Goal: Task Accomplishment & Management: Manage account settings

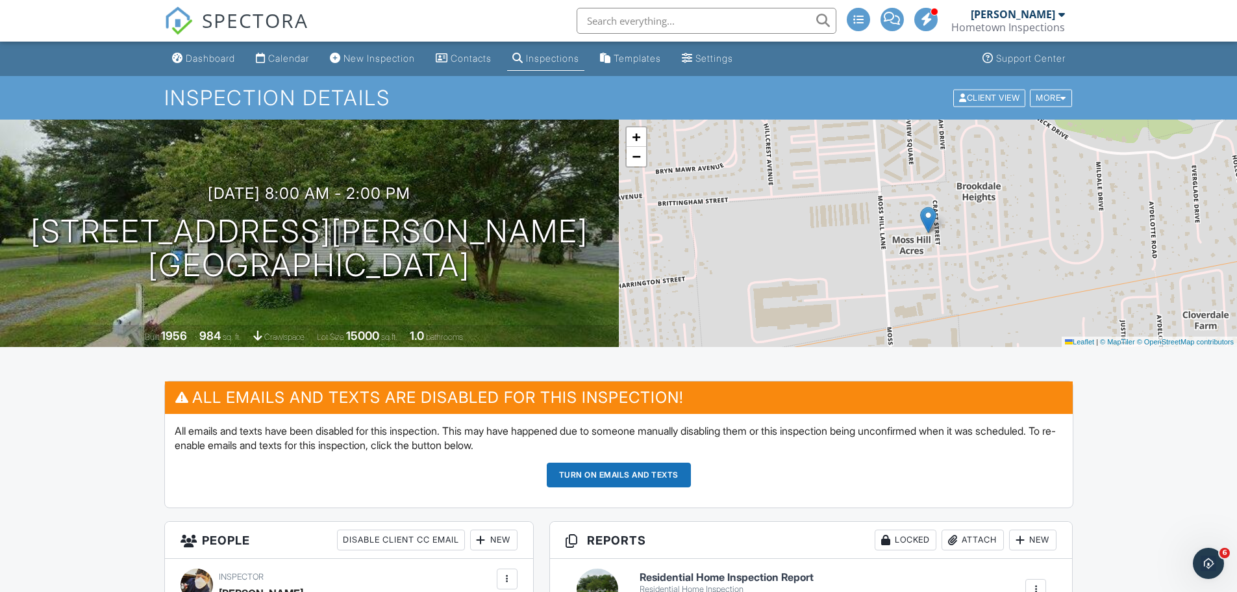
drag, startPoint x: 498, startPoint y: 274, endPoint x: 123, endPoint y: 260, distance: 375.1
click at [123, 260] on div "10/05/2025 8:00 am - 2:00 pm 1314 Hamilton St Salisbury, MD 21804" at bounding box center [309, 233] width 619 height 98
copy h1 "1314 Hamilton St Salisbury, MD 21804"
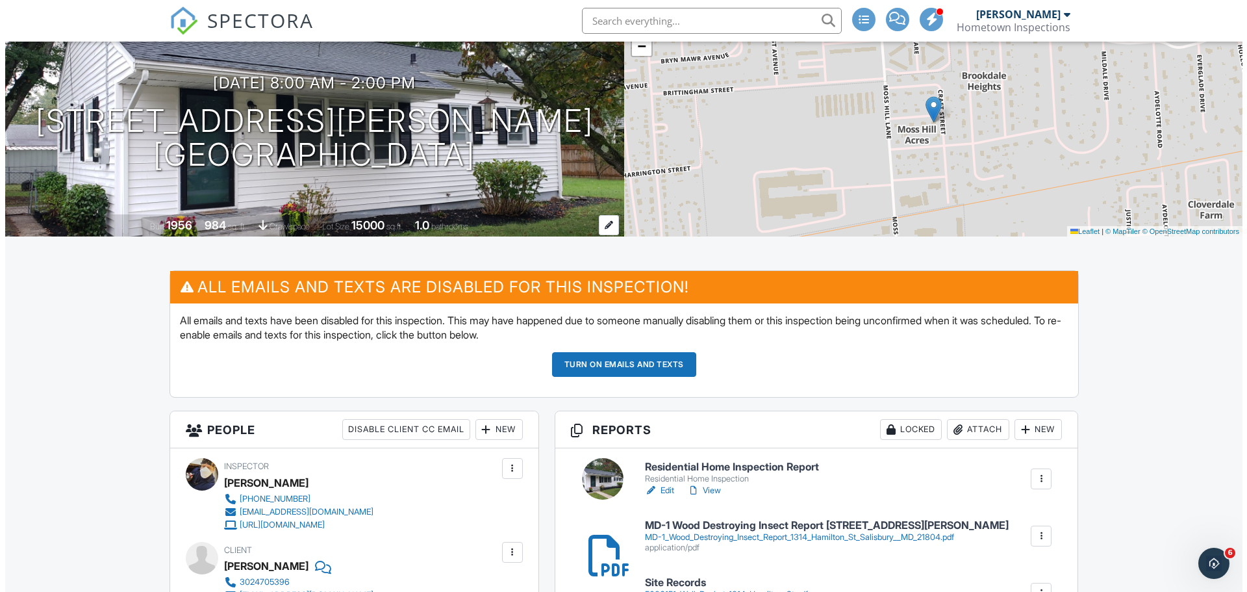
scroll to position [260, 0]
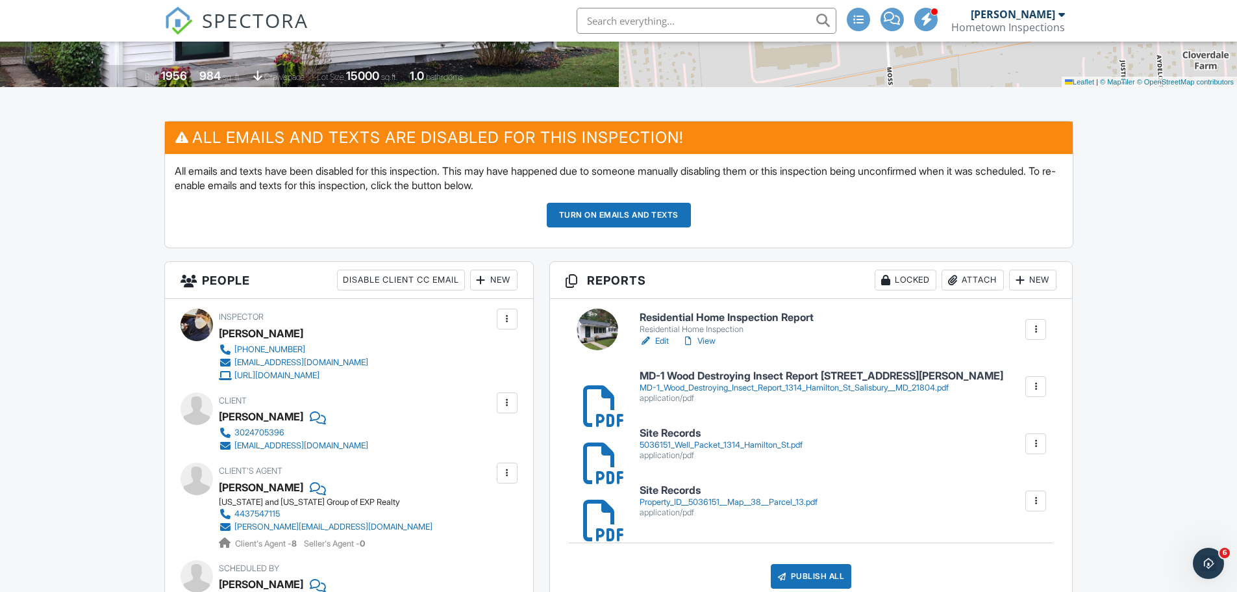
click at [670, 505] on div "Property_ID__5036151__Map__38__Parcel_13.pdf" at bounding box center [729, 502] width 178 height 10
click at [702, 448] on div "5036151_Well_Packet_1314_Hamilton_St.pdf" at bounding box center [721, 445] width 163 height 10
click at [980, 280] on div "Attach" at bounding box center [973, 280] width 62 height 21
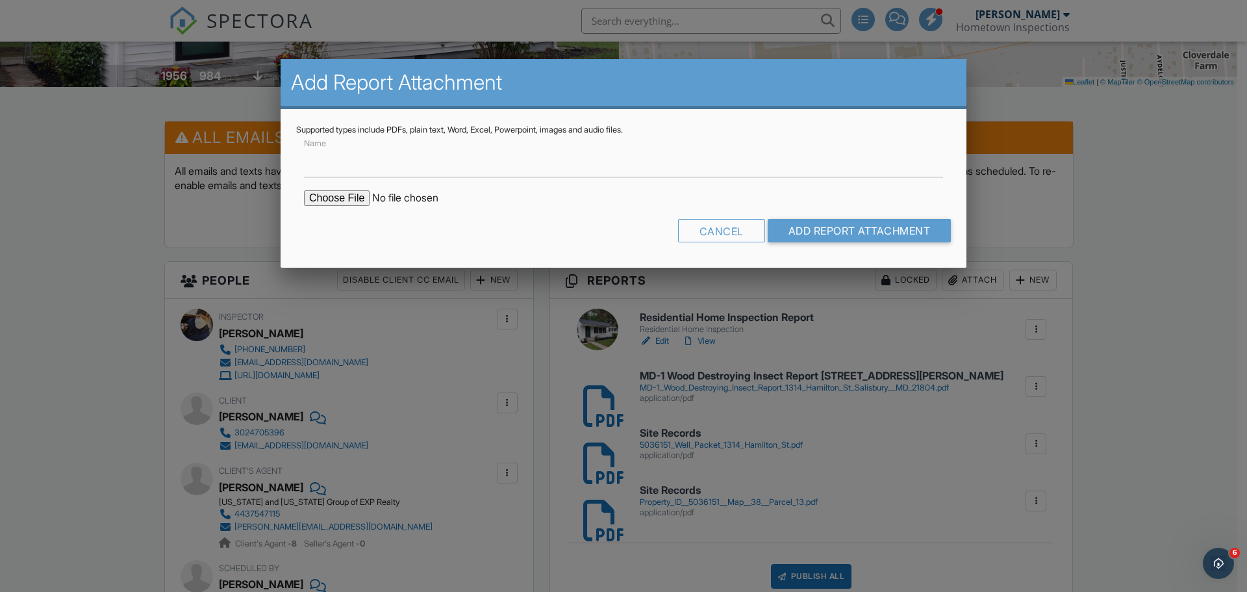
click at [348, 197] on input "file" at bounding box center [414, 198] width 221 height 16
type input "C:\fakepath\MDE Septic Inspection Form 1314 Hamilton St Salisbury, MD 21804.pdf"
click at [882, 230] on input "Add Report Attachment" at bounding box center [860, 230] width 184 height 23
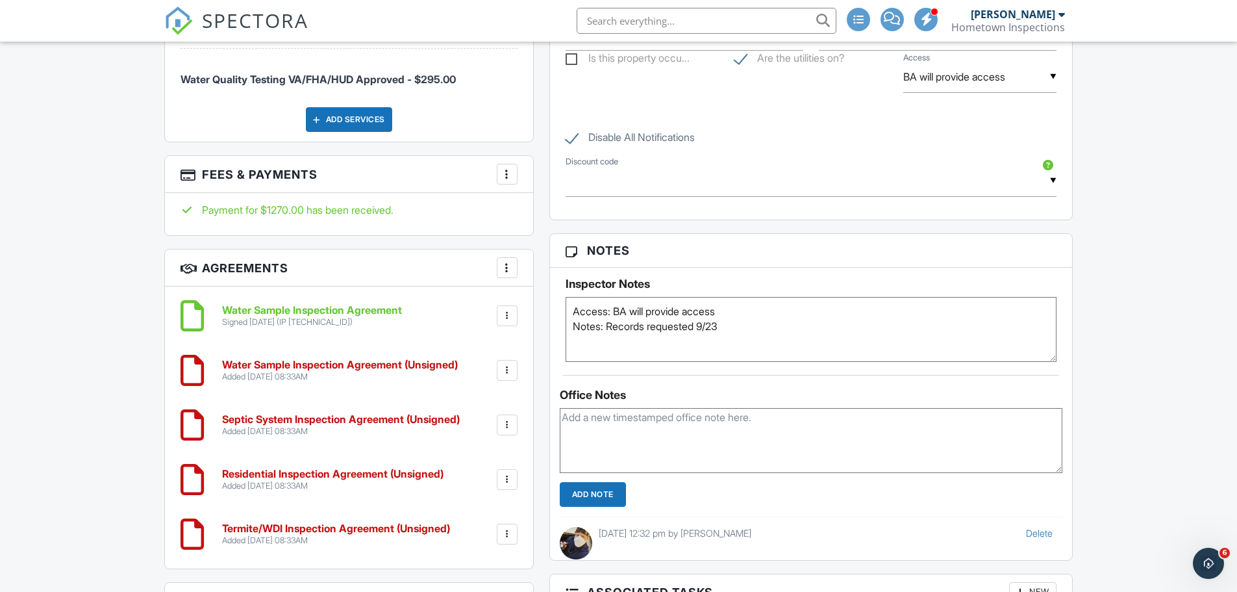
scroll to position [1039, 0]
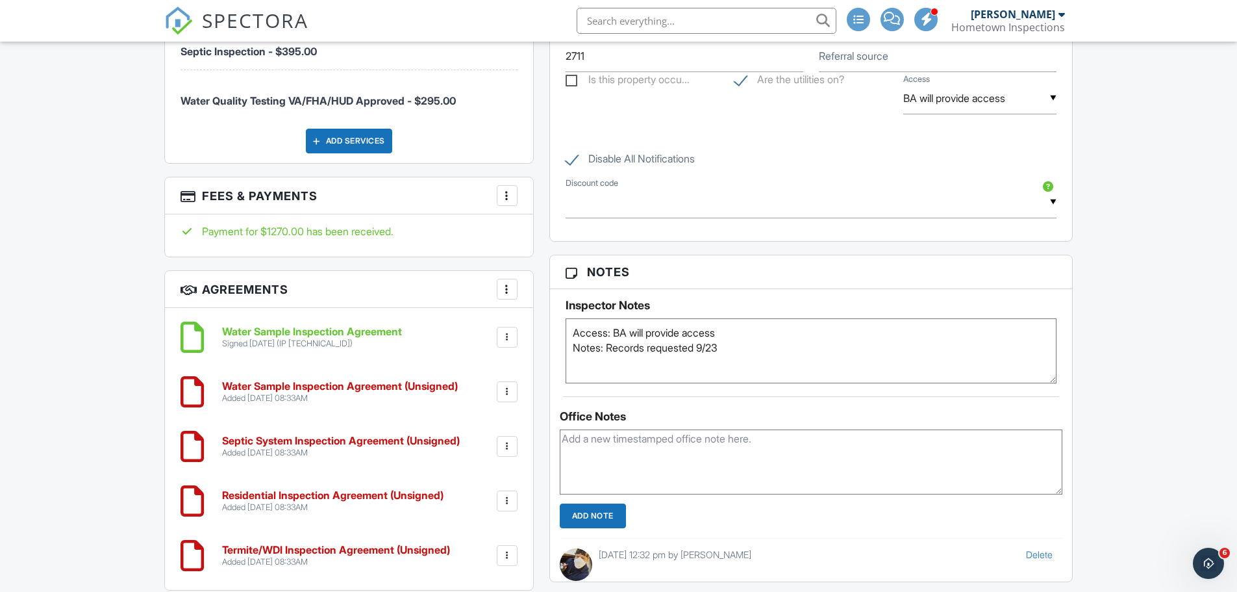
click at [507, 389] on div at bounding box center [507, 391] width 13 height 13
click at [479, 494] on li "Delete" at bounding box center [473, 492] width 74 height 32
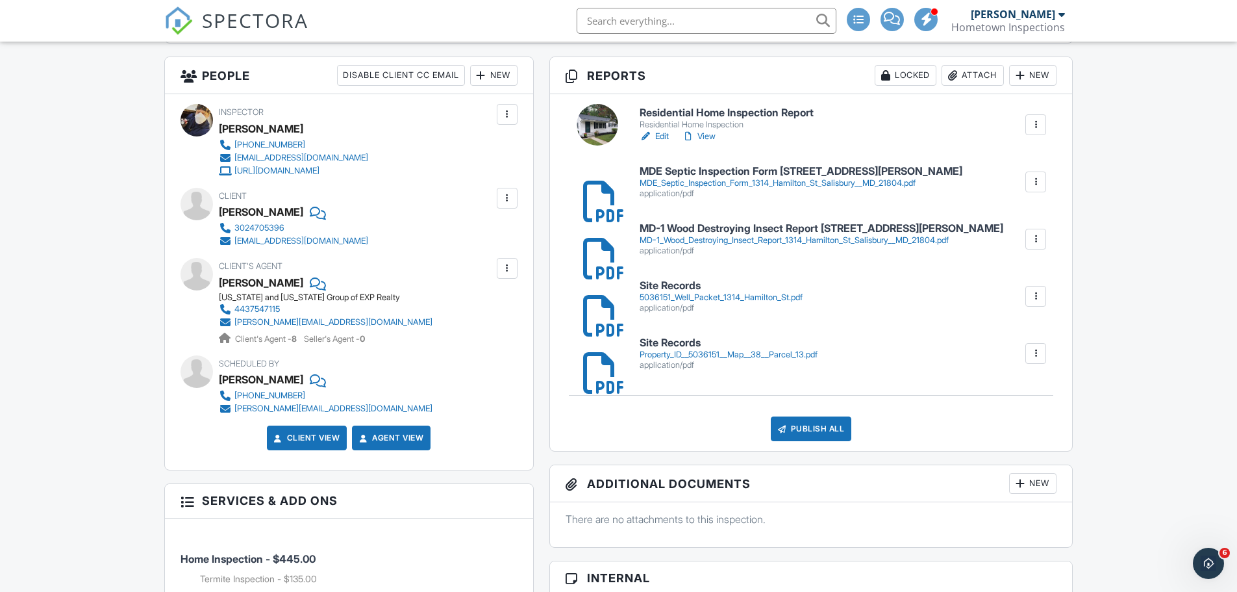
scroll to position [390, 0]
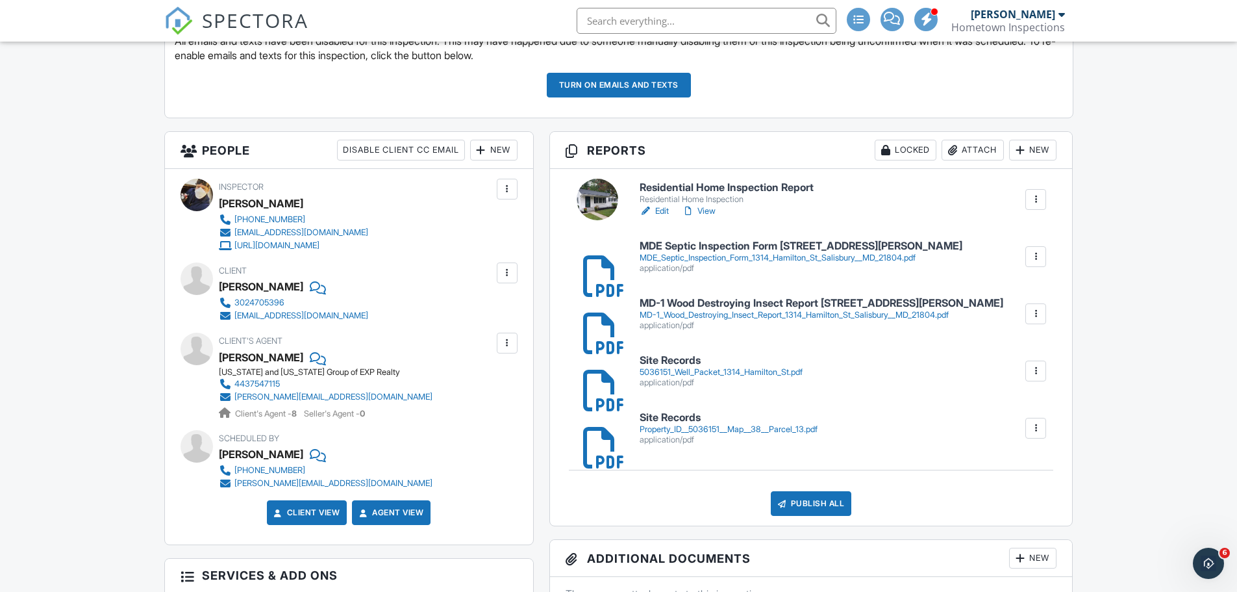
click at [715, 312] on div "MD-1_Wood_Destroying_Insect_Report_1314_Hamilton_St_Salisbury__MD_21804.pdf" at bounding box center [822, 315] width 364 height 10
click at [1033, 315] on div at bounding box center [1036, 313] width 13 height 13
click at [1043, 351] on link "Delete" at bounding box center [1028, 349] width 48 height 14
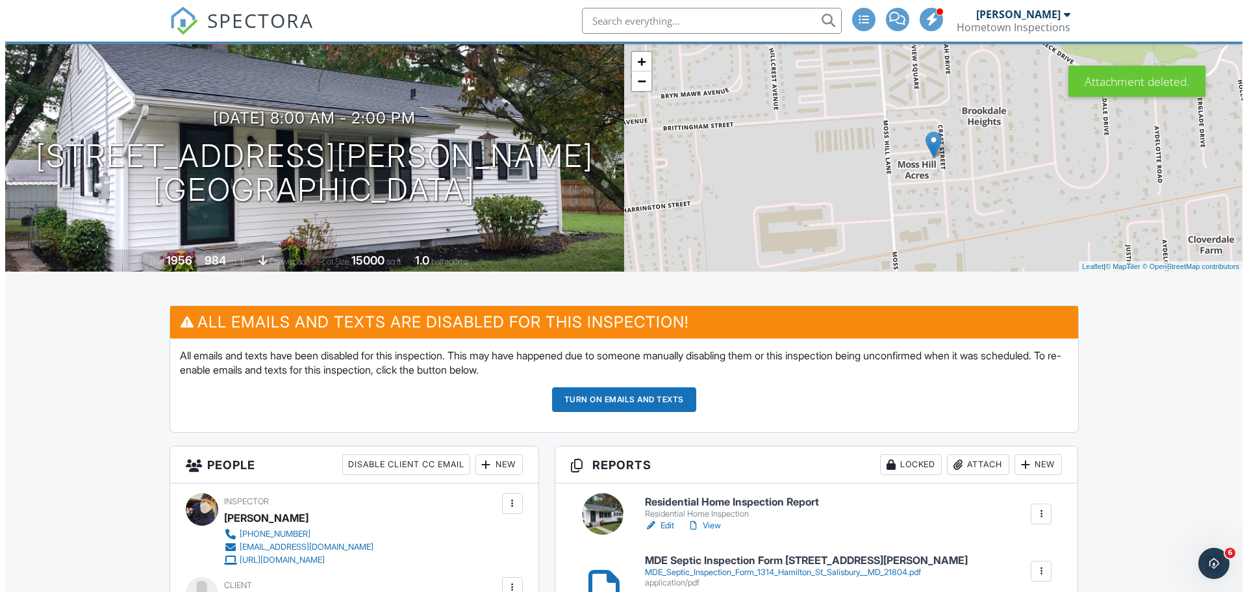
scroll to position [195, 0]
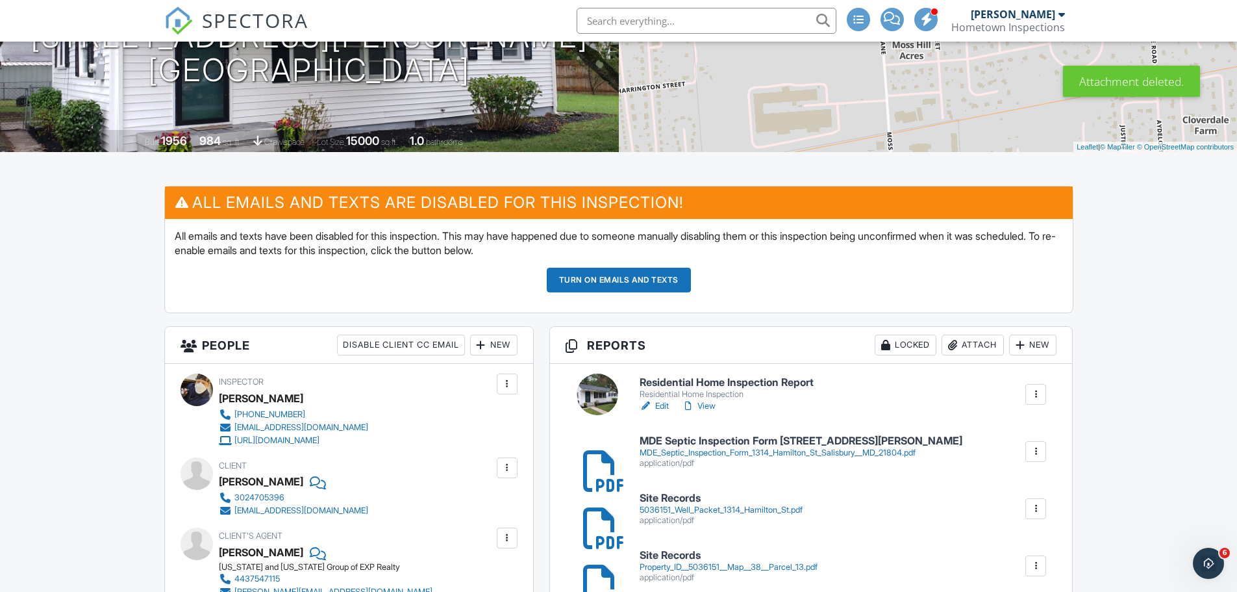
click at [976, 344] on div "Attach" at bounding box center [973, 345] width 62 height 21
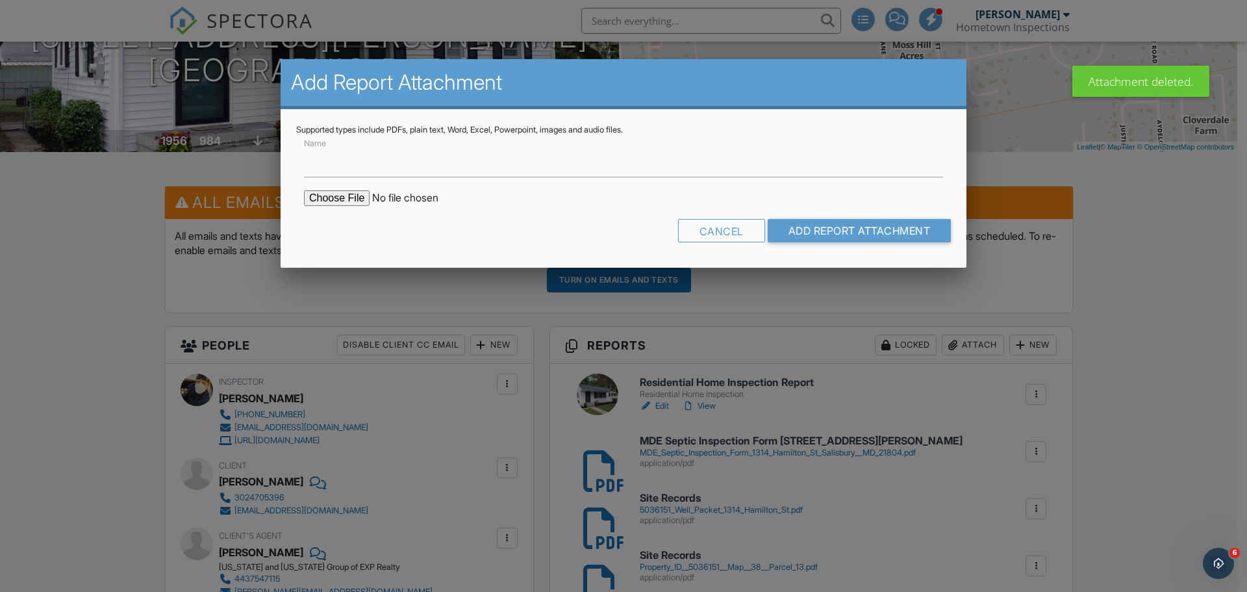
click at [331, 196] on input "file" at bounding box center [414, 198] width 221 height 16
type input "C:\fakepath\MD-1 Wood Destroying Insect Report 1314 Hamilton St Salisbury, MD 2…"
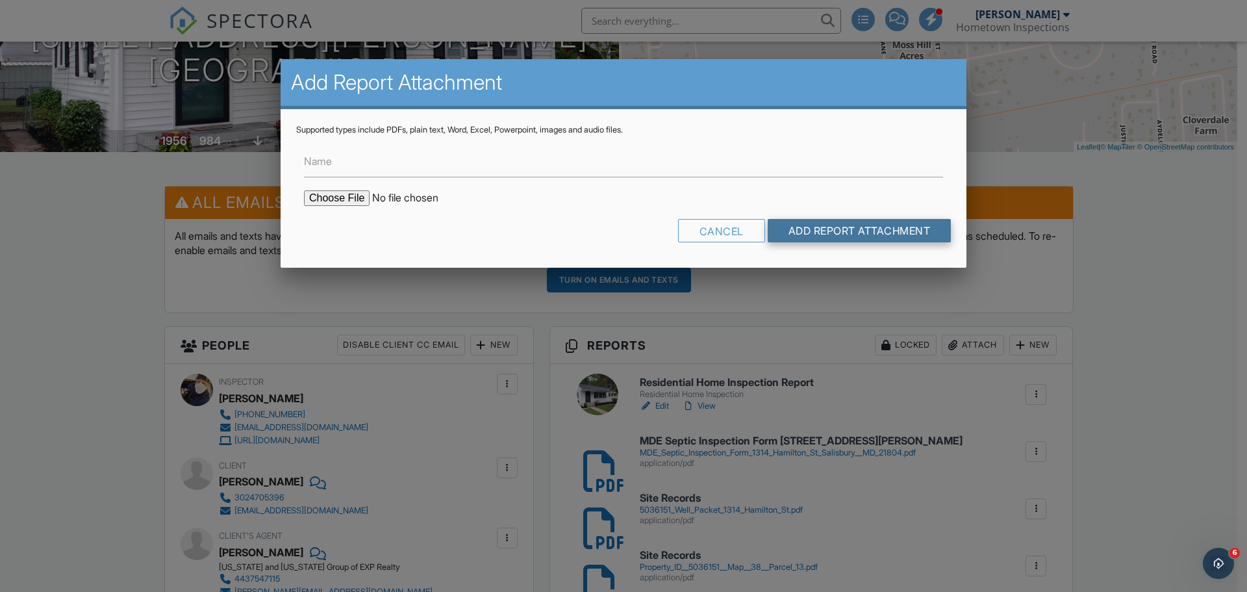
click at [863, 233] on input "Add Report Attachment" at bounding box center [860, 230] width 184 height 23
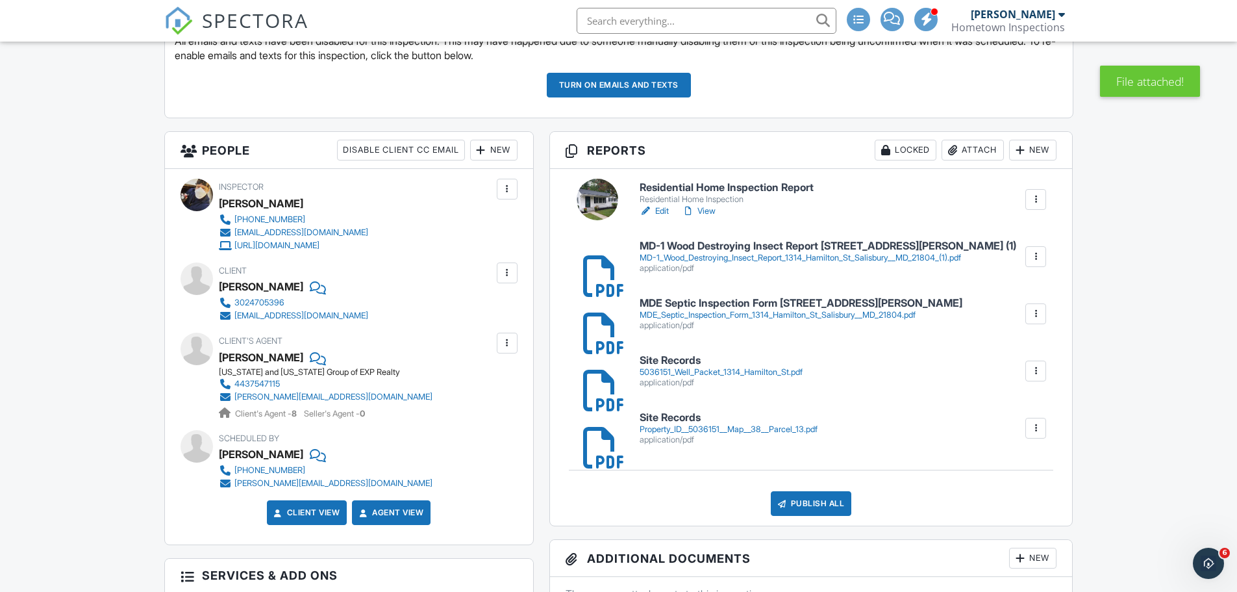
click at [724, 260] on div "MD-1_Wood_Destroying_Insect_Report_1314_Hamilton_St_Salisbury__MD_21804_(1).pdf" at bounding box center [828, 258] width 377 height 10
click at [712, 211] on link "View" at bounding box center [699, 211] width 34 height 13
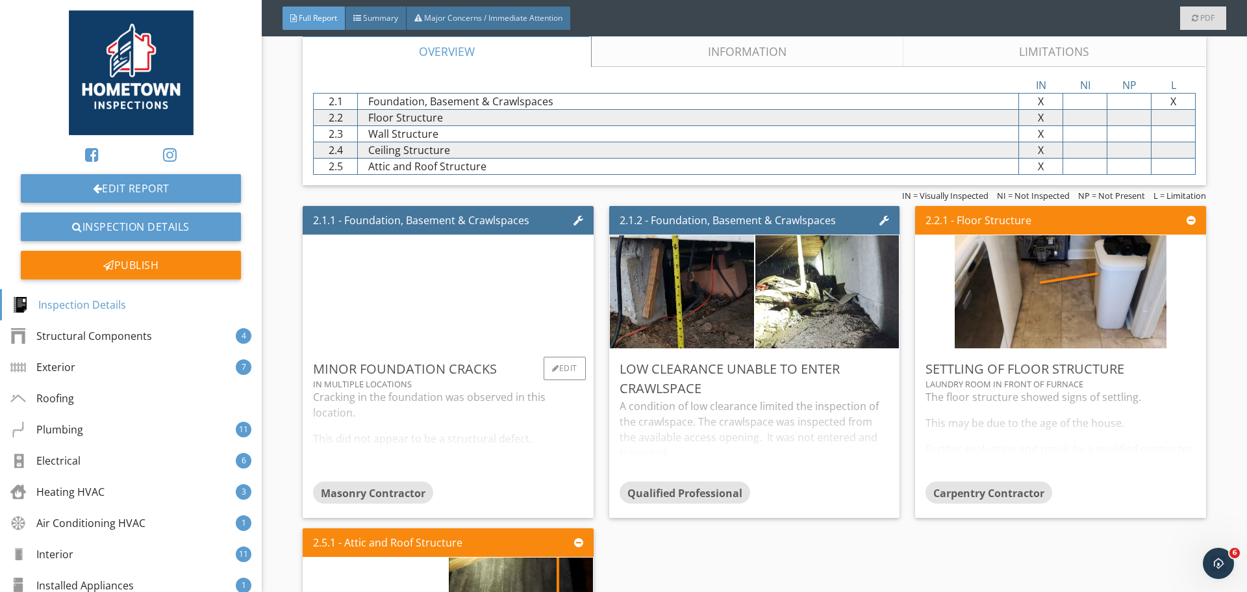
scroll to position [1169, 0]
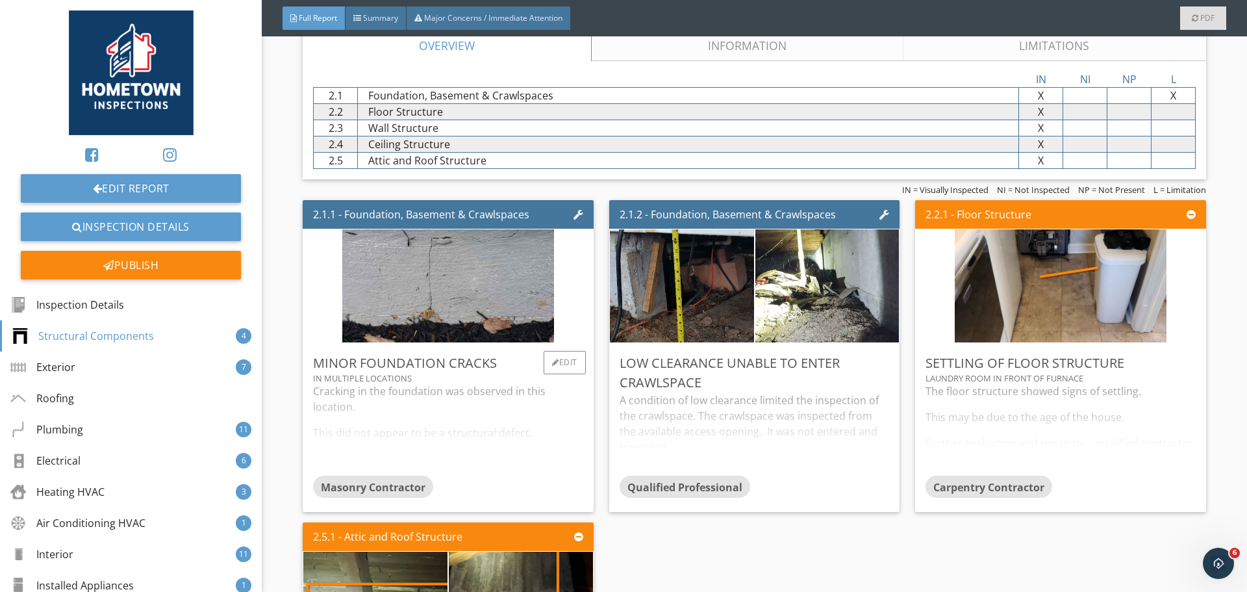
click at [430, 418] on div "Cracking in the foundation was observed in this location. This did not appear t…" at bounding box center [448, 429] width 270 height 92
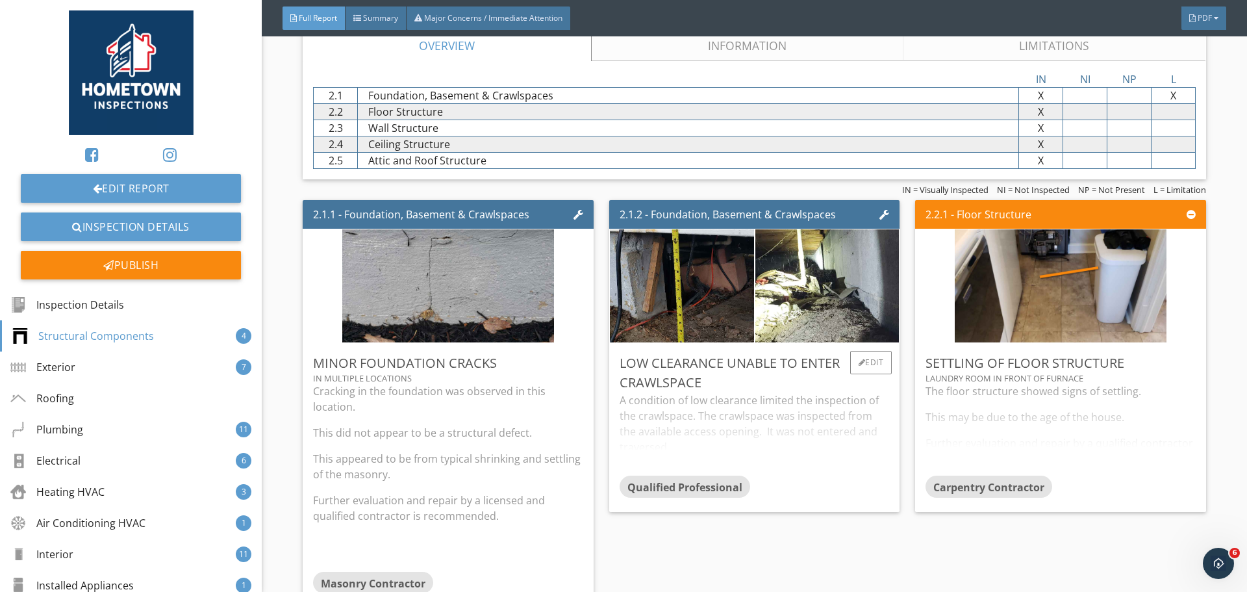
click at [637, 431] on div "A condition of low clearance limited the inspection of the crawlspace. The craw…" at bounding box center [755, 433] width 270 height 83
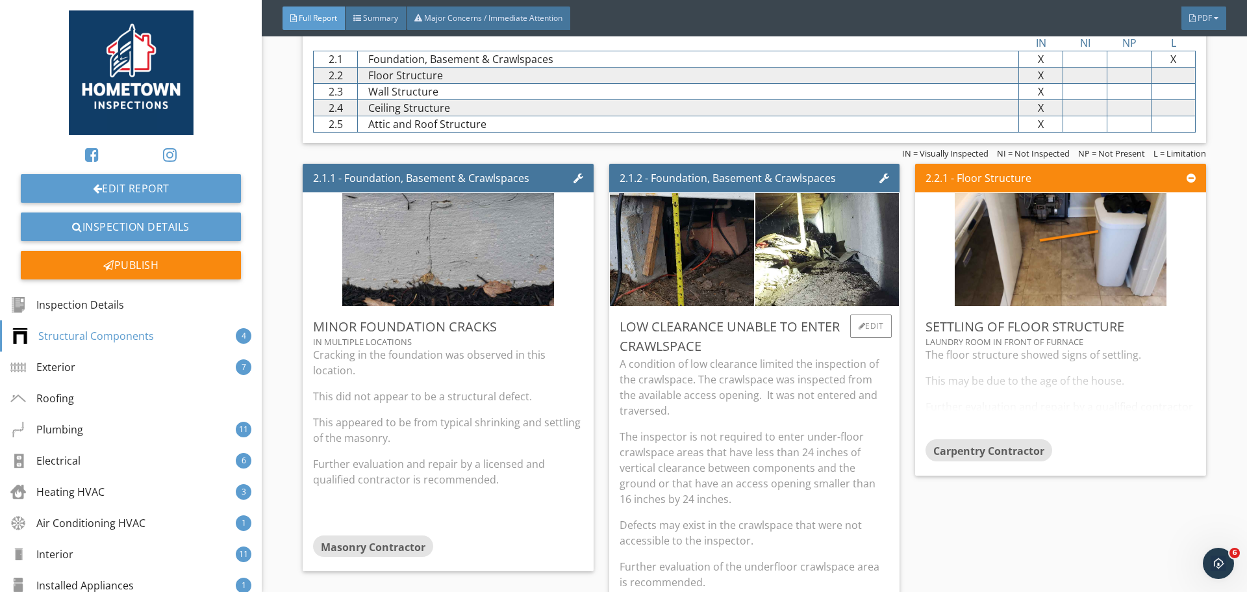
scroll to position [1234, 0]
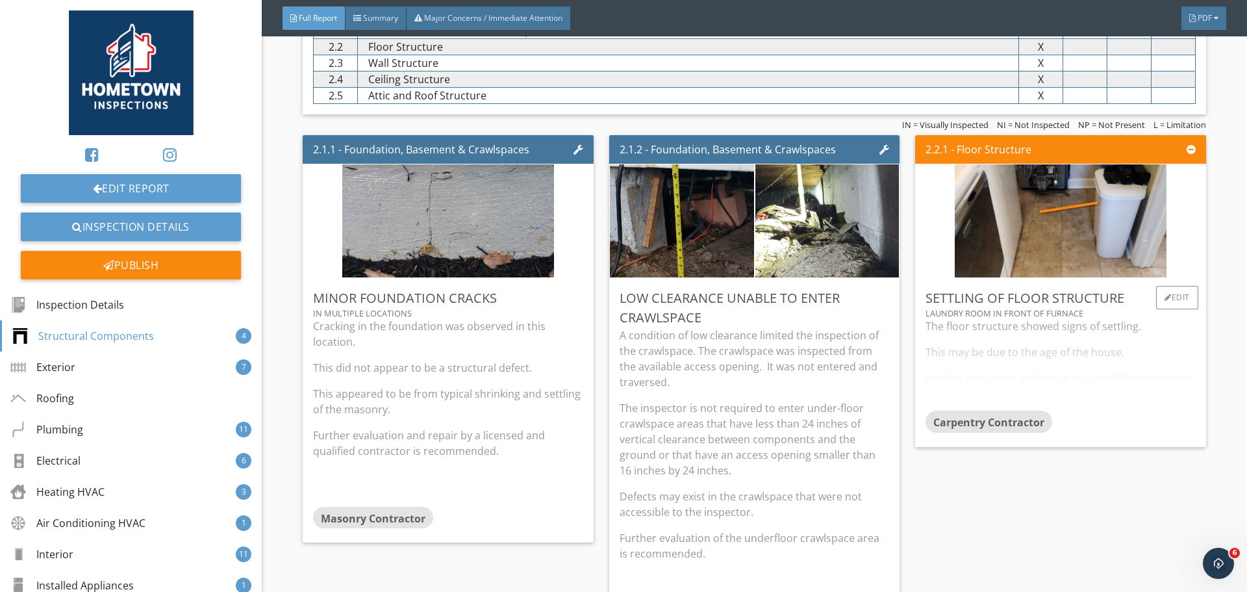
click at [991, 374] on div "The floor structure showed signs of settling. This may be due to the age of the…" at bounding box center [1061, 364] width 270 height 92
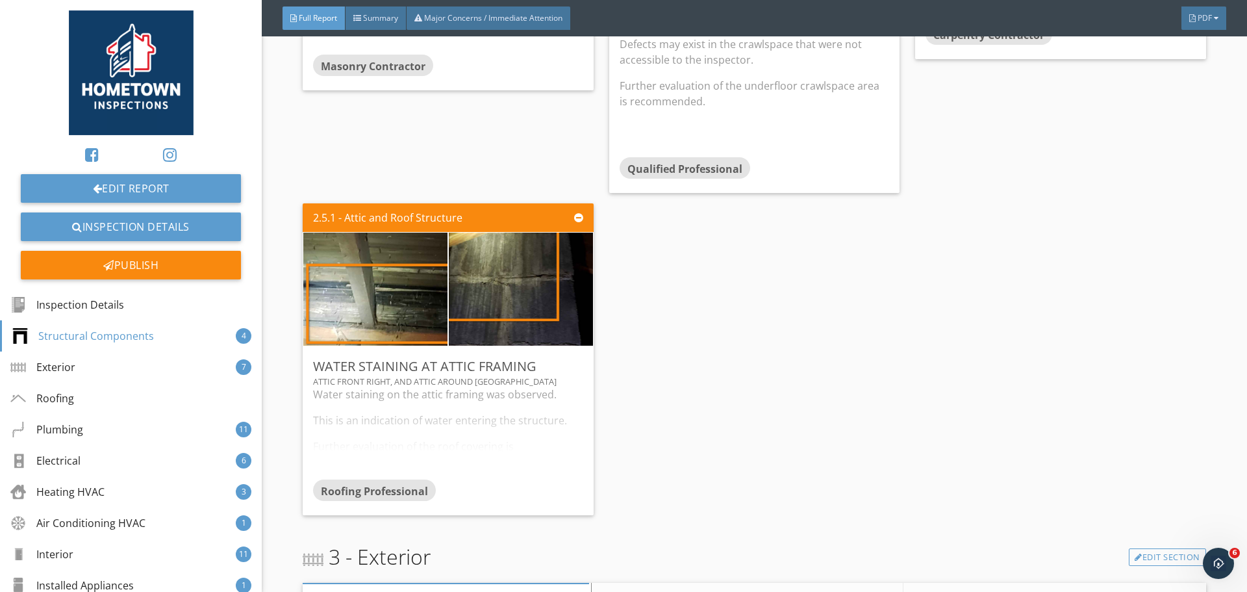
scroll to position [1689, 0]
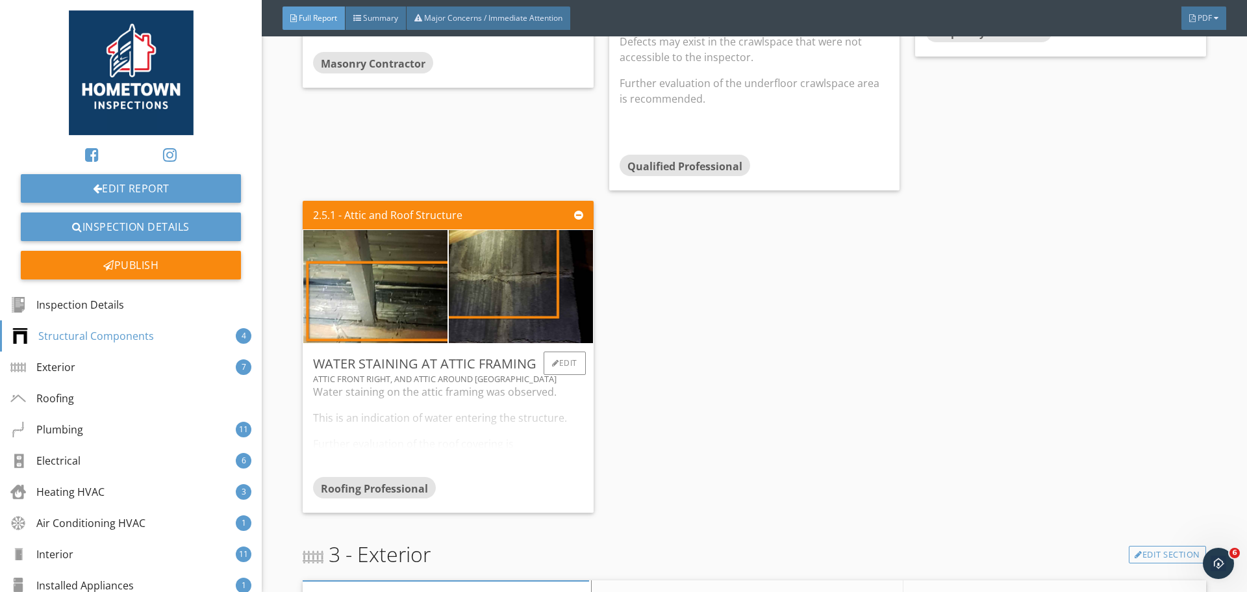
click at [523, 450] on div "Water staining on the attic framing was observed. This is an indication of wate…" at bounding box center [448, 430] width 270 height 92
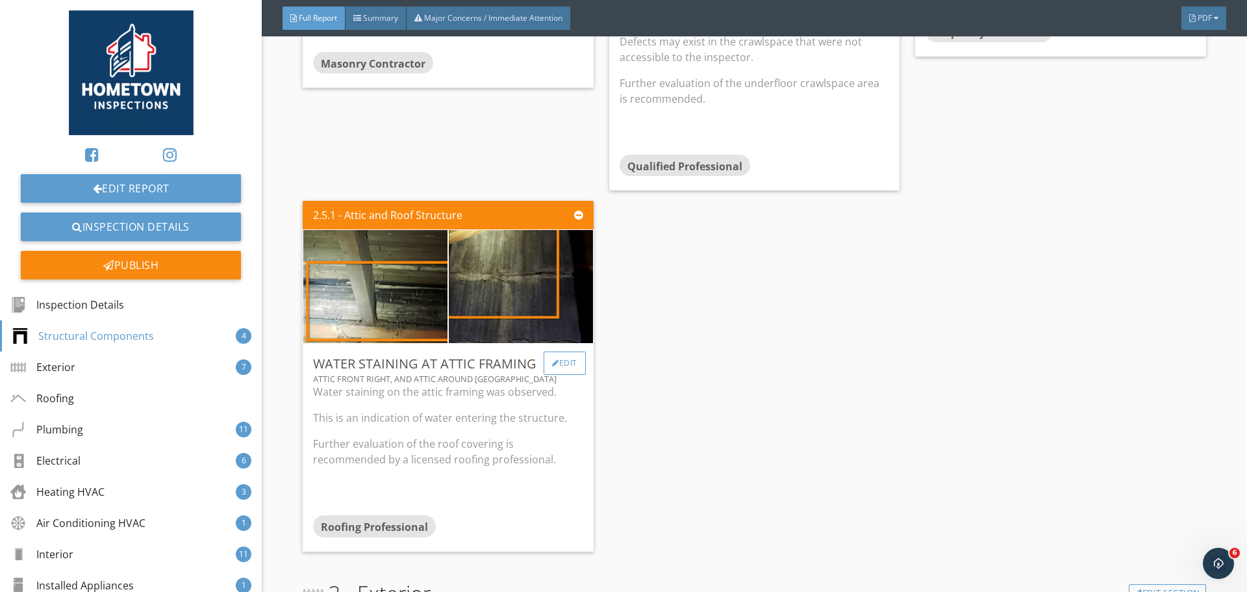
click at [556, 366] on div "Edit" at bounding box center [565, 362] width 42 height 23
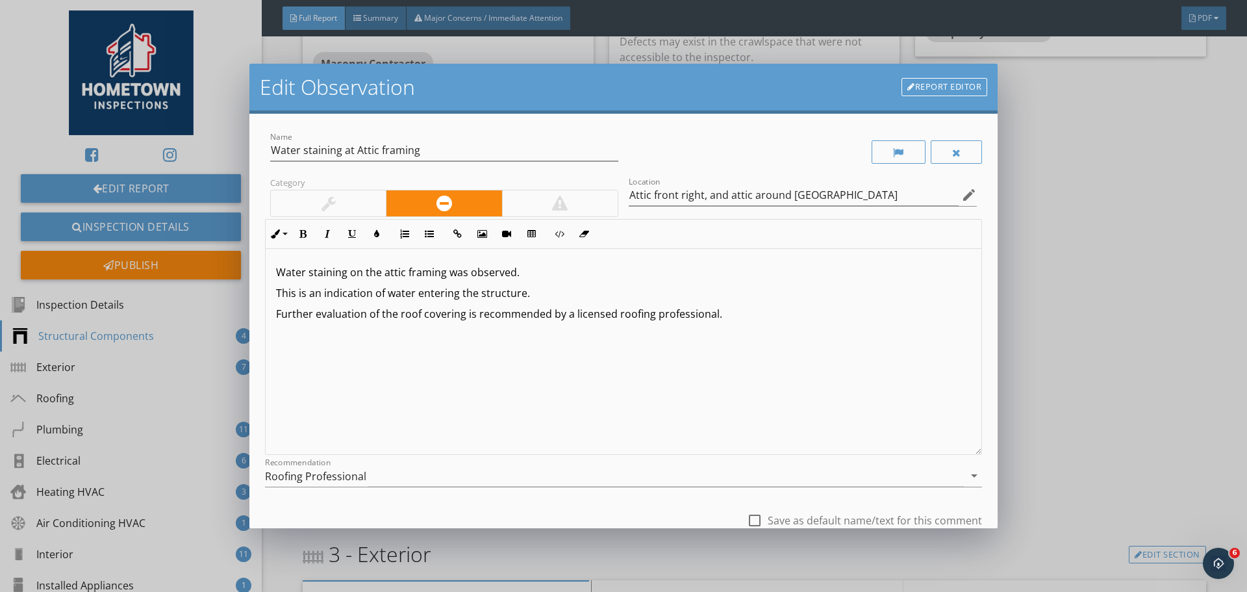
drag, startPoint x: 739, startPoint y: 324, endPoint x: 785, endPoint y: 320, distance: 46.3
click at [740, 323] on div "Water staining on the attic framing was observed. This is an indication of wate…" at bounding box center [624, 352] width 716 height 206
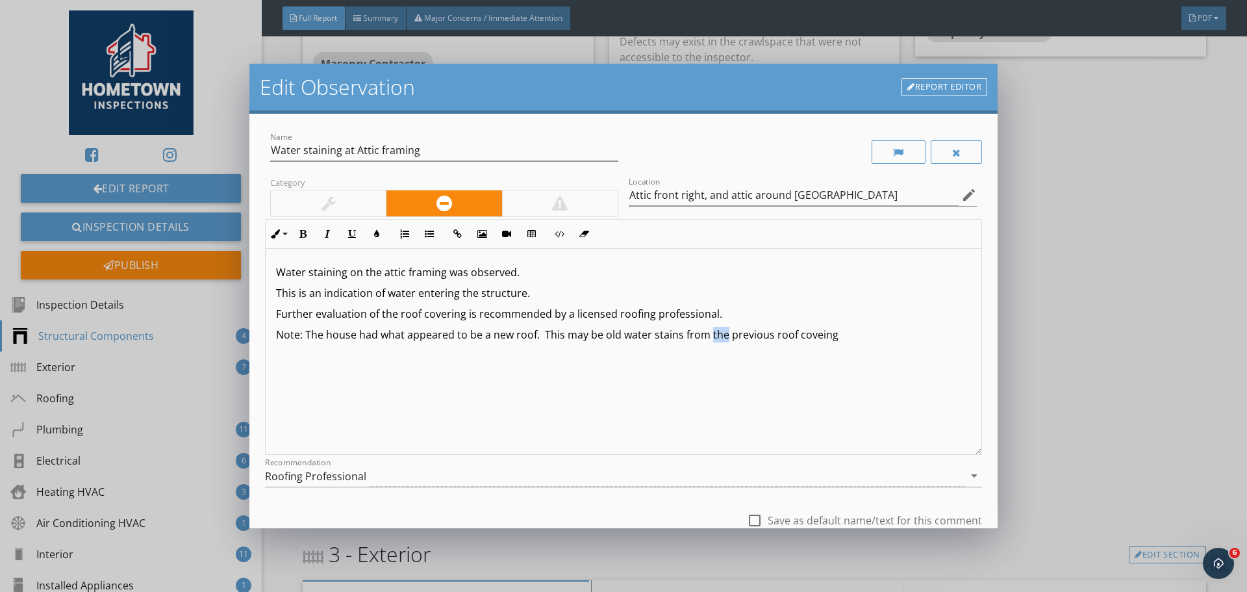
drag, startPoint x: 726, startPoint y: 334, endPoint x: 709, endPoint y: 338, distance: 17.3
click at [709, 338] on p "Note: The house had what appeared to be a new roof. This may be old water stain…" at bounding box center [623, 335] width 695 height 16
click at [857, 337] on p "Note: The house had what appeared to be a new roof. This may be old water stain…" at bounding box center [623, 335] width 695 height 16
click at [909, 333] on p "Note: The house had what appeared to be a new roof. This may be old water stain…" at bounding box center [623, 335] width 695 height 16
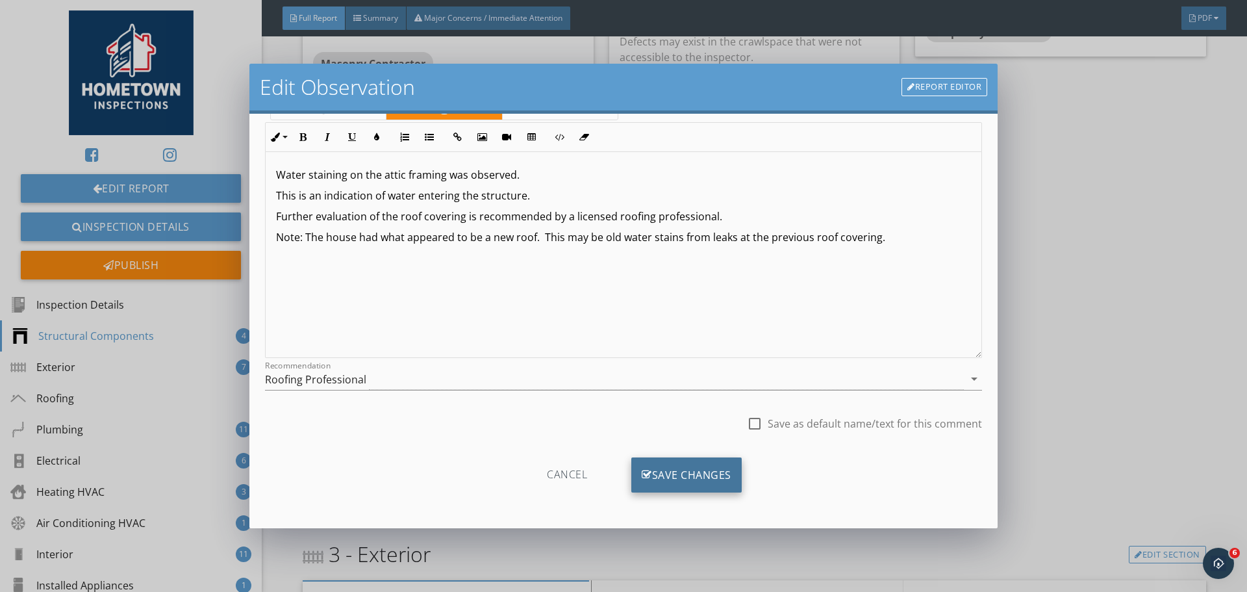
click at [696, 468] on div "Save Changes" at bounding box center [686, 474] width 110 height 35
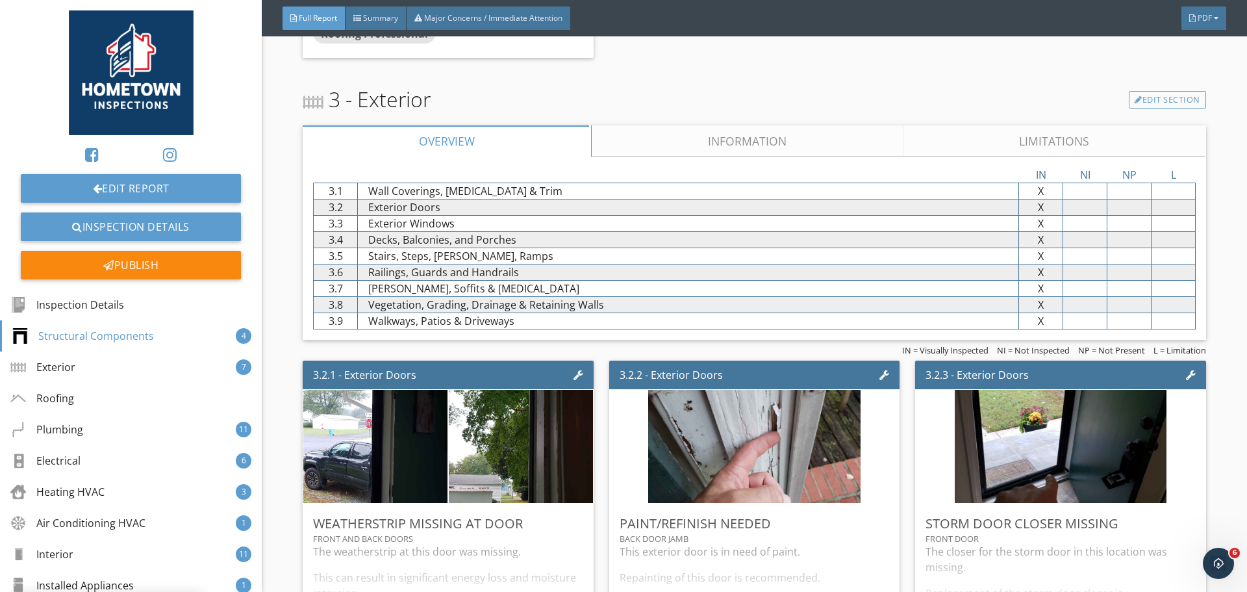
scroll to position [2274, 0]
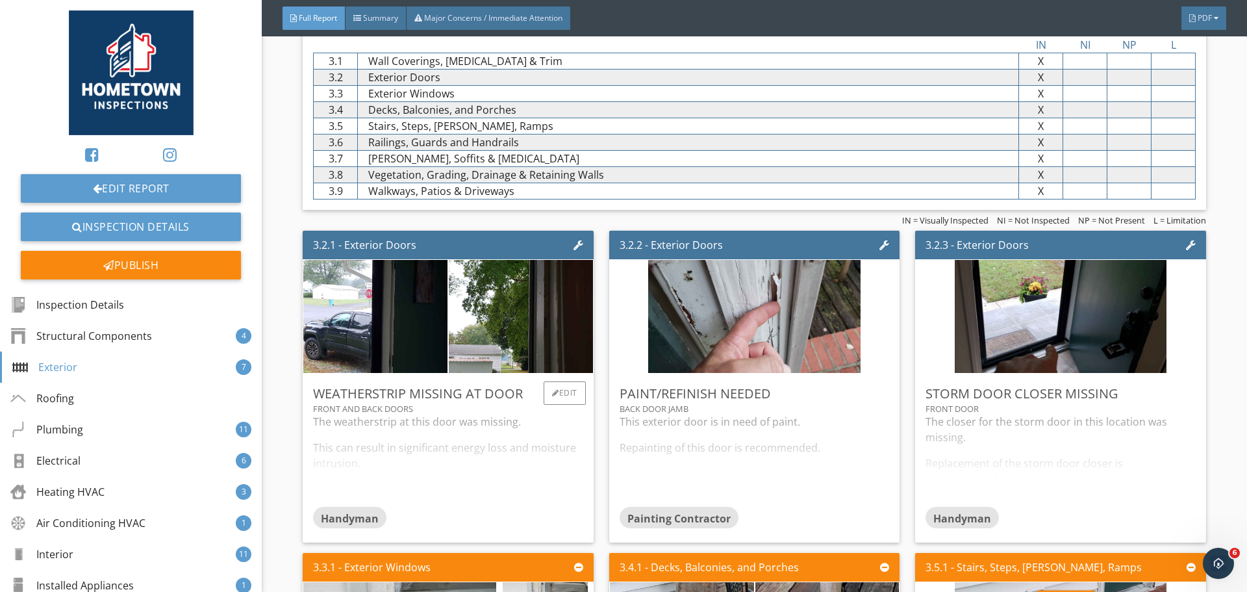
click at [513, 454] on div "The weatherstrip at this door was missing. This can result in significant energ…" at bounding box center [448, 460] width 270 height 92
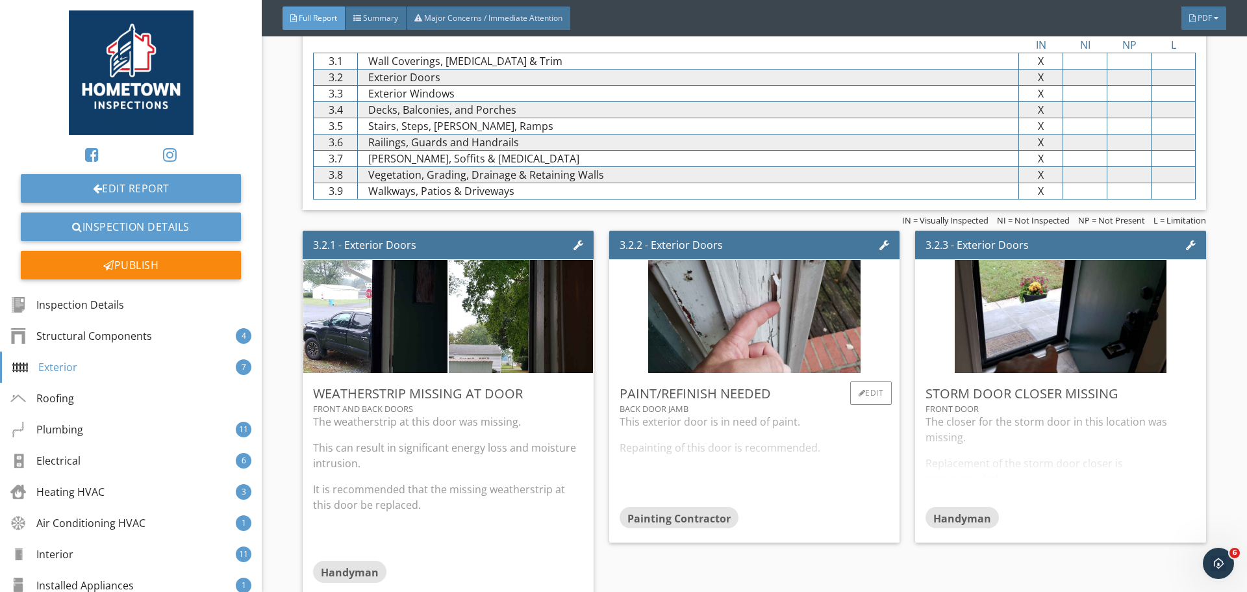
click at [674, 460] on div "This exterior door is in need of paint. Repainting of this door is recommended." at bounding box center [755, 460] width 270 height 92
click at [943, 448] on div "The closer for the storm door in this location was missing. Replacement of the …" at bounding box center [1061, 460] width 270 height 92
click at [568, 390] on div "Edit" at bounding box center [565, 392] width 42 height 23
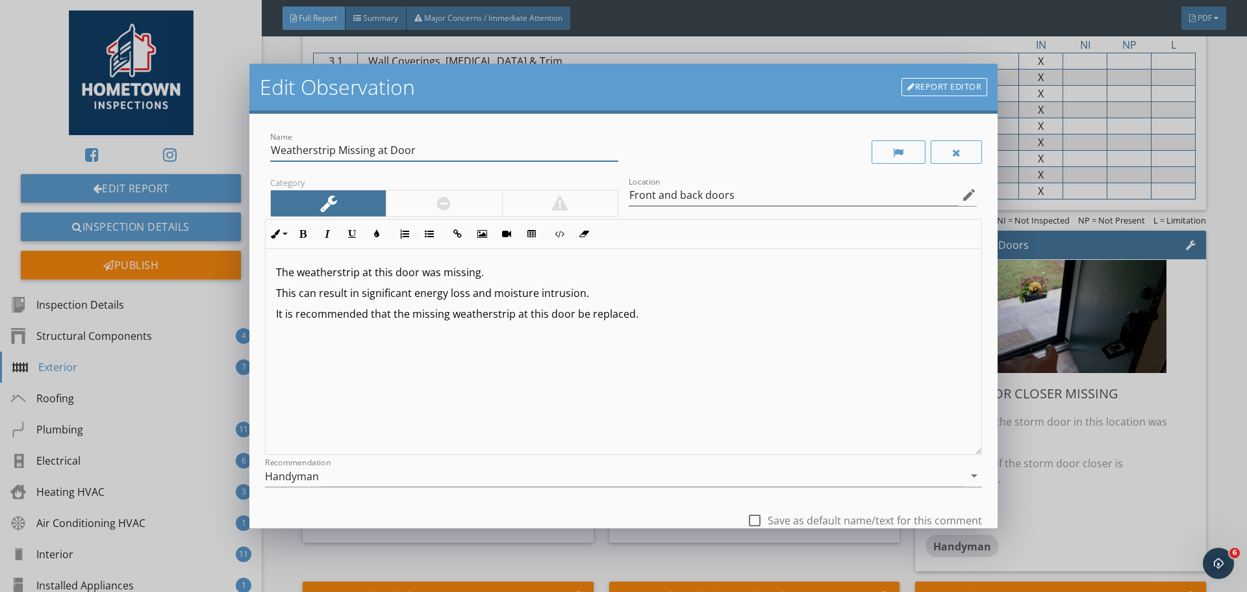
click at [387, 149] on input "Weatherstrip Missing at Door" at bounding box center [444, 150] width 348 height 21
type input "Weatherstrip Missing at Exterior Entry Door"
click at [390, 273] on p "The weatherstrip at this door was missing." at bounding box center [623, 272] width 695 height 16
click at [605, 294] on p "This can result in significant energy loss and moisture intrusion." at bounding box center [623, 293] width 695 height 16
click at [420, 153] on input "Weatherstrip Missing at Exterior Entry Door" at bounding box center [444, 150] width 348 height 21
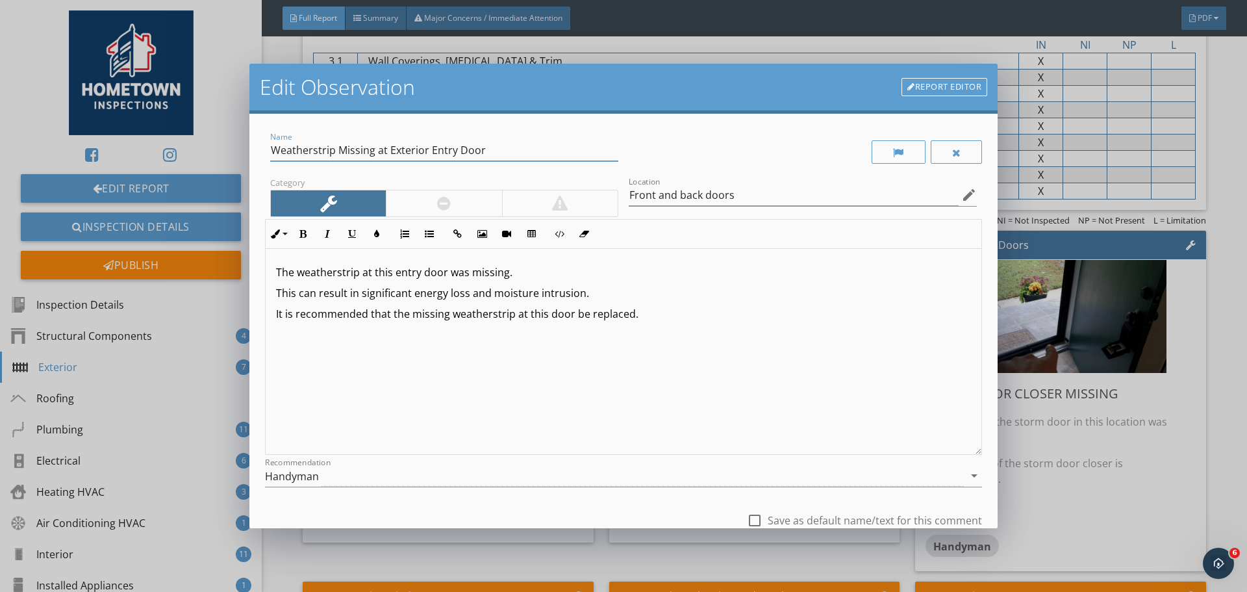
click at [431, 149] on input "Weatherstrip Missing at Exterior Entry Door" at bounding box center [444, 150] width 348 height 21
click at [492, 149] on input "Weatherstrip Missing at Exterior Entry Door" at bounding box center [444, 150] width 348 height 21
click at [671, 311] on p "It is recommended that the missing weatherstrip at this door be replaced." at bounding box center [623, 314] width 695 height 16
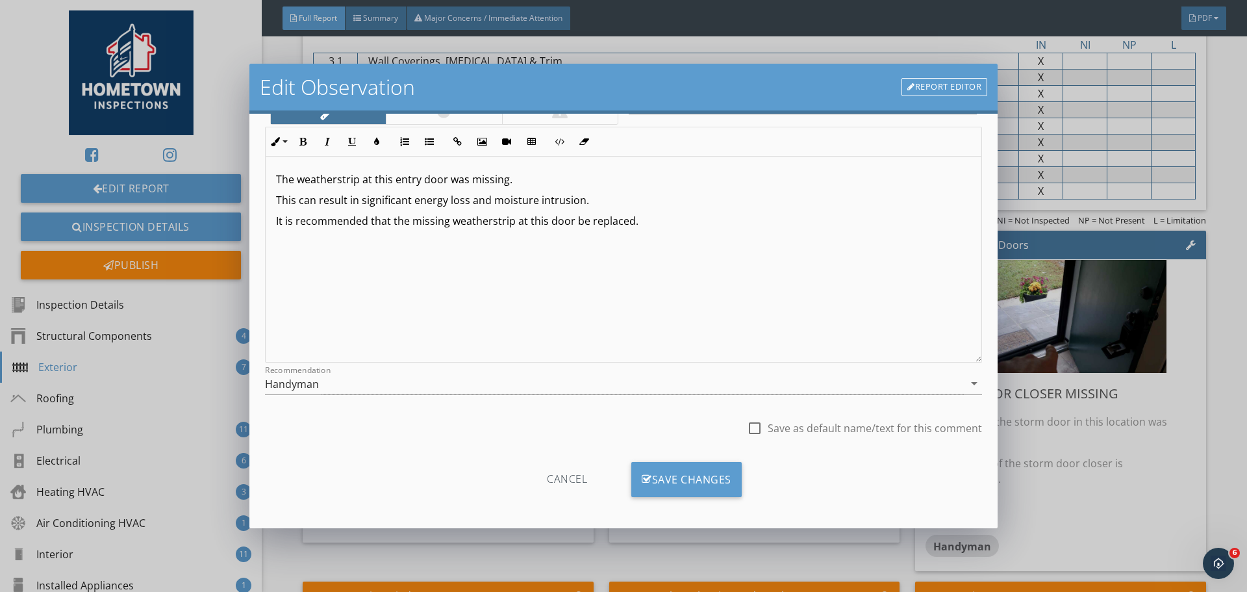
scroll to position [97, 0]
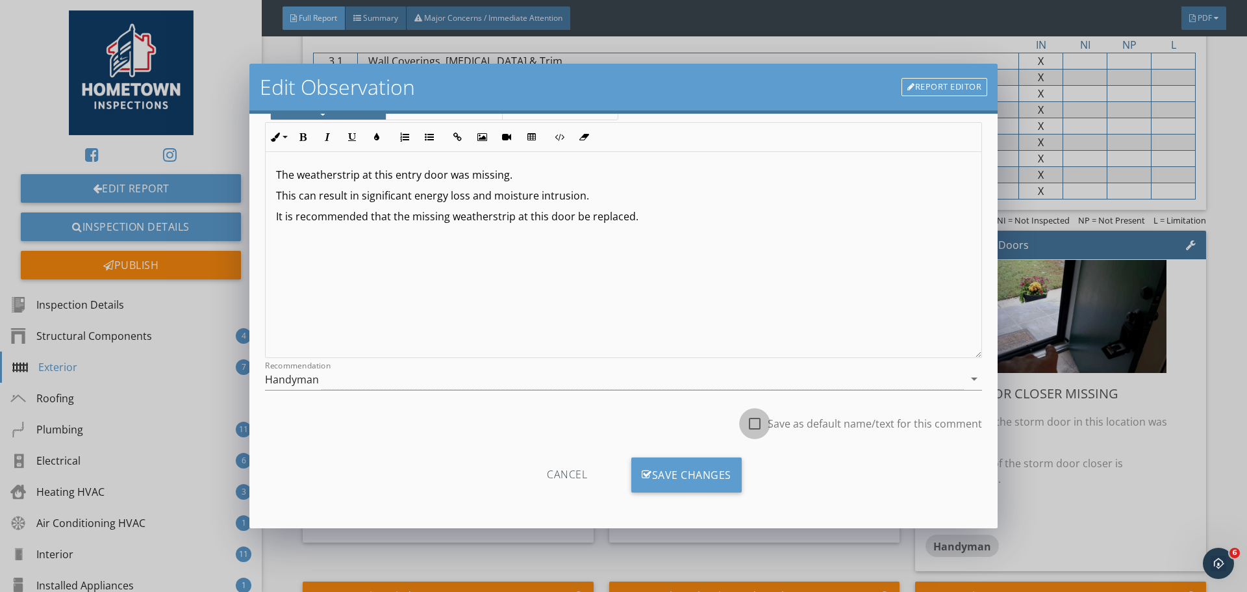
click at [746, 426] on div at bounding box center [755, 423] width 22 height 22
checkbox input "true"
click at [694, 480] on div "Save Changes" at bounding box center [686, 474] width 110 height 35
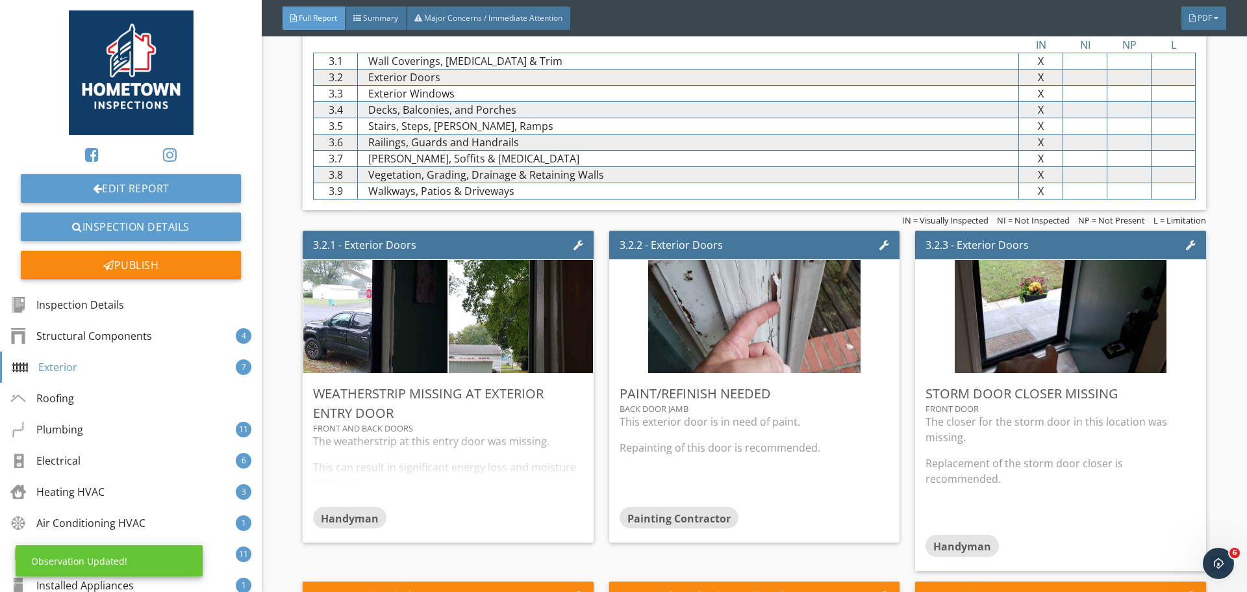
scroll to position [0, 0]
click at [821, 449] on p "Repainting of this door is recommended." at bounding box center [755, 448] width 270 height 16
click at [926, 462] on p "Replacement of the storm door closer is recommended." at bounding box center [1061, 470] width 270 height 31
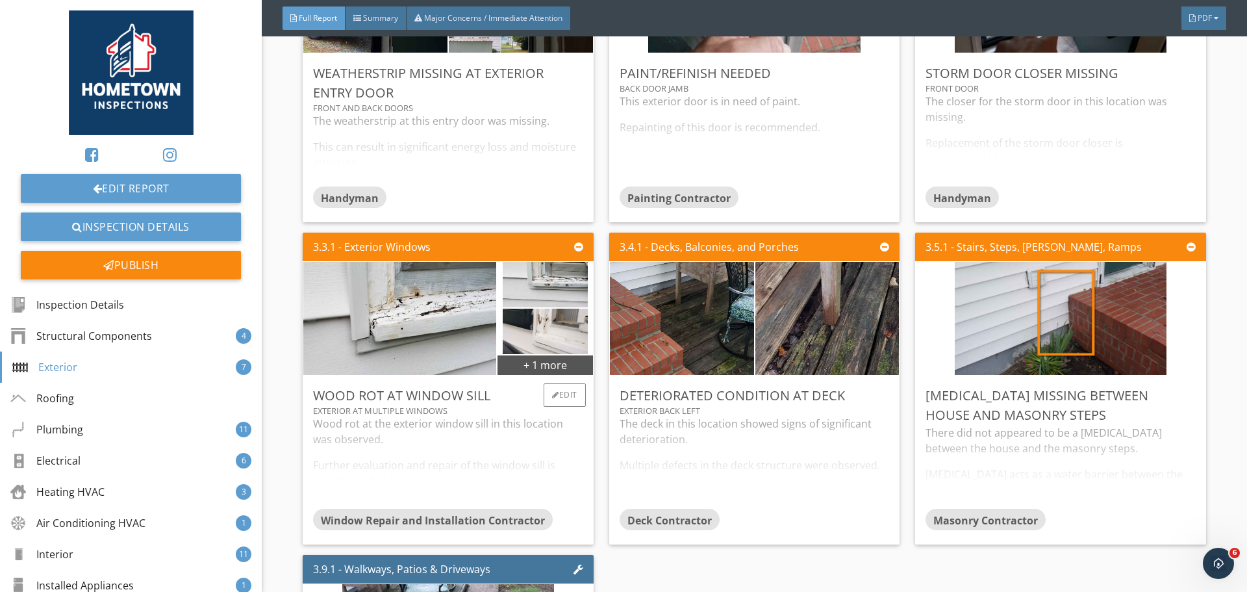
scroll to position [2598, 0]
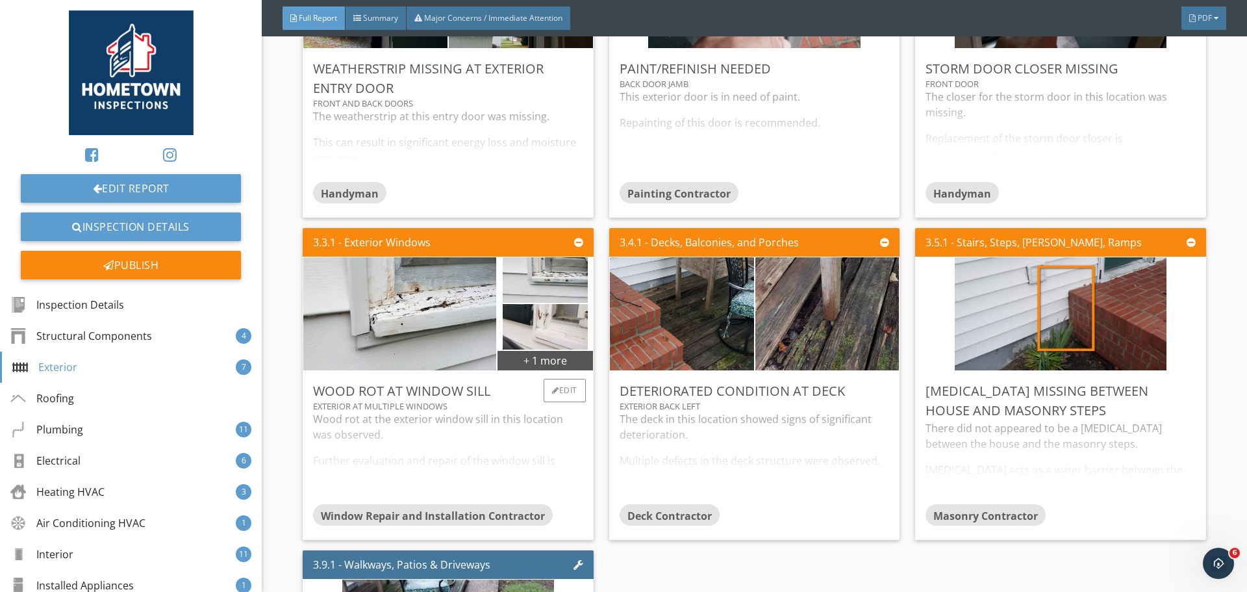
click at [470, 449] on div "Wood rot at the exterior window sill in this location was observed. Further eva…" at bounding box center [448, 457] width 270 height 92
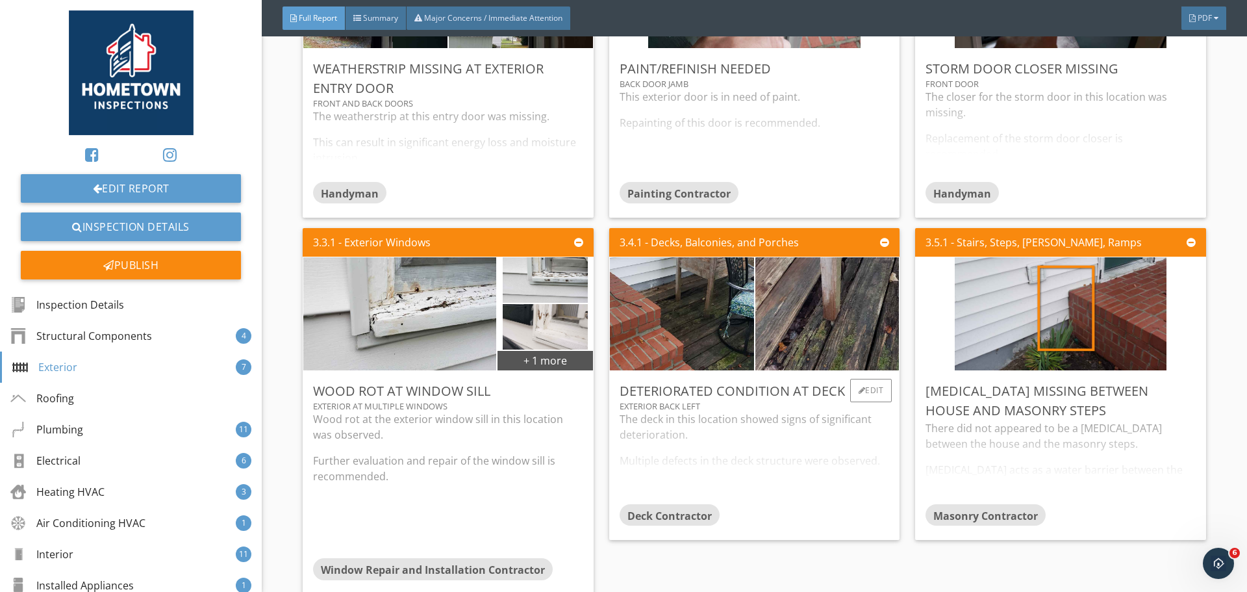
click at [709, 445] on div "The deck in this location showed signs of significant deterioration. Multiple d…" at bounding box center [755, 457] width 270 height 92
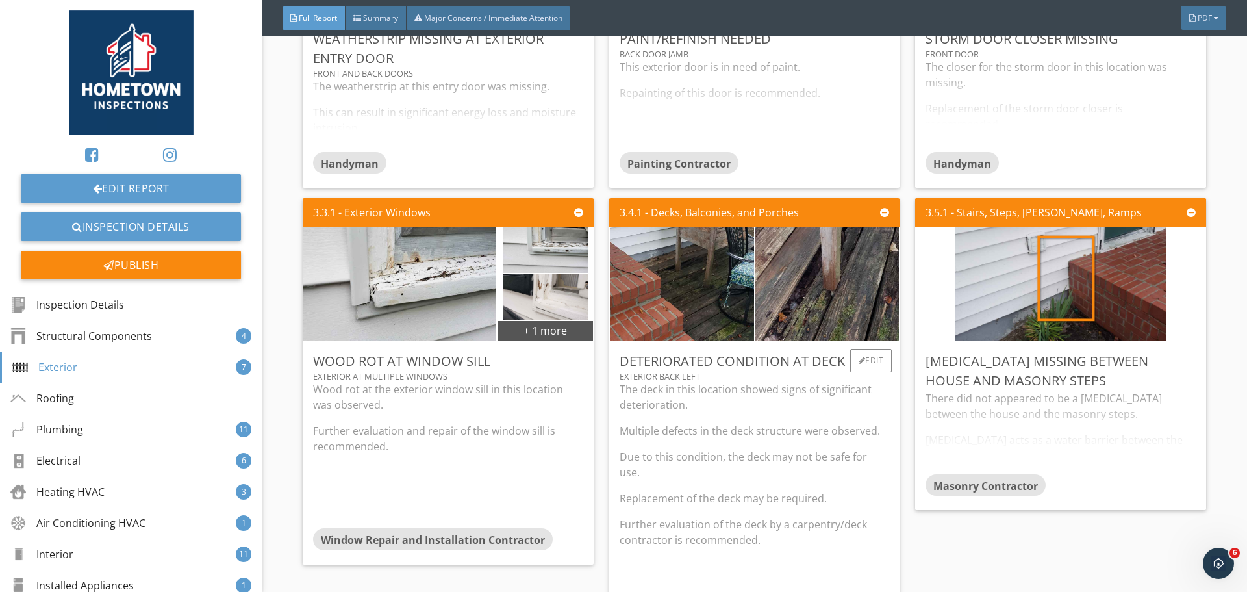
scroll to position [2663, 0]
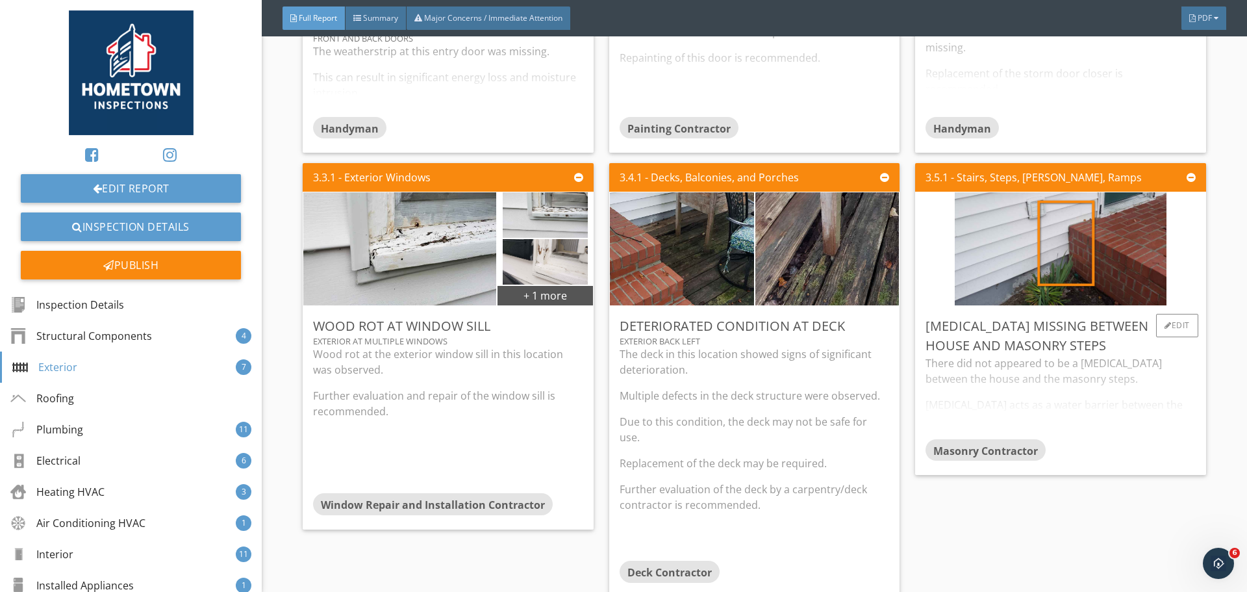
click at [963, 398] on div "There did not appeared to be a flashing between the house and the masonry steps…" at bounding box center [1061, 396] width 270 height 83
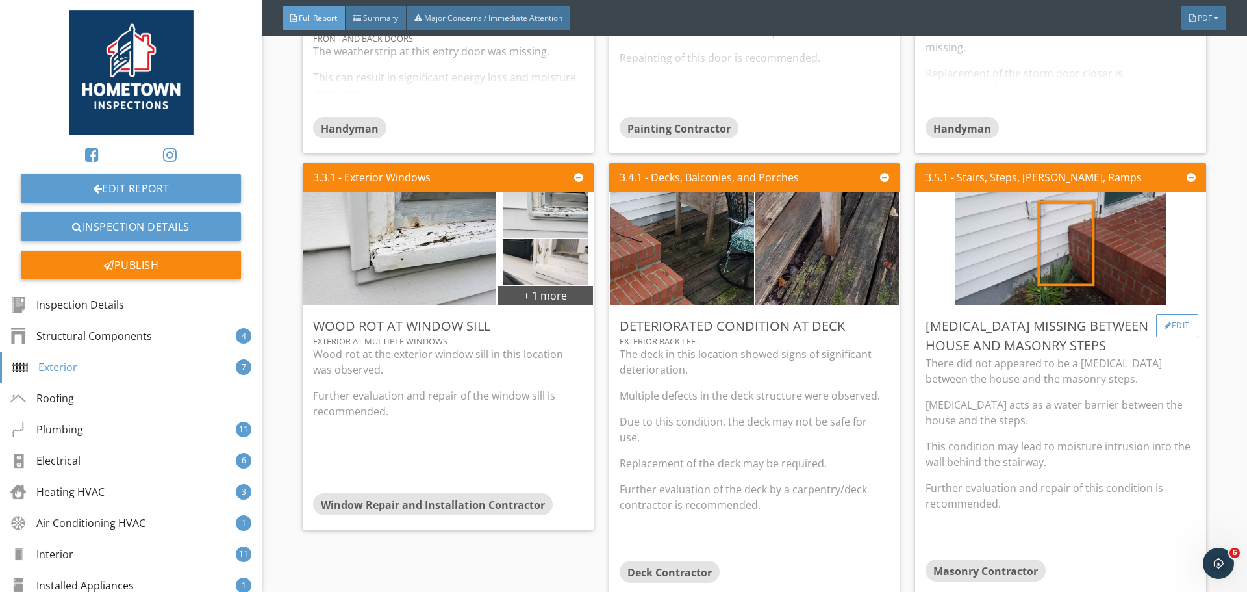
click at [1163, 335] on div "Edit" at bounding box center [1177, 325] width 42 height 23
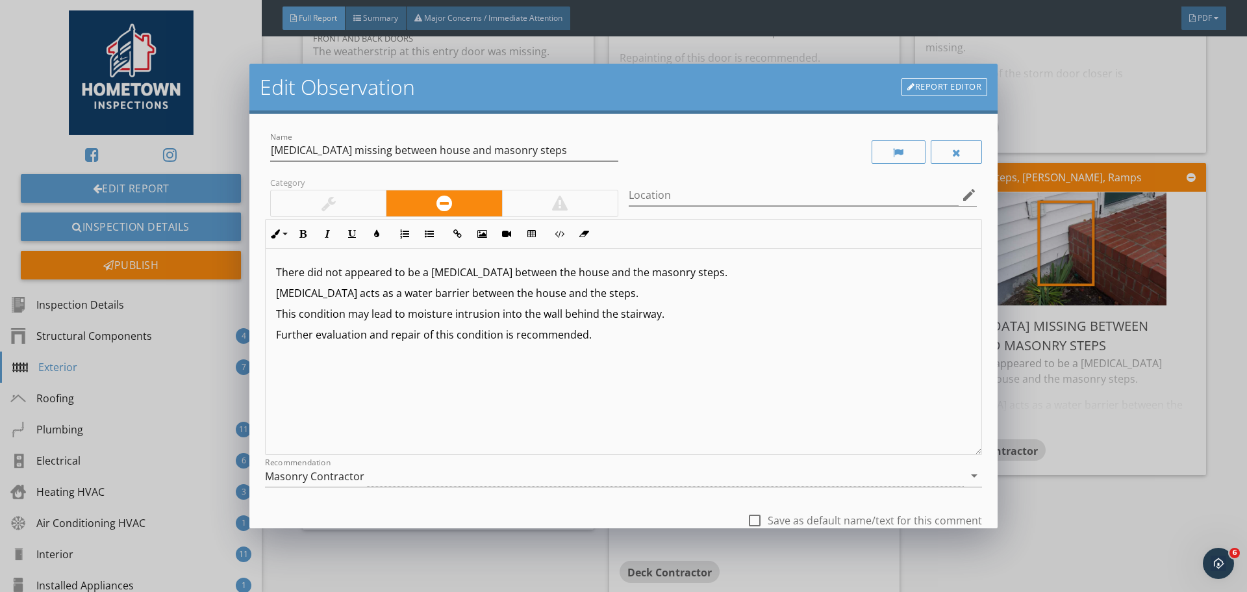
scroll to position [1, 0]
click at [961, 196] on icon "edit" at bounding box center [969, 195] width 16 height 16
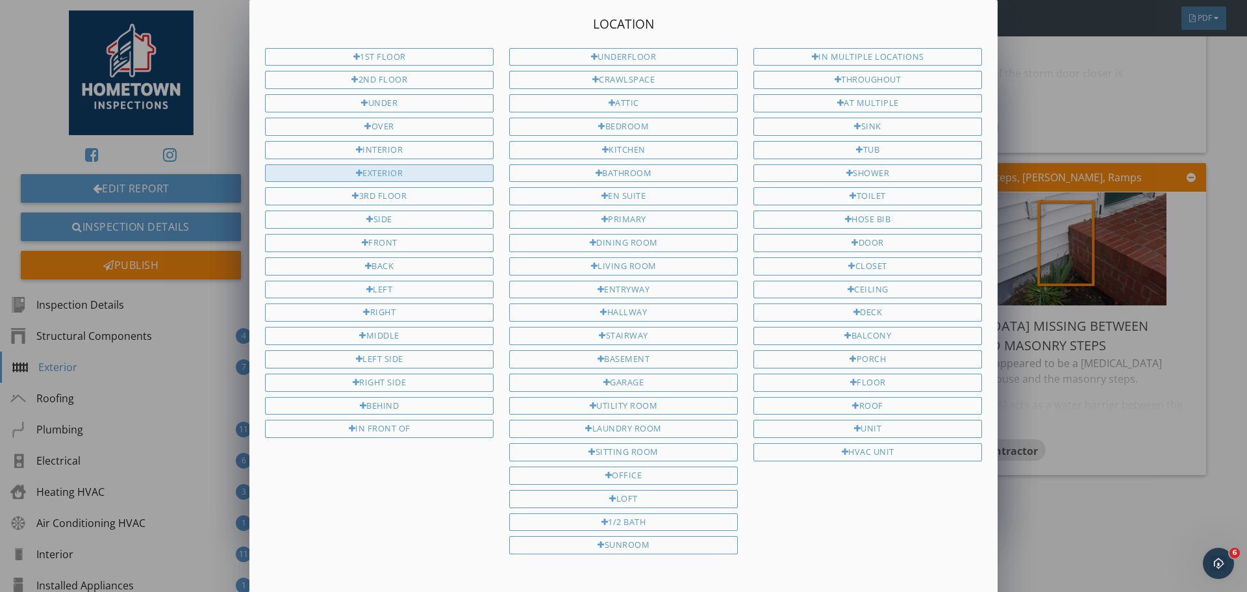
click at [399, 176] on div "Exterior" at bounding box center [379, 173] width 229 height 18
click at [413, 269] on div "Back" at bounding box center [379, 266] width 229 height 18
click at [665, 288] on div "Entryway" at bounding box center [623, 290] width 229 height 18
type input "Exterior Back Entryway"
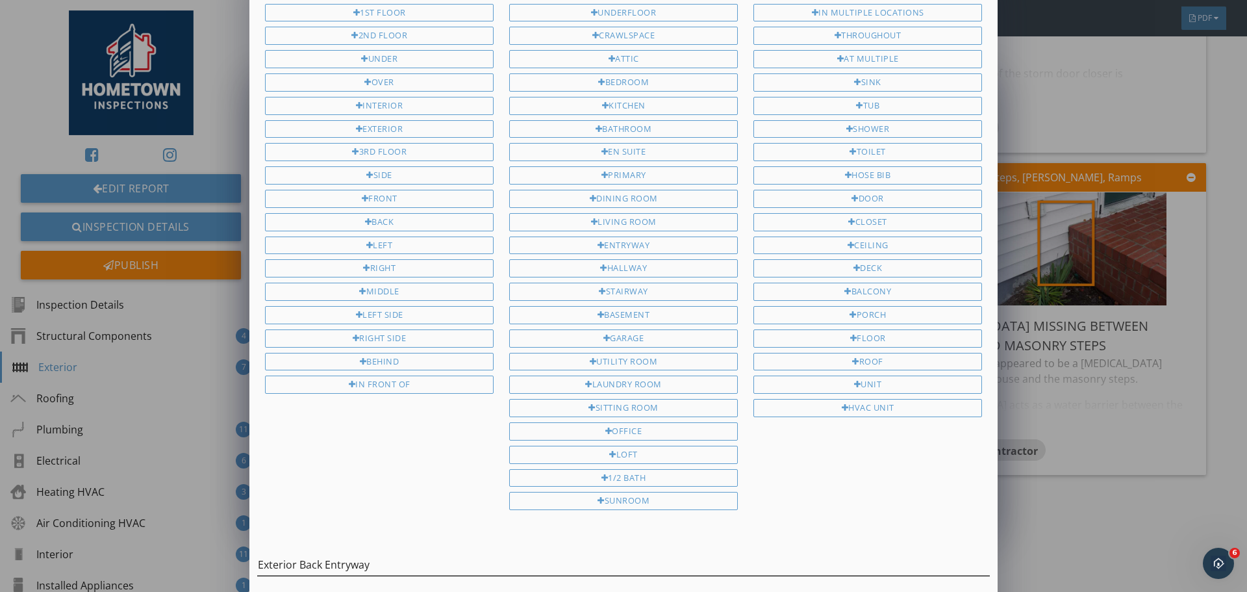
scroll to position [106, 0]
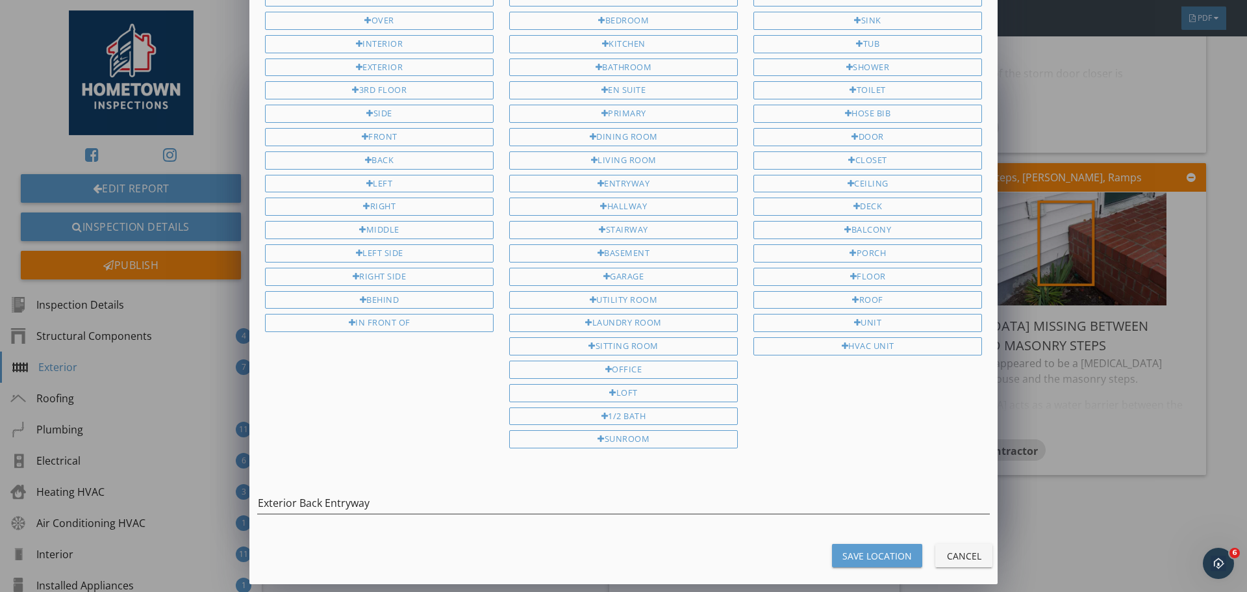
click at [868, 551] on div "Save Location" at bounding box center [878, 556] width 70 height 14
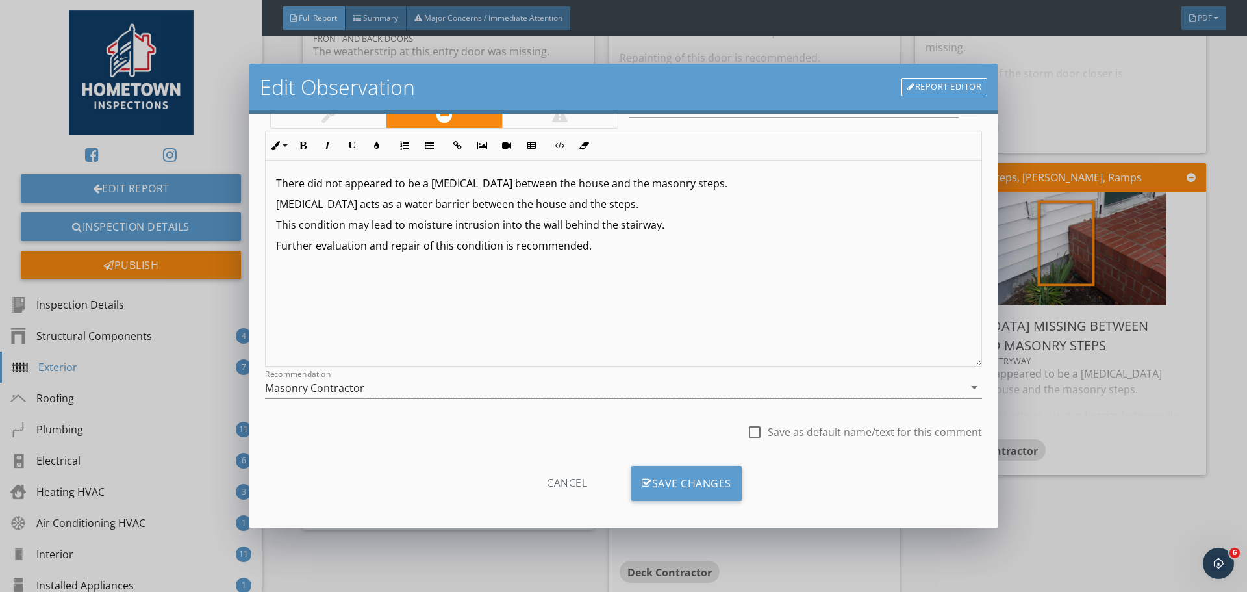
scroll to position [97, 0]
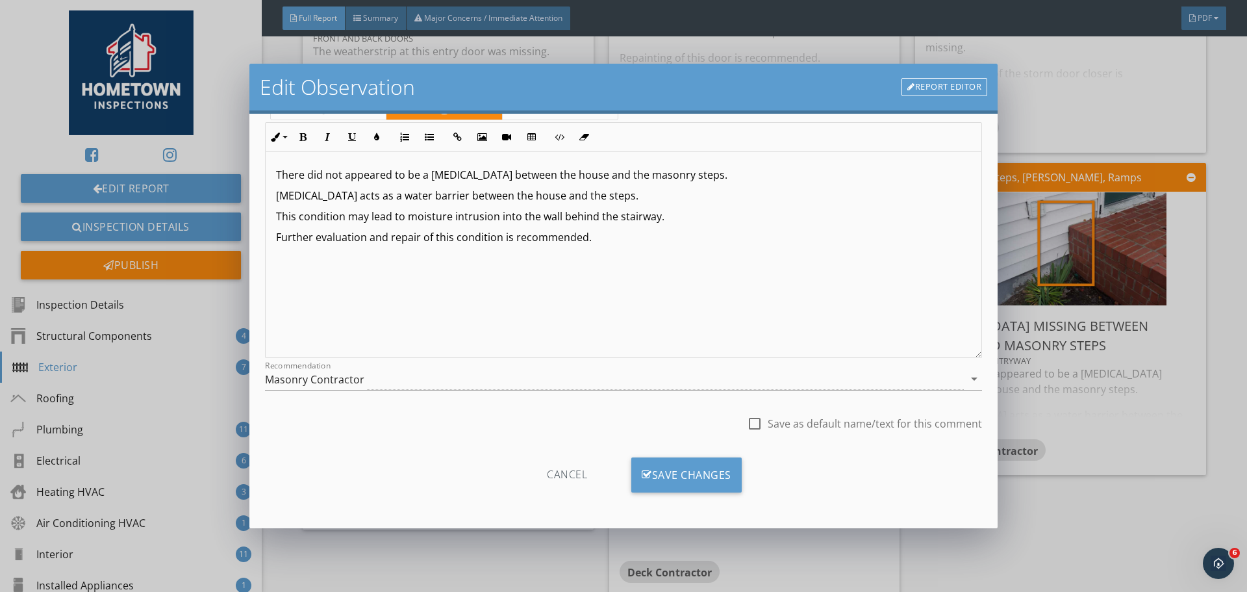
drag, startPoint x: 751, startPoint y: 422, endPoint x: 717, endPoint y: 435, distance: 36.2
click at [751, 422] on div at bounding box center [755, 423] width 22 height 22
type input "Exterior Back Entryway"
checkbox input "true"
click at [678, 468] on div "Save Changes" at bounding box center [686, 474] width 110 height 35
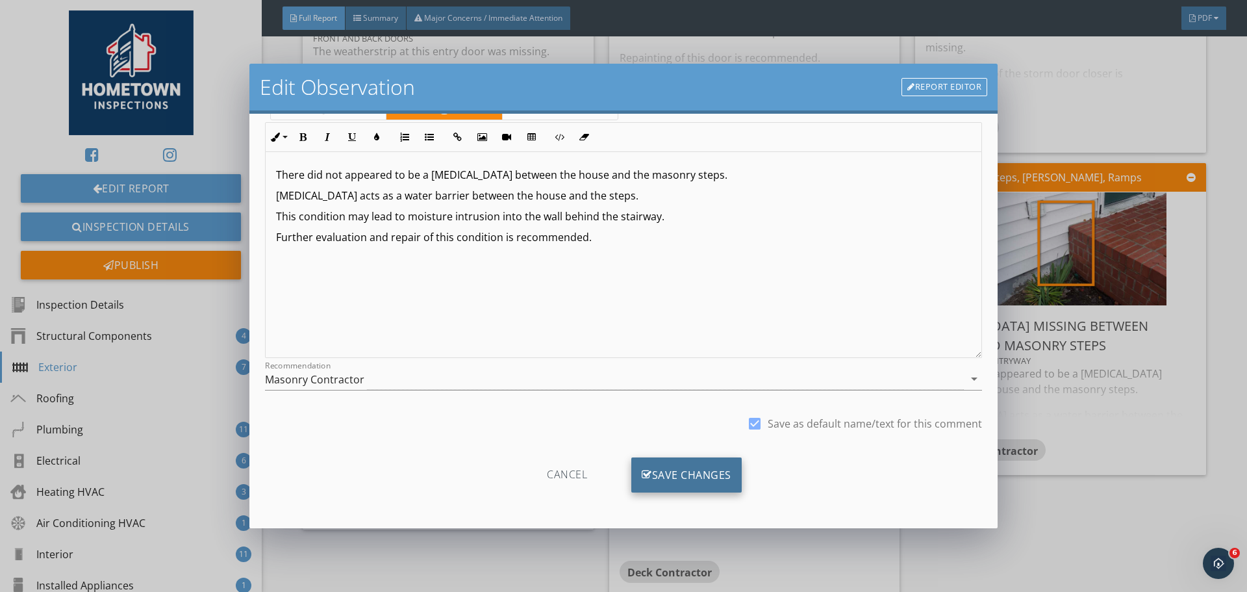
type input "Exterior Back Entryway"
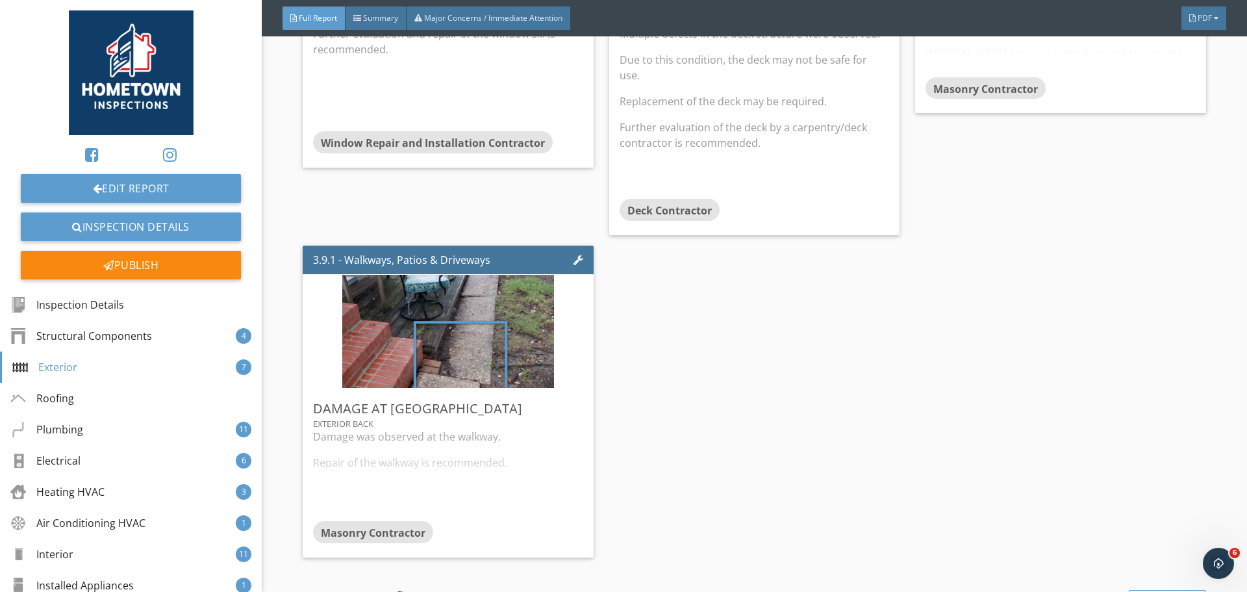
scroll to position [3053, 0]
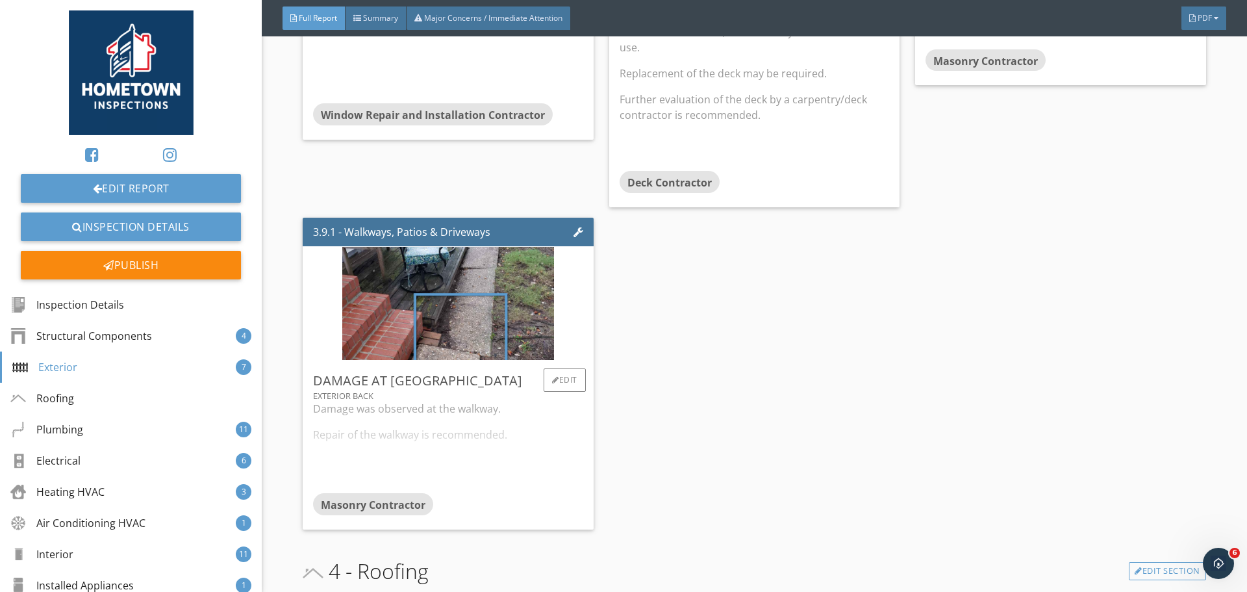
click at [513, 474] on div "Damage was observed at the walkway. Repair of the walkway is recommended." at bounding box center [448, 447] width 270 height 92
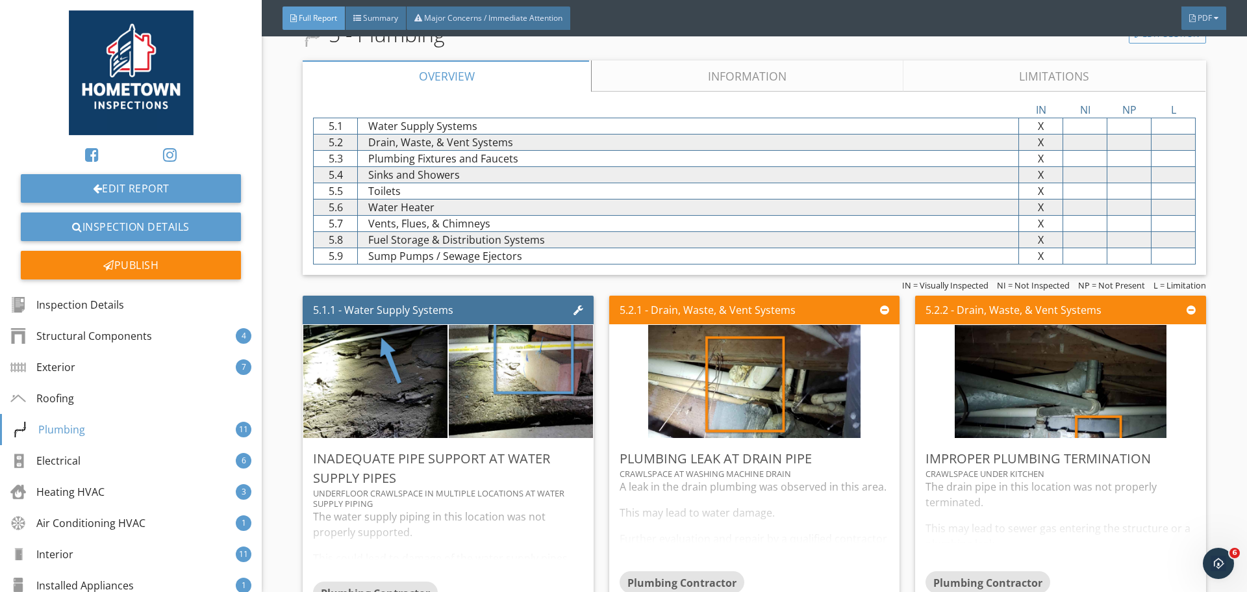
scroll to position [3833, 0]
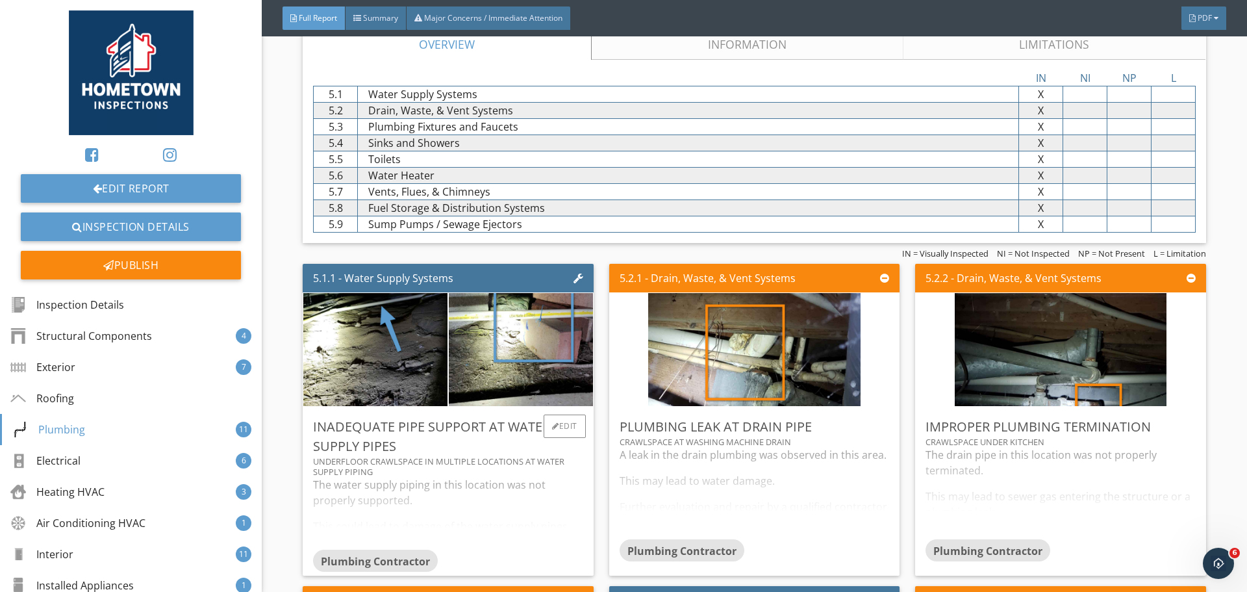
click at [452, 490] on div "The water supply piping in this location was not properly supported. This could…" at bounding box center [448, 513] width 270 height 73
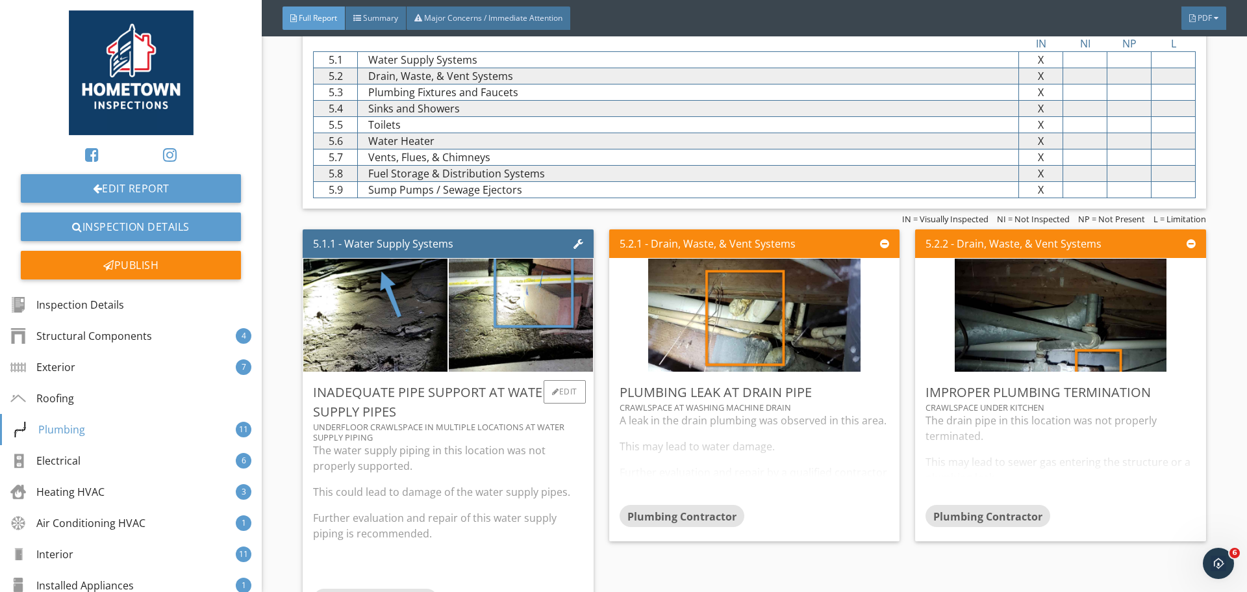
scroll to position [3962, 0]
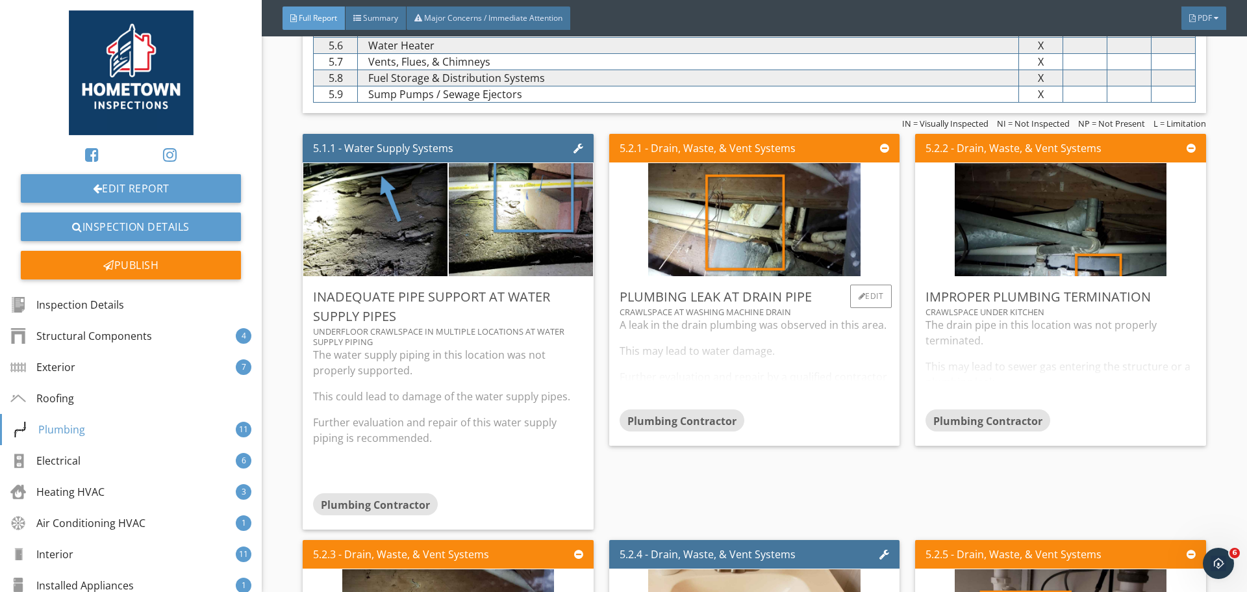
click at [705, 375] on div "A leak in the drain plumbing was observed in this area. This may lead to water …" at bounding box center [755, 363] width 270 height 92
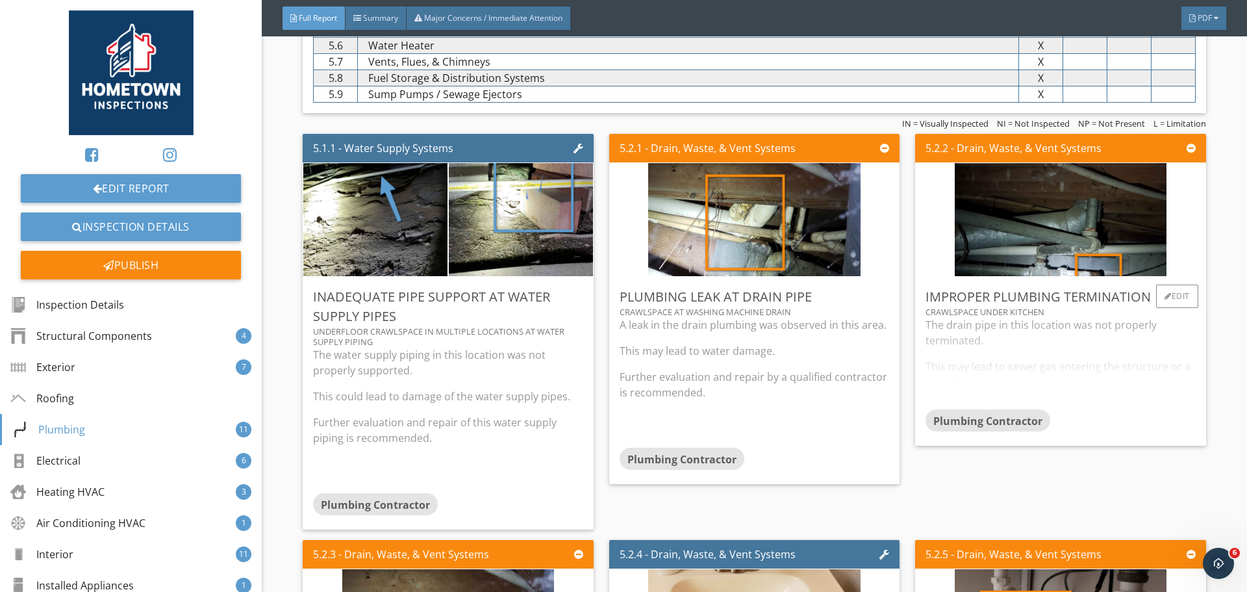
click at [983, 360] on div "The drain pipe in this location was not properly terminated. This may lead to s…" at bounding box center [1061, 363] width 270 height 92
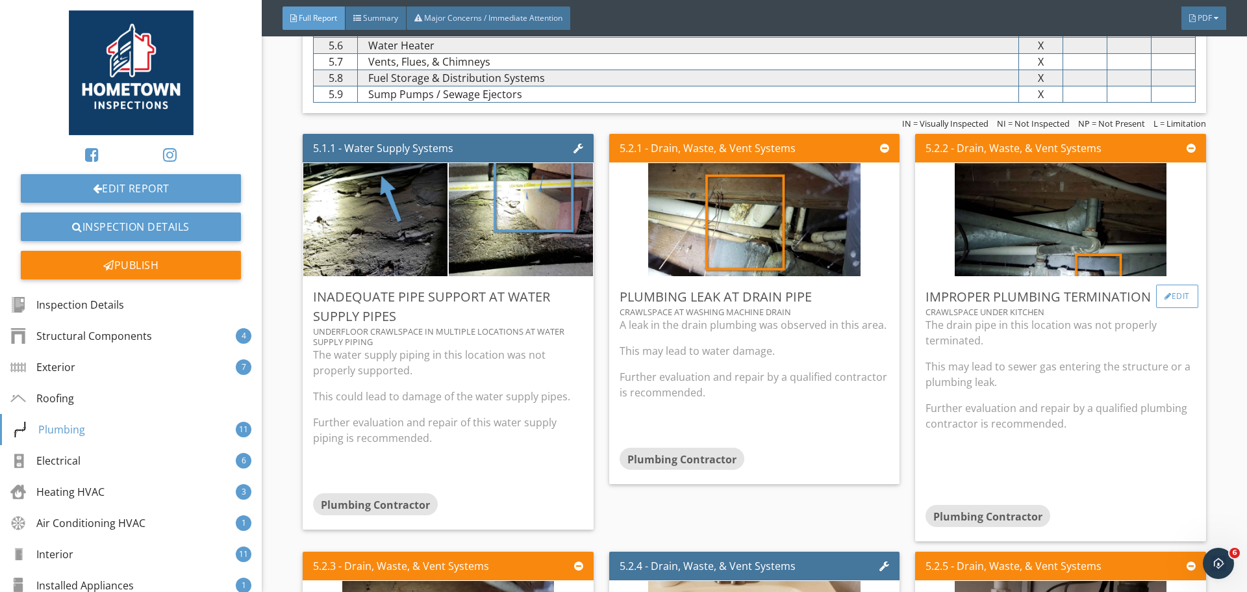
click at [1160, 298] on div "Edit" at bounding box center [1177, 296] width 42 height 23
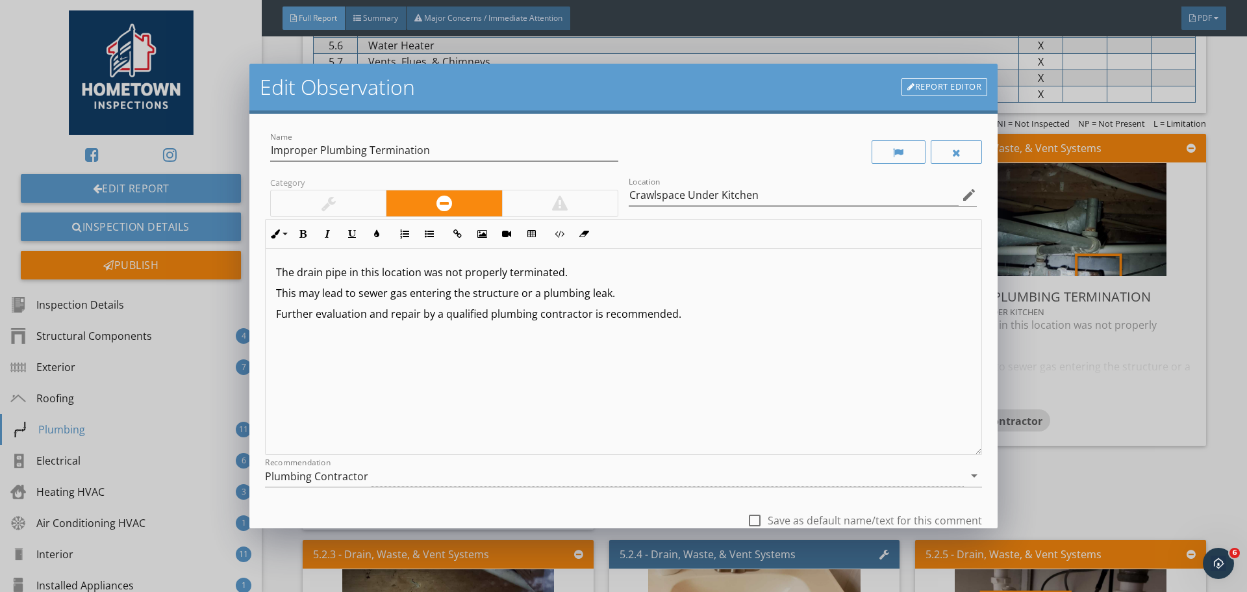
click at [717, 321] on p "Further evaluation and repair by a qualified plumbing contractor is recommended." at bounding box center [623, 314] width 695 height 16
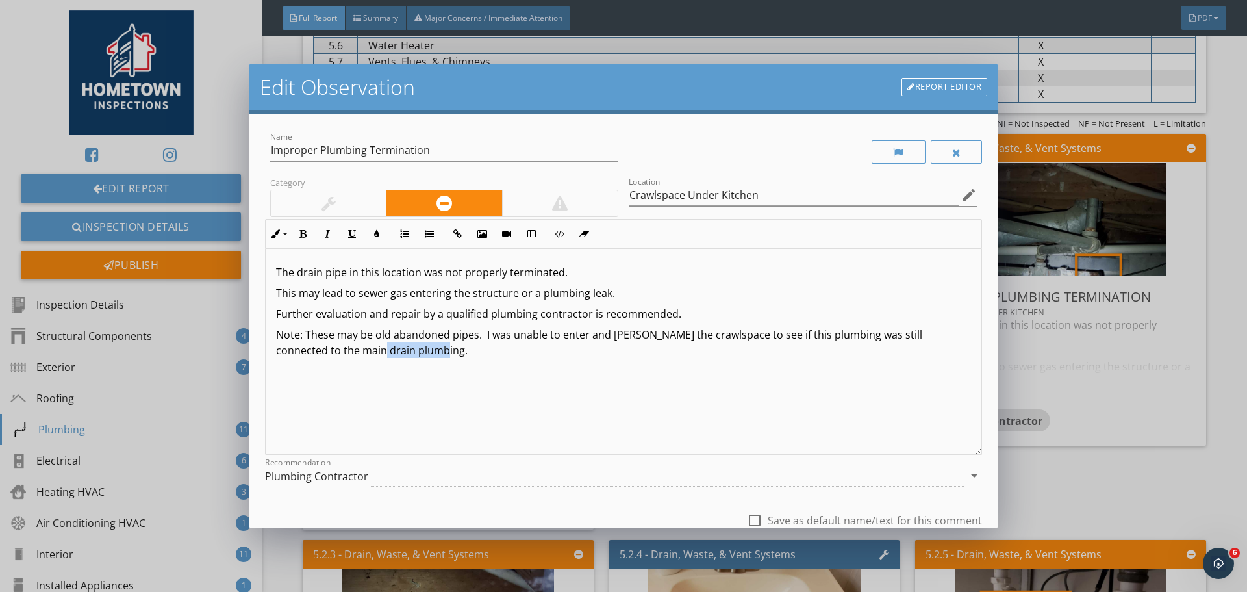
drag, startPoint x: 394, startPoint y: 351, endPoint x: 346, endPoint y: 352, distance: 48.7
click at [346, 352] on p "Note: These may be old abandoned pipes. I was unable to enter and travers the c…" at bounding box center [623, 342] width 695 height 31
click at [482, 341] on p "Note: These may be old abandoned pipes. I was unable to enter and travers the c…" at bounding box center [623, 342] width 695 height 31
click at [671, 366] on p at bounding box center [623, 371] width 695 height 16
drag, startPoint x: 878, startPoint y: 337, endPoint x: 846, endPoint y: 356, distance: 37.5
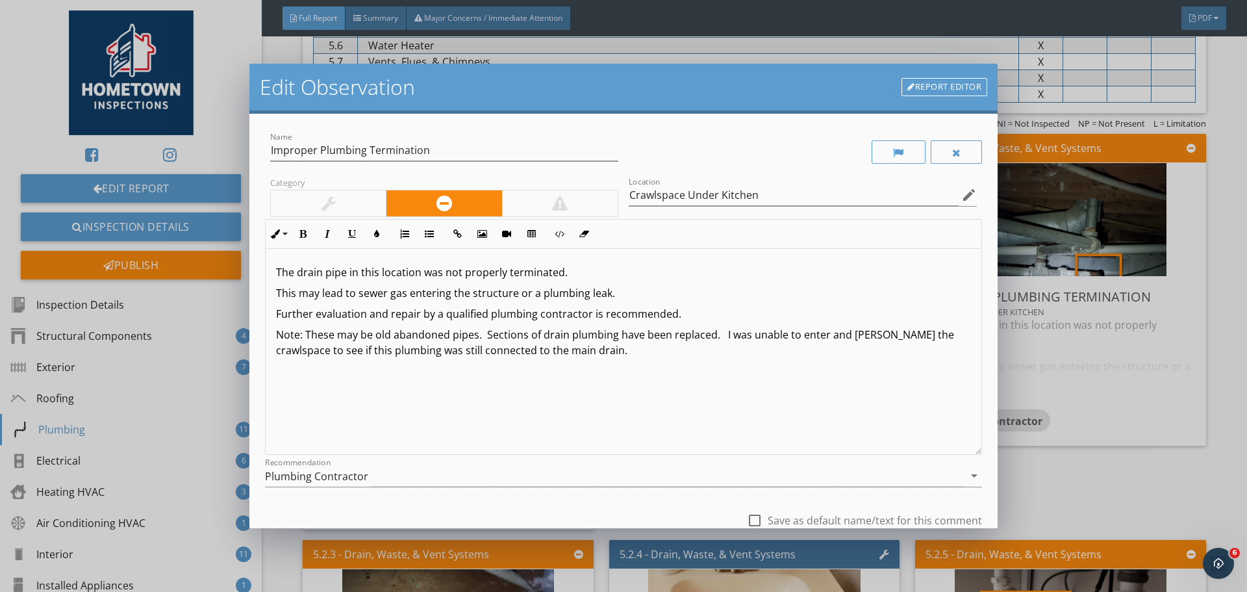
click at [839, 359] on div "The drain pipe in this location was not properly terminated. This may lead to s…" at bounding box center [624, 352] width 716 height 206
click at [881, 338] on p "Note: These may be old abandoned pipes. Sections of drain plumbing have been re…" at bounding box center [623, 342] width 695 height 31
click at [798, 357] on p "Note: These may be old abandoned pipes. Sections of drain plumbing have been re…" at bounding box center [623, 342] width 695 height 31
click at [647, 361] on div "The drain pipe in this location was not properly terminated. This may lead to s…" at bounding box center [624, 352] width 716 height 206
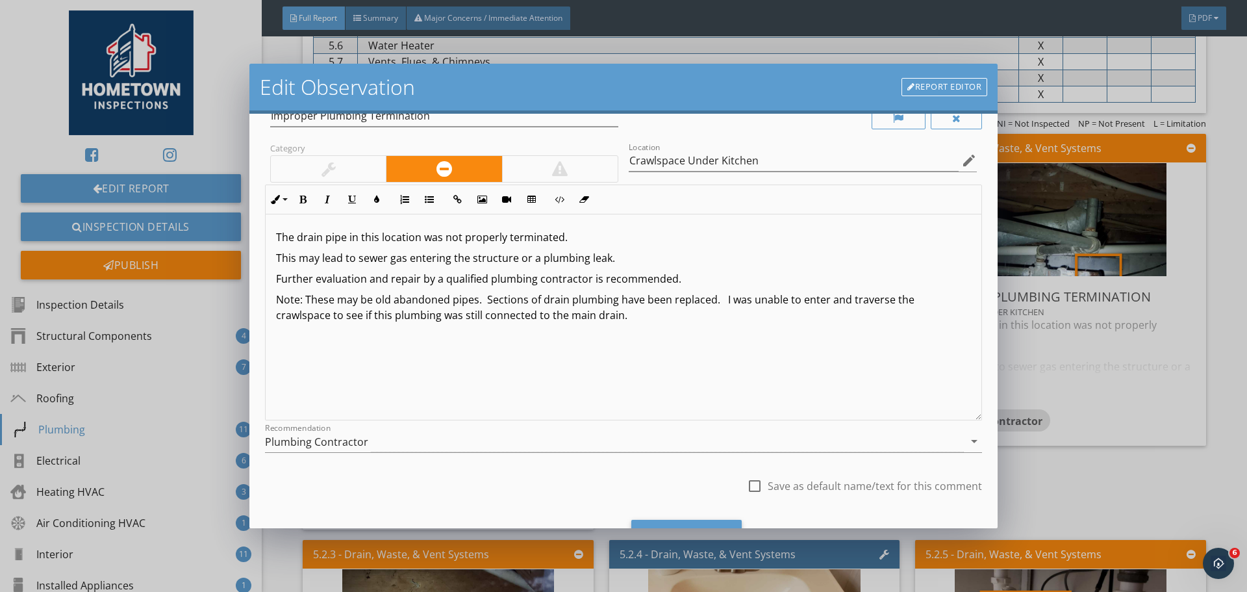
scroll to position [97, 0]
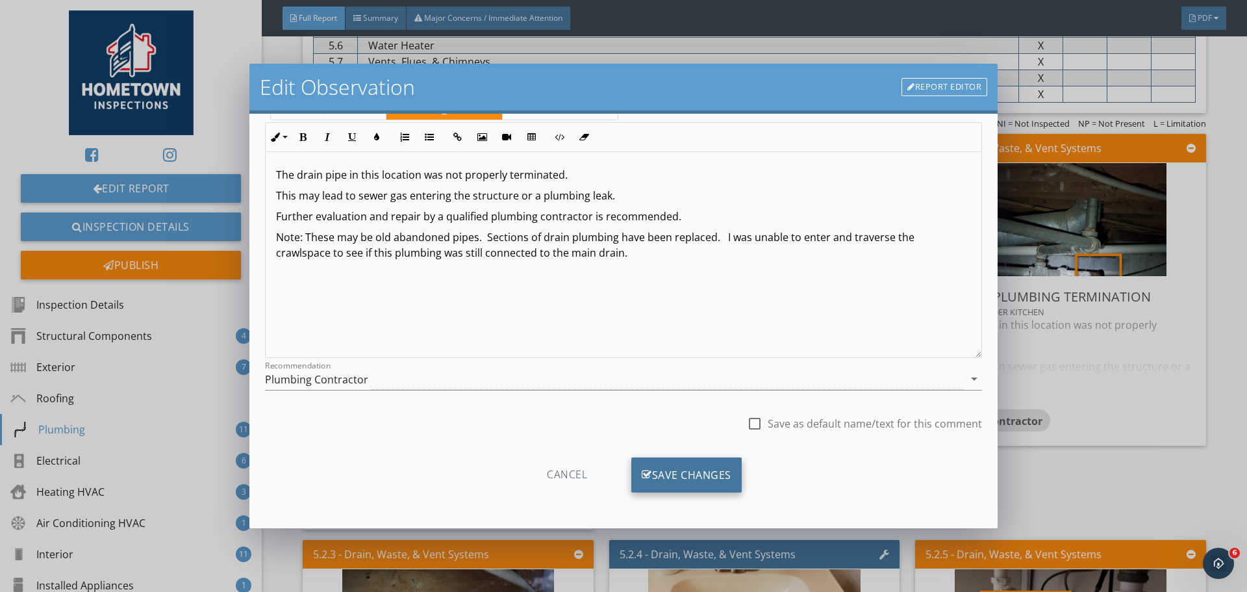
click at [703, 473] on div "Save Changes" at bounding box center [686, 474] width 110 height 35
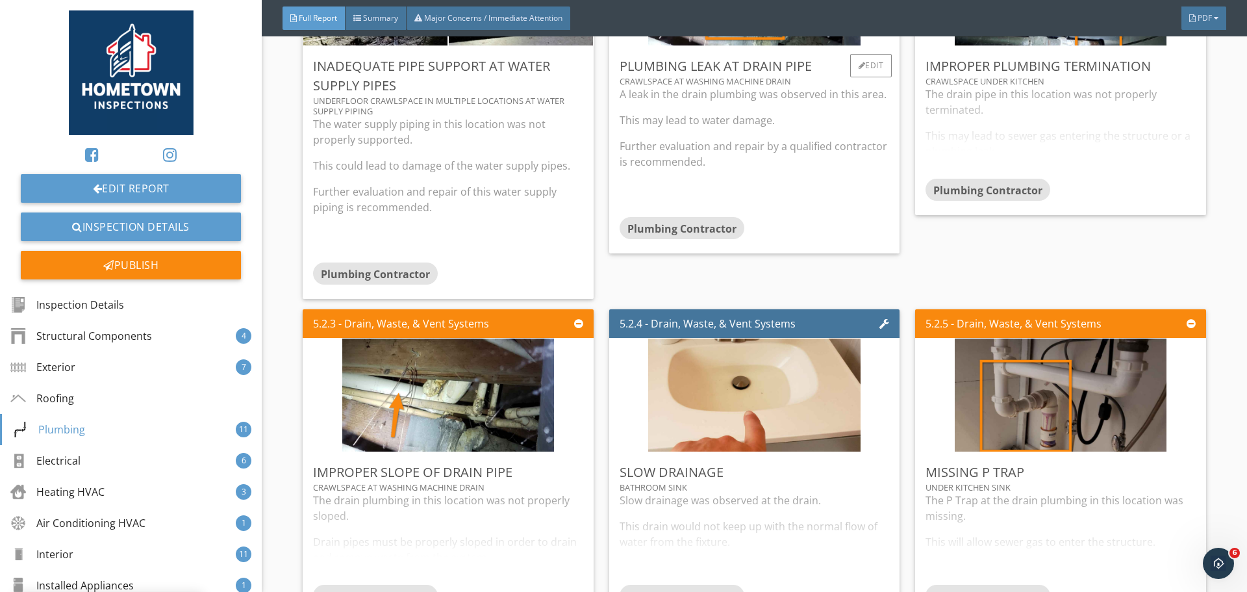
scroll to position [4222, 0]
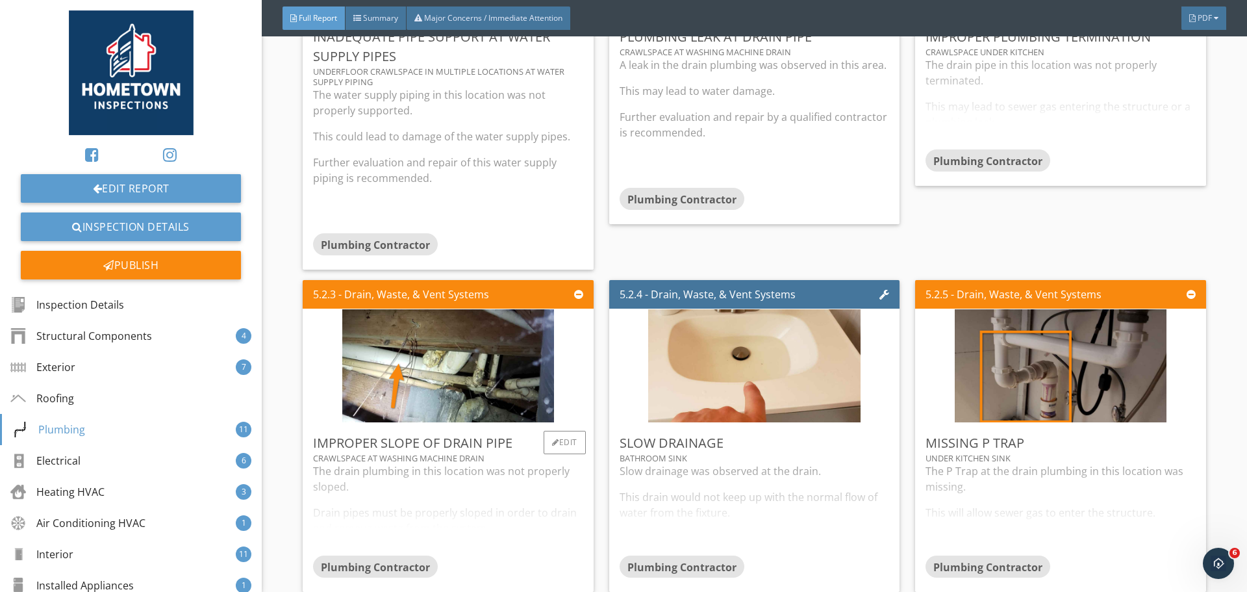
click at [488, 501] on div "The drain plumbing in this location was not properly sloped. Drain pipes must b…" at bounding box center [448, 509] width 270 height 92
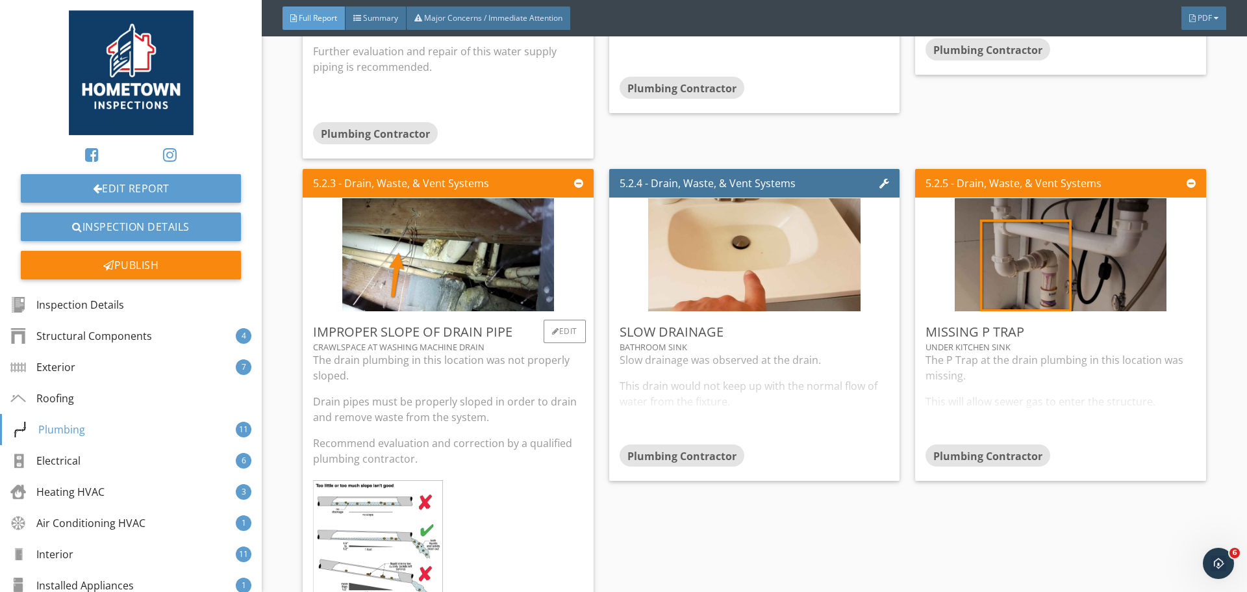
scroll to position [4352, 0]
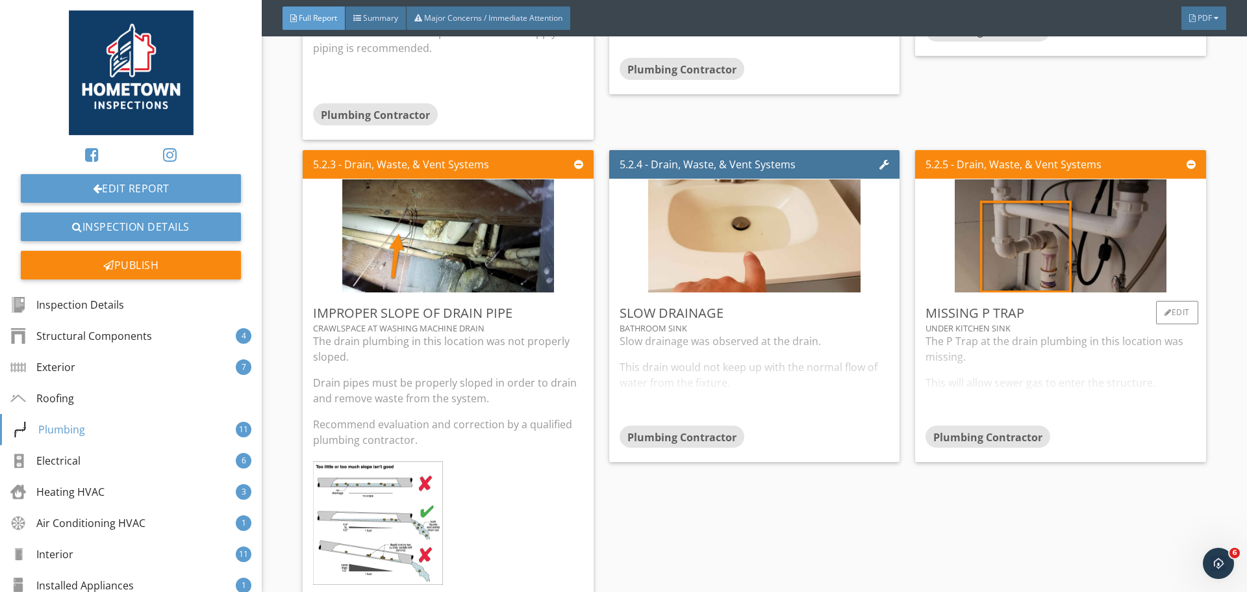
click at [1017, 378] on div "The P Trap at the drain plumbing in this location was missing. This will allow …" at bounding box center [1061, 379] width 270 height 92
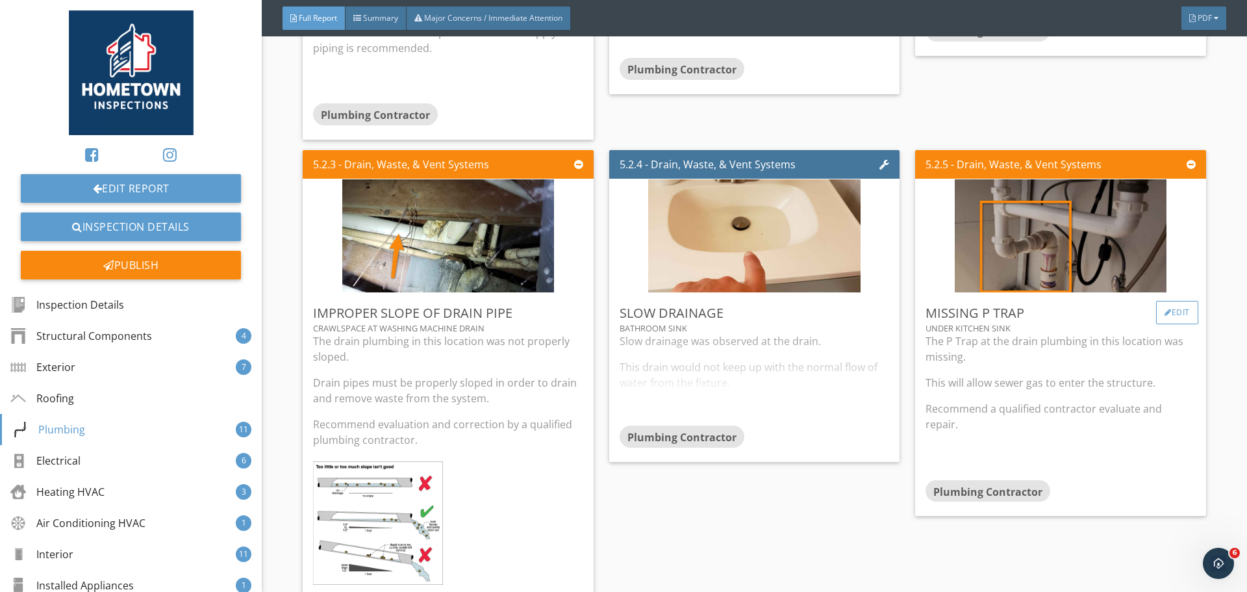
click at [1172, 310] on div "Edit" at bounding box center [1177, 312] width 42 height 23
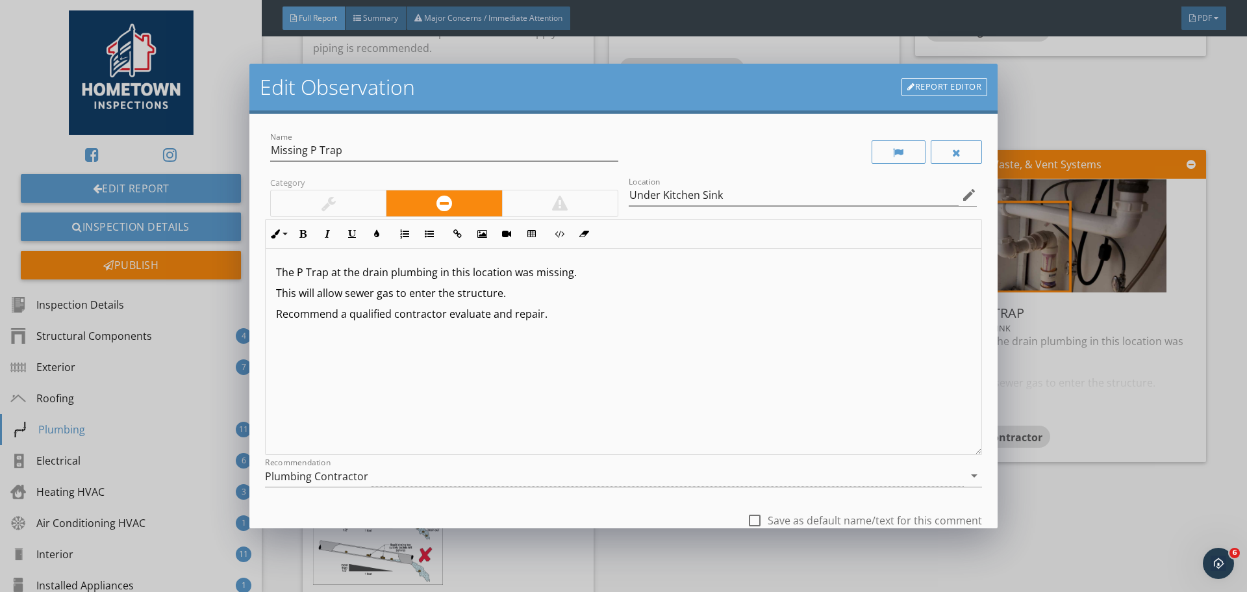
drag, startPoint x: 549, startPoint y: 312, endPoint x: 270, endPoint y: 313, distance: 279.3
click at [270, 313] on div "The P Trap at the drain plumbing in this location was missing. This will allow …" at bounding box center [624, 352] width 716 height 206
click at [833, 322] on p "It is recommended that a plumbing contractor further evaluate and repair this c…" at bounding box center [623, 314] width 695 height 16
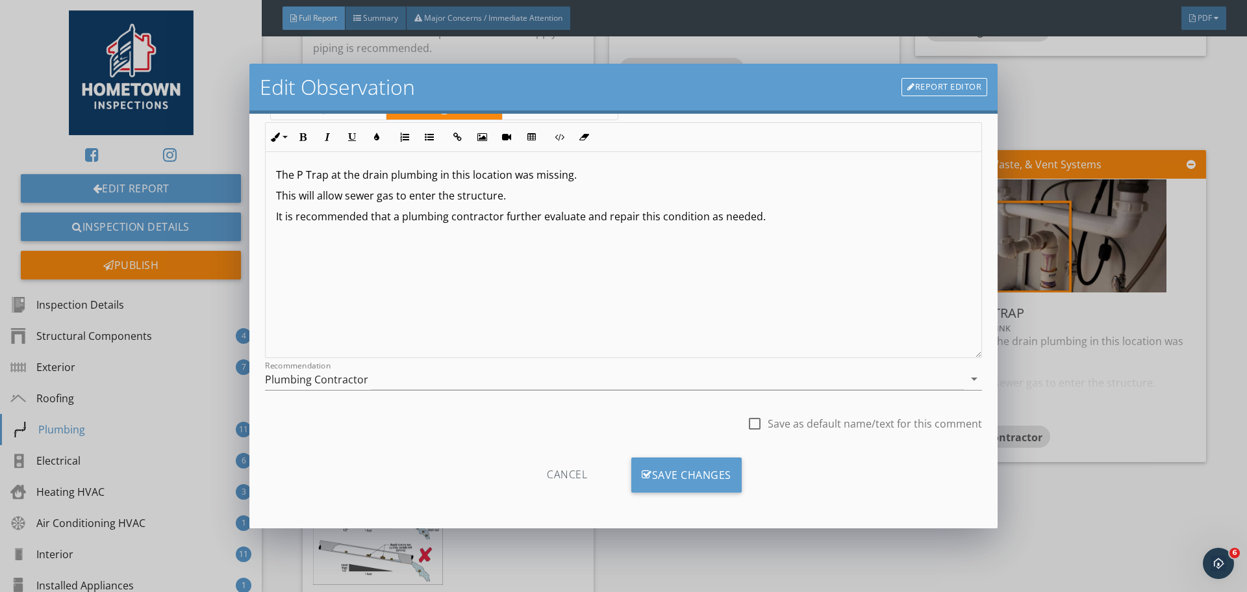
click at [747, 427] on div at bounding box center [755, 423] width 22 height 22
checkbox input "true"
click at [712, 467] on div "Save Changes" at bounding box center [686, 474] width 110 height 35
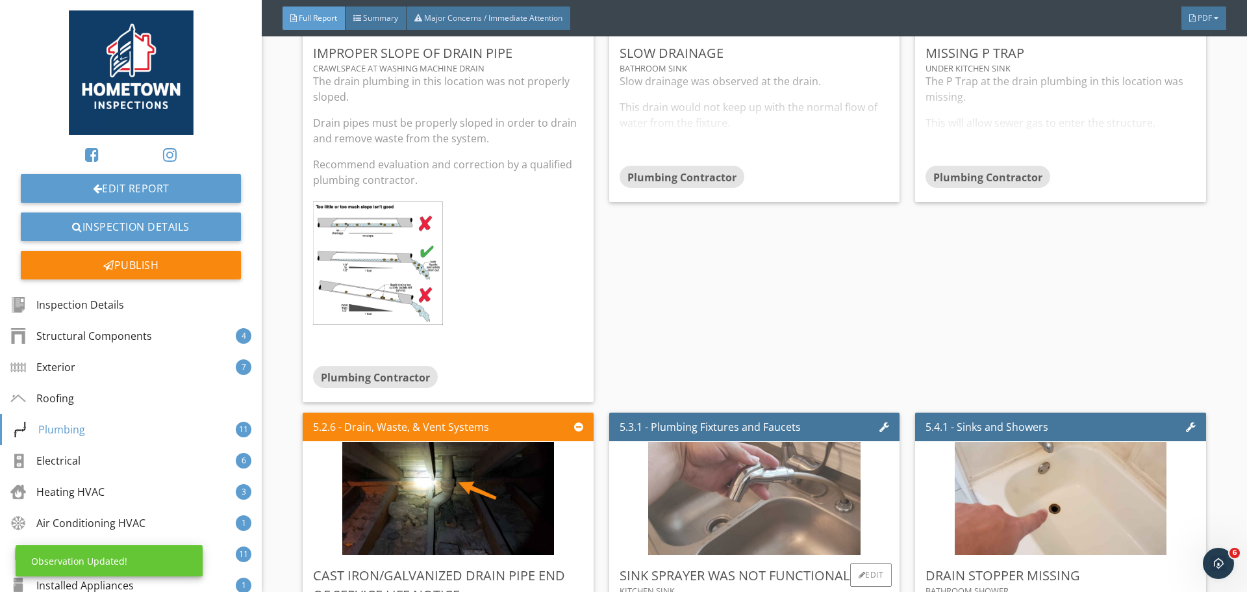
scroll to position [4807, 0]
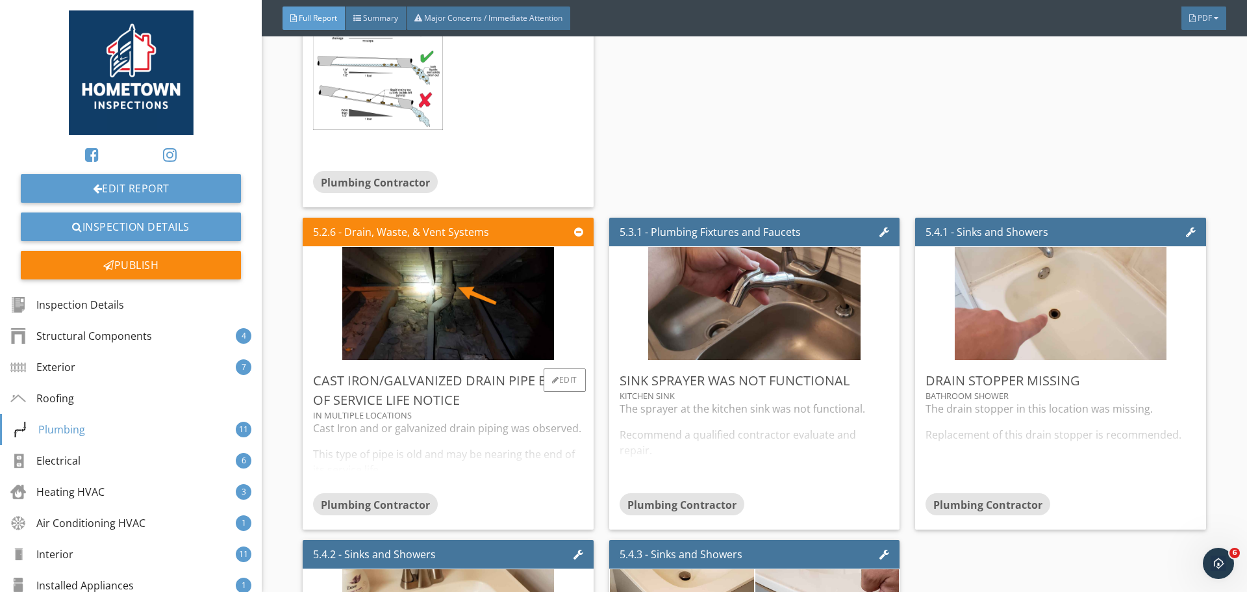
click at [522, 441] on div "Cast Iron and or galvanized drain piping was observed. This type of pipe is old…" at bounding box center [448, 456] width 270 height 73
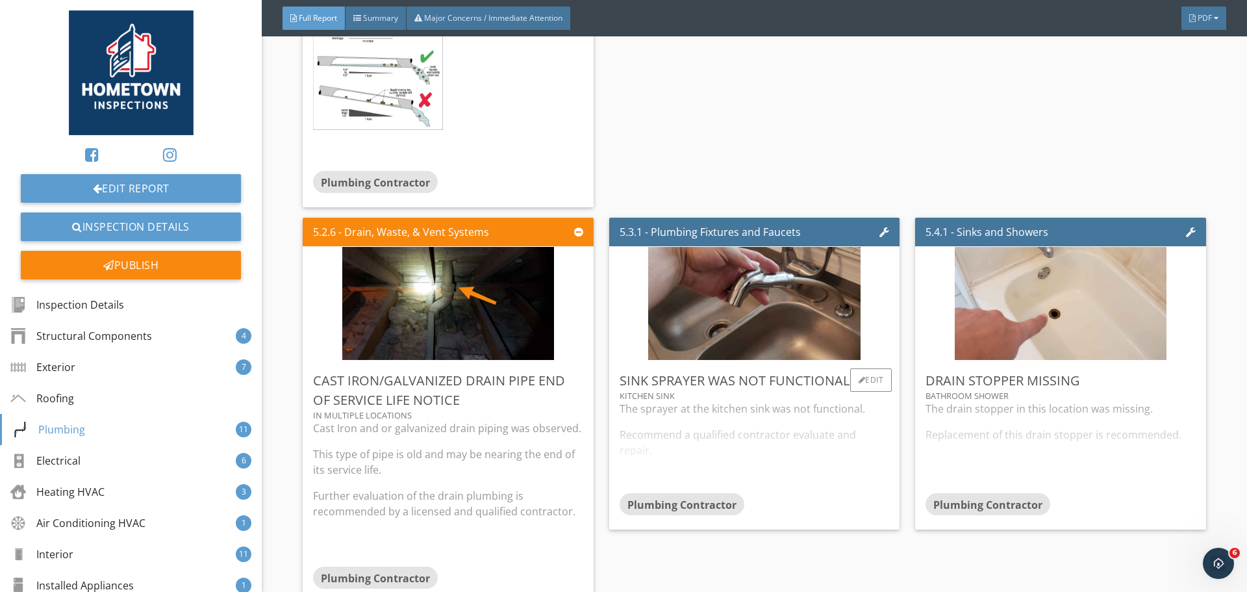
click at [688, 438] on div "The sprayer at the kitchen sink was not functional. Recommend a qualified contr…" at bounding box center [755, 447] width 270 height 92
click at [867, 376] on div "Edit" at bounding box center [871, 379] width 42 height 23
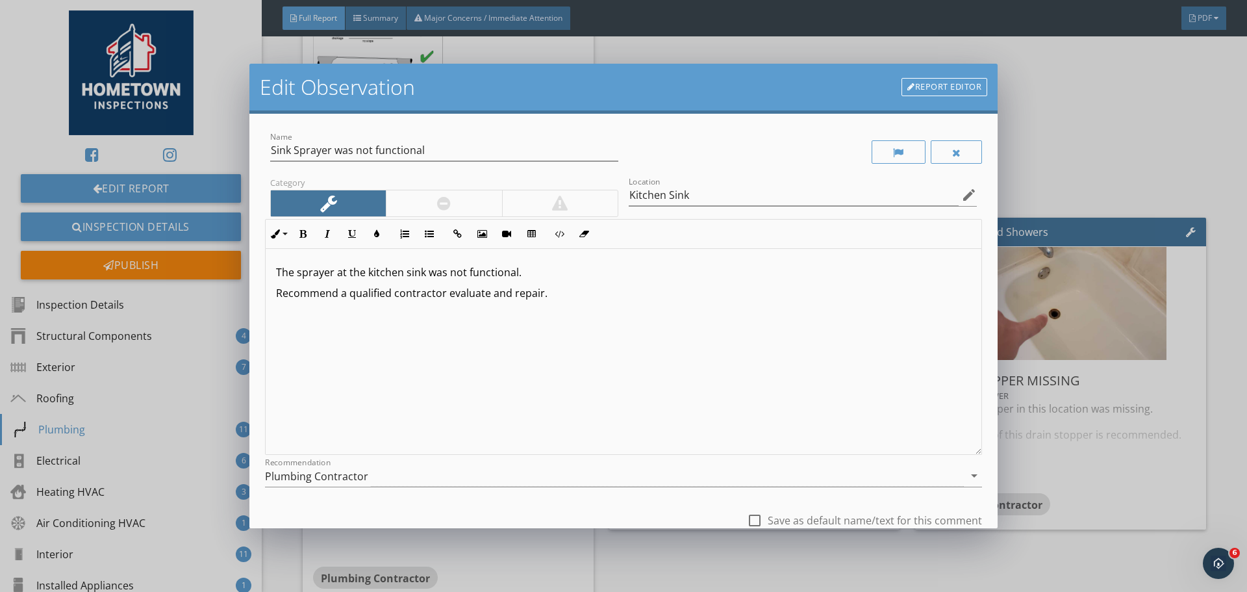
drag, startPoint x: 553, startPoint y: 292, endPoint x: 268, endPoint y: 306, distance: 285.5
click at [268, 306] on div "The sprayer at the kitchen sink was not functional. Recommend a qualified contr…" at bounding box center [624, 352] width 716 height 206
click at [641, 294] on p "Further evaluation and repair of the sink sprayer is recommended." at bounding box center [623, 293] width 695 height 16
click at [333, 273] on p "The sprayer at the kitchen sink was not functional." at bounding box center [623, 272] width 695 height 16
click at [351, 278] on p "The spray nozzzle at the kitchen sink was not functional." at bounding box center [623, 272] width 695 height 16
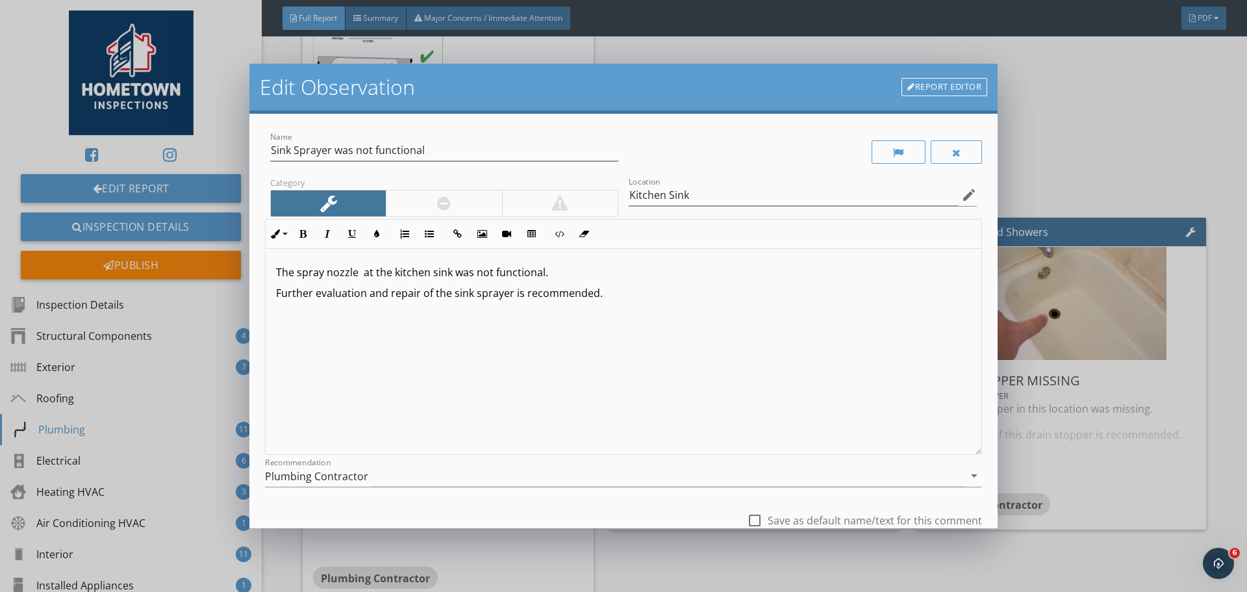
click at [624, 297] on p "Further evaluation and repair of the sink sprayer is recommended." at bounding box center [623, 293] width 695 height 16
click at [362, 275] on p "The spray nozzle at the kitchen sink was not functional." at bounding box center [623, 272] width 695 height 16
click at [609, 294] on p "Further evaluation and repair of the sink sprayer is recommended." at bounding box center [623, 293] width 695 height 16
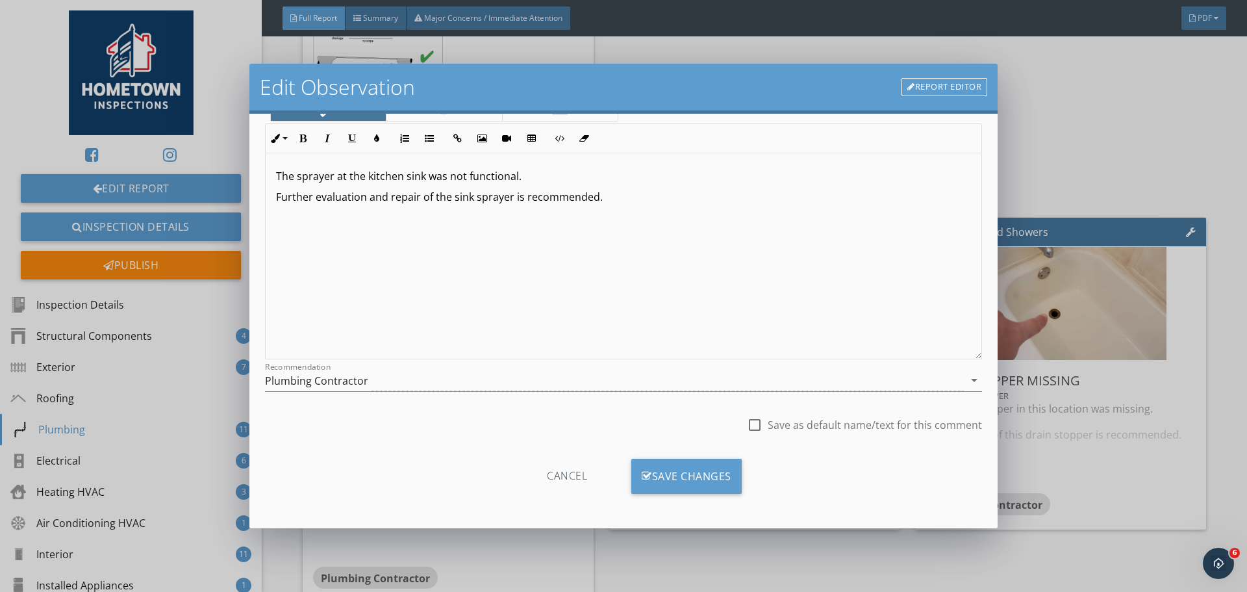
scroll to position [97, 0]
click at [747, 427] on div at bounding box center [755, 423] width 22 height 22
checkbox input "true"
click at [705, 474] on div "Save Changes" at bounding box center [686, 474] width 110 height 35
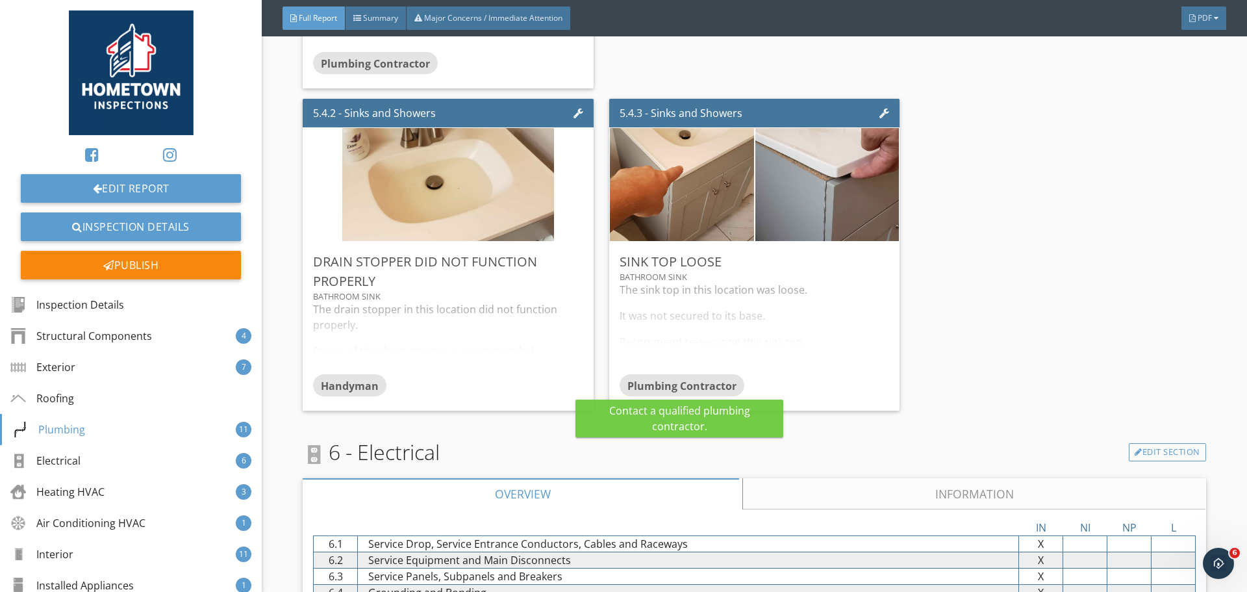
scroll to position [5327, 0]
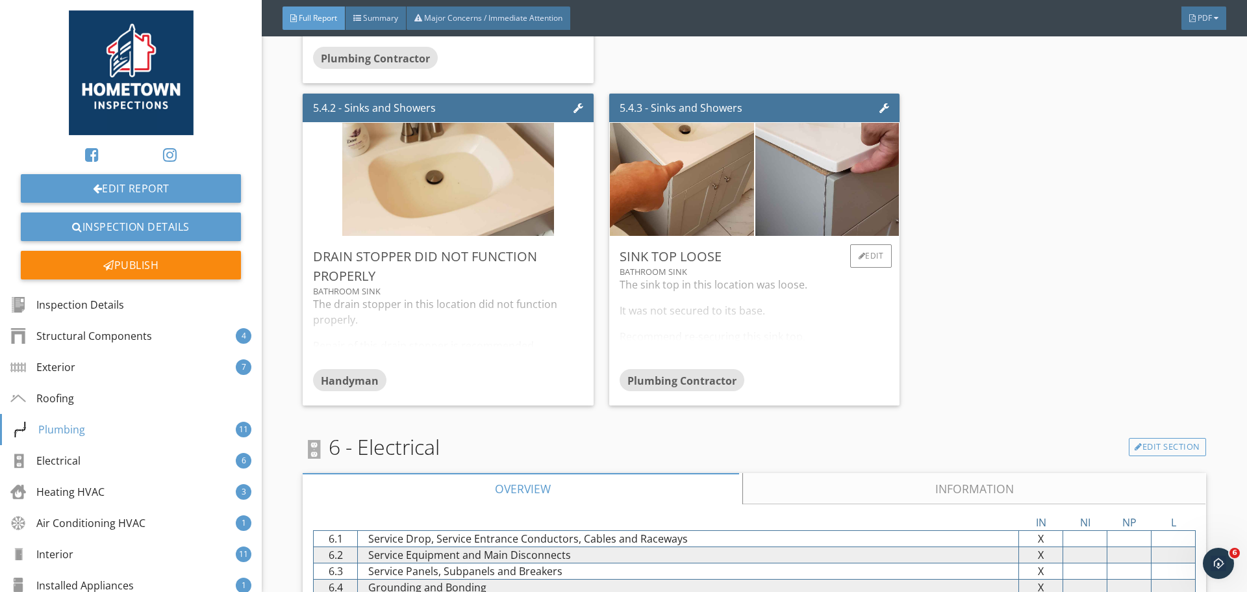
click at [732, 343] on div "The sink top in this location was loose. It was not secured to its base. Recomm…" at bounding box center [755, 323] width 270 height 92
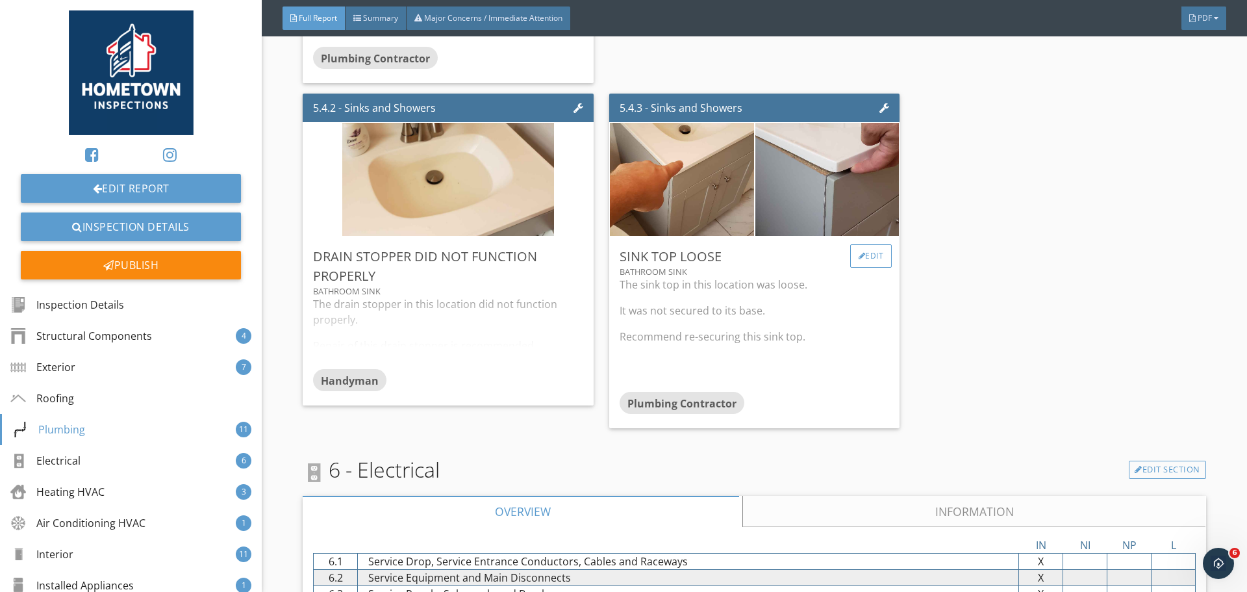
click at [859, 260] on div at bounding box center [862, 256] width 7 height 8
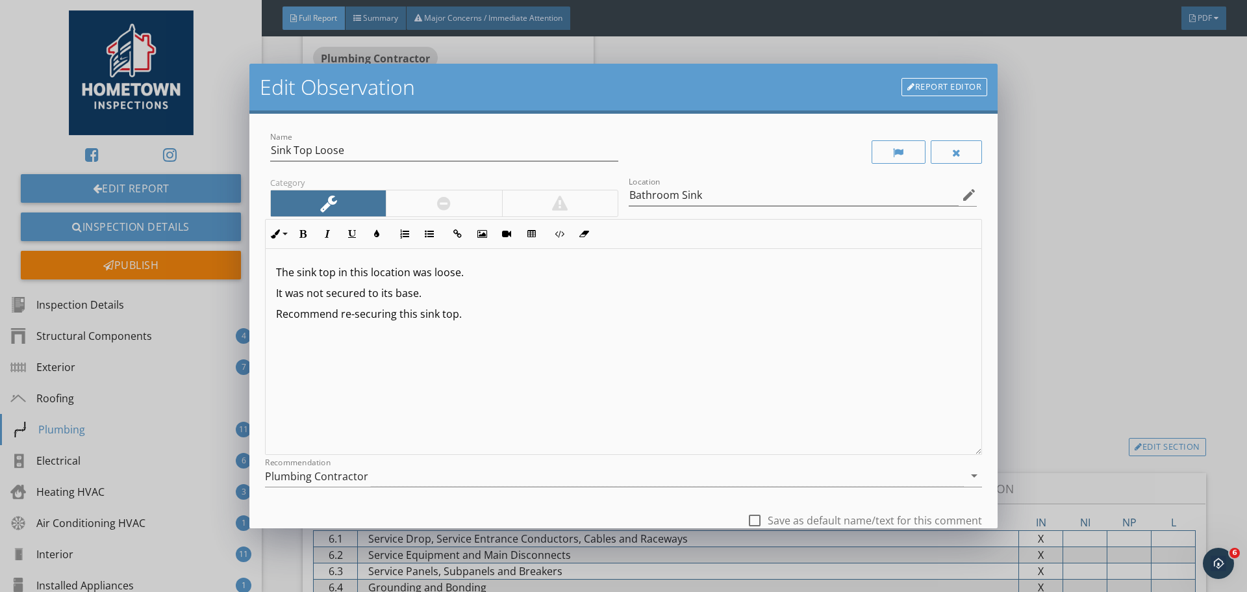
drag, startPoint x: 473, startPoint y: 315, endPoint x: 271, endPoint y: 314, distance: 202.0
click at [271, 314] on div "The sink top in this location was loose. It was not secured to its base. Recomm…" at bounding box center [624, 352] width 716 height 206
click at [446, 300] on p "It was not secured to its base." at bounding box center [623, 293] width 695 height 16
click at [619, 346] on div "The sink top in this location was loose. It was not secured to its base. This m…" at bounding box center [624, 352] width 716 height 206
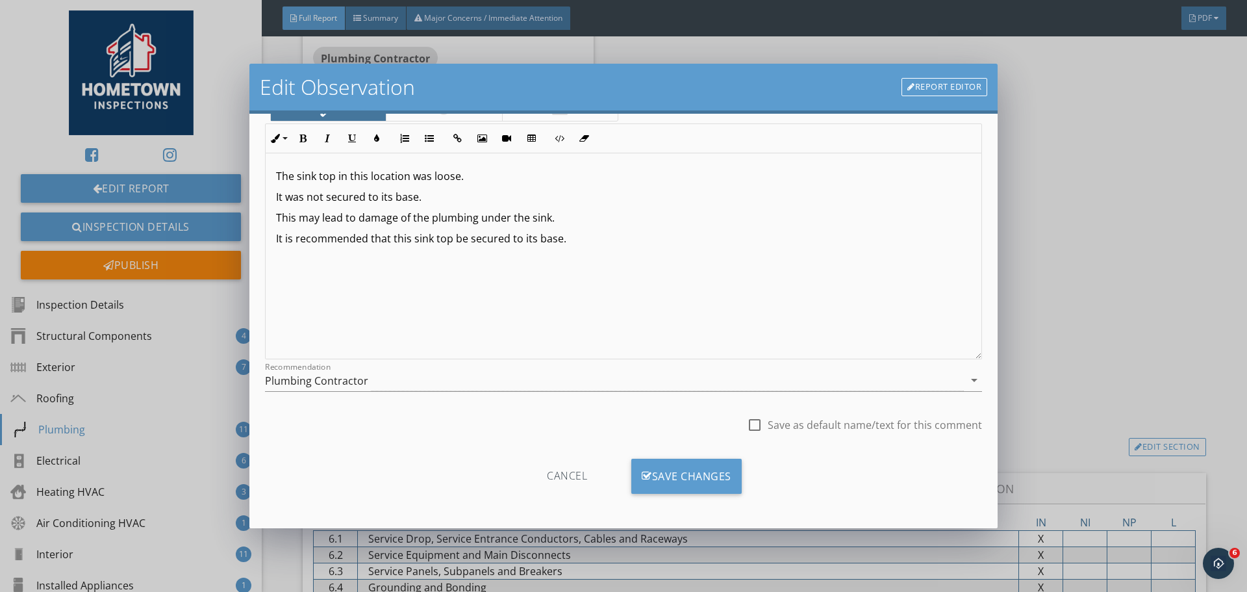
scroll to position [97, 0]
click at [746, 424] on div at bounding box center [755, 423] width 22 height 22
checkbox input "true"
click at [707, 468] on div "Save Changes" at bounding box center [686, 474] width 110 height 35
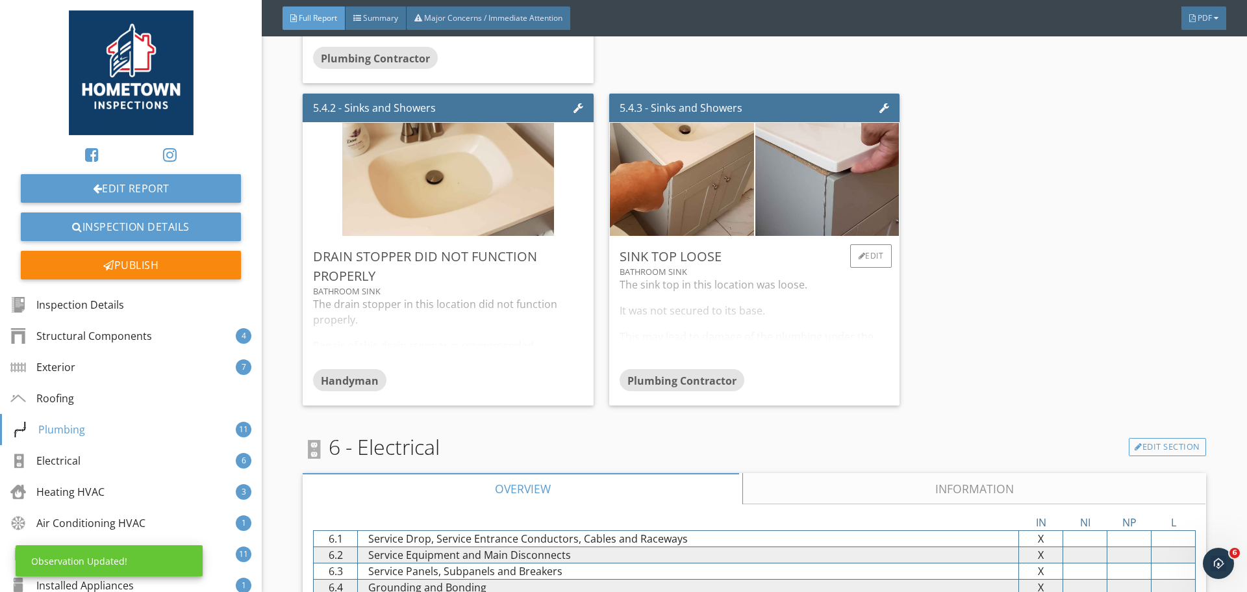
click at [755, 357] on div "The sink top in this location was loose. It was not secured to its base. This m…" at bounding box center [755, 323] width 270 height 92
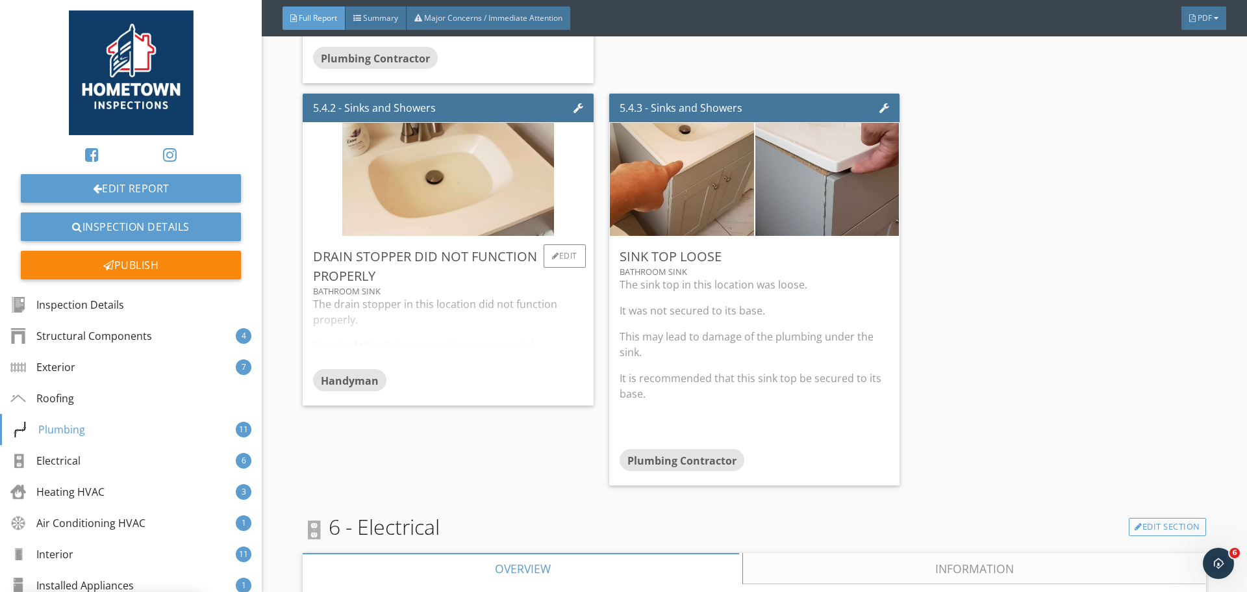
click at [476, 358] on div "The drain stopper in this location did not function properly. Repair of this dr…" at bounding box center [448, 332] width 270 height 73
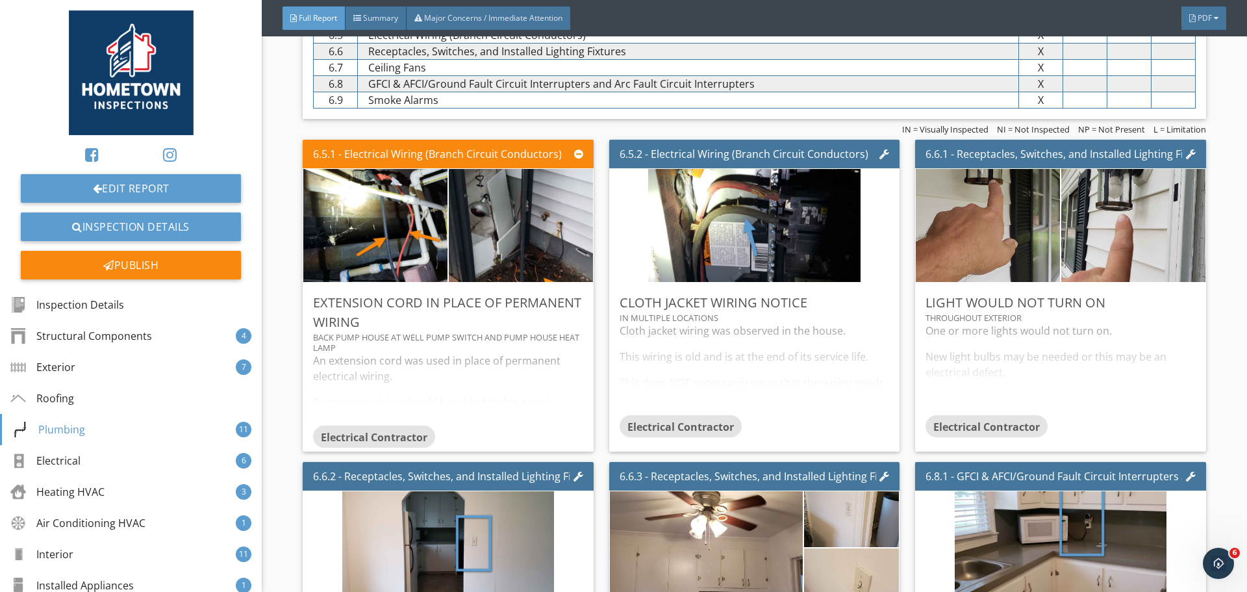
scroll to position [5976, 0]
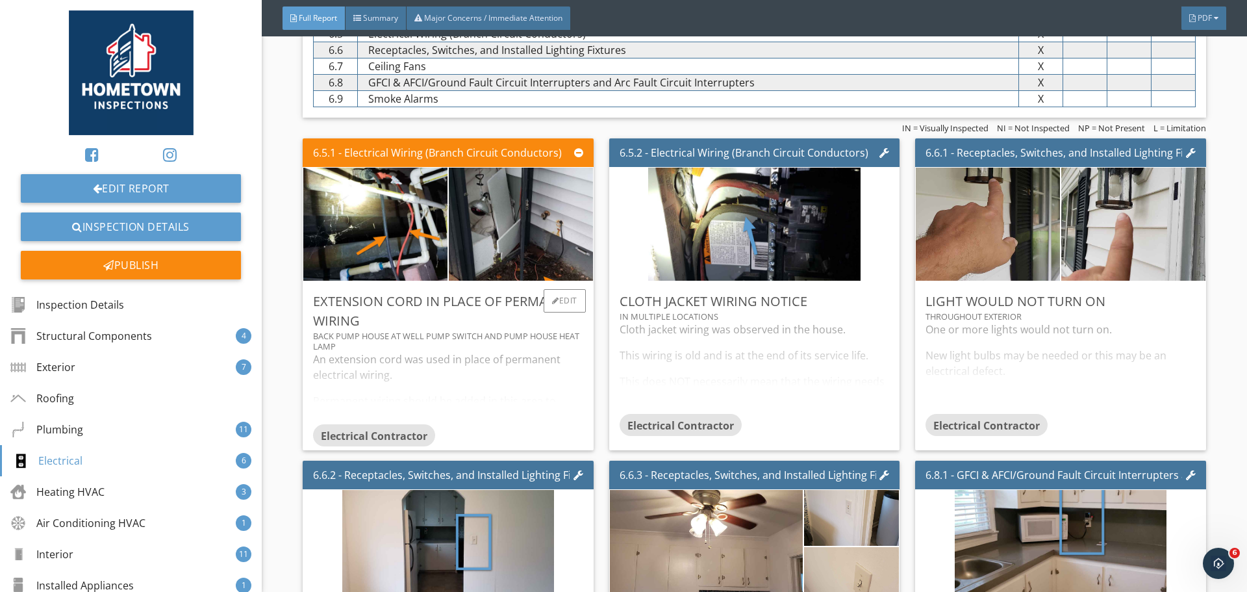
click at [468, 391] on div "An extension cord was used in place of permanent electrical wiring. Permanent w…" at bounding box center [448, 387] width 270 height 73
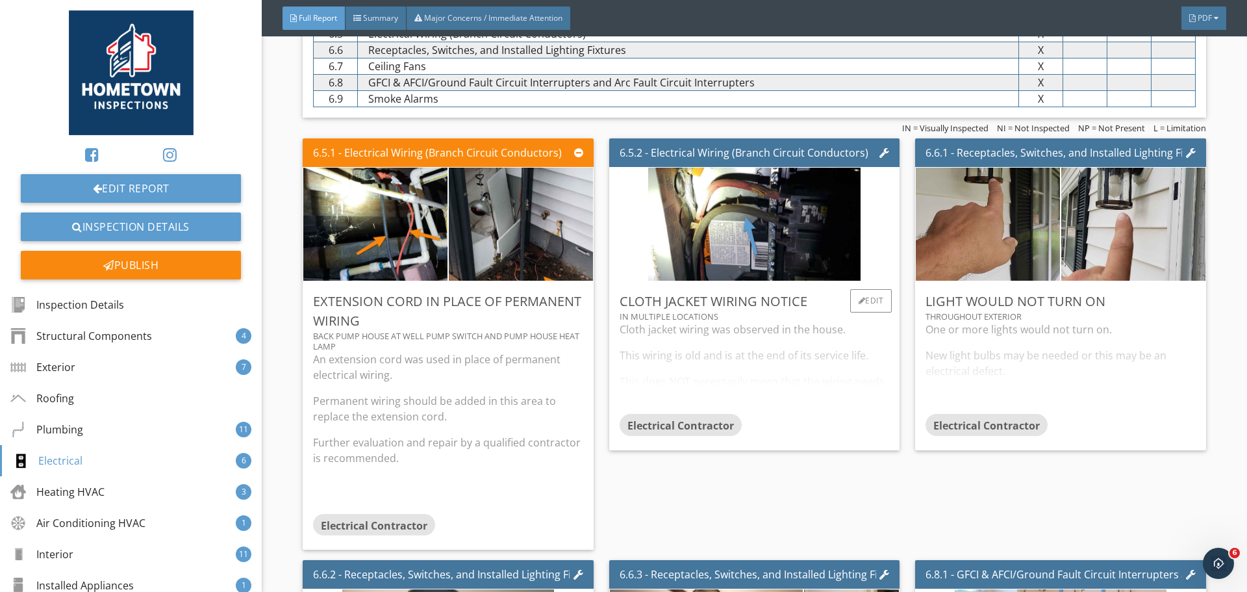
click at [698, 393] on div "Cloth jacket wiring was observed in the house. This wiring is old and is at the…" at bounding box center [755, 368] width 270 height 92
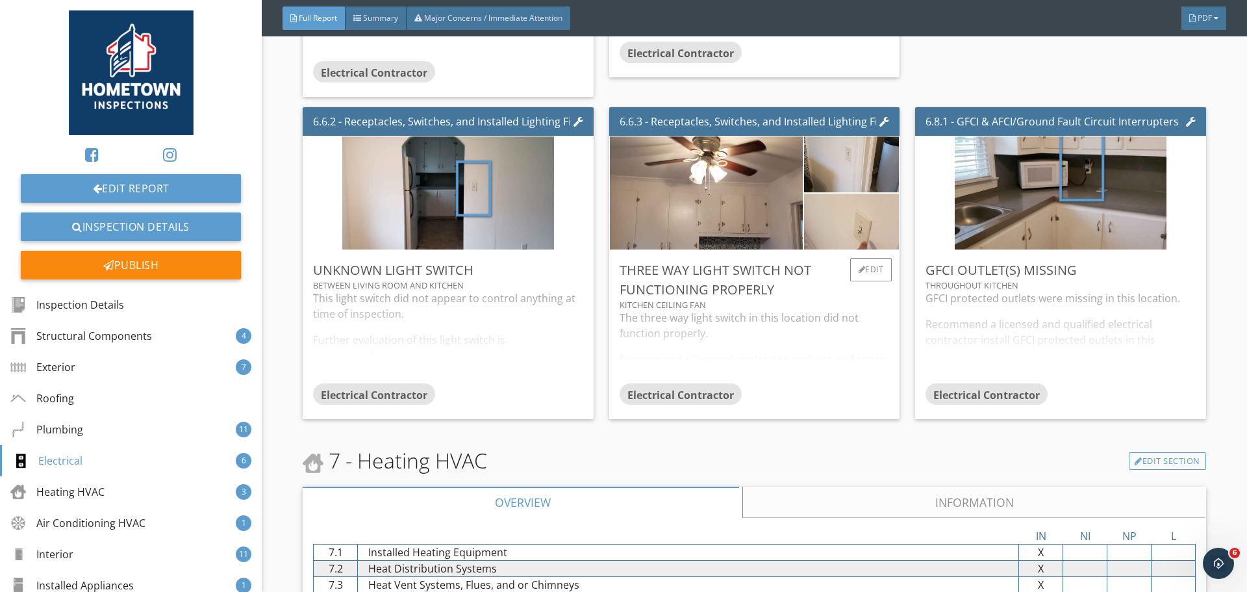
scroll to position [6431, 0]
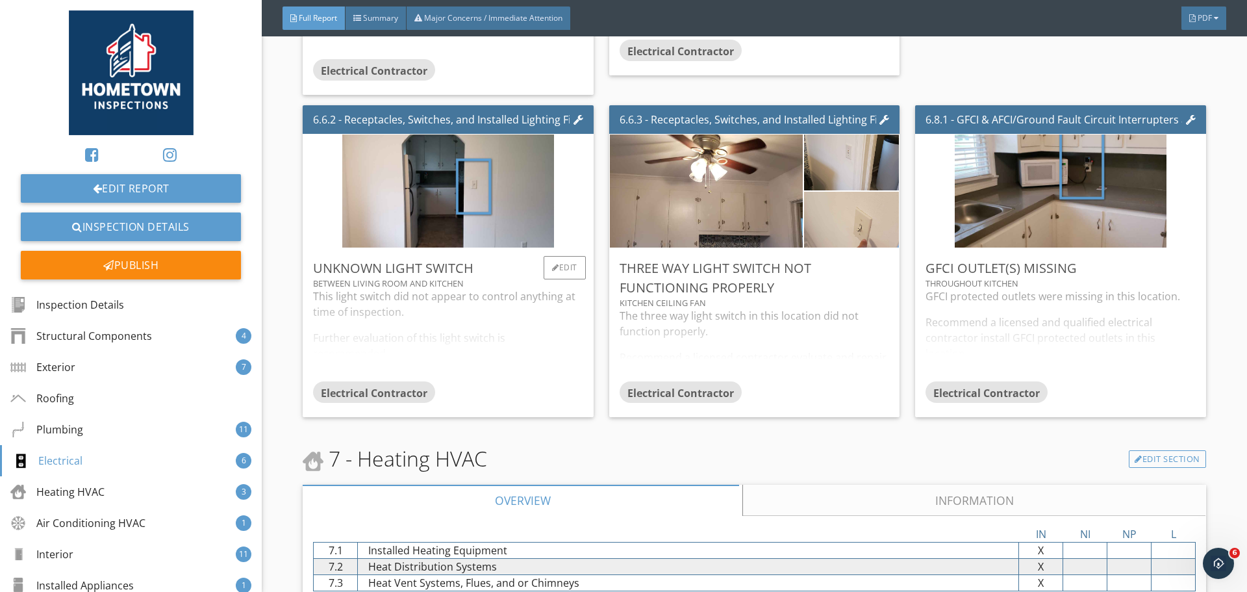
click at [506, 362] on div "This light switch did not appear to control anything at time of inspection. Fur…" at bounding box center [448, 334] width 270 height 92
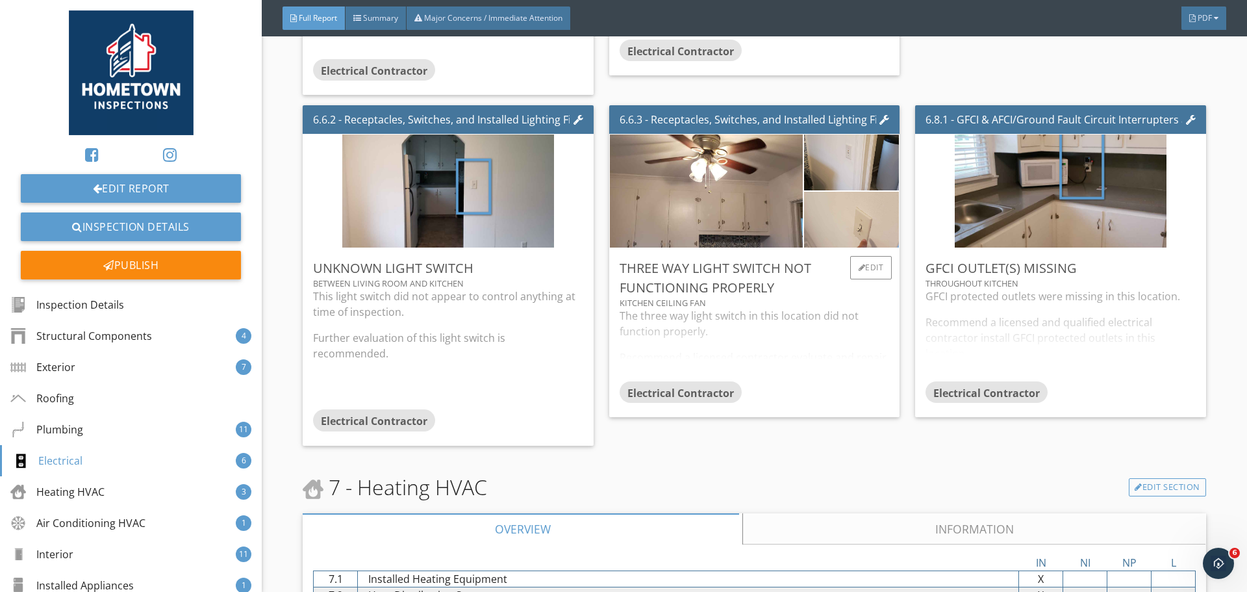
click at [810, 344] on div "The three way light switch in this location did not function properly. Recommen…" at bounding box center [755, 344] width 270 height 73
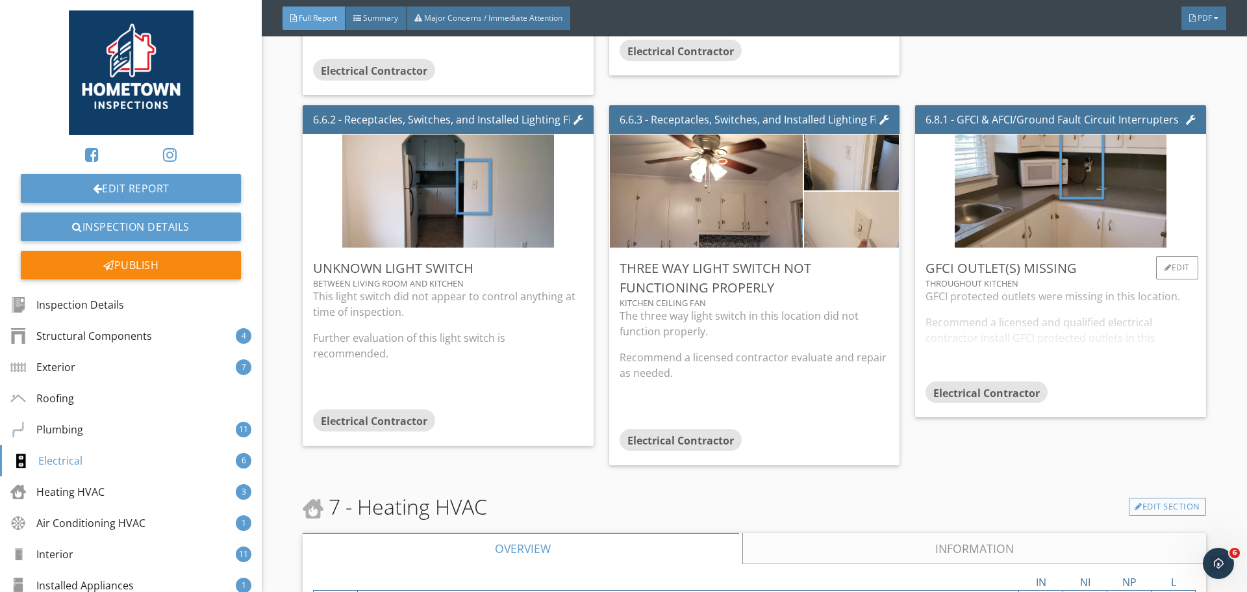
click at [937, 350] on div "GFCI protected outlets were missing in this location. Recommend a licensed and …" at bounding box center [1061, 334] width 270 height 92
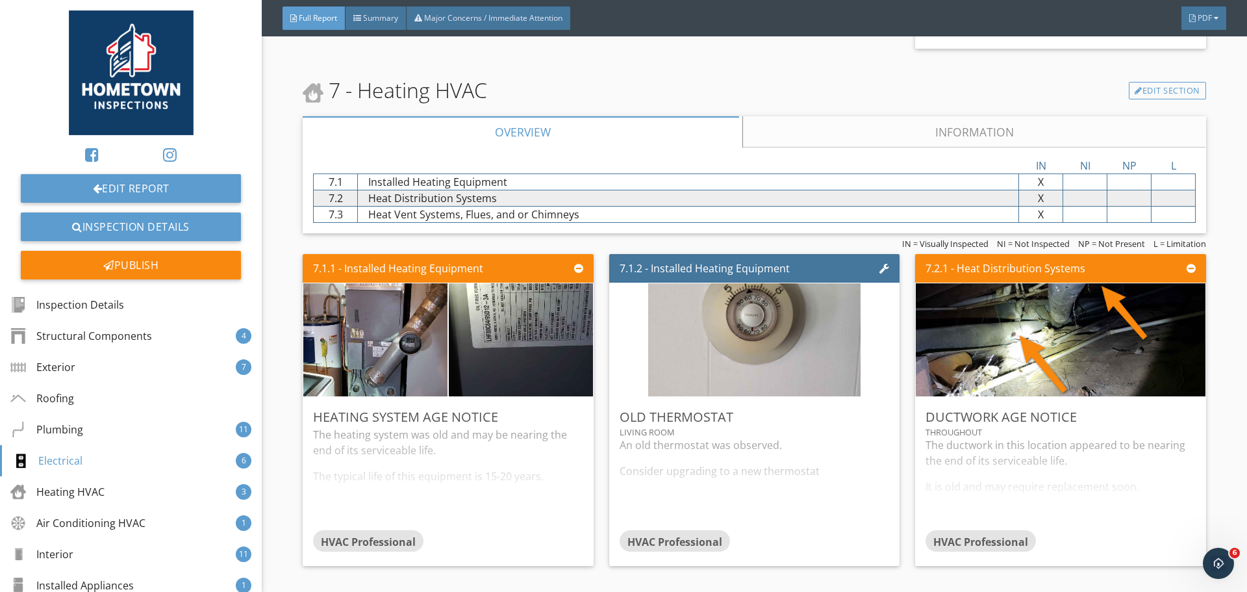
scroll to position [7145, 0]
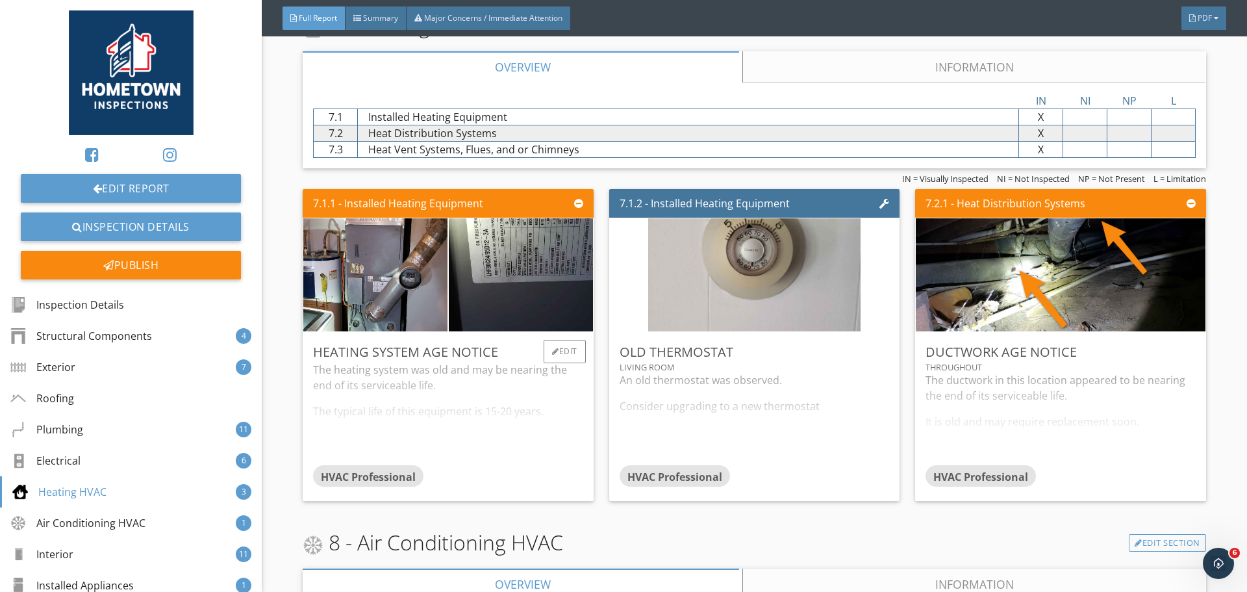
click at [544, 425] on div "The heating system was old and may be nearing the end of its serviceable life. …" at bounding box center [448, 413] width 270 height 103
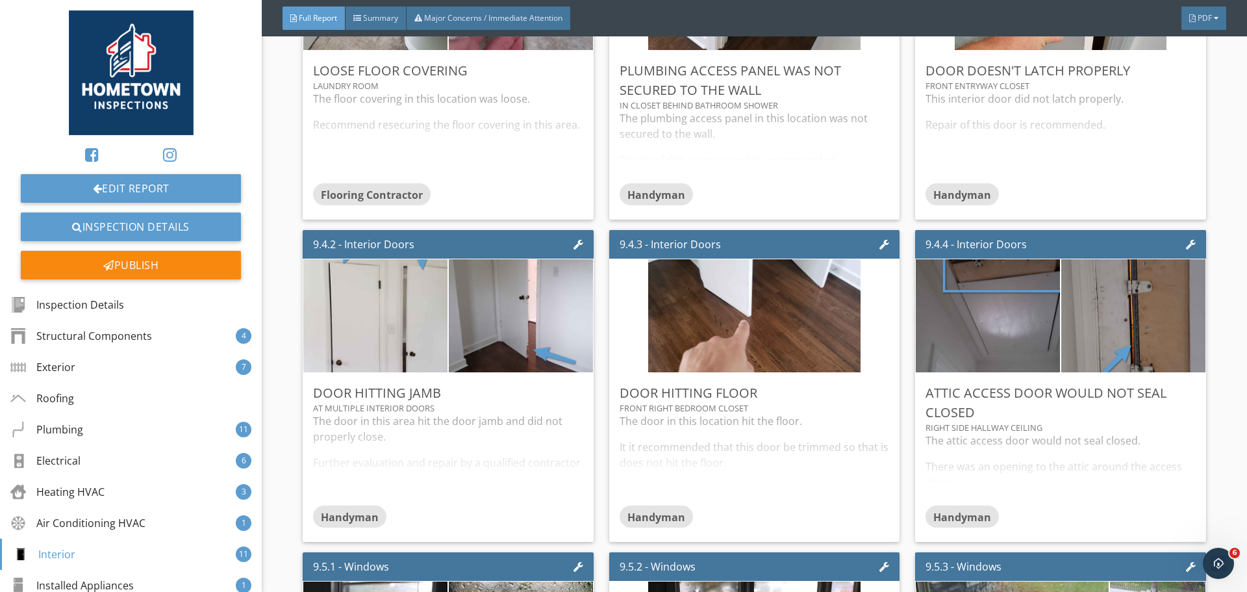
scroll to position [8574, 0]
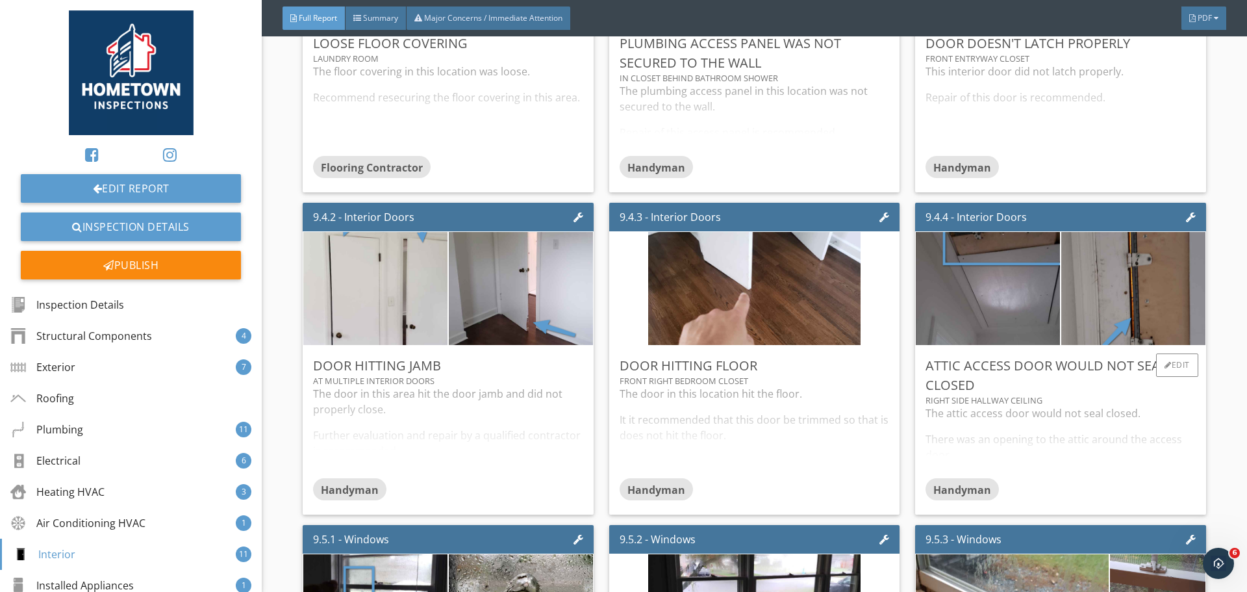
click at [1071, 423] on div "The attic access door would not seal closed. There was an opening to the attic …" at bounding box center [1061, 441] width 270 height 73
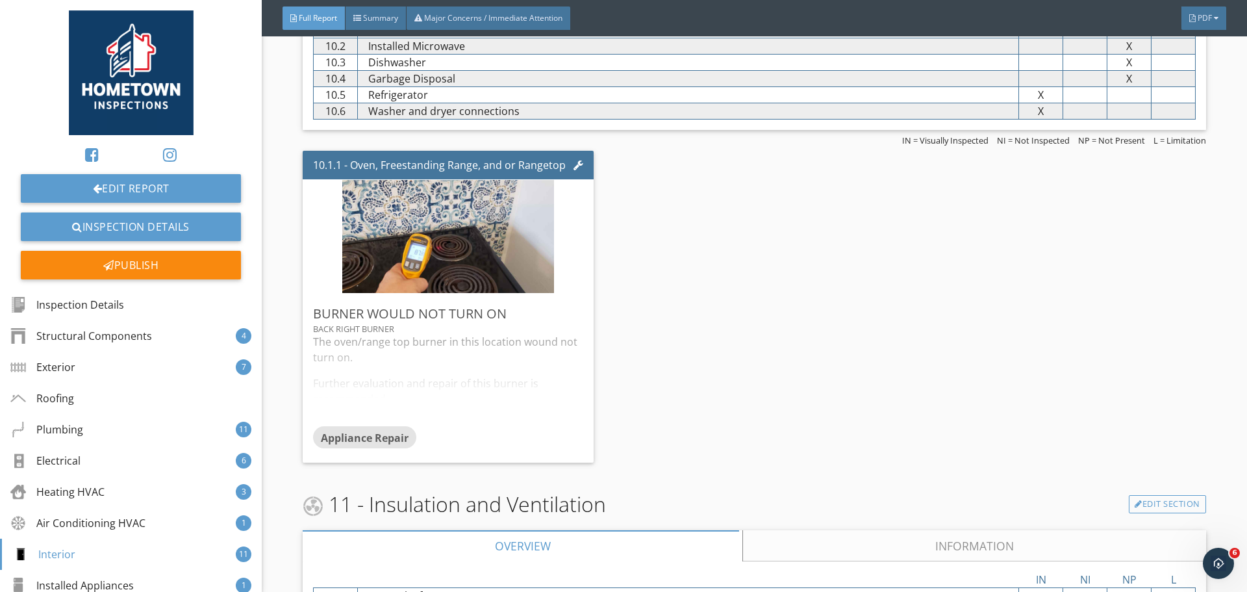
scroll to position [9939, 0]
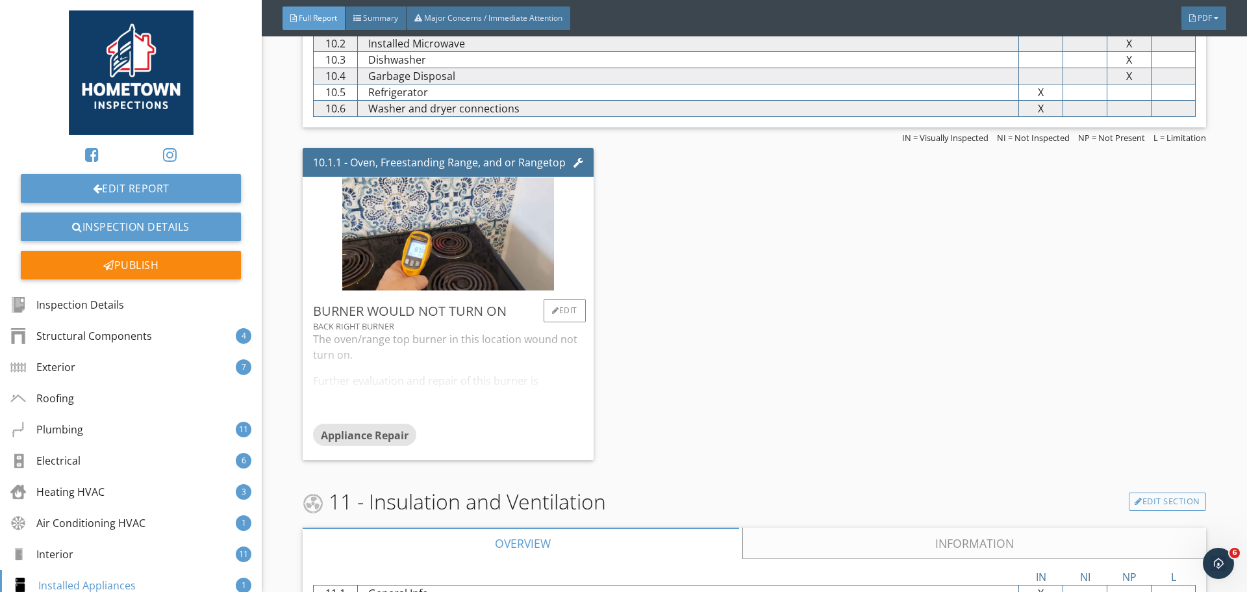
click at [576, 424] on div "The oven/range top burner in this location wound not turn on. Further evaluatio…" at bounding box center [448, 377] width 270 height 92
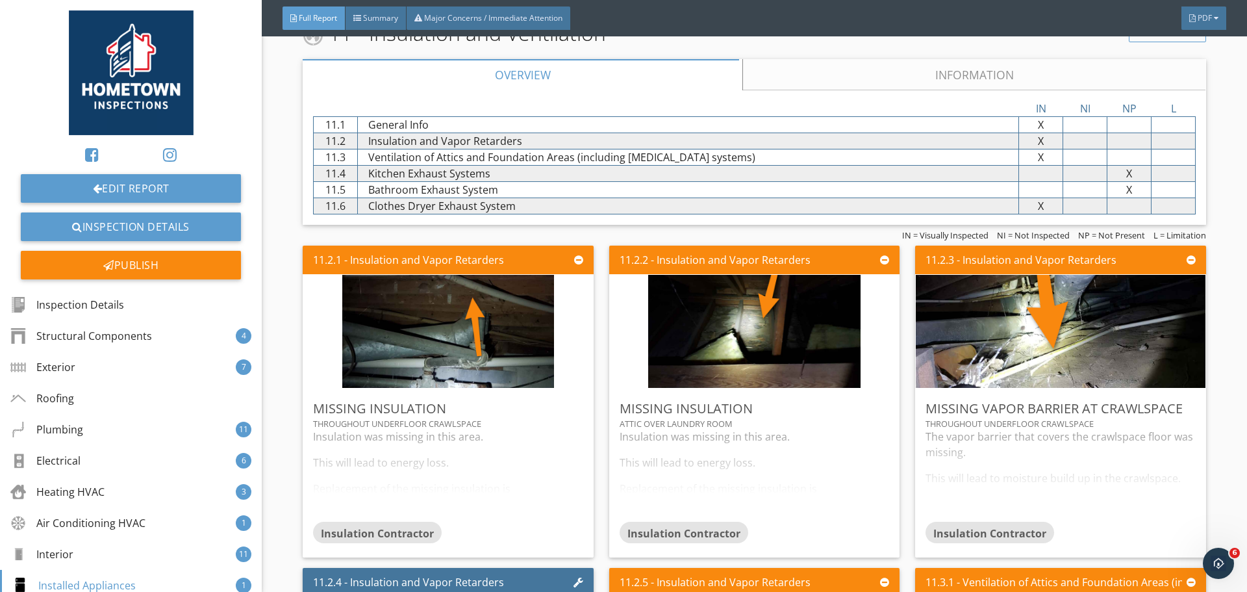
scroll to position [10458, 0]
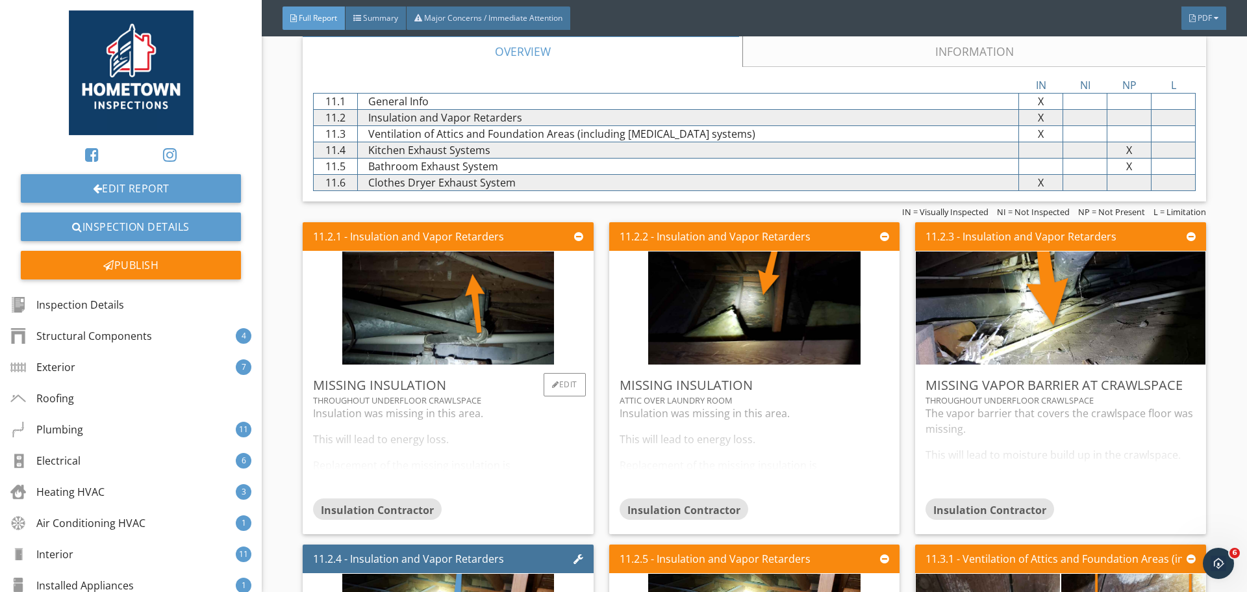
click at [540, 465] on div "Insulation was missing in this area. This will lead to energy loss. Replacement…" at bounding box center [448, 451] width 270 height 92
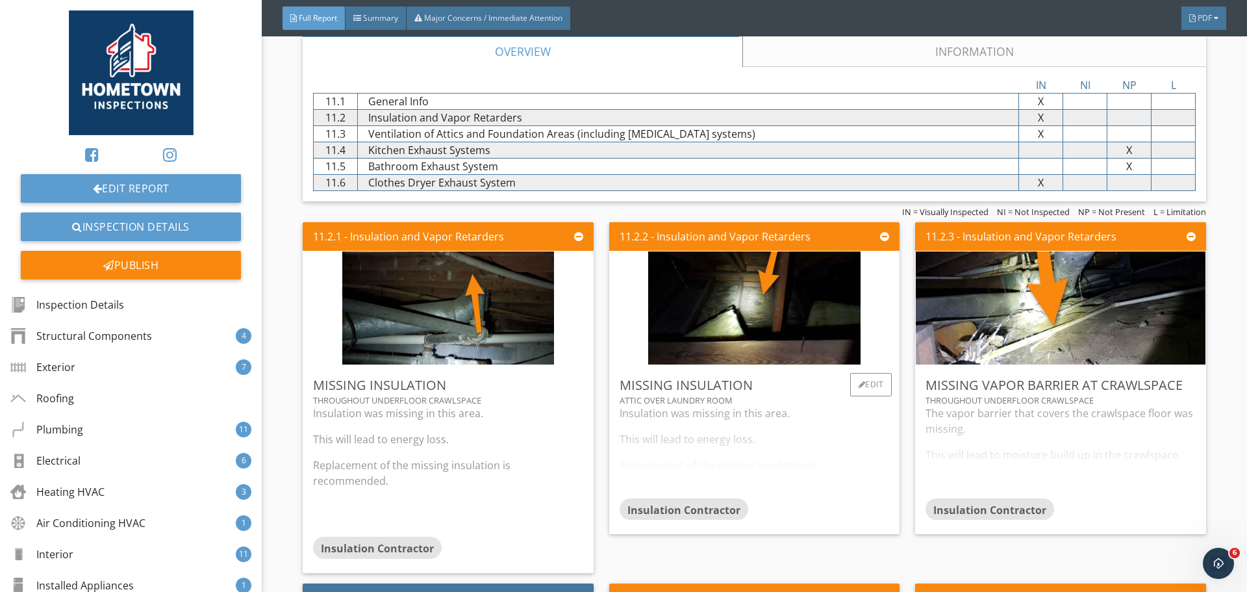
click at [676, 461] on div "Insulation was missing in this area. This will lead to energy loss. Replacement…" at bounding box center [755, 451] width 270 height 92
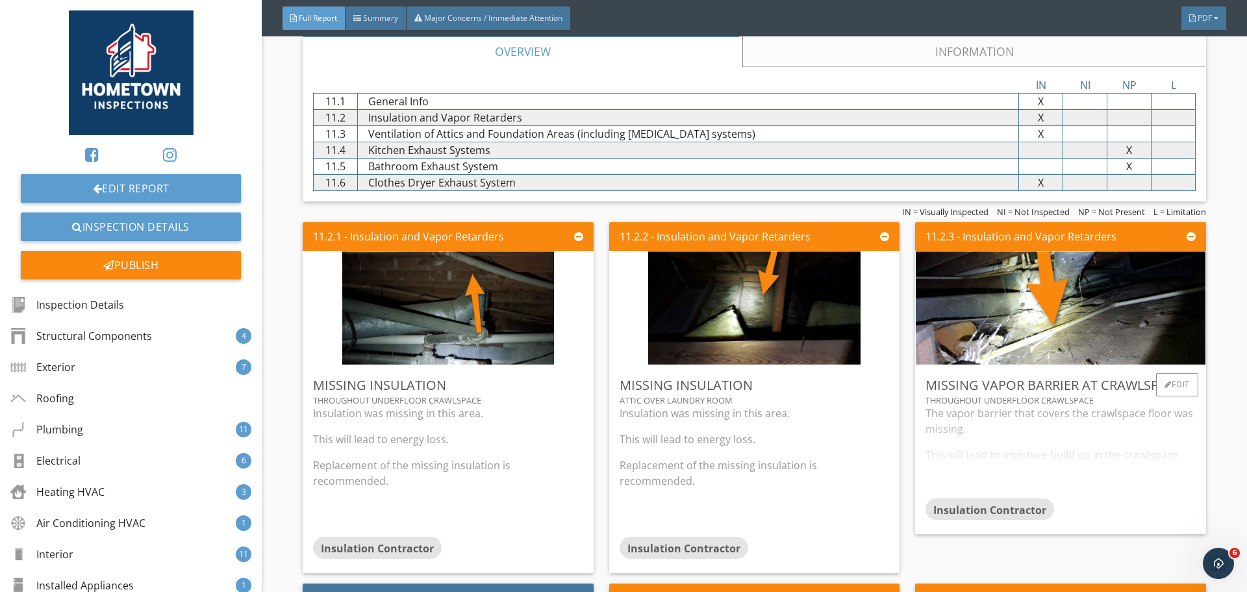
click at [930, 453] on div "The vapor barrier that covers the crawlspace floor was missing. This will lead …" at bounding box center [1061, 451] width 270 height 92
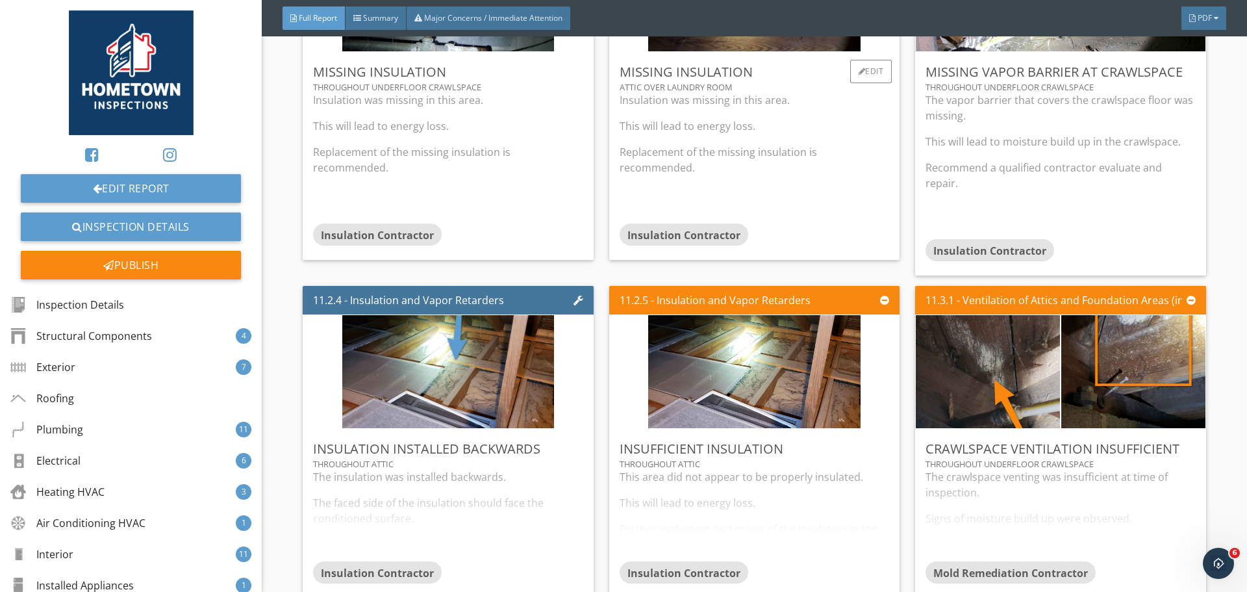
scroll to position [10783, 0]
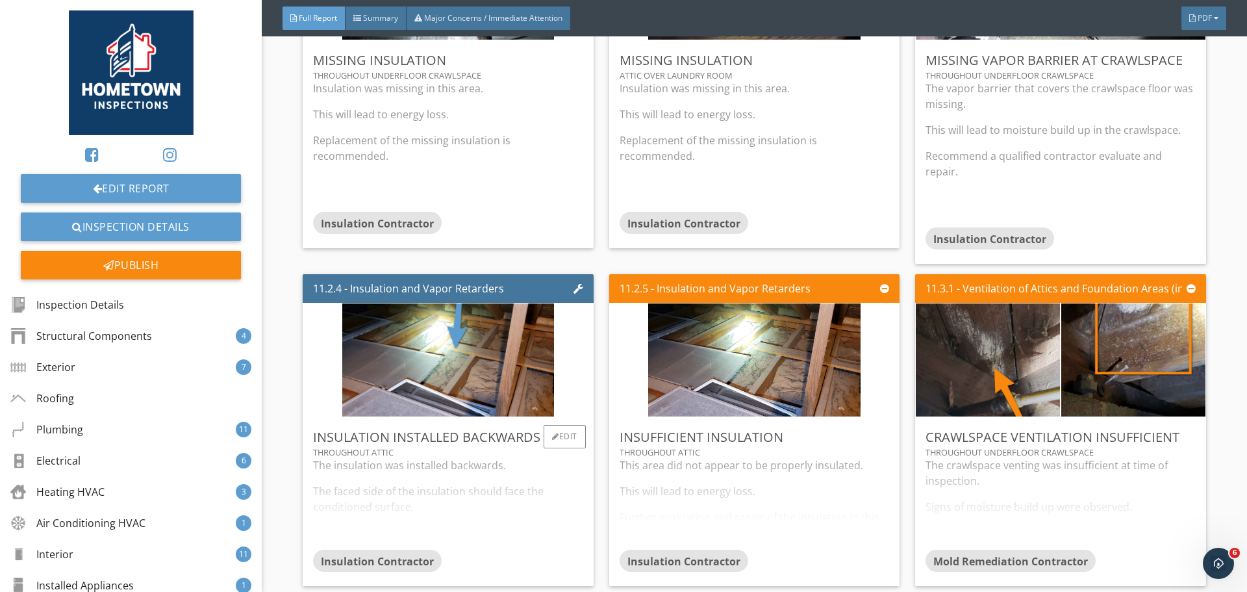
click at [511, 513] on div "The insulation was installed backwards. The faced side of the insulation should…" at bounding box center [448, 503] width 270 height 92
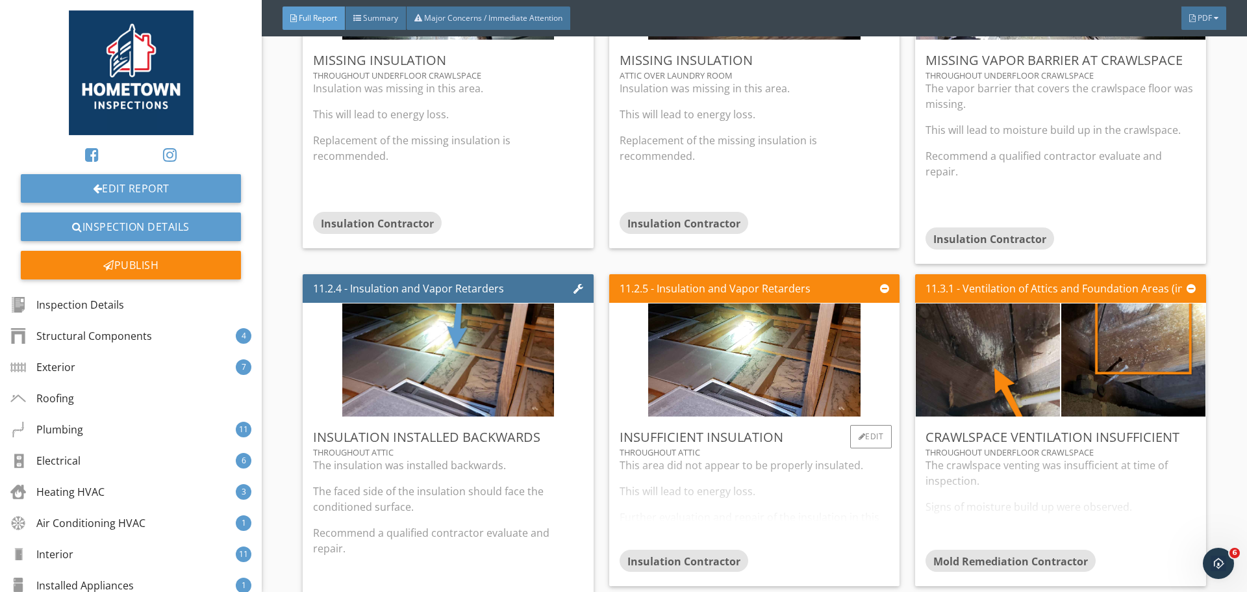
click at [642, 495] on div "This area did not appear to be properly insulated. This will lead to energy los…" at bounding box center [755, 503] width 270 height 92
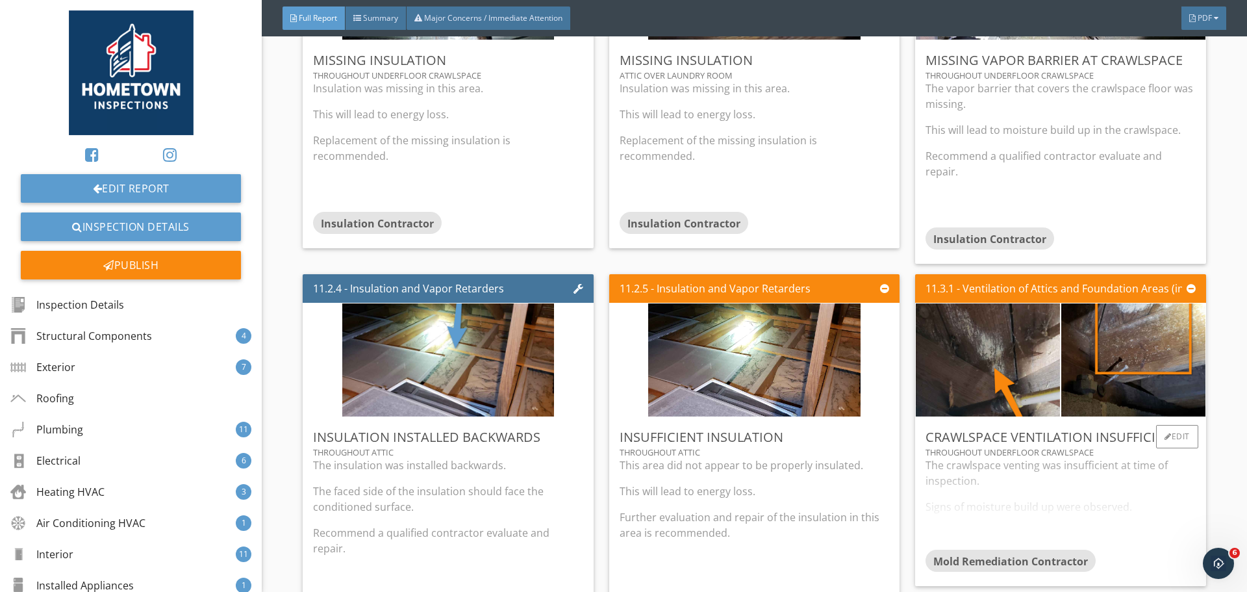
click at [941, 504] on div "The crawlspace venting was insufficient at time of inspection. Signs of moistur…" at bounding box center [1061, 503] width 270 height 92
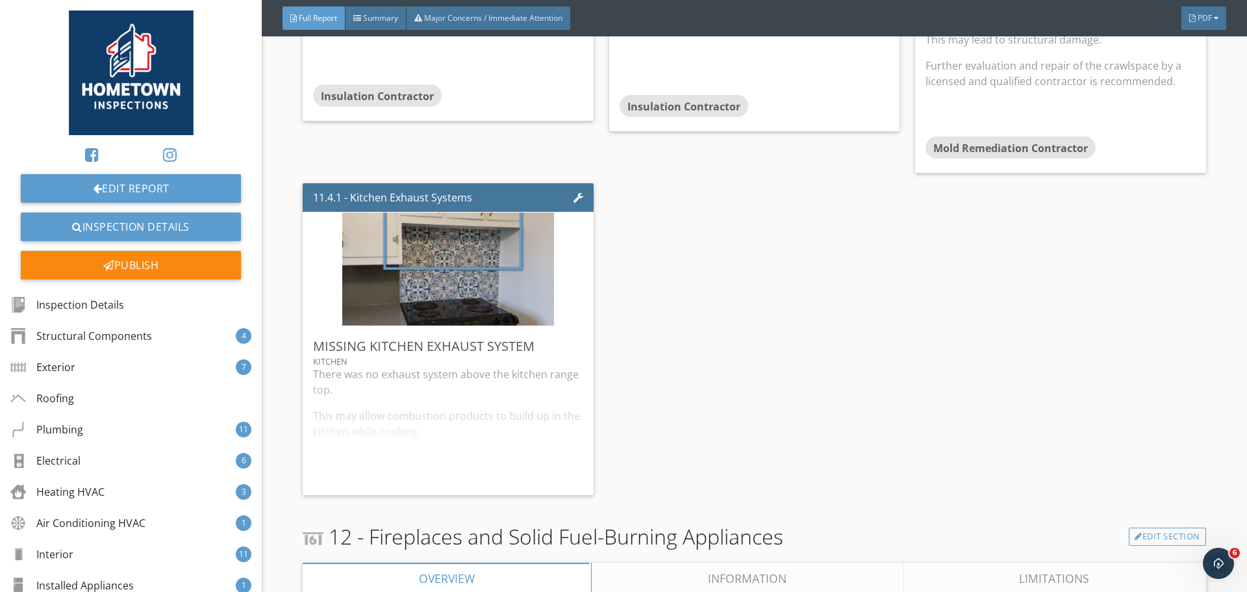
scroll to position [11303, 0]
click at [545, 464] on div "There was no exhaust system above the kitchen range top. This may allow combust…" at bounding box center [448, 425] width 270 height 118
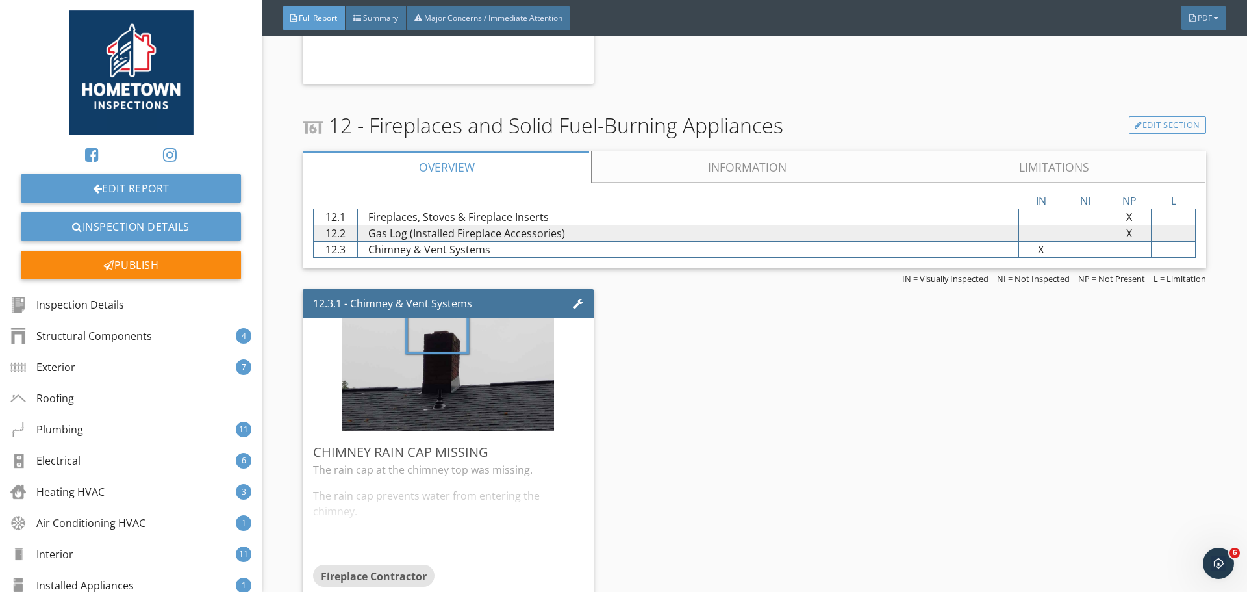
scroll to position [11822, 0]
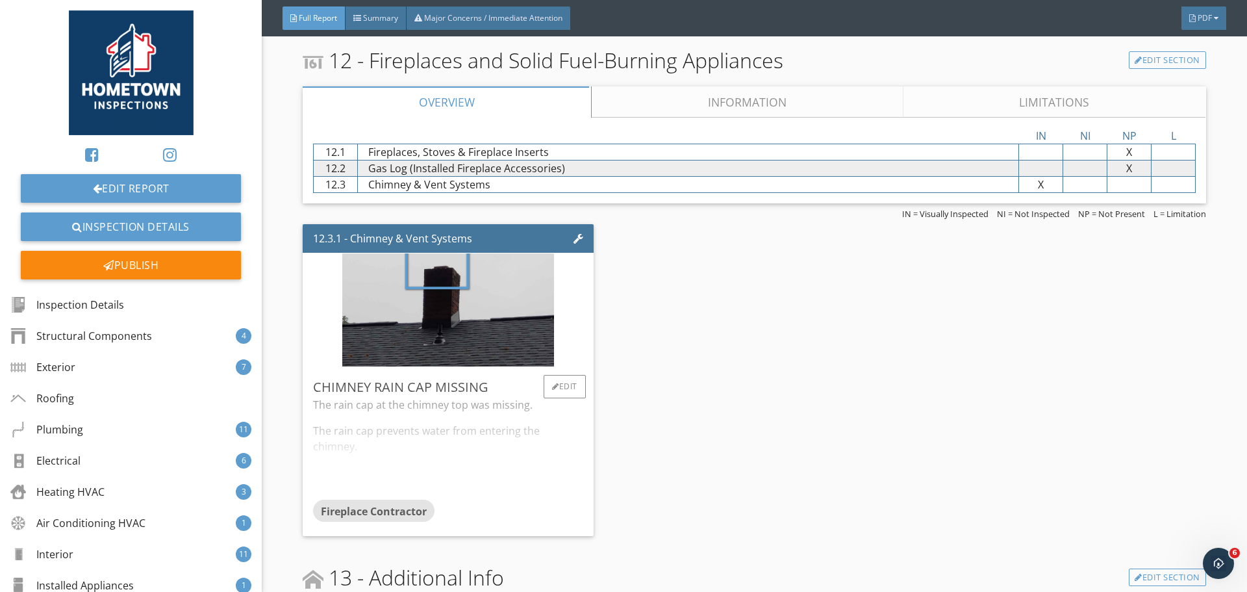
click at [544, 470] on div "The rain cap at the chimney top was missing. The rain cap prevents water from e…" at bounding box center [448, 448] width 270 height 103
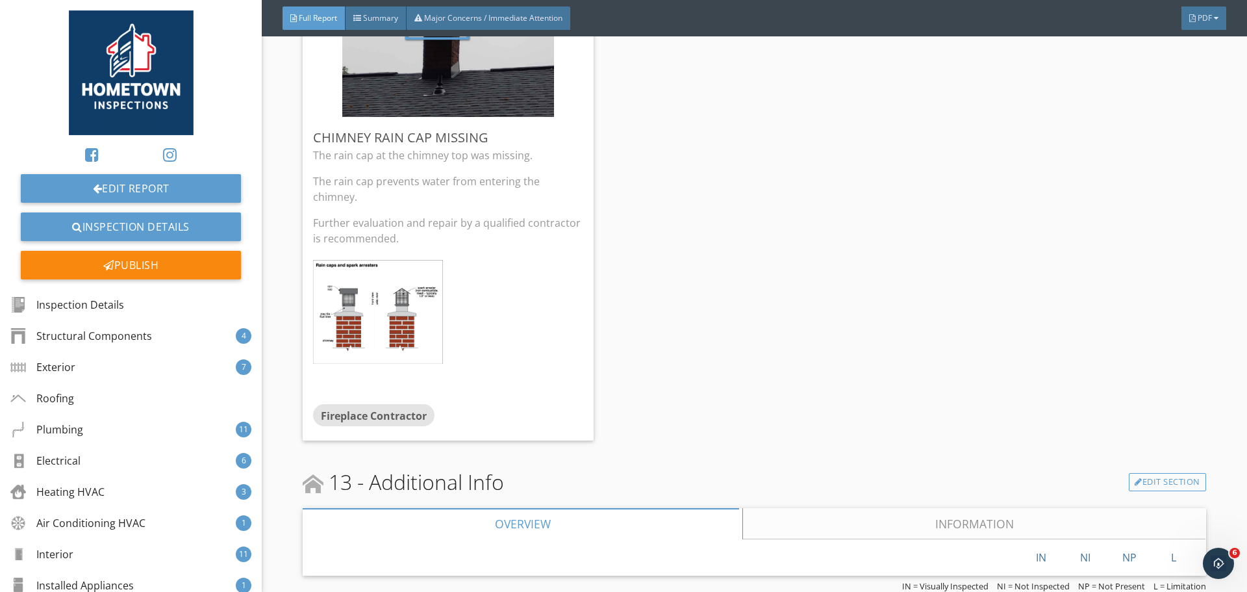
scroll to position [12097, 0]
click at [210, 228] on link "Inspection Details" at bounding box center [131, 226] width 220 height 29
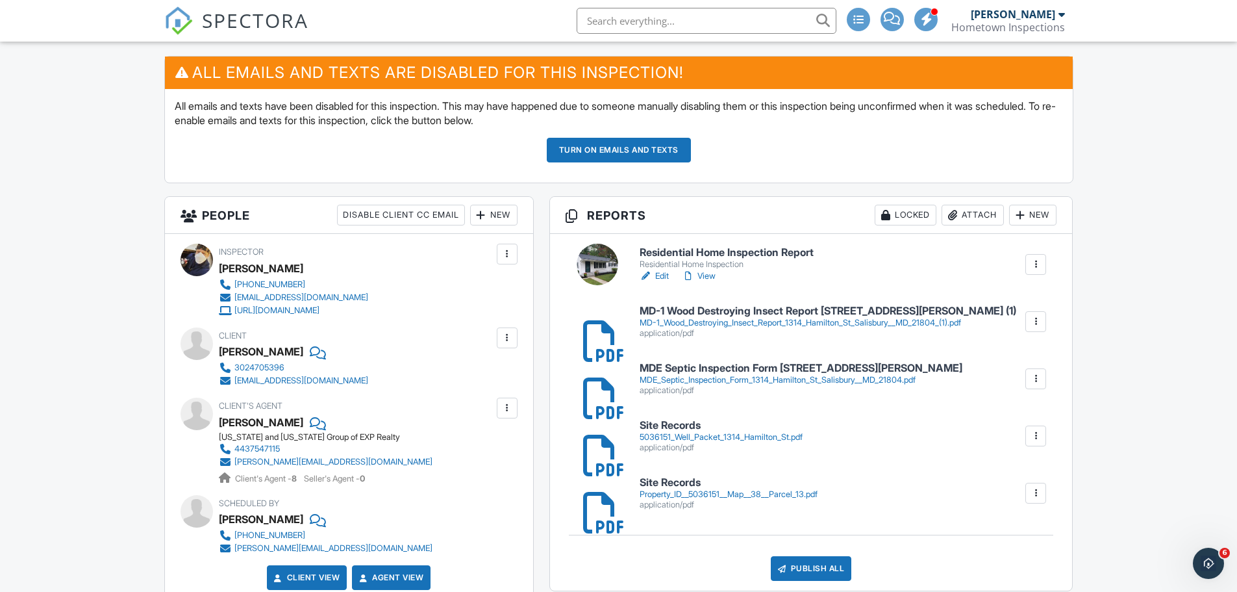
click at [698, 328] on div "MD-1_Wood_Destroying_Insect_Report_1314_Hamilton_St_Salisbury__MD_21804_(1).pdf" at bounding box center [828, 323] width 377 height 10
click at [694, 381] on div "MDE_Septic_Inspection_Form_1314_Hamilton_St_Salisbury__MD_21804.pdf" at bounding box center [801, 380] width 323 height 10
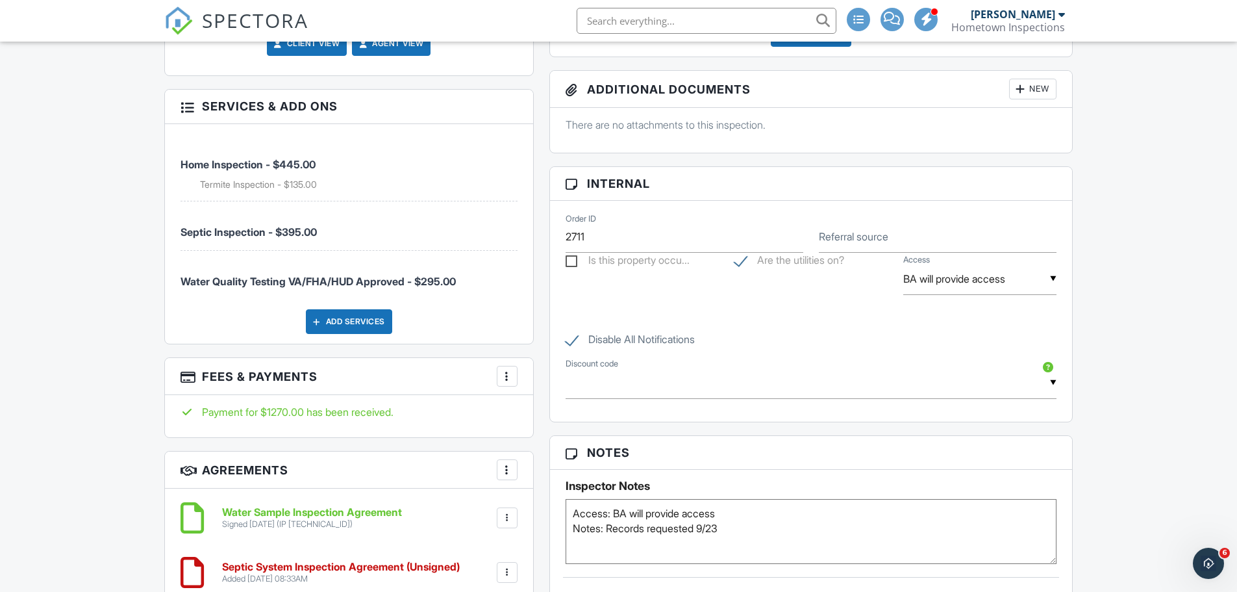
scroll to position [844, 0]
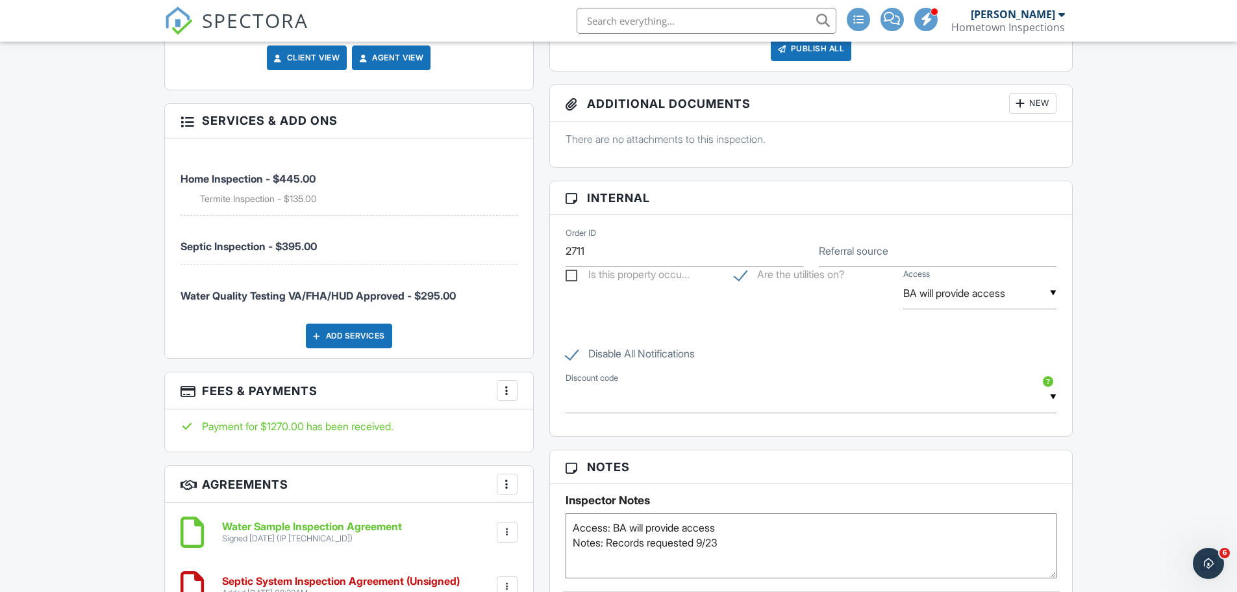
click at [570, 362] on label "Disable All Notifications" at bounding box center [630, 356] width 129 height 16
checkbox input "false"
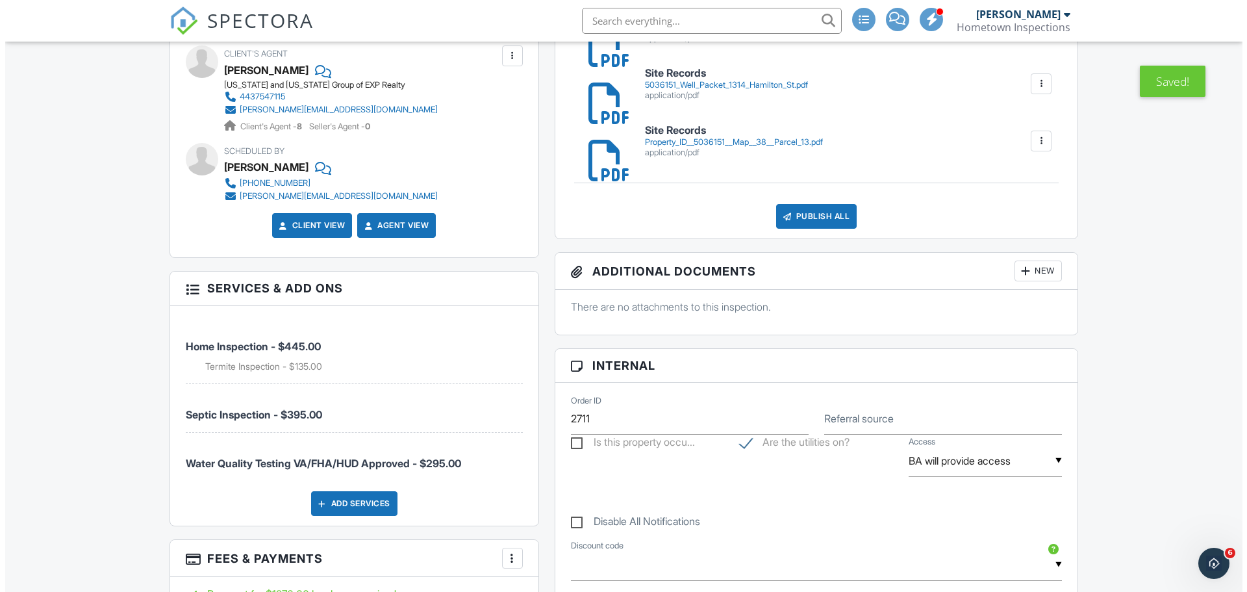
scroll to position [509, 0]
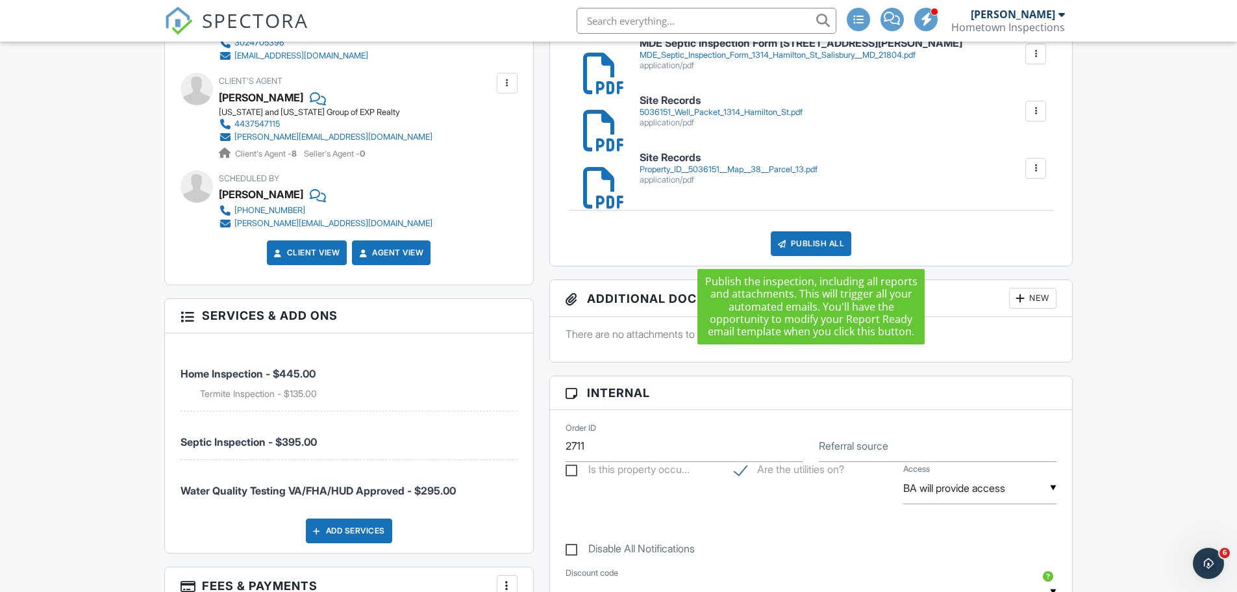
click at [812, 246] on div "Publish All" at bounding box center [811, 243] width 81 height 25
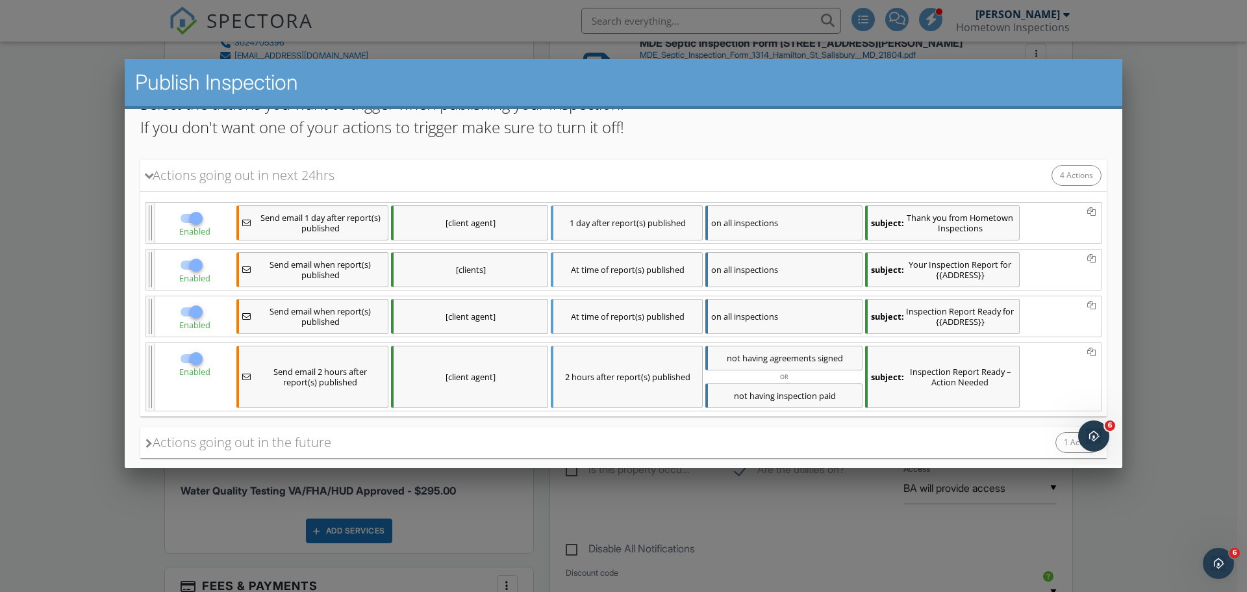
scroll to position [130, 0]
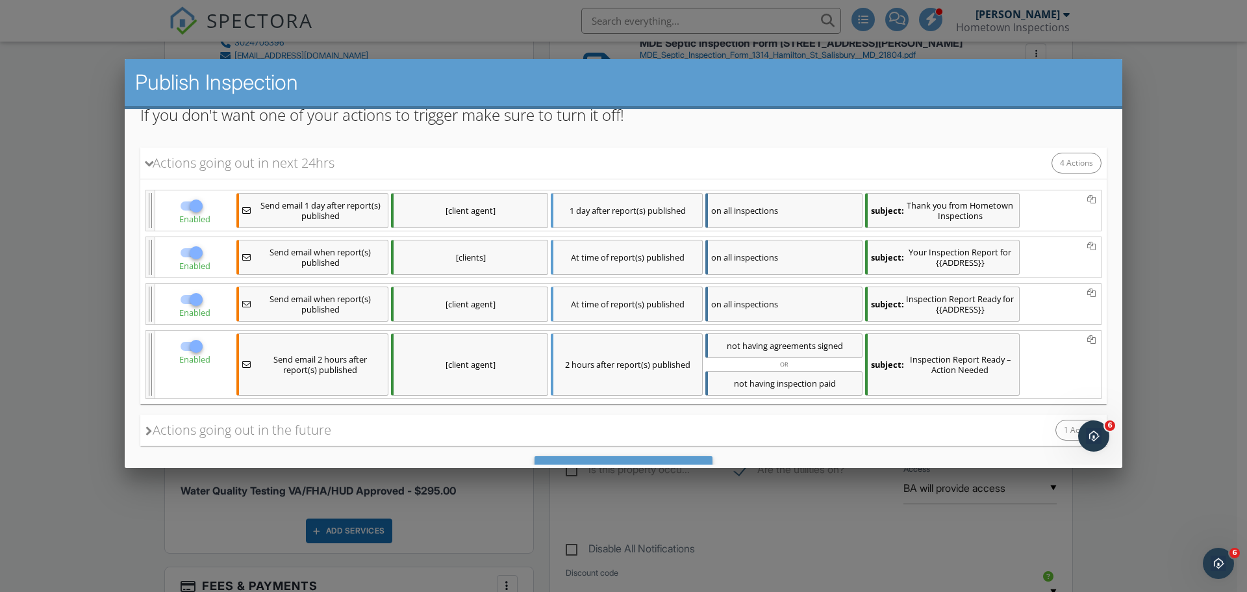
click at [472, 366] on div "[client agent]" at bounding box center [469, 364] width 157 height 62
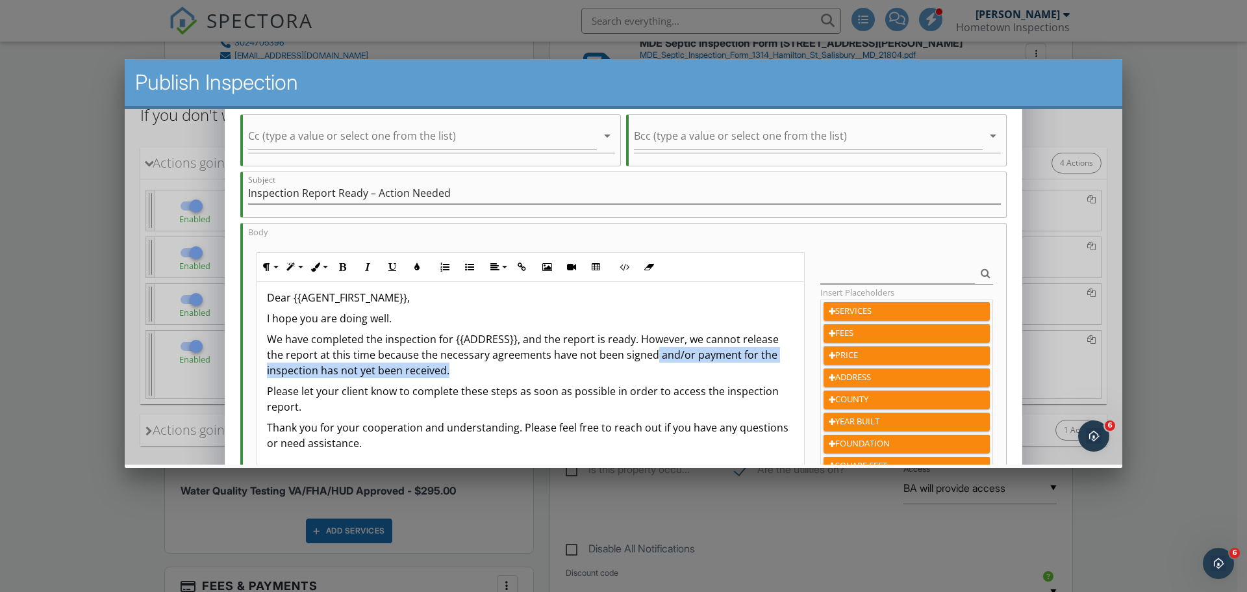
drag, startPoint x: 456, startPoint y: 372, endPoint x: 652, endPoint y: 355, distance: 196.8
click at [652, 355] on p "We have completed the inspection for {{ADDRESS}}, and the report is ready. Howe…" at bounding box center [530, 354] width 527 height 47
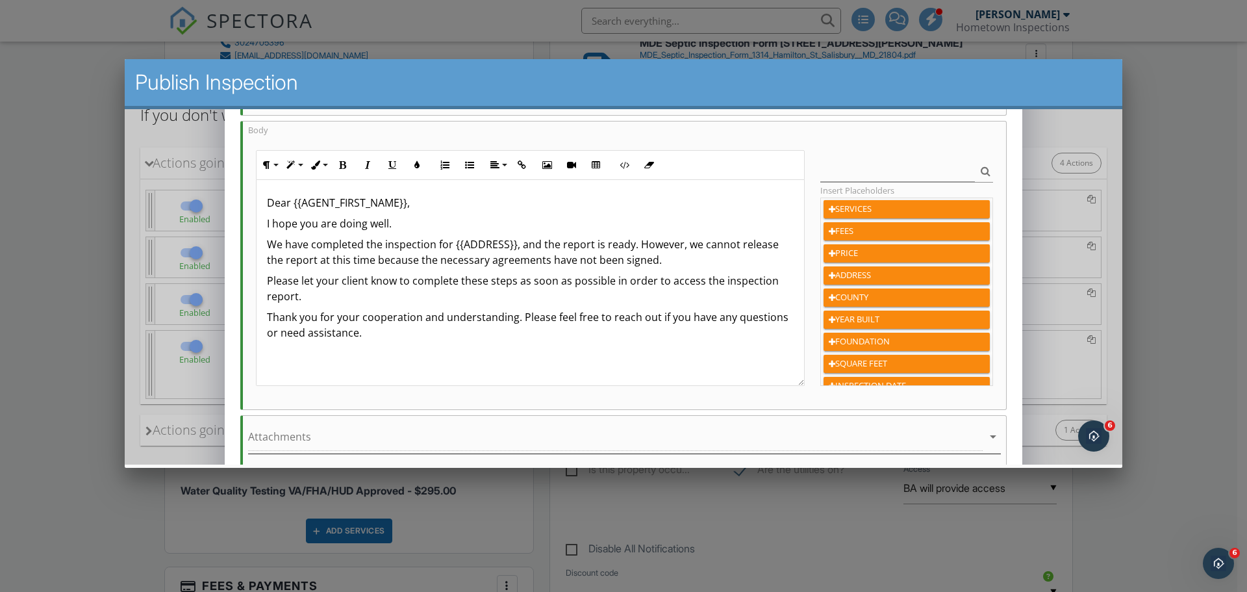
scroll to position [328, 0]
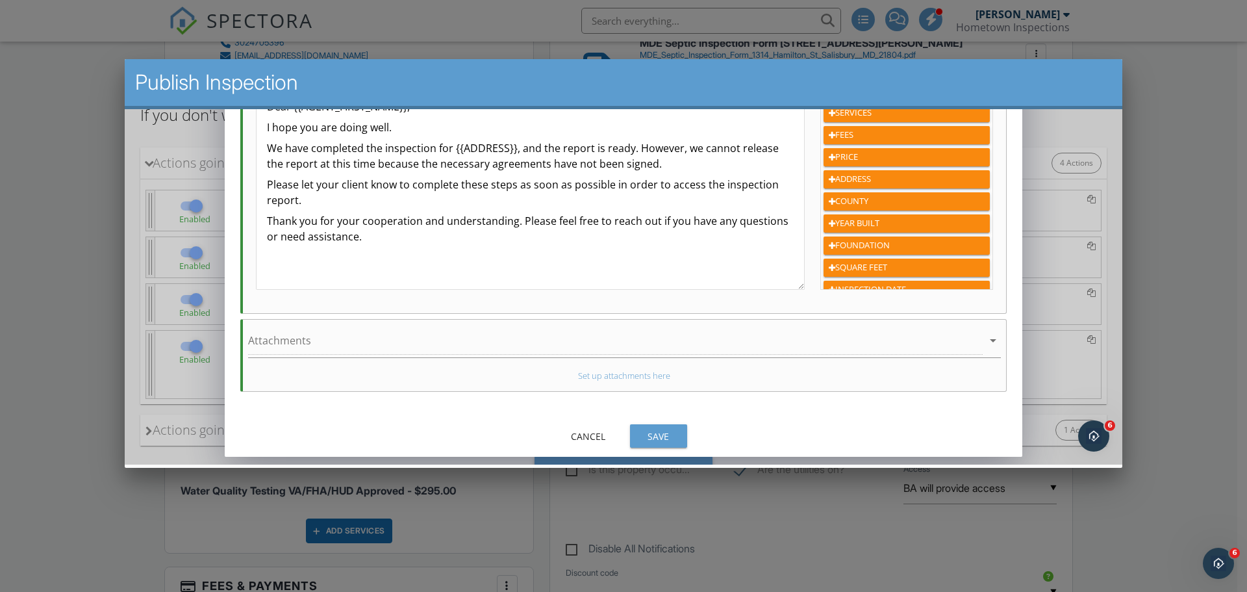
click at [663, 437] on div "Save" at bounding box center [658, 436] width 36 height 14
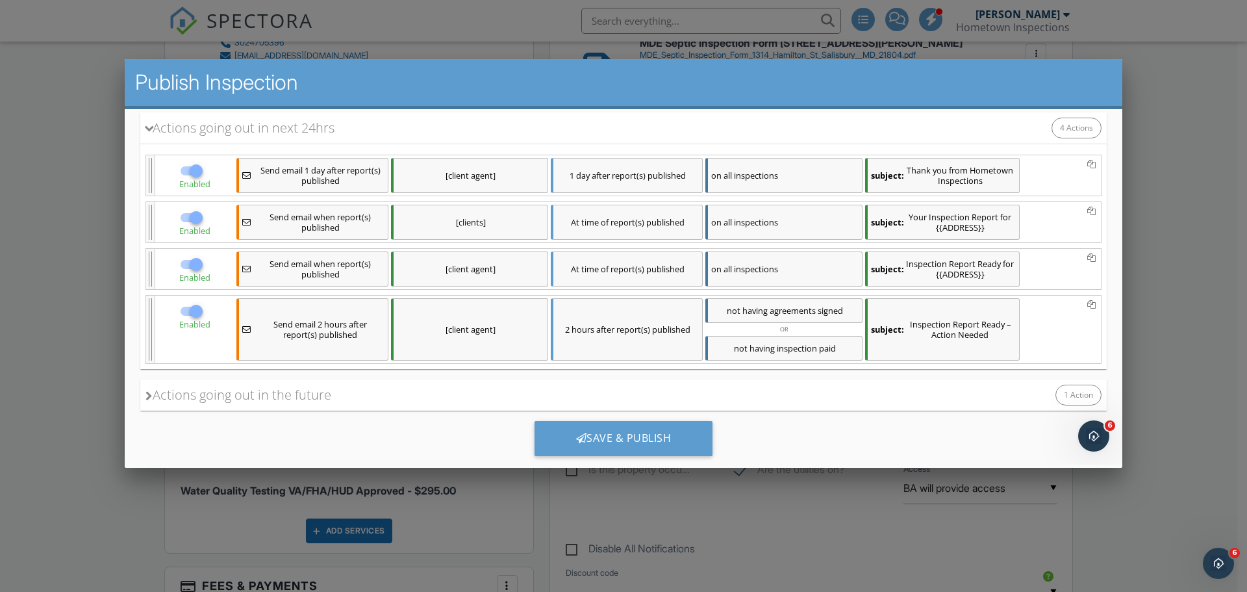
scroll to position [192, 0]
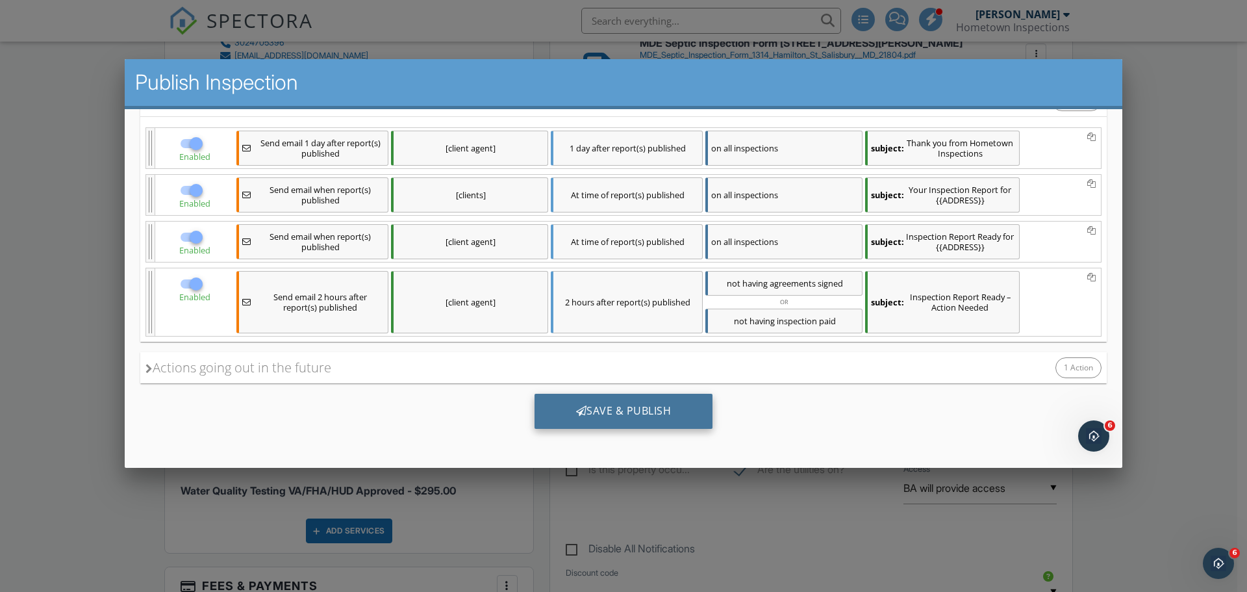
click at [636, 408] on div "Save & Publish" at bounding box center [624, 411] width 179 height 35
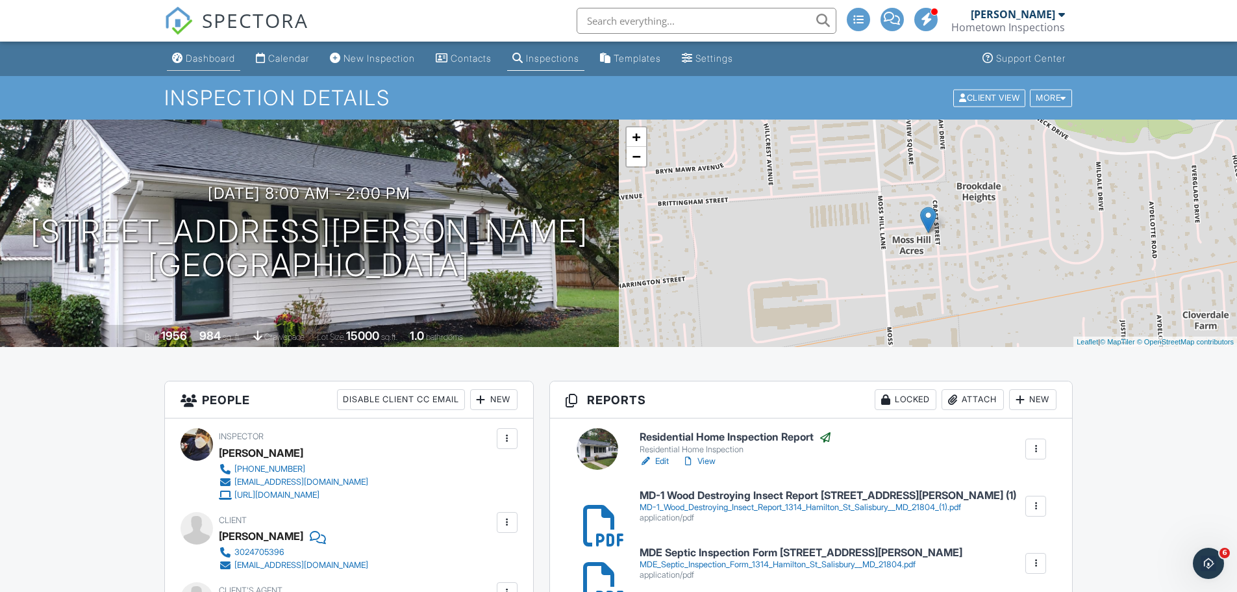
click at [210, 59] on div "Dashboard" at bounding box center [210, 58] width 49 height 11
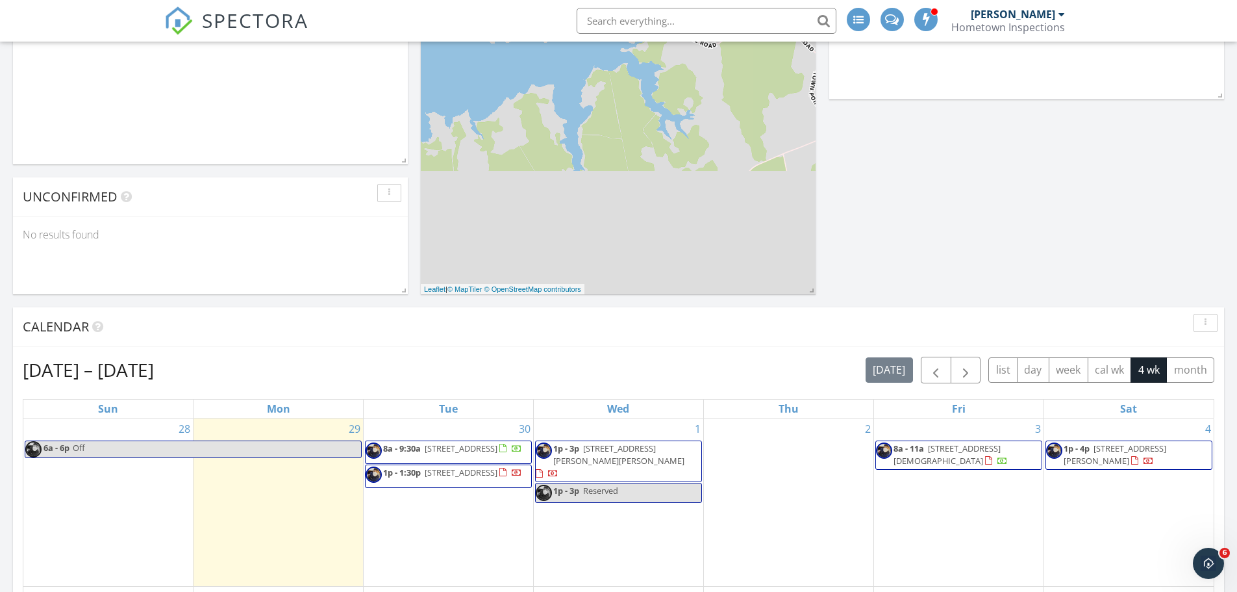
scroll to position [455, 0]
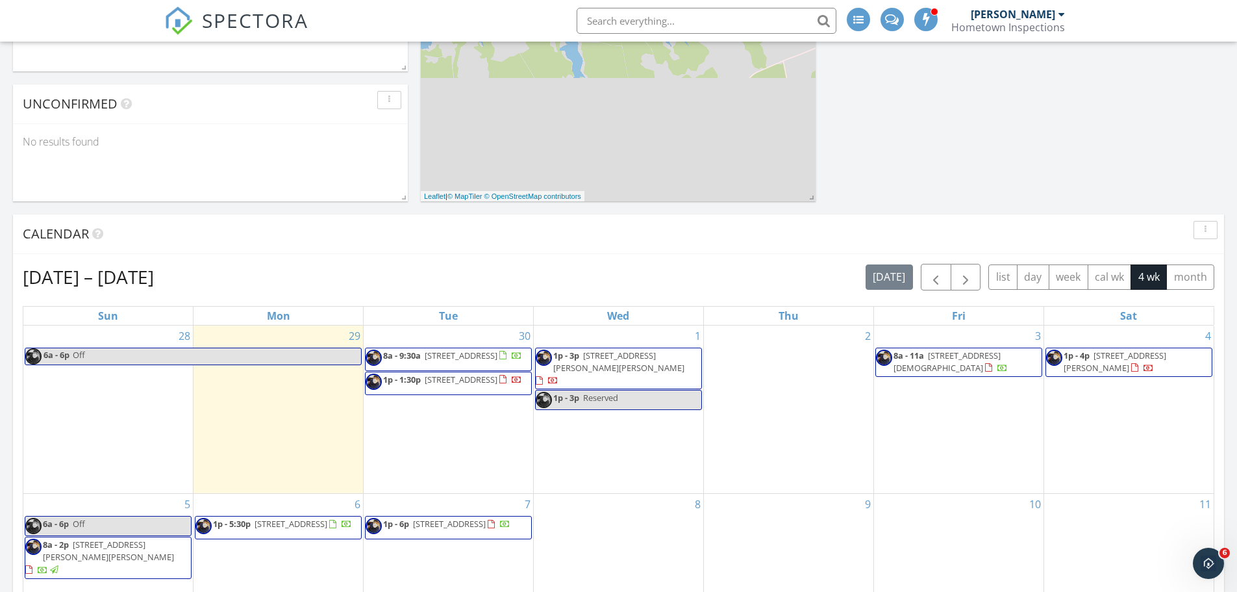
click at [486, 529] on span "[STREET_ADDRESS]" at bounding box center [449, 524] width 73 height 12
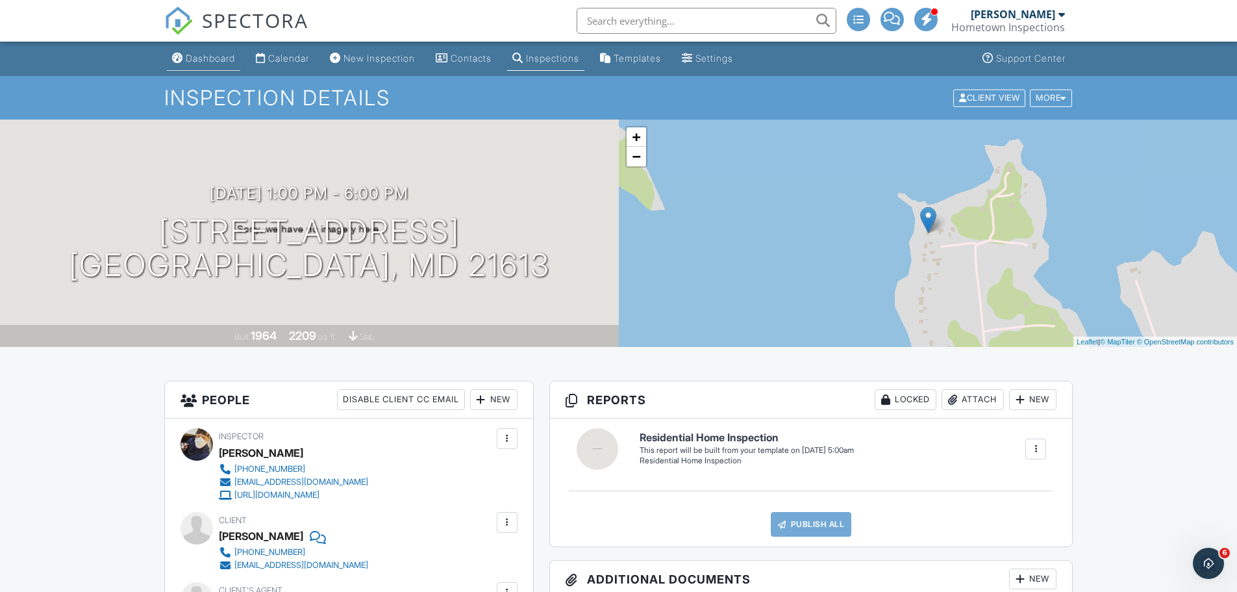
click at [216, 59] on div "Dashboard" at bounding box center [210, 58] width 49 height 11
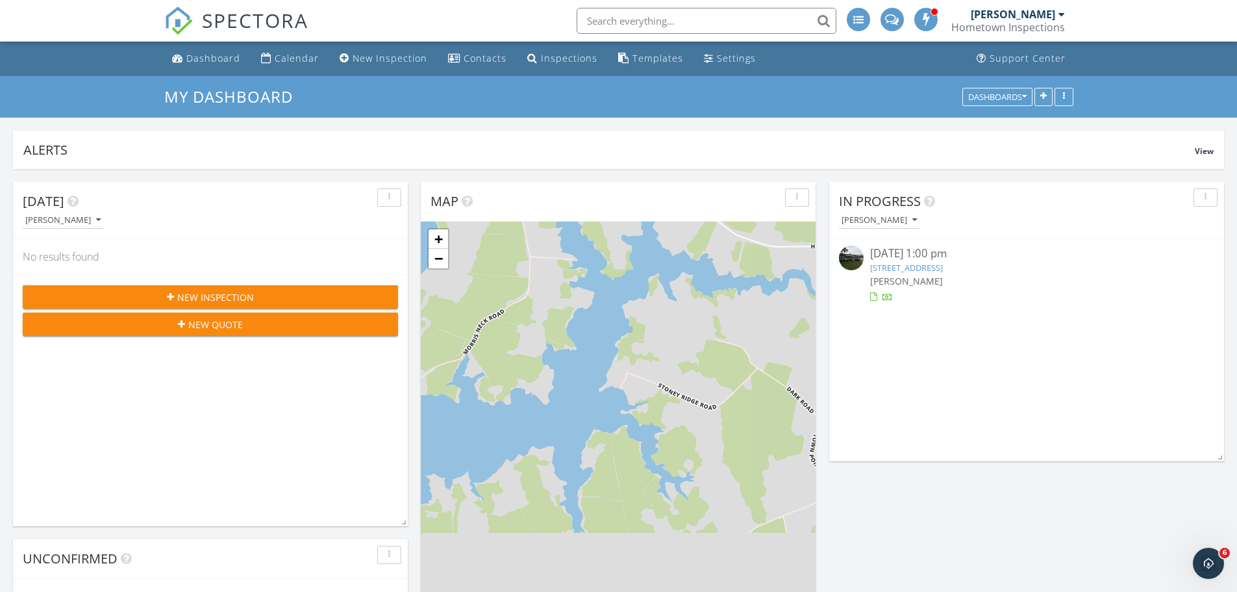
click at [943, 267] on link "[STREET_ADDRESS]" at bounding box center [906, 268] width 73 height 12
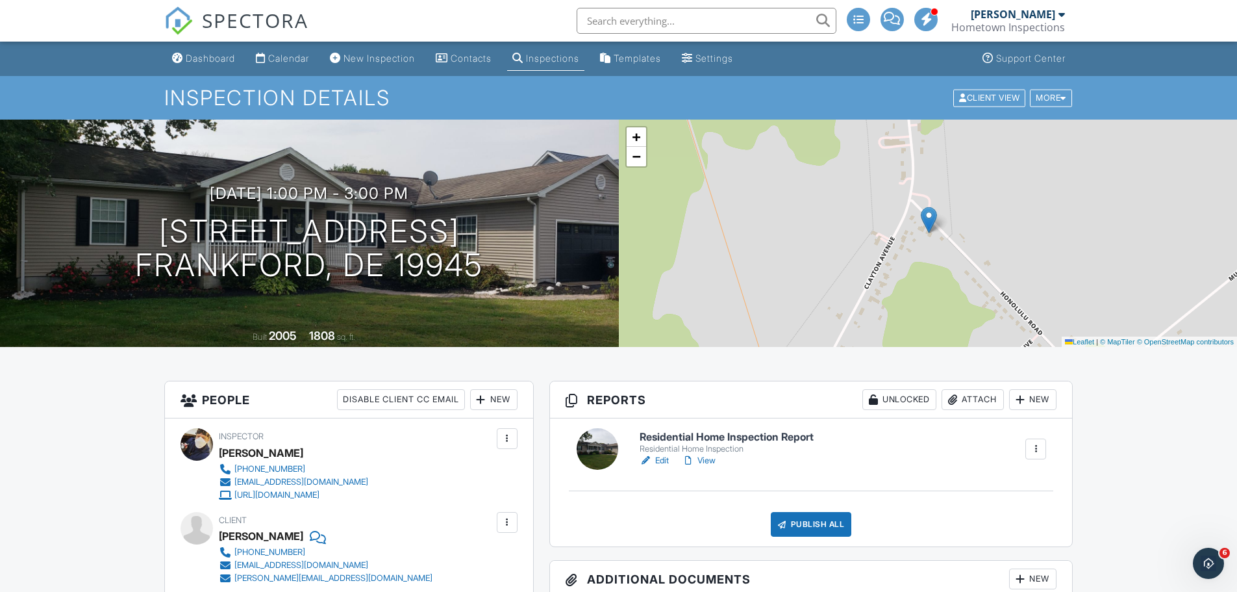
drag, startPoint x: 492, startPoint y: 274, endPoint x: 98, endPoint y: 248, distance: 395.2
click at [98, 248] on div "[DATE] 1:00 pm - 3:00 pm [STREET_ADDRESS] [GEOGRAPHIC_DATA], DE 19945" at bounding box center [309, 233] width 619 height 98
copy h1 "[STREET_ADDRESS]"
click at [978, 401] on div "Attach" at bounding box center [973, 399] width 62 height 21
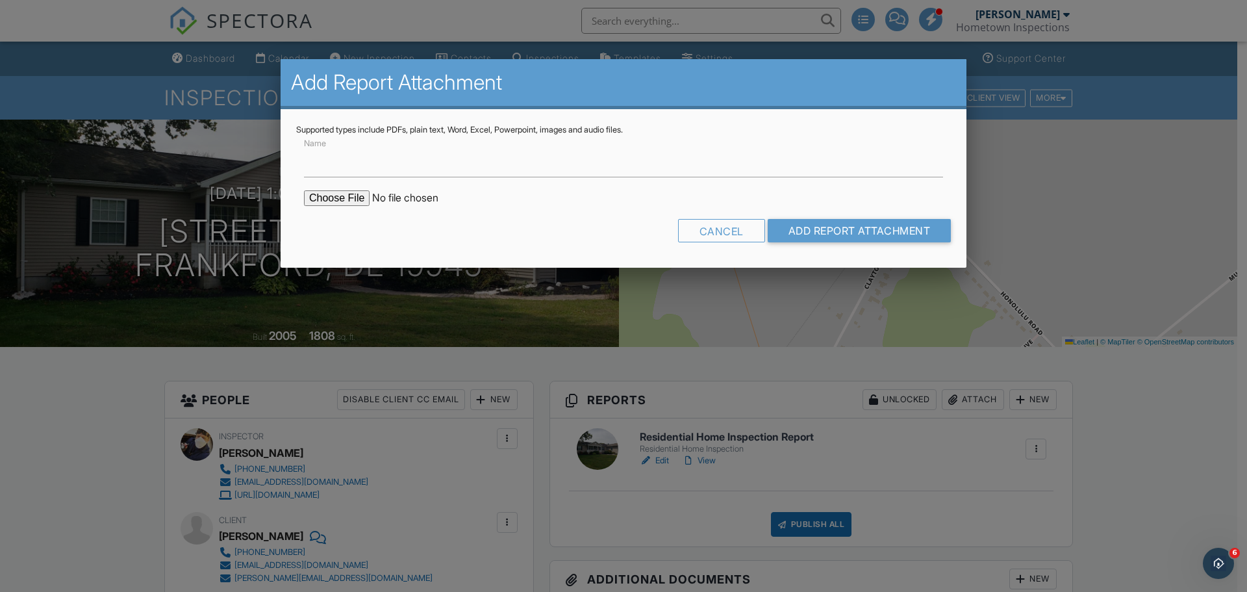
click at [335, 199] on input "file" at bounding box center [414, 198] width 221 height 16
type input "C:\fakepath\NPMA 33 Wood Destroying Insect Report [GEOGRAPHIC_DATA], [GEOGRAPHI…"
click at [865, 230] on input "Add Report Attachment" at bounding box center [860, 230] width 184 height 23
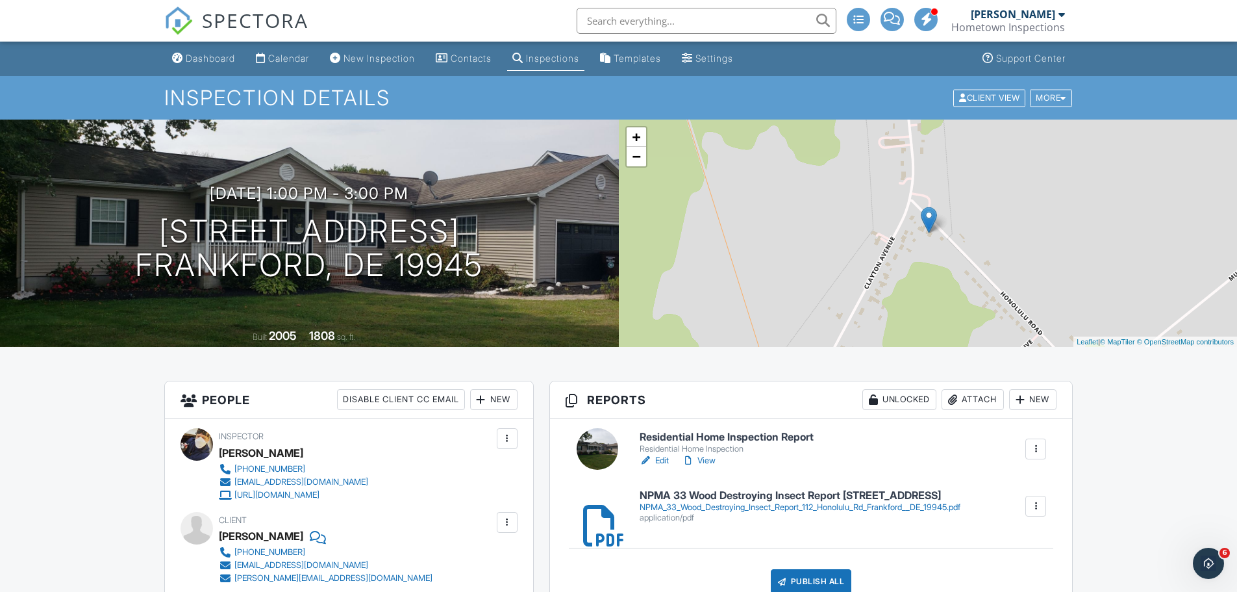
click at [711, 456] on link "View" at bounding box center [699, 460] width 34 height 13
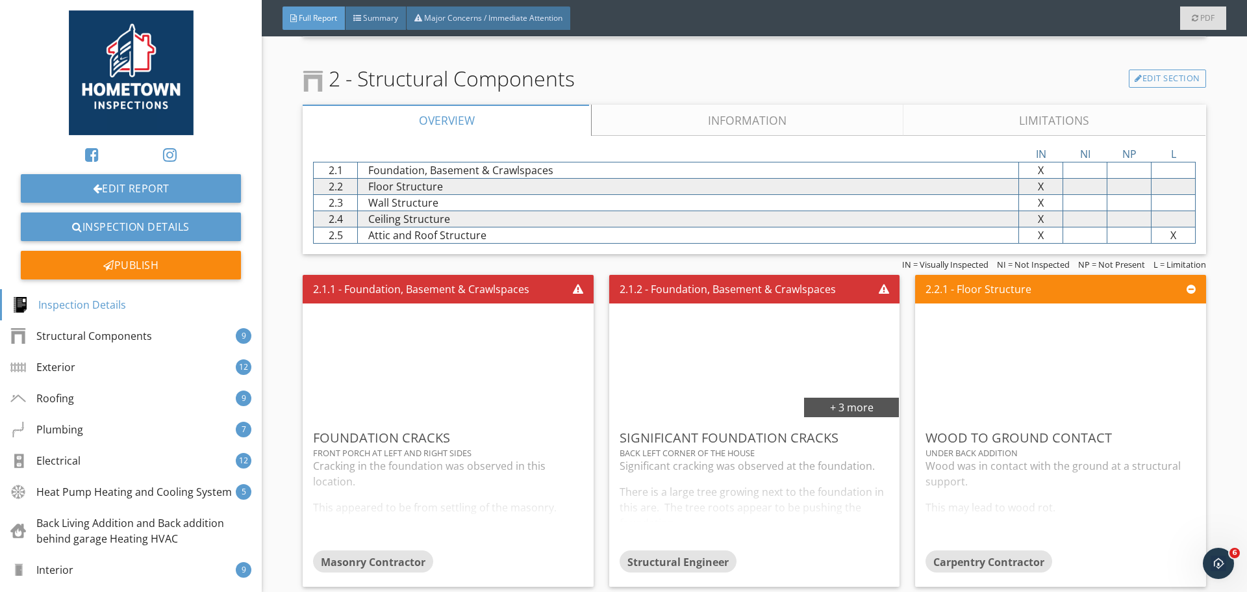
scroll to position [1104, 0]
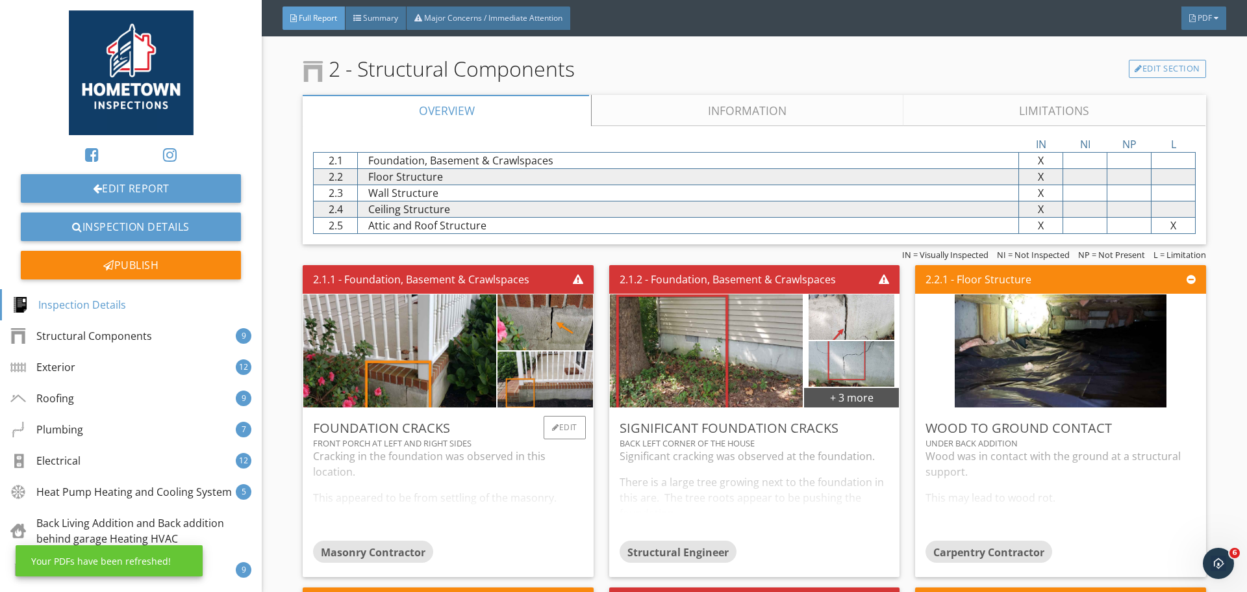
click at [375, 468] on div "Cracking in the foundation was observed in this location. This appeared to be f…" at bounding box center [448, 494] width 270 height 92
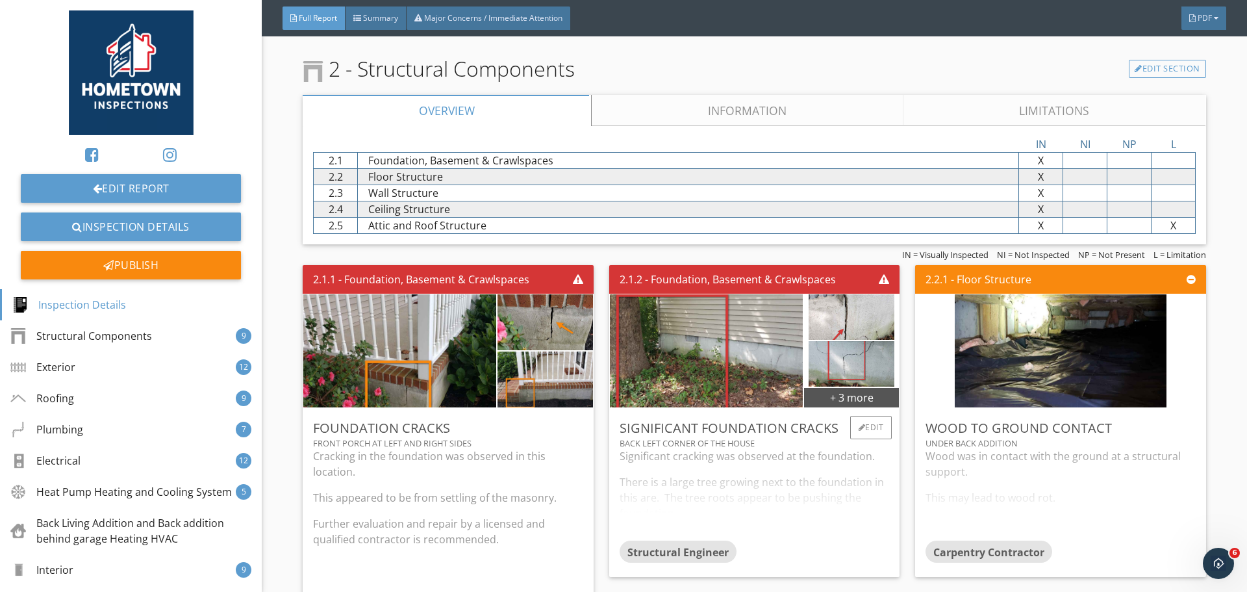
click at [626, 494] on div "Significant cracking was observed at the foundation. There is a large tree grow…" at bounding box center [755, 494] width 270 height 92
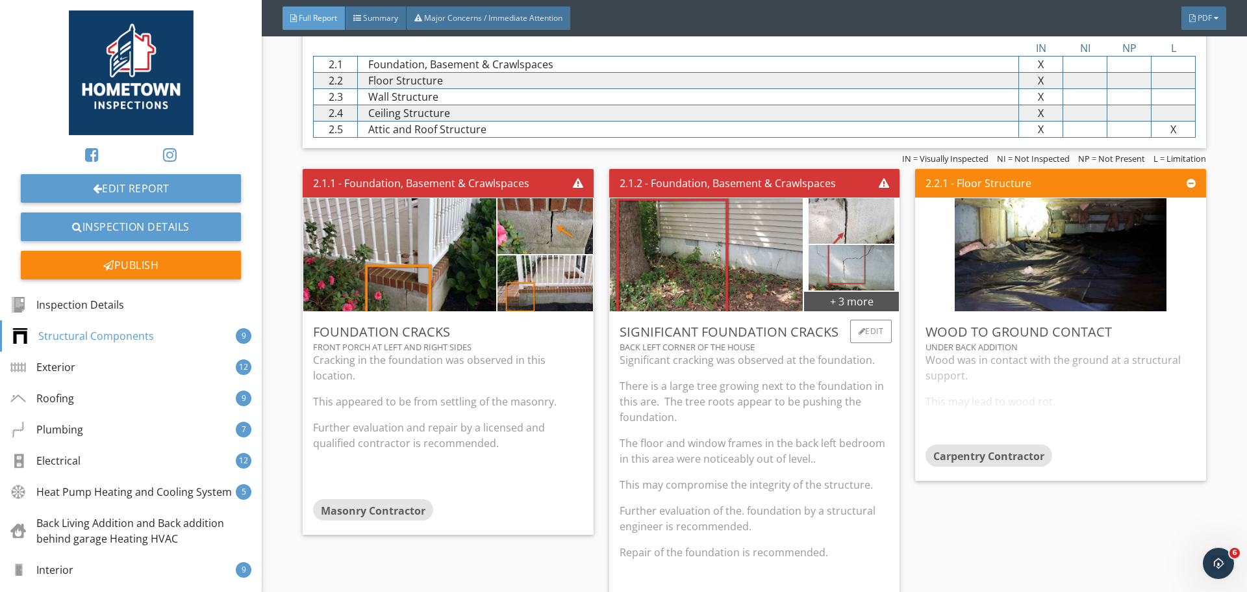
scroll to position [1234, 0]
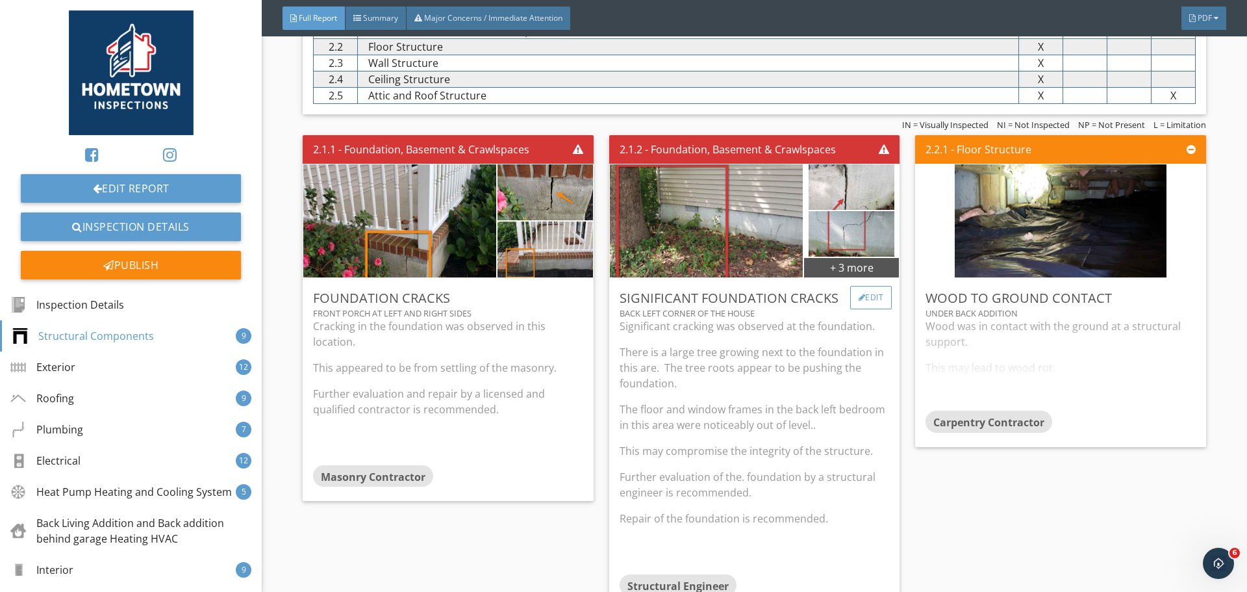
click at [870, 303] on div "Edit" at bounding box center [871, 297] width 42 height 23
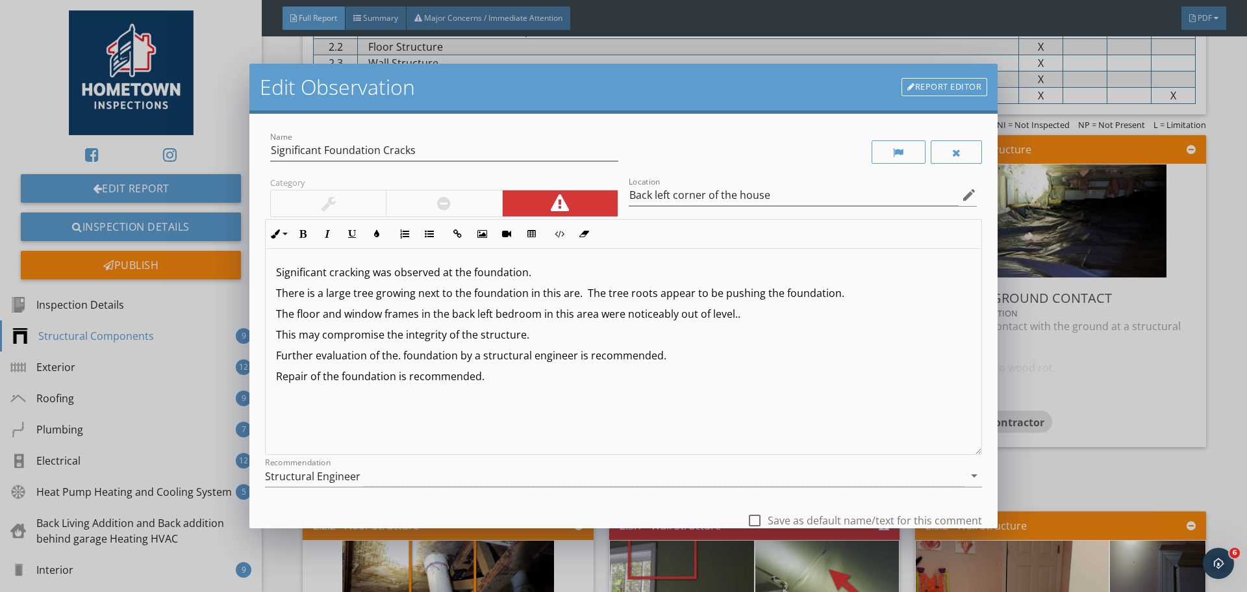
click at [398, 359] on p "Further evaluation of the. foundation by a structural engineer is recommended." at bounding box center [623, 356] width 695 height 16
click at [501, 377] on p "Repair of the foundation is recommended." at bounding box center [623, 376] width 695 height 16
click at [738, 315] on p "The floor and window frames in the back left bedroom in this area were noticeab…" at bounding box center [623, 314] width 695 height 16
click at [584, 335] on p "This may compromise the integrity of the structure." at bounding box center [623, 335] width 695 height 16
click at [742, 314] on p "The floor and window frames in the back left bedroom in this area were noticeab…" at bounding box center [623, 314] width 695 height 16
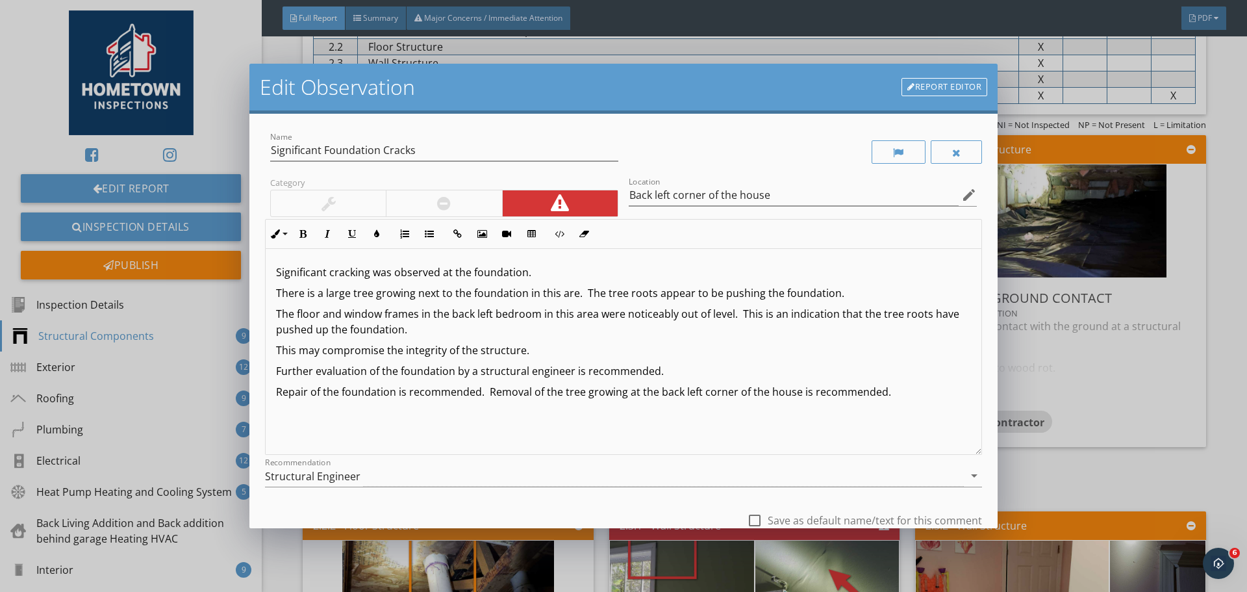
click at [550, 345] on p "This may compromise the integrity of the structure." at bounding box center [623, 350] width 695 height 16
click at [917, 381] on div "Significant cracking was observed at the foundation. There is a large tree grow…" at bounding box center [624, 352] width 716 height 206
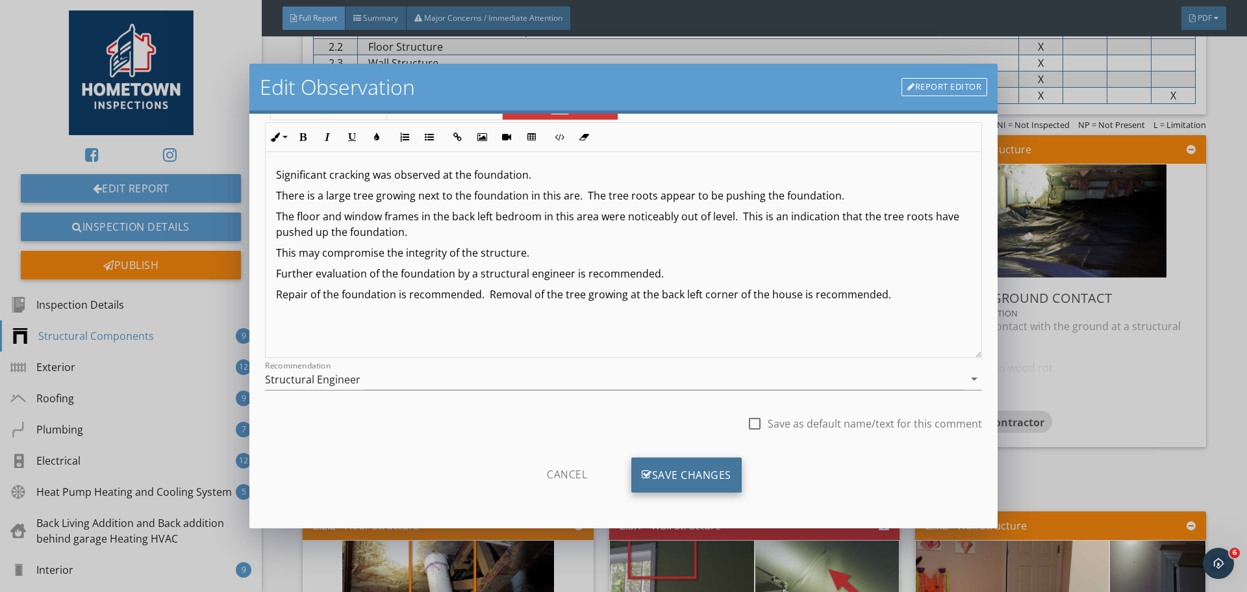
click at [698, 476] on div "Save Changes" at bounding box center [686, 474] width 110 height 35
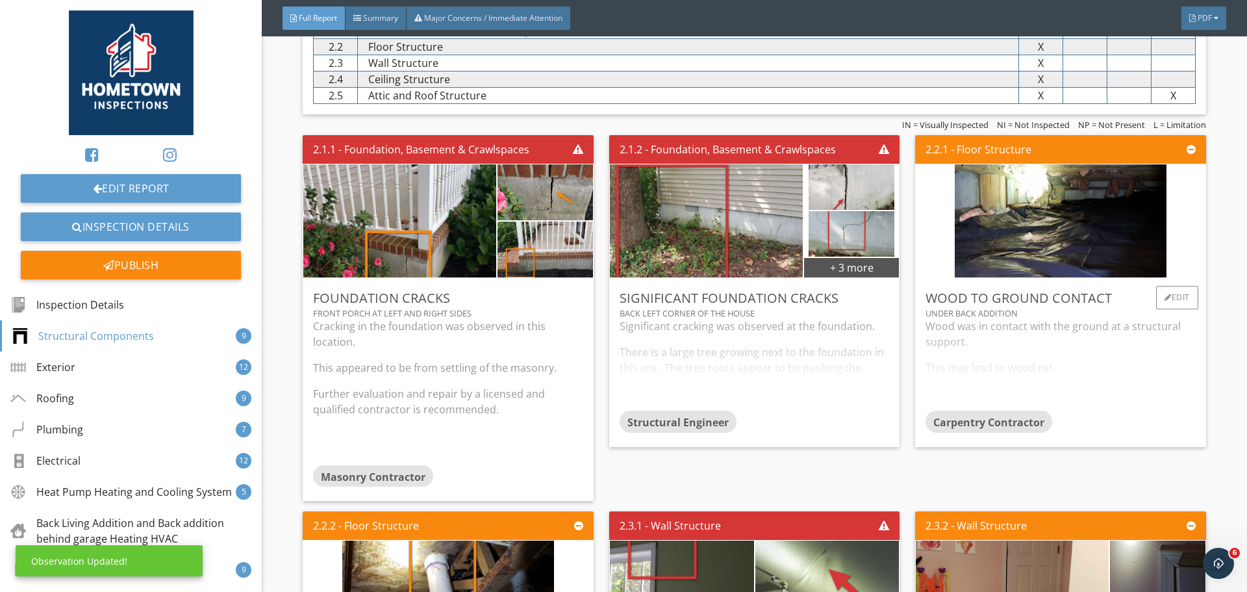
click at [989, 374] on div "Wood was in contact with the ground at a structural support. This may lead to w…" at bounding box center [1061, 364] width 270 height 92
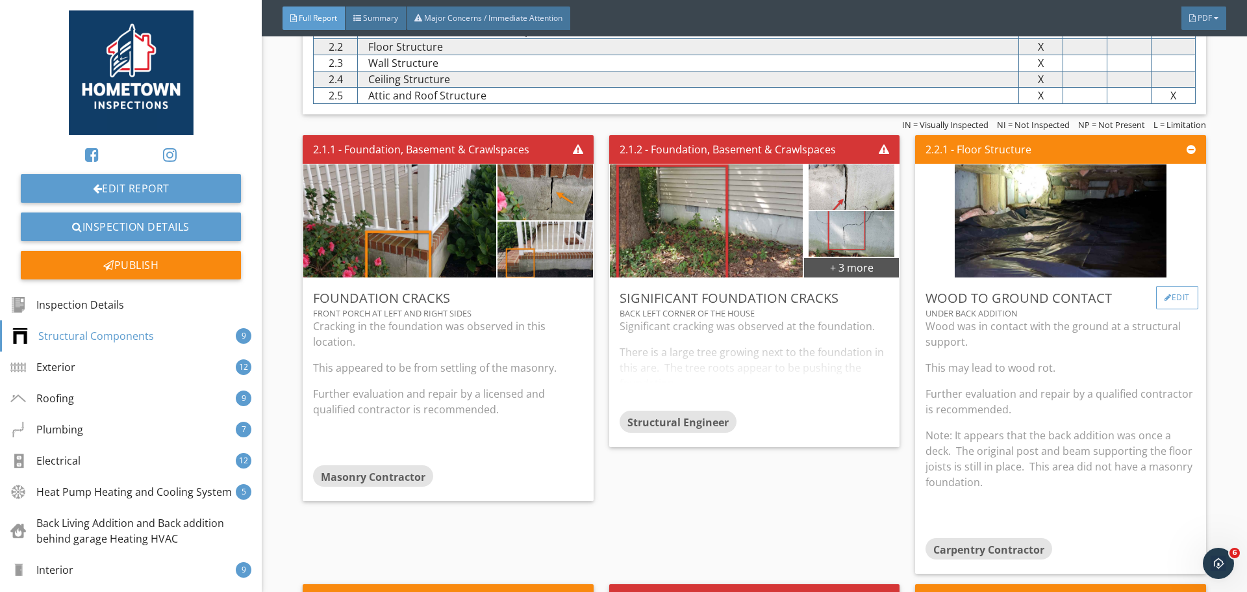
click at [1180, 294] on div "Edit" at bounding box center [1177, 297] width 42 height 23
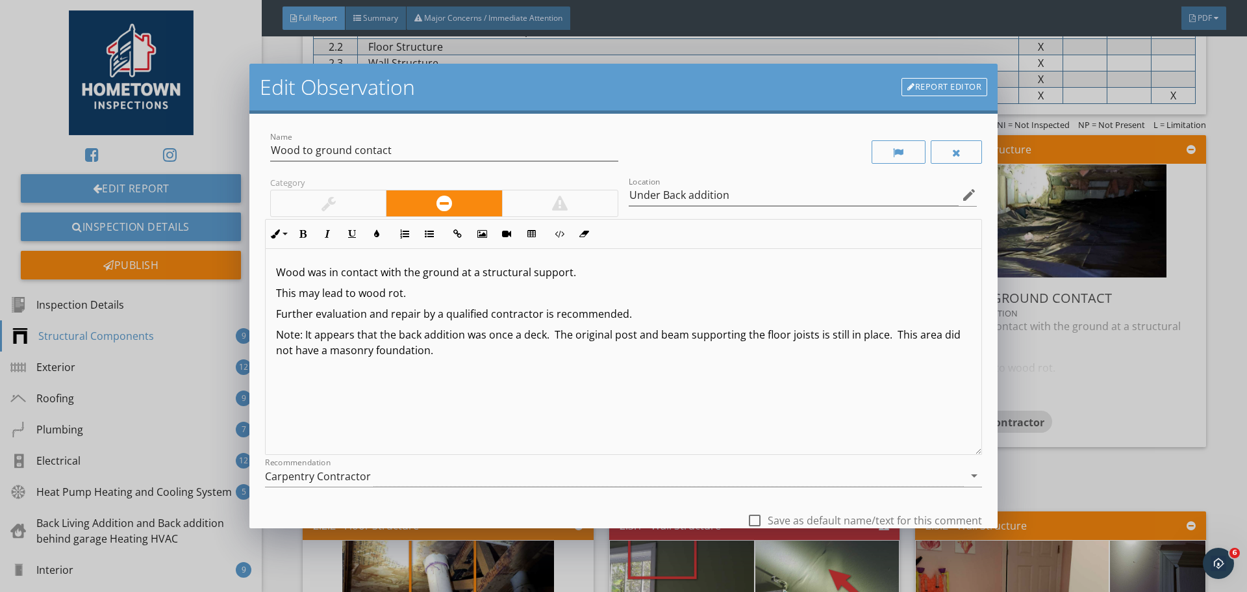
click at [633, 335] on p "Note: It appears that the back addition was once a deck. The original post and …" at bounding box center [623, 342] width 695 height 31
click at [827, 337] on p "Note: It appears that the back addition was once a deck. The original posts and…" at bounding box center [623, 342] width 695 height 31
click at [493, 362] on div "Wood was in contact with the ground at a structural support. This may lead to w…" at bounding box center [624, 352] width 716 height 206
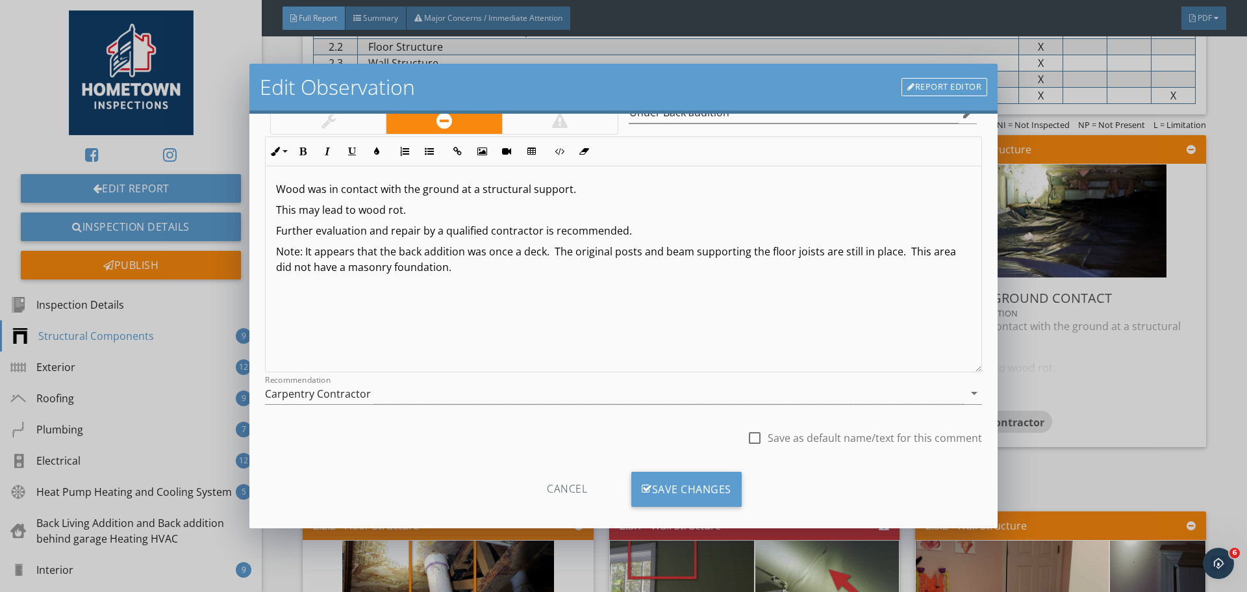
scroll to position [97, 0]
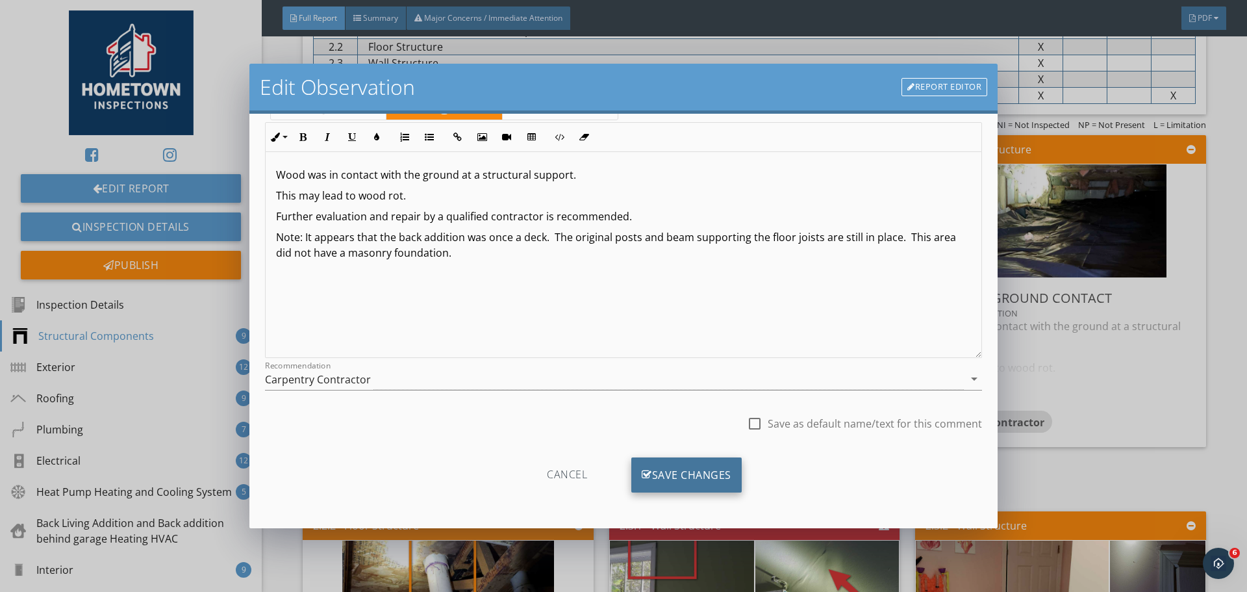
click at [695, 477] on div "Save Changes" at bounding box center [686, 474] width 110 height 35
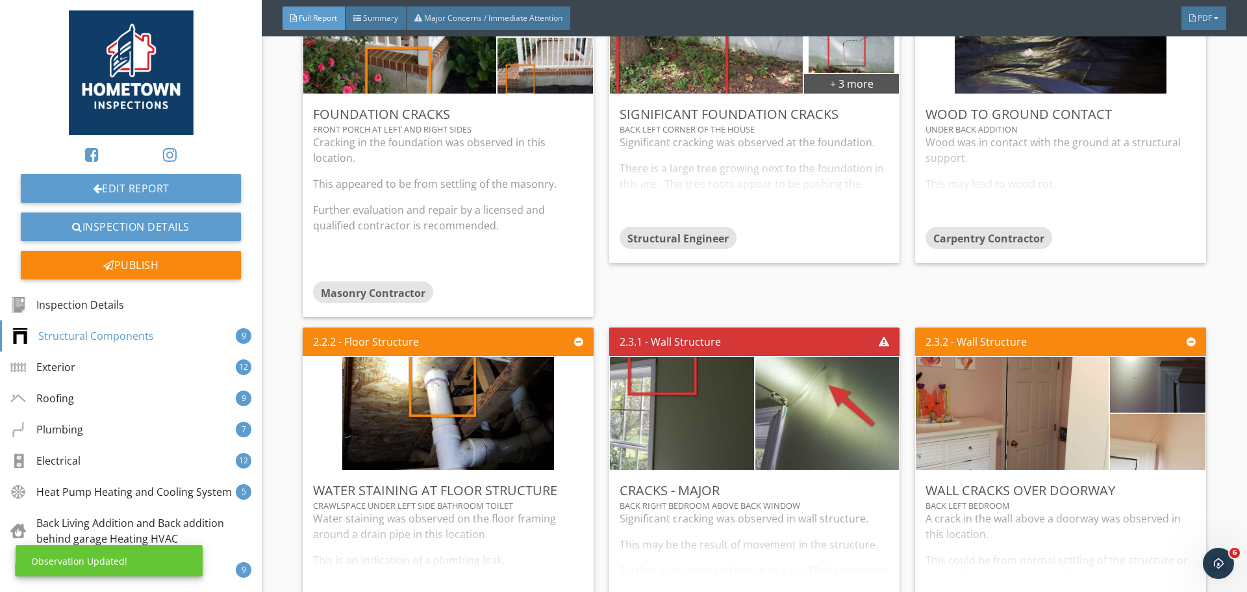
scroll to position [1494, 0]
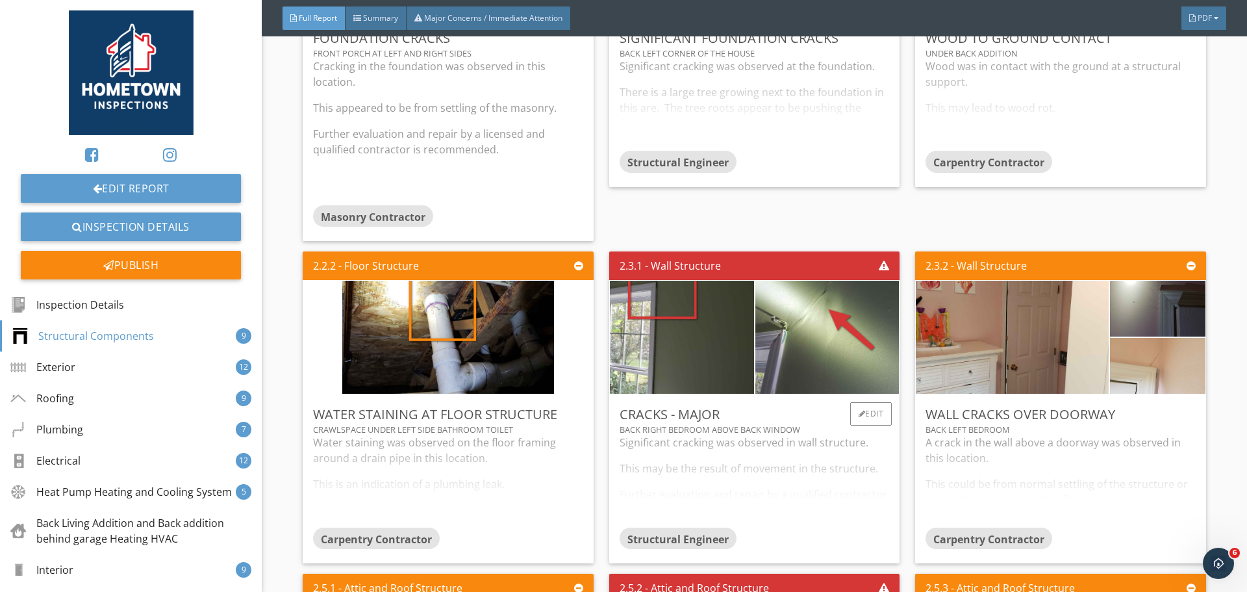
click at [695, 477] on div "Significant cracking was observed in wall structure. This may be the result of …" at bounding box center [755, 481] width 270 height 92
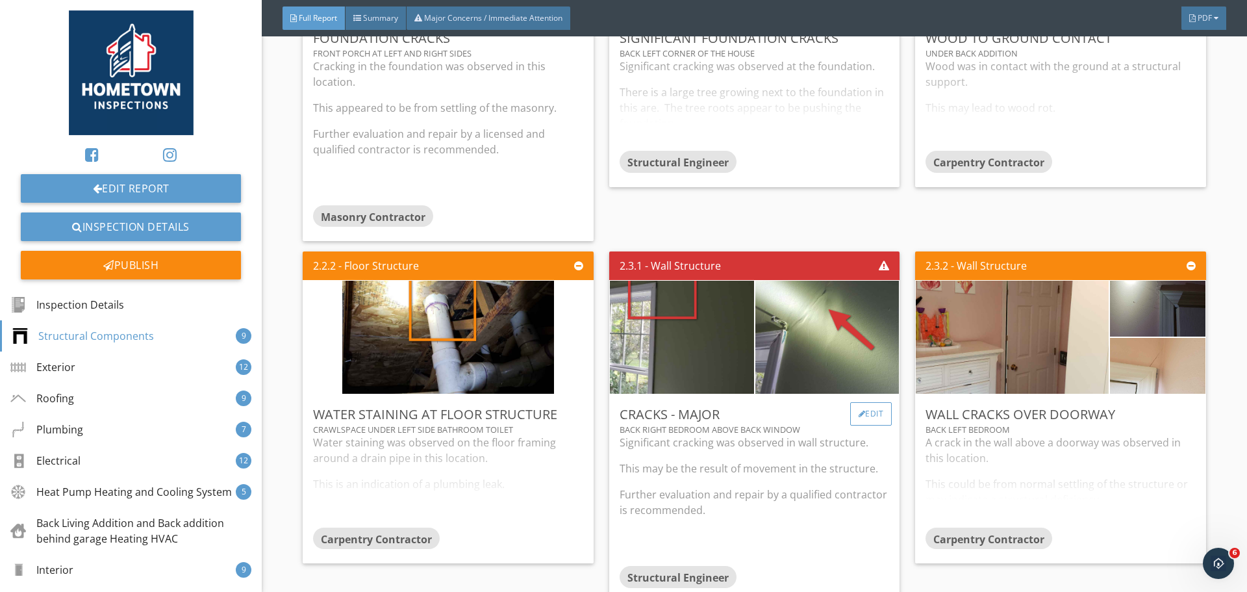
click at [872, 410] on div "Edit" at bounding box center [871, 413] width 42 height 23
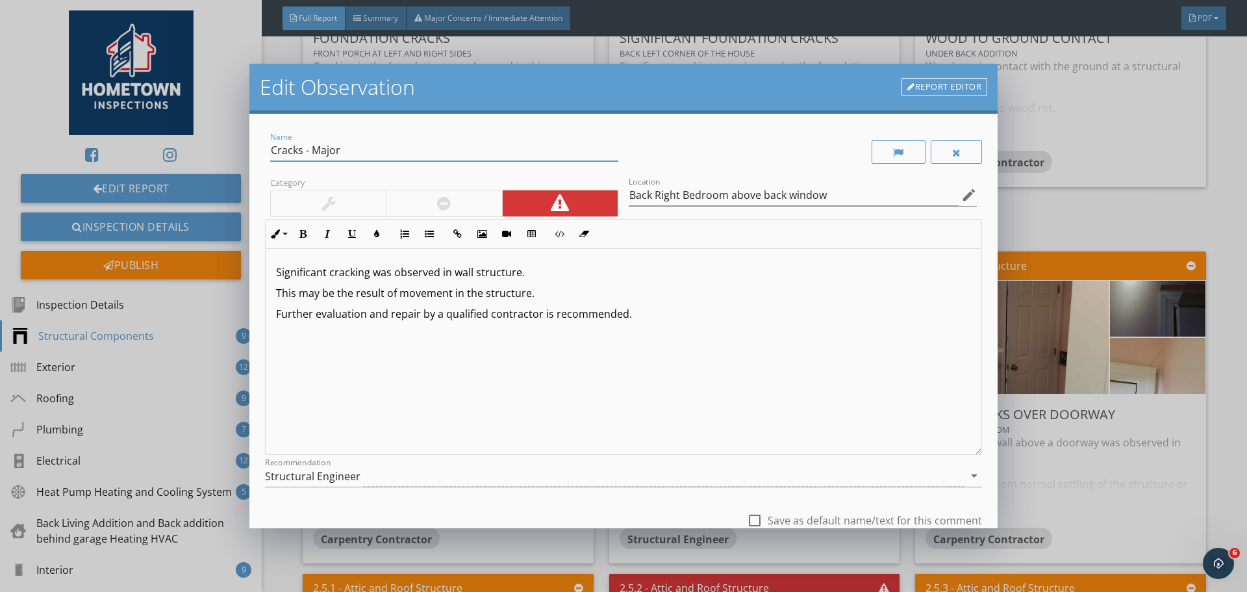
drag, startPoint x: 344, startPoint y: 149, endPoint x: 303, endPoint y: 157, distance: 41.5
click at [303, 157] on input "Cracks - Major" at bounding box center [444, 150] width 348 height 21
type input "Crack in the wall structure."
click at [685, 320] on p "Further evaluation and repair by a qualified contractor is recommended." at bounding box center [623, 314] width 695 height 16
click at [674, 196] on input "Back Right Bedroom above back window" at bounding box center [794, 194] width 330 height 21
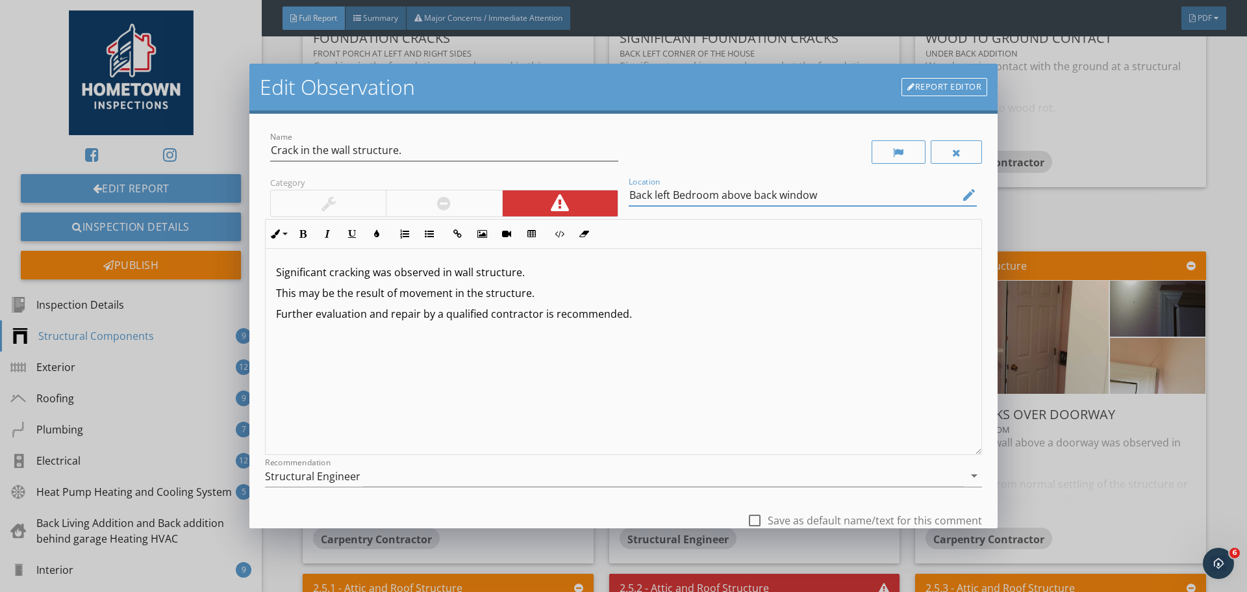
type input "Back left Bedroom above back window"
click at [739, 313] on p "Further evaluation and repair by a qualified contractor is recommended." at bounding box center [623, 314] width 695 height 16
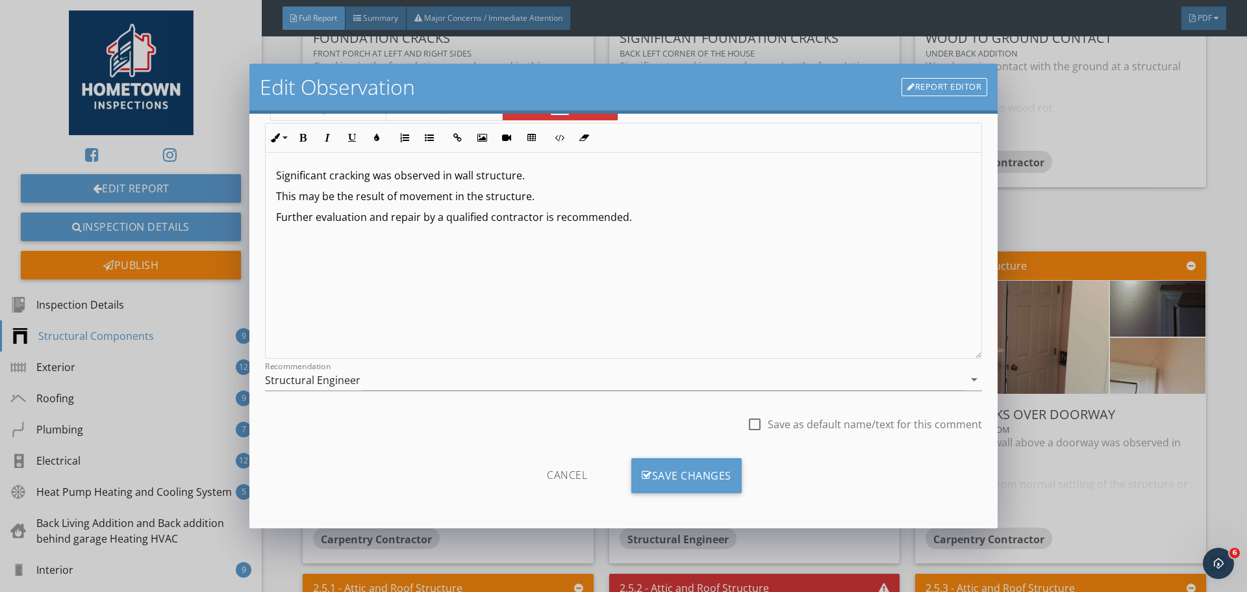
scroll to position [97, 0]
click at [705, 472] on div "Save Changes" at bounding box center [686, 474] width 110 height 35
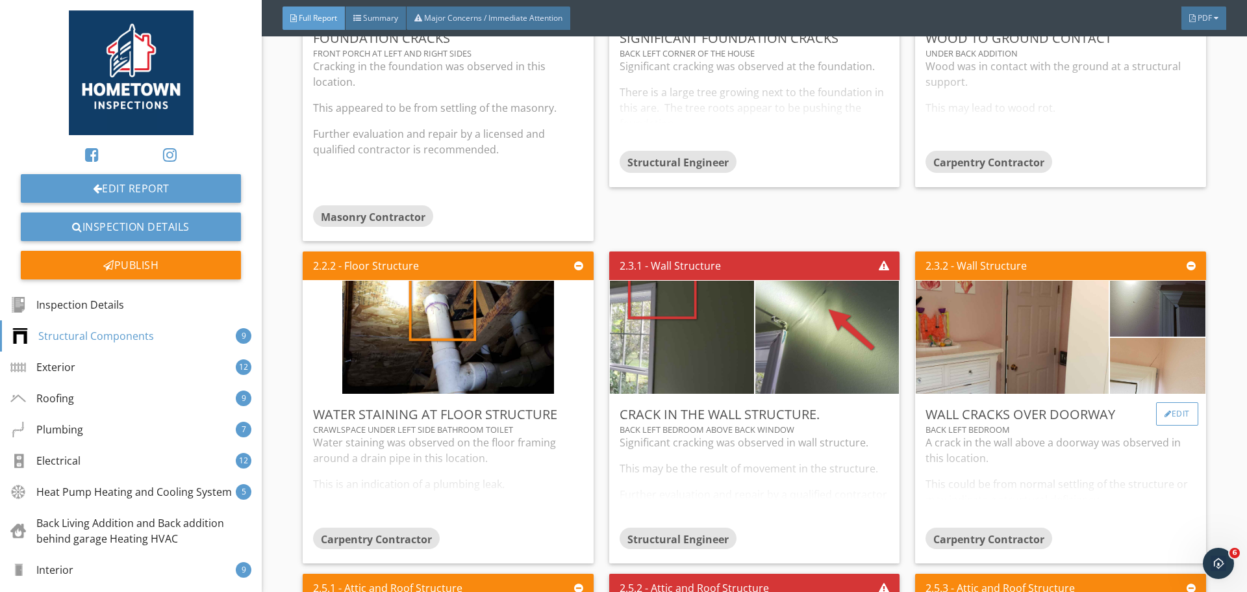
click at [1180, 420] on div "Edit" at bounding box center [1177, 413] width 42 height 23
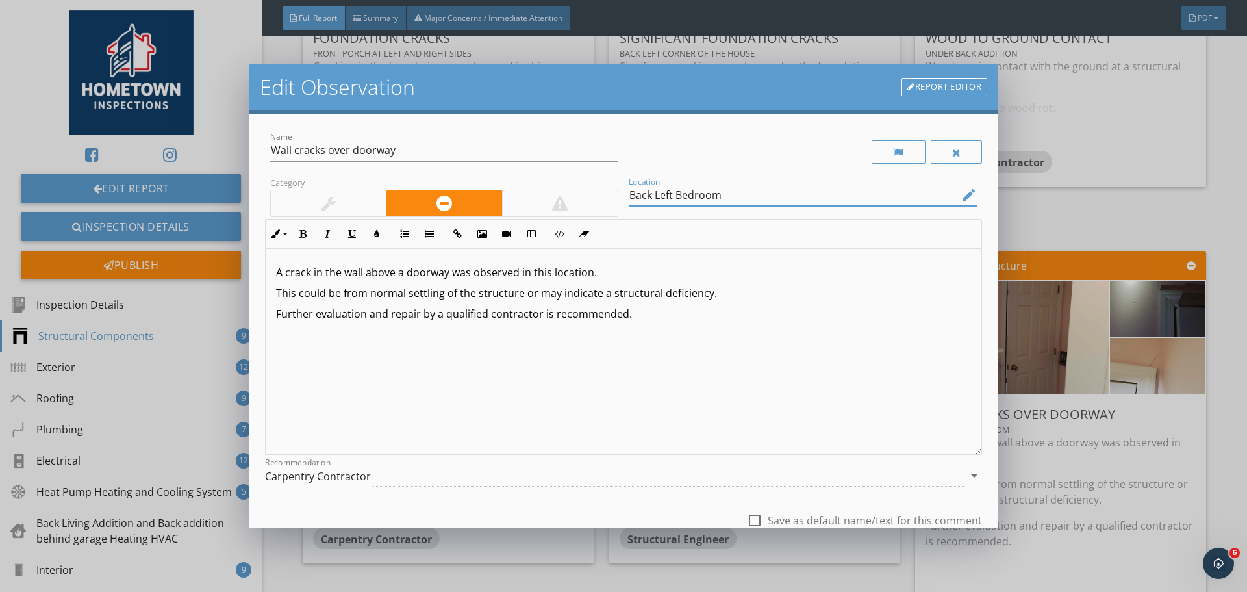
drag, startPoint x: 646, startPoint y: 195, endPoint x: 624, endPoint y: 196, distance: 22.1
click at [629, 196] on input "Back Left Bedroom" at bounding box center [794, 194] width 330 height 21
type input "Front Left Bedroom"
click at [689, 368] on div "A crack in the wall above a doorway was observed in this location. This could b…" at bounding box center [624, 352] width 716 height 206
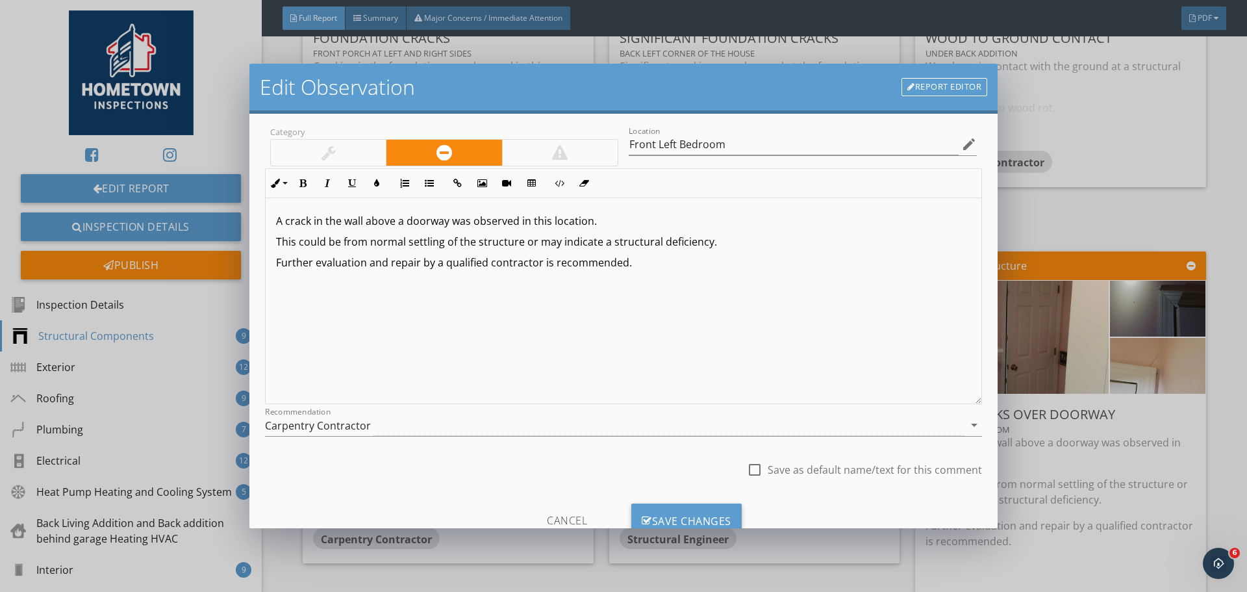
scroll to position [97, 0]
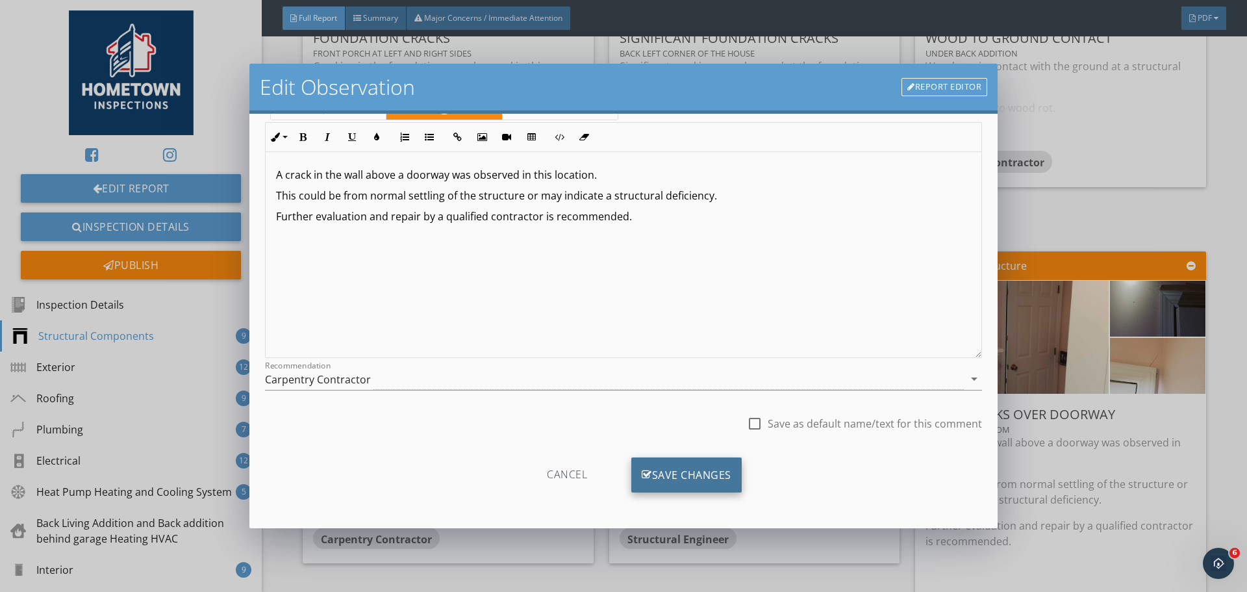
click at [695, 476] on div "Save Changes" at bounding box center [686, 474] width 110 height 35
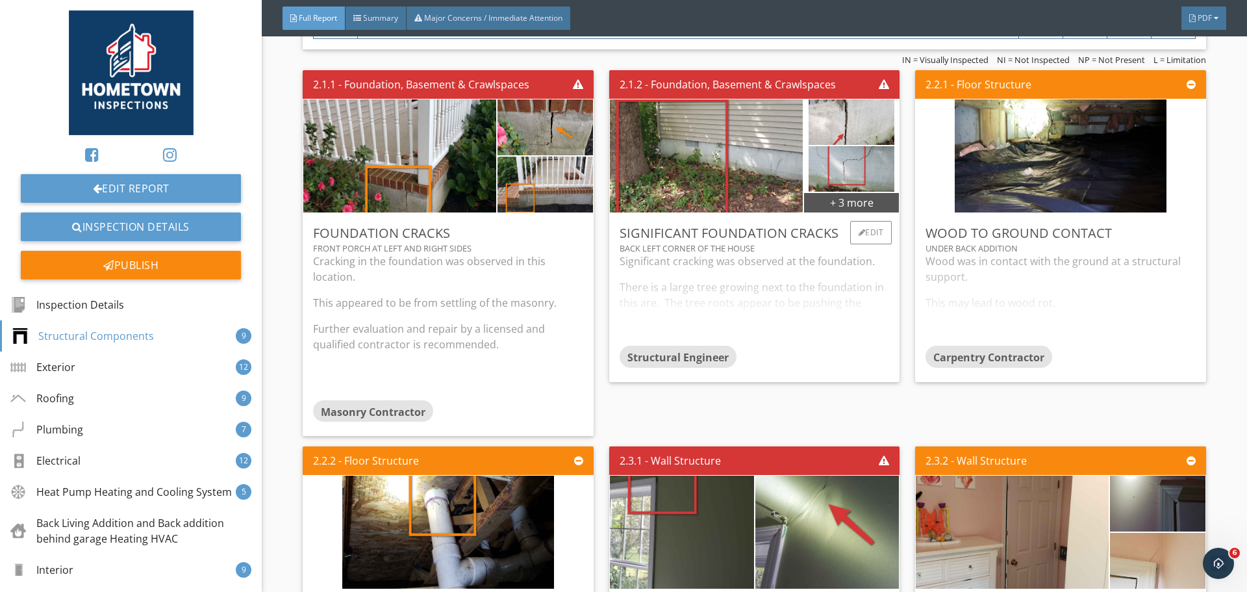
scroll to position [1494, 0]
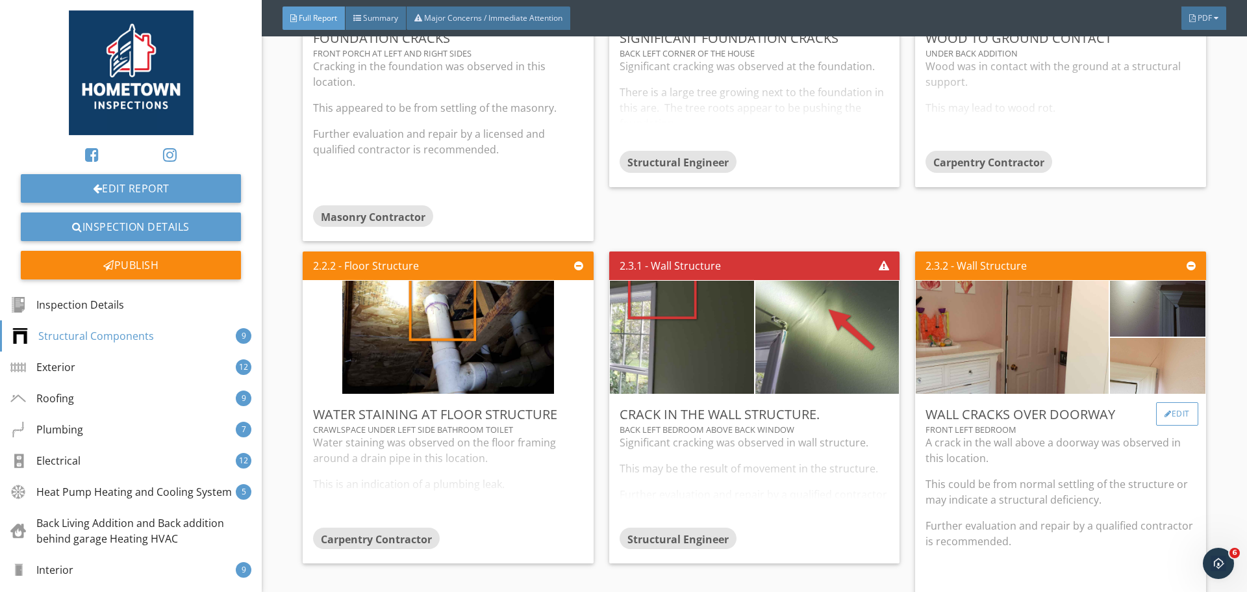
click at [1170, 416] on div "Edit" at bounding box center [1177, 413] width 42 height 23
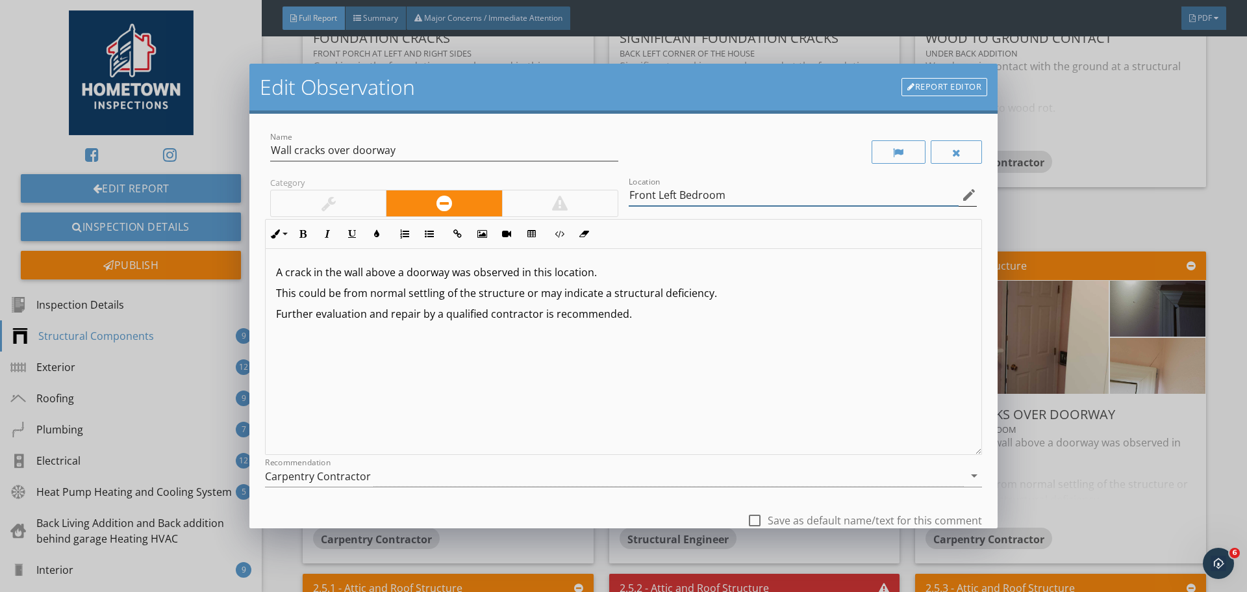
click at [740, 188] on input "Front Left Bedroom" at bounding box center [794, 194] width 330 height 21
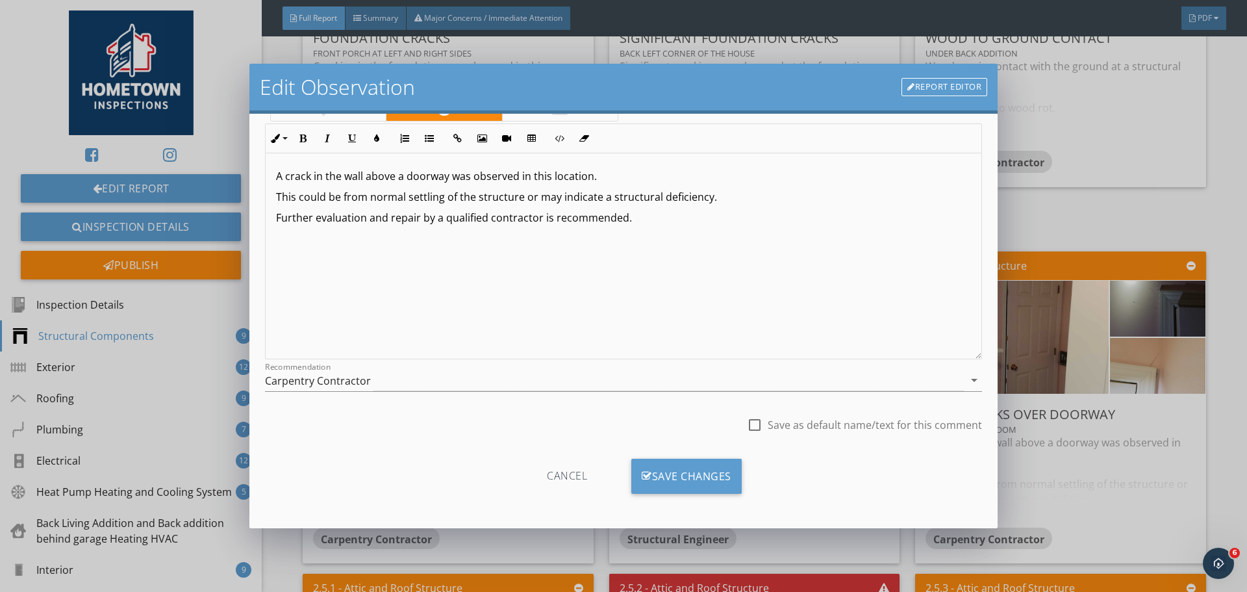
scroll to position [97, 0]
type input "Front Left Bedroom at entry door"
click at [696, 474] on div "Save Changes" at bounding box center [686, 474] width 110 height 35
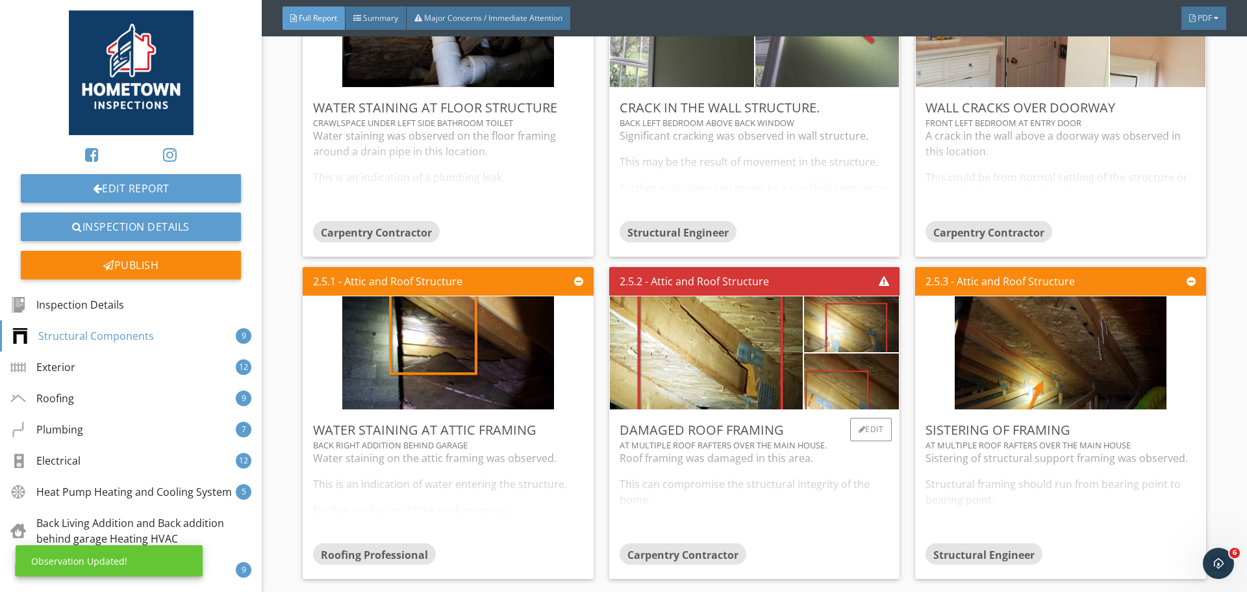
scroll to position [1819, 0]
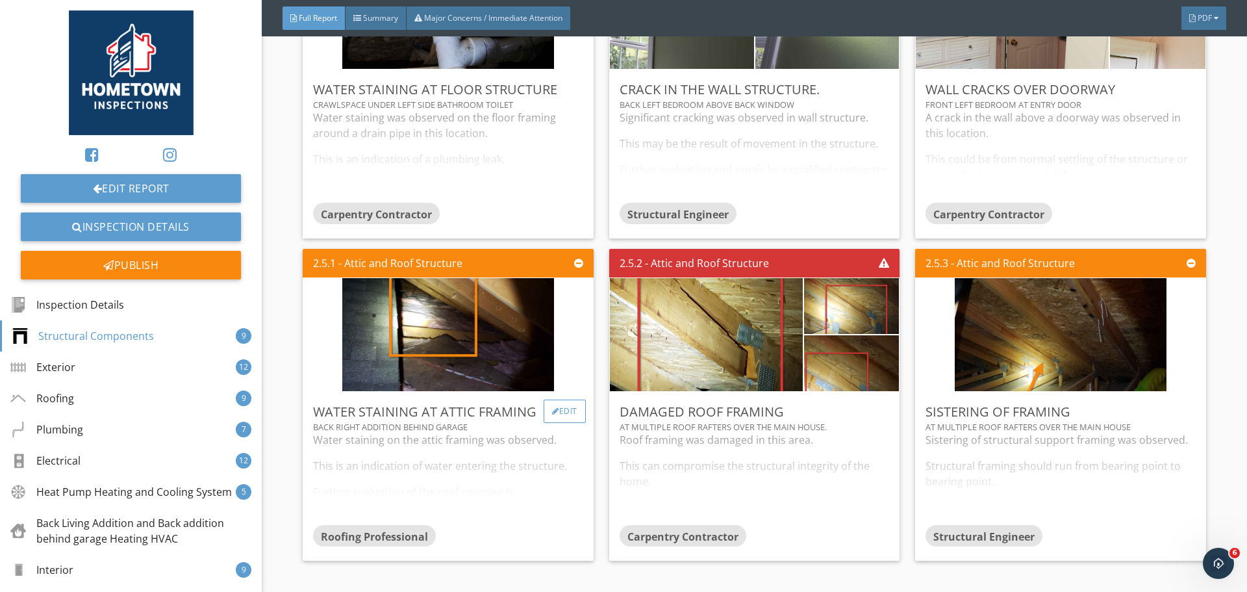
click at [564, 412] on div "Edit" at bounding box center [565, 410] width 42 height 23
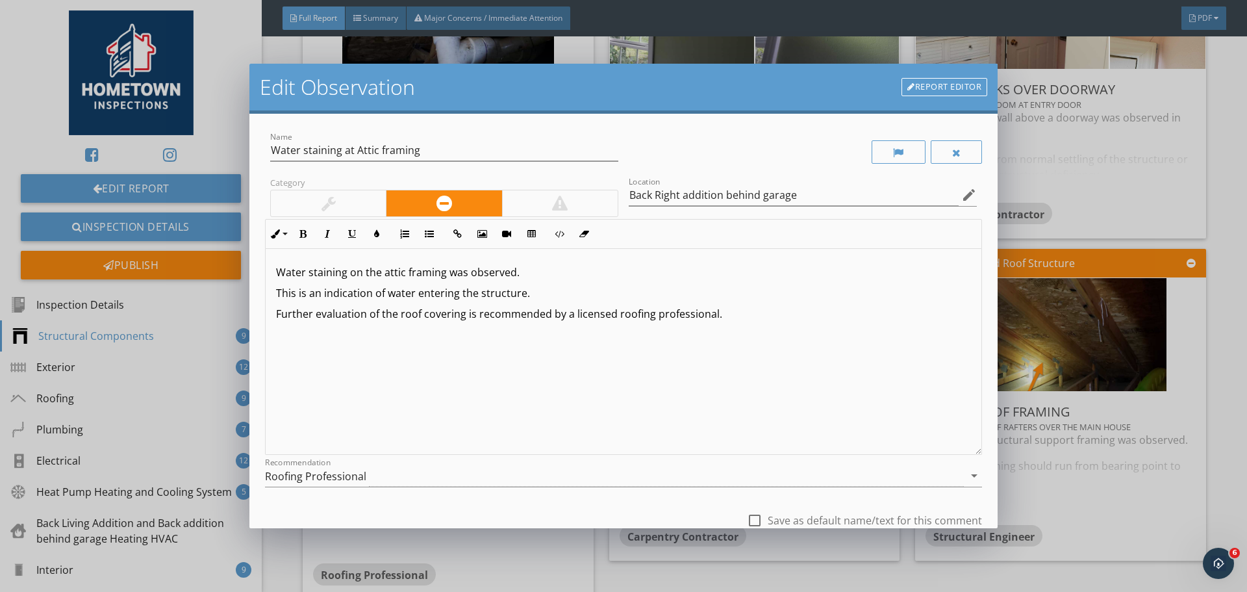
click at [741, 318] on p "Further evaluation of the roof covering is recommended by a licensed roofing pr…" at bounding box center [623, 314] width 695 height 16
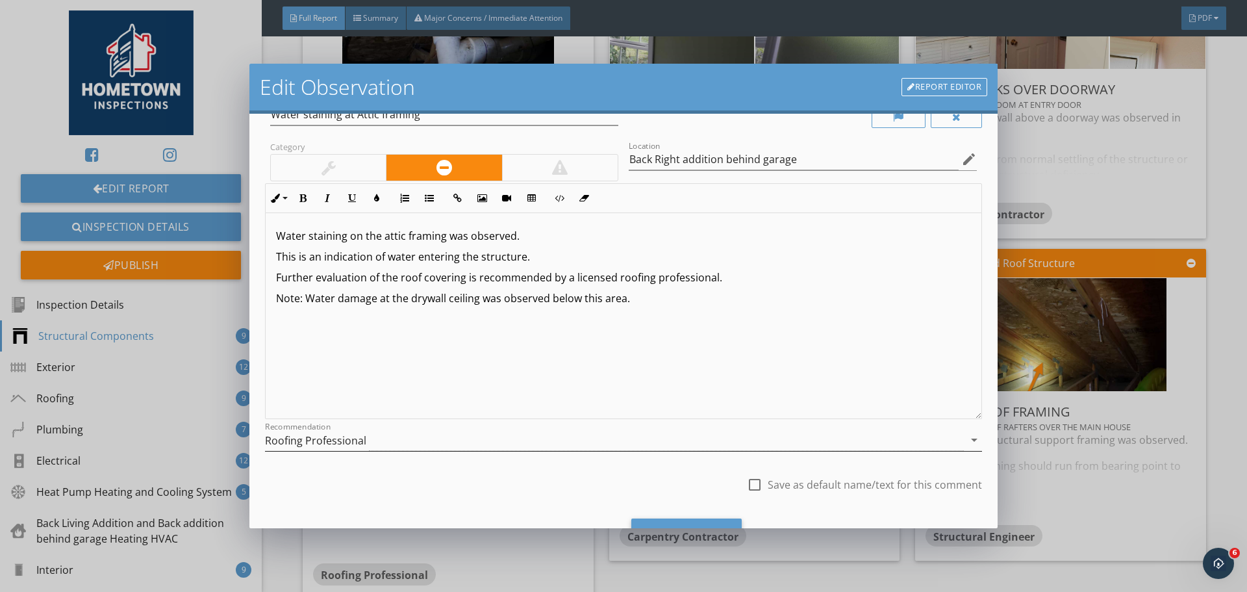
scroll to position [97, 0]
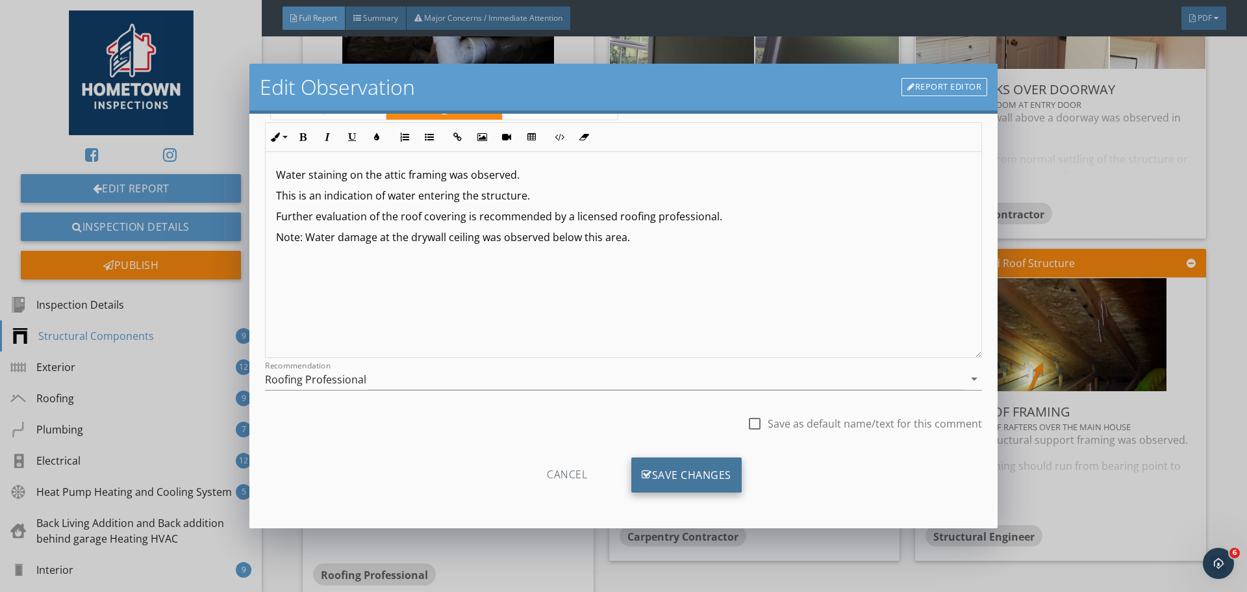
click at [694, 470] on div "Save Changes" at bounding box center [686, 474] width 110 height 35
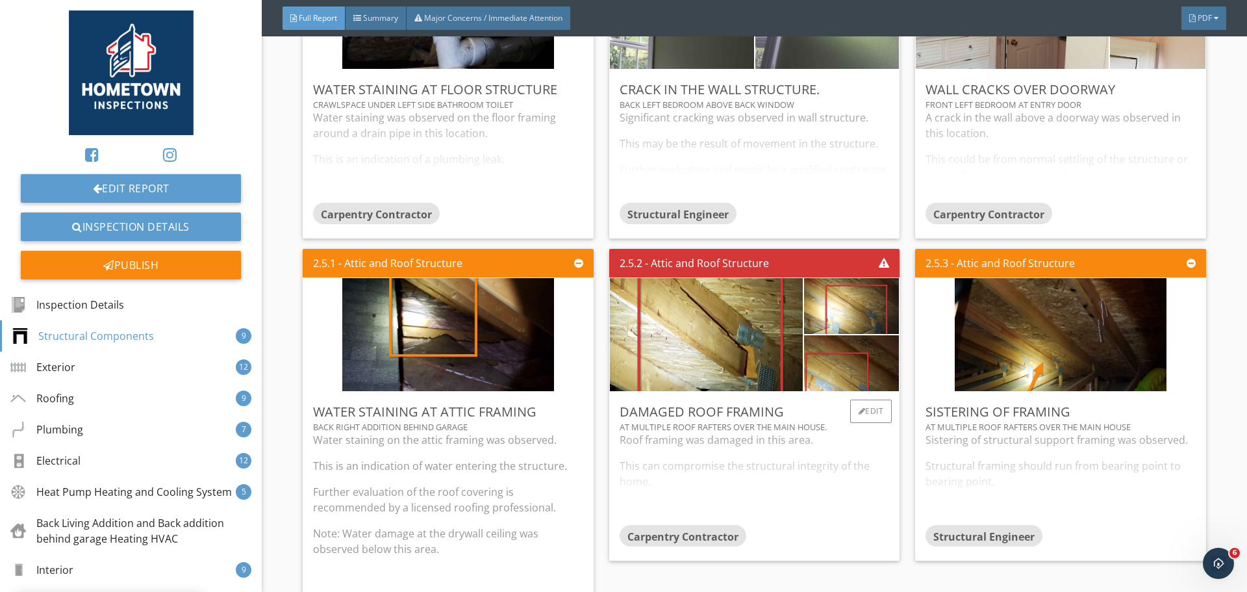
click at [694, 470] on div "Roof framing was damaged in this area. This can compromise the structural integ…" at bounding box center [755, 478] width 270 height 92
click at [852, 416] on div "Edit" at bounding box center [871, 410] width 42 height 23
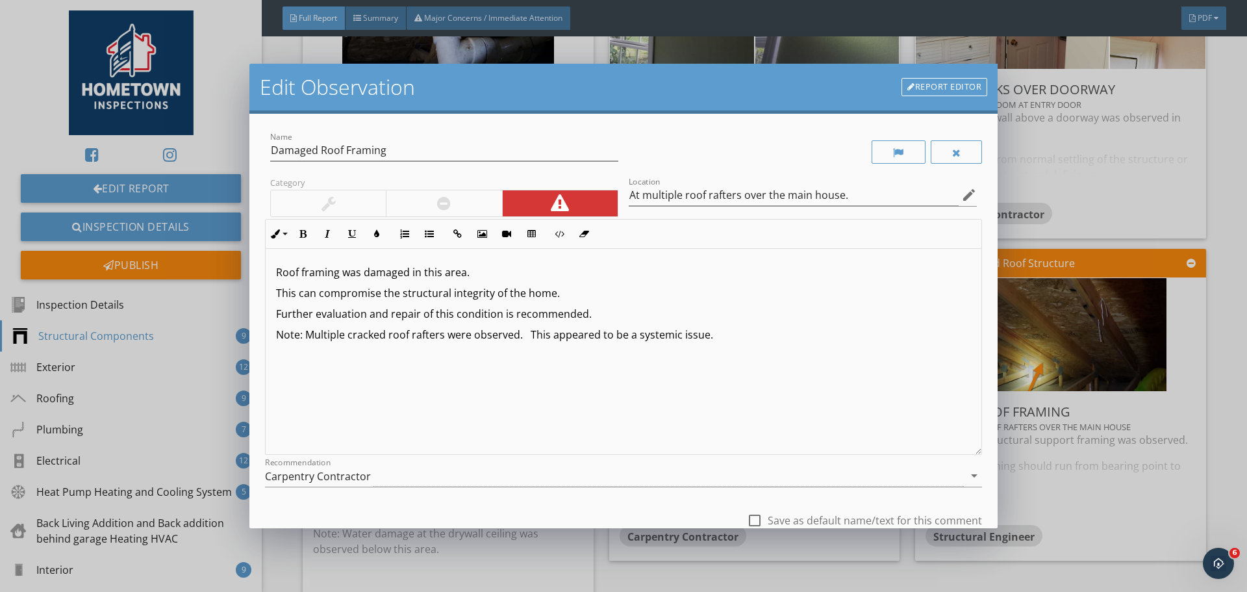
click at [277, 275] on p "Roof framing was damaged in this area." at bounding box center [623, 272] width 695 height 16
drag, startPoint x: 472, startPoint y: 275, endPoint x: 360, endPoint y: 280, distance: 112.5
click at [360, 280] on p "The roof framing was damaged in this area." at bounding box center [623, 272] width 695 height 16
click at [598, 310] on p "Further evaluation and repair of this condition is recommended." at bounding box center [623, 314] width 695 height 16
click at [715, 336] on p "Note: Multiple cracked roof rafters were observed. This appeared to be a system…" at bounding box center [623, 335] width 695 height 16
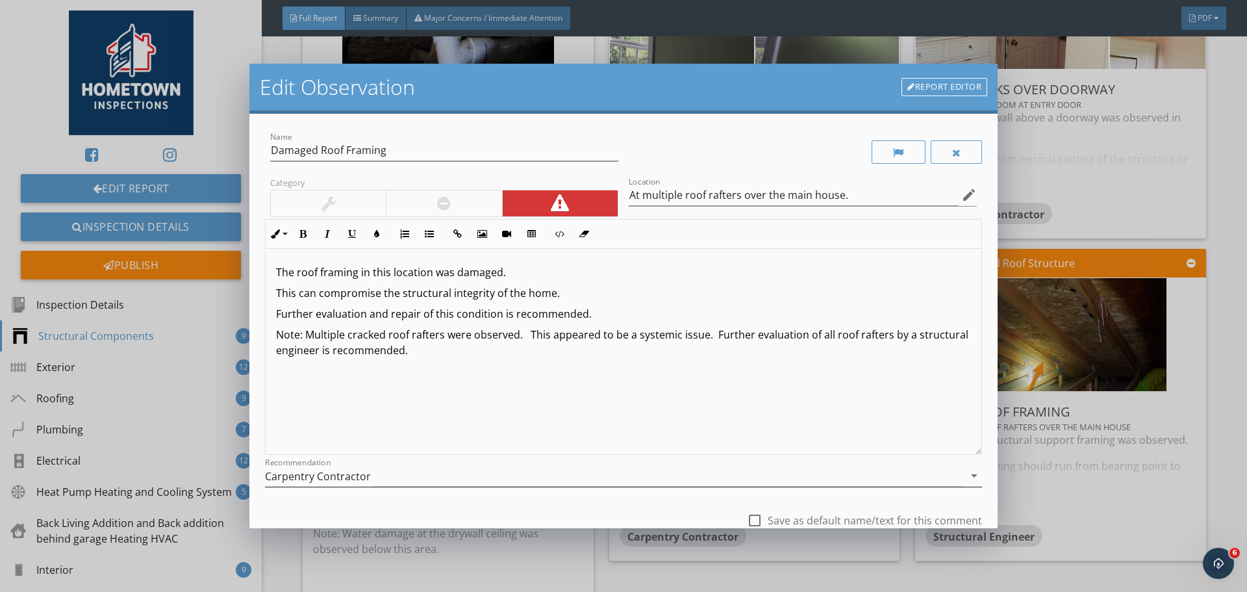
click at [967, 475] on icon "arrow_drop_down" at bounding box center [975, 476] width 16 height 16
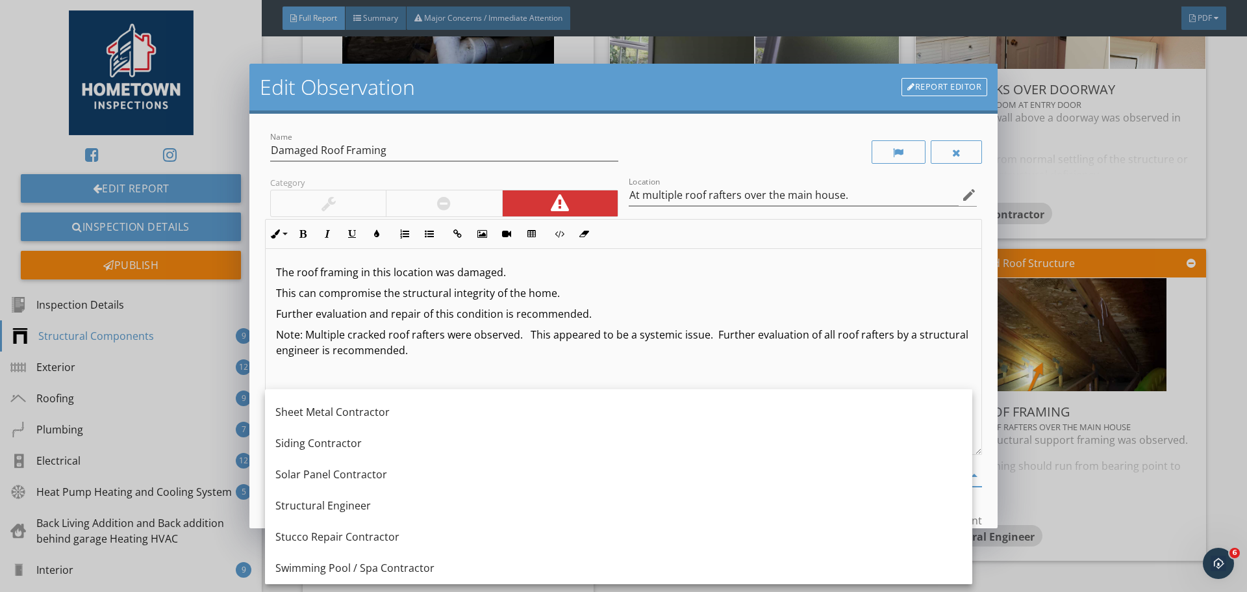
scroll to position [1624, 0]
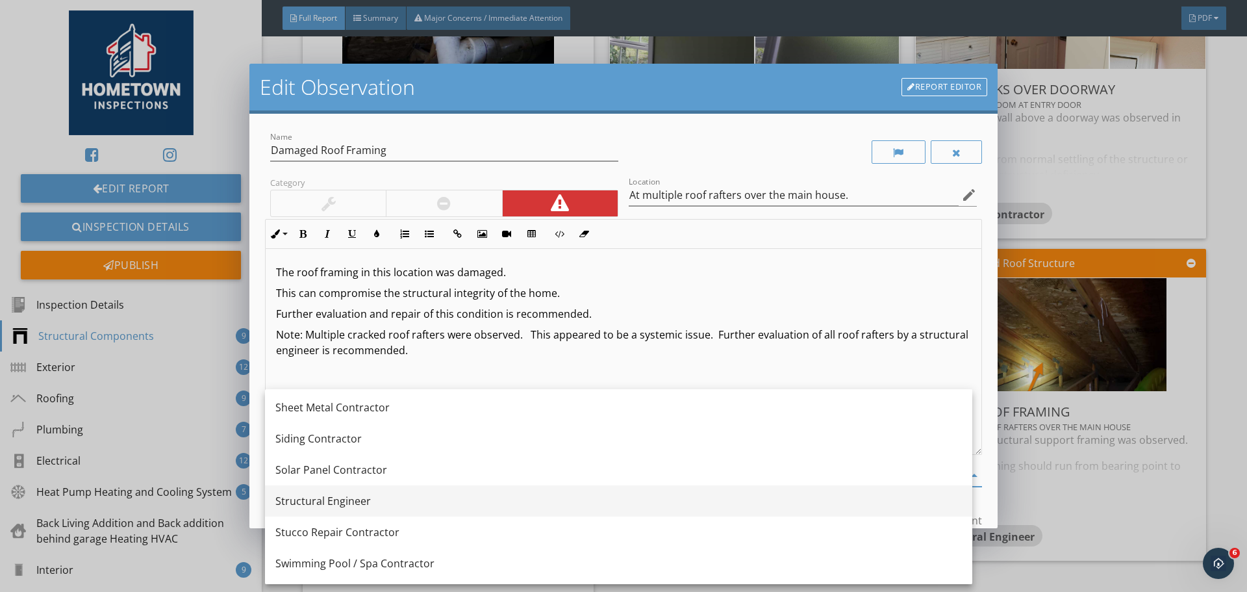
click at [432, 498] on div "Structural Engineer" at bounding box center [618, 501] width 687 height 16
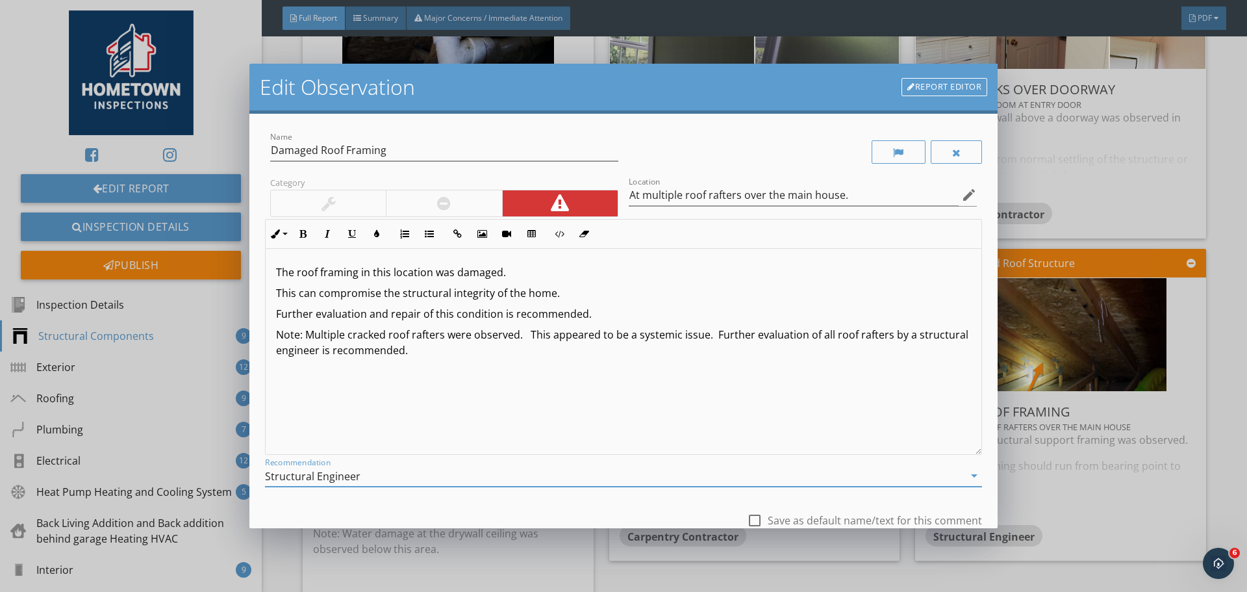
click at [481, 365] on div "The roof framing in this location was damaged. This can compromise the structur…" at bounding box center [624, 352] width 716 height 206
click at [516, 337] on p "Note: Multiple cracked roof rafters were observed. This appeared to be a system…" at bounding box center [623, 342] width 695 height 31
click at [641, 354] on p "Note: Multiple cracked roof rafters were observed in the attic over the main ho…" at bounding box center [623, 342] width 695 height 31
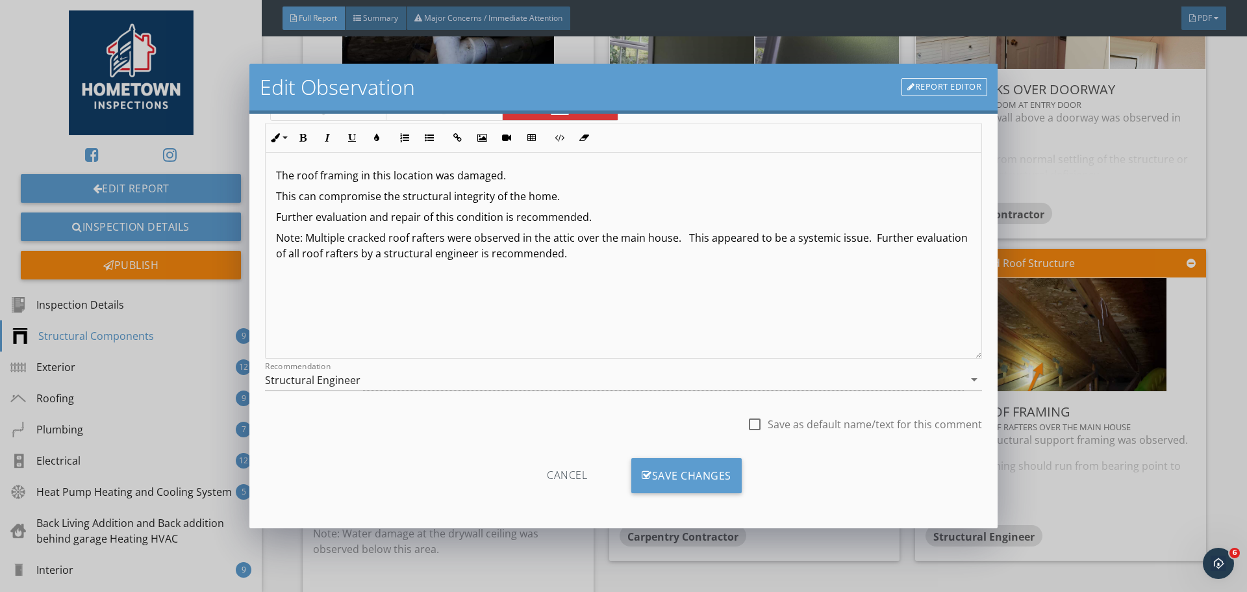
scroll to position [97, 0]
click at [683, 477] on div "Save Changes" at bounding box center [686, 474] width 110 height 35
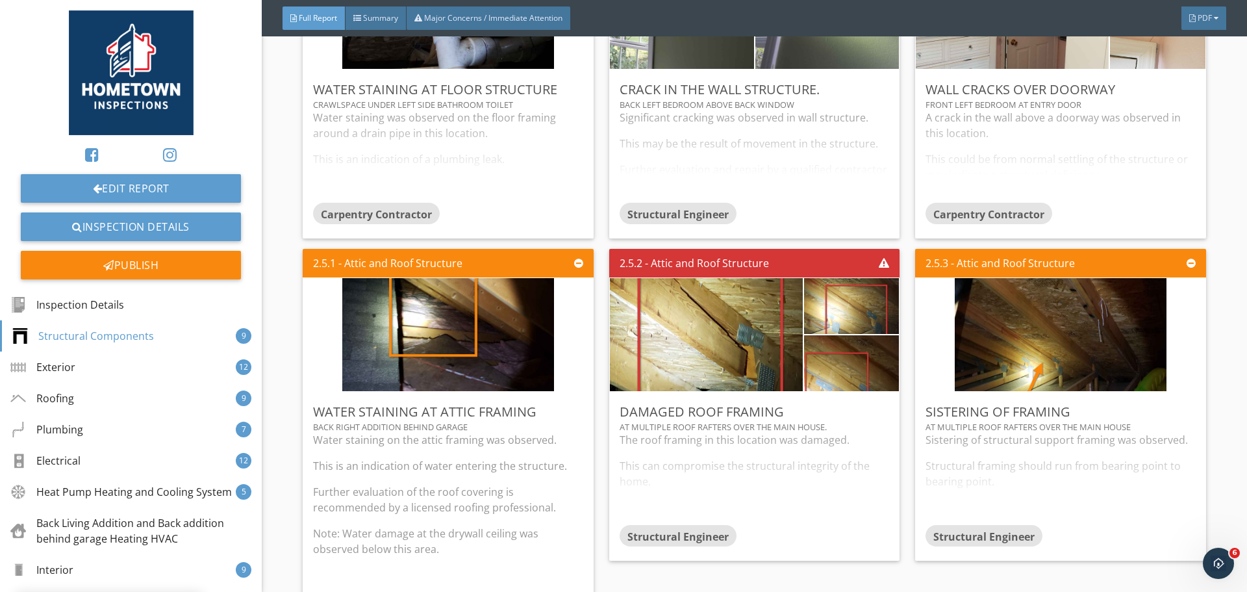
scroll to position [0, 0]
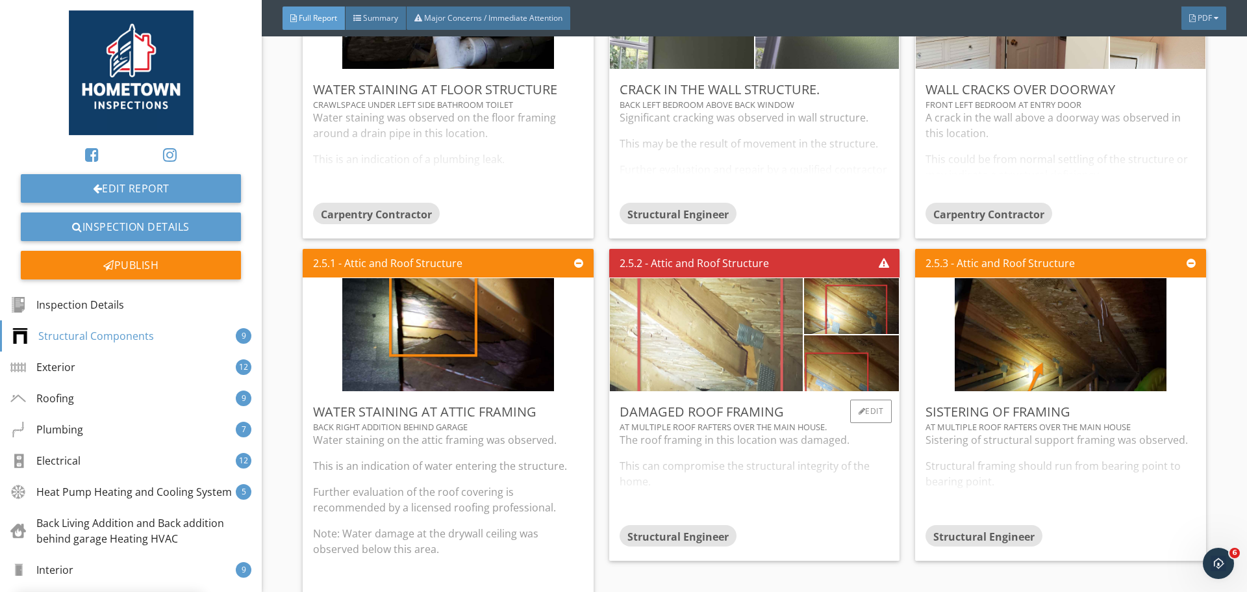
click at [715, 351] on img at bounding box center [706, 335] width 212 height 283
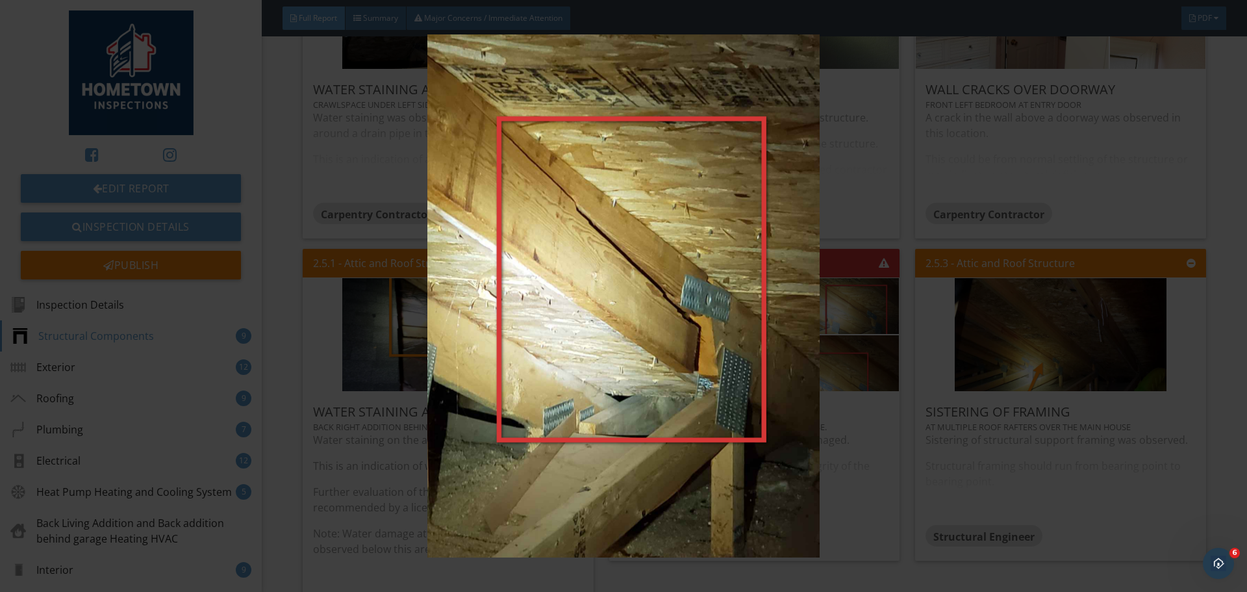
click at [887, 572] on div at bounding box center [623, 296] width 1247 height 592
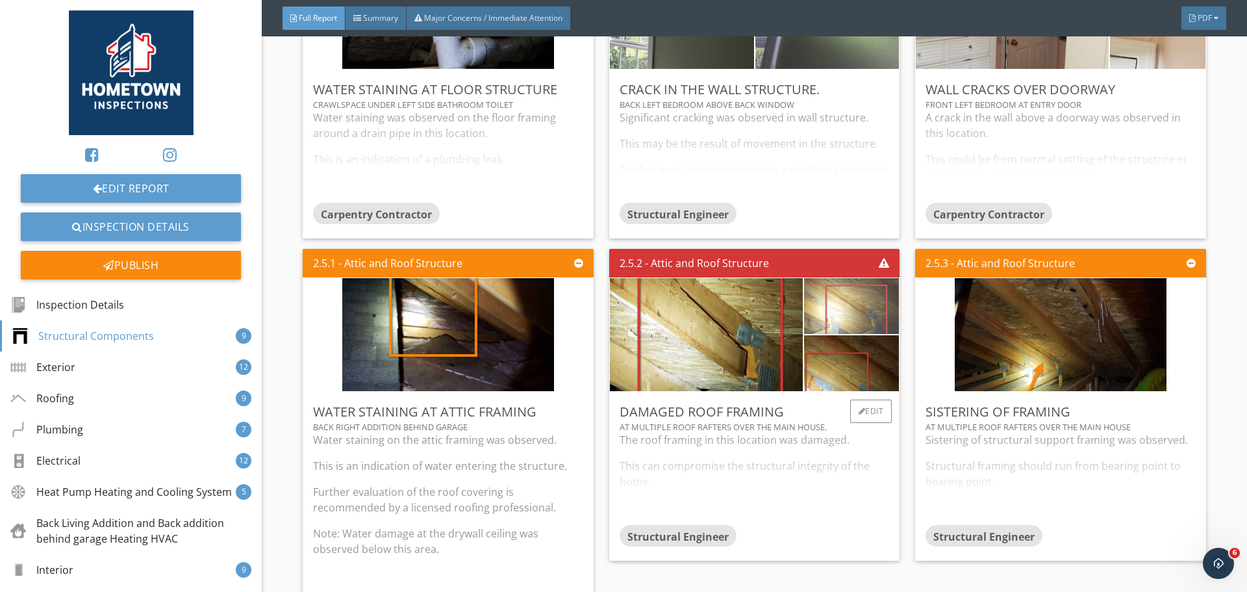
click at [843, 313] on img at bounding box center [851, 306] width 105 height 140
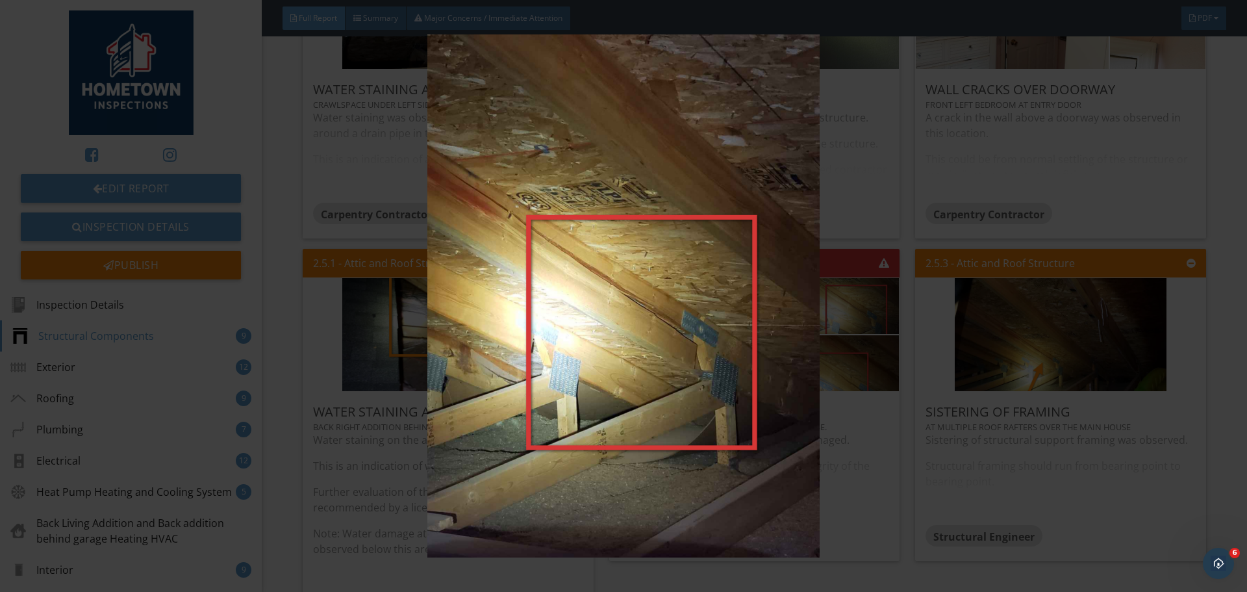
click at [909, 582] on div at bounding box center [623, 296] width 1247 height 592
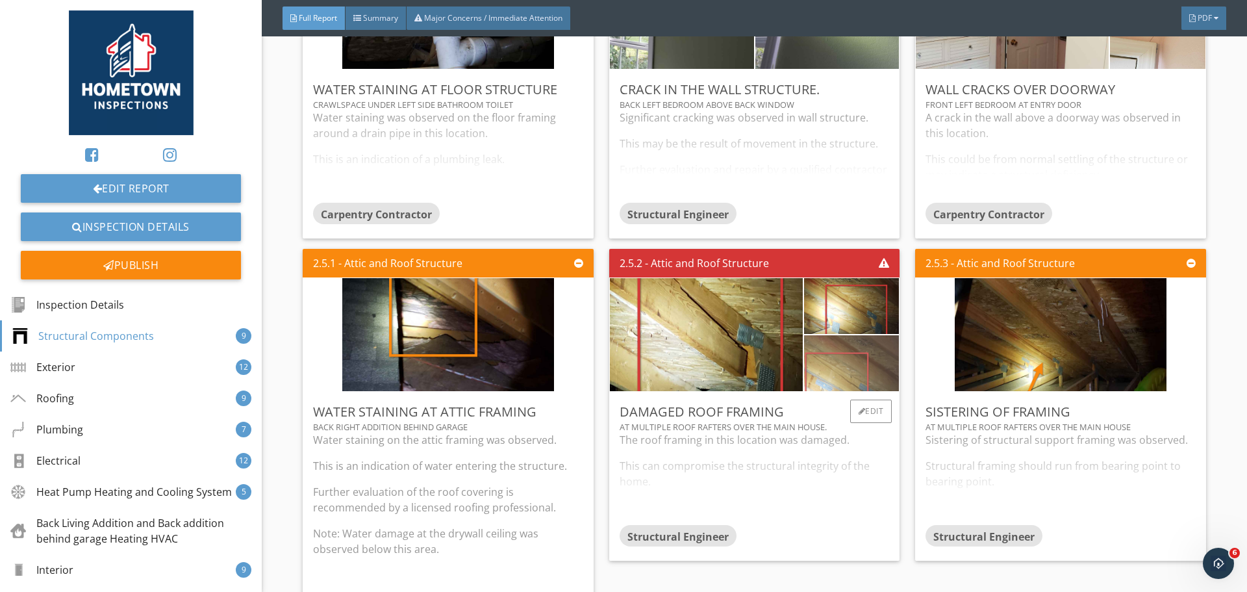
click at [843, 370] on img at bounding box center [851, 364] width 105 height 140
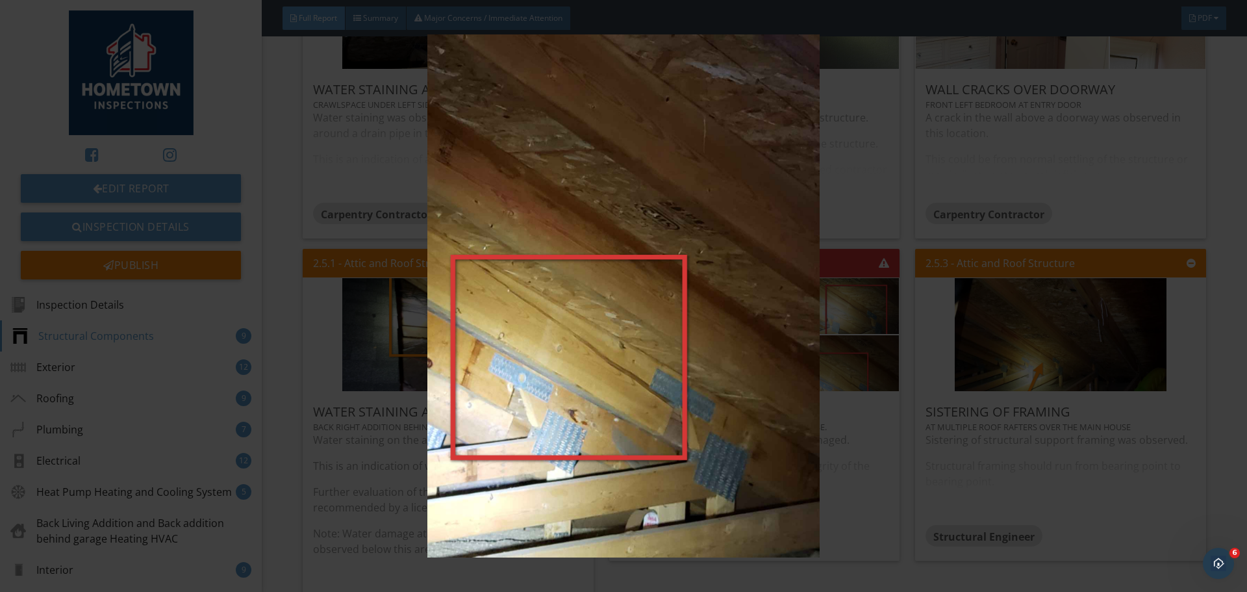
click at [926, 577] on div at bounding box center [623, 296] width 1247 height 592
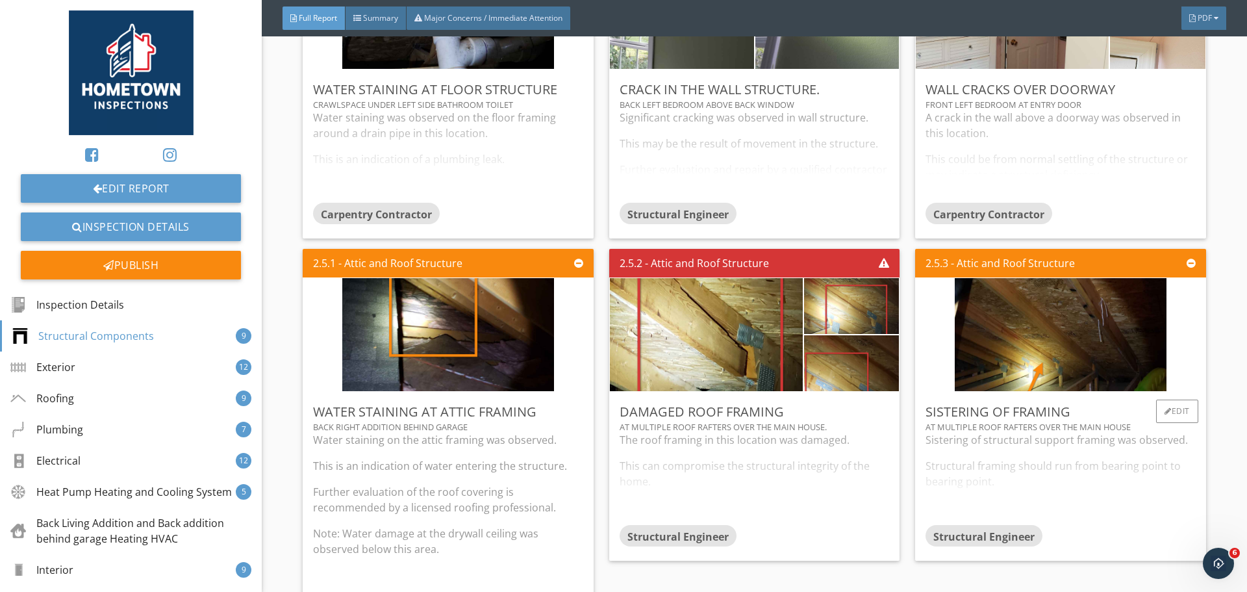
click at [939, 499] on div "Sistering of structural support framing was observed. Structural framing should…" at bounding box center [1061, 478] width 270 height 92
click at [1161, 416] on div "Edit" at bounding box center [1177, 410] width 42 height 23
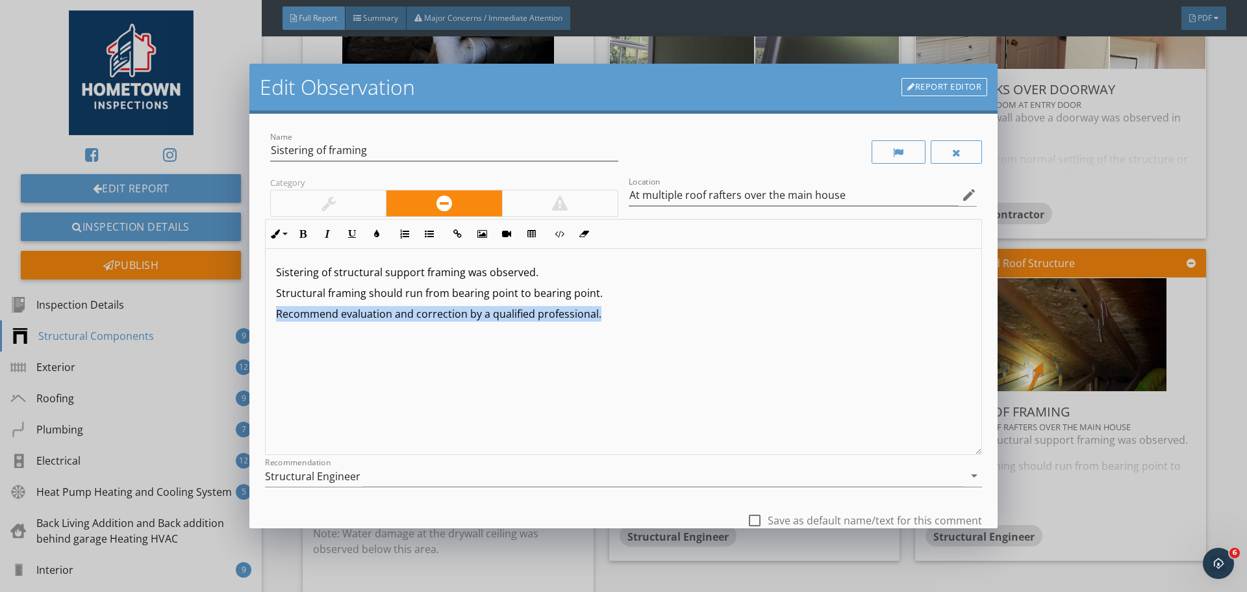
drag, startPoint x: 607, startPoint y: 317, endPoint x: 274, endPoint y: 320, distance: 333.2
click at [274, 320] on div "Sistering of structural support framing was observed. Structural framing should…" at bounding box center [624, 352] width 716 height 206
drag, startPoint x: 370, startPoint y: 151, endPoint x: 327, endPoint y: 149, distance: 42.9
click at [327, 149] on input "Sistering of framing" at bounding box center [444, 150] width 348 height 21
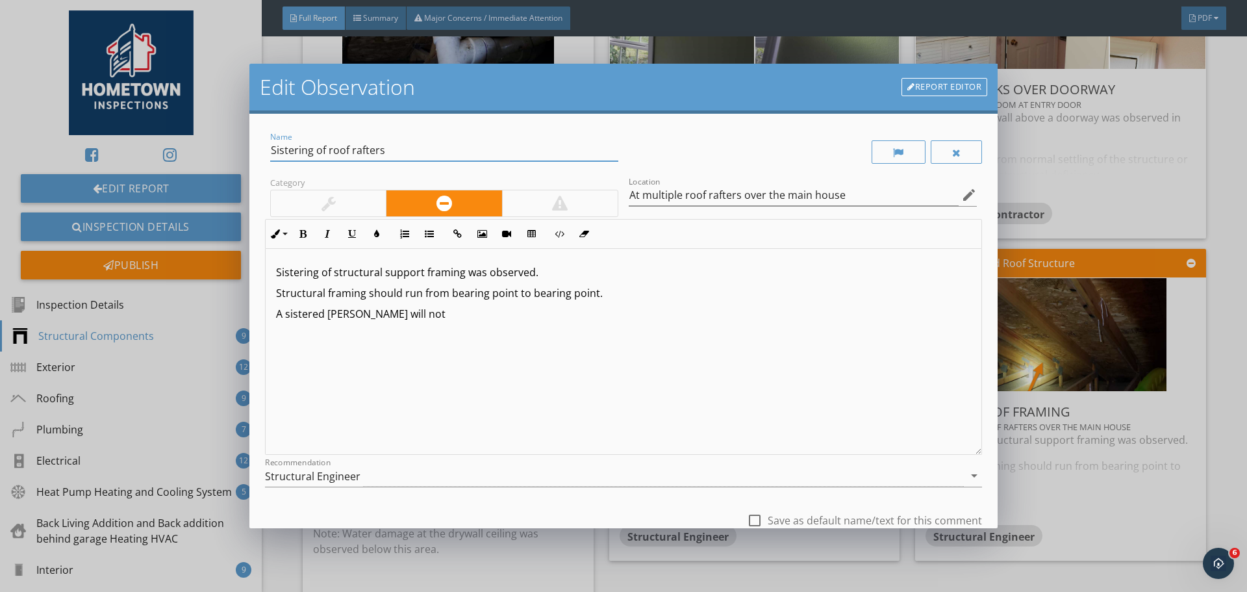
type input "Sistering of roof rafters"
drag, startPoint x: 538, startPoint y: 273, endPoint x: 336, endPoint y: 276, distance: 201.4
click at [336, 276] on p "Sistering of structural support framing was observed." at bounding box center [623, 272] width 695 height 16
drag, startPoint x: 483, startPoint y: 296, endPoint x: 712, endPoint y: 322, distance: 230.1
click at [712, 322] on div "Sistering of the attic framing was observed. Structural framing should run from…" at bounding box center [624, 352] width 716 height 206
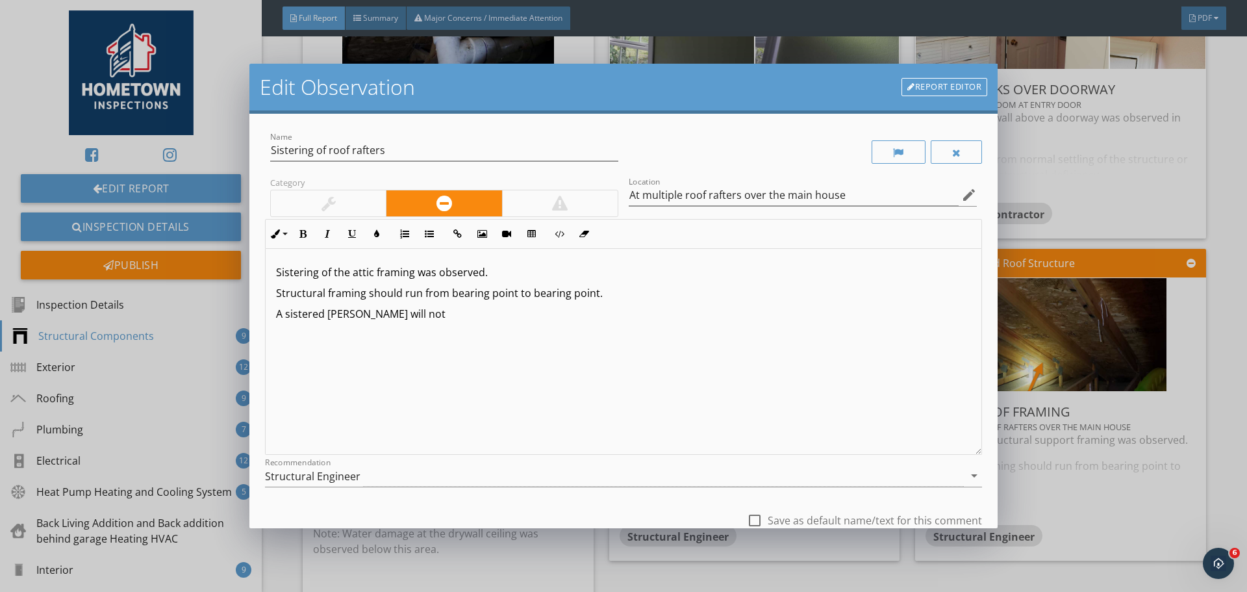
click at [617, 293] on p "Structural framing should run from bearing point to bearing point." at bounding box center [623, 293] width 695 height 16
click at [279, 274] on p "Sistering of the attic framing was observed." at bounding box center [623, 272] width 695 height 16
click at [279, 275] on p "improper Sistering of the attic framing was observed." at bounding box center [623, 272] width 695 height 16
click at [329, 275] on p "Improper Sistering of the attic framing was observed." at bounding box center [623, 272] width 695 height 16
click at [416, 313] on p "A sistered rafter will not" at bounding box center [623, 314] width 695 height 16
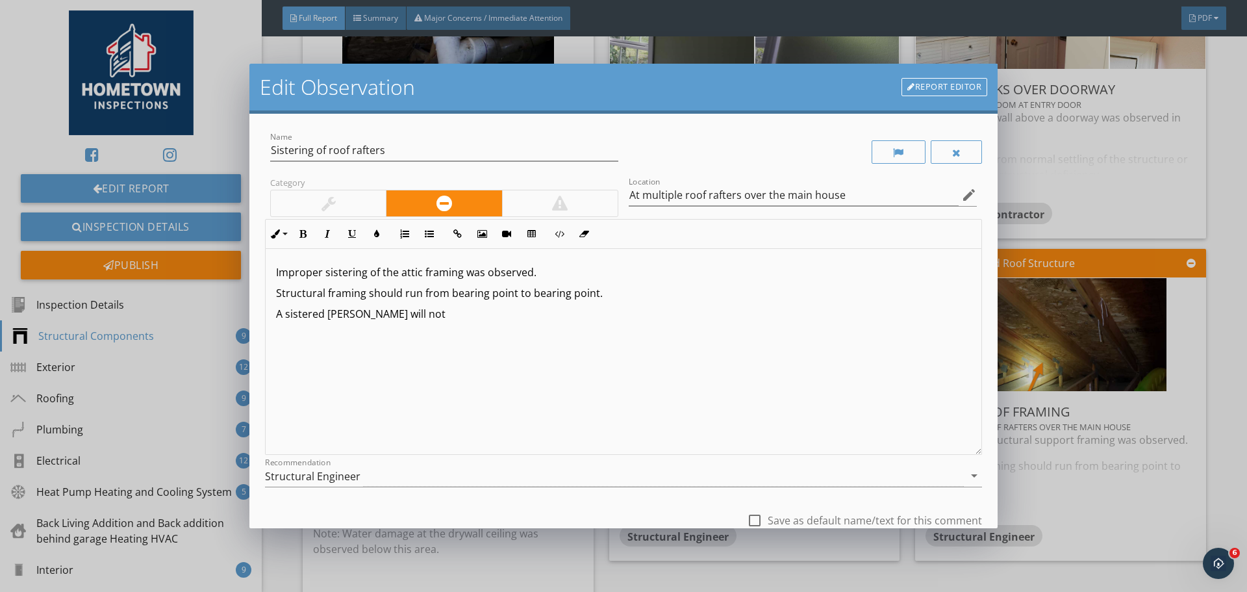
click at [612, 294] on p "Structural framing should run from bearing point to bearing point." at bounding box center [623, 293] width 695 height 16
click at [417, 342] on p "A sistered rafter will not" at bounding box center [623, 335] width 695 height 16
click at [287, 340] on p "A sistered rafter will not have the same strength" at bounding box center [623, 335] width 695 height 16
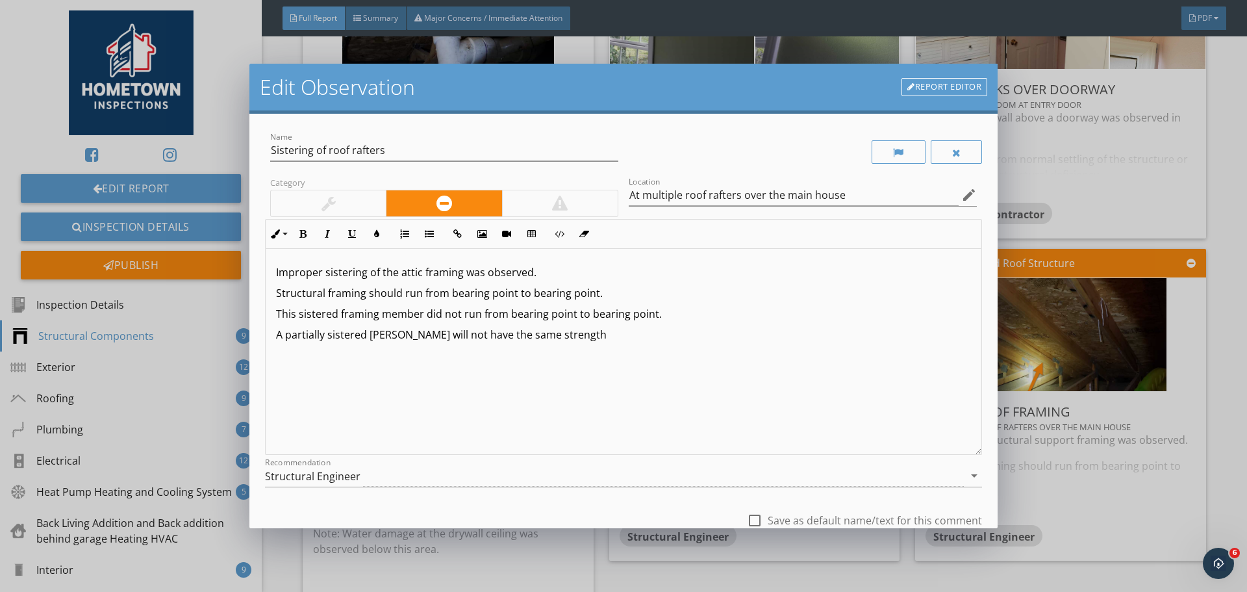
click at [568, 338] on p "A partially sistered rafter will not have the same strength" at bounding box center [623, 335] width 695 height 16
click at [964, 470] on div "arrow_drop_down" at bounding box center [973, 476] width 18 height 16
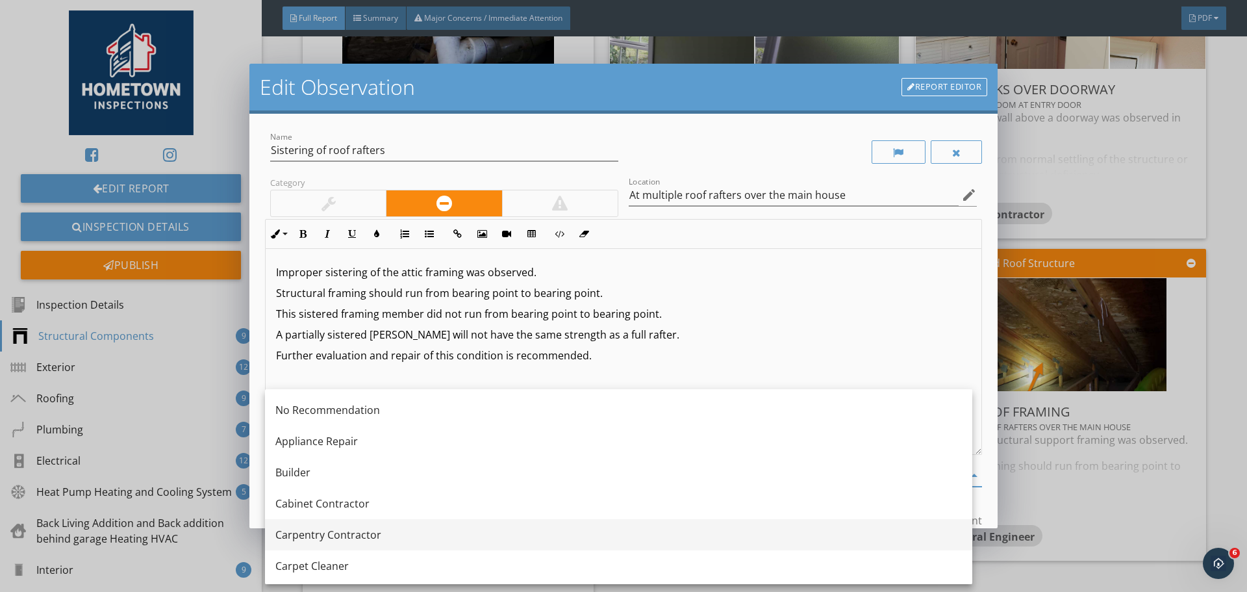
click at [445, 530] on div "Carpentry Contractor" at bounding box center [618, 535] width 687 height 16
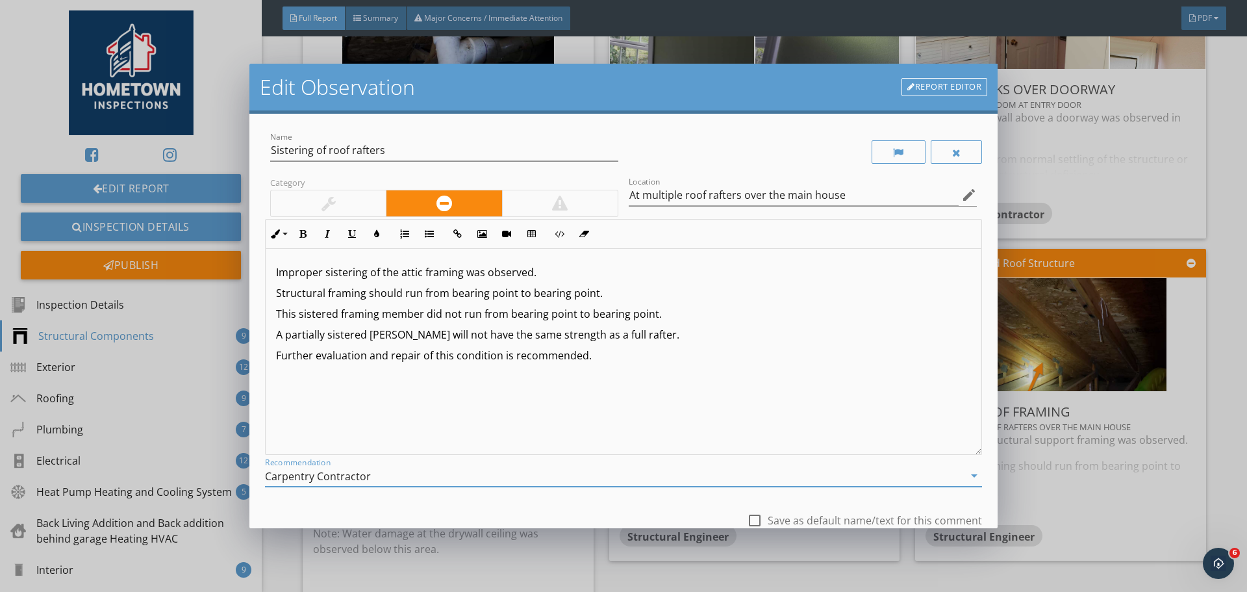
click at [368, 338] on p "A partially sistered rafter will not have the same strength as a full rafter." at bounding box center [623, 335] width 695 height 16
click at [614, 357] on p "Further evaluation and repair of this condition is recommended." at bounding box center [623, 356] width 695 height 16
click at [649, 335] on p "A partially sistered roof rafter will not have the same strength as a full raft…" at bounding box center [623, 335] width 695 height 16
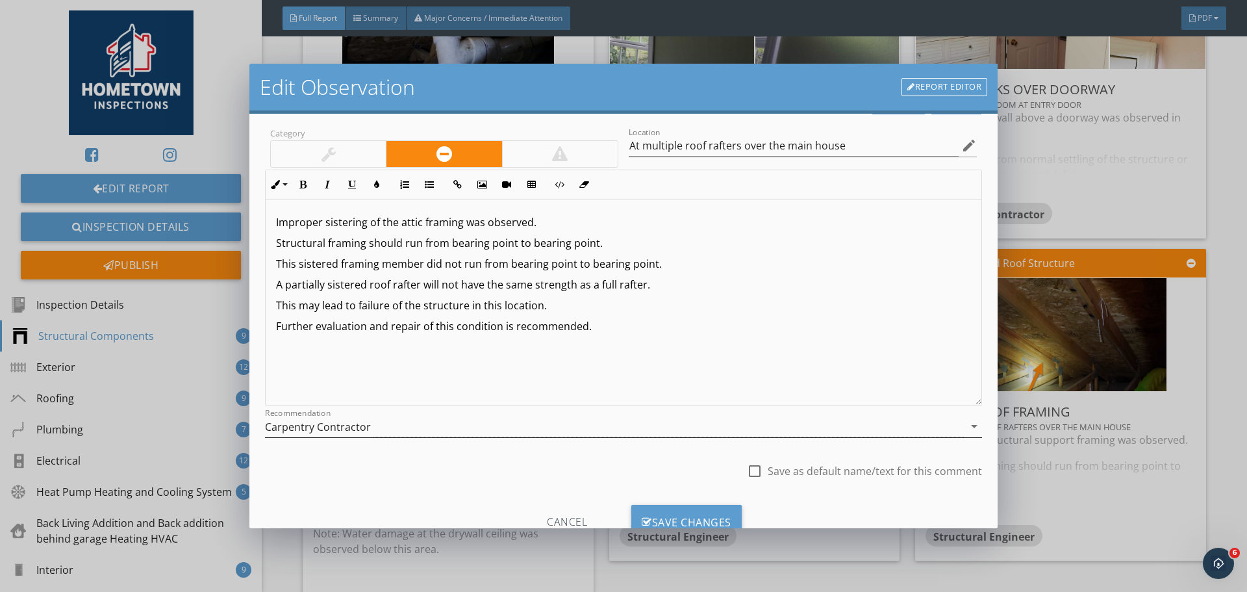
scroll to position [97, 0]
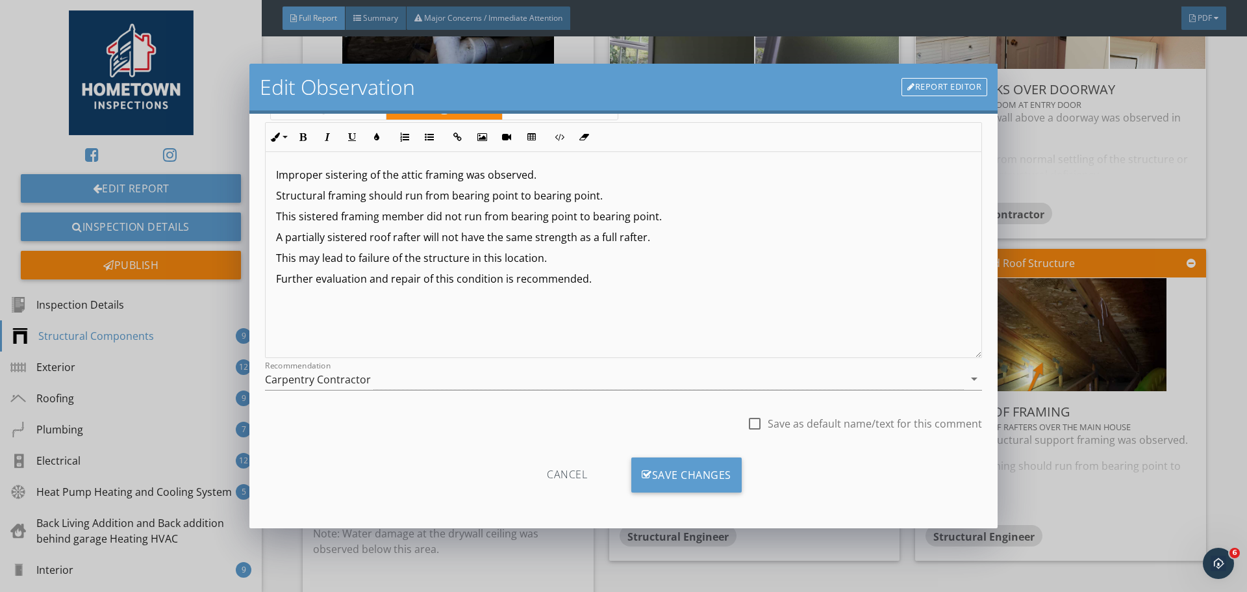
click at [748, 422] on div at bounding box center [755, 423] width 22 height 22
checkbox input "true"
click at [700, 470] on div "Save Changes" at bounding box center [686, 474] width 110 height 35
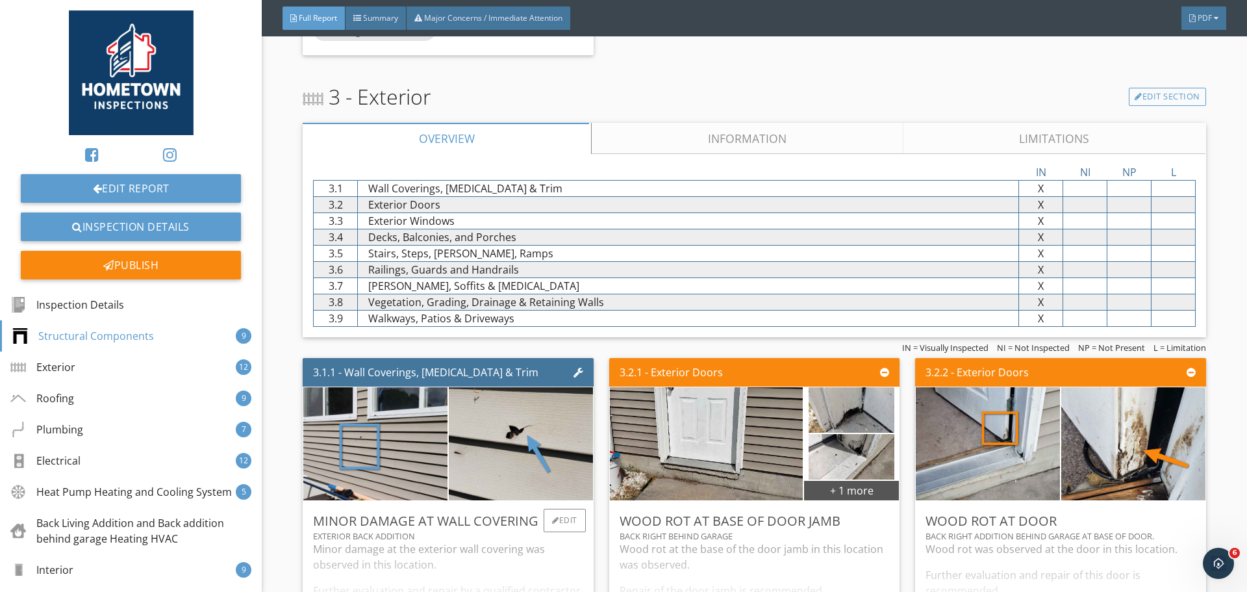
scroll to position [2468, 0]
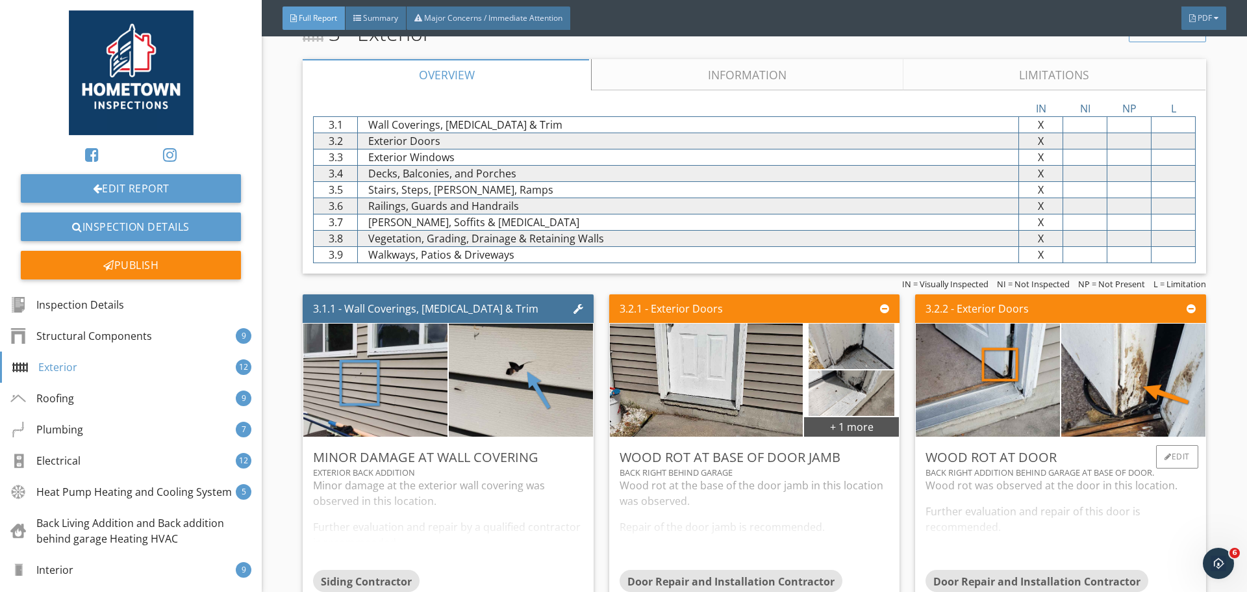
click at [1189, 458] on div "Wood Rot at door Back Right addition behind garage at base of door. Wood rot wa…" at bounding box center [1060, 521] width 290 height 169
click at [1163, 461] on div "Edit" at bounding box center [1177, 456] width 42 height 23
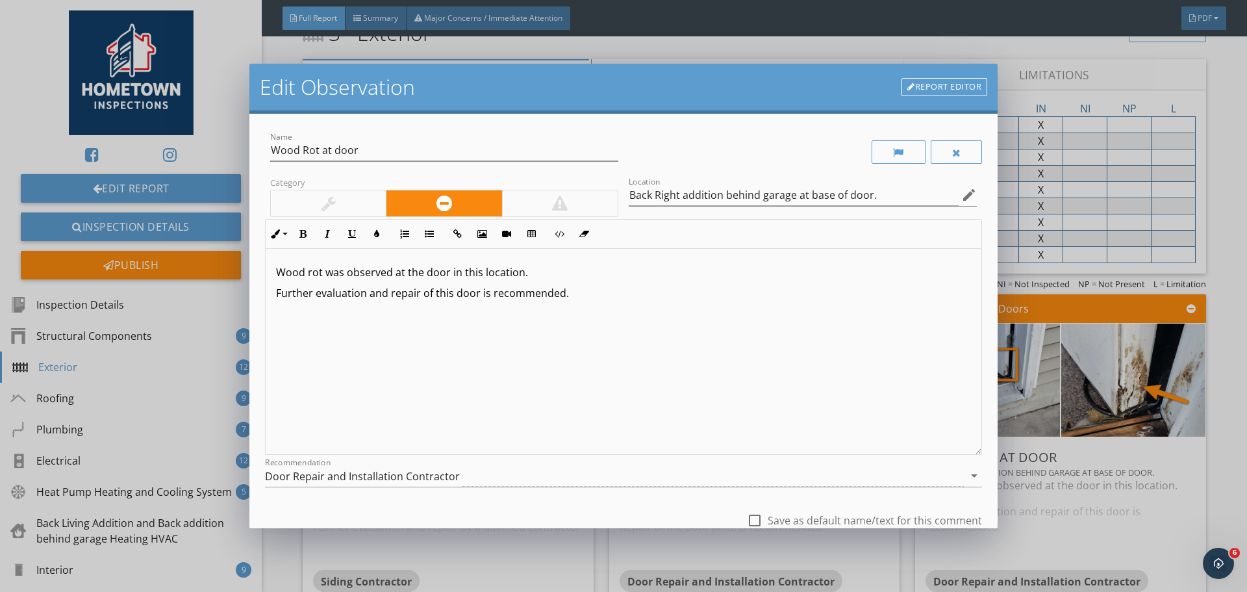
click at [424, 275] on p "Wood rot was observed at the door in this location." at bounding box center [623, 272] width 695 height 16
click at [623, 297] on p "Further evaluation and repair of this door is recommended." at bounding box center [623, 293] width 695 height 16
drag, startPoint x: 361, startPoint y: 207, endPoint x: 641, endPoint y: 337, distance: 308.6
click at [365, 207] on div at bounding box center [328, 203] width 115 height 26
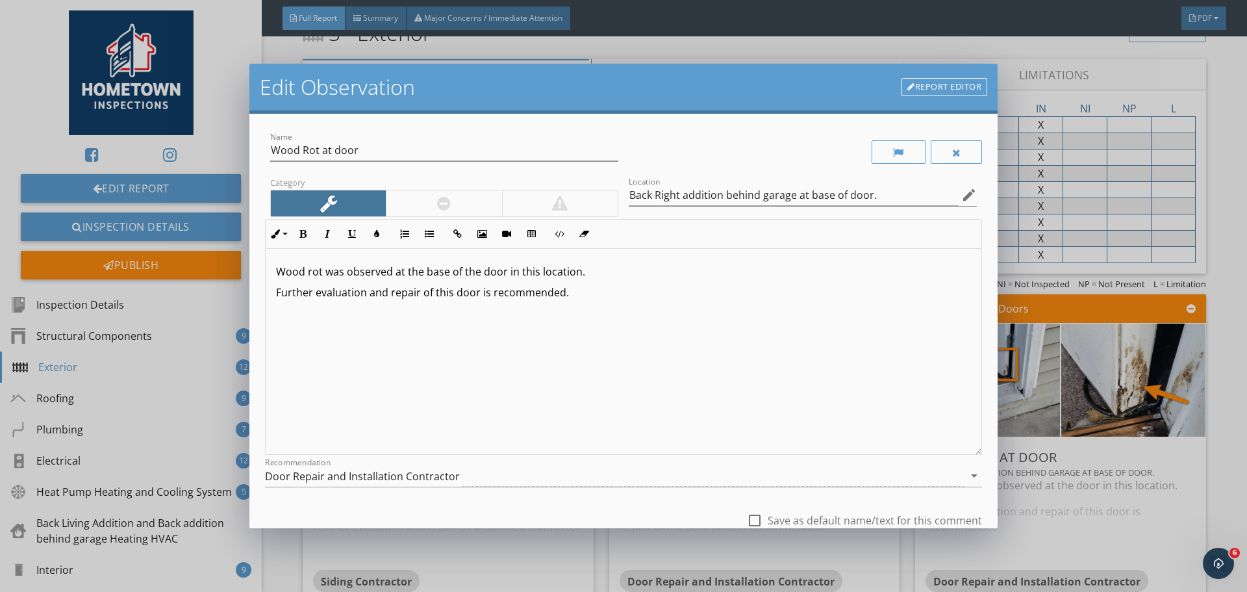
click at [667, 336] on div "Wood rot was observed at the base of the door in this location. Further evaluat…" at bounding box center [624, 351] width 716 height 206
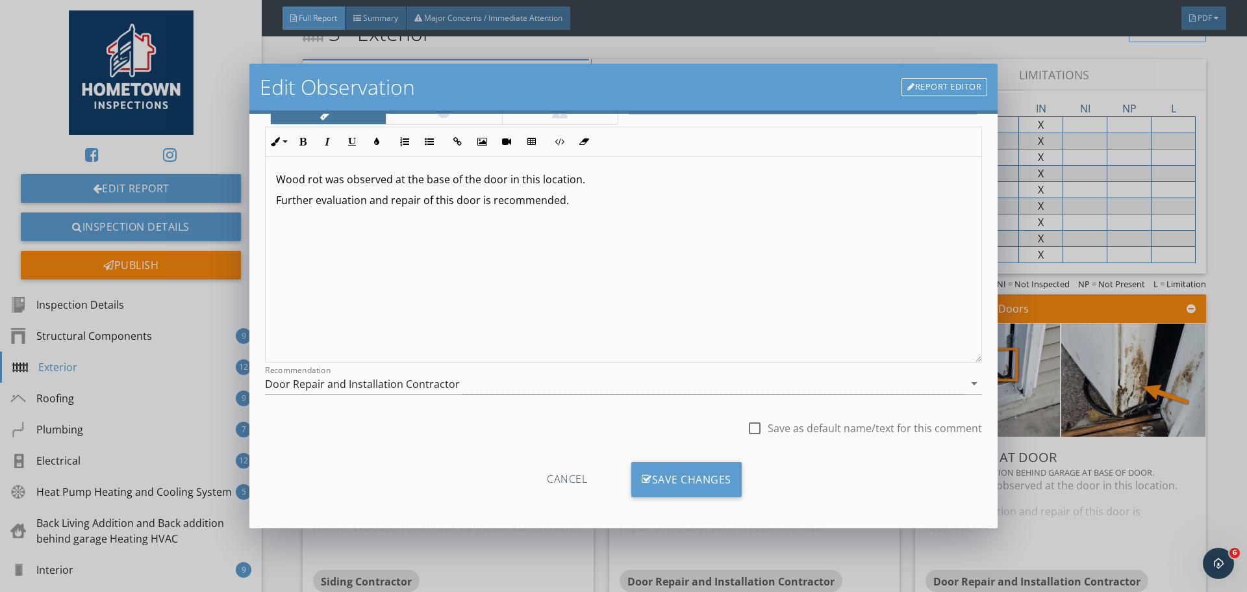
scroll to position [97, 0]
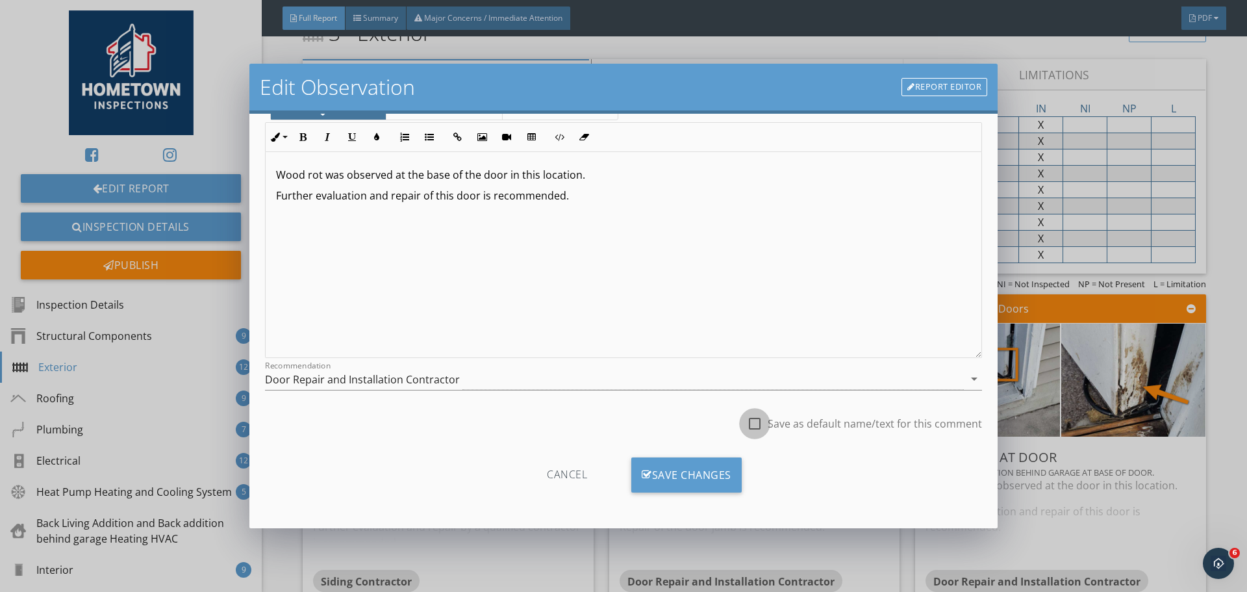
click at [750, 424] on div at bounding box center [755, 423] width 22 height 22
checkbox input "true"
click at [709, 470] on div "Save Changes" at bounding box center [686, 474] width 110 height 35
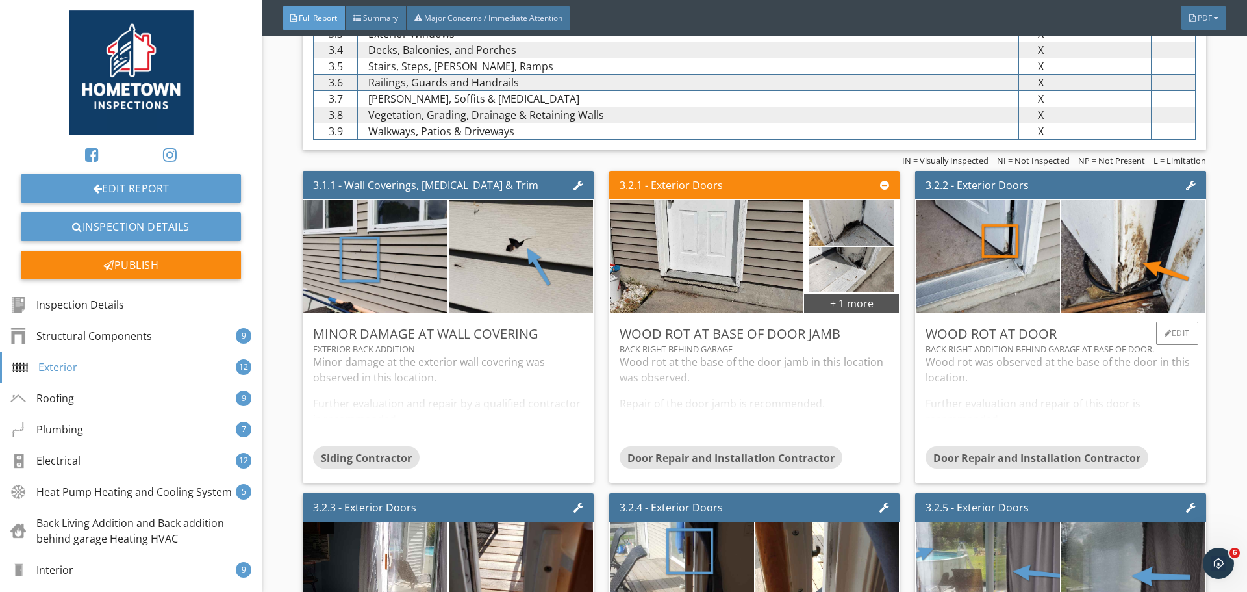
scroll to position [2598, 0]
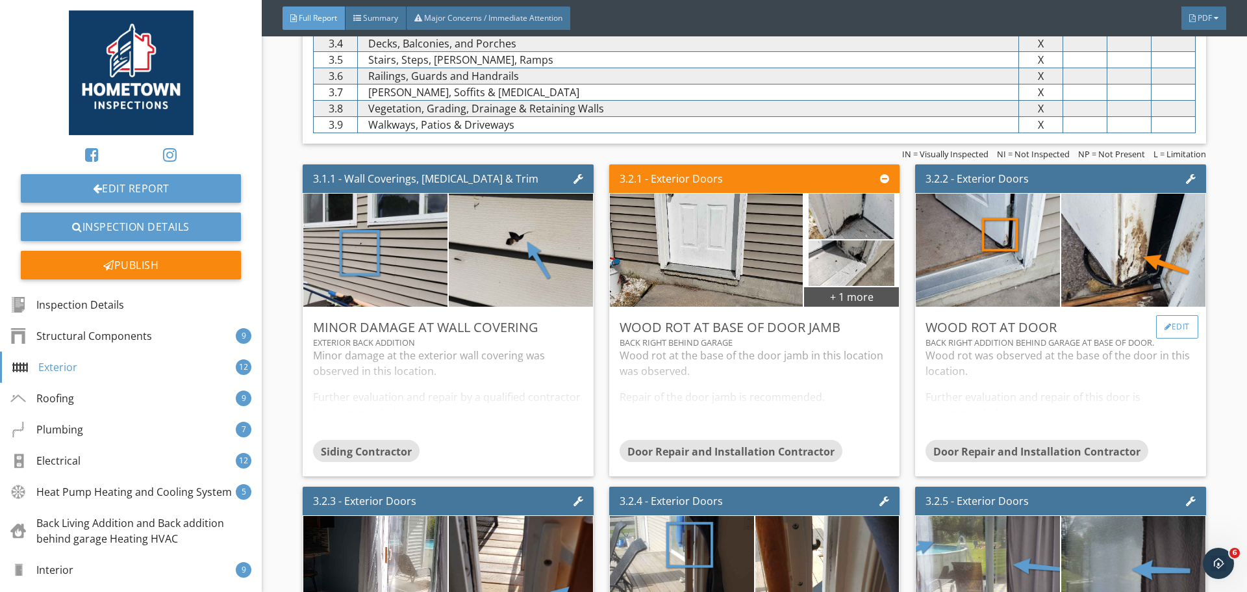
click at [1175, 327] on div "Edit" at bounding box center [1177, 326] width 42 height 23
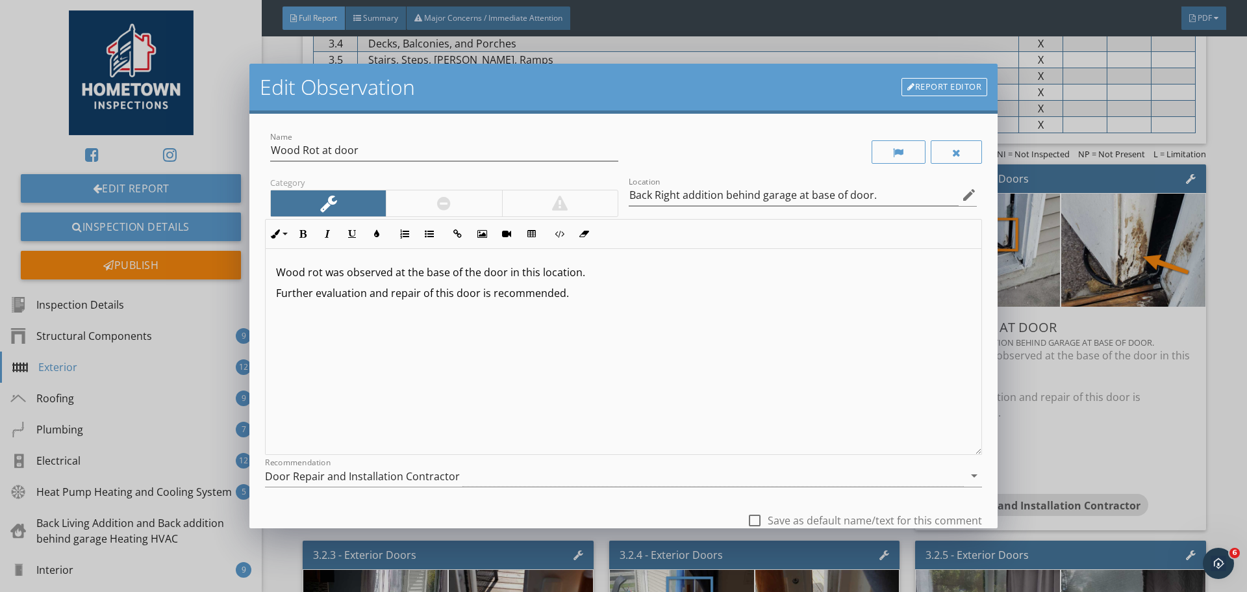
click at [468, 205] on div at bounding box center [444, 203] width 116 height 26
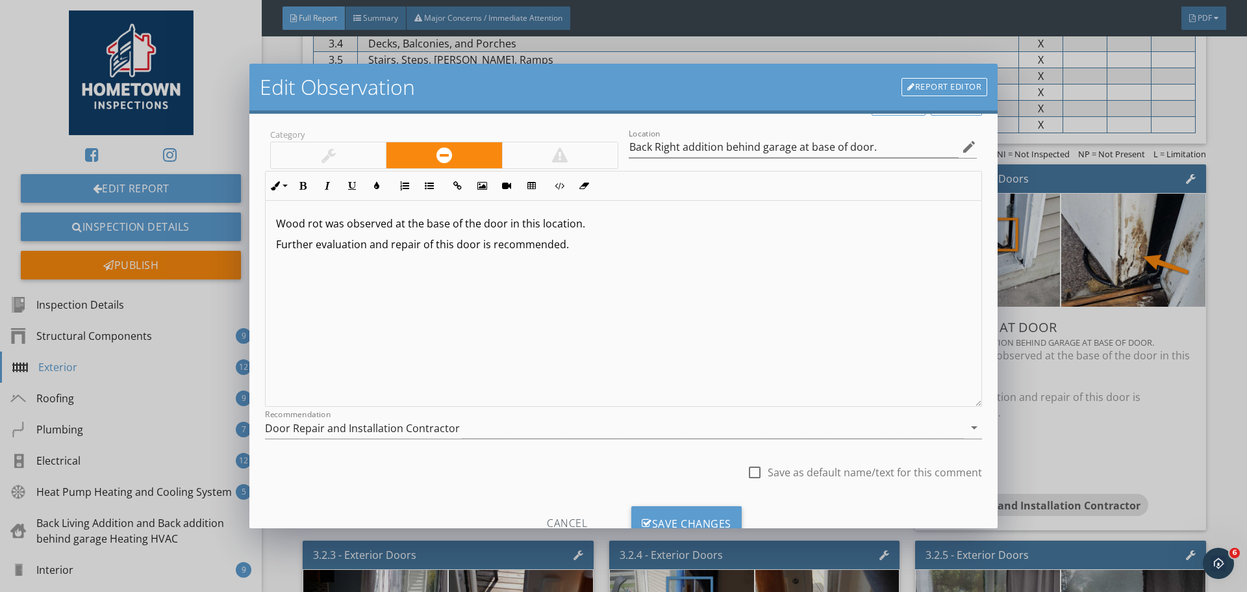
scroll to position [97, 0]
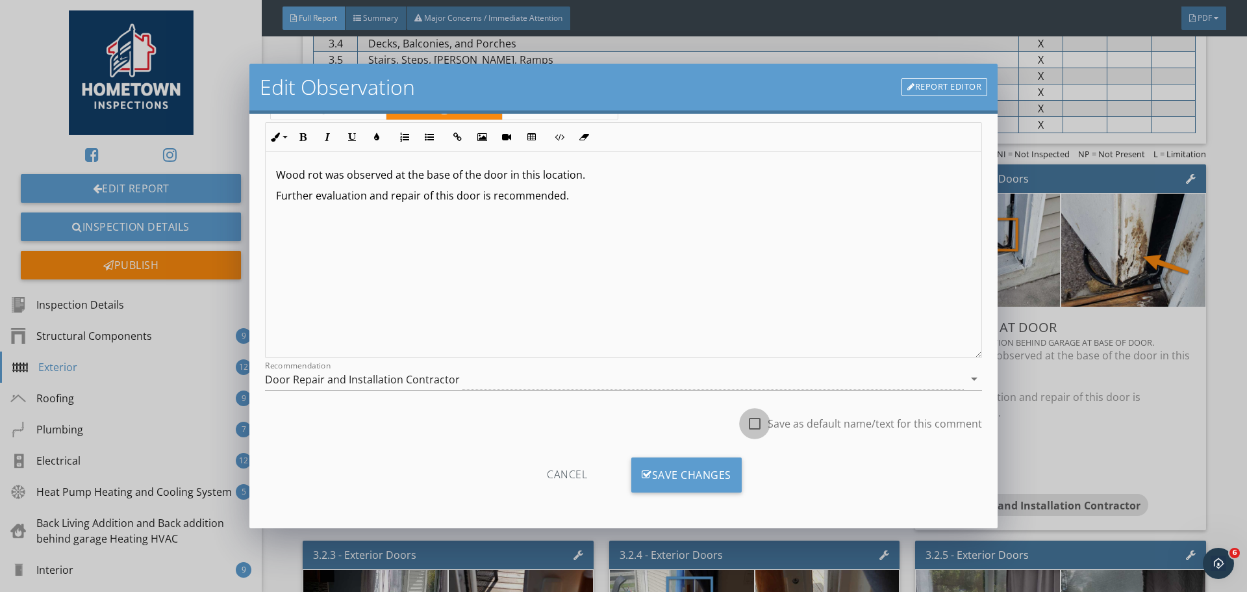
click at [744, 423] on div at bounding box center [755, 423] width 22 height 22
checkbox input "true"
click at [704, 472] on div "Save Changes" at bounding box center [686, 474] width 110 height 35
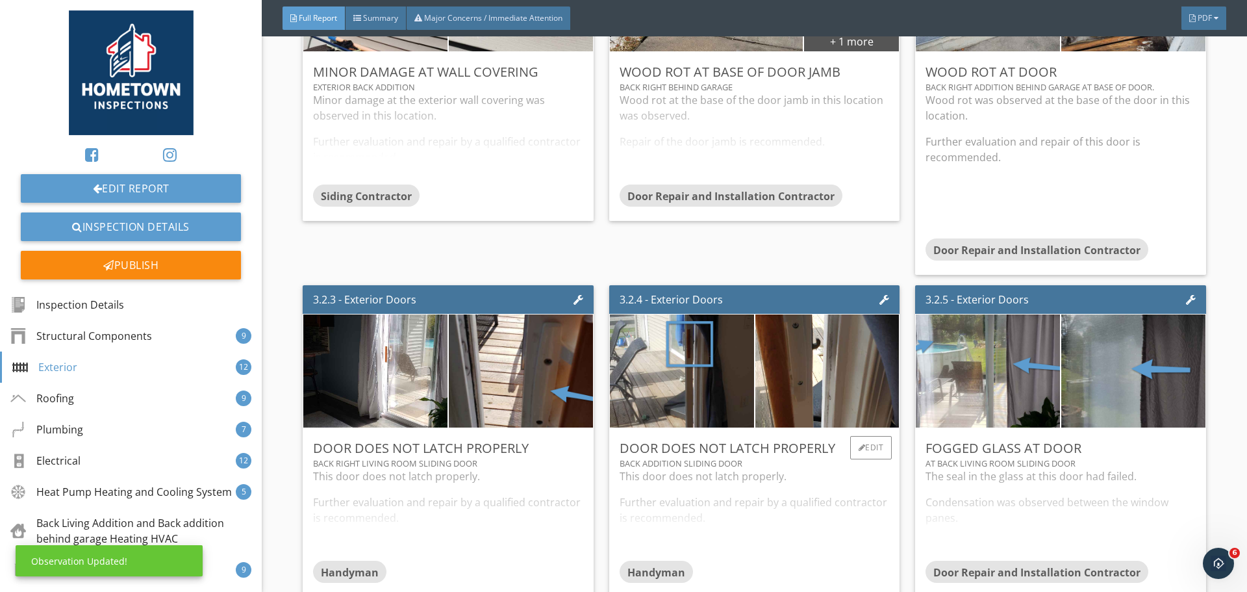
scroll to position [2858, 0]
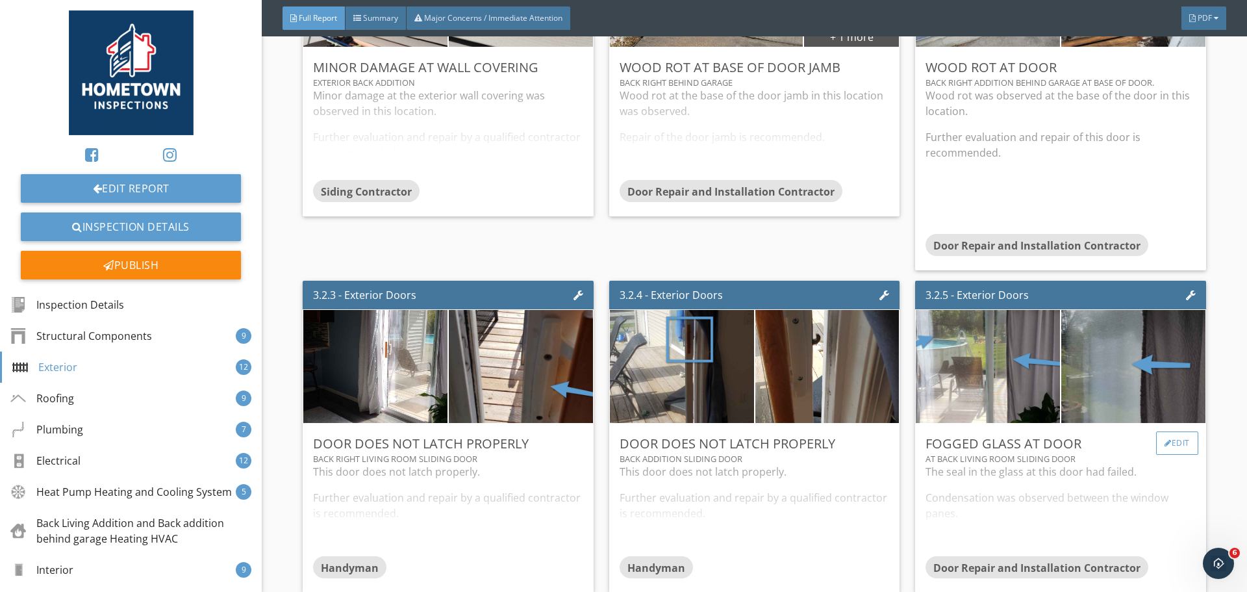
click at [1167, 444] on div "Edit" at bounding box center [1177, 442] width 42 height 23
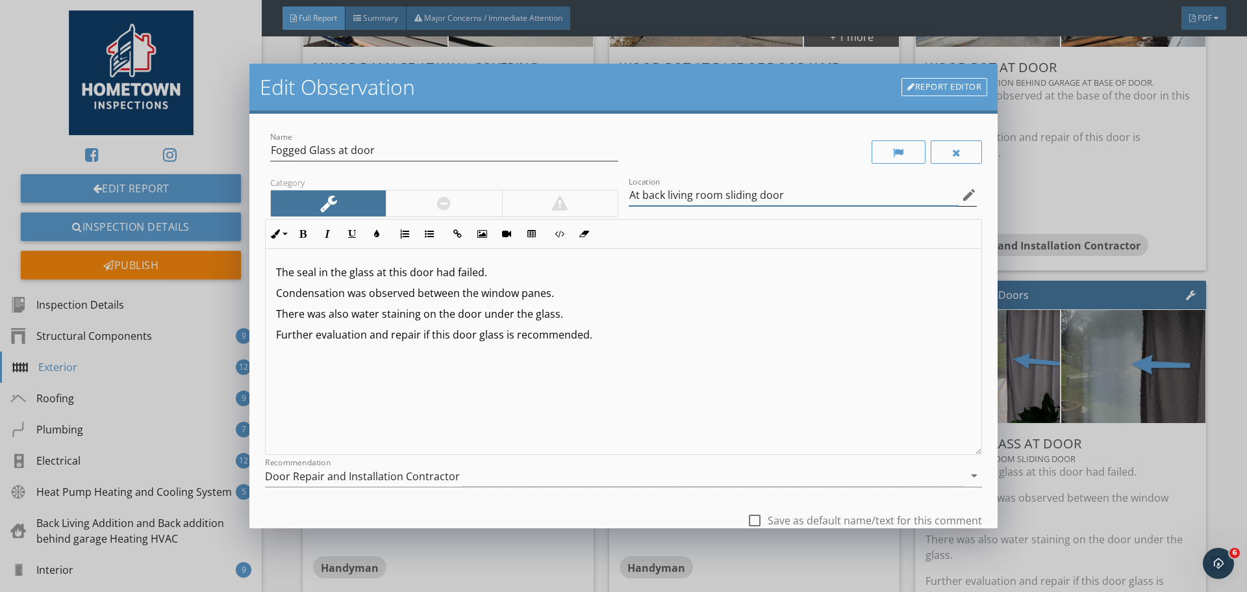
click at [663, 199] on input "At back living room sliding door" at bounding box center [794, 194] width 330 height 21
type input "At back right living room sliding door"
click at [698, 334] on p "Further evaluation and repair if this door glass is recommended." at bounding box center [623, 335] width 695 height 16
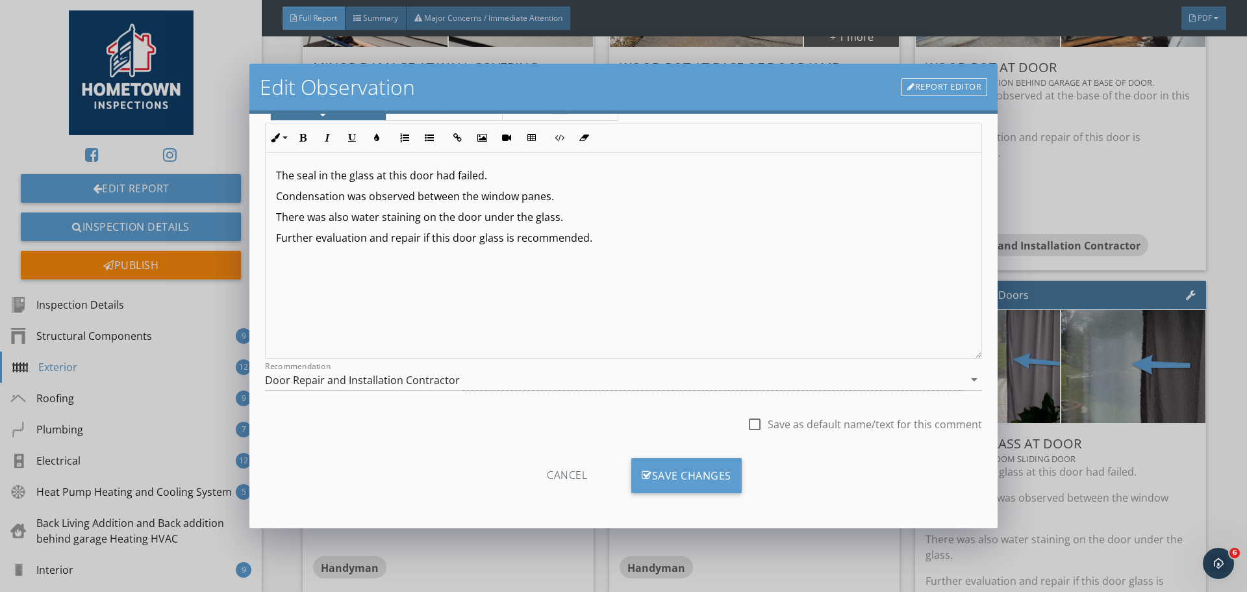
scroll to position [97, 0]
drag, startPoint x: 562, startPoint y: 216, endPoint x: 273, endPoint y: 211, distance: 289.1
click at [273, 211] on div "The seal in the glass at this door had failed. Condensation was observed betwee…" at bounding box center [624, 254] width 716 height 206
drag, startPoint x: 743, startPoint y: 428, endPoint x: 737, endPoint y: 433, distance: 8.3
click at [744, 428] on div at bounding box center [755, 423] width 22 height 22
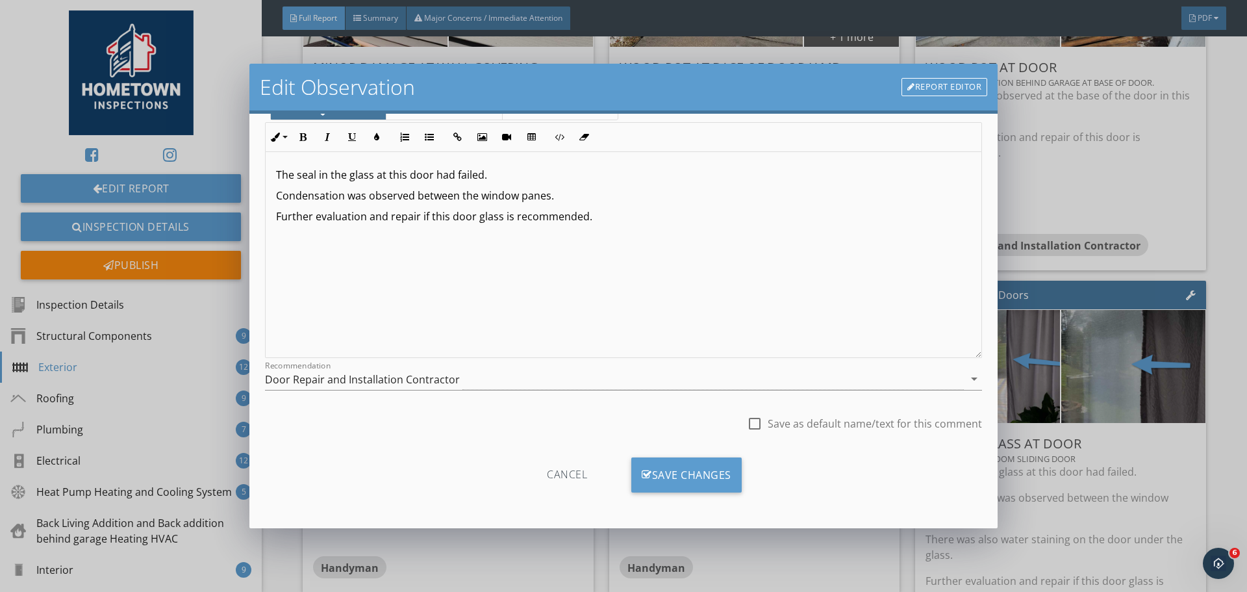
checkbox input "true"
click at [685, 471] on div "Save Changes" at bounding box center [686, 474] width 110 height 35
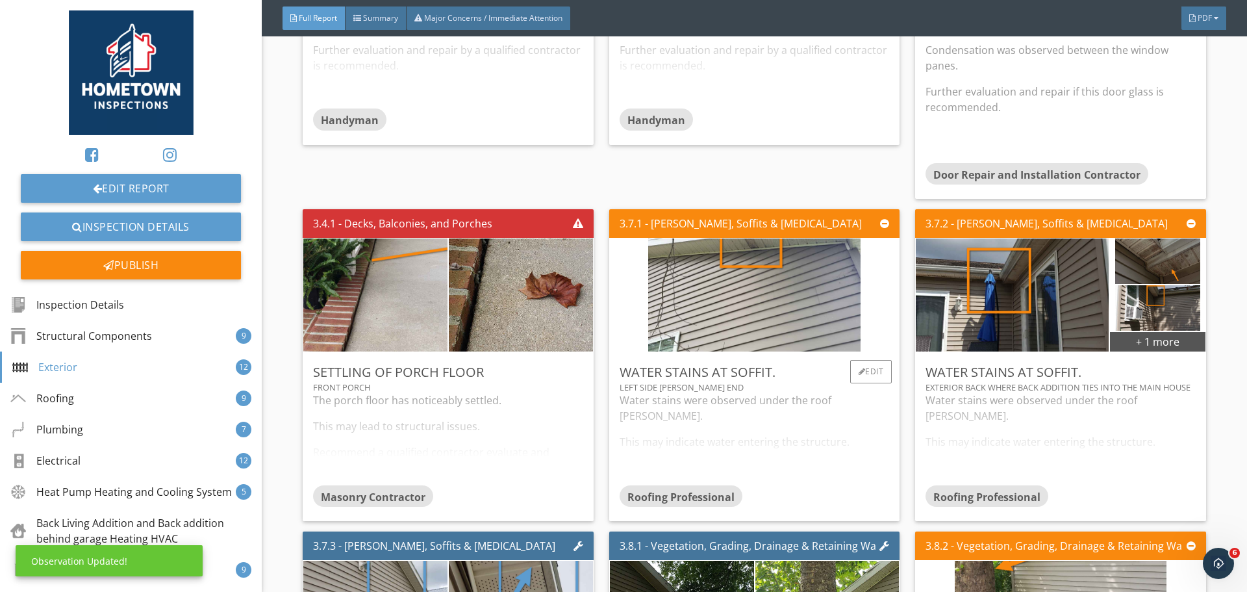
scroll to position [3313, 0]
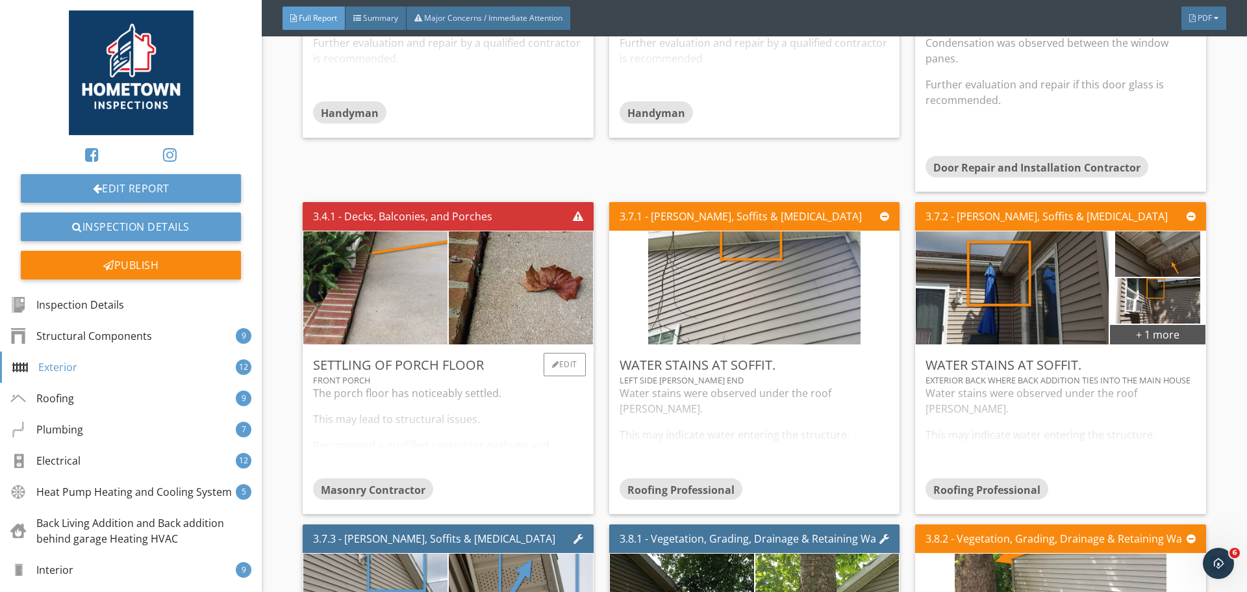
click at [479, 443] on div "The porch floor has noticeably settled. This may lead to structural issues. Rec…" at bounding box center [448, 431] width 270 height 92
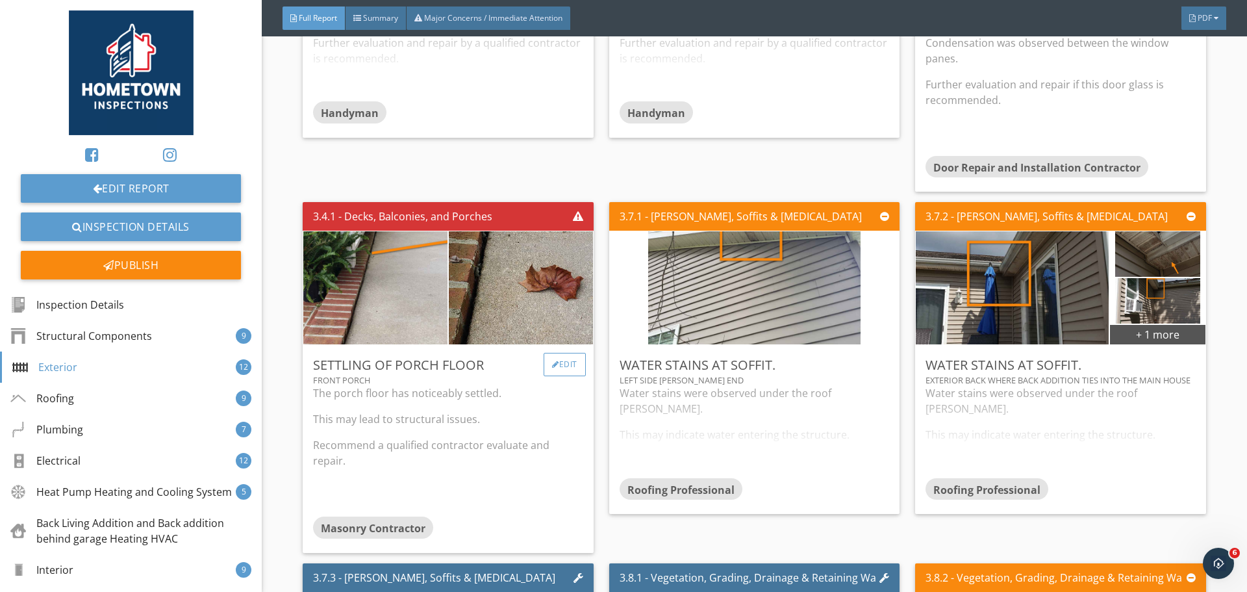
click at [558, 372] on div "Edit" at bounding box center [565, 364] width 42 height 23
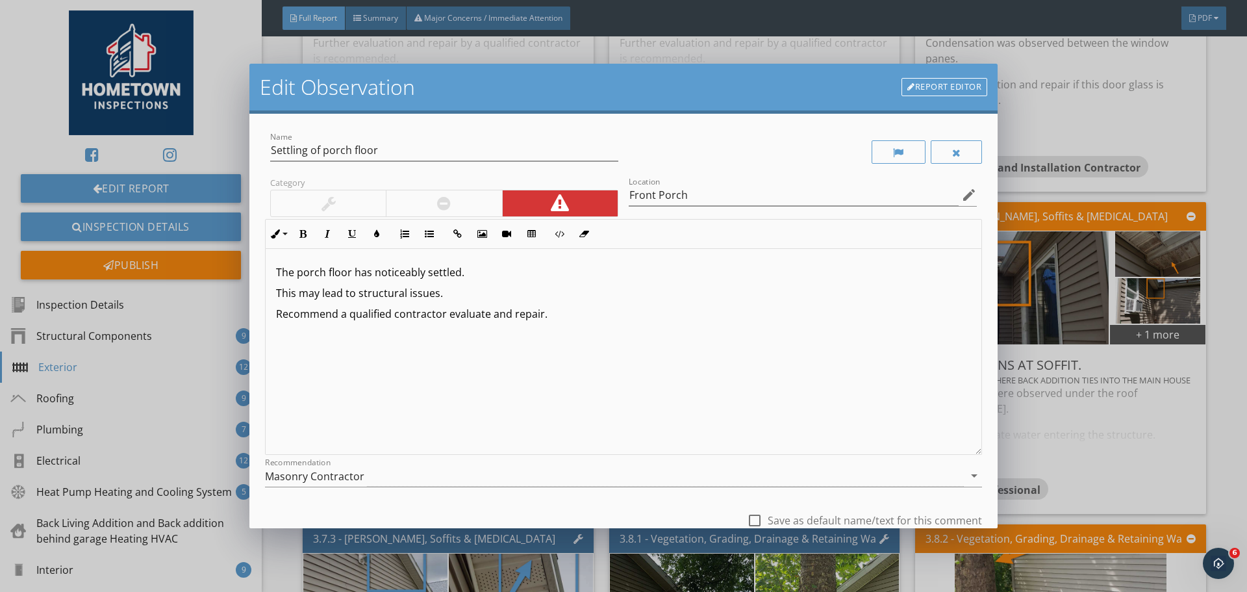
click at [327, 279] on p "The porch floor has noticeably settled." at bounding box center [623, 272] width 695 height 16
click at [298, 278] on p "The porch floor has noticeably settled." at bounding box center [623, 272] width 695 height 16
click at [398, 275] on p "The concrete porch floor has noticeably settled." at bounding box center [623, 272] width 695 height 16
drag, startPoint x: 453, startPoint y: 295, endPoint x: 408, endPoint y: 294, distance: 45.5
click at [408, 294] on p "This may lead to structural issues." at bounding box center [623, 293] width 695 height 16
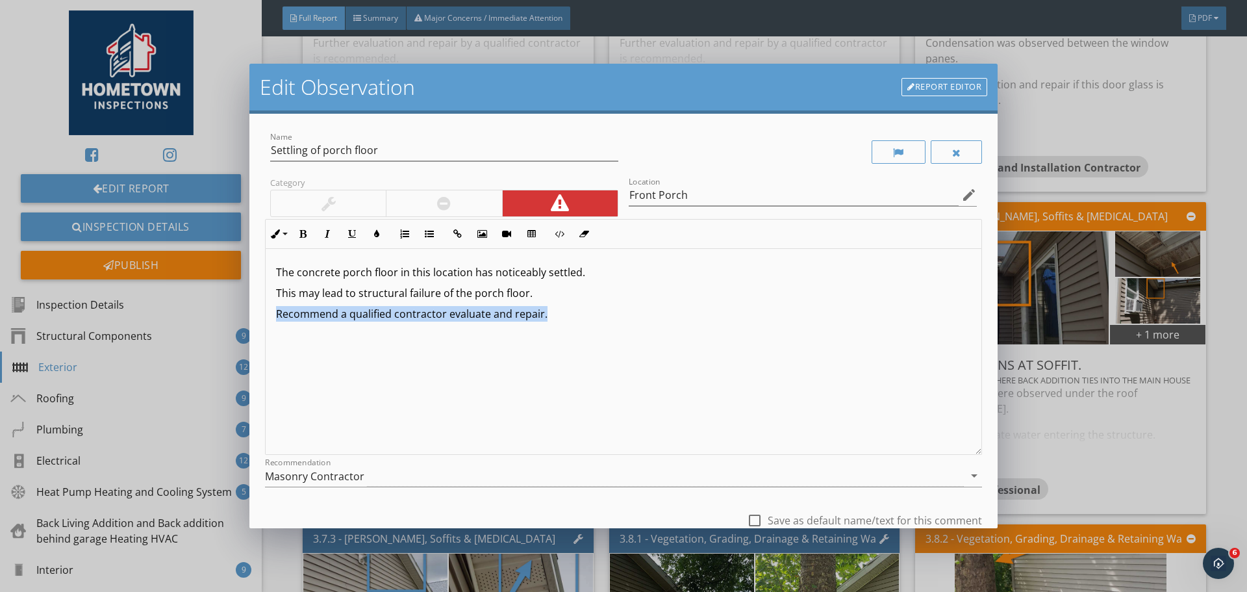
drag, startPoint x: 531, startPoint y: 311, endPoint x: 262, endPoint y: 319, distance: 269.0
click at [262, 319] on div "Name Settling of porch floor Category Location Front Porch edit Inline Style XL…" at bounding box center [623, 321] width 748 height 414
click at [461, 201] on div at bounding box center [444, 203] width 116 height 26
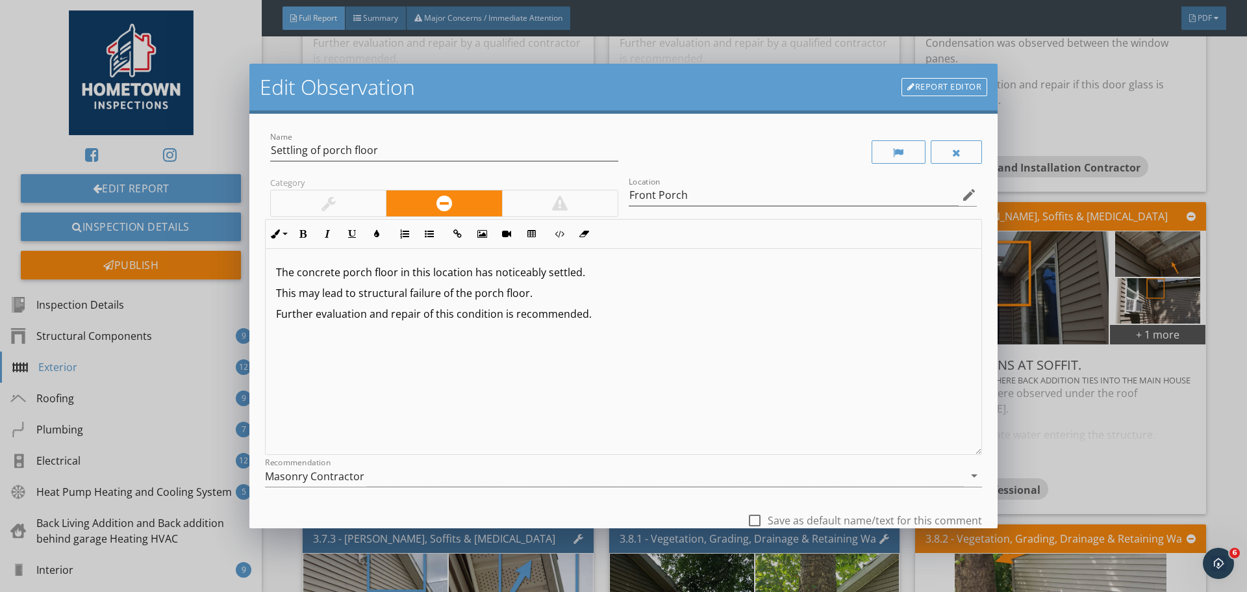
click at [618, 295] on p "This may lead to structural failure of the porch floor." at bounding box center [623, 293] width 695 height 16
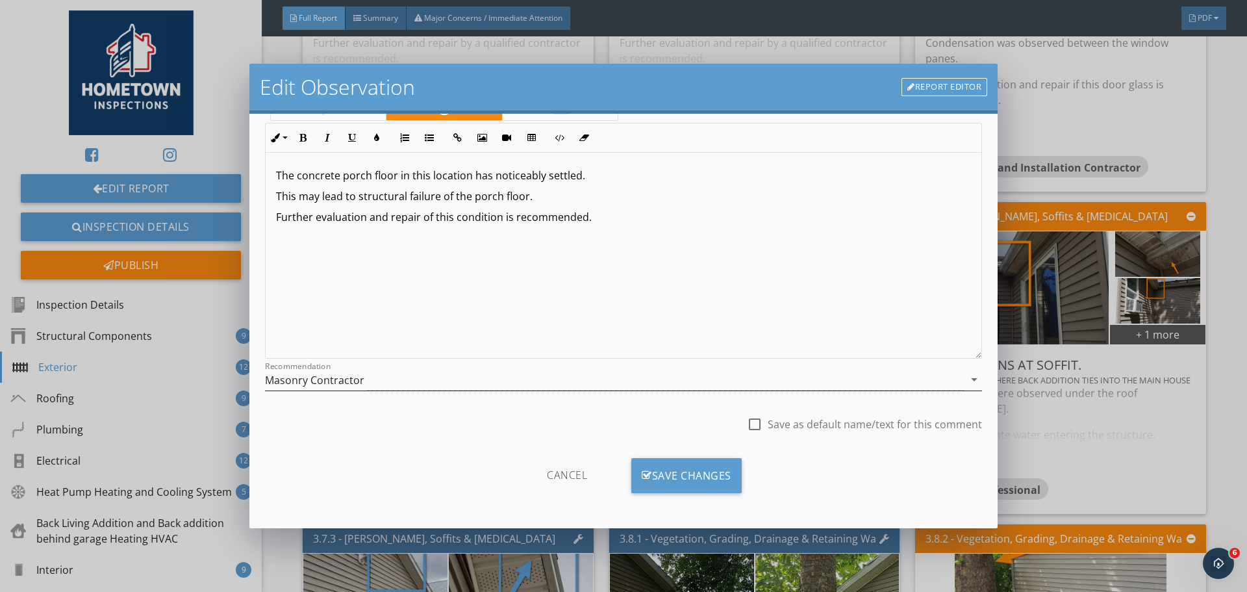
scroll to position [97, 0]
click at [744, 426] on div at bounding box center [755, 423] width 22 height 22
checkbox input "true"
click at [702, 481] on div "Save Changes" at bounding box center [686, 474] width 110 height 35
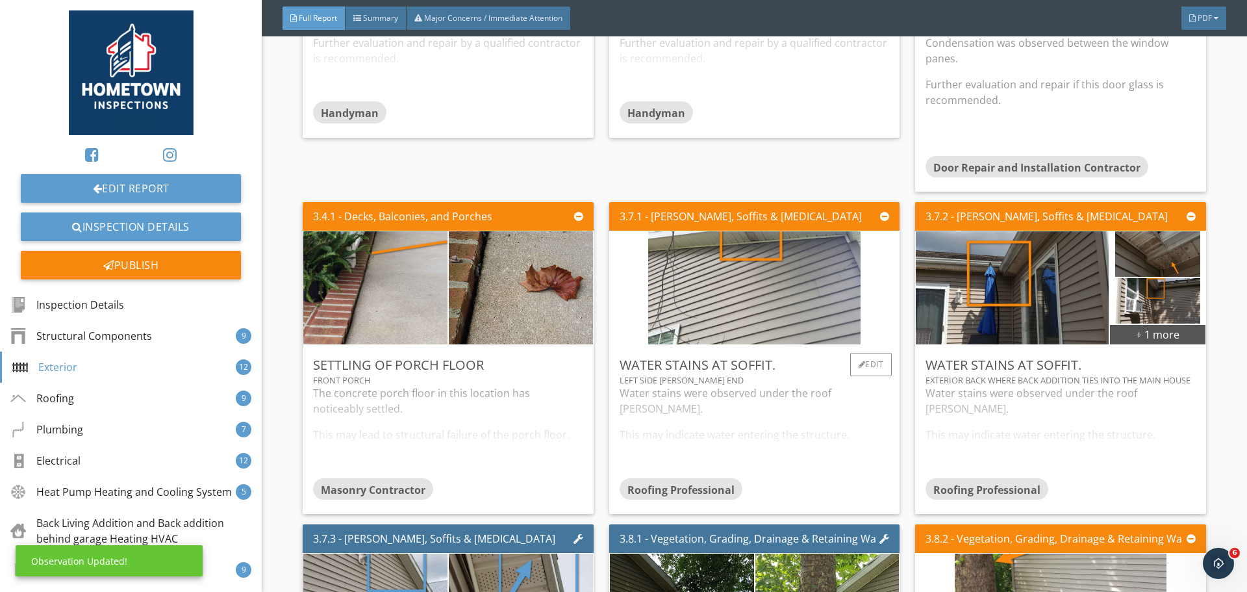
click at [750, 409] on div "Water stains were observed under the roof eaves. This may indicate water enteri…" at bounding box center [755, 431] width 270 height 92
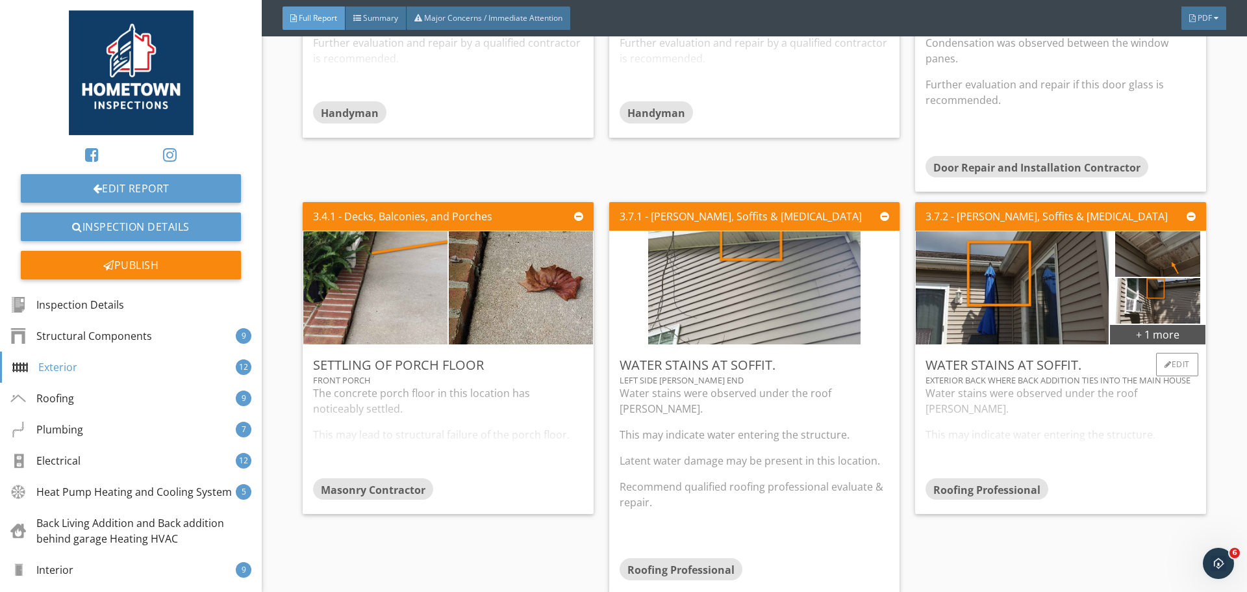
click at [968, 427] on div "Water stains were observed under the roof eaves. This may indicate water enteri…" at bounding box center [1061, 431] width 270 height 92
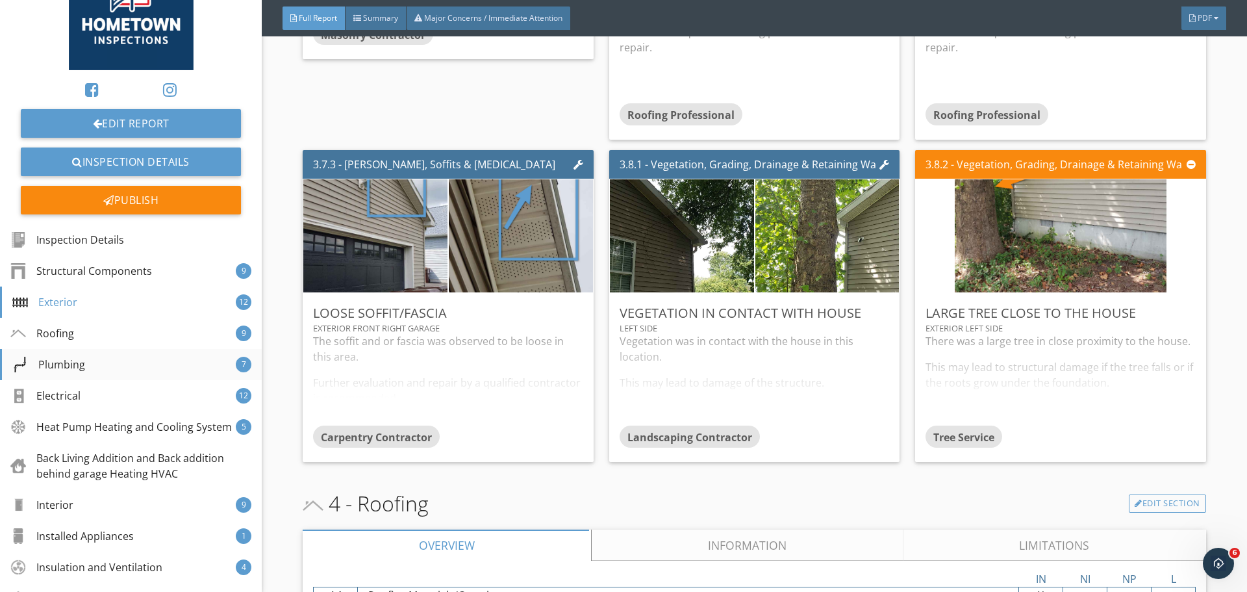
scroll to position [130, 0]
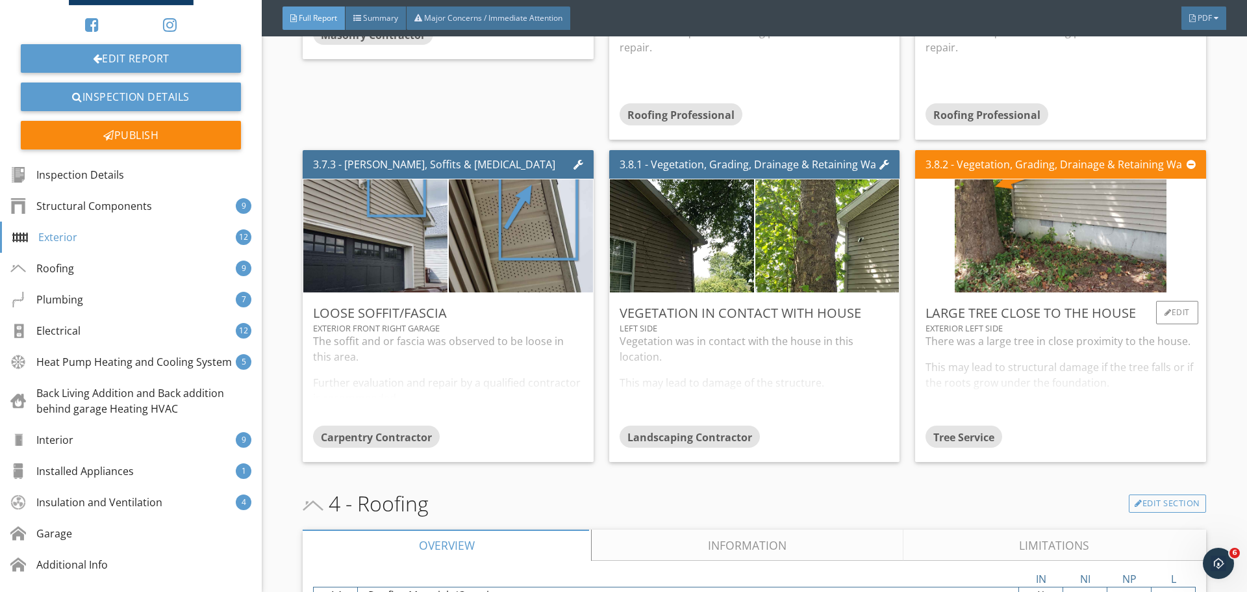
click at [926, 346] on div "There was a large tree in close proximity to the house. This may lead to struct…" at bounding box center [1061, 379] width 270 height 92
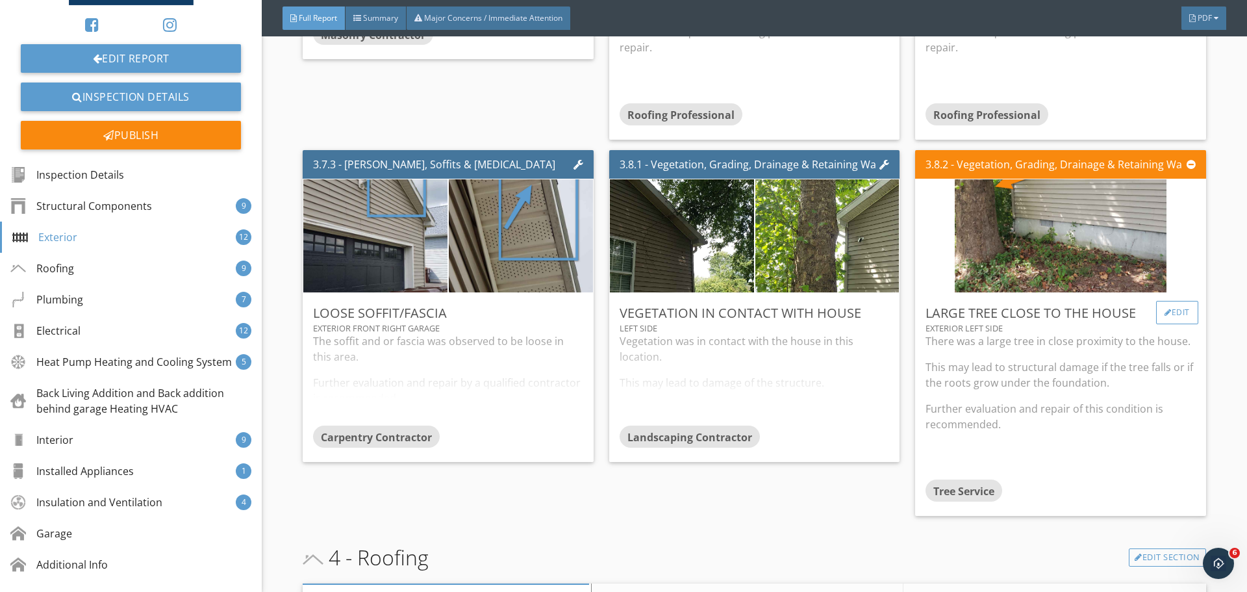
click at [1177, 301] on div "Edit" at bounding box center [1177, 312] width 42 height 23
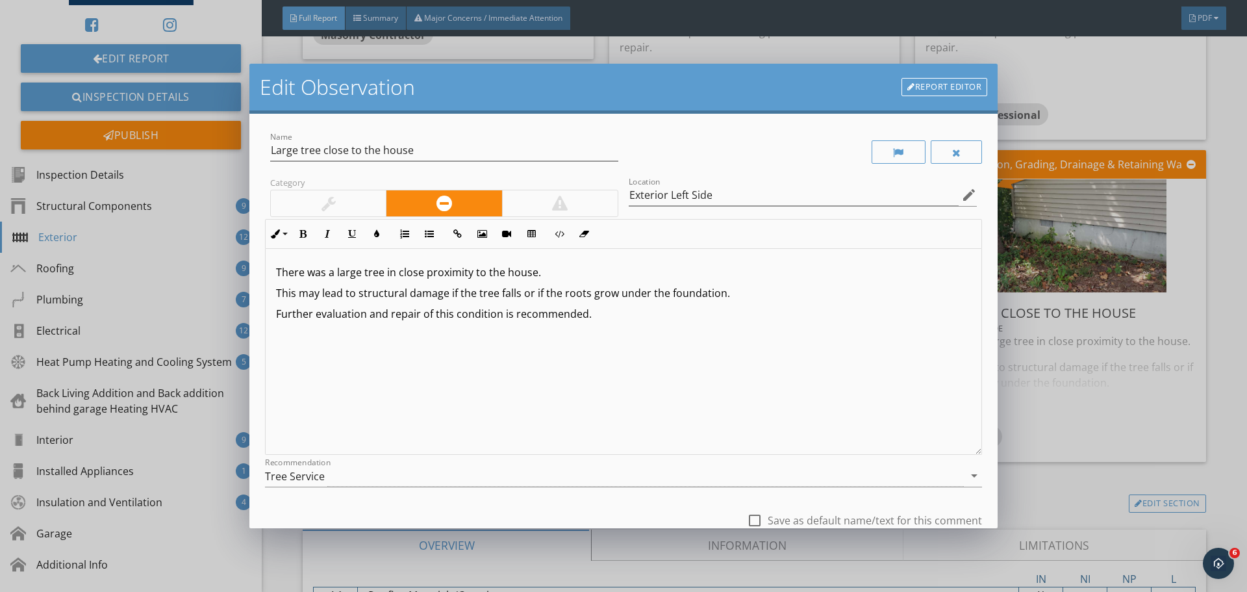
click at [620, 309] on p "Further evaluation and repair of this condition is recommended." at bounding box center [623, 314] width 695 height 16
click at [545, 184] on div "Category" at bounding box center [444, 196] width 359 height 45
click at [568, 201] on div at bounding box center [560, 203] width 116 height 26
click at [622, 315] on p "Further evaluation and repair of this condition is recommended." at bounding box center [623, 314] width 695 height 16
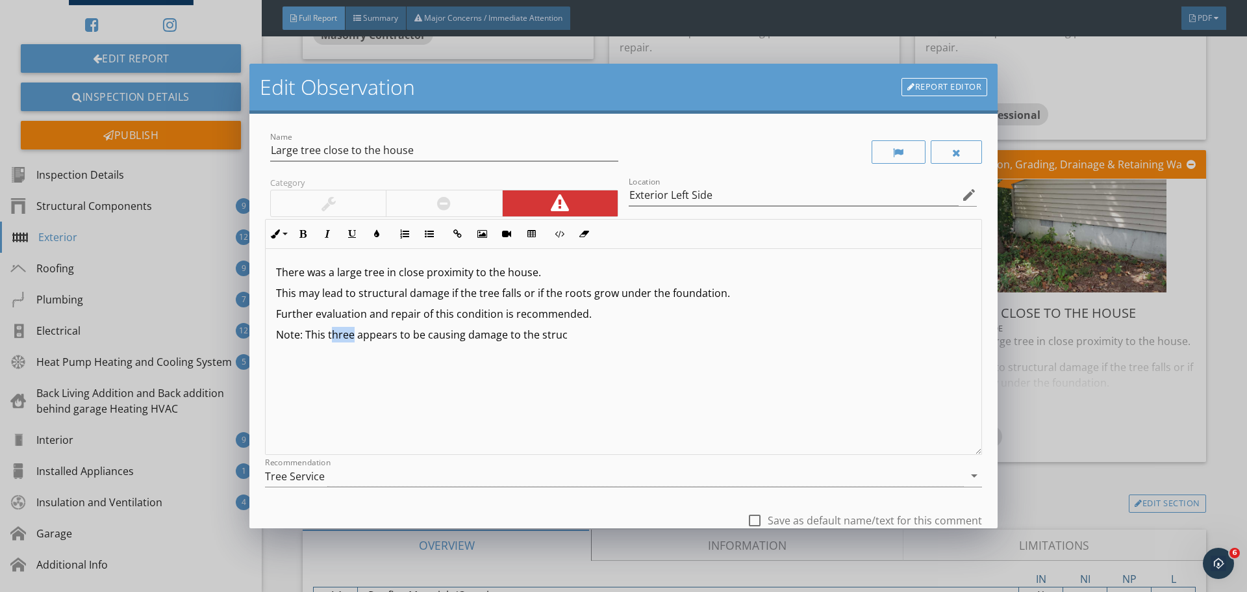
drag, startPoint x: 354, startPoint y: 335, endPoint x: 333, endPoint y: 338, distance: 21.0
click at [333, 338] on p "Note: This three appears to be causing damage to the struc" at bounding box center [623, 335] width 695 height 16
click at [413, 333] on p "Note: The tree roots appears to be causing damage to the struc" at bounding box center [623, 335] width 695 height 16
click at [609, 335] on p "Note: The tree roots appear to be causing damage to the struc" at bounding box center [623, 335] width 695 height 16
click at [640, 347] on div "There was a large tree in close proximity to the house. This may lead to struct…" at bounding box center [624, 352] width 716 height 206
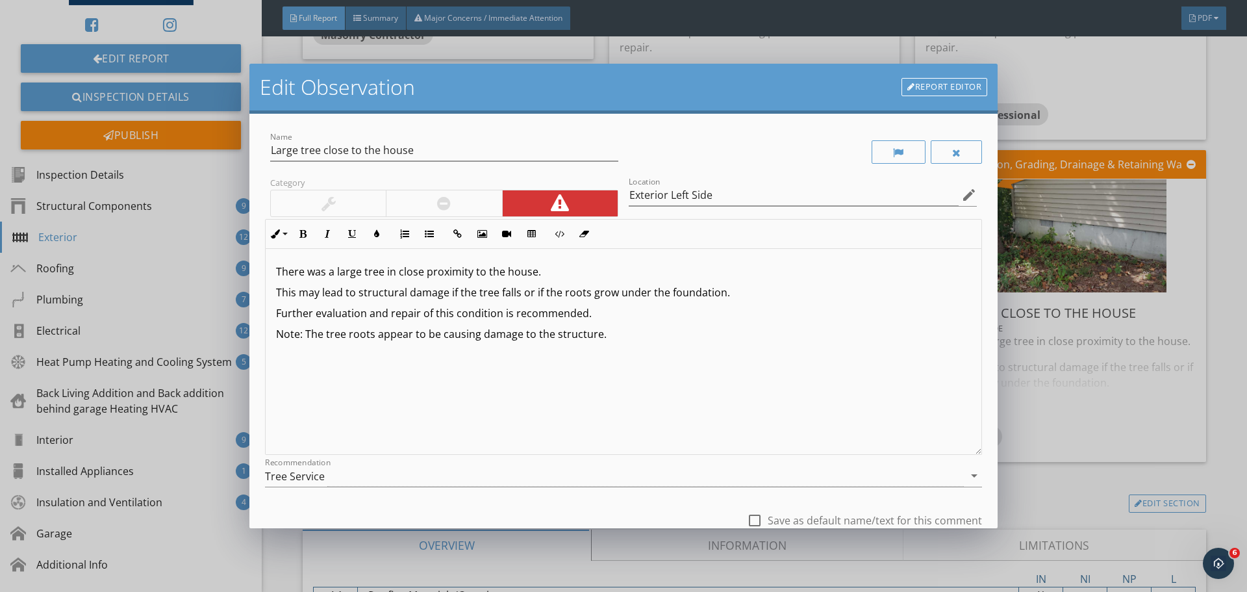
scroll to position [97, 0]
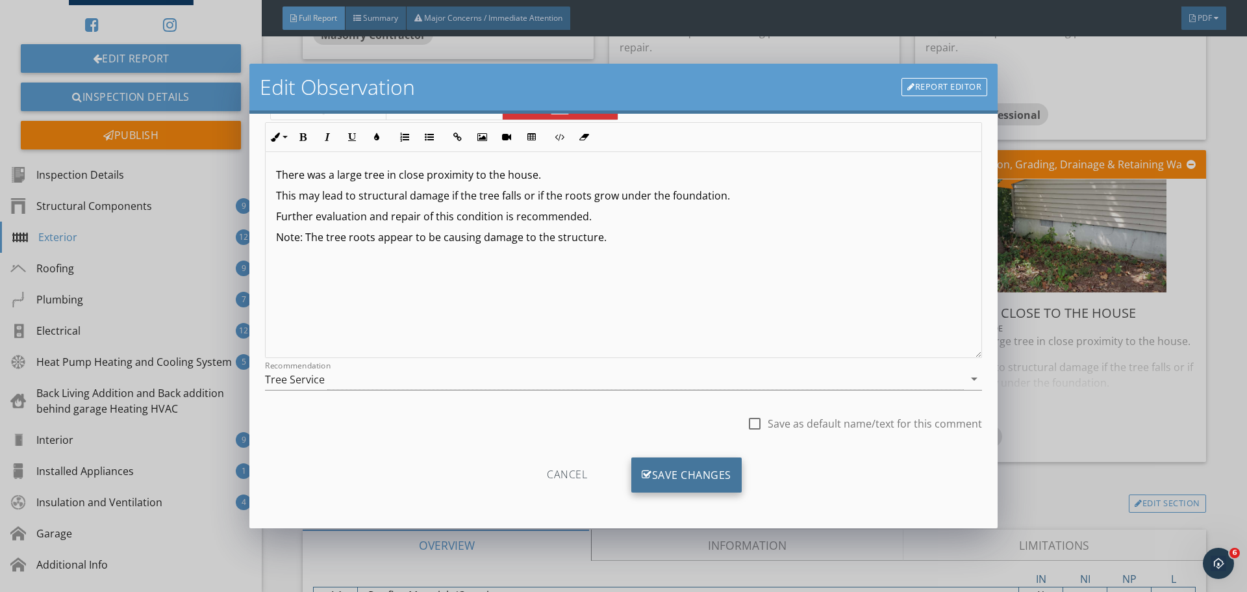
click at [703, 468] on div "Save Changes" at bounding box center [686, 474] width 110 height 35
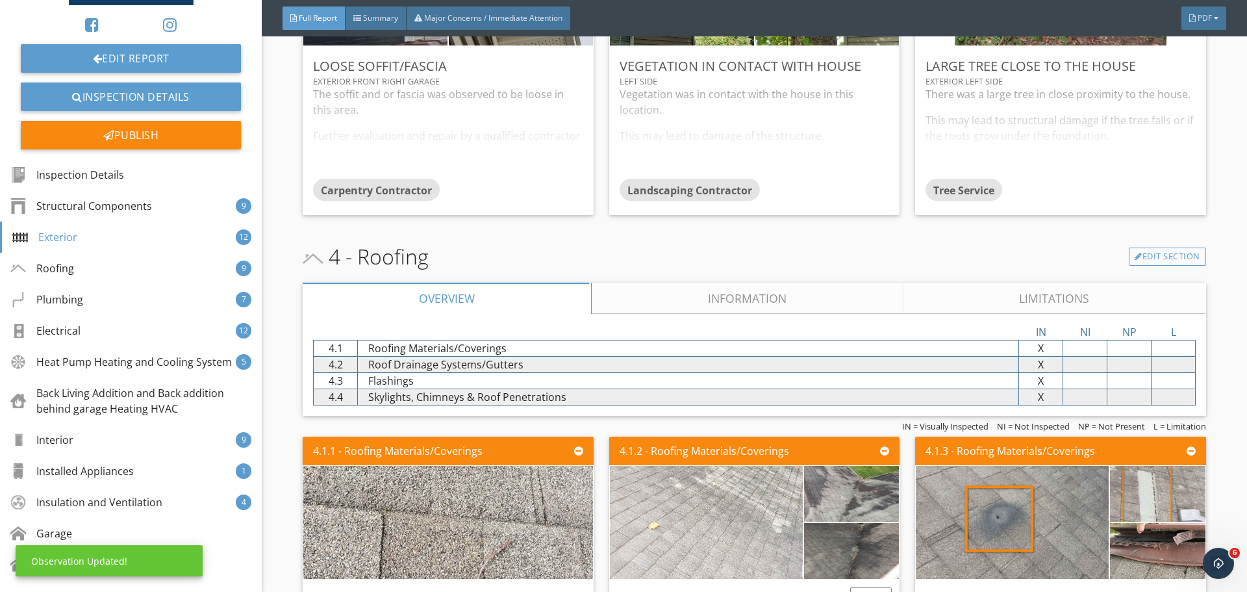
scroll to position [4157, 0]
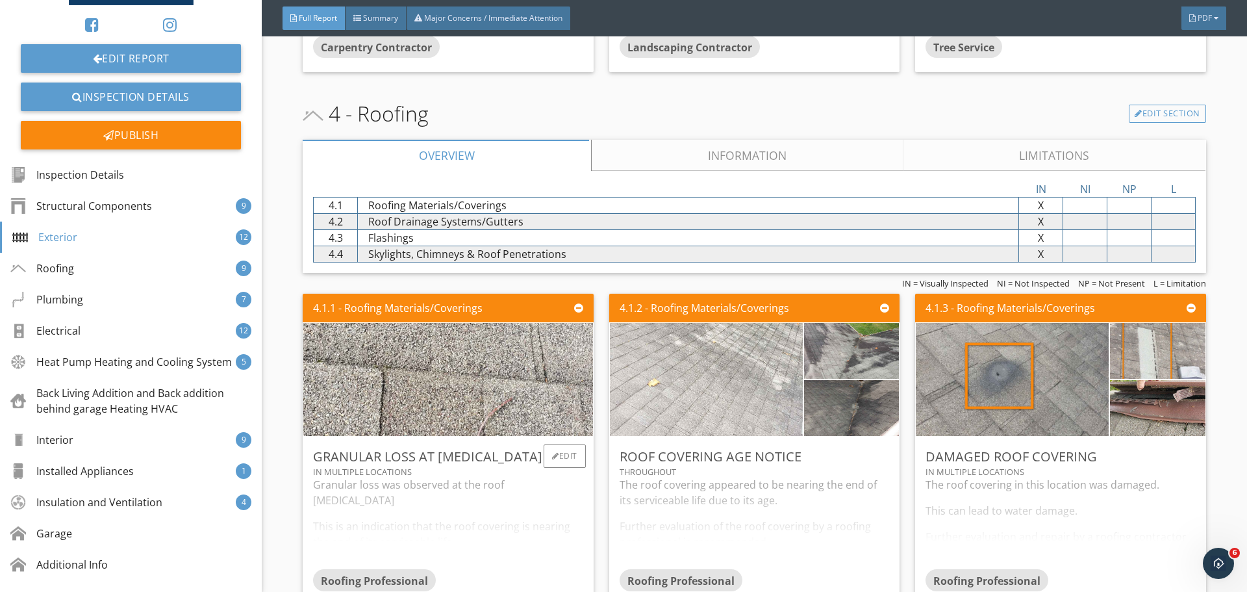
click at [441, 500] on div "Granular loss was observed at the roof shingles This is an indication that the …" at bounding box center [448, 523] width 270 height 92
click at [645, 492] on div "The roof covering appeared to be nearing the end of its serviceable life due to…" at bounding box center [755, 523] width 270 height 92
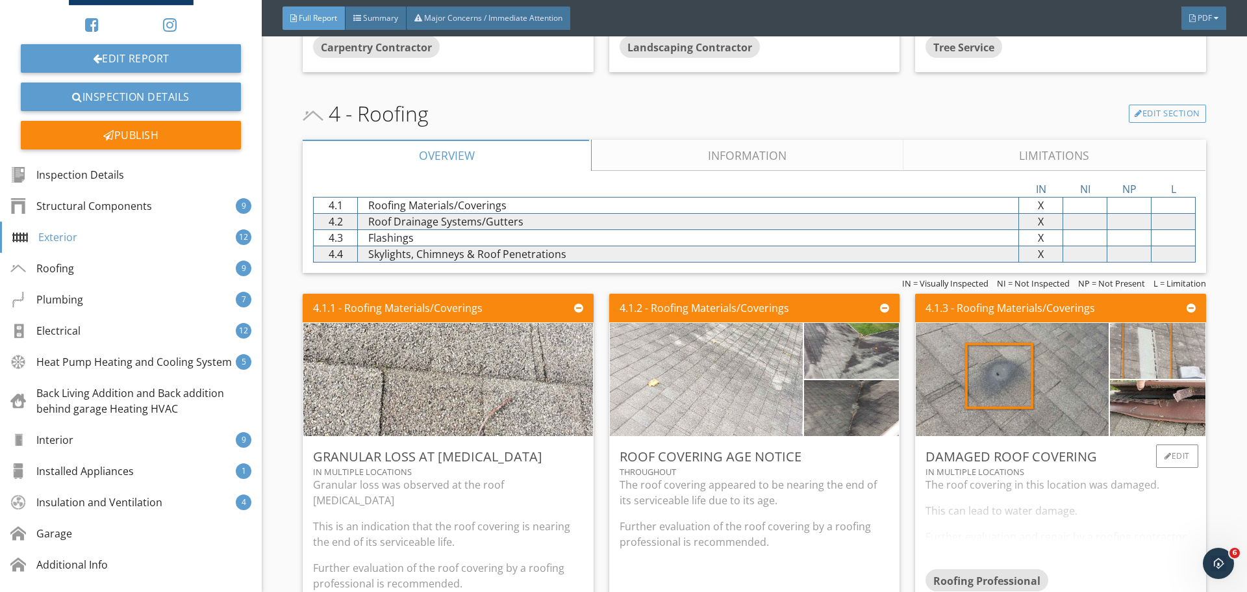
click at [974, 505] on div "The roof covering in this location was damaged. This can lead to water damage. …" at bounding box center [1061, 523] width 270 height 92
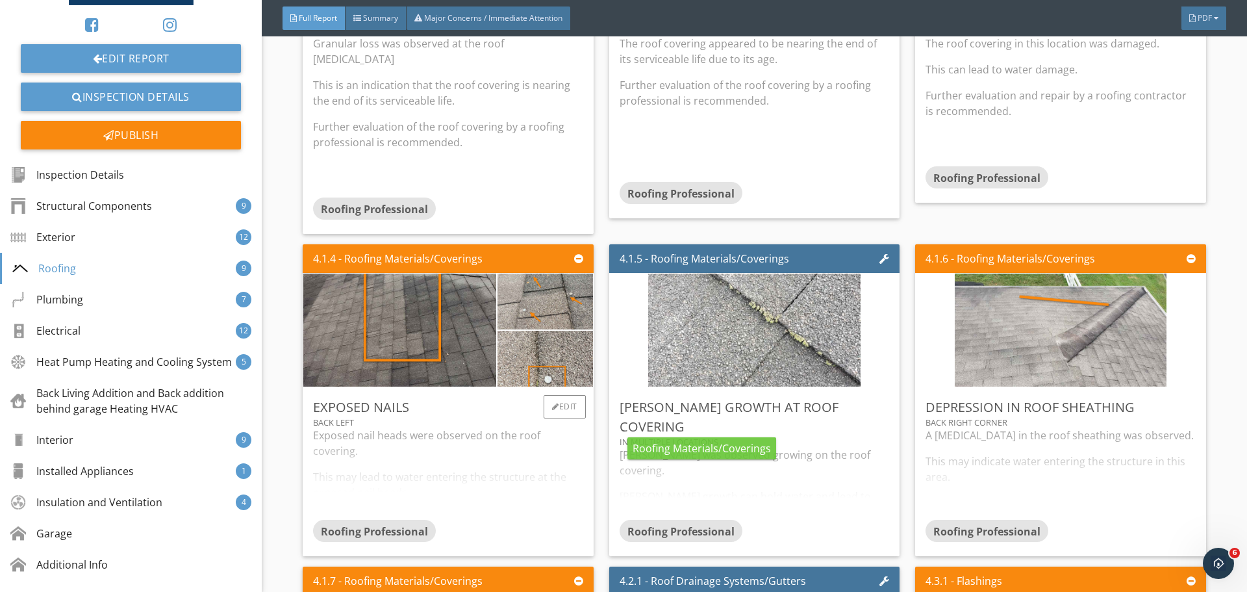
scroll to position [4612, 0]
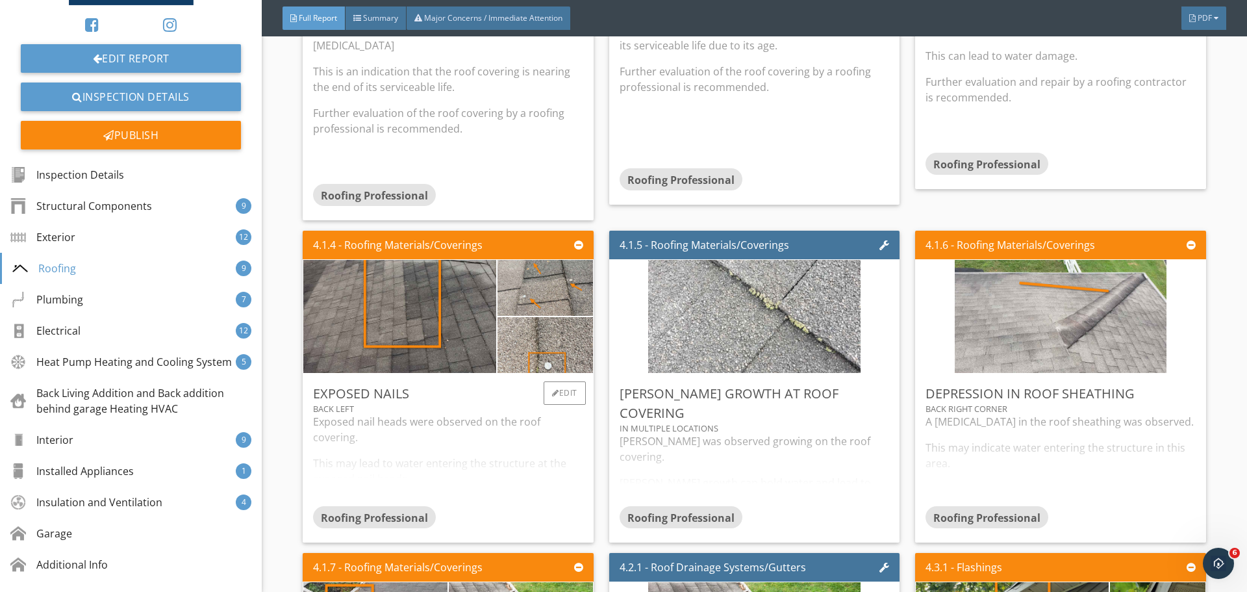
click at [466, 435] on div "Exposed nail heads were observed on the roof covering. This may lead to water e…" at bounding box center [448, 460] width 270 height 92
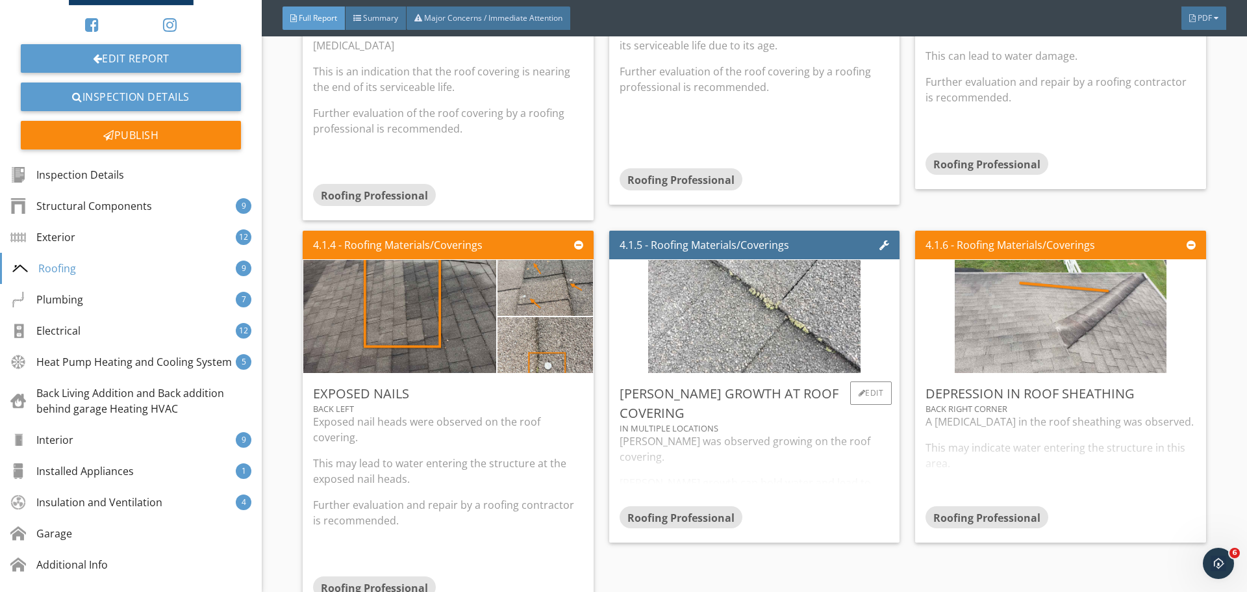
click at [733, 433] on div "Moss was observed growing on the roof covering. Moss growth can hold water and …" at bounding box center [755, 469] width 270 height 73
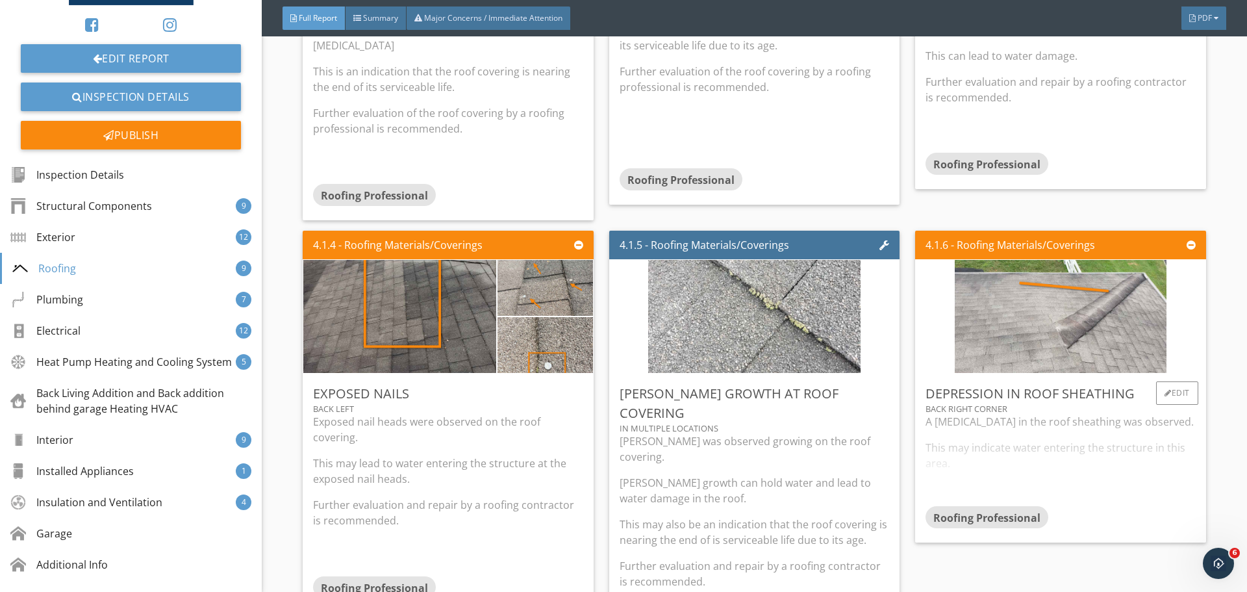
click at [950, 420] on div "A depression in the roof sheathing was observed. This may indicate water enteri…" at bounding box center [1061, 460] width 270 height 92
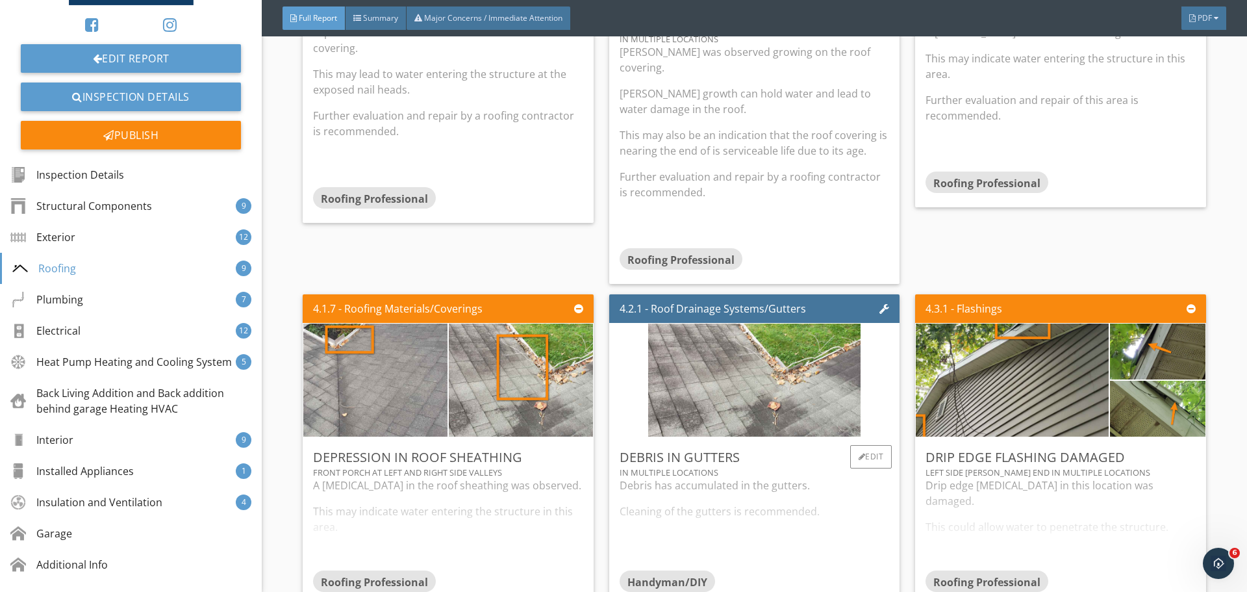
scroll to position [5002, 0]
click at [564, 444] on div "Edit" at bounding box center [565, 455] width 42 height 23
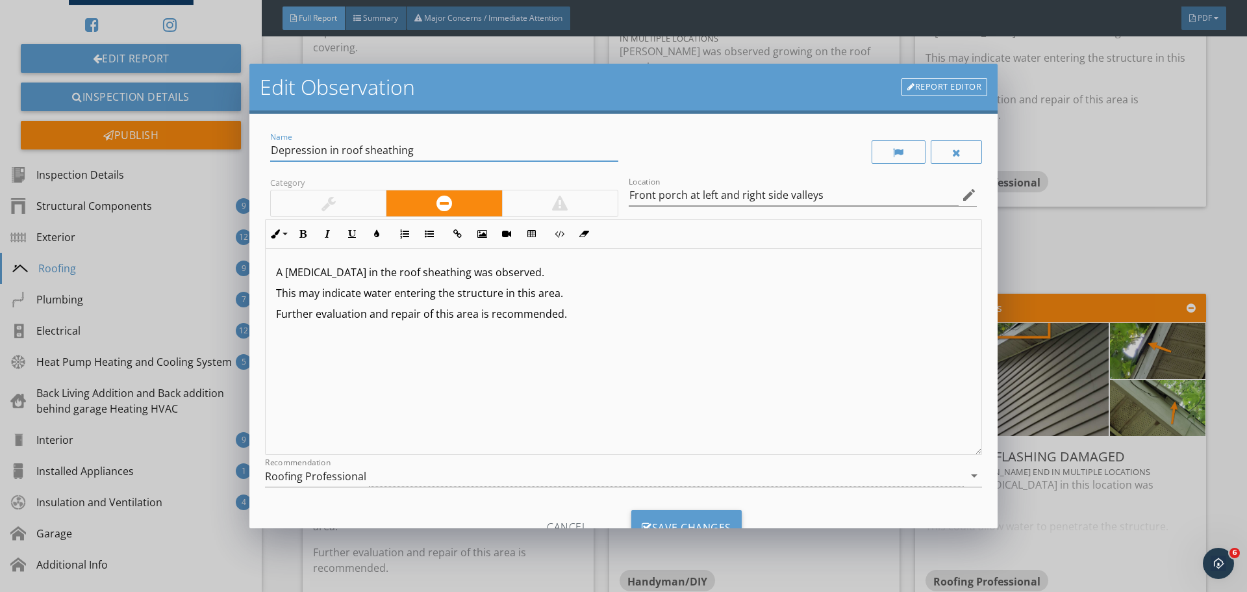
drag, startPoint x: 338, startPoint y: 151, endPoint x: 272, endPoint y: 153, distance: 66.3
click at [272, 153] on input "Depression in roof sheathing" at bounding box center [444, 150] width 348 height 21
type input "Soft roof sheathing"
click at [341, 277] on p "A depression in the roof sheathing was observed." at bounding box center [623, 272] width 695 height 16
drag, startPoint x: 518, startPoint y: 272, endPoint x: 525, endPoint y: 276, distance: 7.9
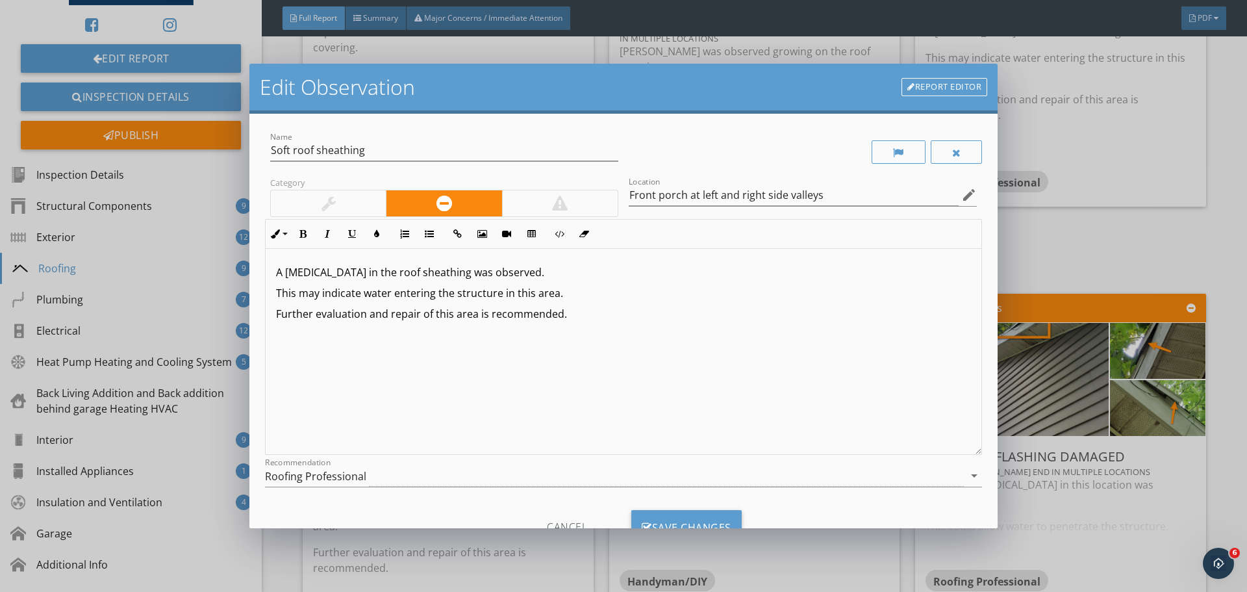
click at [525, 276] on p "A depression in the roof sheathing was observed." at bounding box center [623, 272] width 695 height 16
click at [525, 274] on p "A depression in the roof sheathing was observed." at bounding box center [623, 272] width 695 height 16
click at [622, 310] on p "Further evaluation and repair of this area is recommended." at bounding box center [623, 314] width 695 height 16
drag, startPoint x: 826, startPoint y: 272, endPoint x: 702, endPoint y: 277, distance: 124.8
click at [702, 277] on p "A depression in the roof sheathing was observed in this area. This area was als…" at bounding box center [623, 272] width 695 height 16
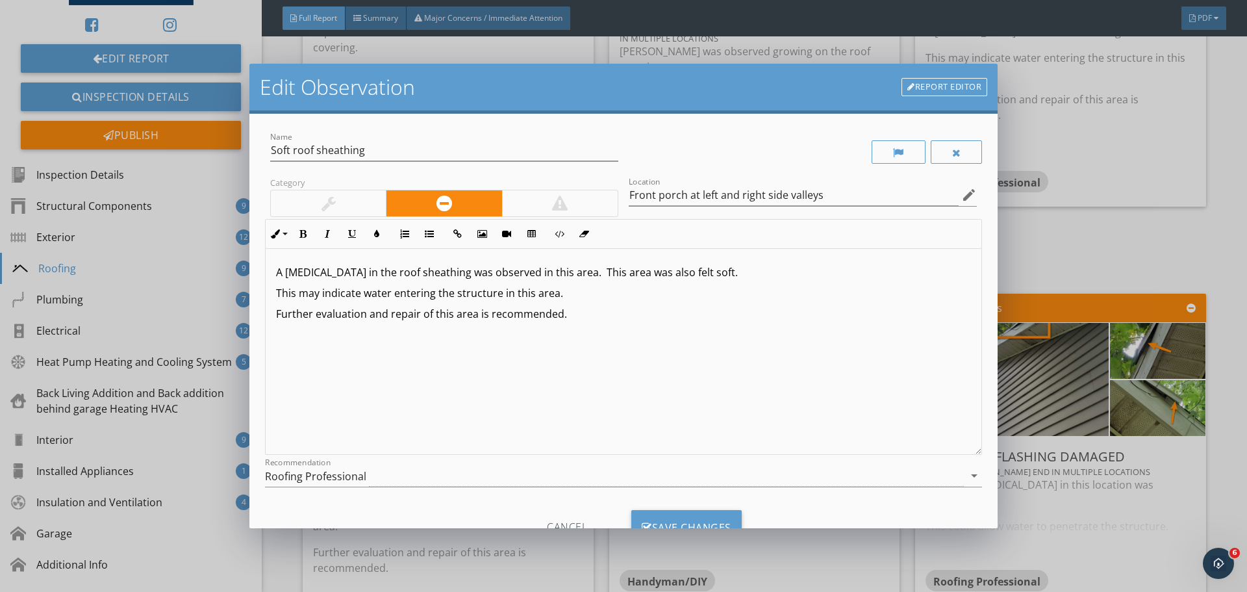
click at [577, 276] on p "A depression in the roof sheathing was observed in this area. This area was als…" at bounding box center [623, 272] width 695 height 16
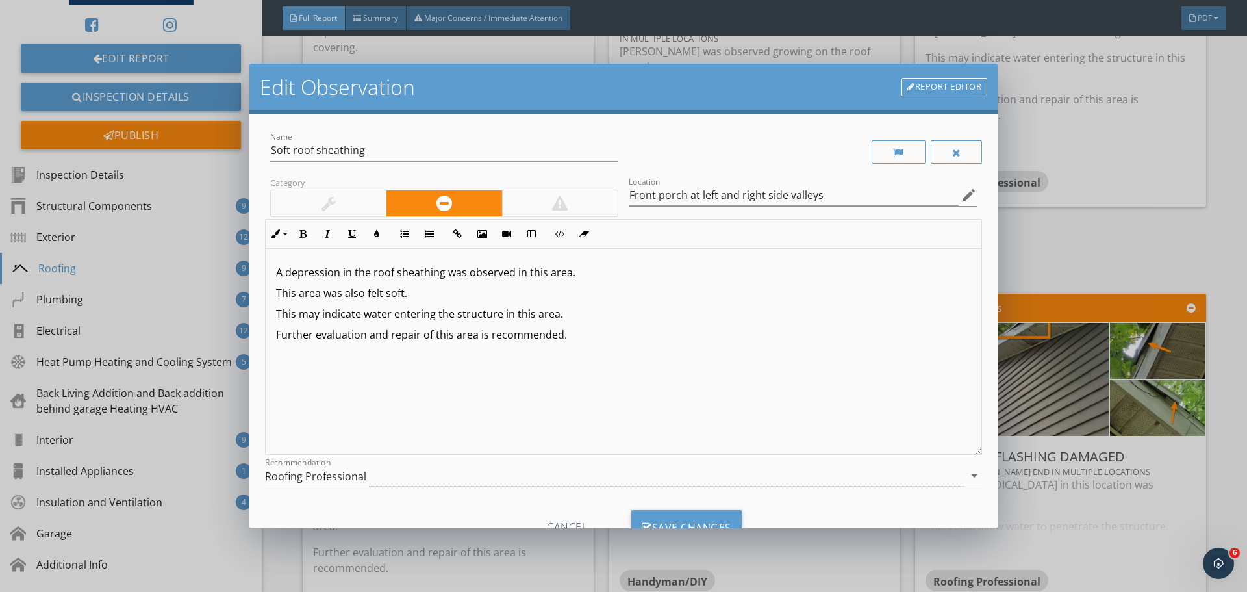
click at [589, 333] on p "Further evaluation and repair of this area is recommended." at bounding box center [623, 335] width 695 height 16
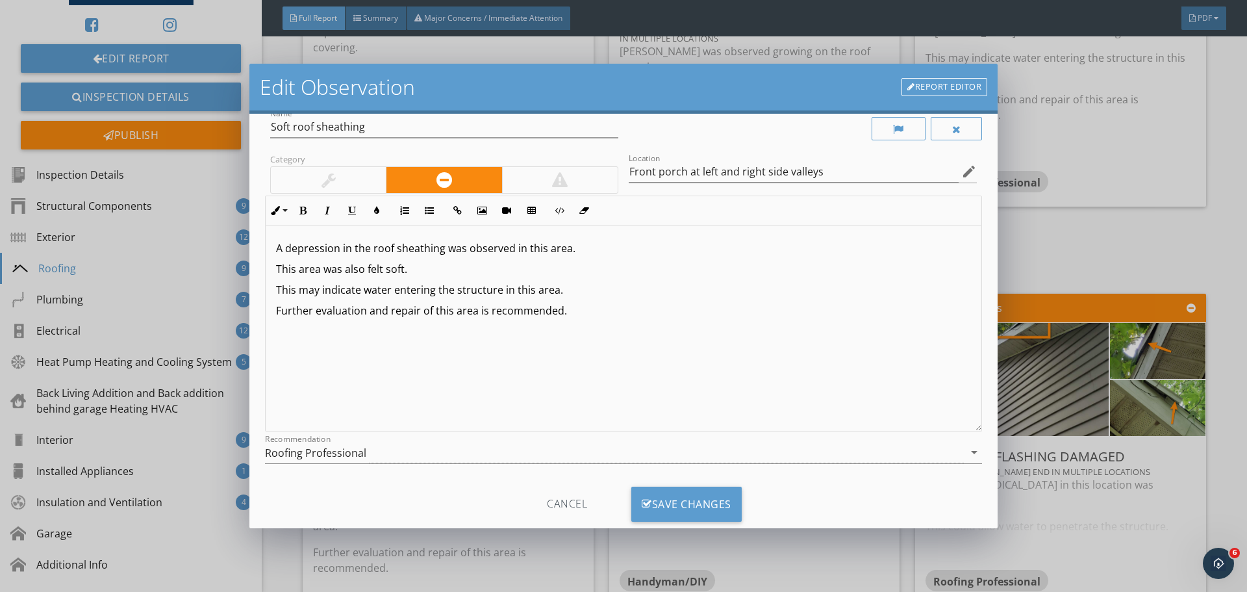
scroll to position [53, 0]
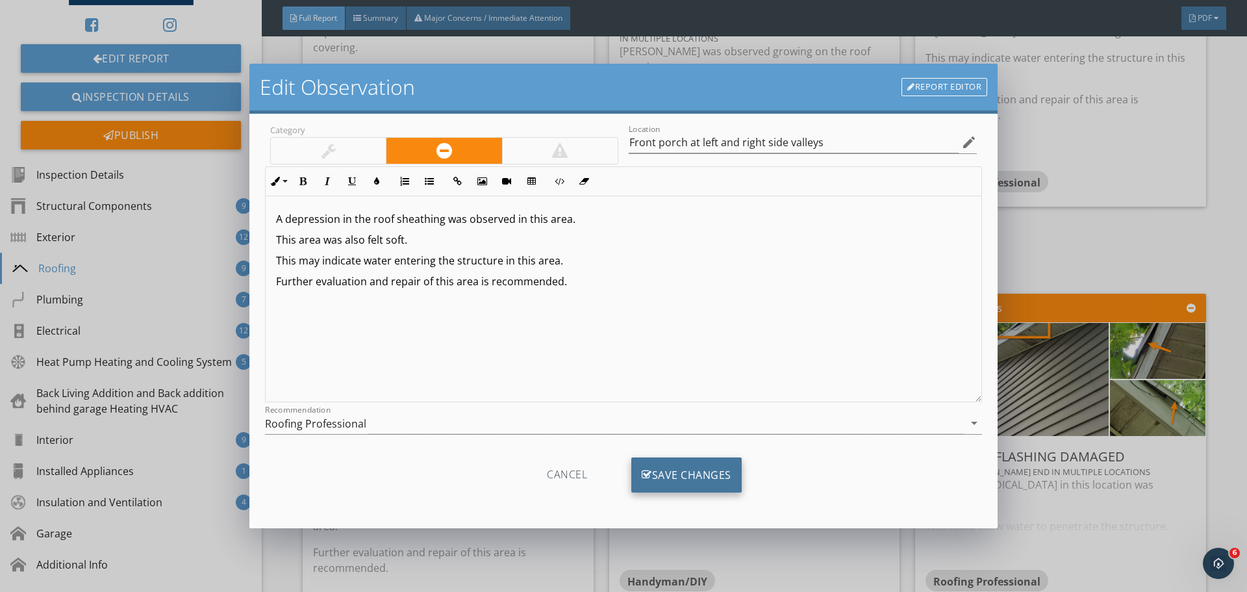
click at [702, 468] on div "Save Changes" at bounding box center [686, 474] width 110 height 35
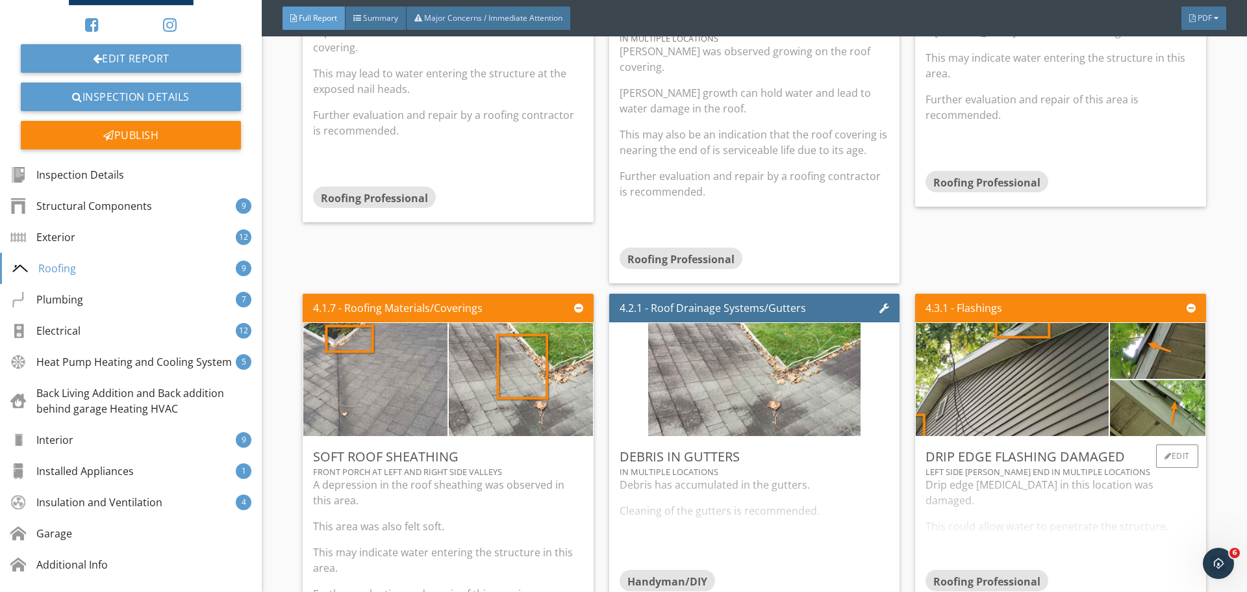
click at [976, 477] on div "Drip edge flashing in this location was damaged. This could allow water to pene…" at bounding box center [1061, 523] width 270 height 92
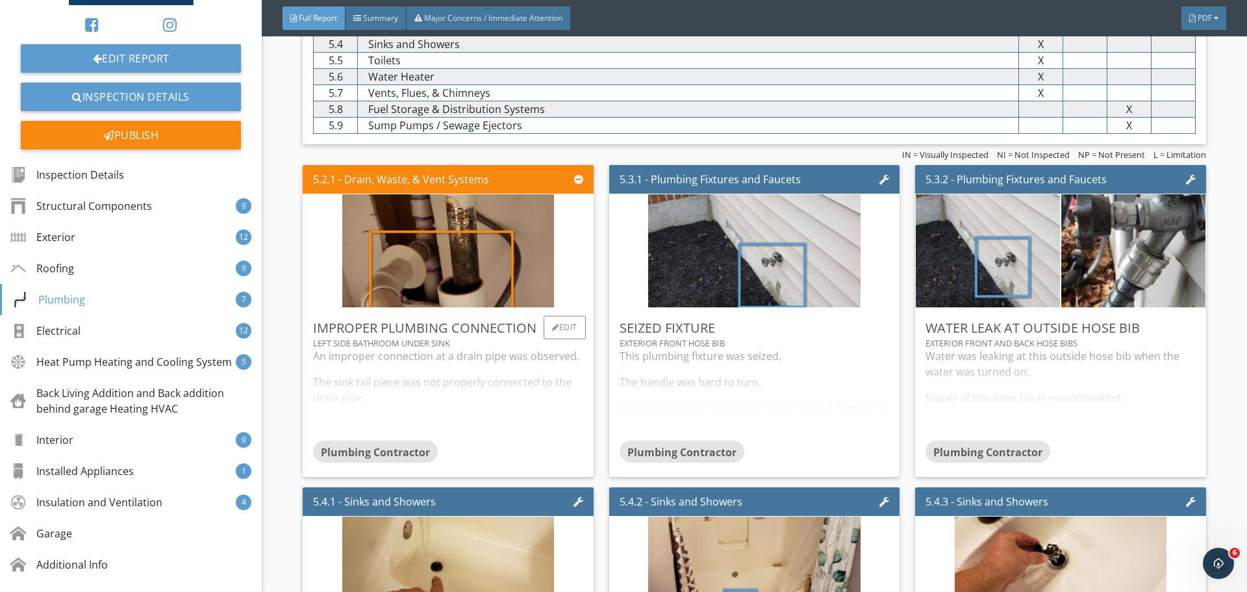
scroll to position [5846, 0]
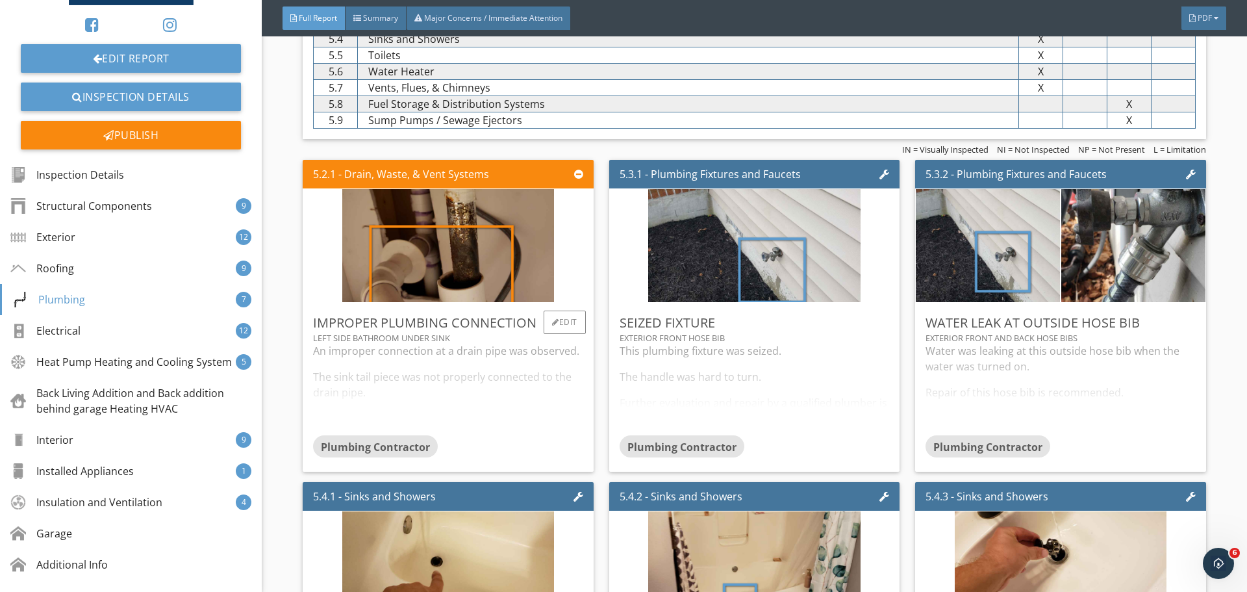
click at [470, 343] on div "An improper connection at a drain pipe was observed. The sink tail piece was no…" at bounding box center [448, 389] width 270 height 92
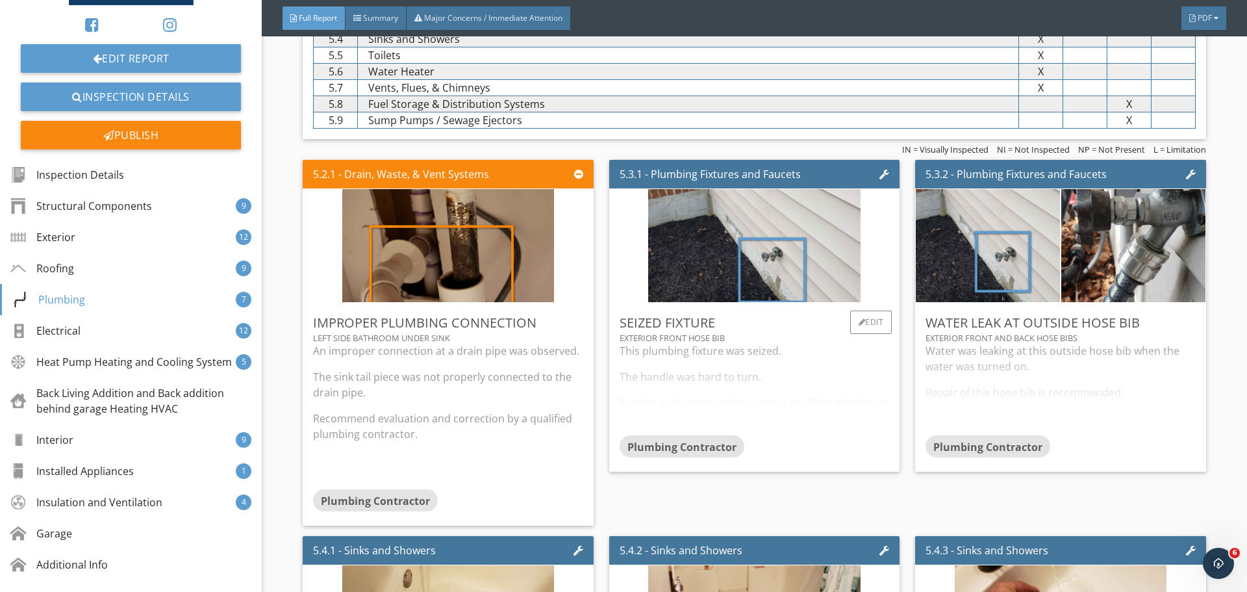
click at [719, 343] on div "This plumbing fixture was seized. The handle was hard to turn. Further evaluati…" at bounding box center [755, 389] width 270 height 92
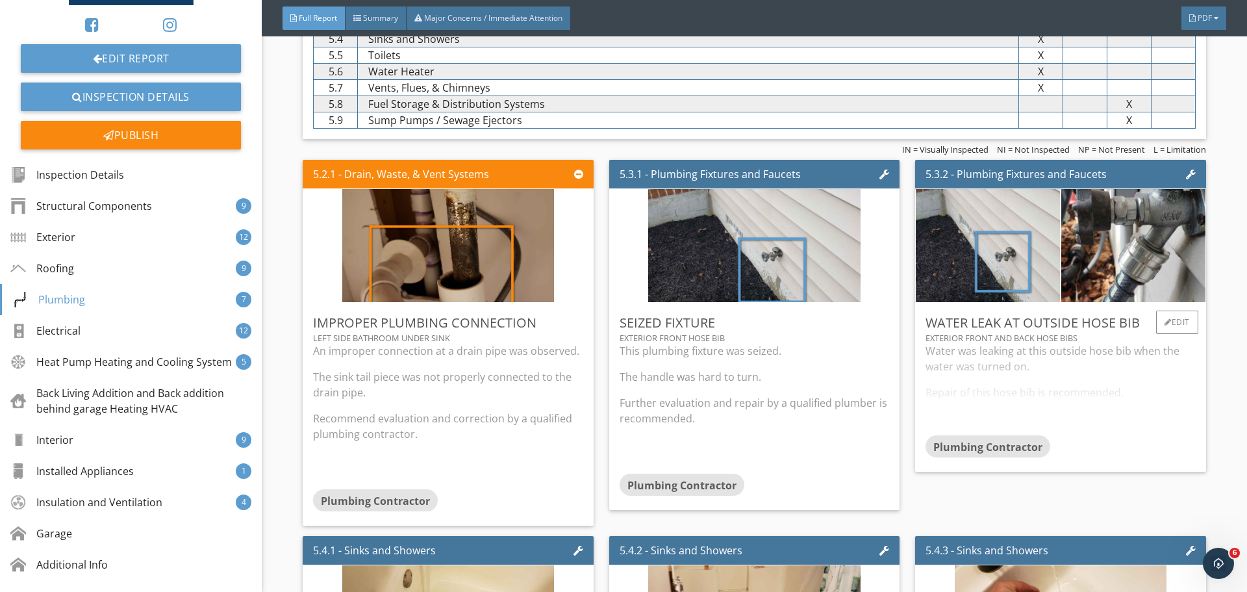
click at [964, 343] on div "Water was leaking at this outside hose bib when the water was turned on. Repair…" at bounding box center [1061, 389] width 270 height 92
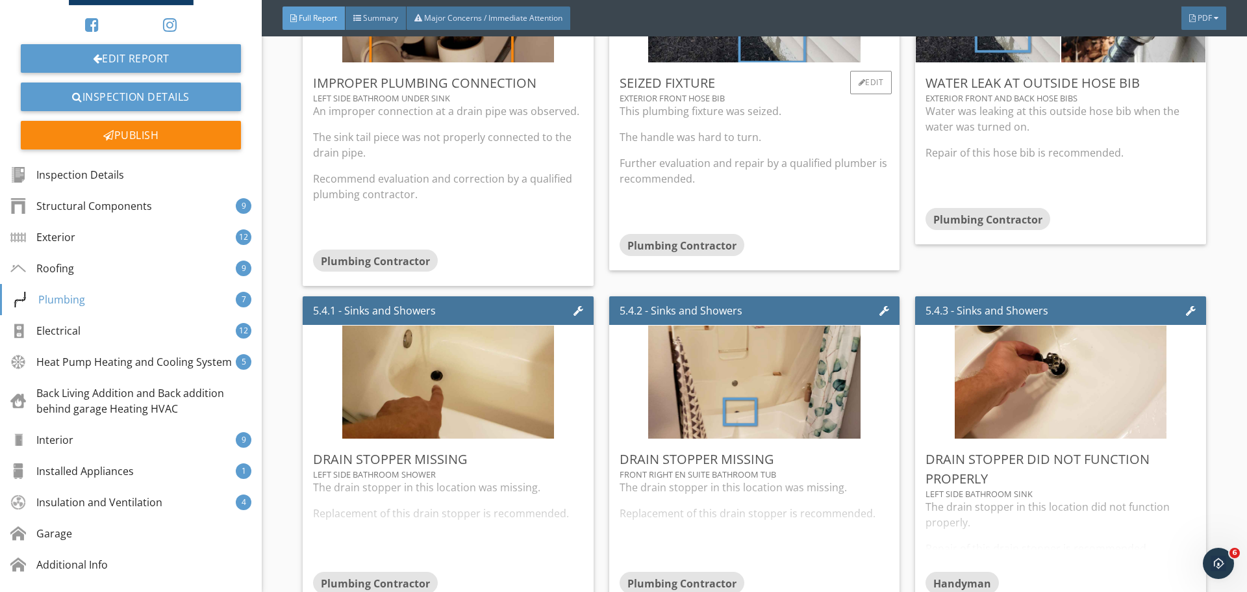
scroll to position [6106, 0]
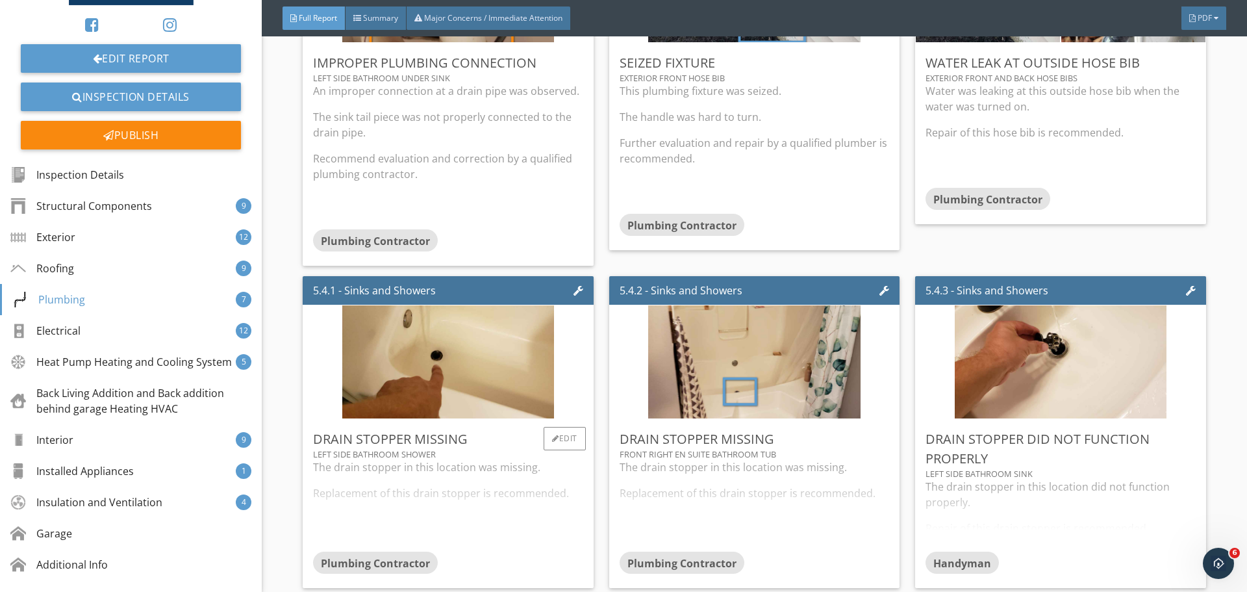
click at [480, 459] on div "The drain stopper in this location was missing. Replacement of this drain stopp…" at bounding box center [448, 505] width 270 height 92
click at [689, 459] on div "The drain stopper in this location was missing. Replacement of this drain stopp…" at bounding box center [755, 505] width 270 height 92
click at [963, 479] on div "The drain stopper in this location did not function properly. Repair of this dr…" at bounding box center [1061, 515] width 270 height 73
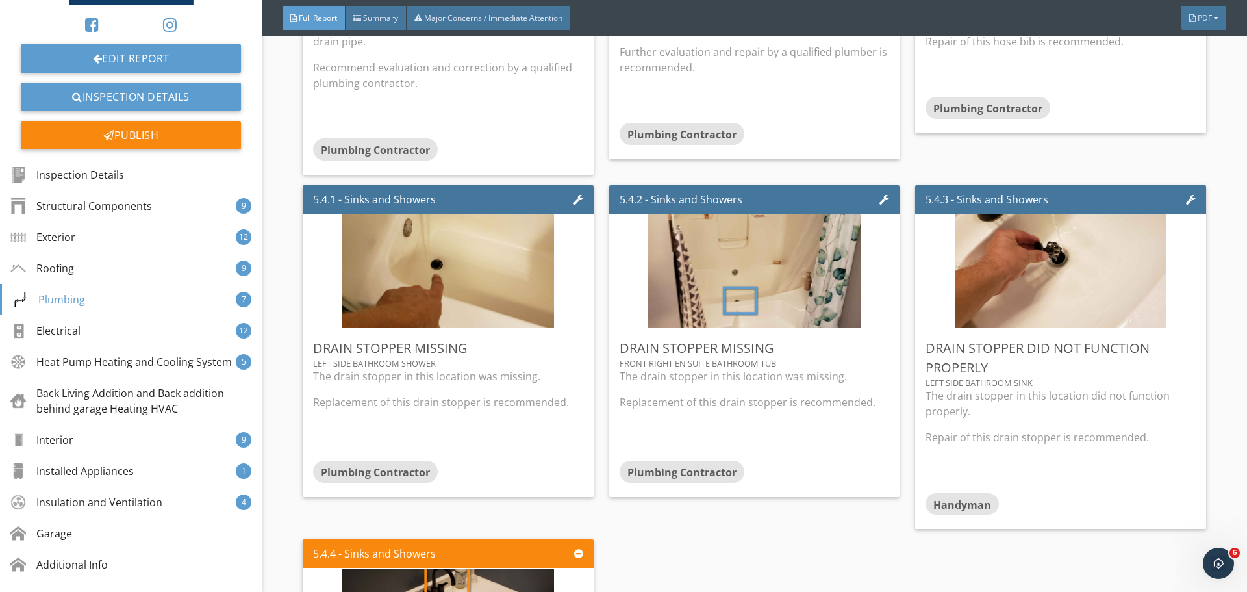
scroll to position [6431, 0]
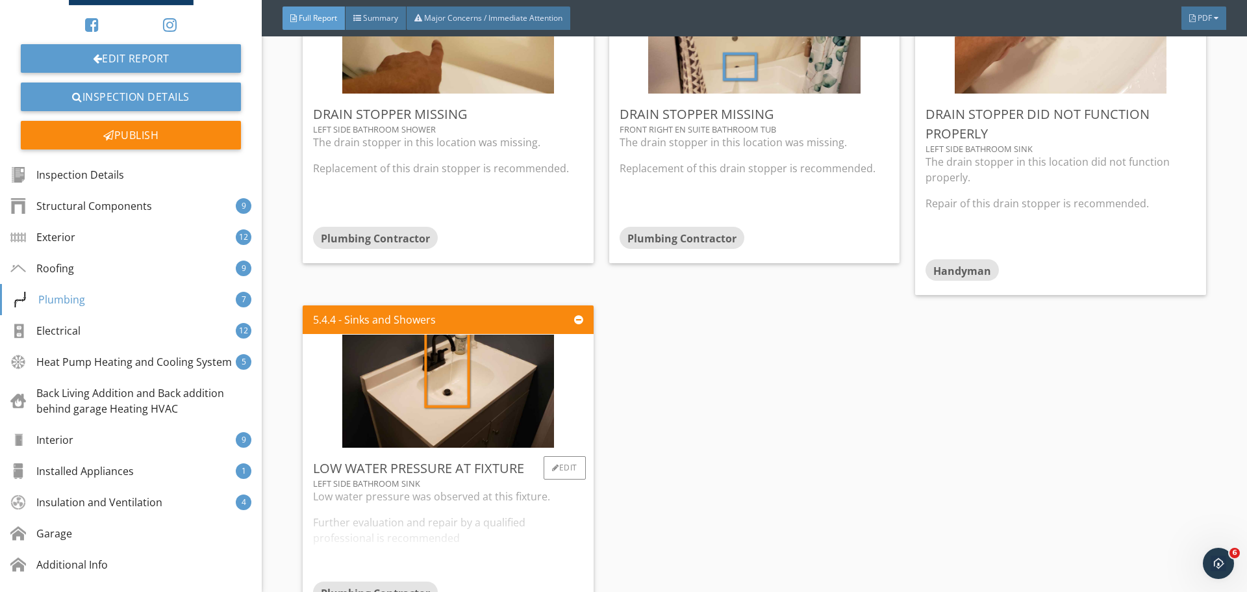
drag, startPoint x: 467, startPoint y: 467, endPoint x: 490, endPoint y: 461, distance: 23.5
click at [468, 488] on div "Low water pressure was observed at this fixture. Further evaluation and repair …" at bounding box center [448, 534] width 270 height 92
click at [569, 456] on div "Edit" at bounding box center [565, 467] width 42 height 23
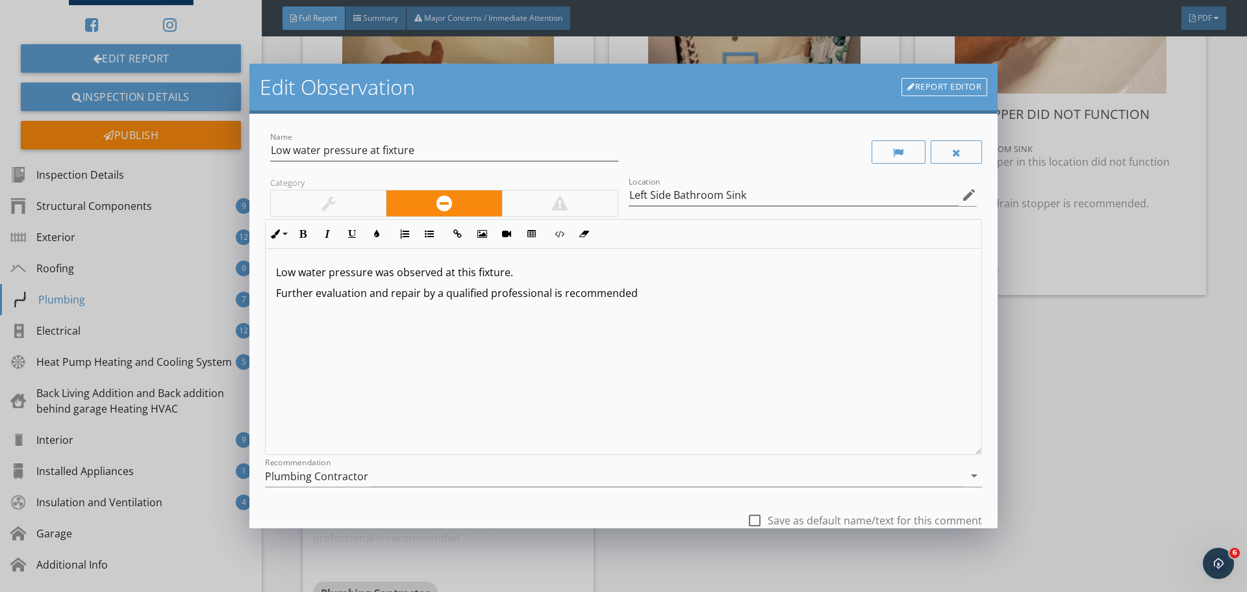
click at [663, 296] on p "Further evaluation and repair by a qualified professional is recommended" at bounding box center [623, 293] width 695 height 16
click at [365, 204] on div at bounding box center [328, 203] width 115 height 26
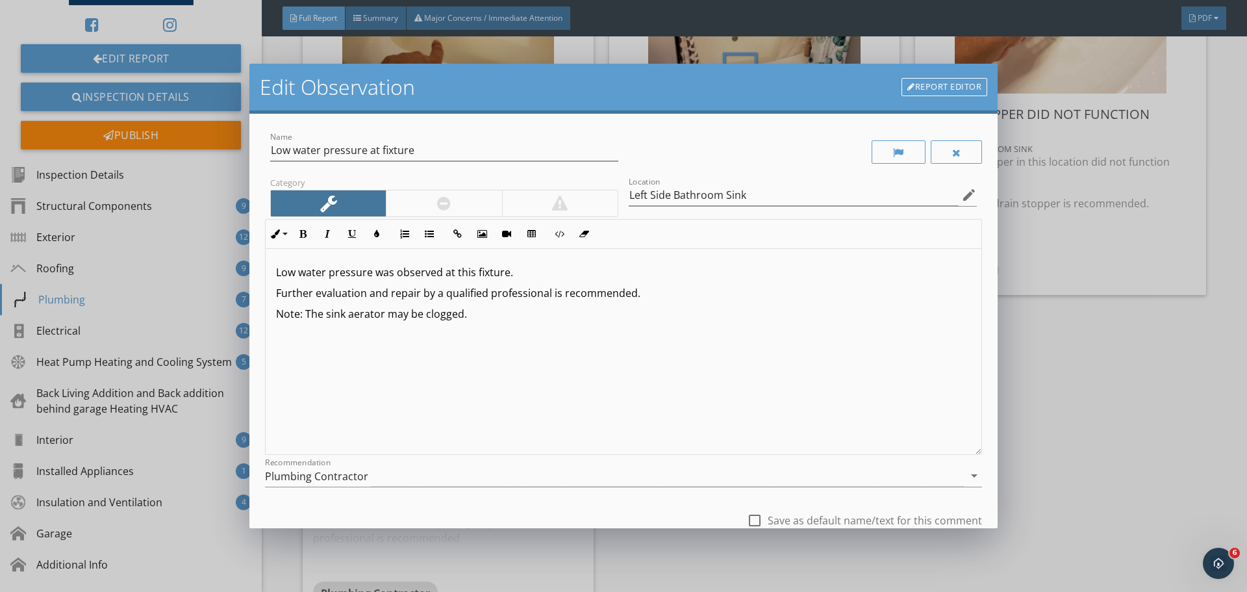
click at [502, 333] on div "Low water pressure was observed at this fixture. Further evaluation and repair …" at bounding box center [624, 352] width 716 height 206
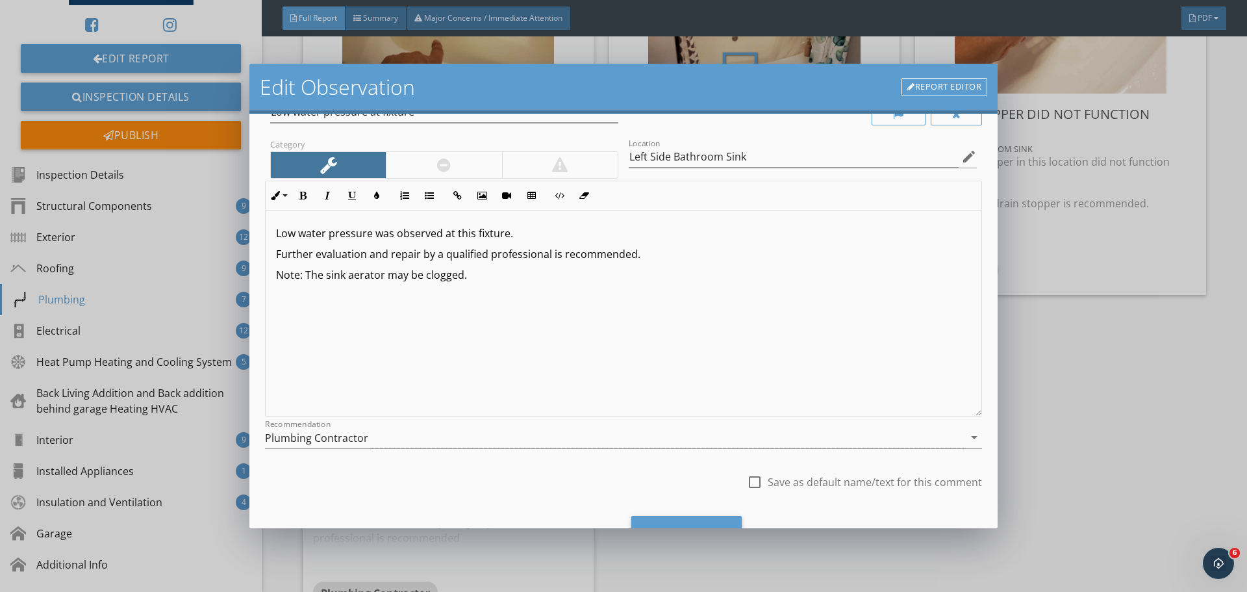
scroll to position [97, 0]
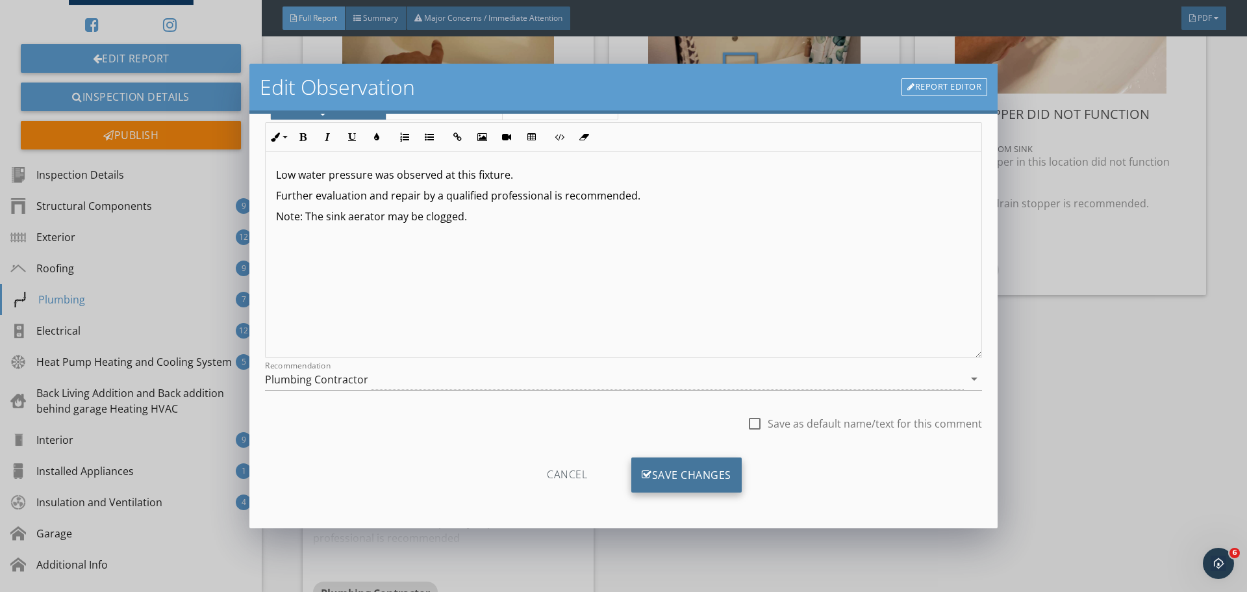
click at [706, 479] on div "Save Changes" at bounding box center [686, 474] width 110 height 35
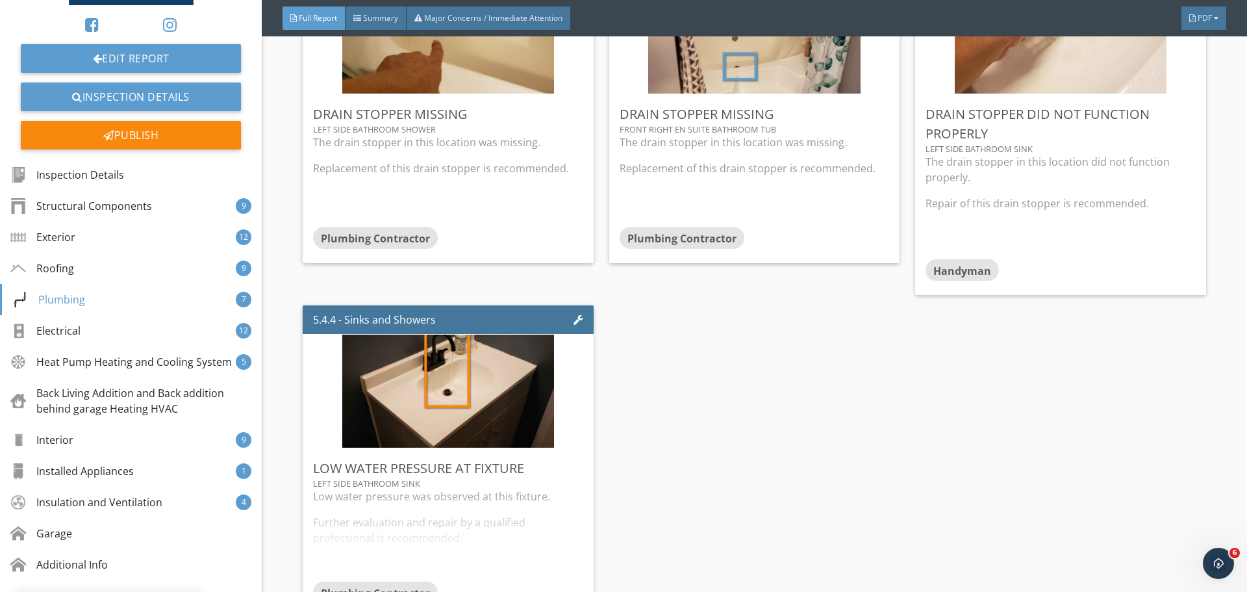
scroll to position [0, 0]
click at [154, 269] on div "Roofing 9" at bounding box center [131, 268] width 262 height 31
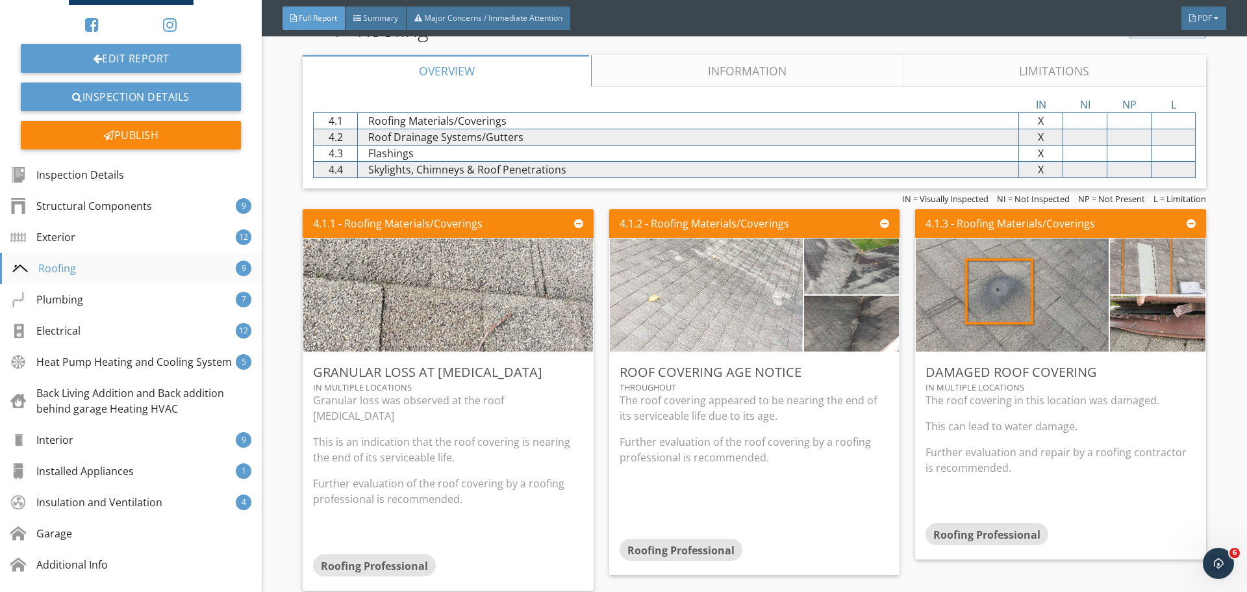
scroll to position [4240, 0]
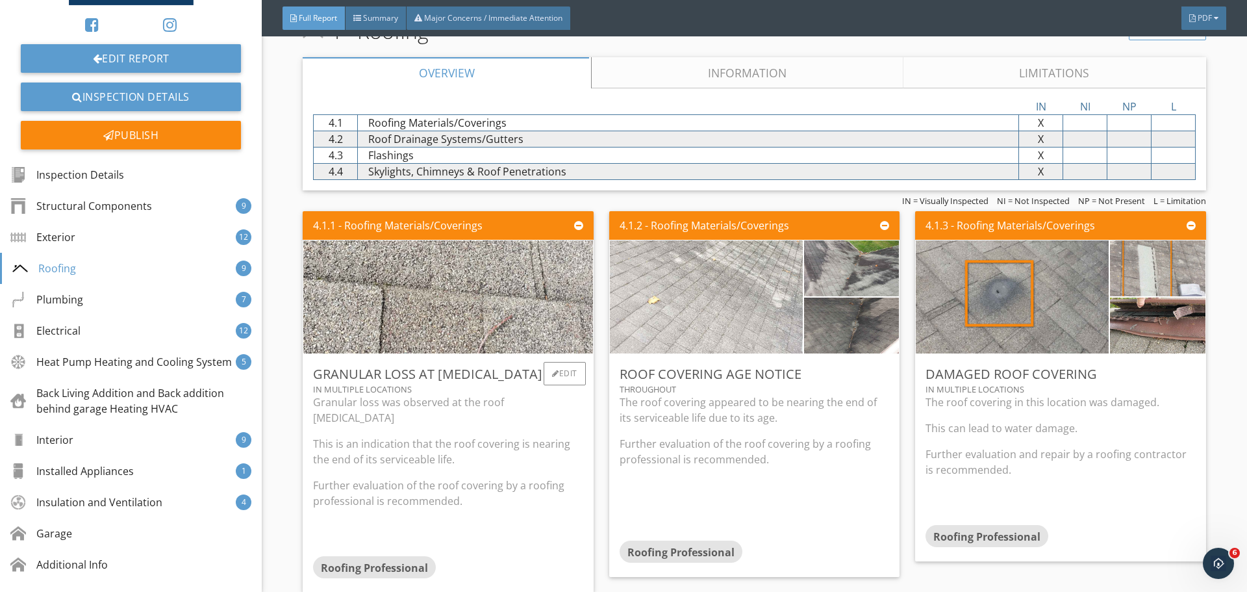
drag, startPoint x: 459, startPoint y: 432, endPoint x: 476, endPoint y: 433, distance: 16.9
click at [464, 436] on p "This is an indication that the roof covering is nearing the end of its servicea…" at bounding box center [448, 451] width 270 height 31
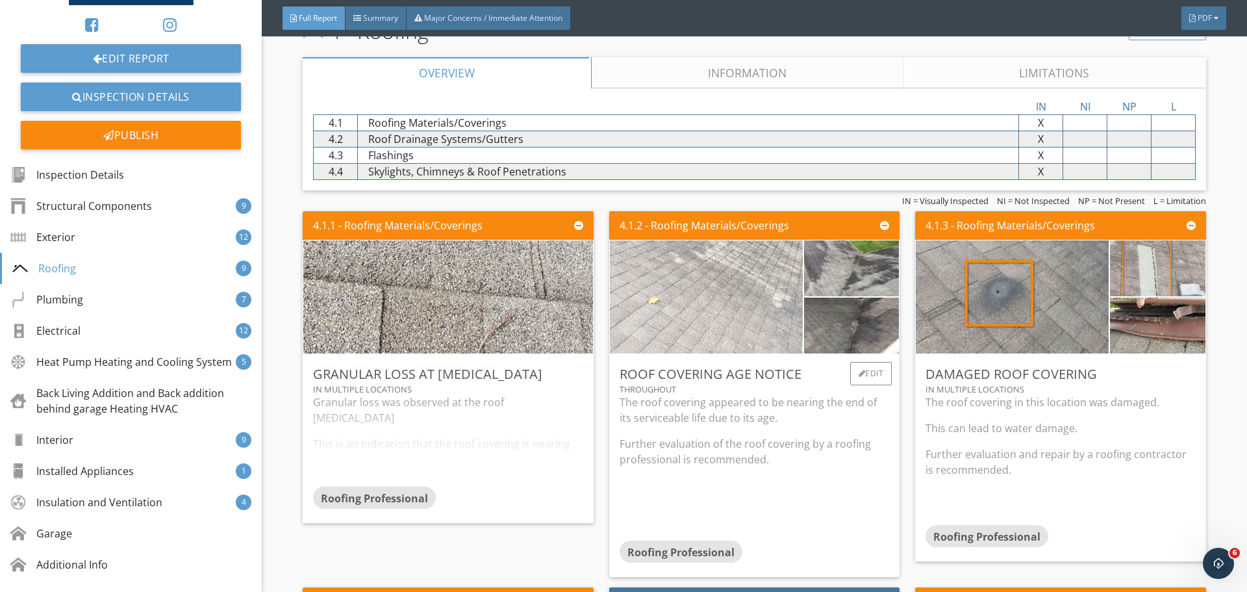
click at [678, 436] on p "Further evaluation of the roof covering by a roofing professional is recommende…" at bounding box center [755, 451] width 270 height 31
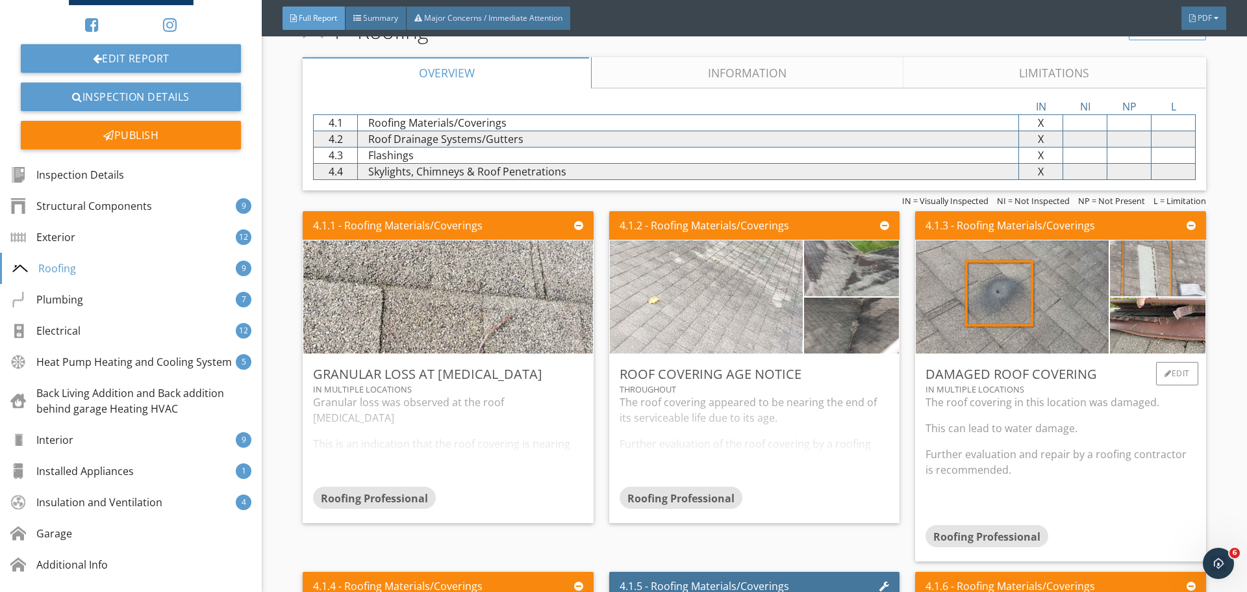
click at [937, 420] on p "This can lead to water damage." at bounding box center [1061, 428] width 270 height 16
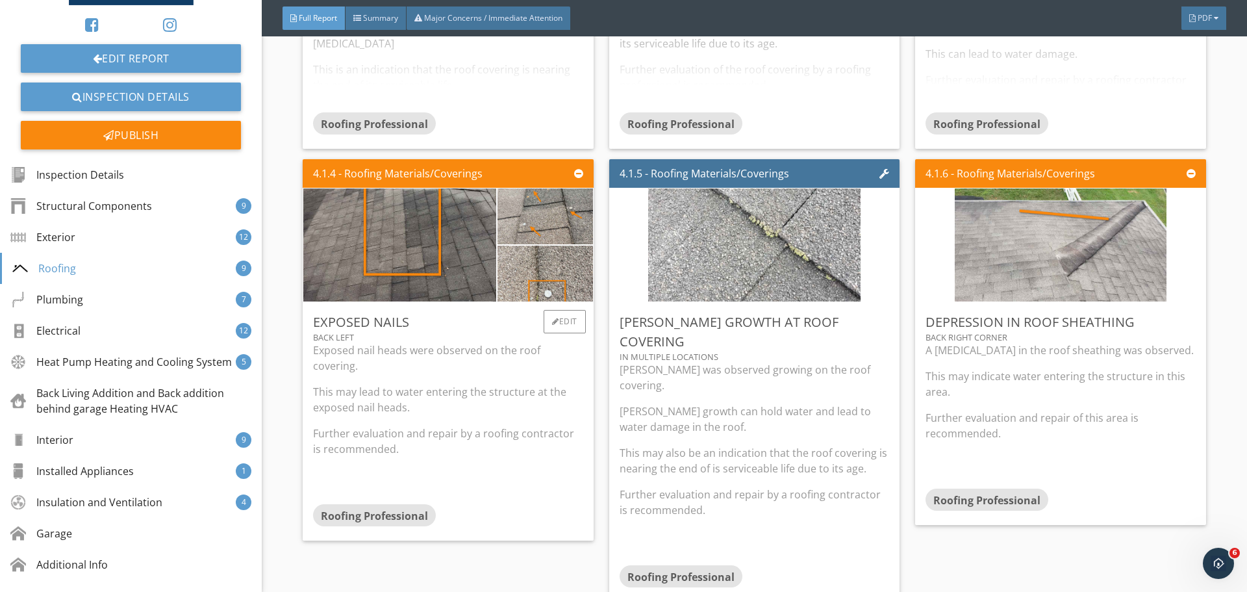
scroll to position [4630, 0]
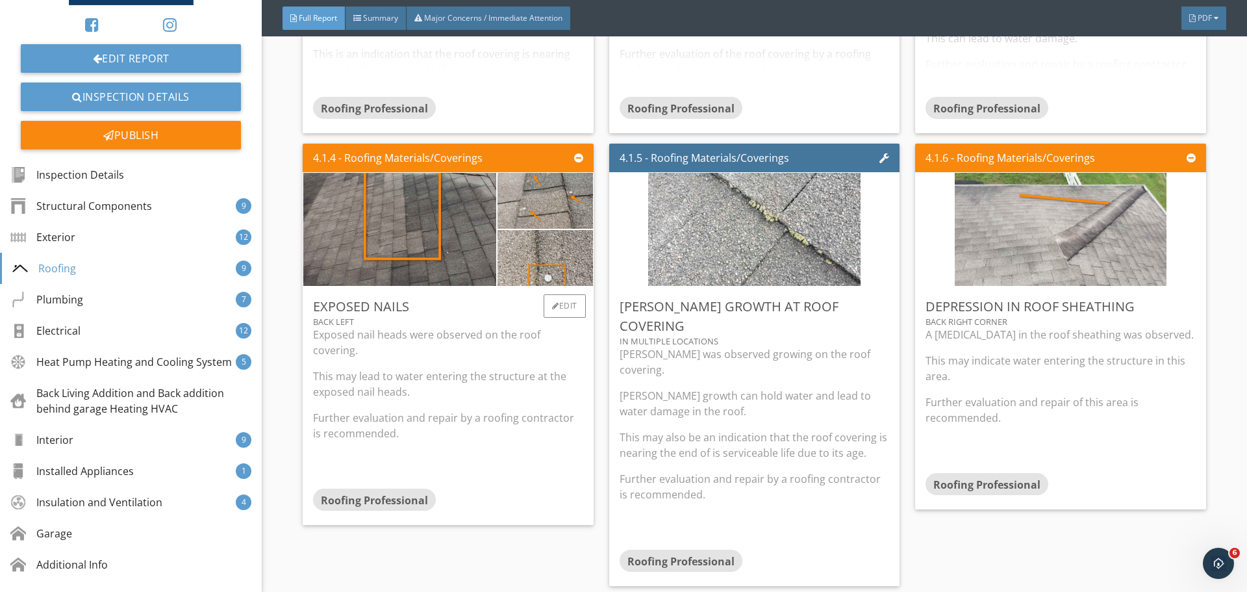
click at [441, 390] on div "Exposed nail heads were observed on the roof covering. This may lead to water e…" at bounding box center [448, 408] width 270 height 162
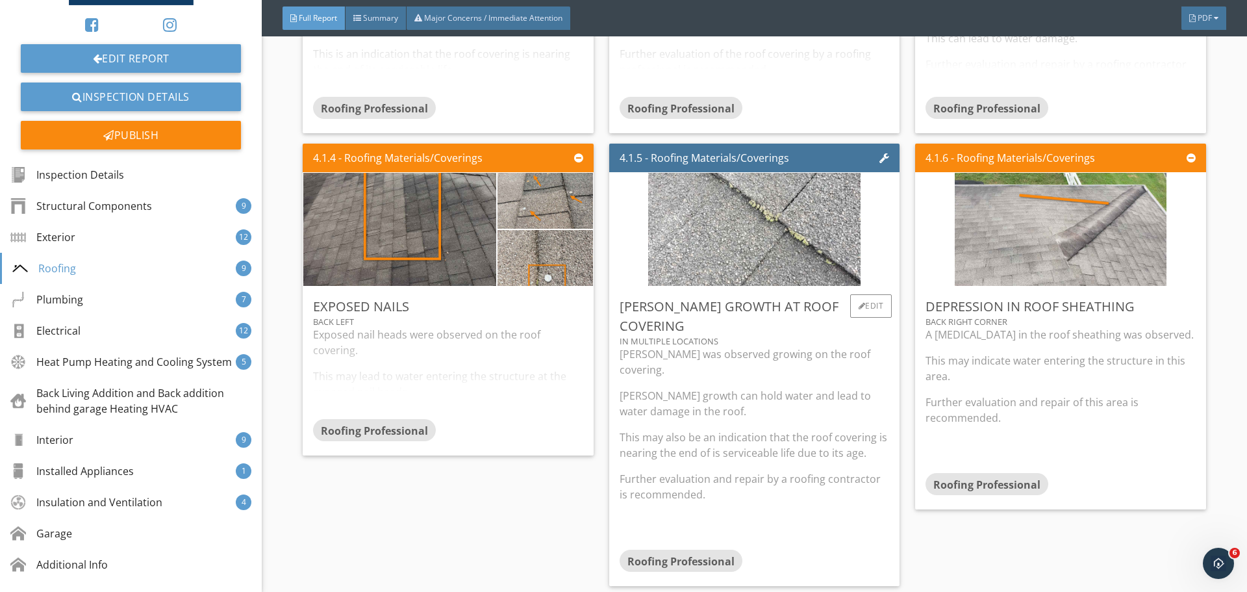
click at [730, 429] on p "This may also be an indication that the roof covering is nearing the end of is …" at bounding box center [755, 444] width 270 height 31
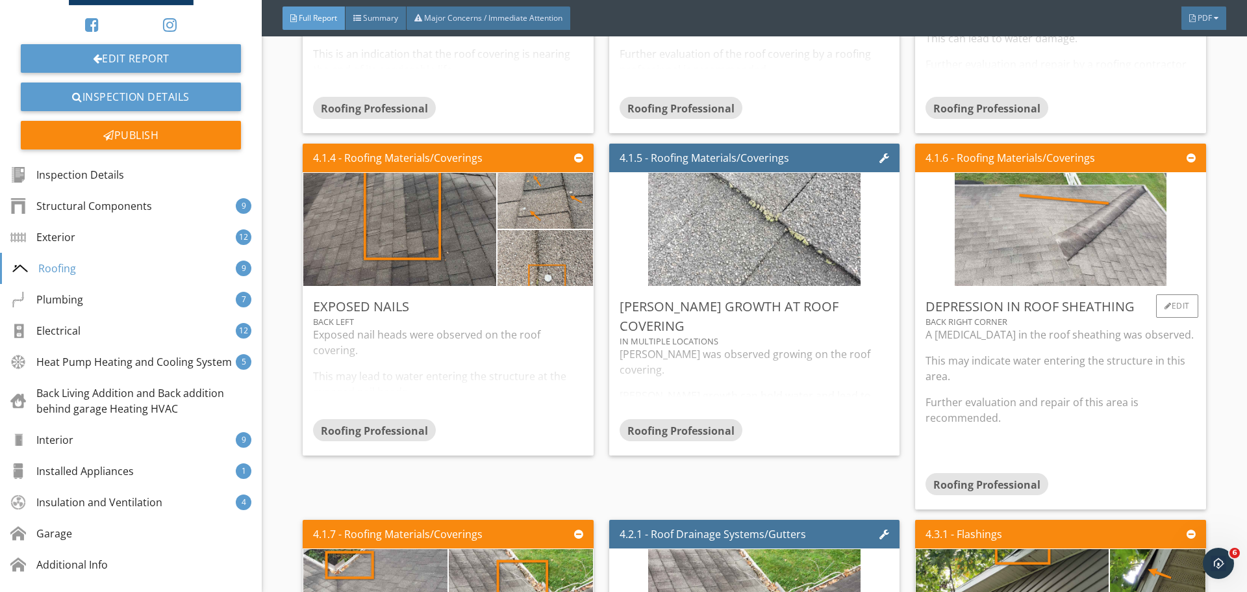
click at [966, 394] on p "Further evaluation and repair of this area is recommended." at bounding box center [1061, 409] width 270 height 31
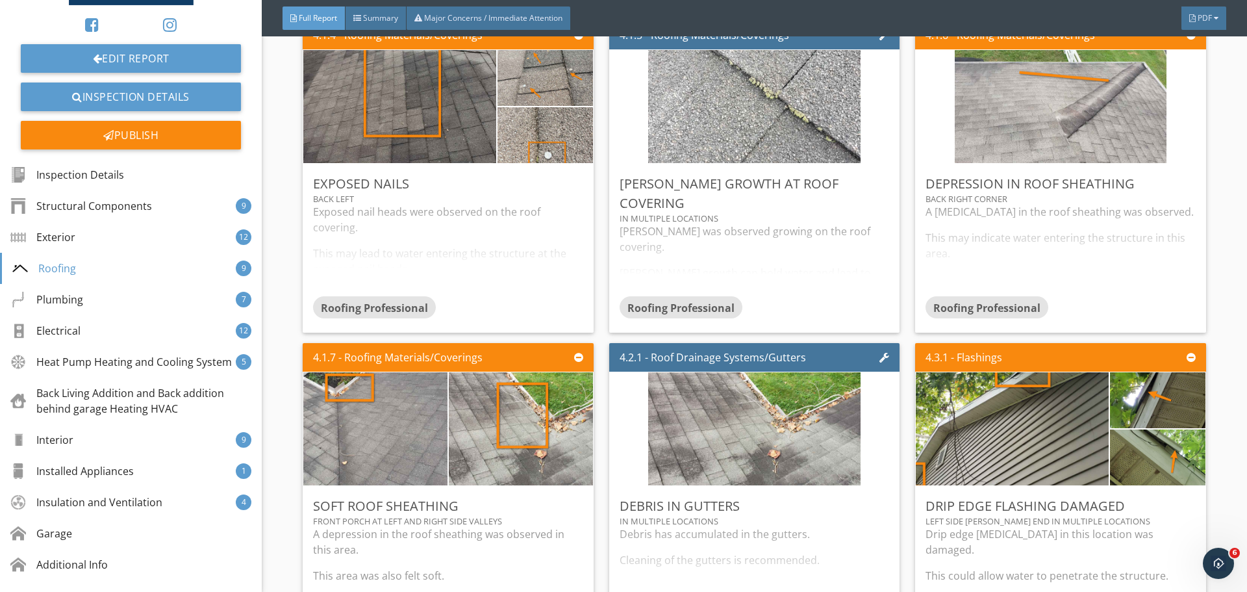
scroll to position [4759, 0]
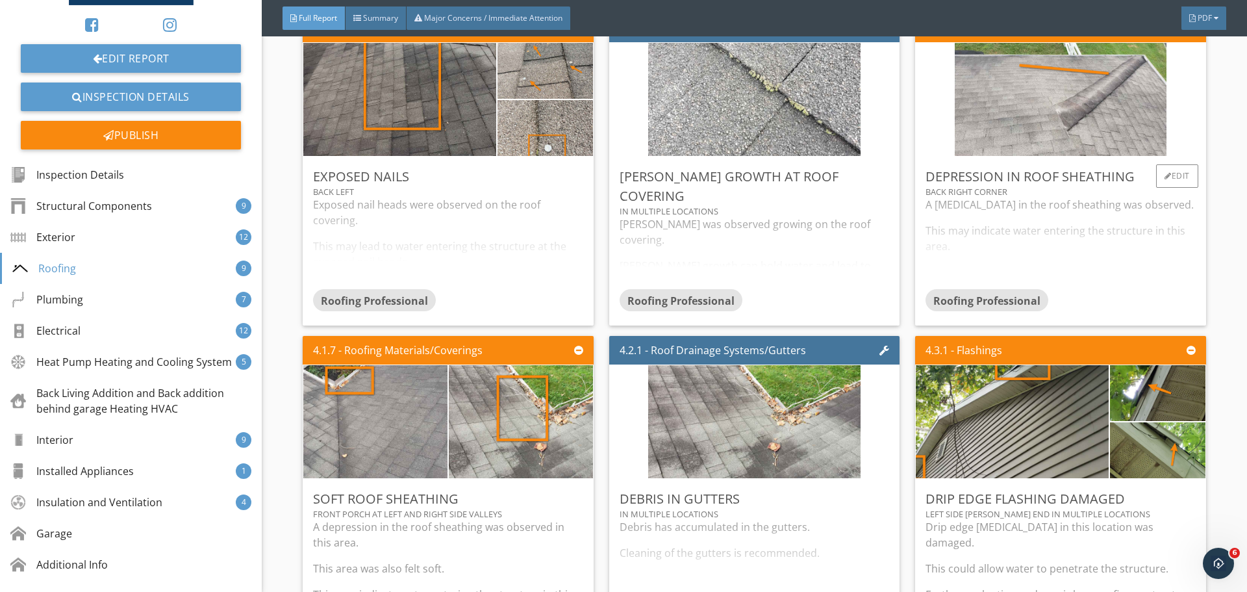
click at [1043, 237] on div "A depression in the roof sheathing was observed. This may indicate water enteri…" at bounding box center [1061, 243] width 270 height 92
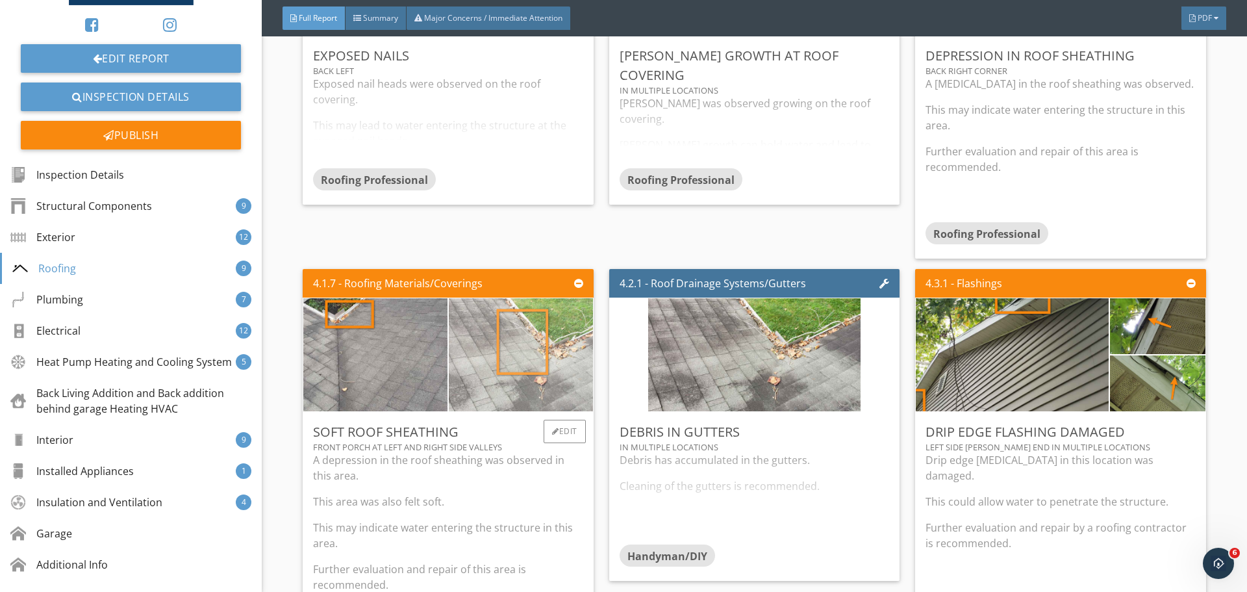
scroll to position [4889, 0]
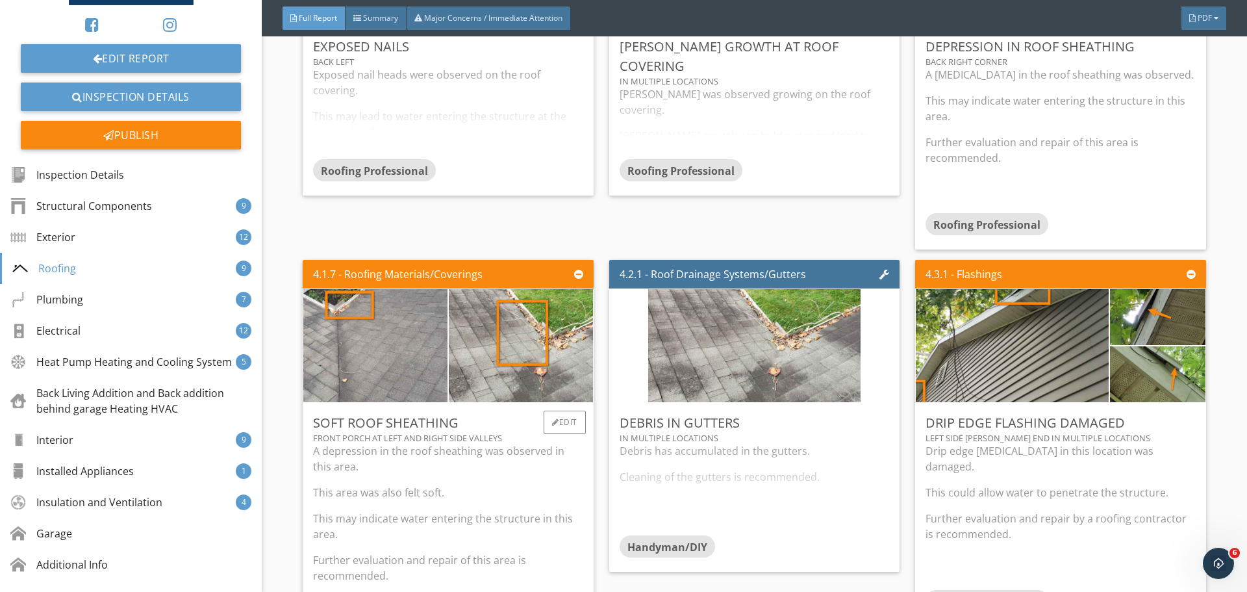
click at [499, 488] on div "A depression in the roof sheathing was observed in this area. This area was als…" at bounding box center [448, 537] width 270 height 188
click at [499, 488] on div "A depression in the roof sheathing was observed in this area. This area was als…" at bounding box center [448, 489] width 270 height 92
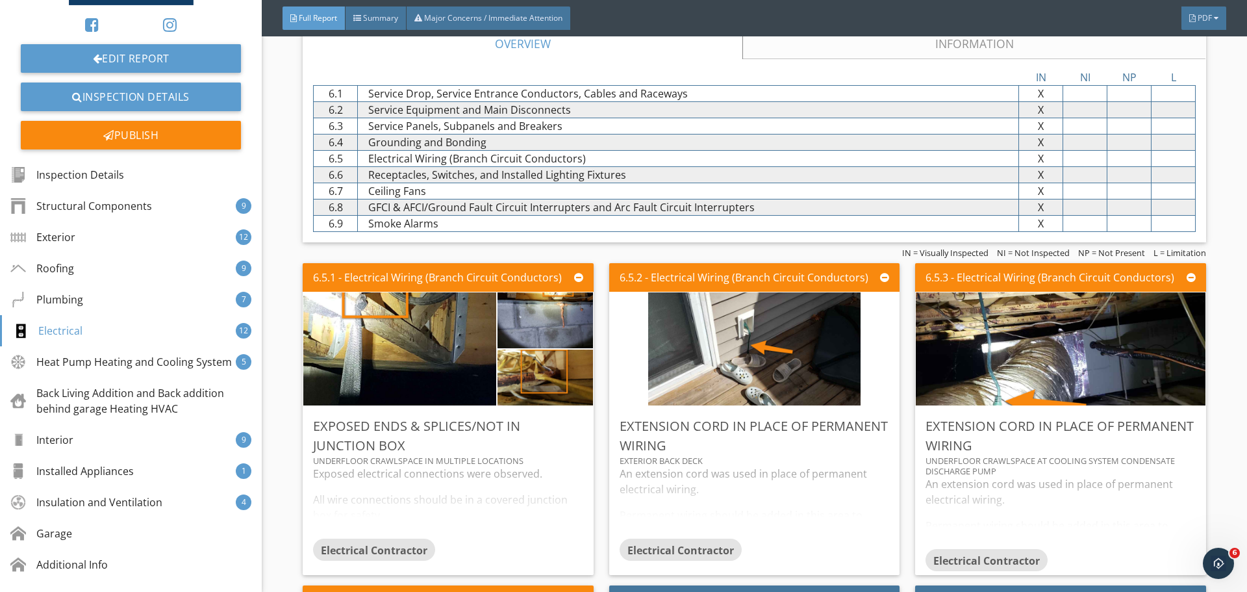
scroll to position [6968, 0]
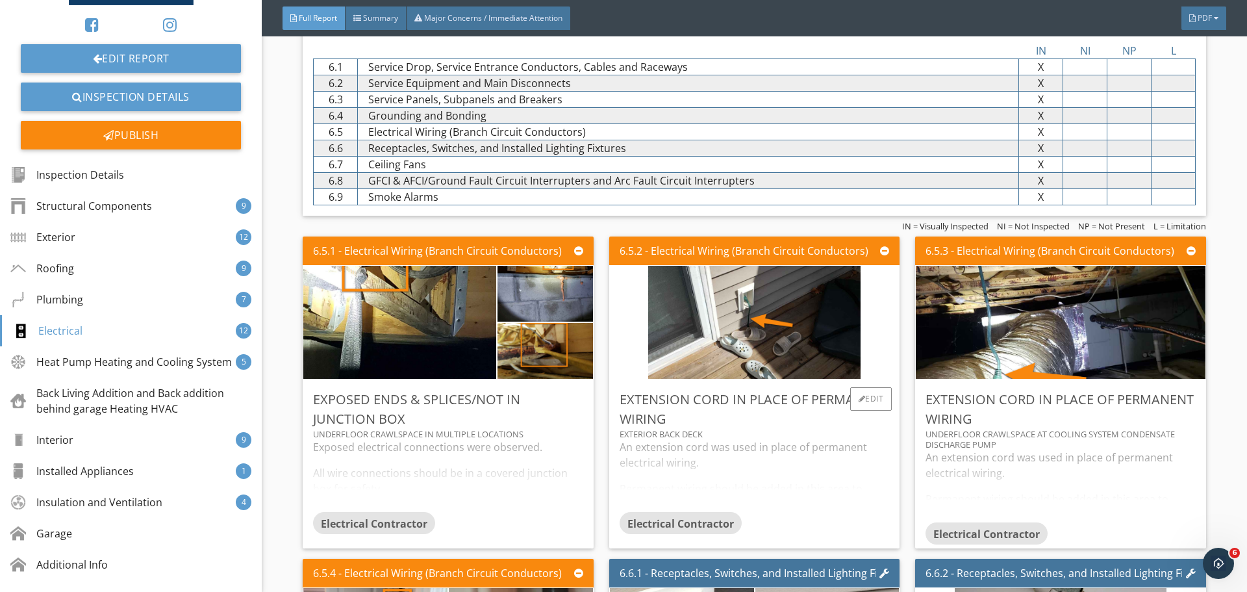
click at [633, 439] on div "An extension cord was used in place of permanent electrical wiring. Permanent w…" at bounding box center [755, 475] width 270 height 73
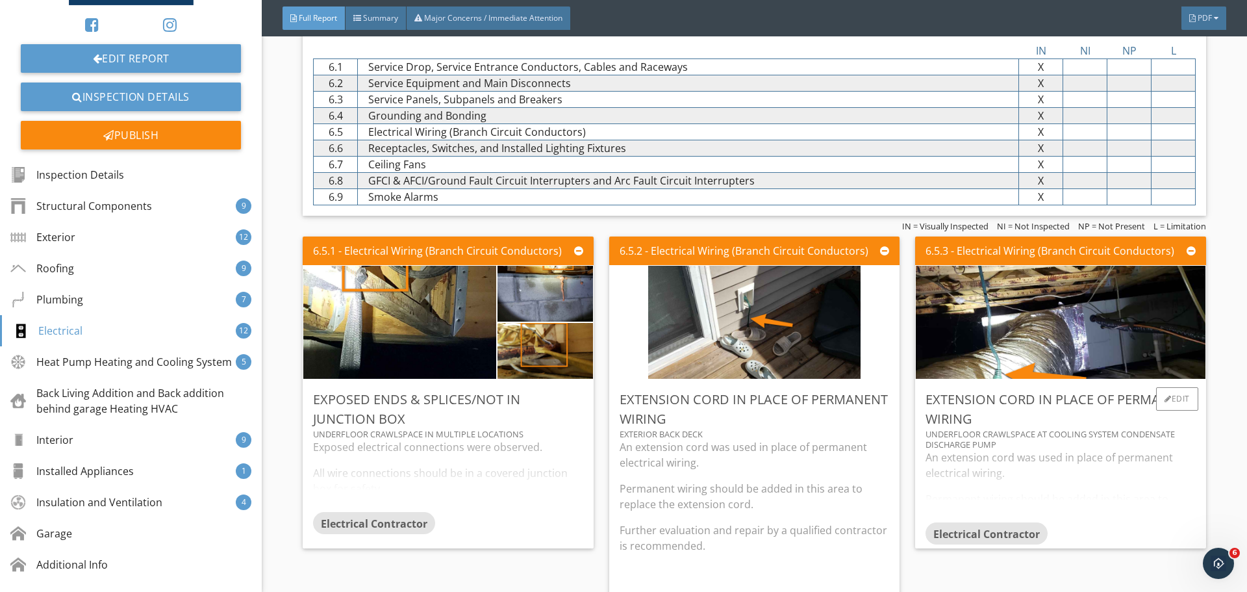
click at [955, 469] on div "An extension cord was used in place of permanent electrical wiring. Permanent w…" at bounding box center [1061, 486] width 270 height 73
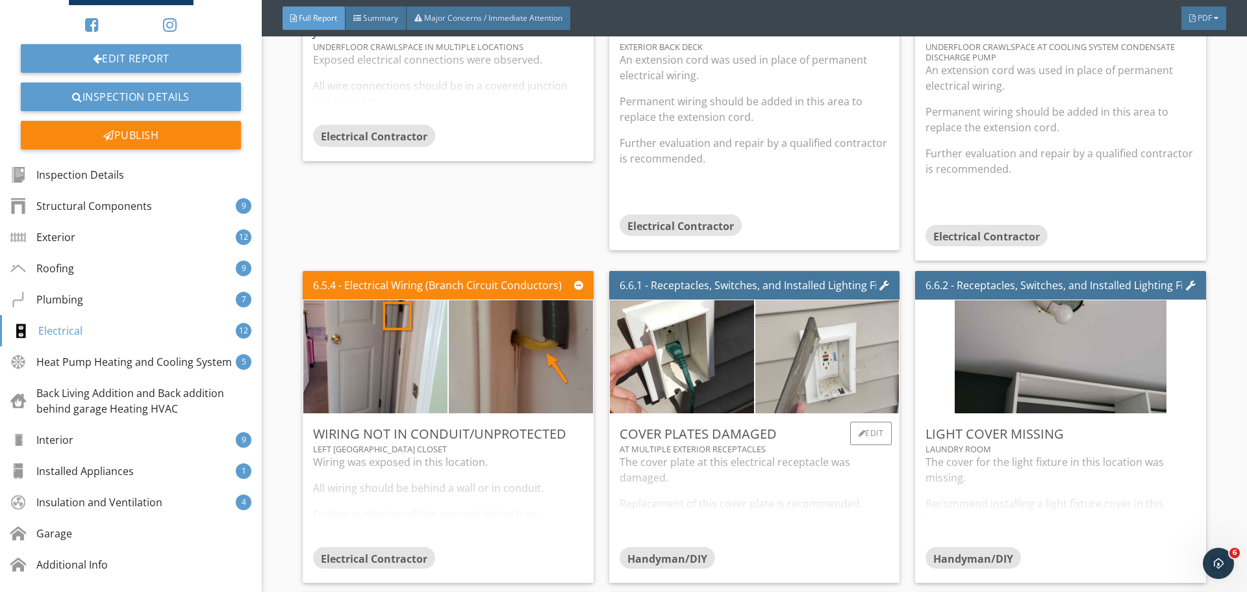
scroll to position [7358, 0]
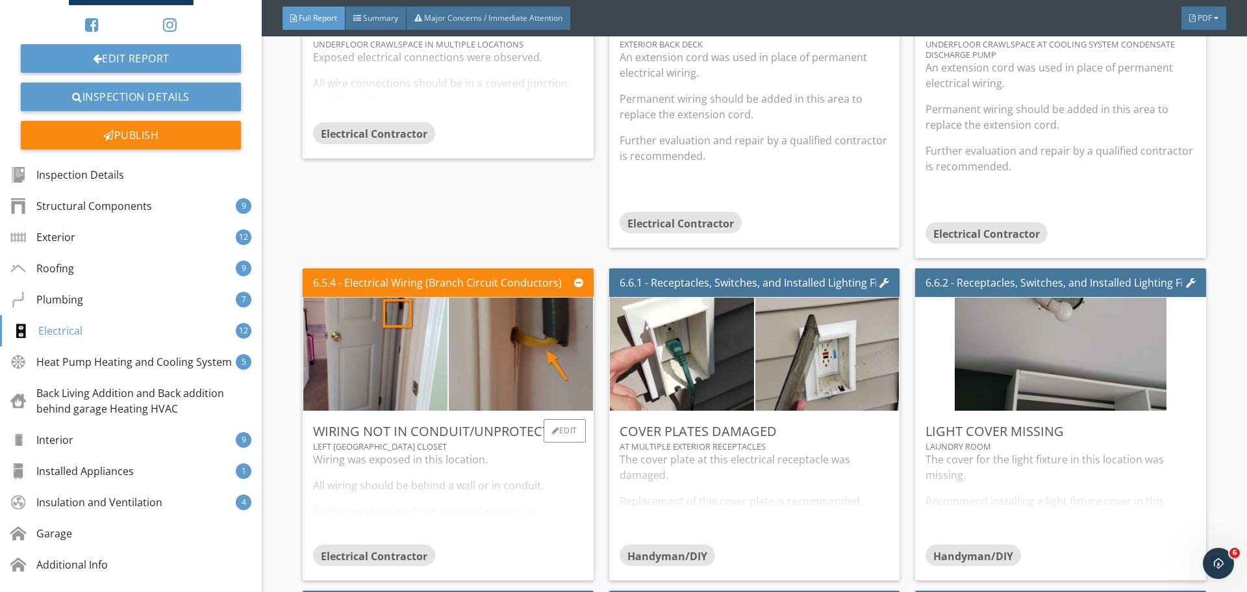
click at [542, 485] on div "Wiring was exposed in this location. All wiring should be behind a wall or in c…" at bounding box center [448, 497] width 270 height 92
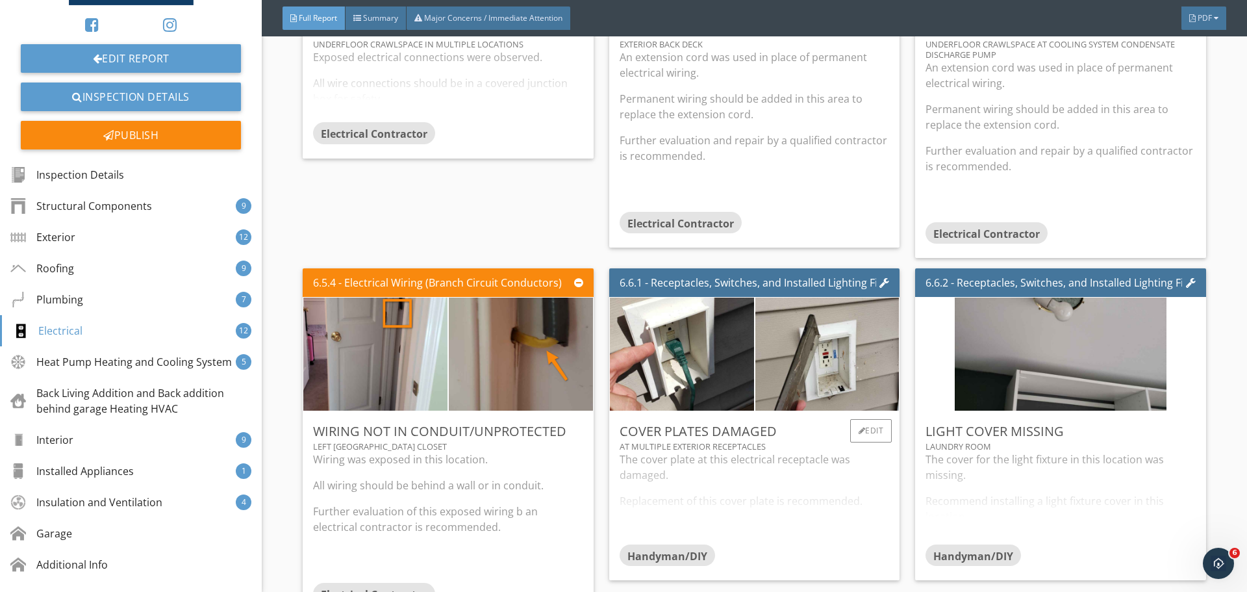
click at [696, 475] on div "The cover plate at this electrical receptacle was damaged. Replacement of this …" at bounding box center [755, 497] width 270 height 92
click at [967, 477] on div "The cover for the light fixture in this location was missing. Recommend install…" at bounding box center [1061, 497] width 270 height 92
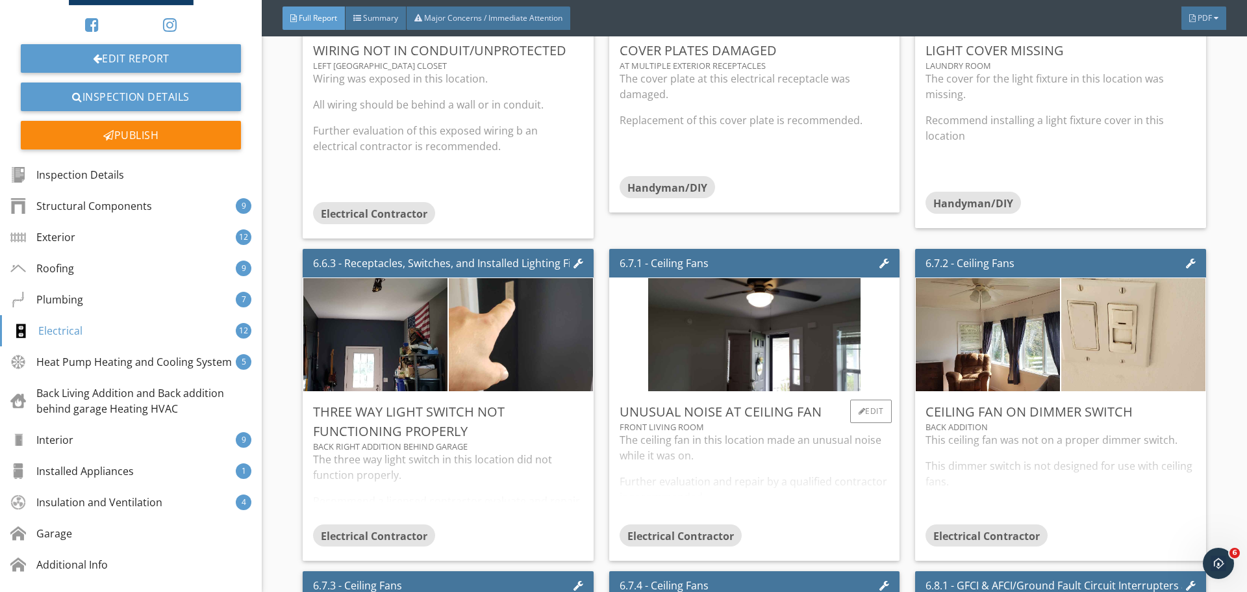
scroll to position [7748, 0]
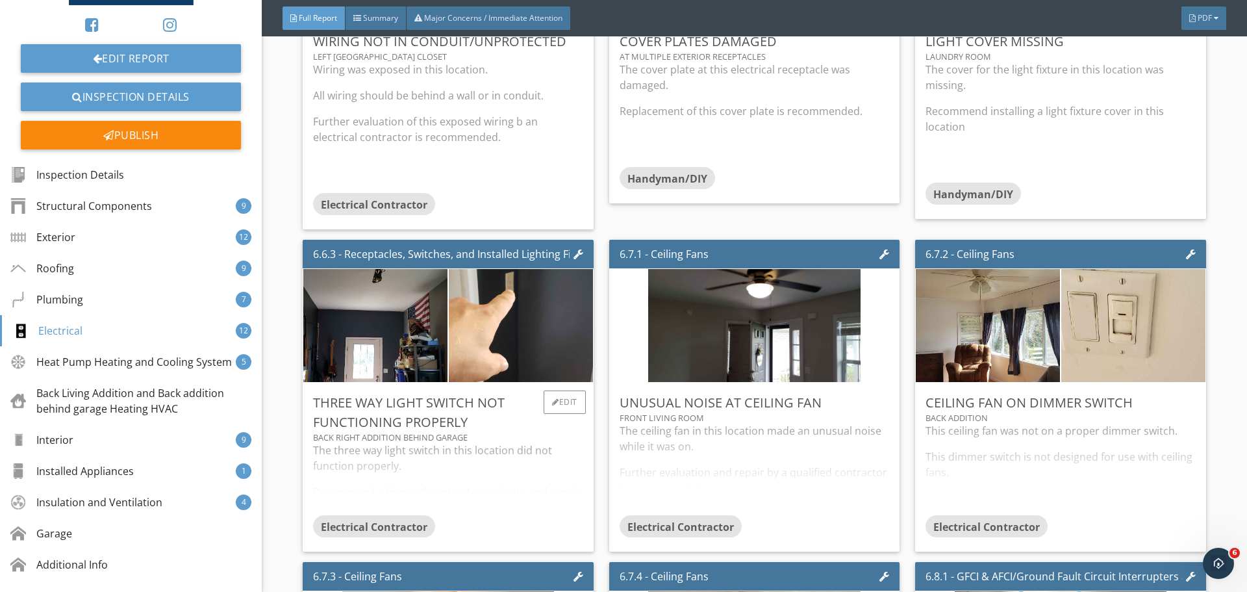
click at [516, 456] on div "The three way light switch in this location did not function properly. Recommen…" at bounding box center [448, 478] width 270 height 73
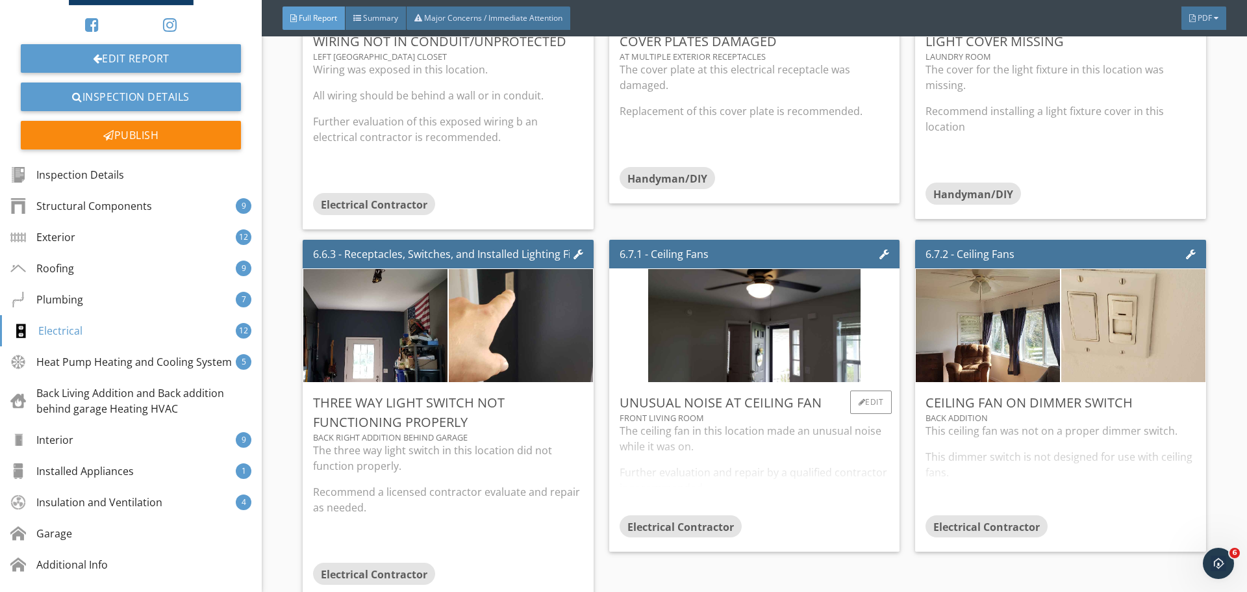
click at [707, 461] on div "The ceiling fan in this location made an unusual noise while it was on. Further…" at bounding box center [755, 469] width 270 height 92
click at [1009, 457] on div "This ceiling fan was not on a proper dimmer switch. This dimmer switch is not d…" at bounding box center [1061, 469] width 270 height 92
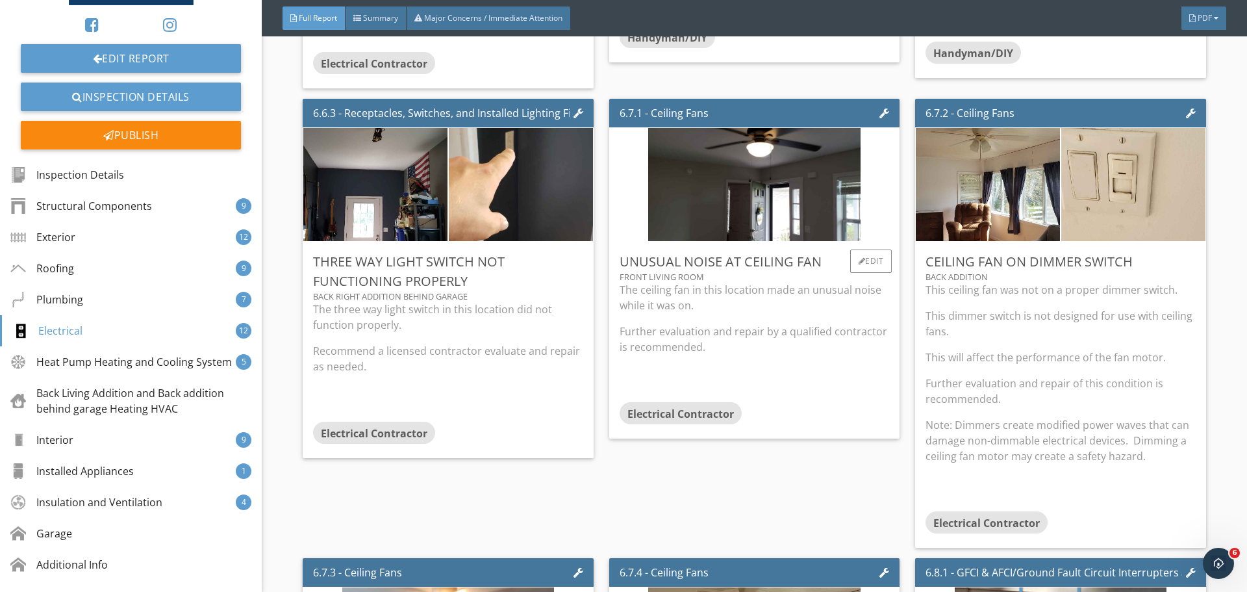
scroll to position [7942, 0]
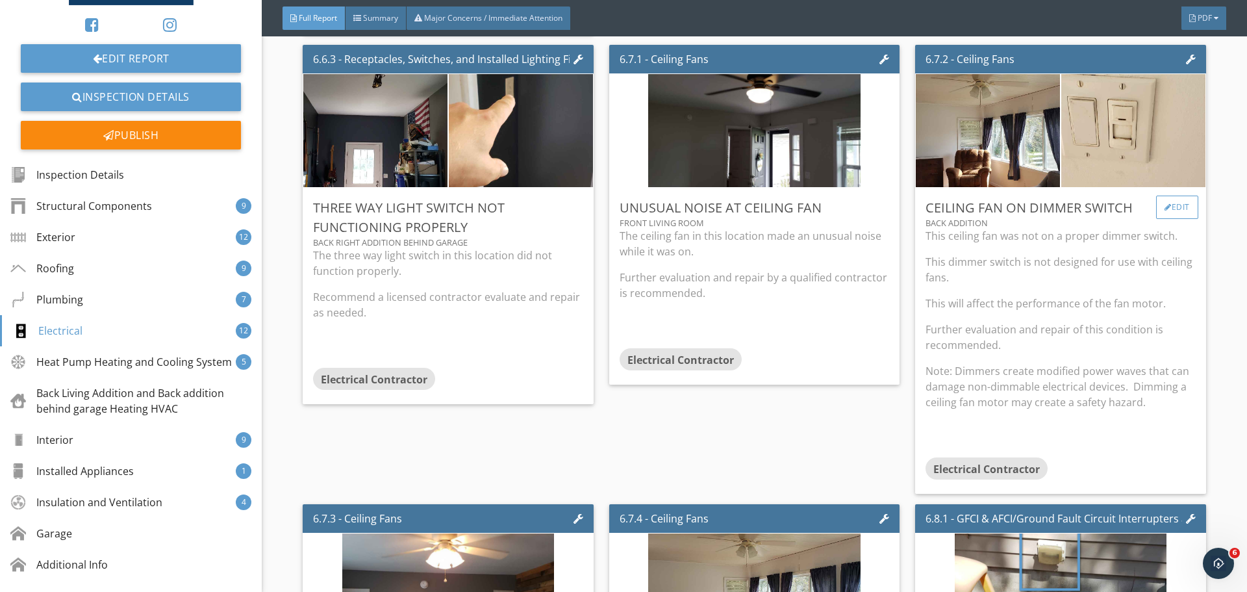
click at [1162, 196] on div "Edit" at bounding box center [1177, 207] width 42 height 23
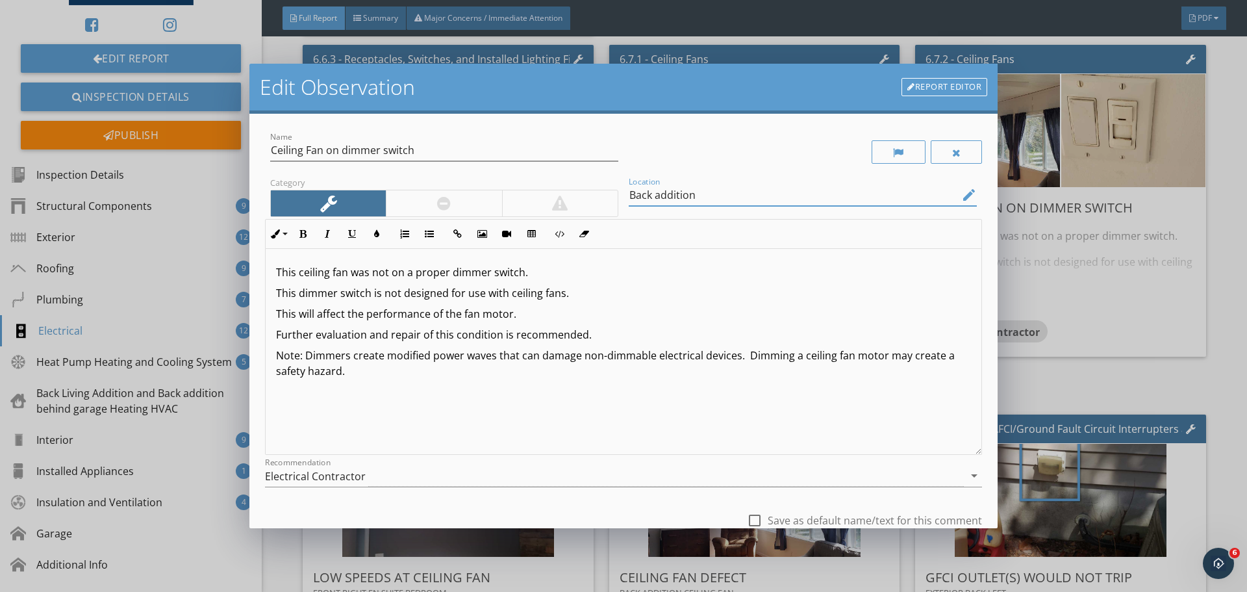
click at [650, 194] on input "Back addition" at bounding box center [794, 194] width 330 height 21
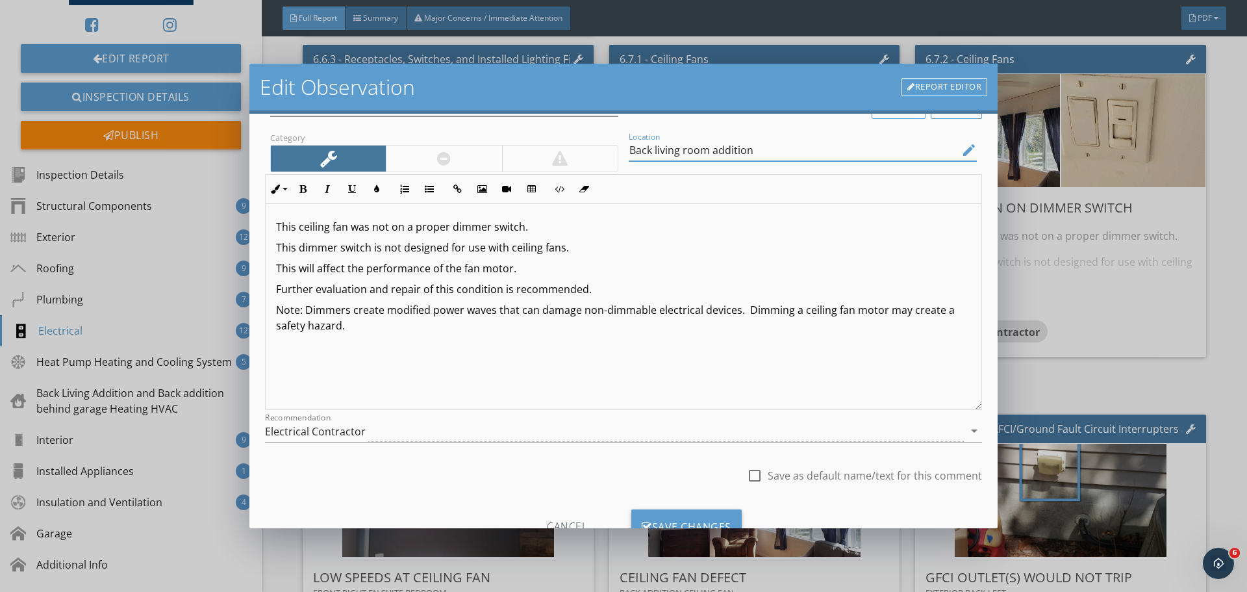
scroll to position [97, 0]
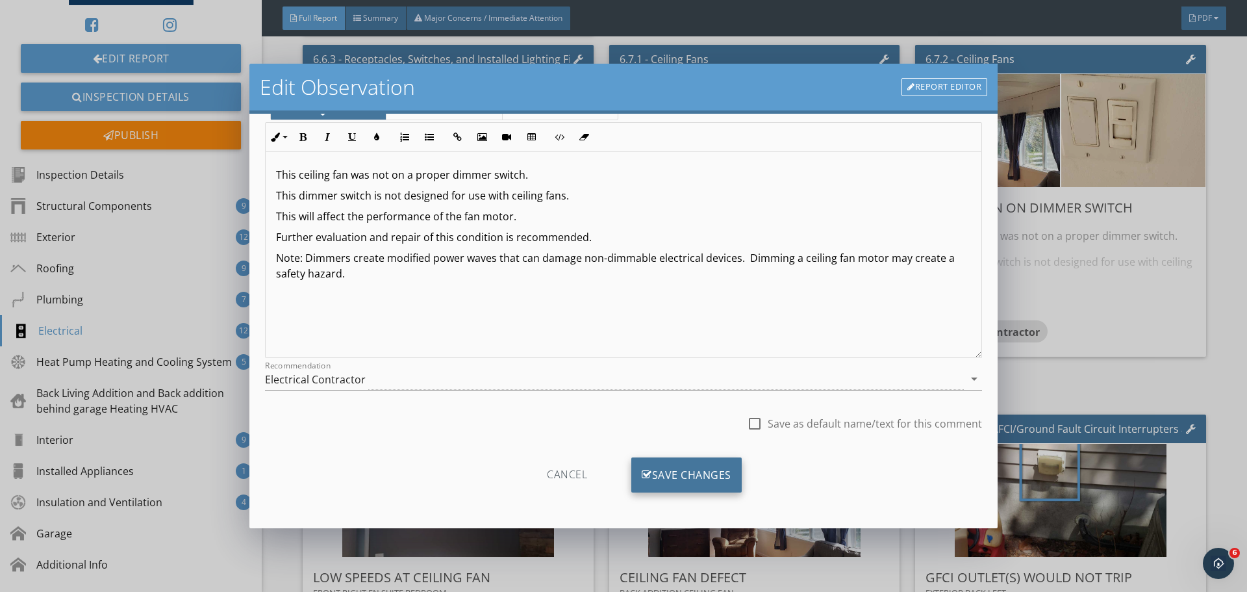
type input "Back living room addition"
click at [687, 475] on div "Save Changes" at bounding box center [686, 474] width 110 height 35
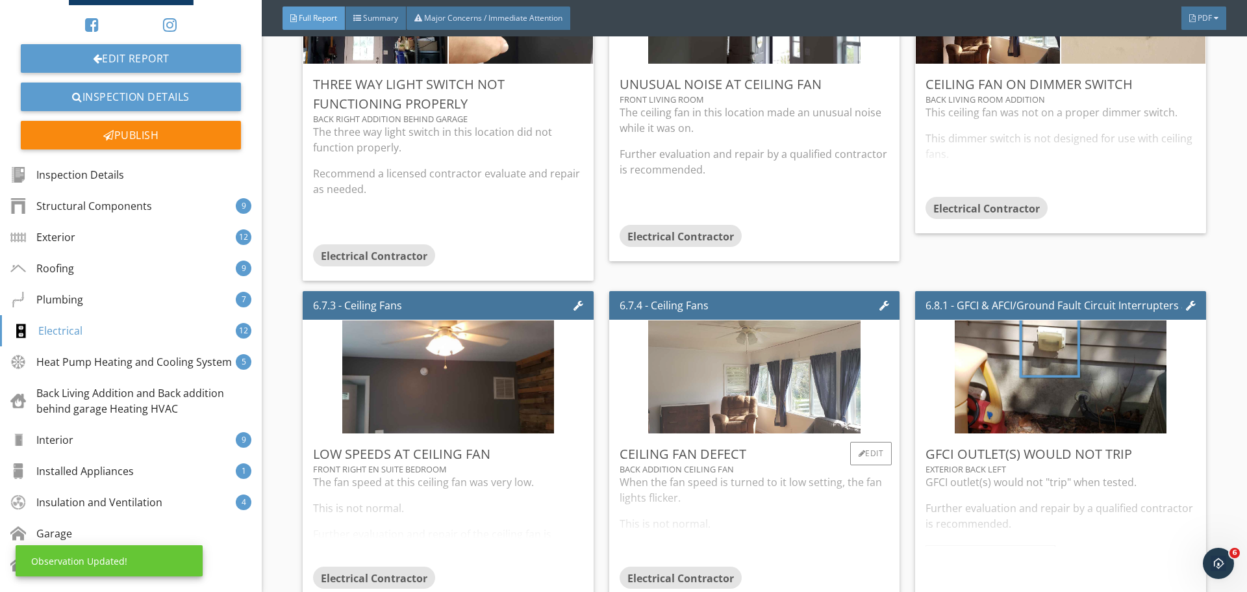
scroll to position [8072, 0]
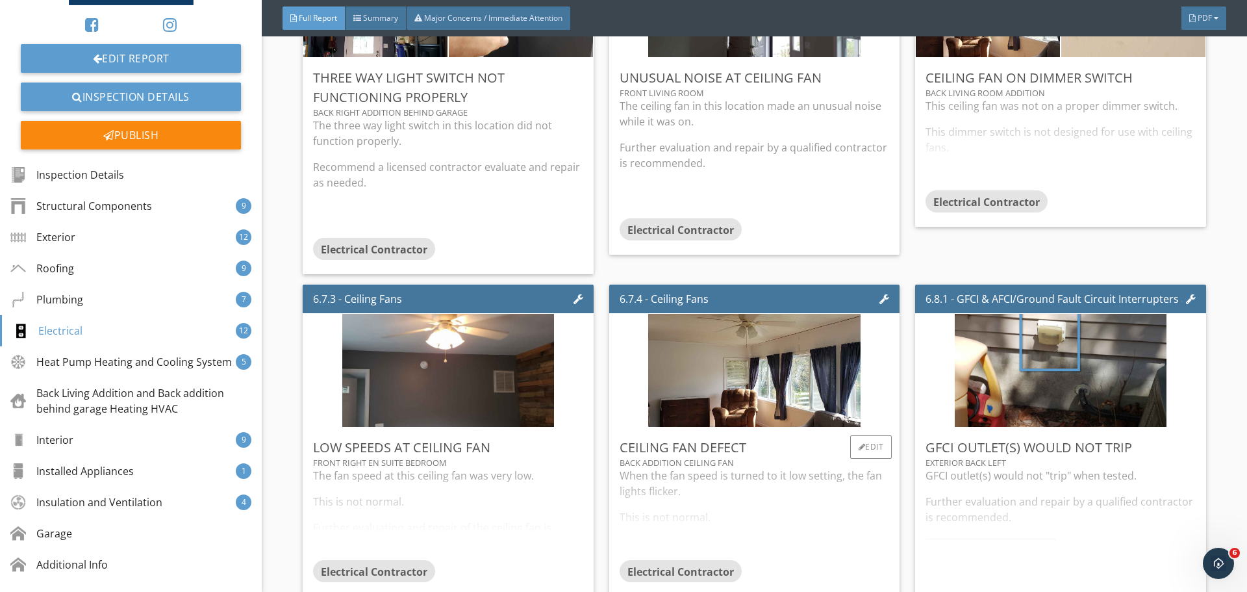
click at [696, 490] on div "When the fan speed is turned to it low setting, the fan lights flicker. This is…" at bounding box center [755, 514] width 270 height 92
click at [859, 443] on div at bounding box center [862, 447] width 7 height 8
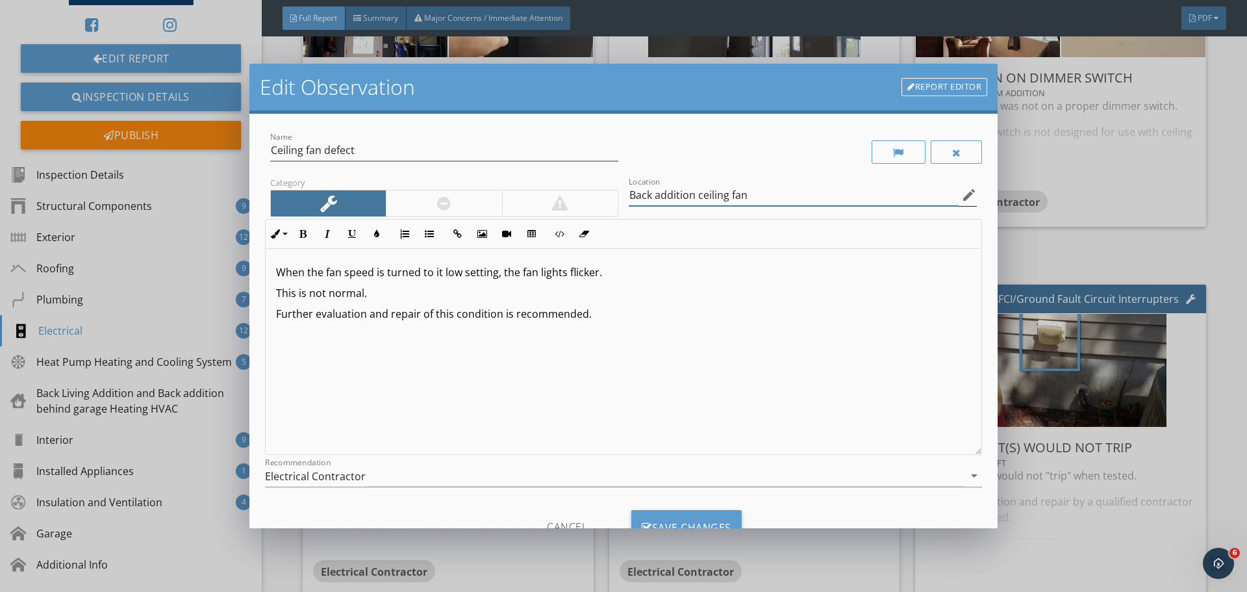
click at [652, 197] on input "Back addition ceiling fan" at bounding box center [794, 194] width 330 height 21
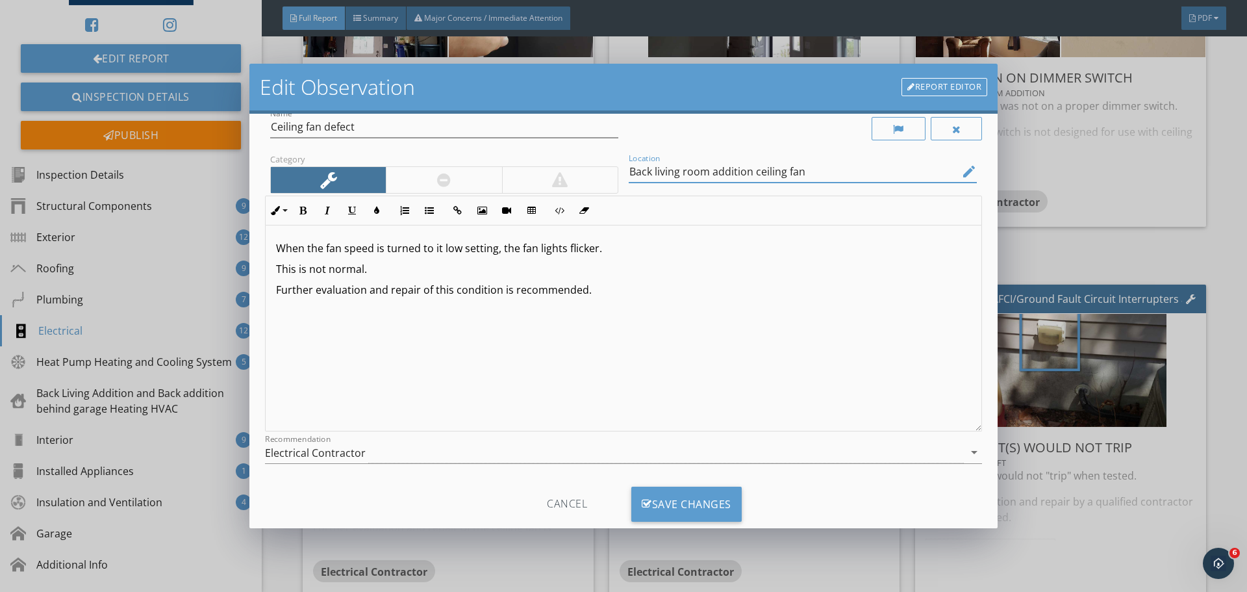
scroll to position [53, 0]
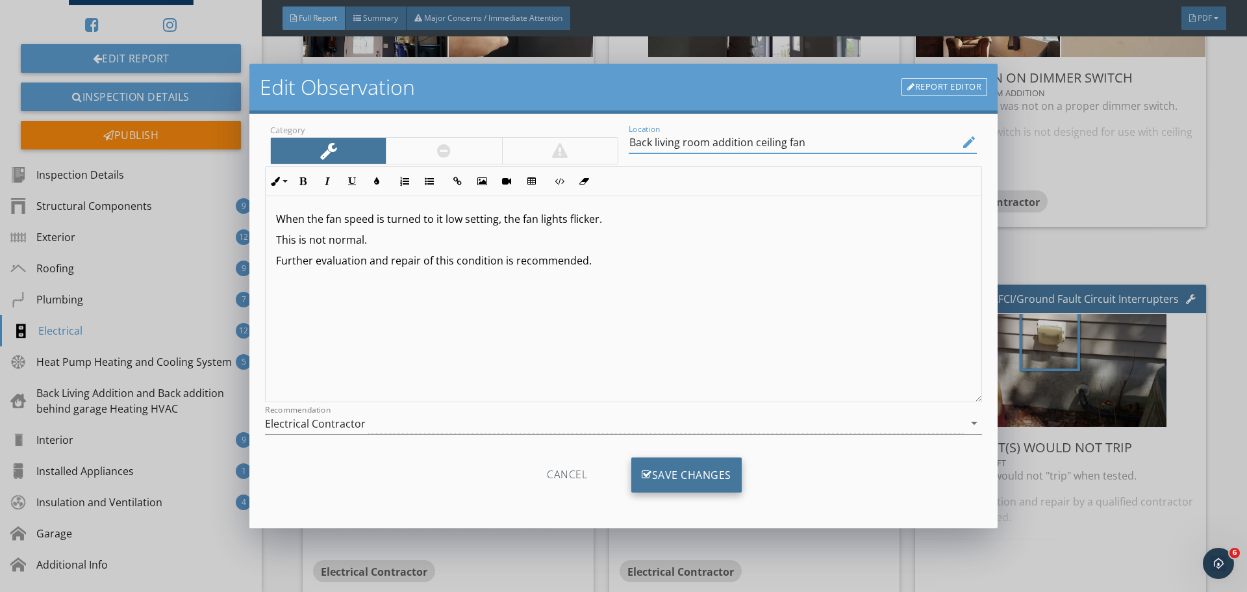
type input "Back living room addition ceiling fan"
click at [699, 470] on div "Save Changes" at bounding box center [686, 474] width 110 height 35
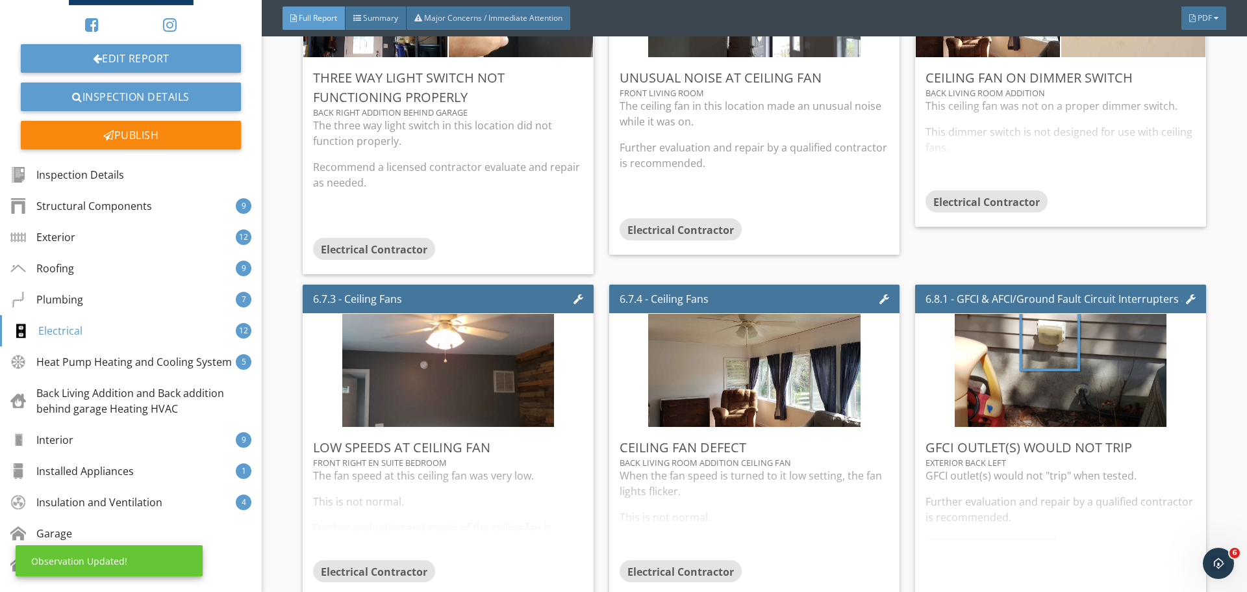
scroll to position [0, 0]
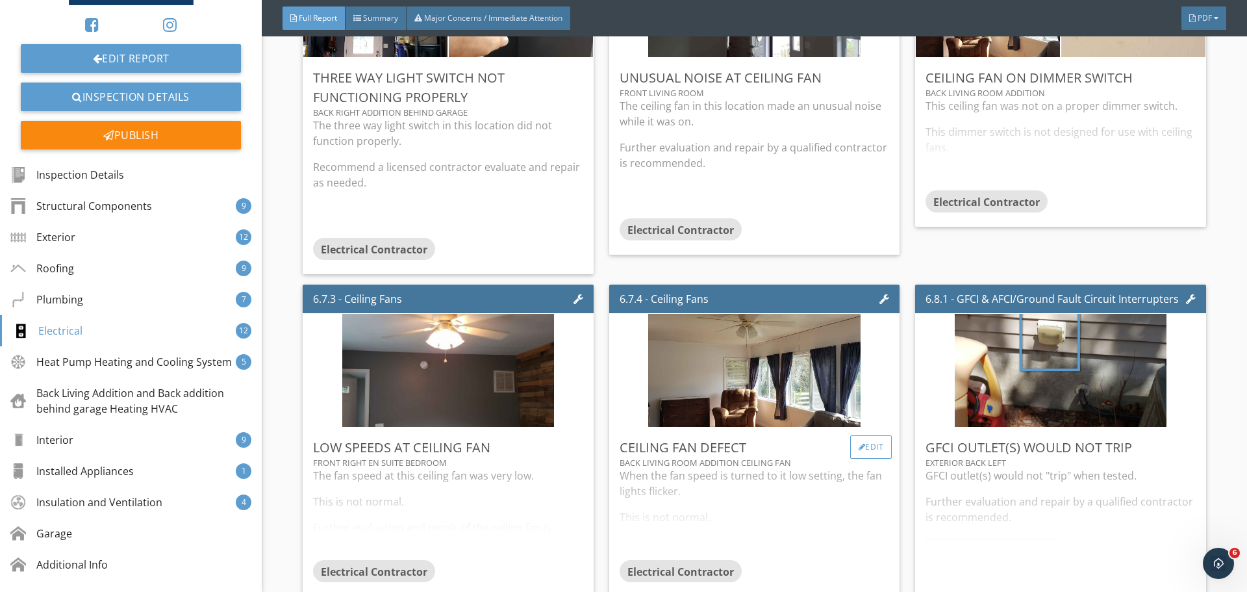
click at [867, 435] on div "Edit" at bounding box center [871, 446] width 42 height 23
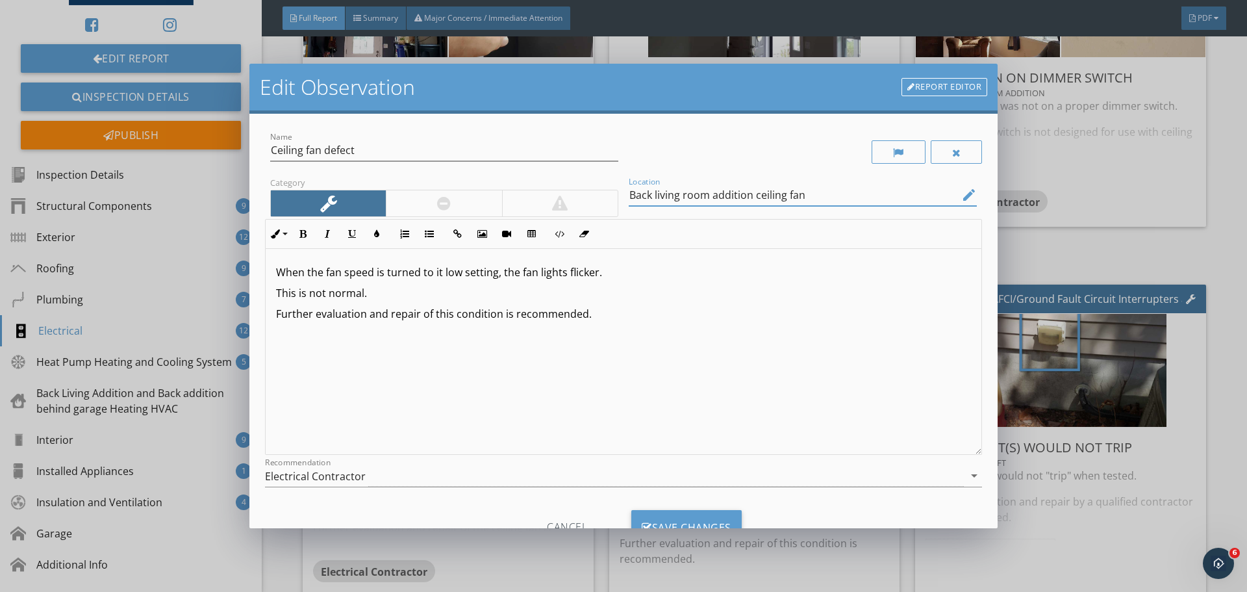
drag, startPoint x: 783, startPoint y: 197, endPoint x: 750, endPoint y: 203, distance: 33.5
click at [750, 203] on input "Back living room addition ceiling fan" at bounding box center [794, 194] width 330 height 21
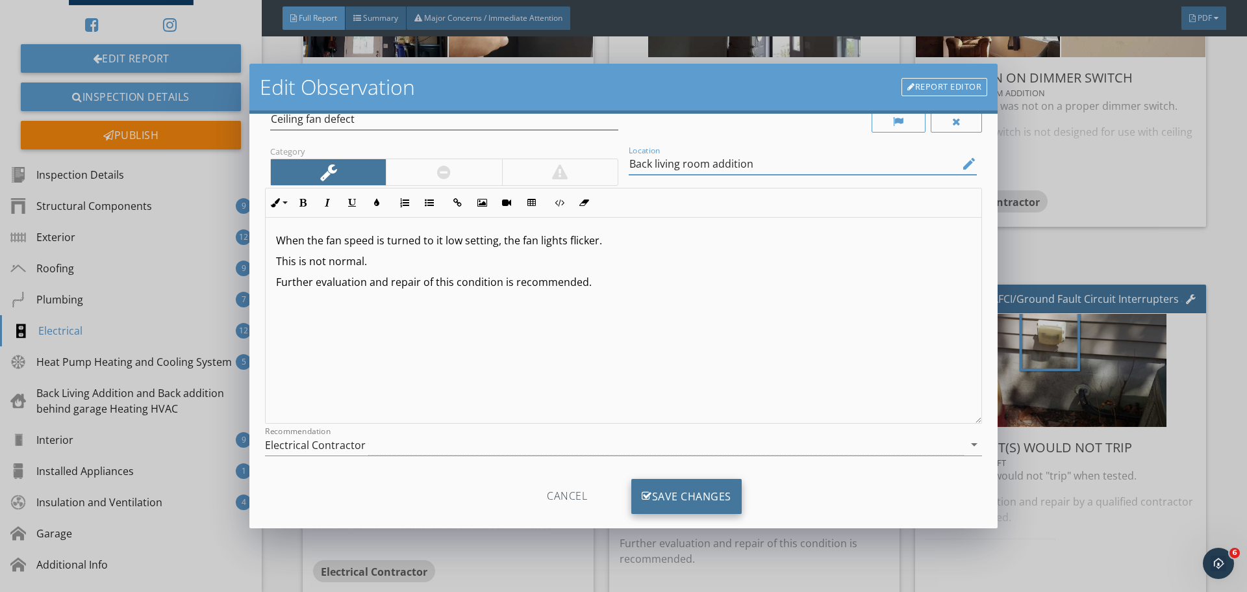
scroll to position [53, 0]
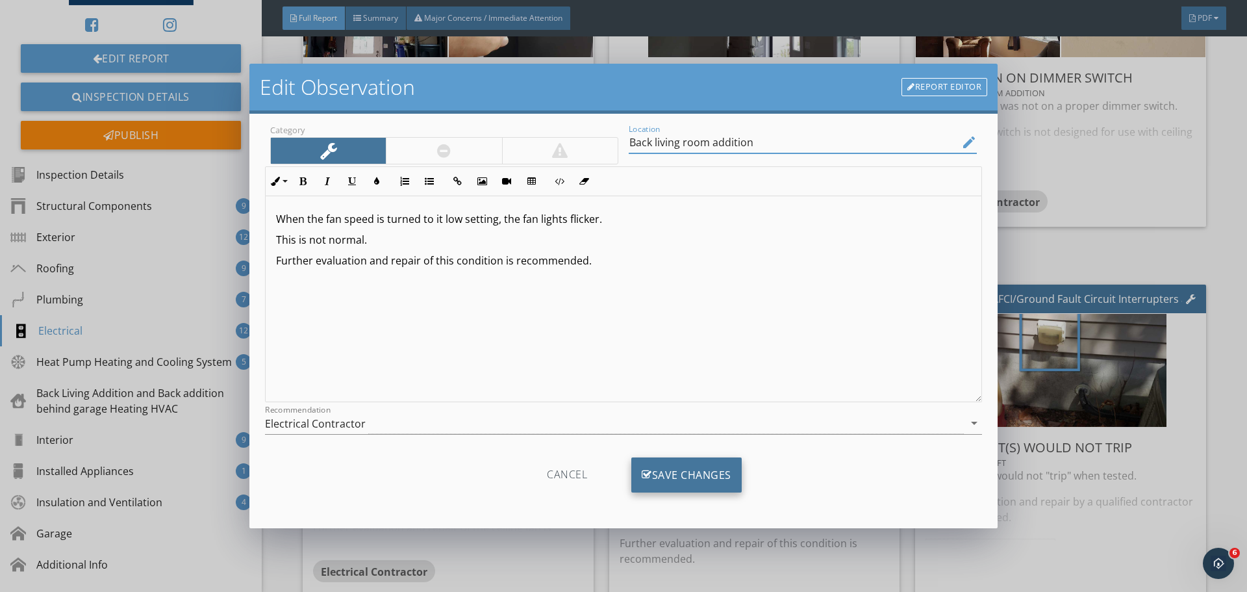
type input "Back living room addition"
click at [689, 477] on div "Save Changes" at bounding box center [686, 474] width 110 height 35
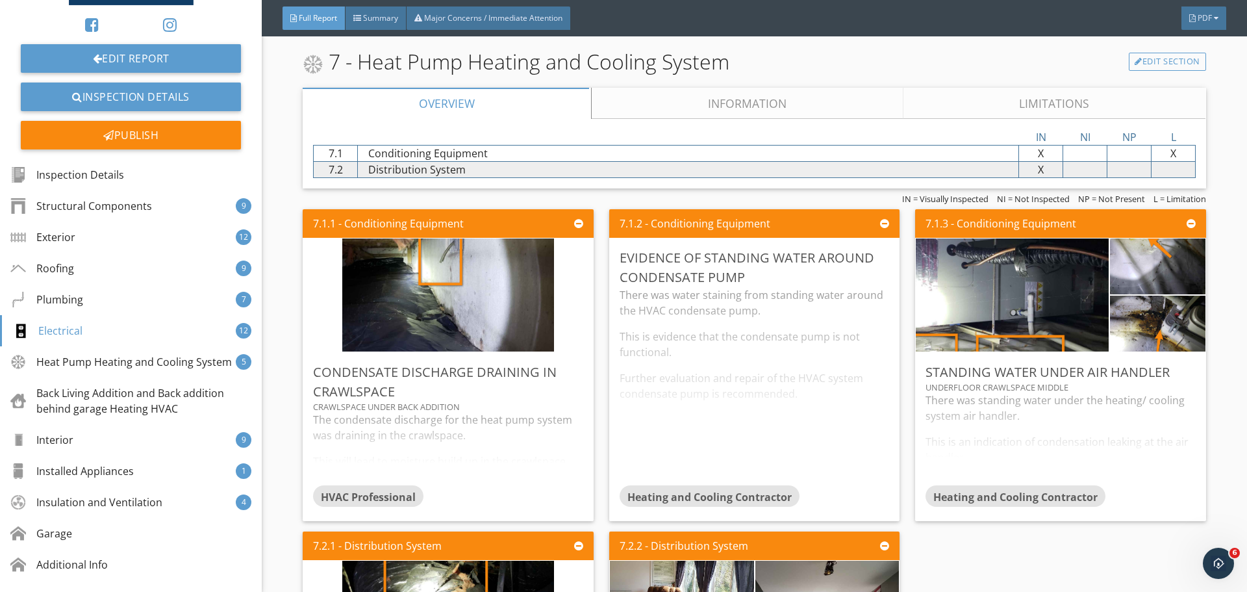
scroll to position [8722, 0]
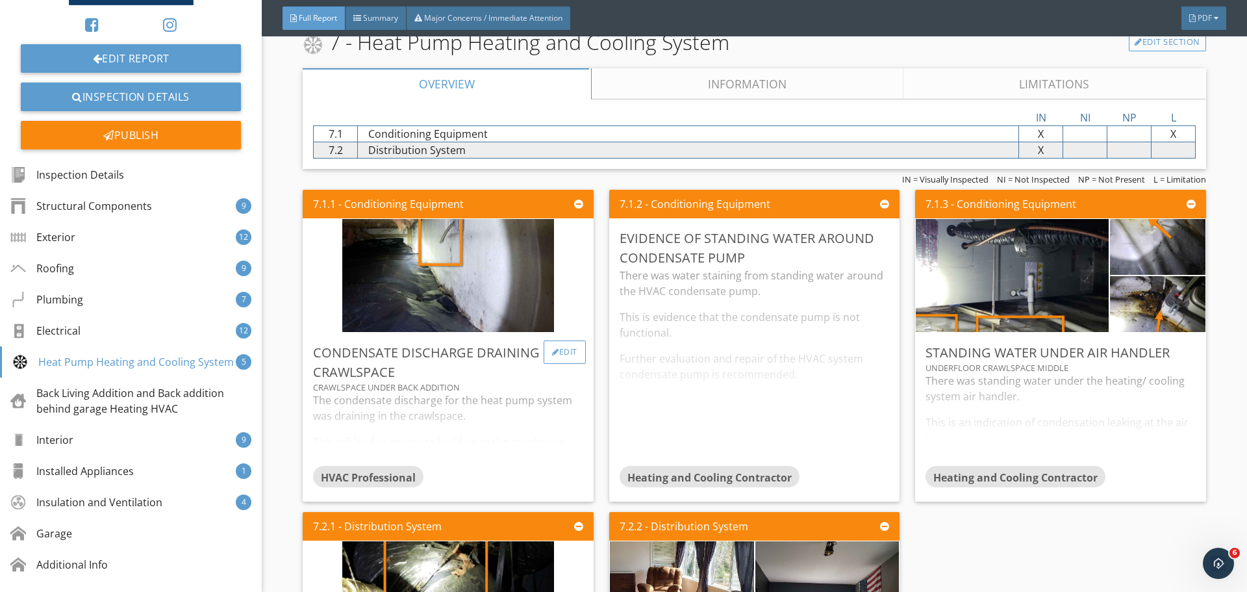
click at [562, 340] on div "Edit" at bounding box center [565, 351] width 42 height 23
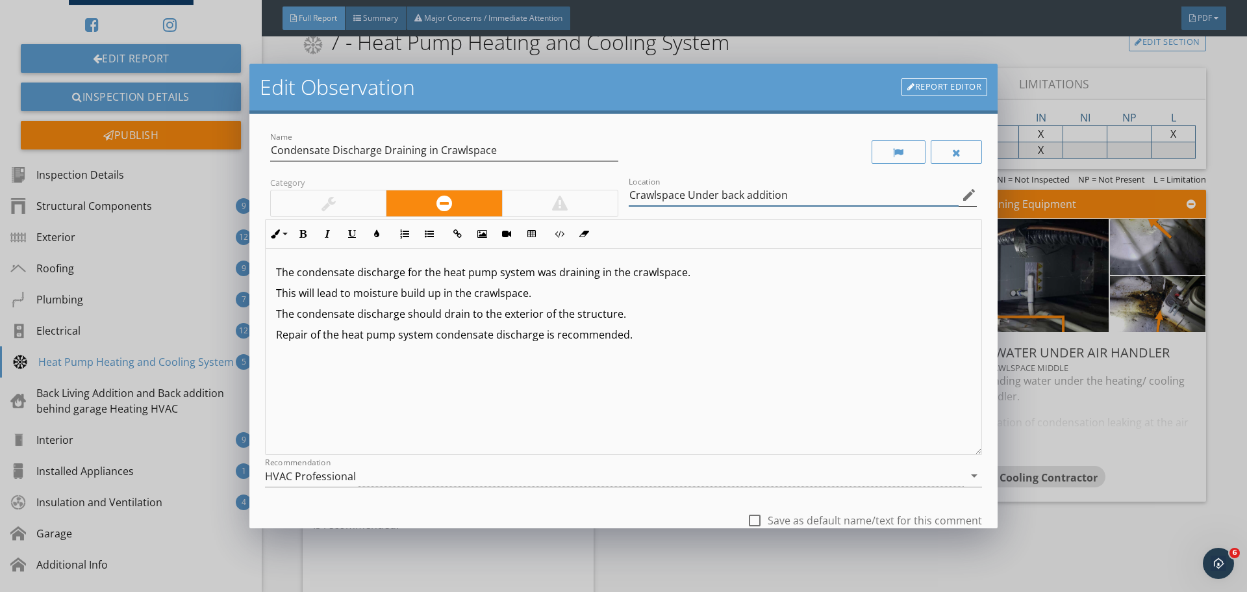
click at [741, 199] on input "Crawlspace Under back addition" at bounding box center [794, 194] width 330 height 21
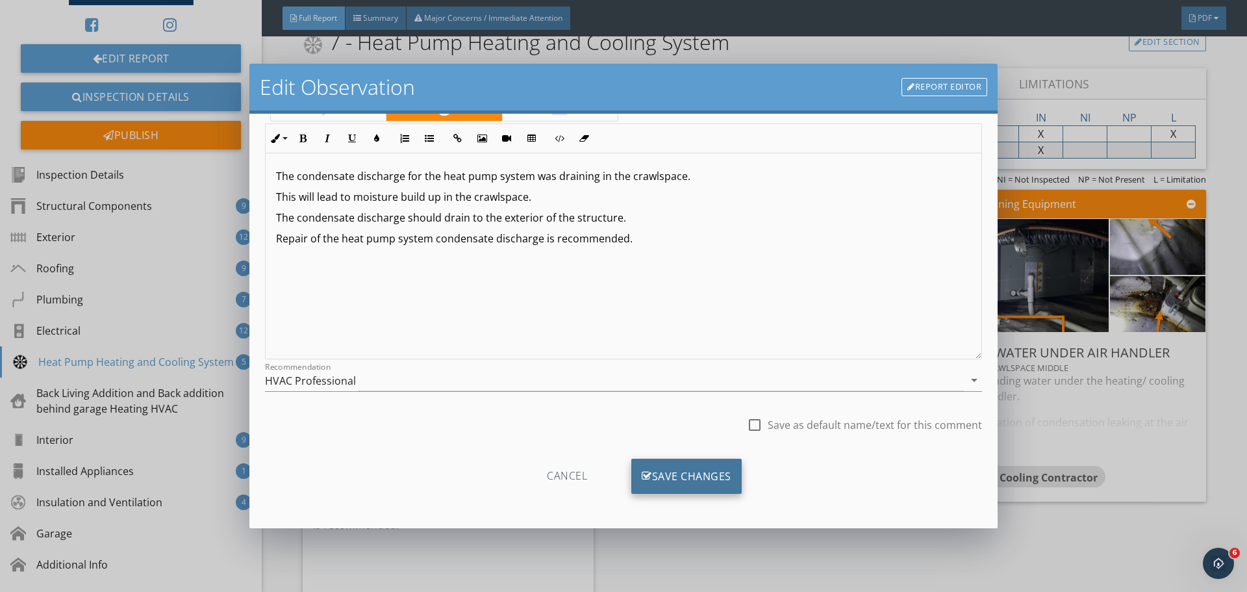
scroll to position [97, 0]
type input "Crawlspace Under back living room addition"
click at [705, 472] on div "Save Changes" at bounding box center [686, 474] width 110 height 35
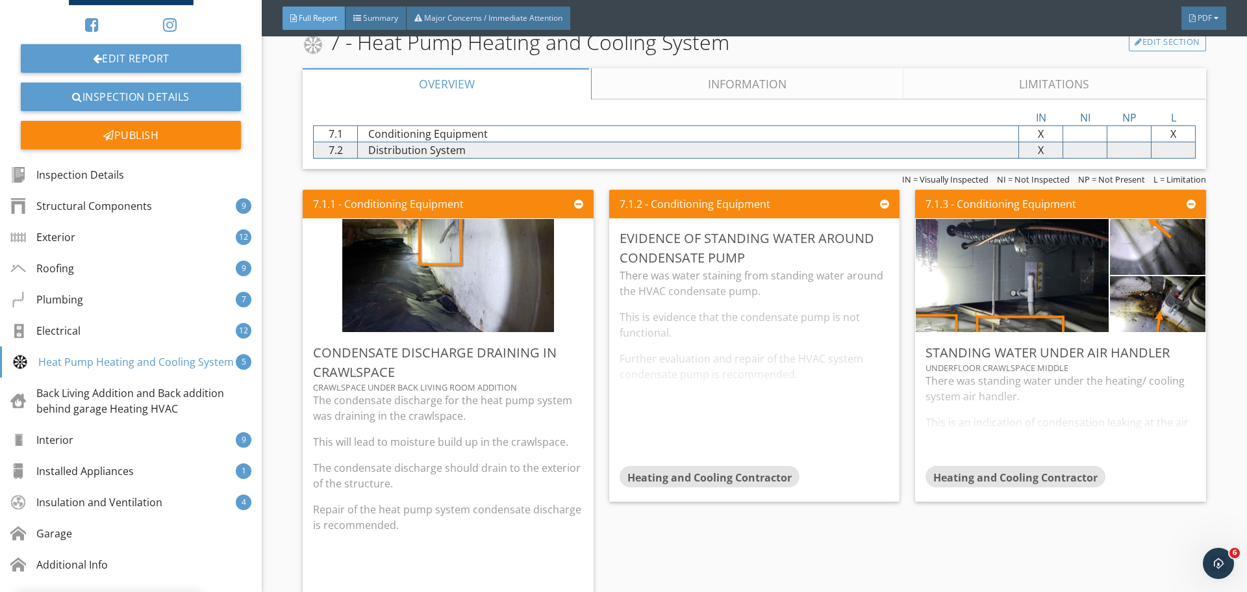
scroll to position [0, 0]
click at [863, 226] on div "Edit" at bounding box center [871, 237] width 42 height 23
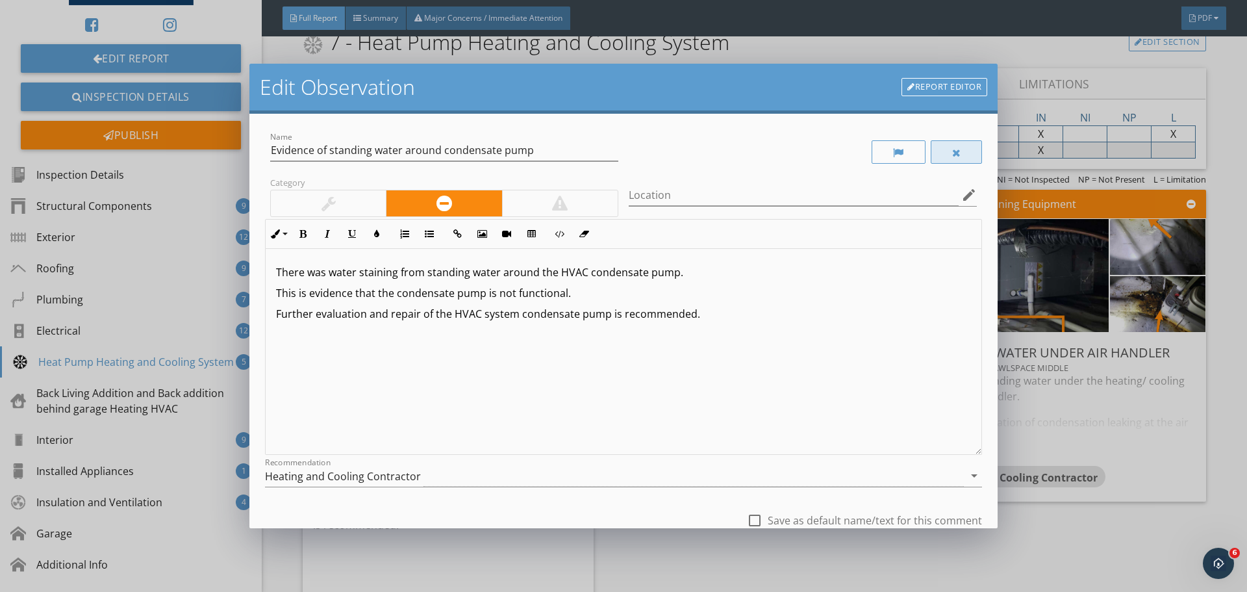
click at [945, 145] on div at bounding box center [957, 151] width 52 height 23
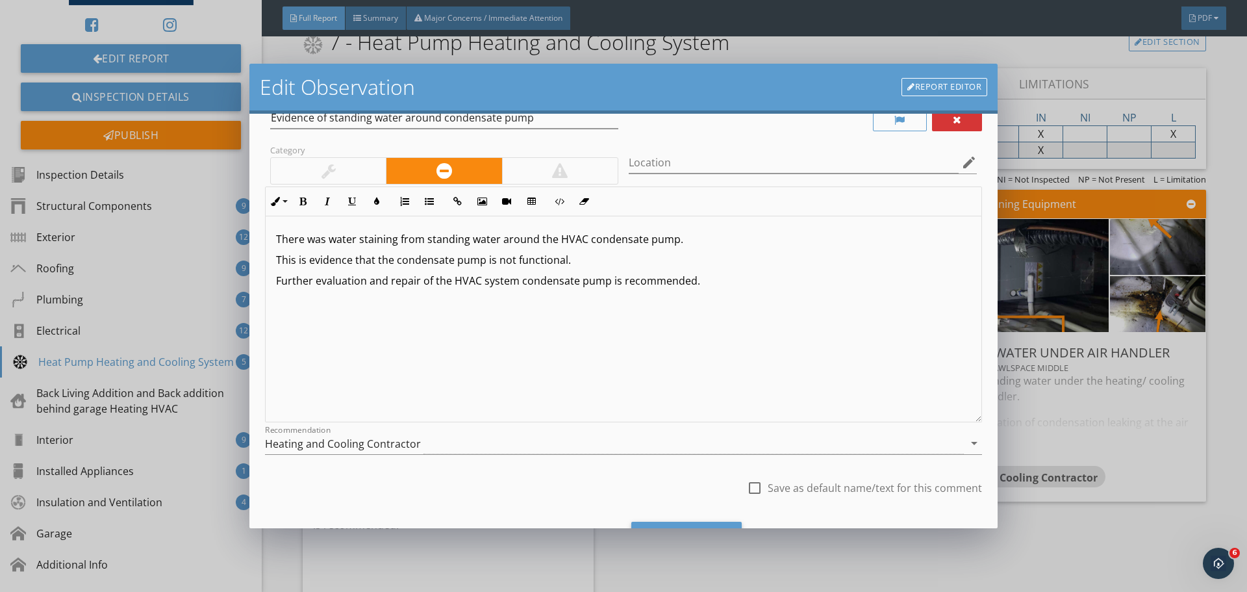
scroll to position [97, 0]
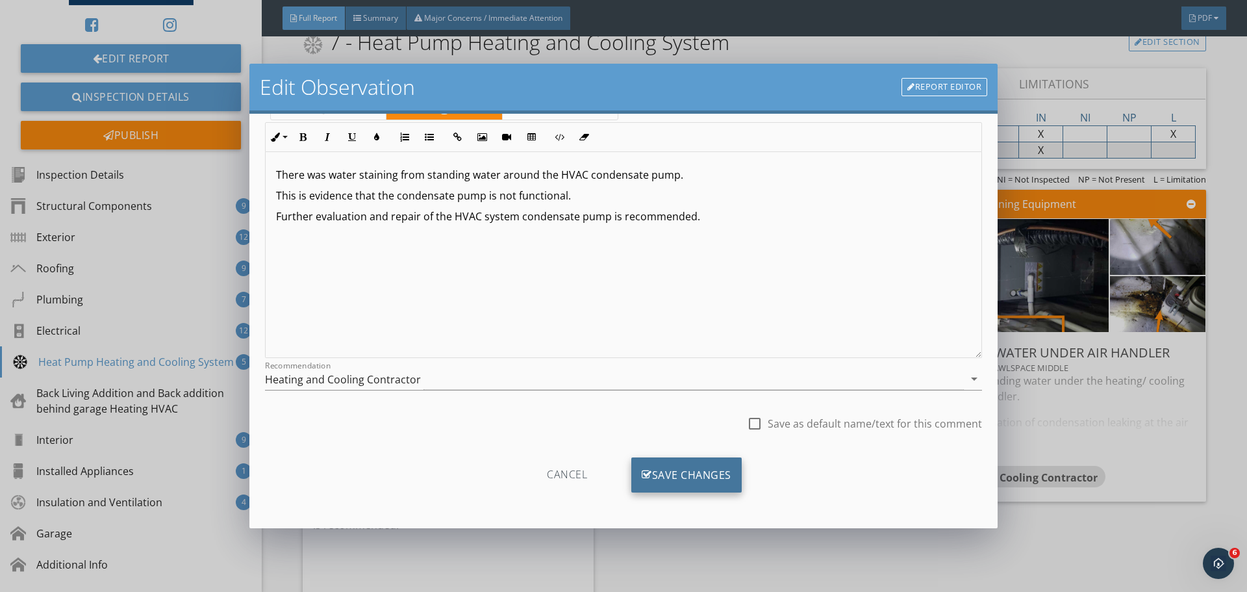
click at [703, 472] on div "Save Changes" at bounding box center [686, 474] width 110 height 35
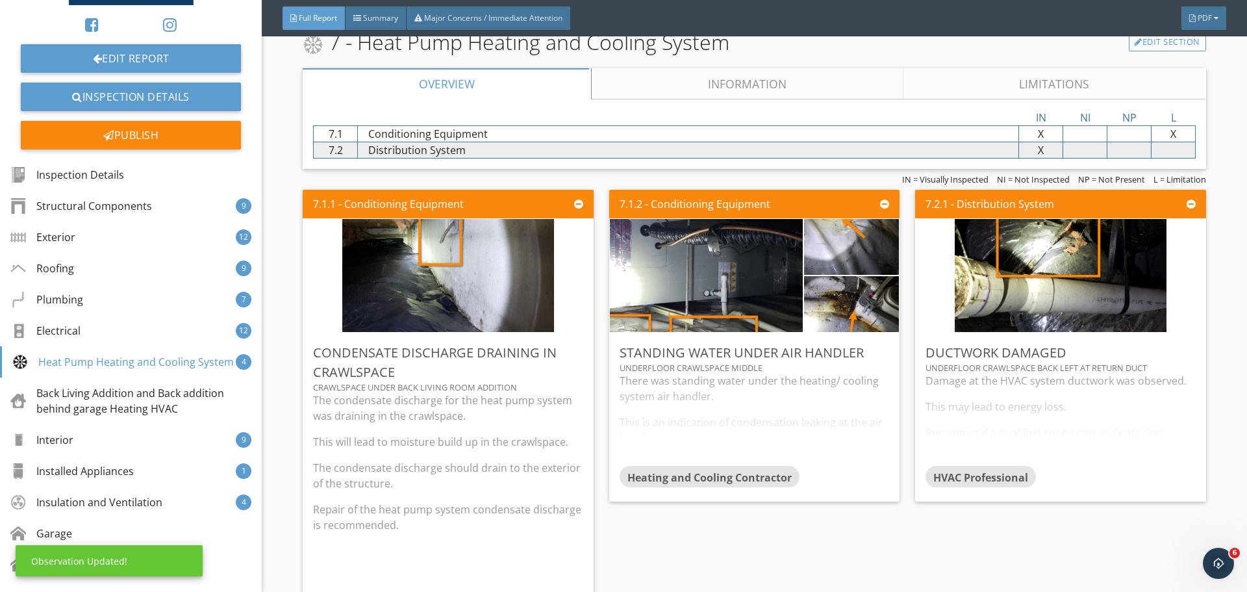
scroll to position [0, 0]
click at [754, 406] on div "There was standing water under the heating/ cooling system air handler. This is…" at bounding box center [755, 419] width 270 height 92
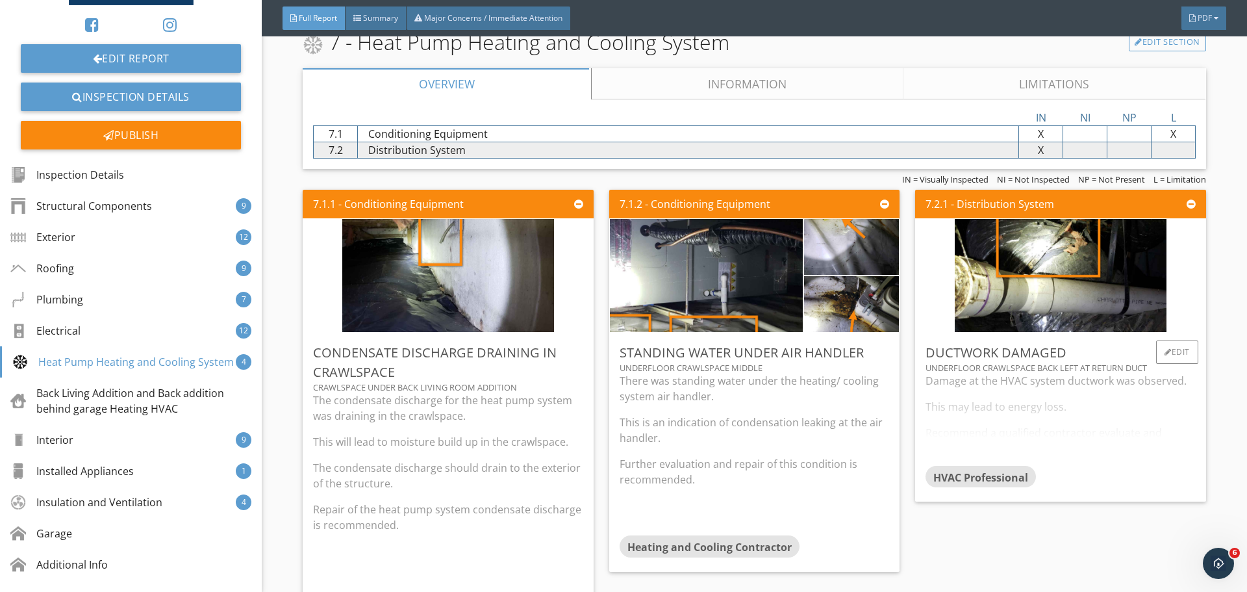
click at [935, 424] on div "Damage at the HVAC system ductwork was observed. This may lead to energy loss. …" at bounding box center [1061, 419] width 270 height 92
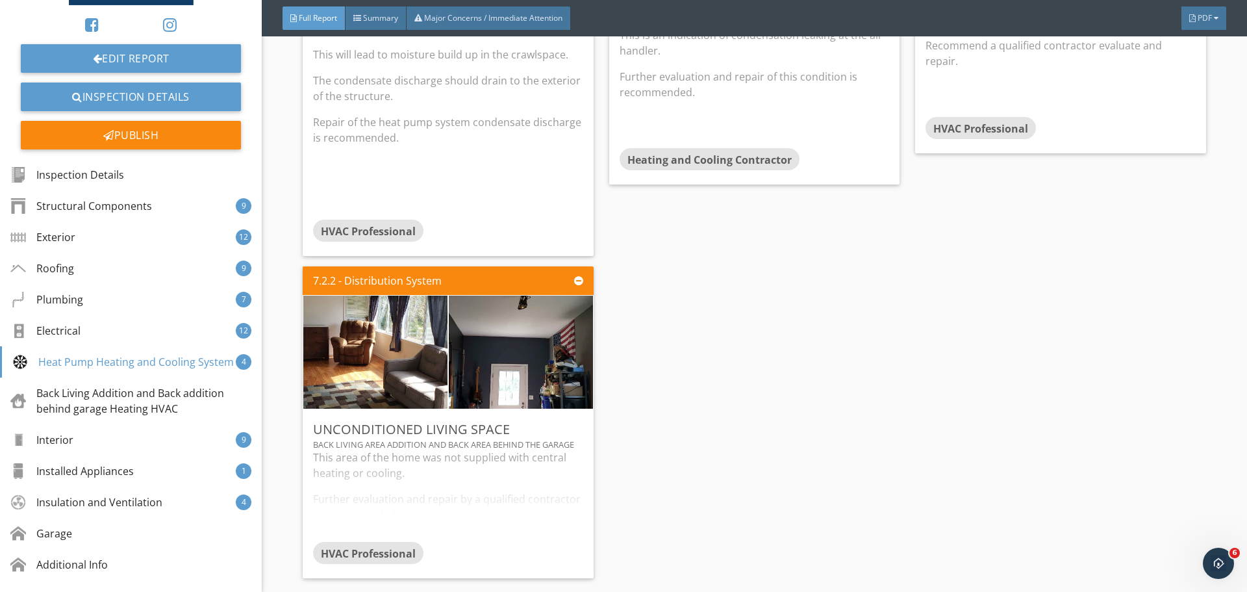
scroll to position [9112, 0]
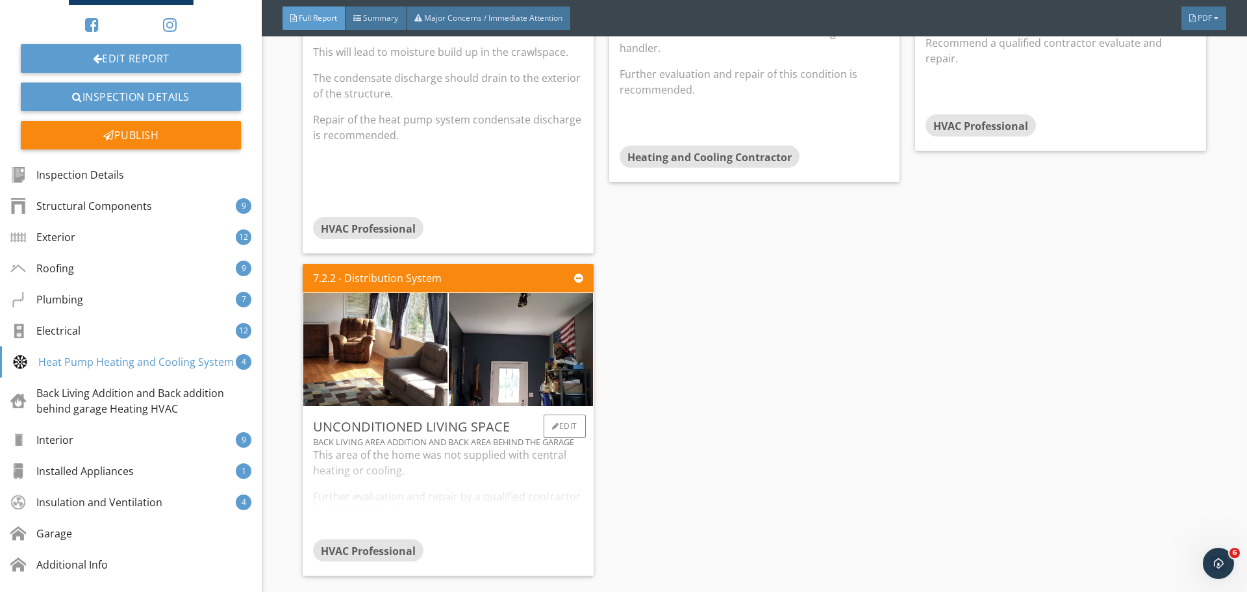
click at [549, 474] on div "This area of the home was not supplied with central heating or cooling. Further…" at bounding box center [448, 493] width 270 height 92
click at [556, 414] on div "Edit" at bounding box center [565, 425] width 42 height 23
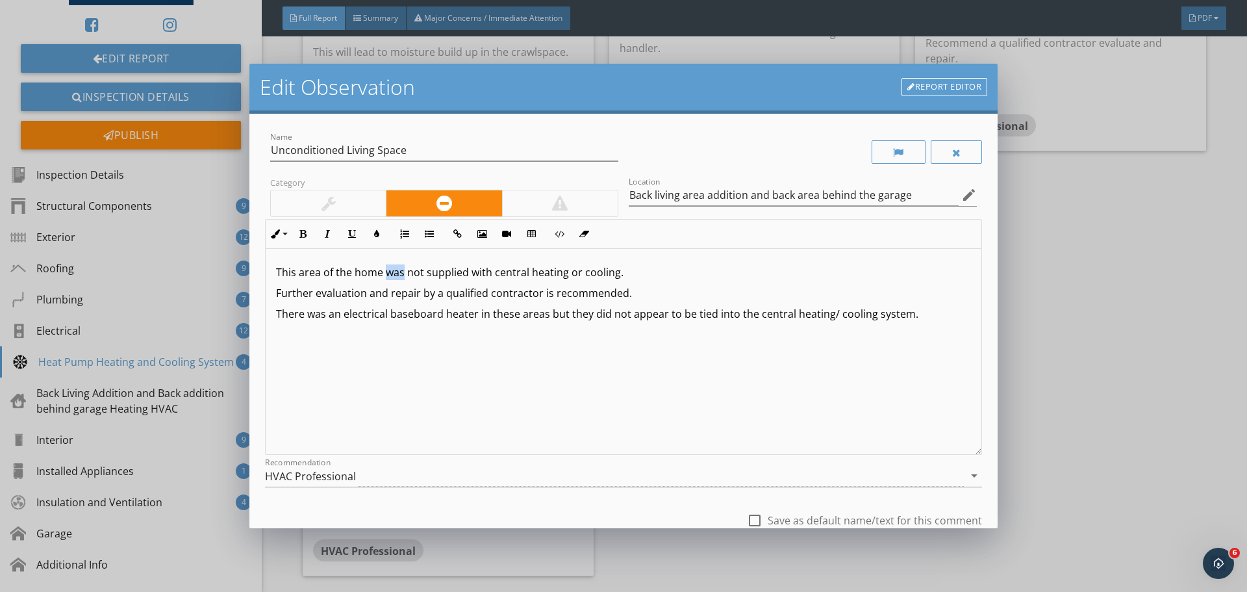
drag, startPoint x: 405, startPoint y: 274, endPoint x: 385, endPoint y: 276, distance: 20.2
click at [385, 276] on p "This area of the home was not supplied with central heating or cooling." at bounding box center [623, 272] width 695 height 16
click at [640, 289] on p "Further evaluation and repair by a qualified contractor is recommended." at bounding box center [623, 293] width 695 height 16
click at [916, 316] on p "There was an electrical baseboard heater in these areas but they did not appear…" at bounding box center [623, 314] width 695 height 16
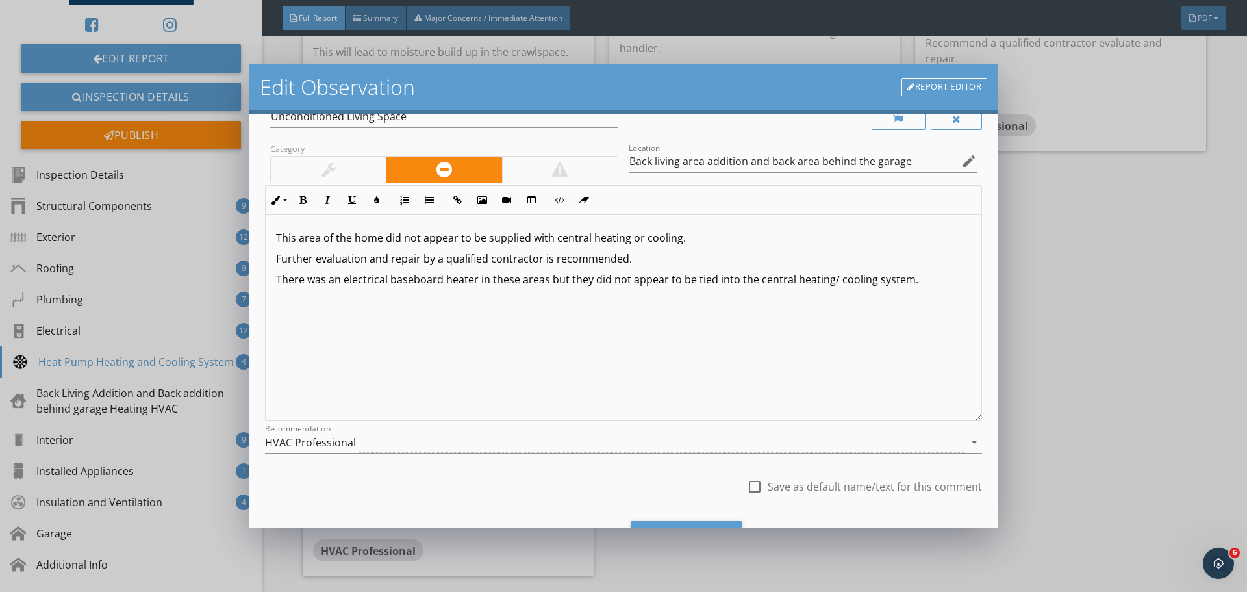
scroll to position [97, 0]
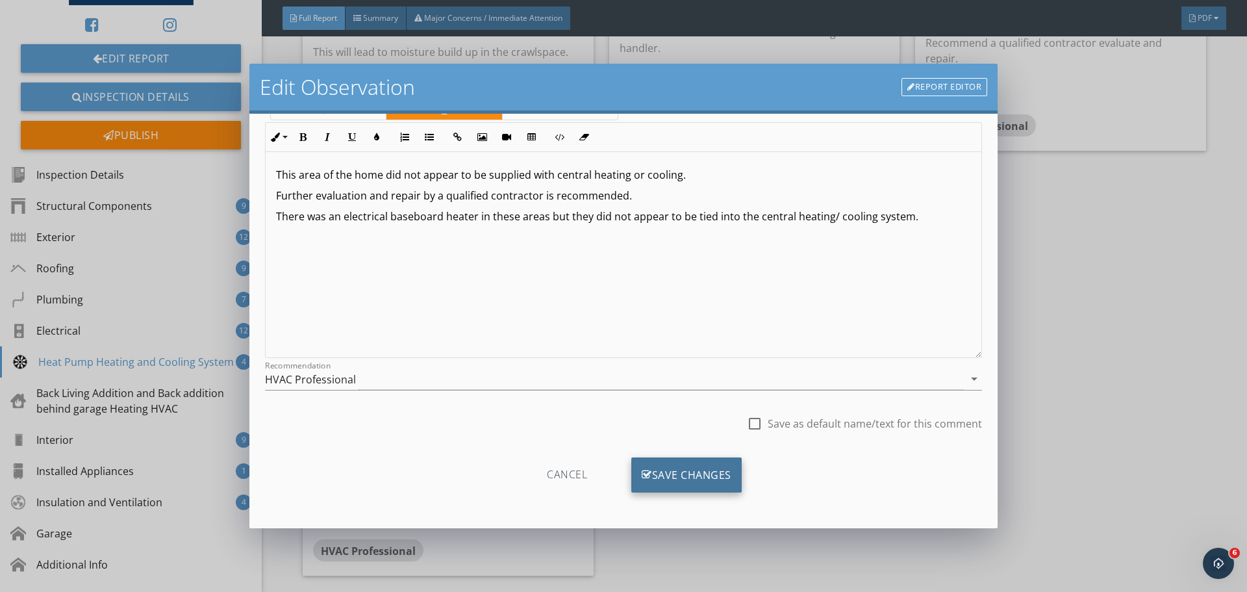
click at [701, 469] on div "Save Changes" at bounding box center [686, 474] width 110 height 35
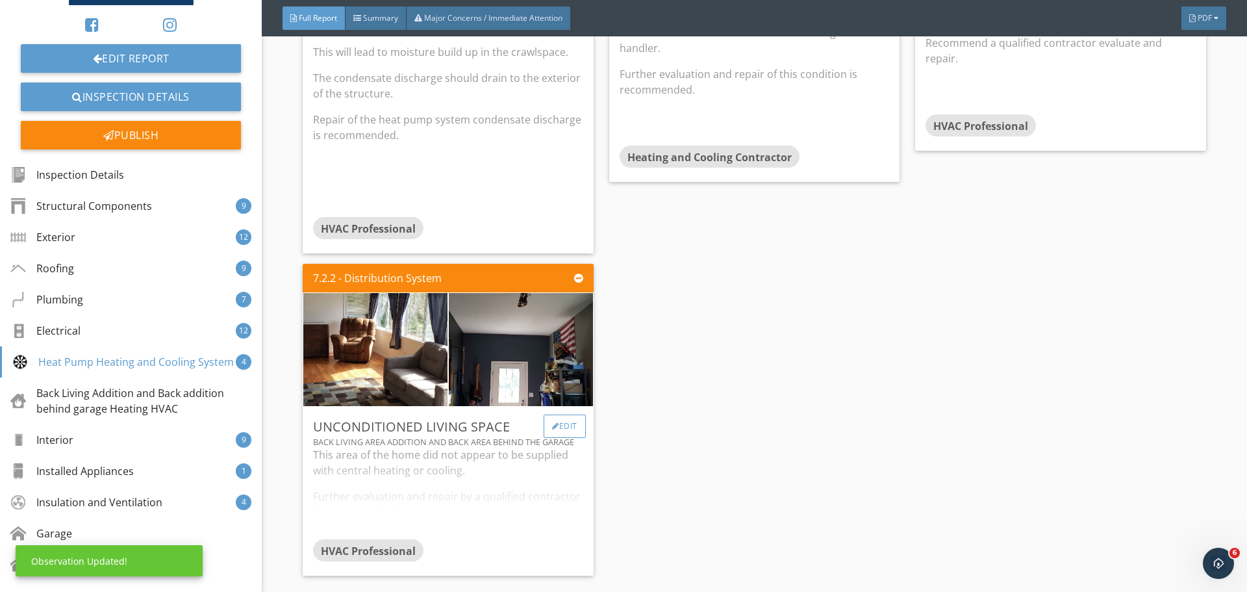
click at [569, 418] on div "Edit" at bounding box center [565, 425] width 42 height 23
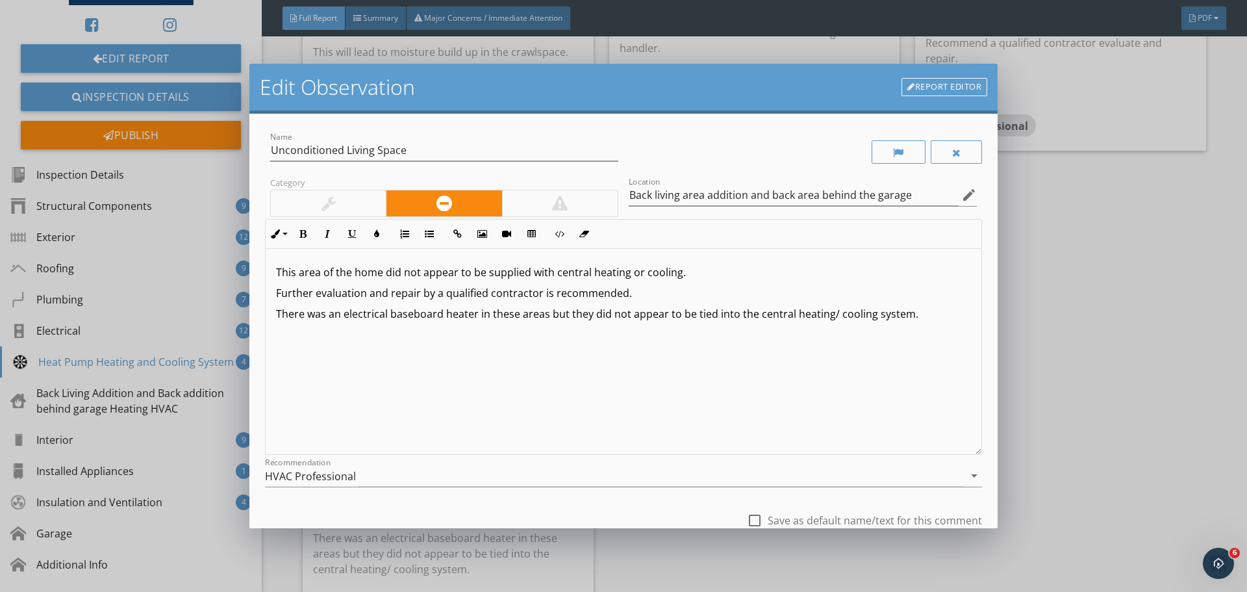
click at [273, 315] on div "This area of the home did not appear to be supplied with central heating or coo…" at bounding box center [624, 352] width 716 height 206
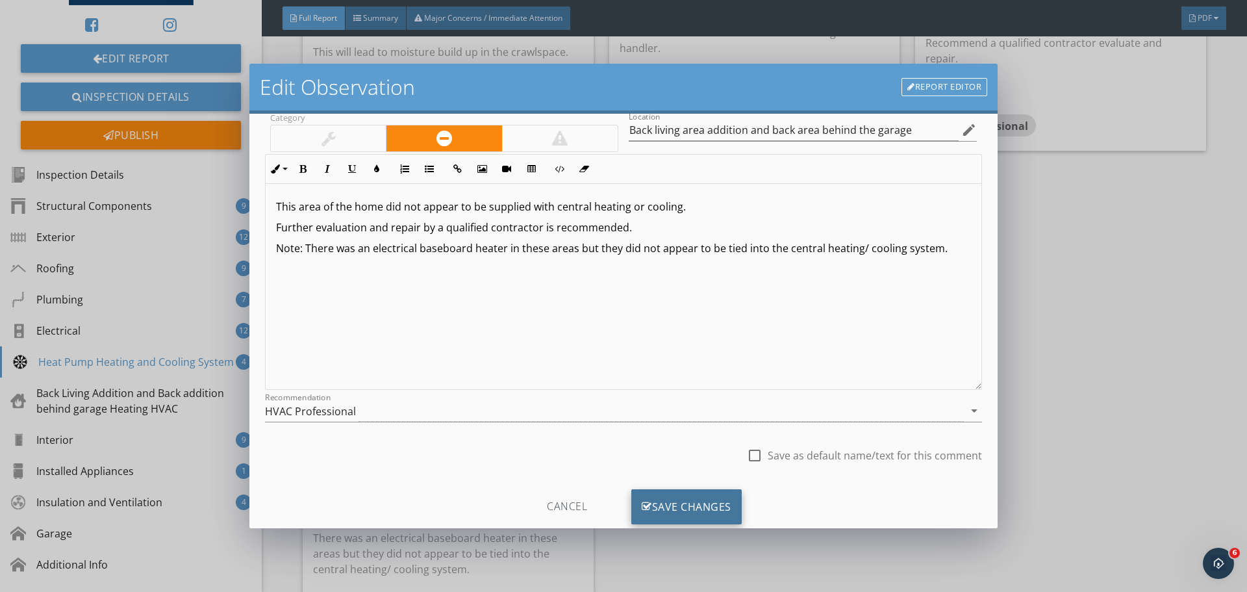
click at [689, 503] on div "Save Changes" at bounding box center [686, 506] width 110 height 35
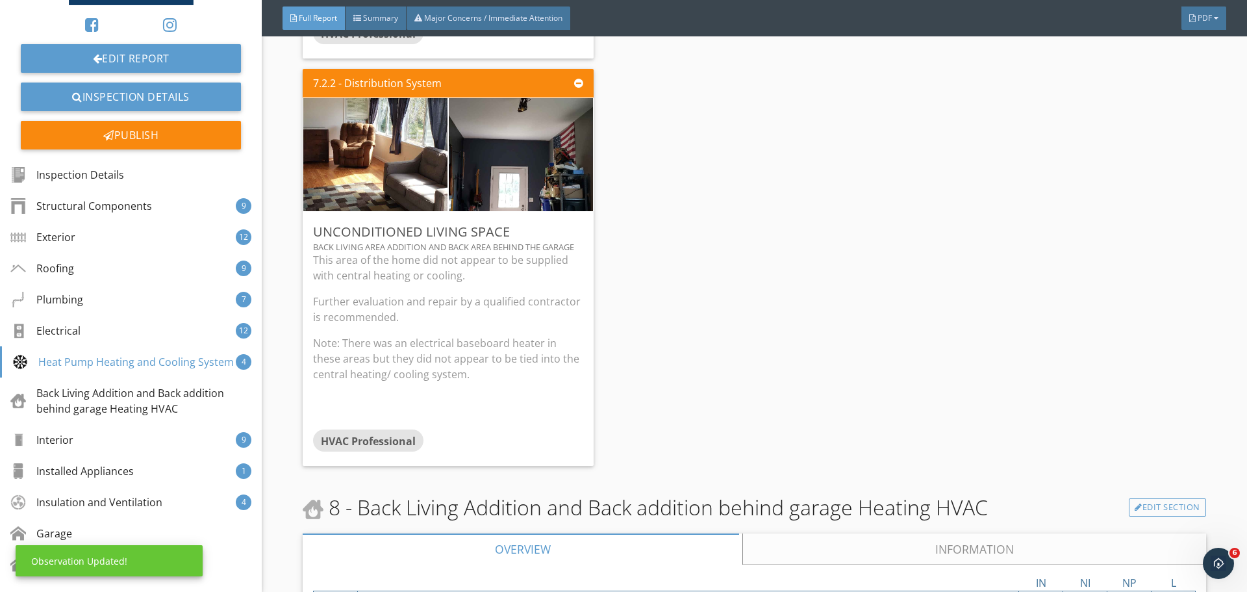
scroll to position [9436, 0]
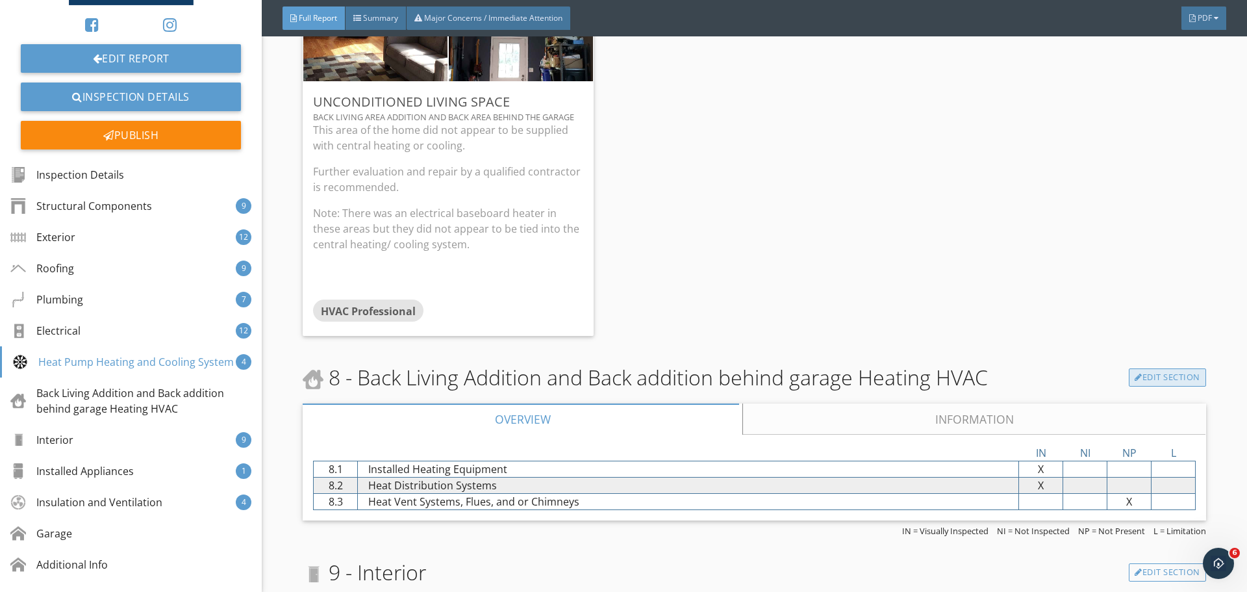
click at [1160, 368] on link "Edit Section" at bounding box center [1167, 377] width 77 height 18
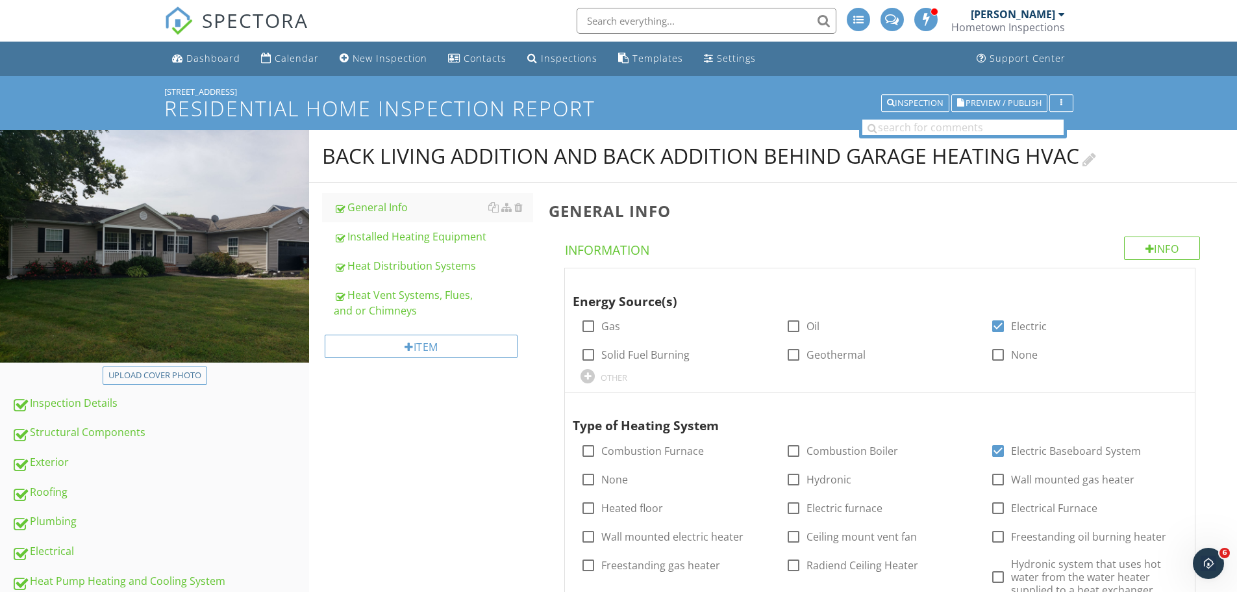
click at [1095, 162] on div at bounding box center [1090, 158] width 14 height 18
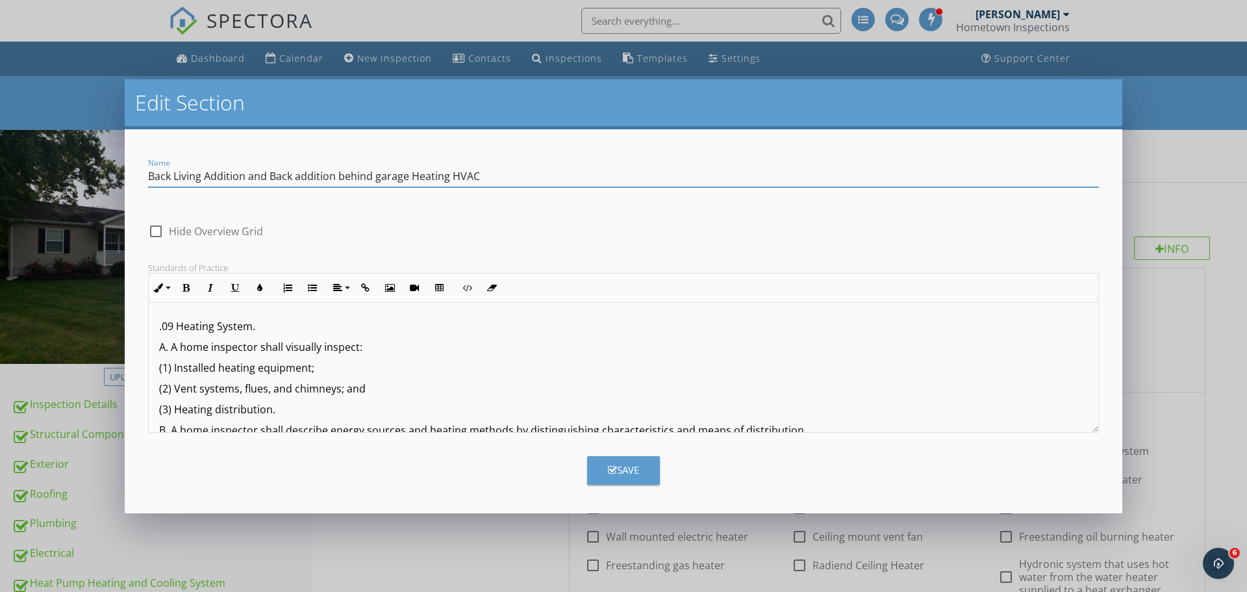
click at [201, 179] on input "Back Living Addition and Back addition behind garage Heating HVAC" at bounding box center [623, 176] width 951 height 21
click input "Back Living Room Addition and Back addition behind garage Heating HVAC"
click input "Back Living Room Addition and Back Dddition behind garage Heating HVAC"
click input "Back Living Room Addition and Back Dddition Behind garage Heating HVAC"
click input "Back Living Room Addition and Back Addition Behind garage Heating HVAC"
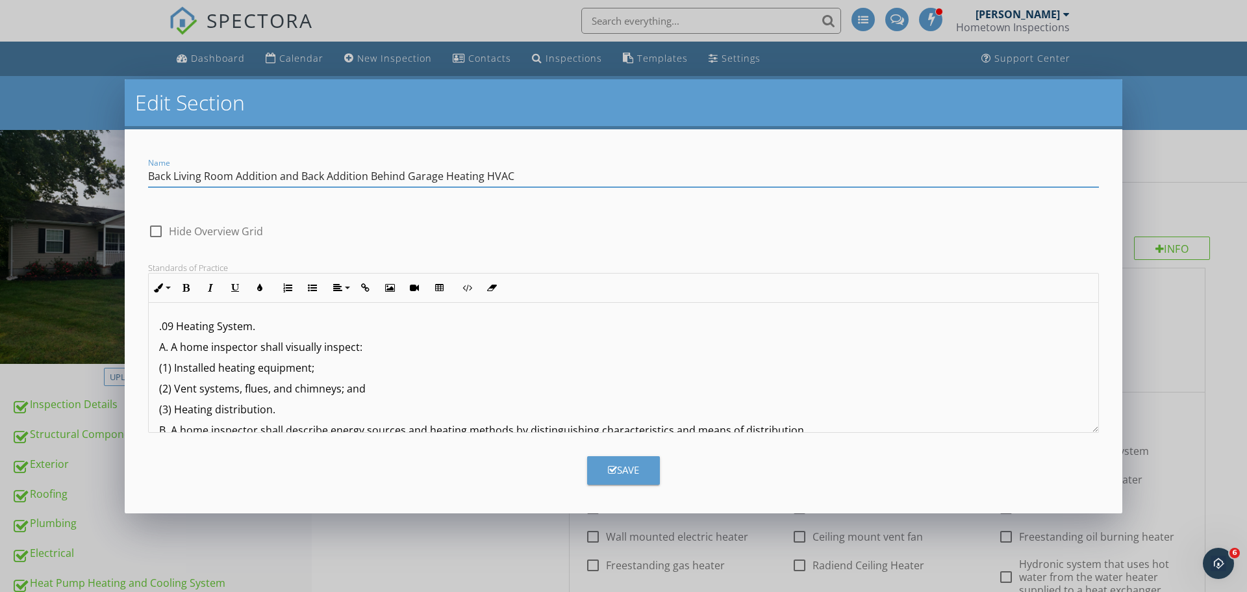
click input "Back Living Room Addition and Back Addition Behind Garage Heating HVAC"
type input "Back Living Room Addition and Back Addition Behind Garage Heating HVAC"
click div "Save"
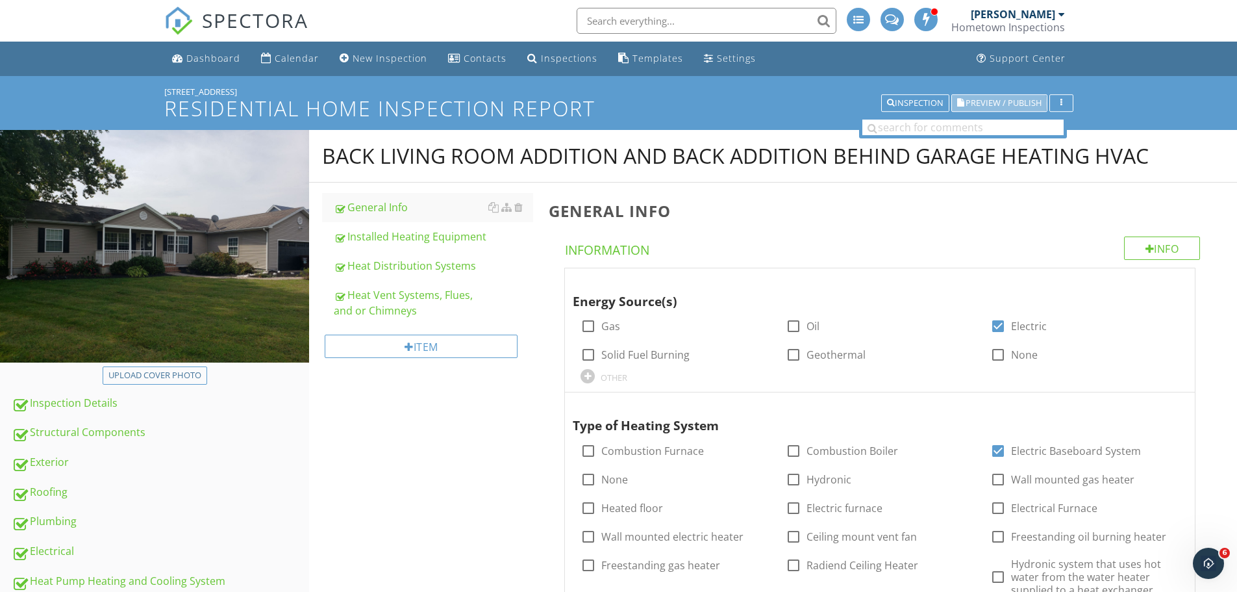
click span "Preview / Publish"
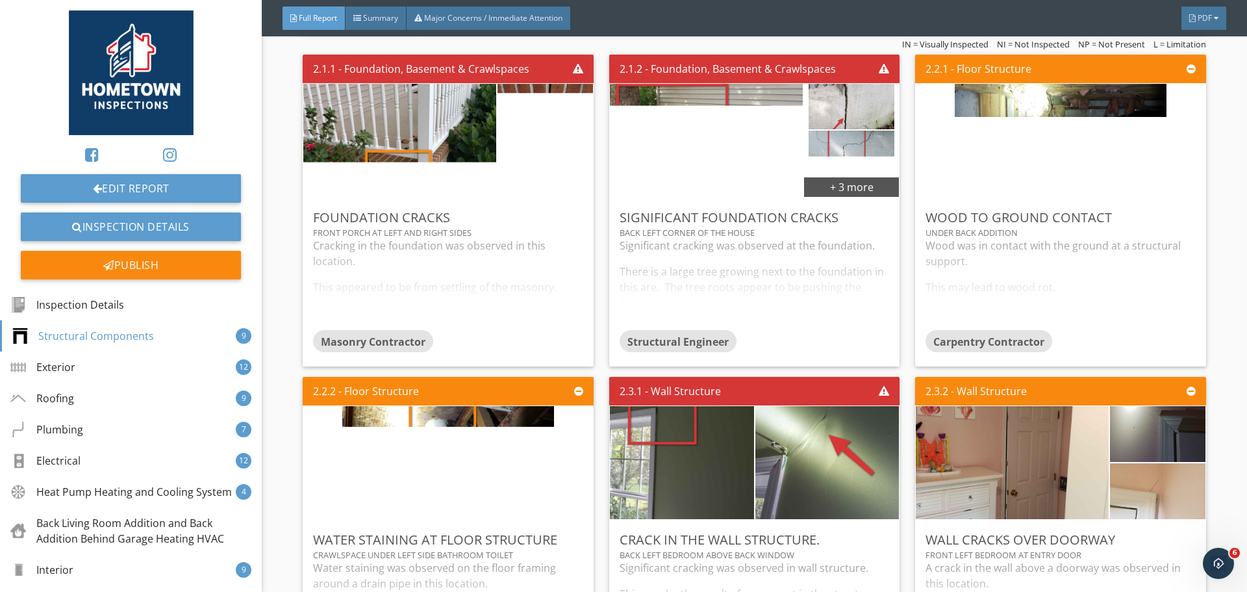
scroll to position [1364, 0]
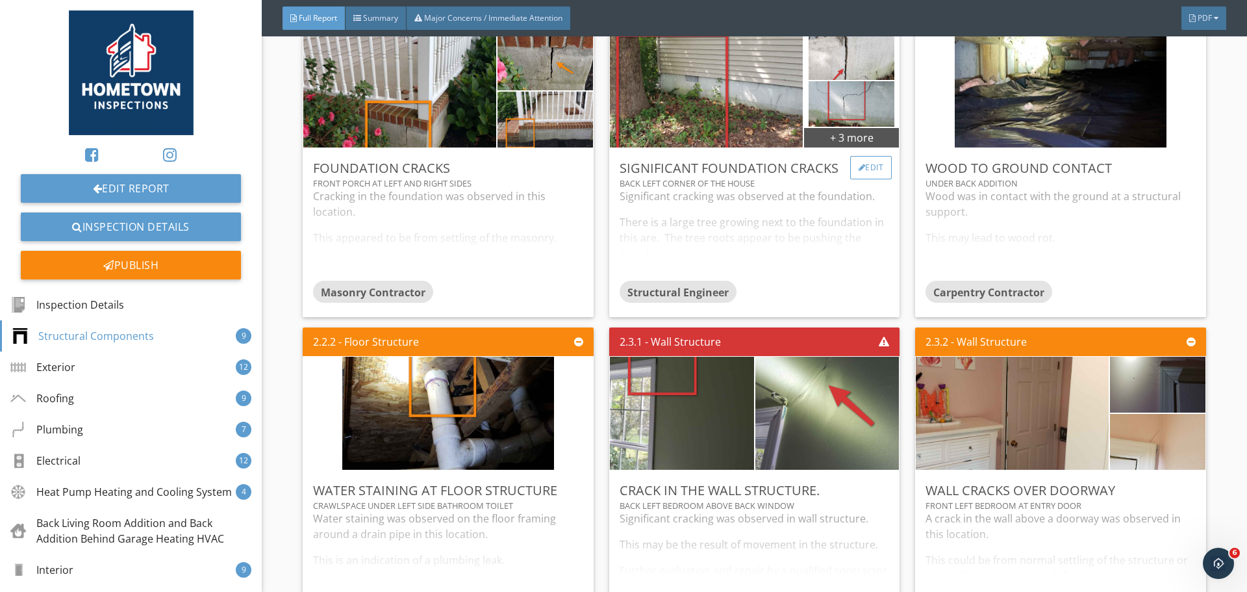
click at [870, 172] on div "Edit" at bounding box center [871, 167] width 42 height 23
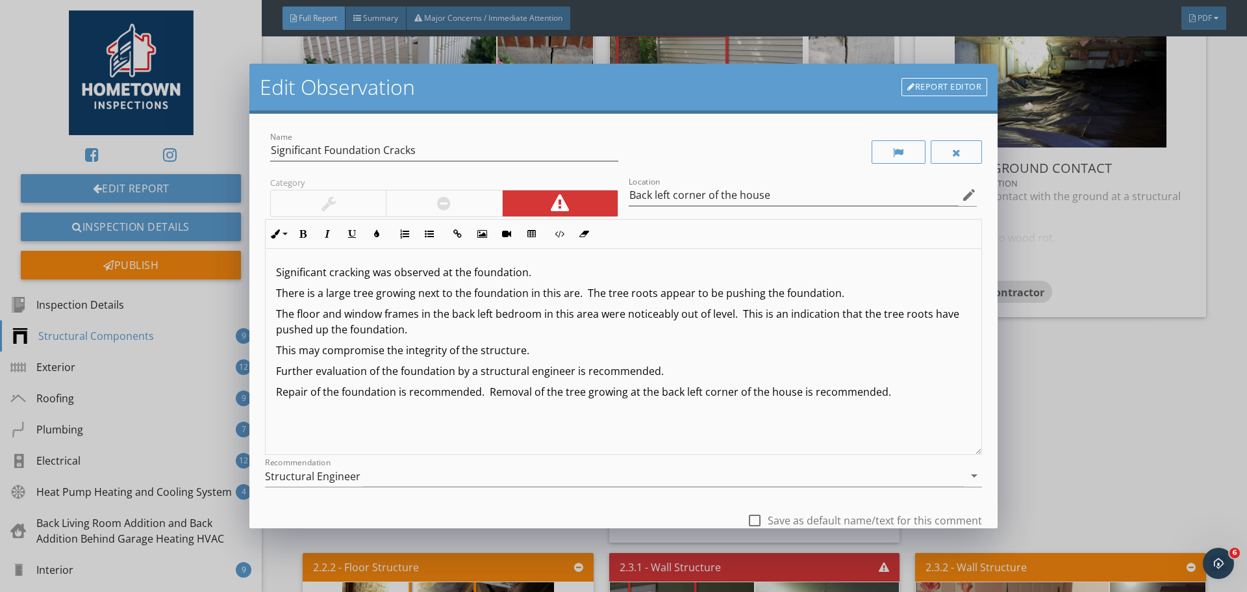
click at [368, 274] on p "Significant cracking was observed at the foundation." at bounding box center [623, 272] width 695 height 16
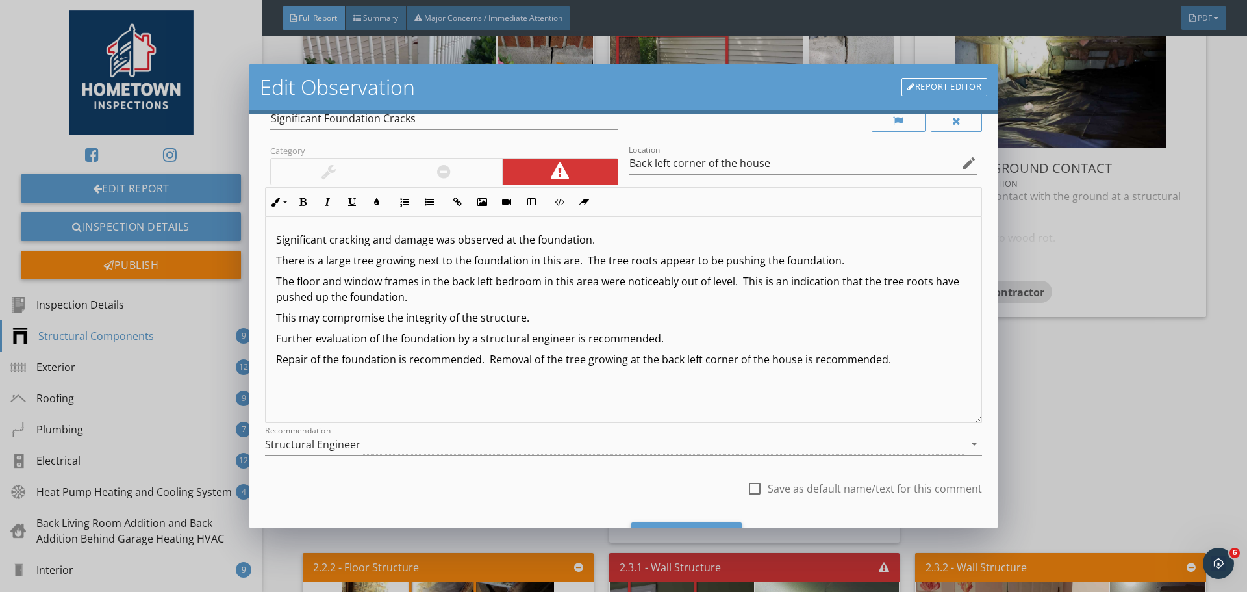
scroll to position [97, 0]
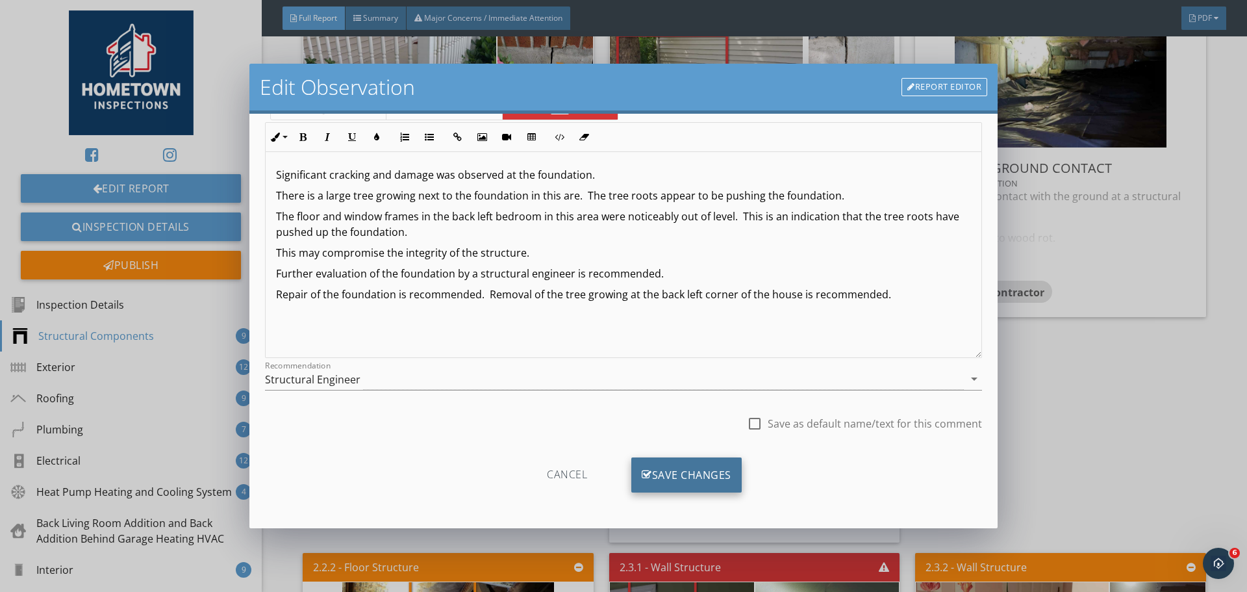
click at [697, 481] on div "Save Changes" at bounding box center [686, 474] width 110 height 35
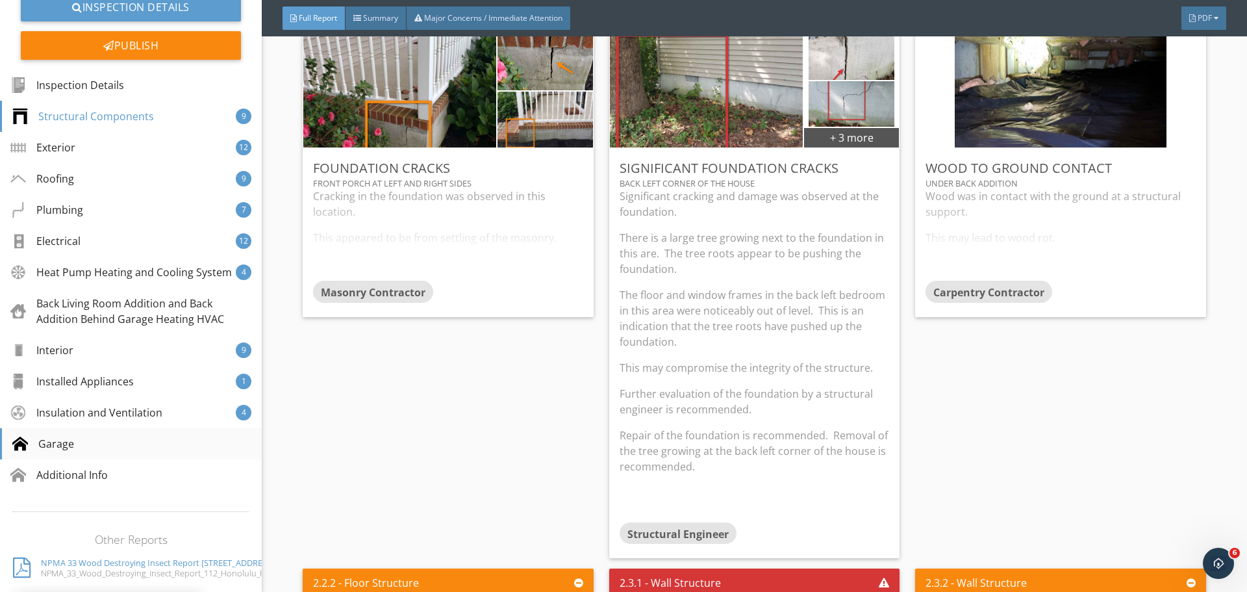
scroll to position [260, 0]
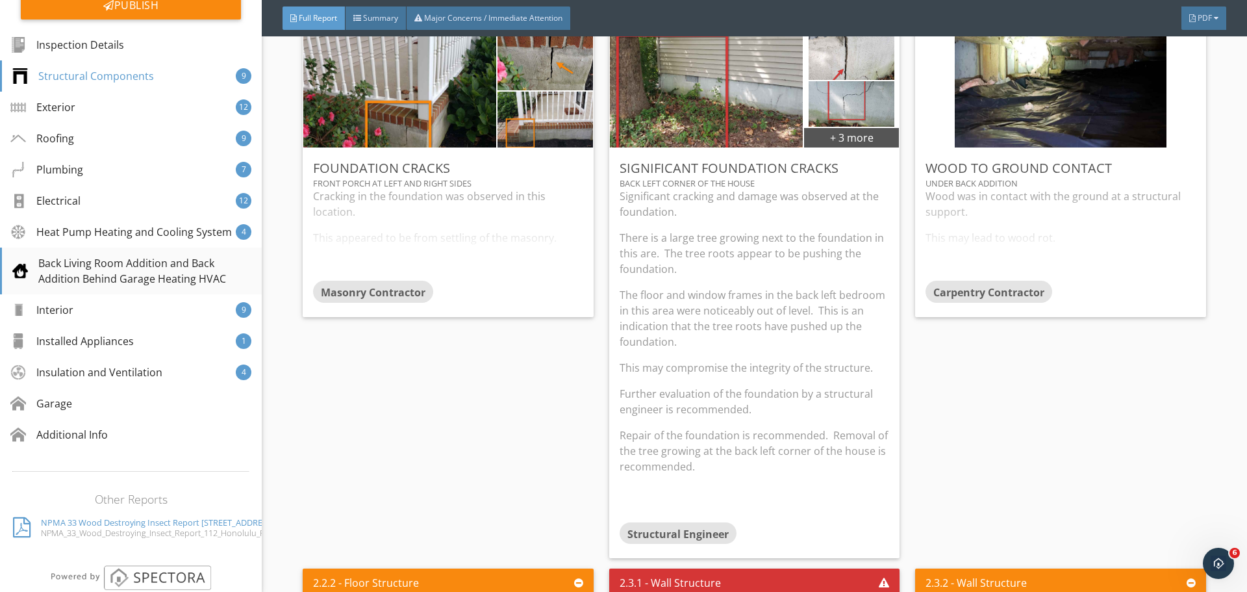
click at [160, 286] on div "Back Living Room Addition and Back Addition Behind Garage Heating HVAC" at bounding box center [131, 270] width 239 height 31
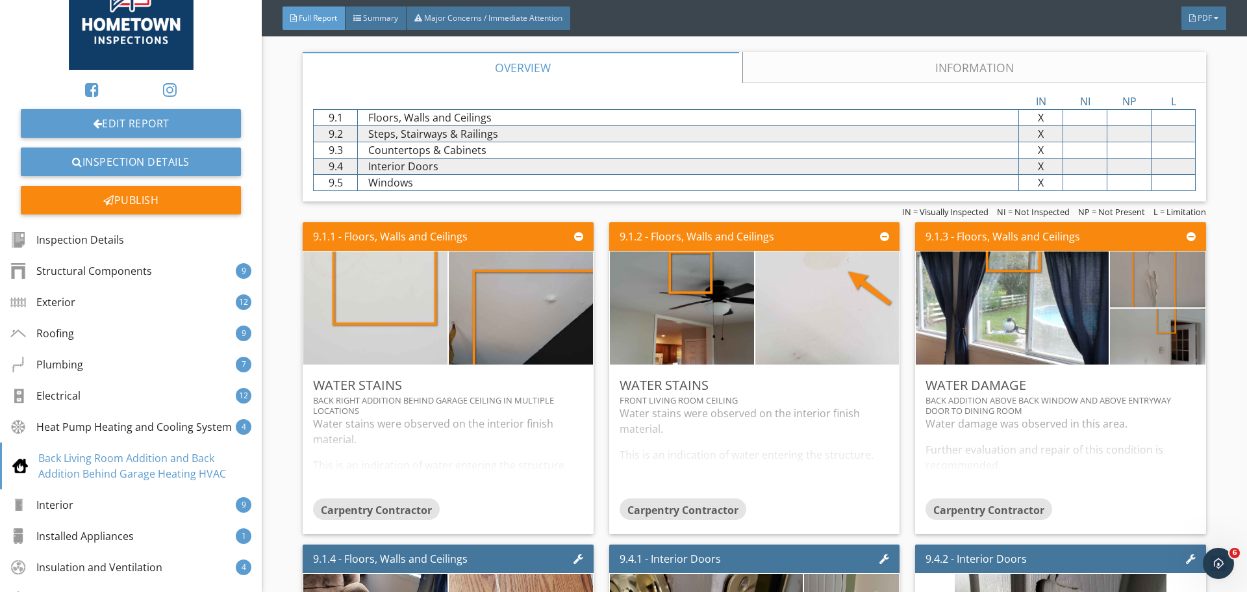
scroll to position [9209, 0]
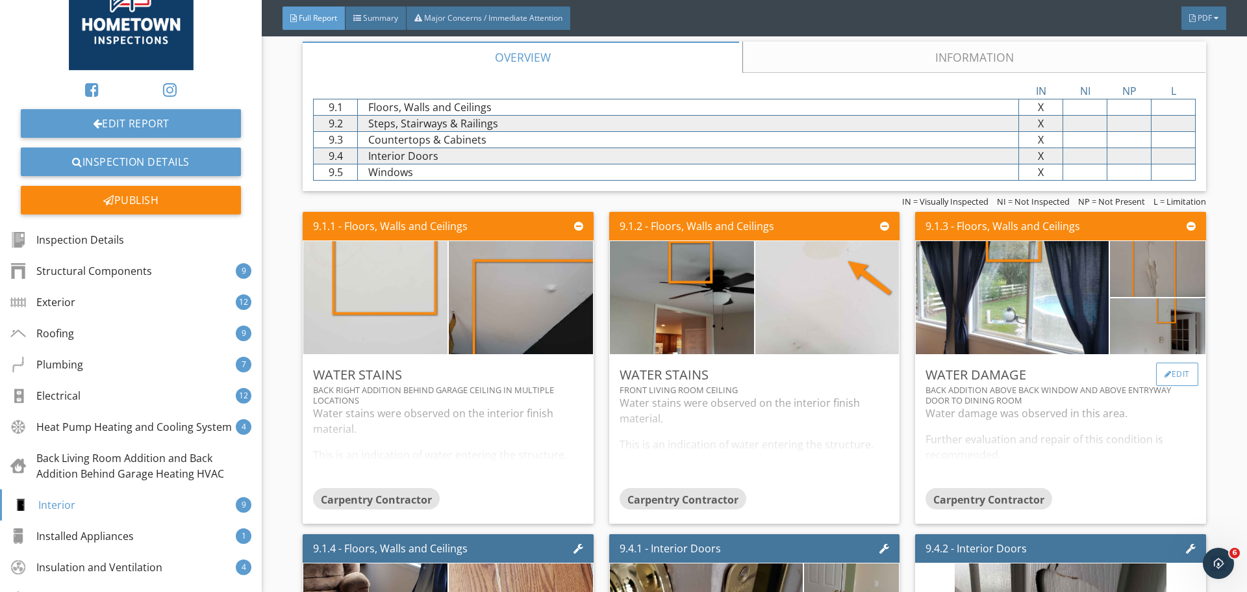
click at [1163, 372] on div "Edit" at bounding box center [1177, 373] width 42 height 23
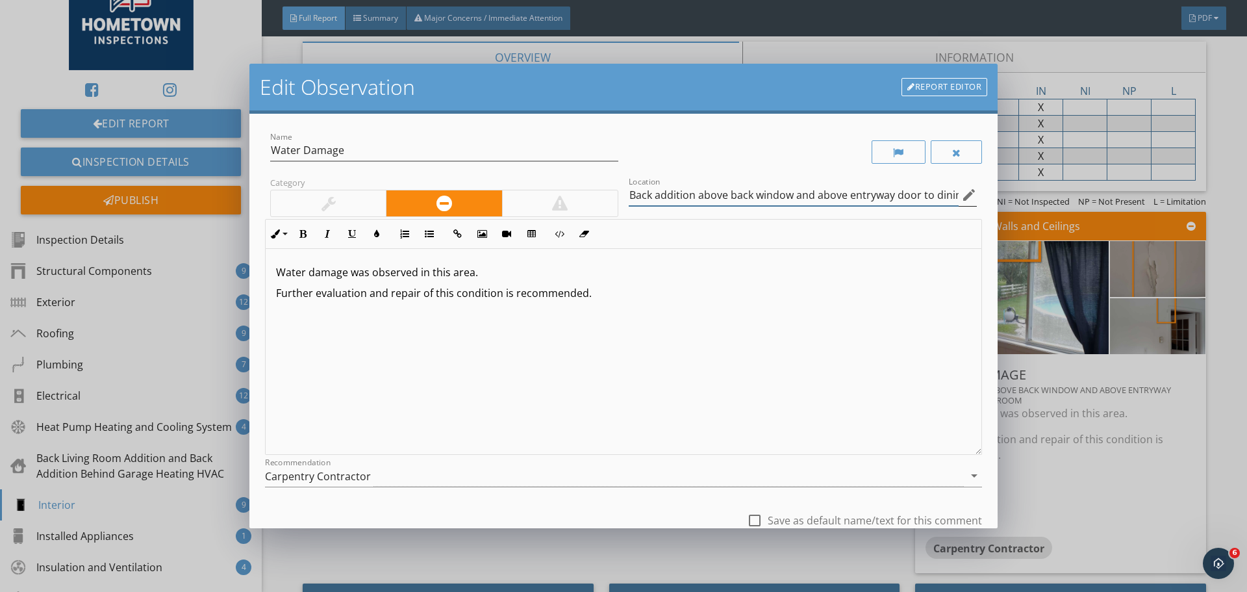
click at [648, 197] on input "Back addition above back window and above entryway door to dining room" at bounding box center [794, 194] width 330 height 21
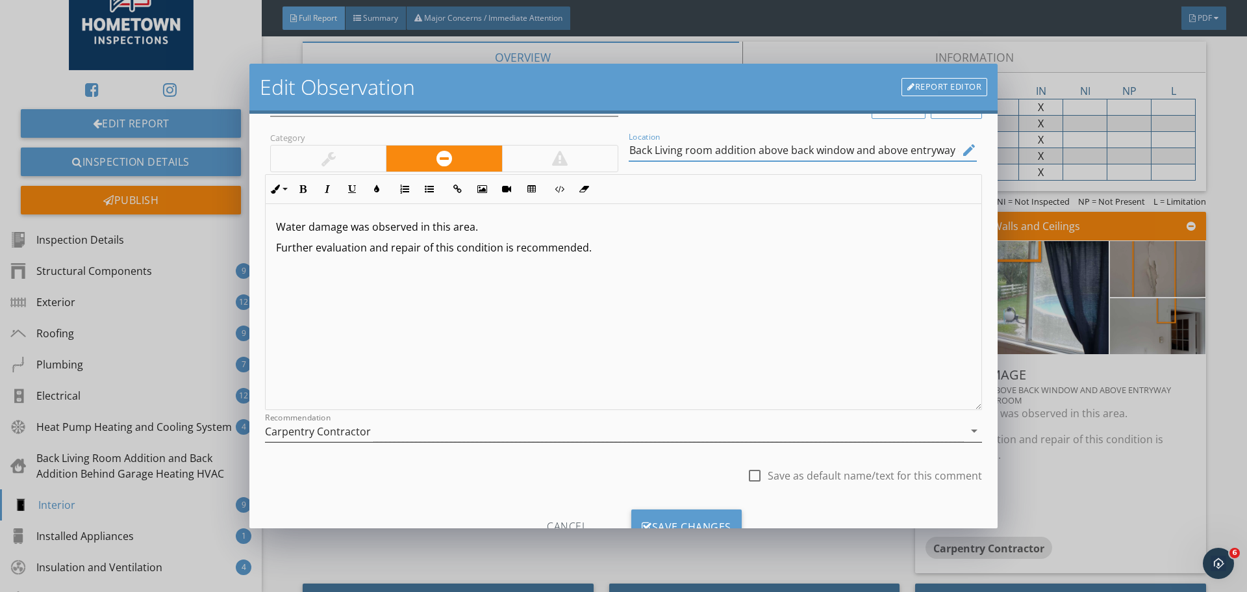
scroll to position [97, 0]
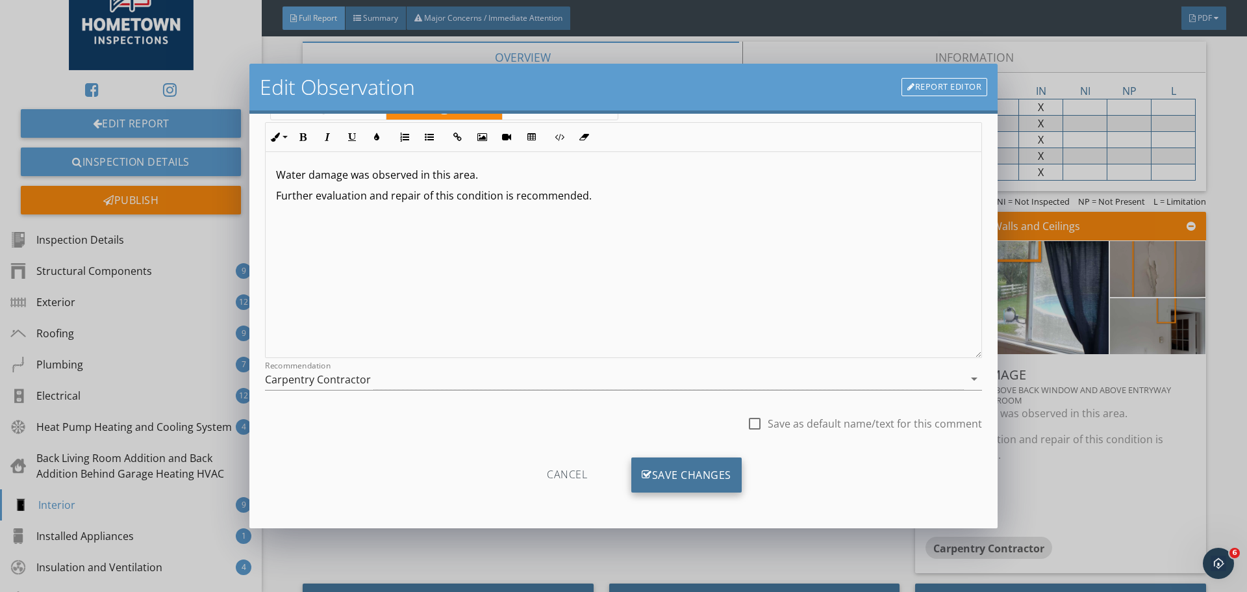
type input "Back Living room addition above back window and above entryway door to dining r…"
click at [707, 476] on div "Save Changes" at bounding box center [686, 474] width 110 height 35
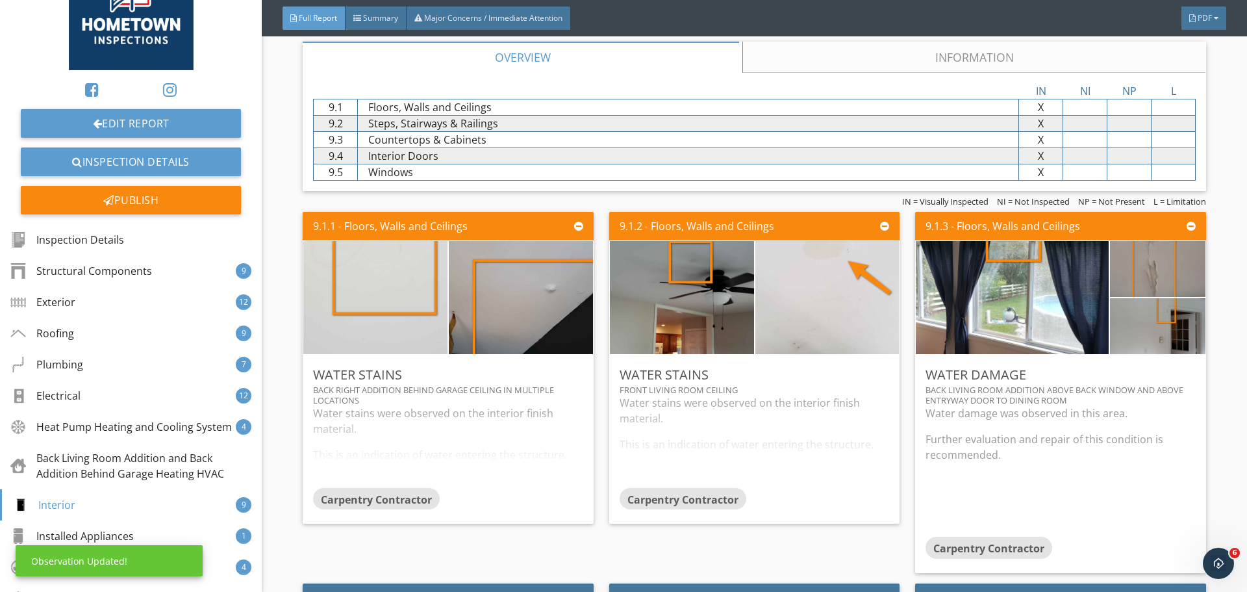
scroll to position [0, 0]
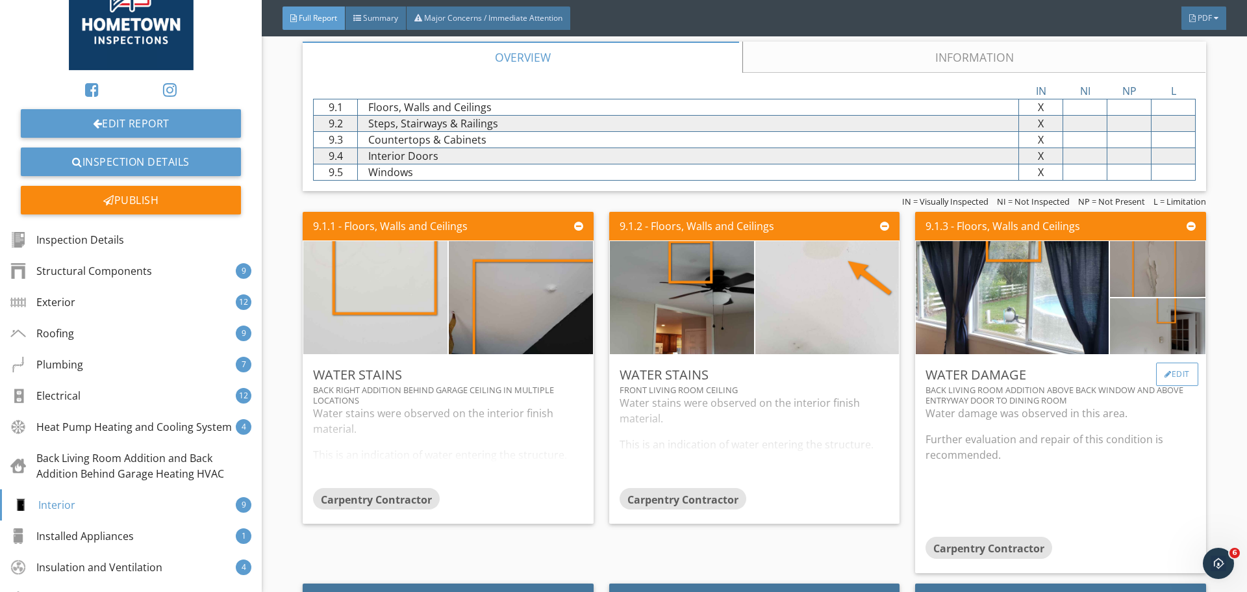
click at [1174, 377] on div "Edit" at bounding box center [1177, 373] width 42 height 23
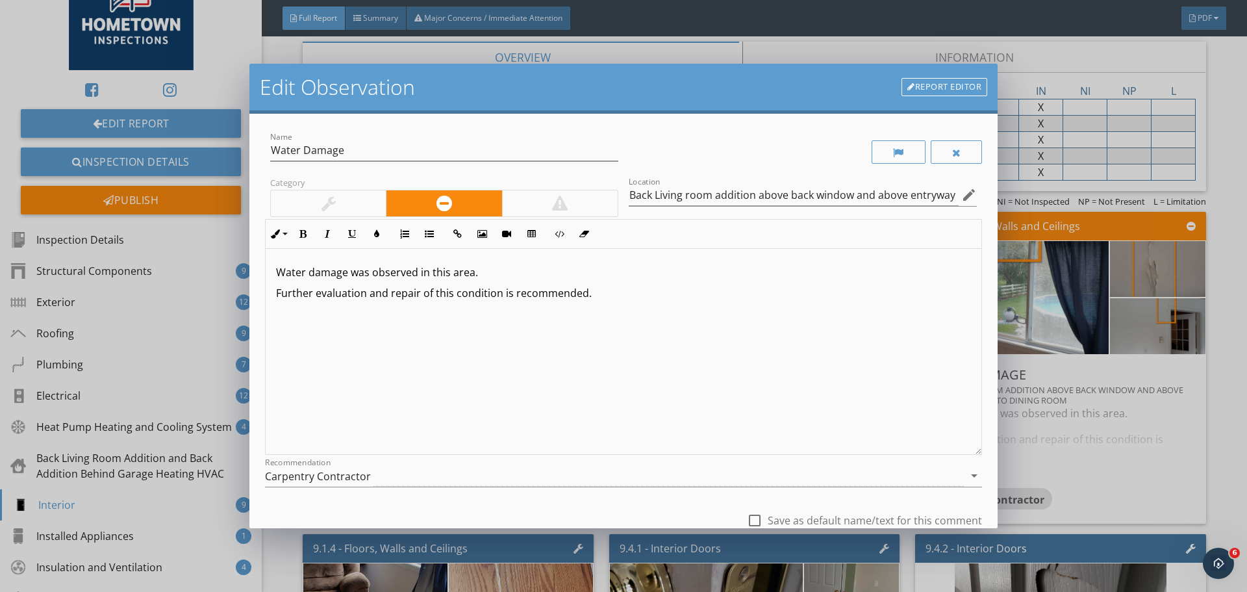
click at [500, 272] on p "Water damage was observed in this area." at bounding box center [623, 272] width 695 height 16
click at [668, 328] on p at bounding box center [623, 335] width 695 height 16
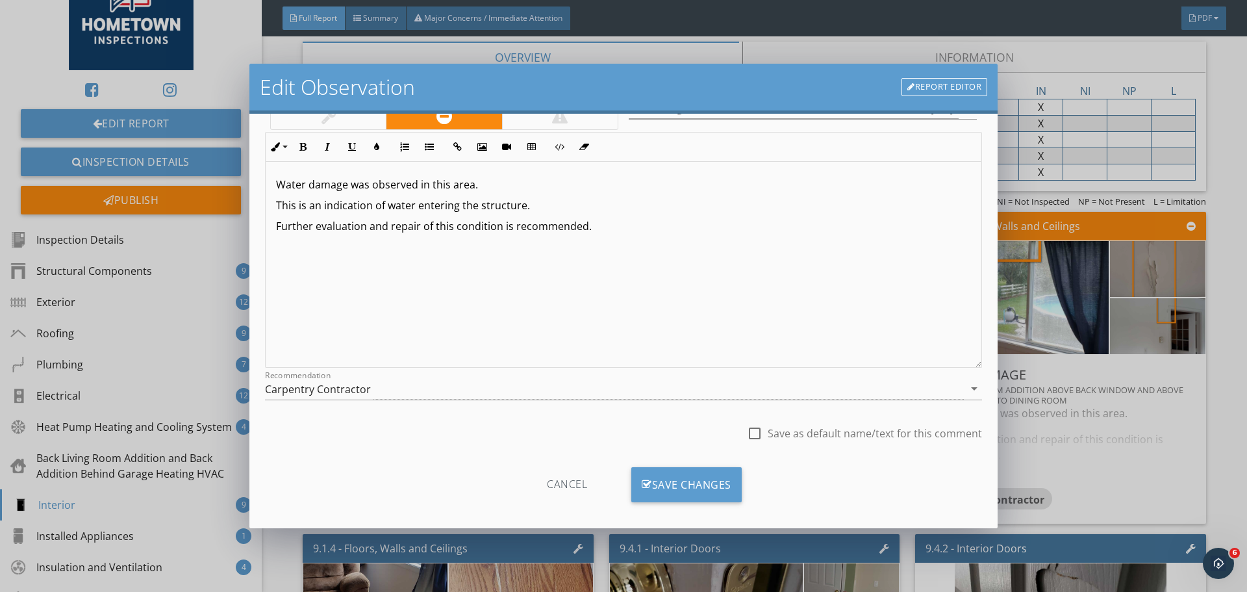
scroll to position [97, 0]
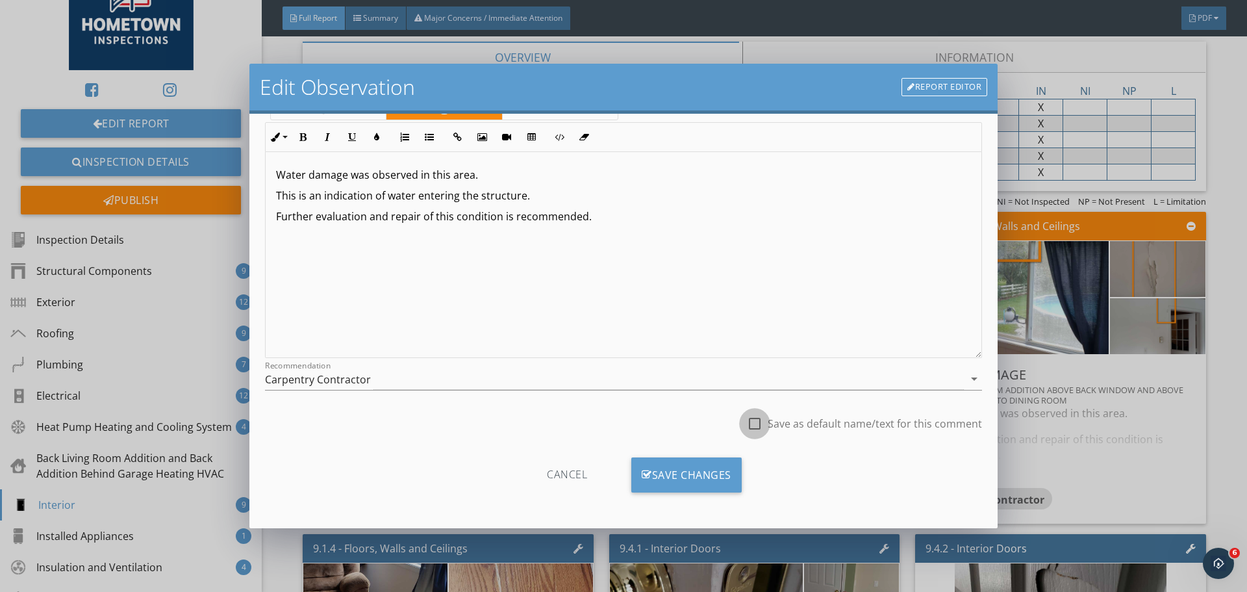
click at [752, 427] on div at bounding box center [755, 423] width 22 height 22
checkbox input "true"
click at [702, 477] on div "Save Changes" at bounding box center [686, 474] width 110 height 35
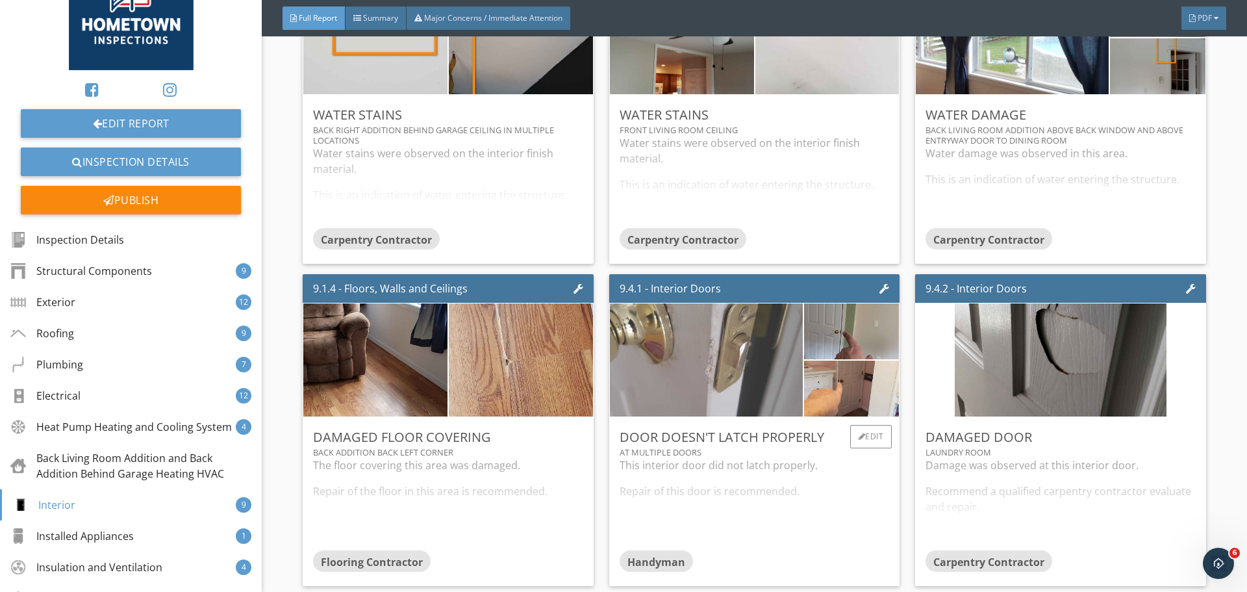
scroll to position [9534, 0]
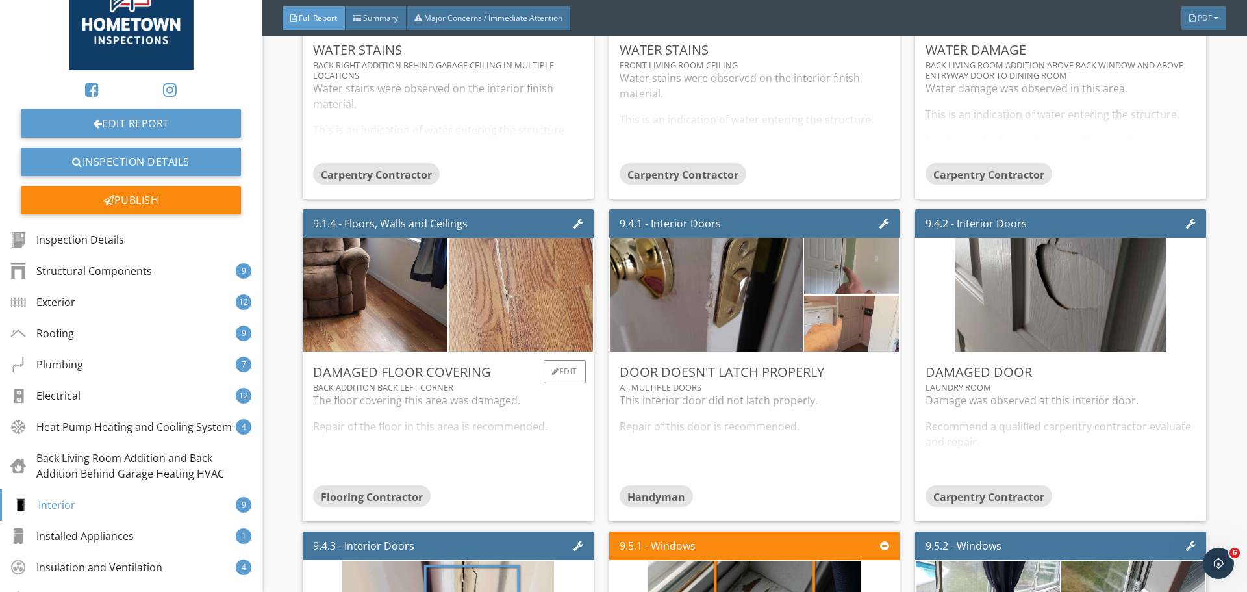
click at [474, 430] on div "The floor covering this area was damaged. Repair of the floor in this area is r…" at bounding box center [448, 438] width 270 height 92
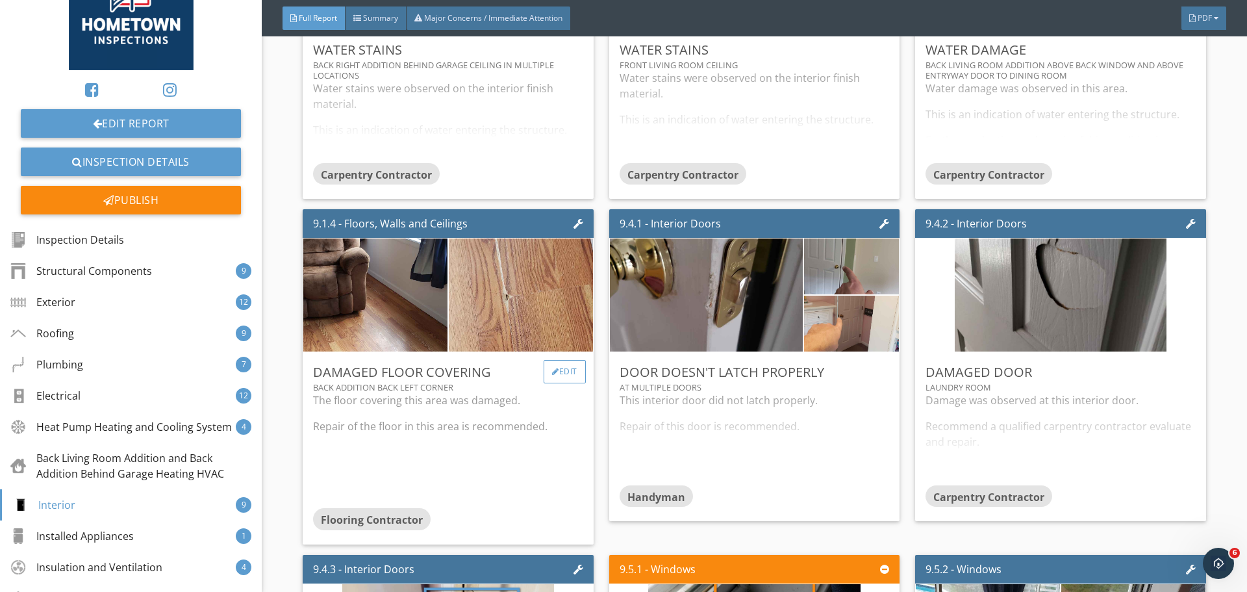
click at [572, 373] on div "Edit" at bounding box center [565, 371] width 42 height 23
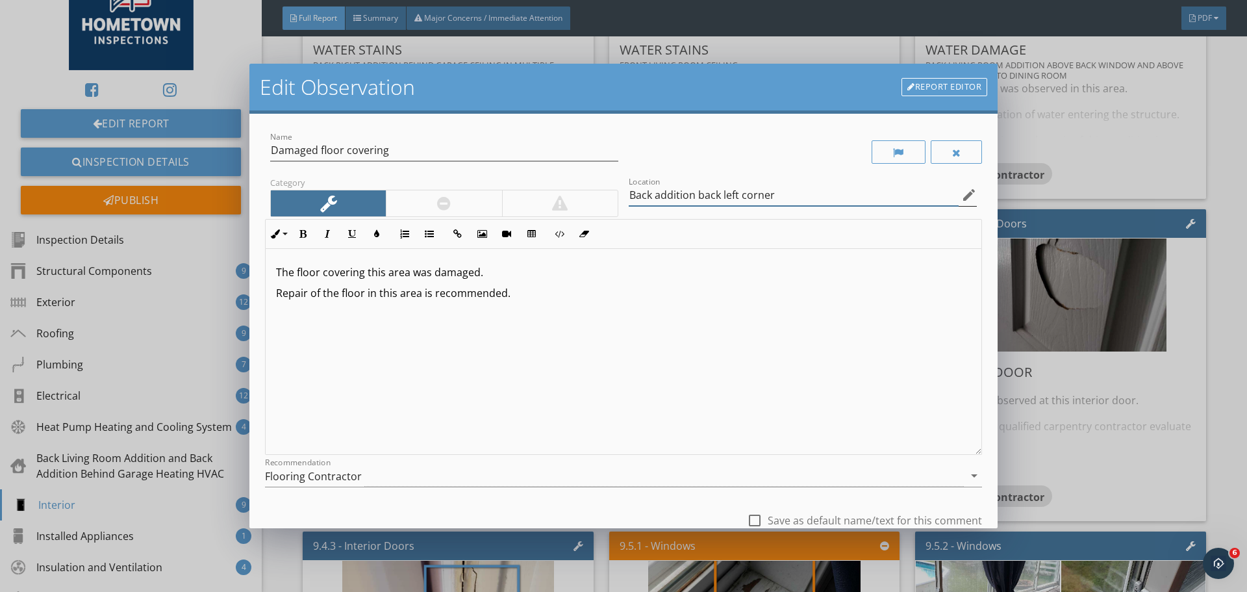
click at [653, 201] on input "Back addition back left corner" at bounding box center [794, 194] width 330 height 21
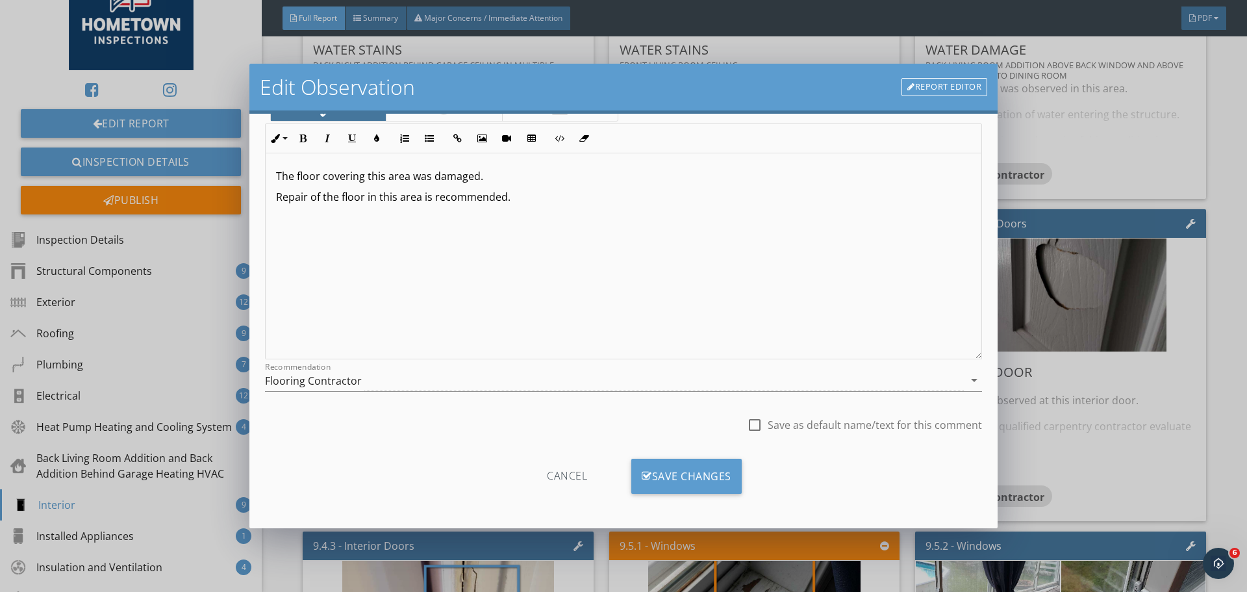
scroll to position [97, 0]
type input "Back living room addition back left corner"
click at [703, 472] on div "Save Changes" at bounding box center [686, 474] width 110 height 35
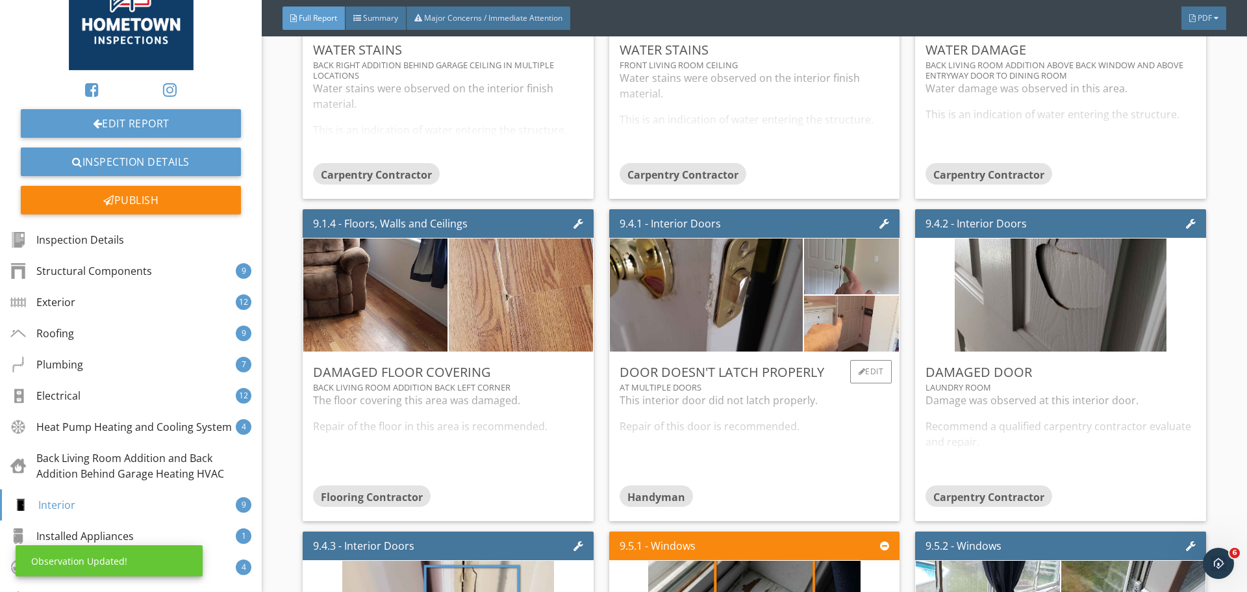
click at [755, 441] on div "This interior door did not latch properly. Repair of this door is recommended." at bounding box center [755, 438] width 270 height 92
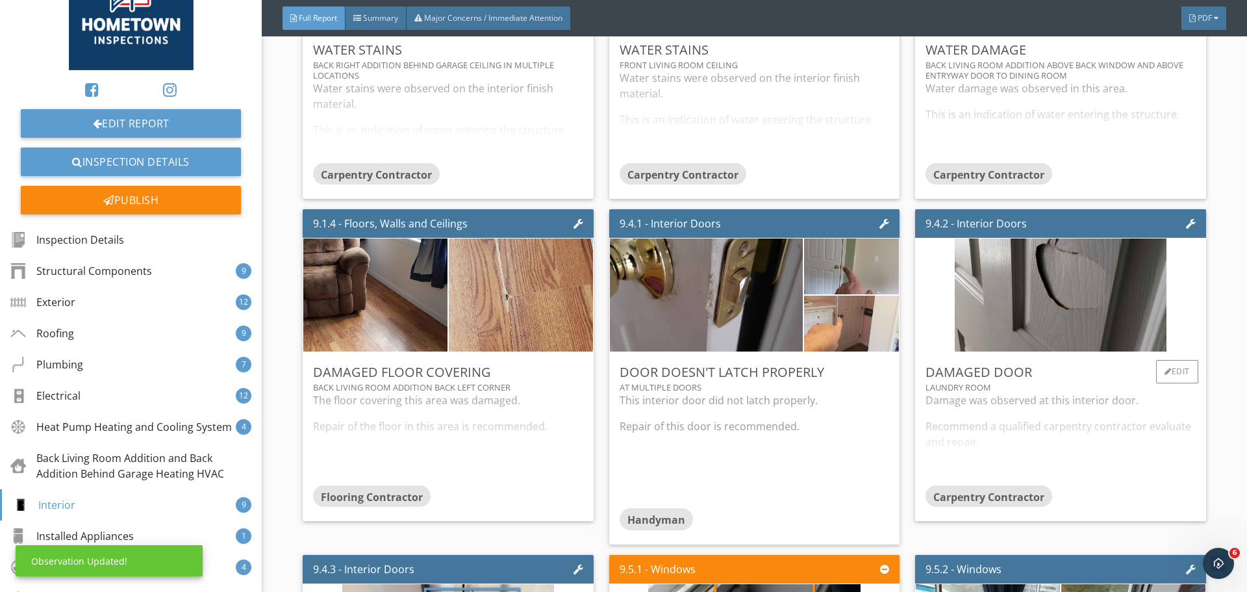
click at [981, 439] on div "Damage was observed at this interior door. Recommend a qualified carpentry cont…" at bounding box center [1061, 438] width 270 height 92
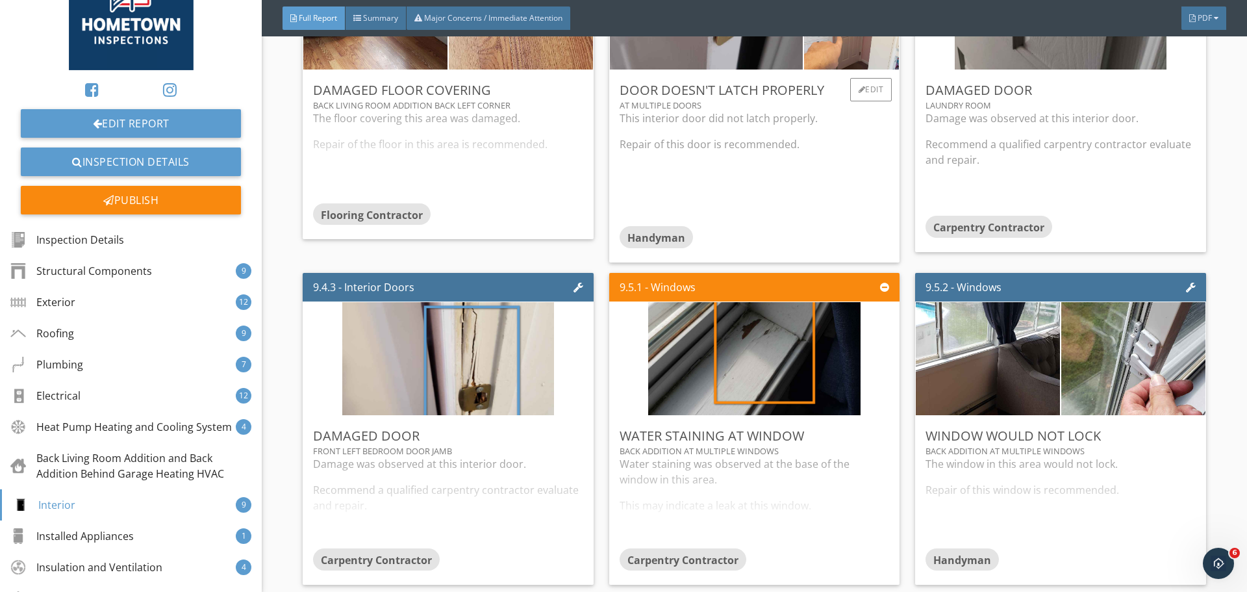
scroll to position [9859, 0]
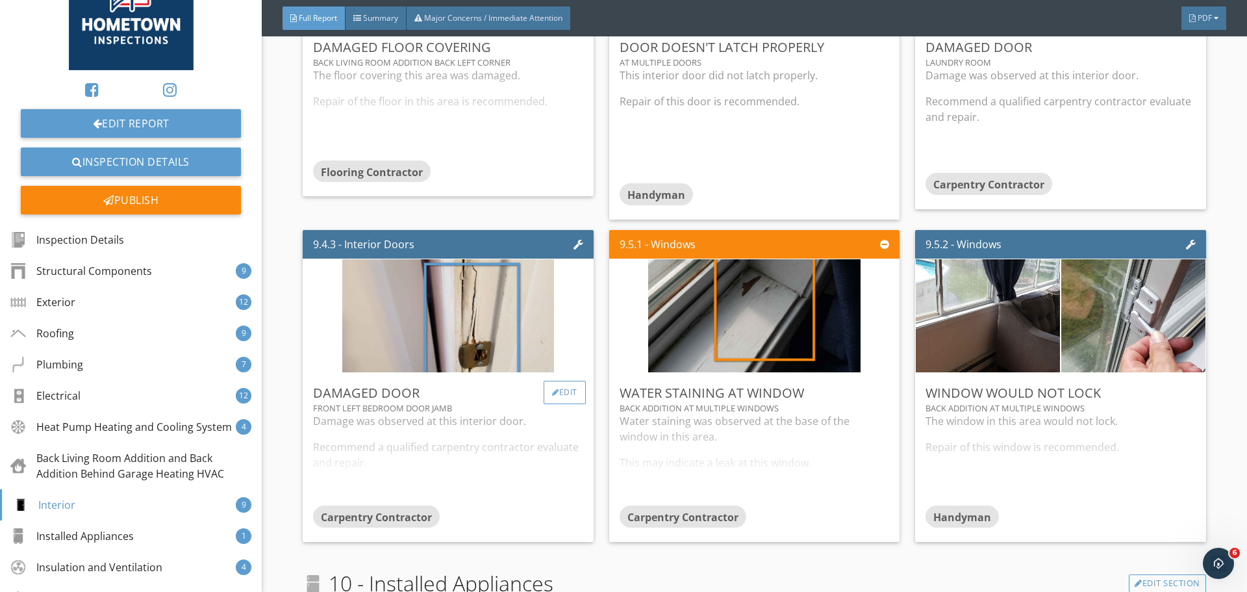
click at [571, 386] on div "Edit" at bounding box center [565, 392] width 42 height 23
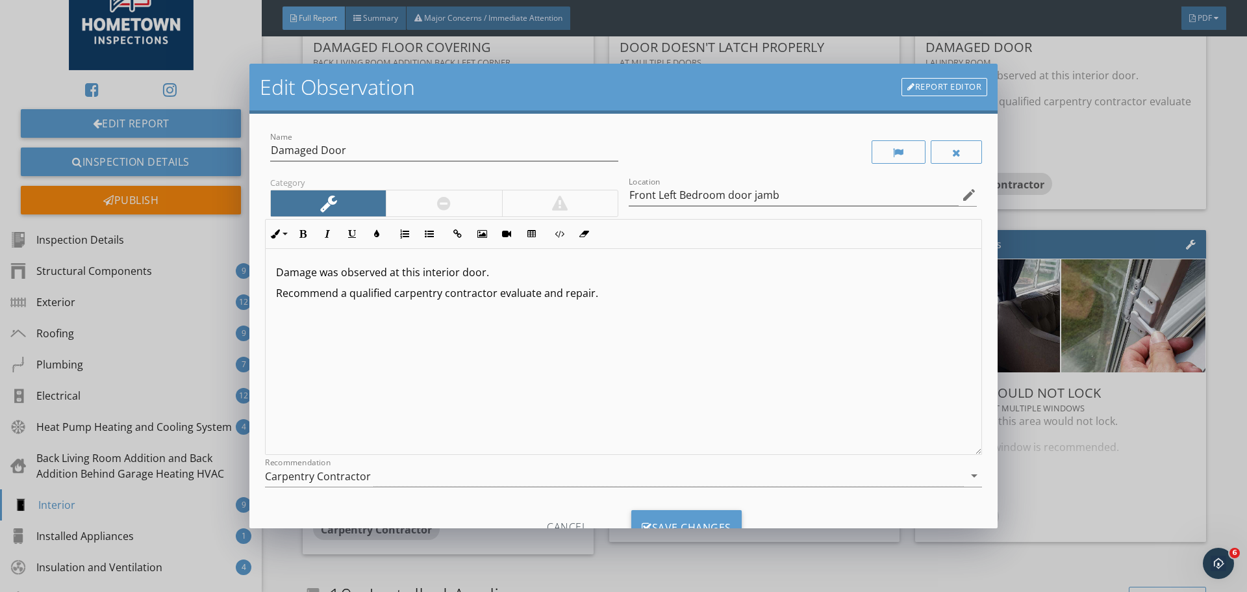
click at [480, 280] on p "Damage was observed at this interior door." at bounding box center [623, 272] width 695 height 16
click at [353, 143] on input "Damaged Door" at bounding box center [444, 150] width 348 height 21
click at [349, 151] on input "Damaged Door jamb" at bounding box center [444, 150] width 348 height 21
type input "Damaged Door Jamb"
click at [640, 300] on p "Recommend a qualified carpentry contractor evaluate and repair." at bounding box center [623, 293] width 695 height 16
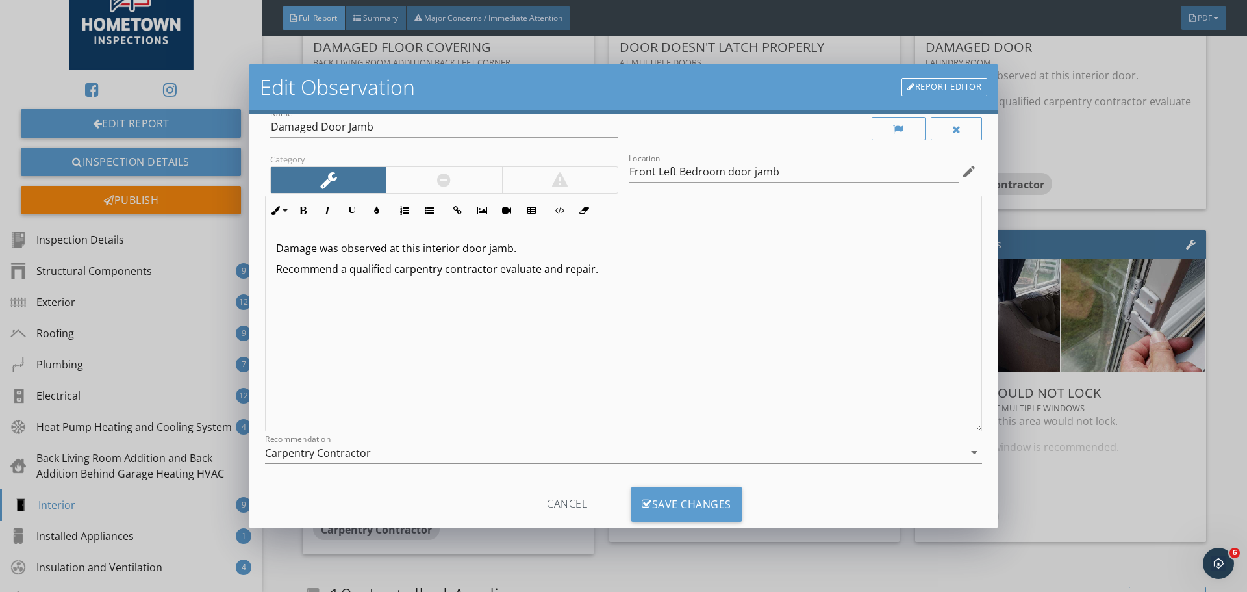
scroll to position [53, 0]
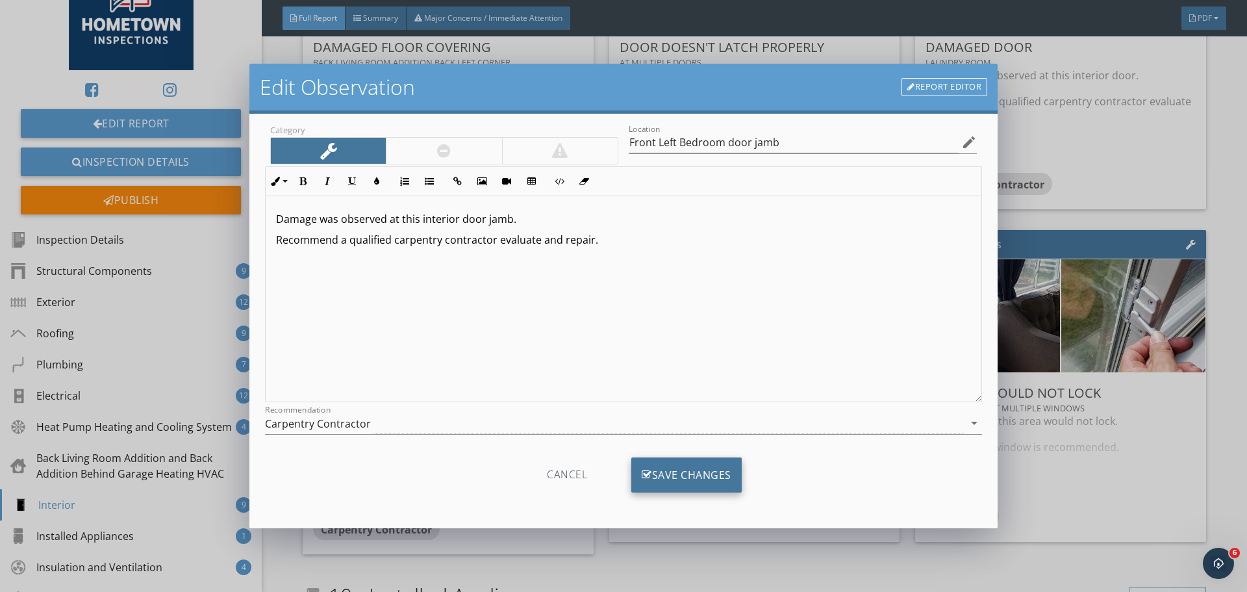
click at [700, 470] on div "Save Changes" at bounding box center [686, 474] width 110 height 35
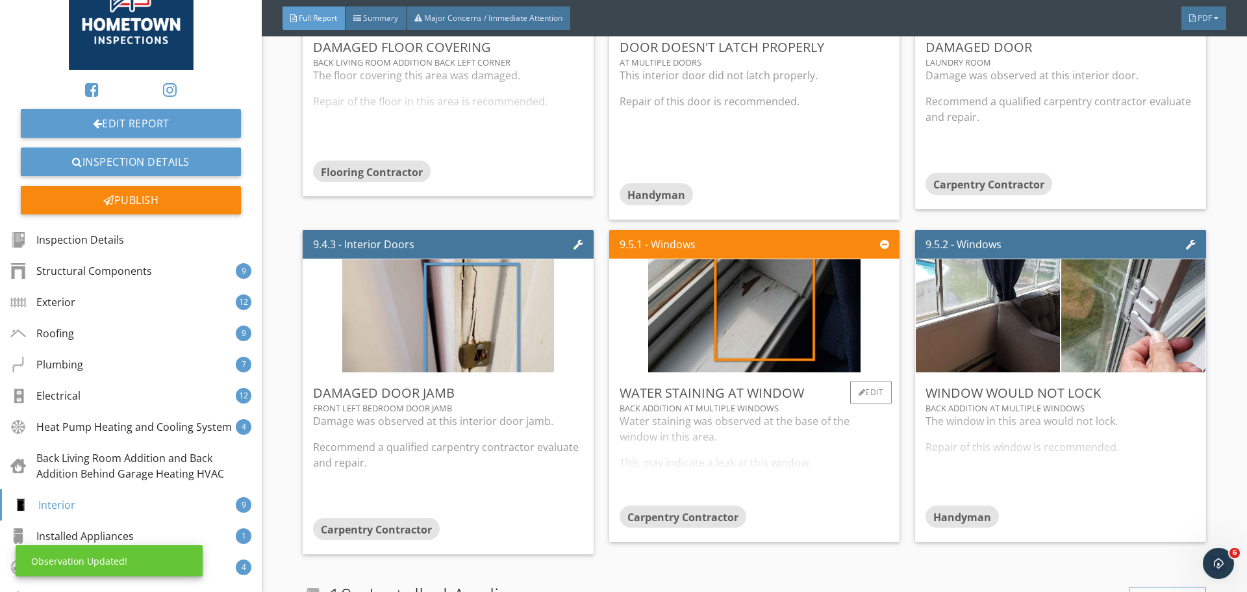
click at [761, 450] on div "Water staining was observed at the base of the window in this area. This may in…" at bounding box center [755, 459] width 270 height 92
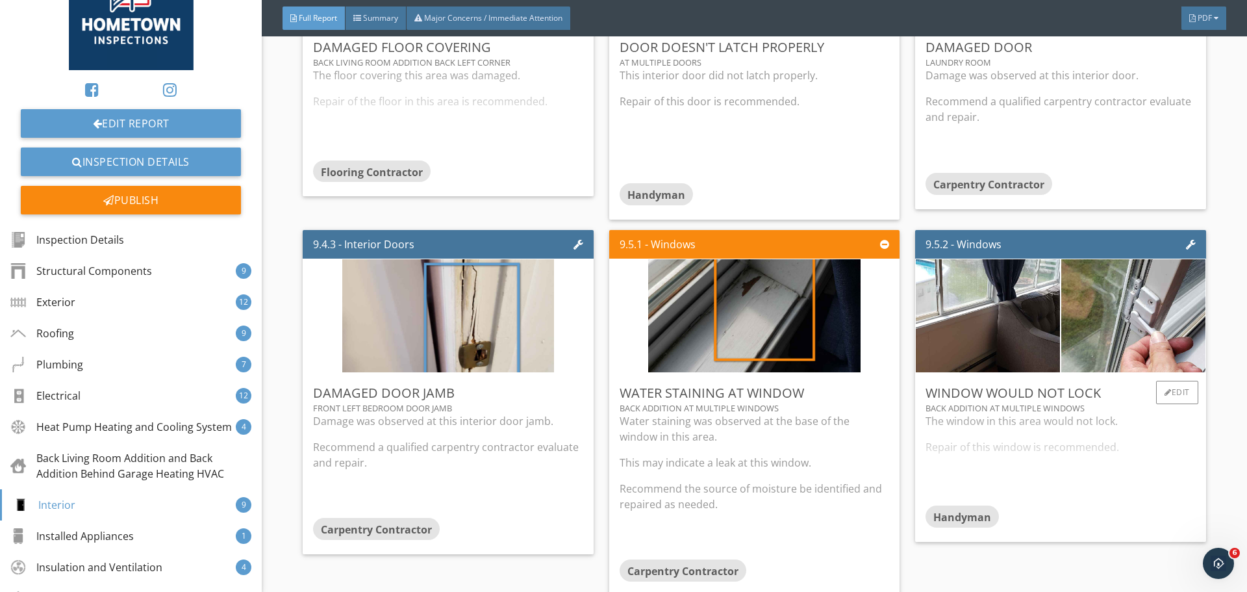
click at [944, 450] on div "The window in this area would not lock. Repair of this window is recommended." at bounding box center [1061, 459] width 270 height 92
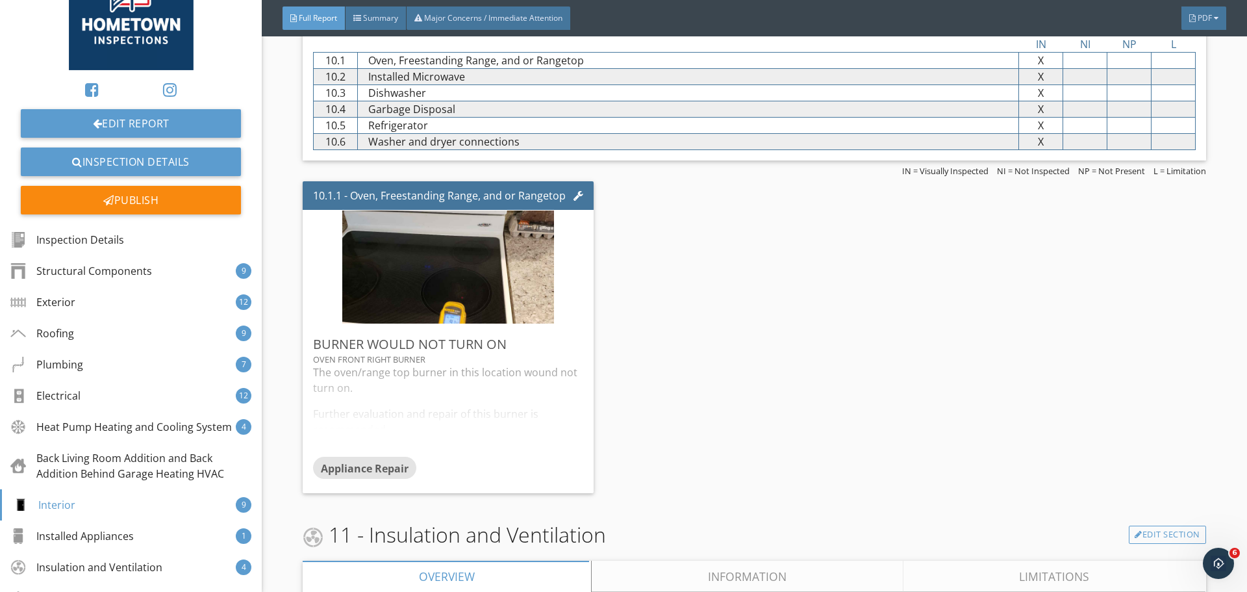
scroll to position [10573, 0]
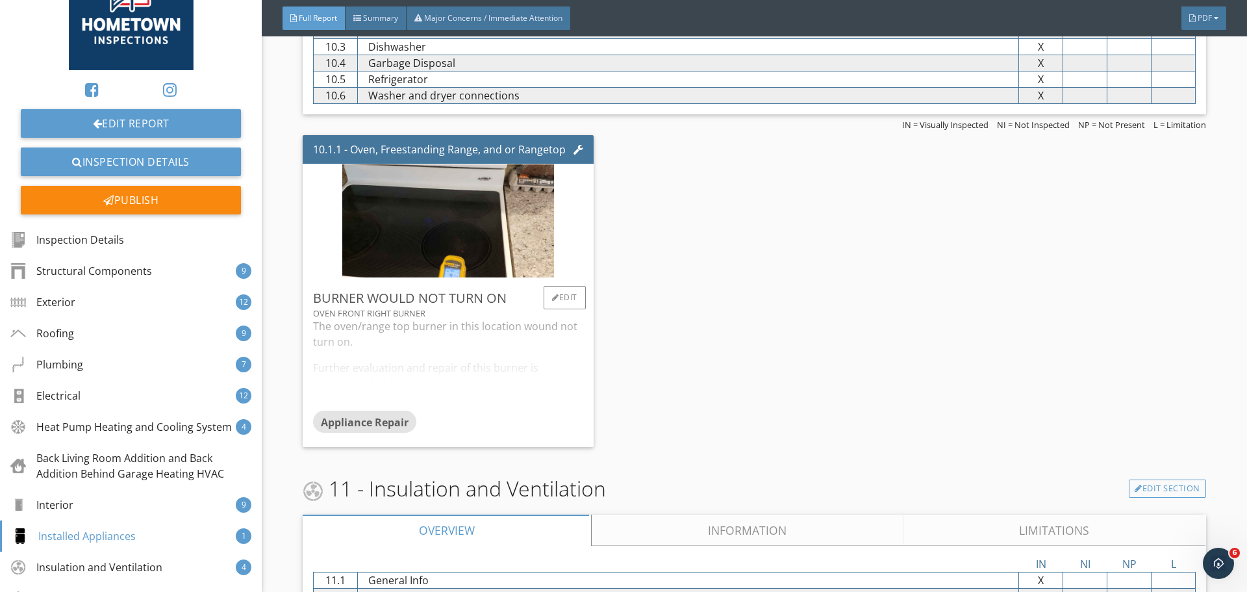
click at [571, 383] on div "The oven/range top burner in this location wound not turn on. Further evaluatio…" at bounding box center [448, 364] width 270 height 92
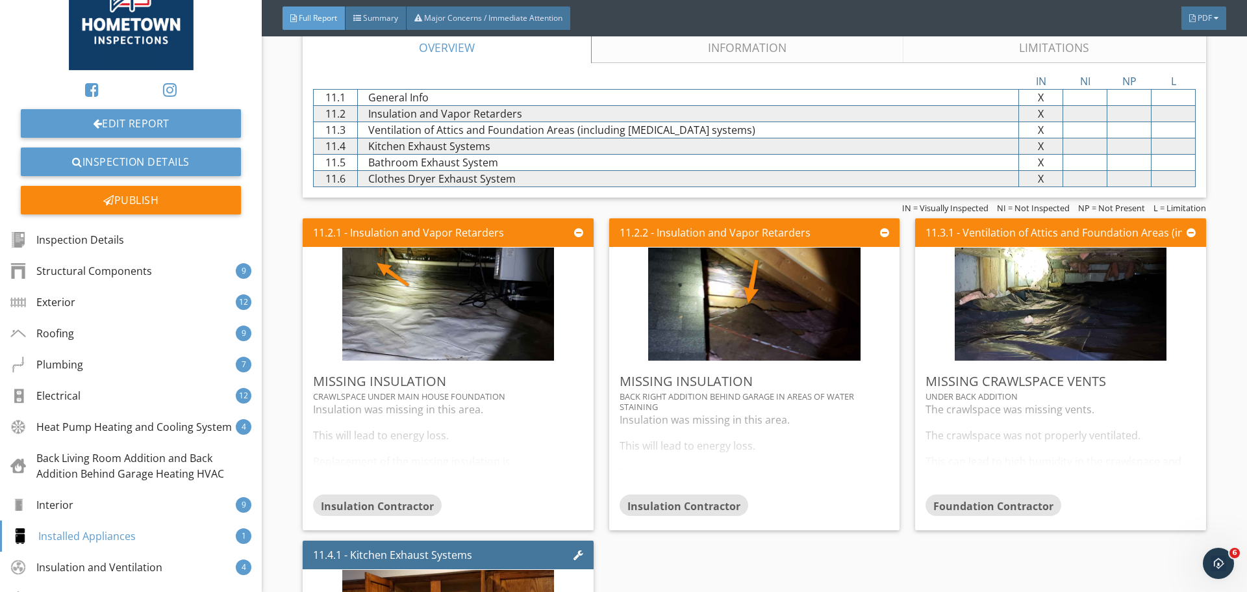
scroll to position [11093, 0]
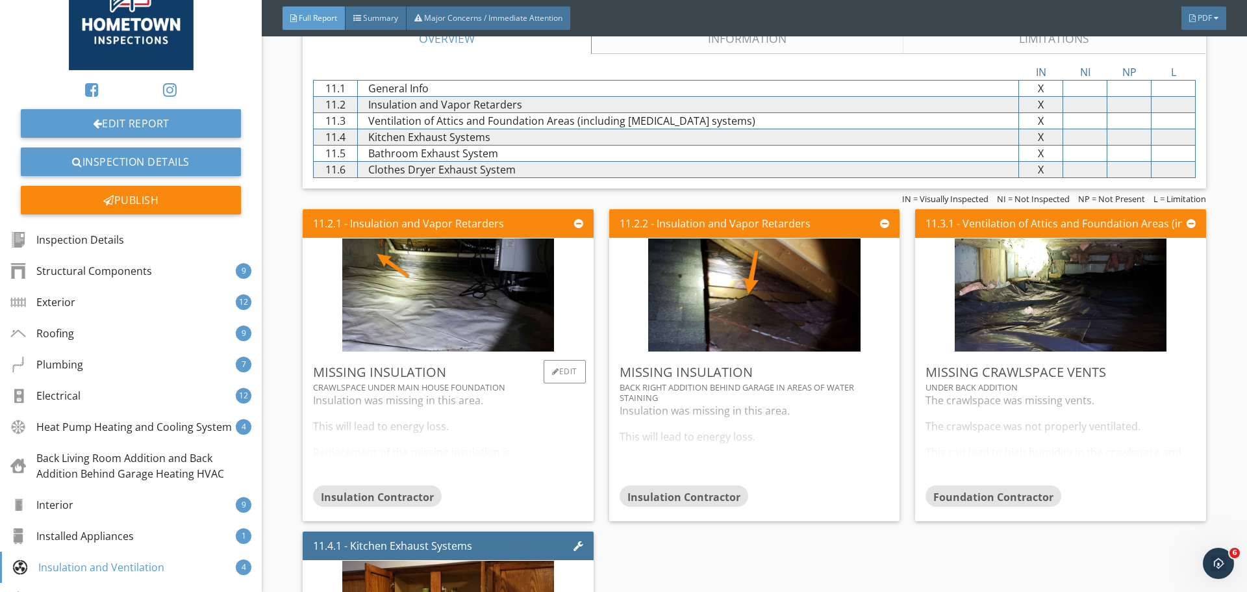
click at [489, 446] on div "Insulation was missing in this area. This will lead to energy loss. Replacement…" at bounding box center [448, 438] width 270 height 92
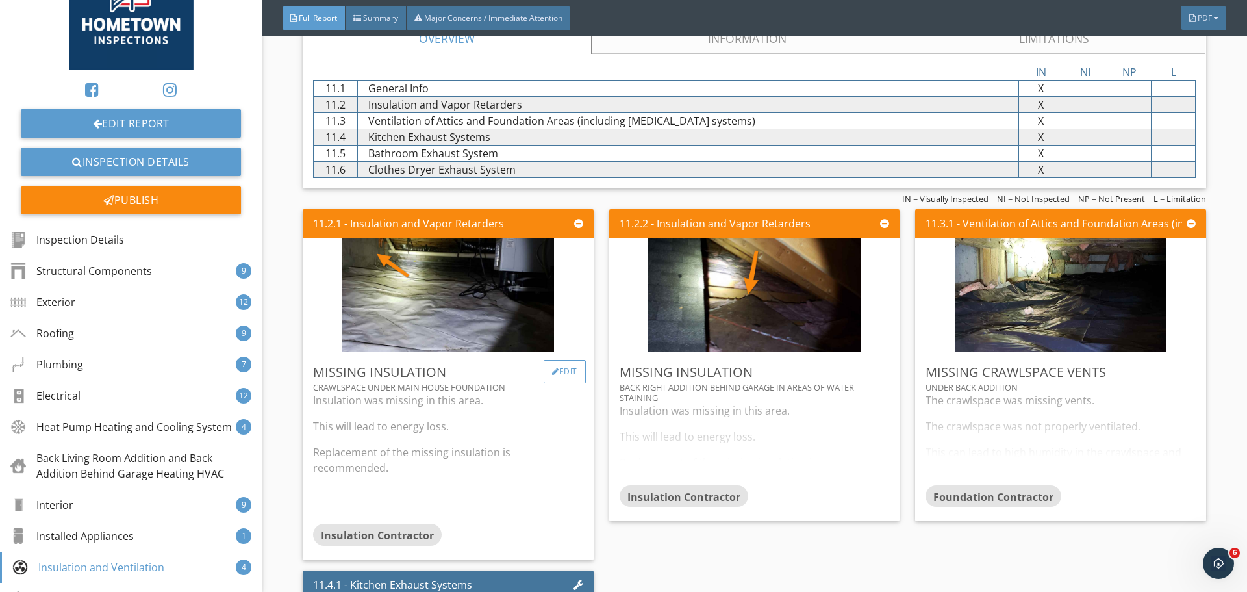
click at [553, 368] on div at bounding box center [555, 372] width 7 height 8
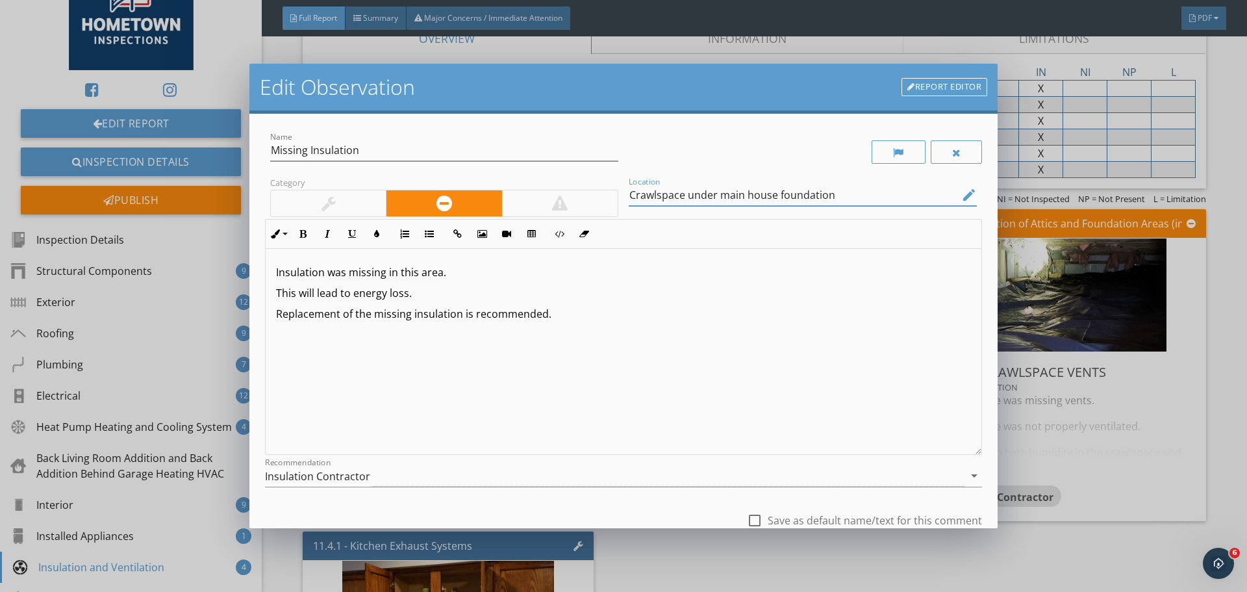
click at [774, 199] on input "Crawlspace under main house foundation" at bounding box center [794, 194] width 330 height 21
type input "Crawlspace under main house at foundation"
click at [647, 309] on p "Replacement of the missing insulation is recommended." at bounding box center [623, 314] width 695 height 16
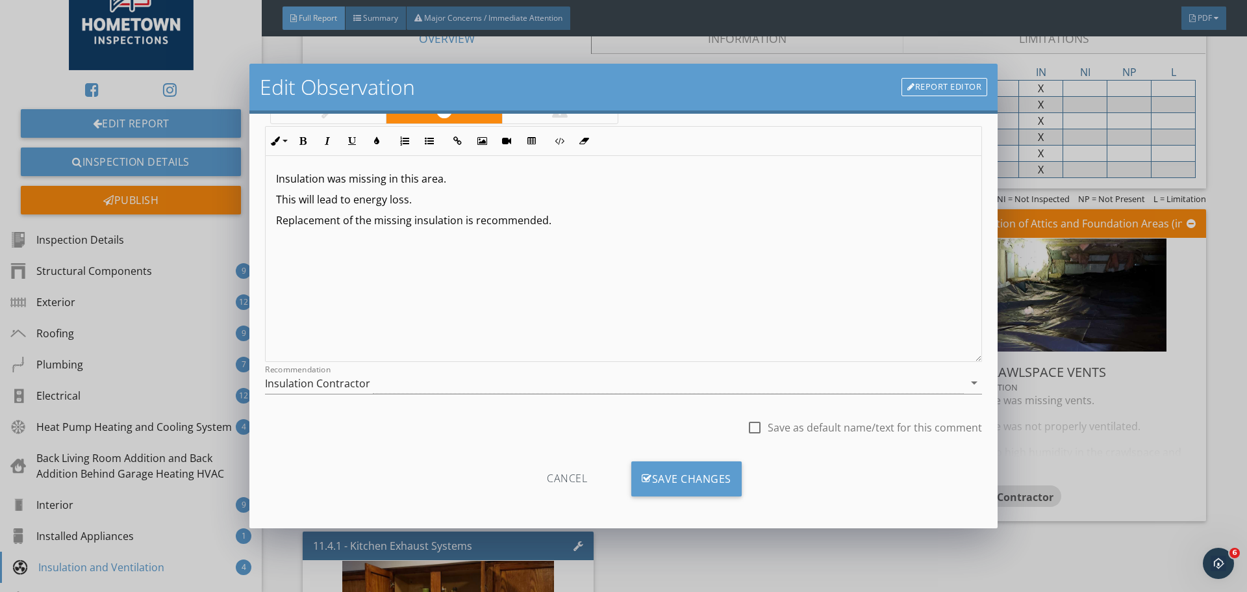
scroll to position [97, 0]
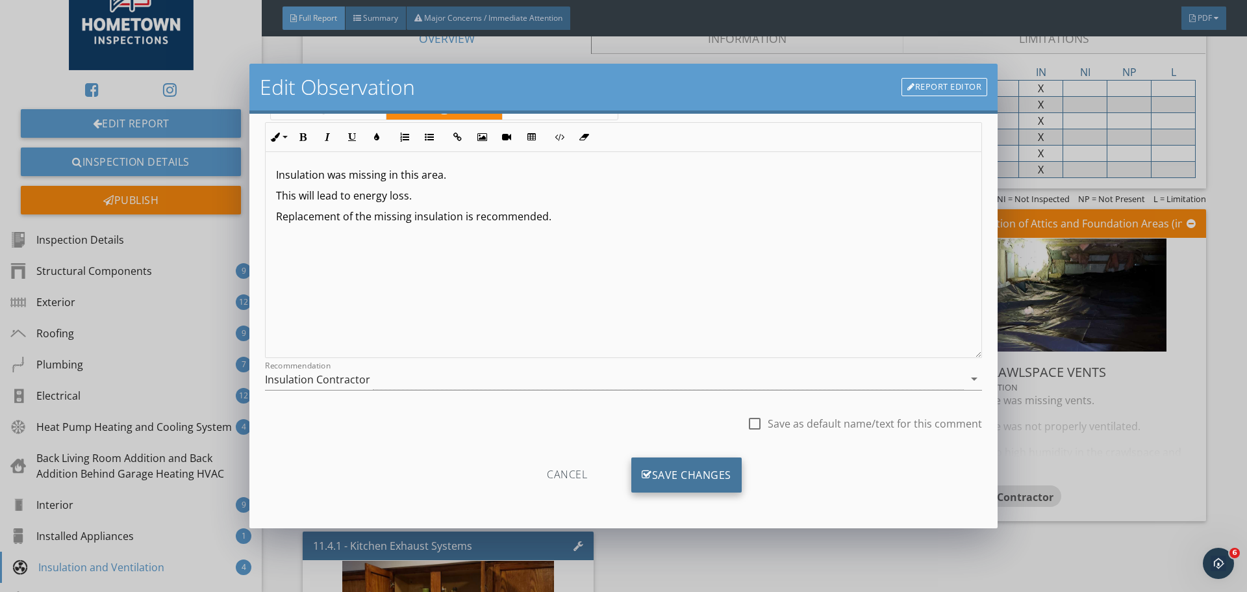
click at [692, 470] on div "Save Changes" at bounding box center [686, 474] width 110 height 35
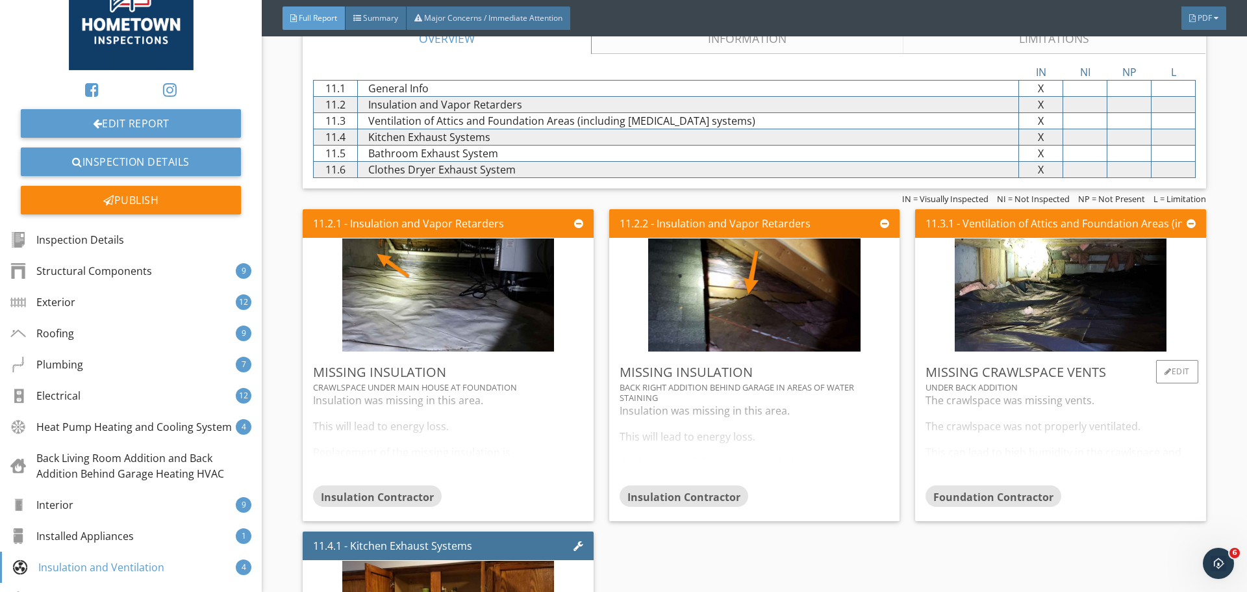
click at [990, 426] on div "The crawlspace was missing vents. The crawlspace was not properly ventilated. T…" at bounding box center [1061, 438] width 270 height 92
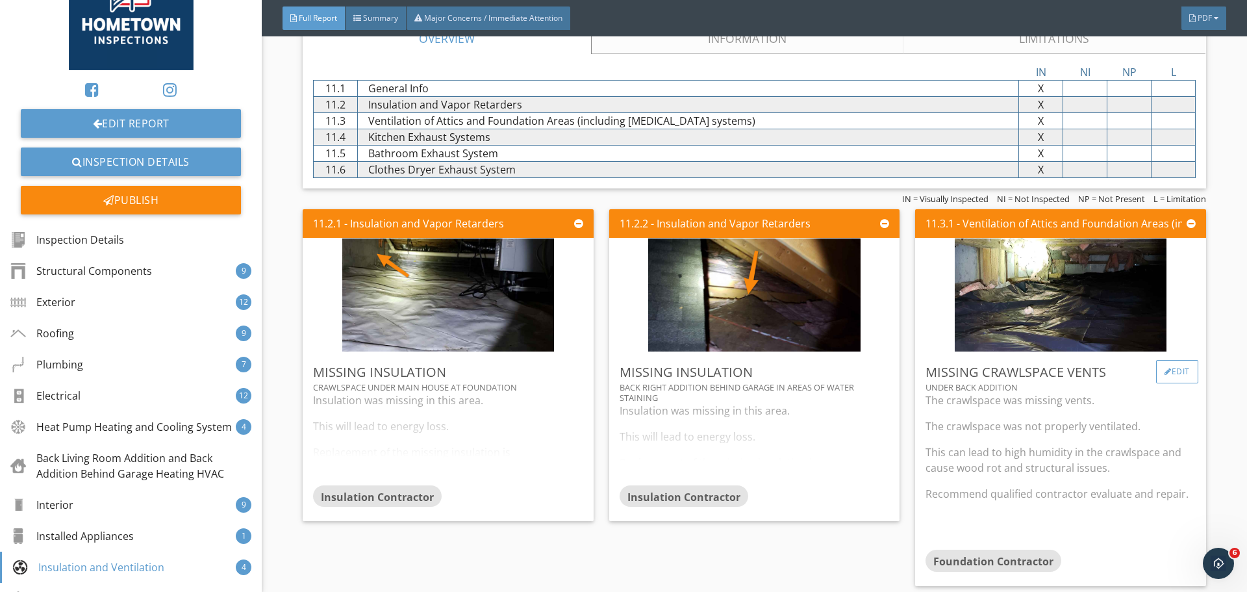
click at [1167, 380] on div "Edit" at bounding box center [1177, 371] width 42 height 23
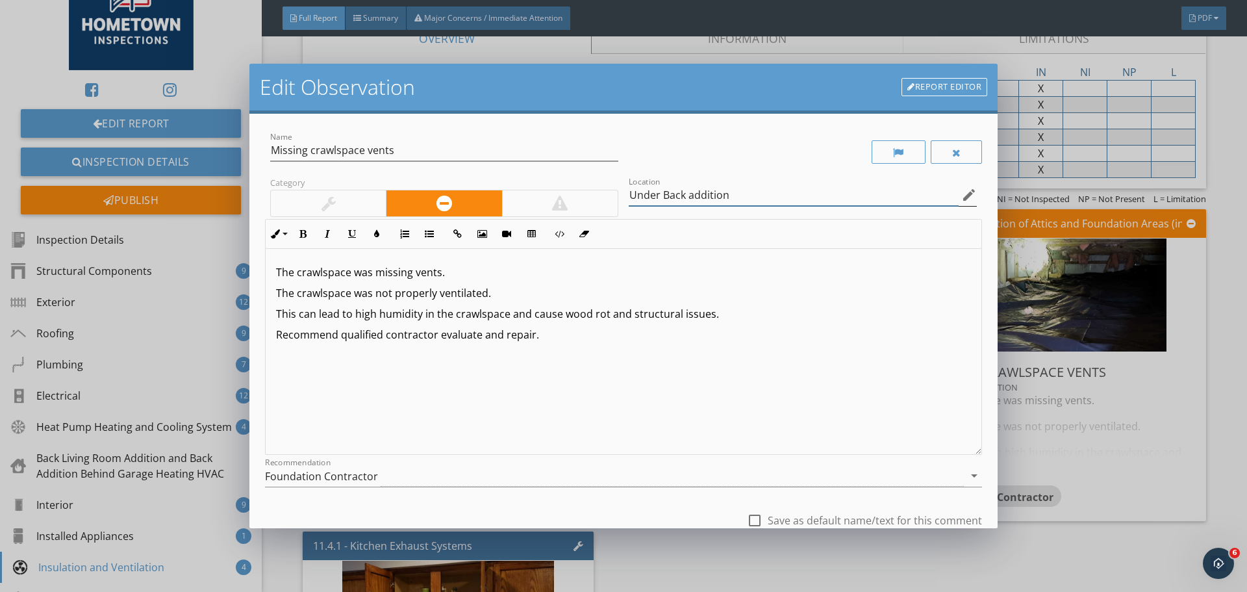
click at [682, 201] on input "Under Back addition" at bounding box center [794, 194] width 330 height 21
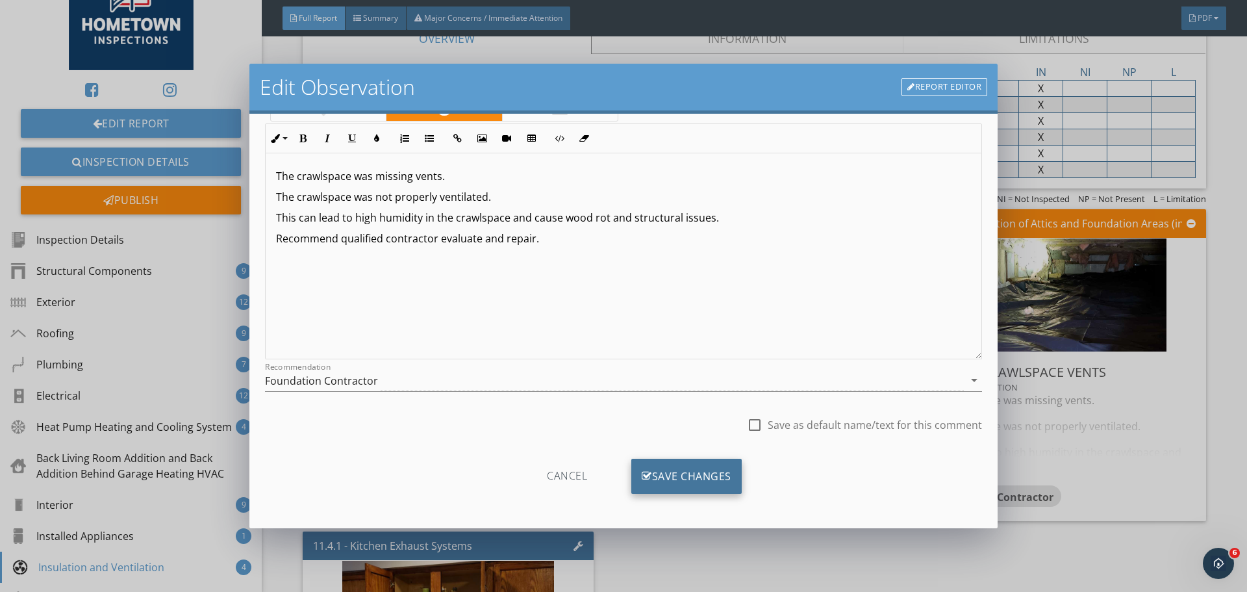
scroll to position [97, 0]
type input "Under Back living room addition"
click at [668, 478] on div "Save Changes" at bounding box center [686, 474] width 110 height 35
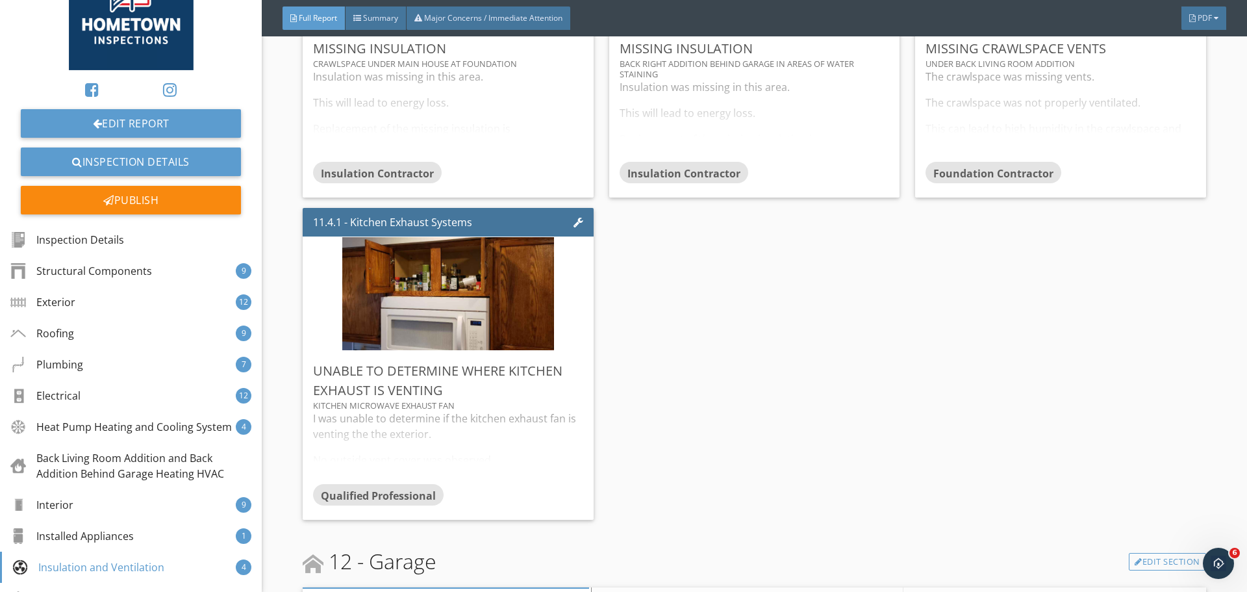
scroll to position [11418, 0]
click at [546, 448] on div "I was unable to determine if the kitchen exhaust fan is venting the the exterio…" at bounding box center [448, 445] width 270 height 73
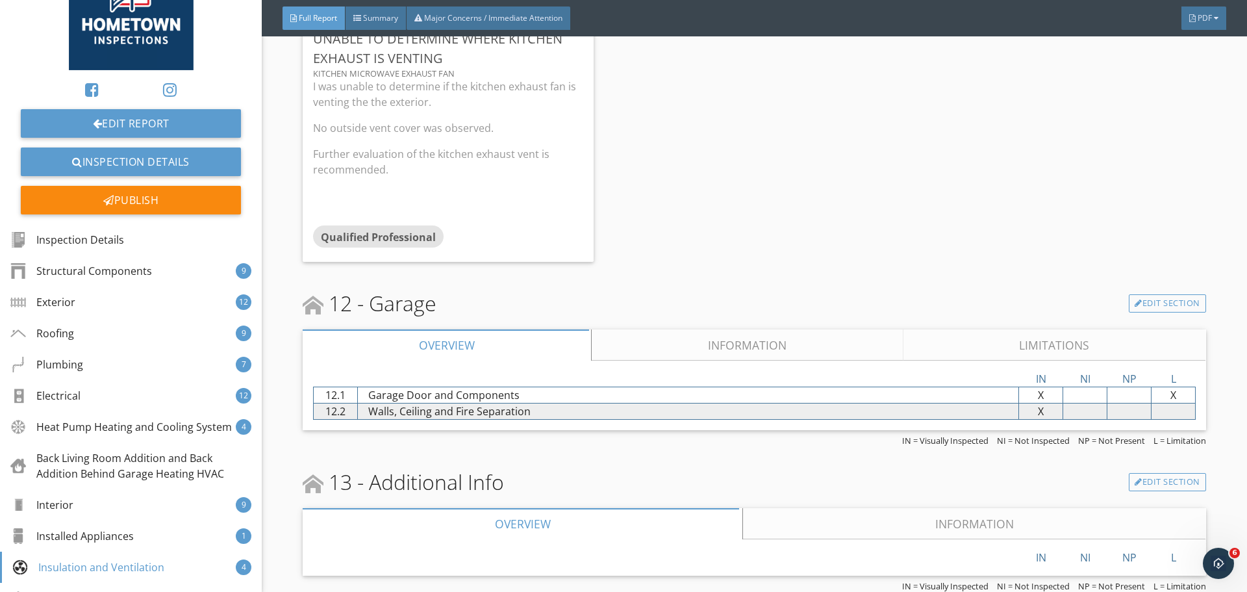
scroll to position [11758, 0]
click at [184, 162] on link "Inspection Details" at bounding box center [131, 161] width 220 height 29
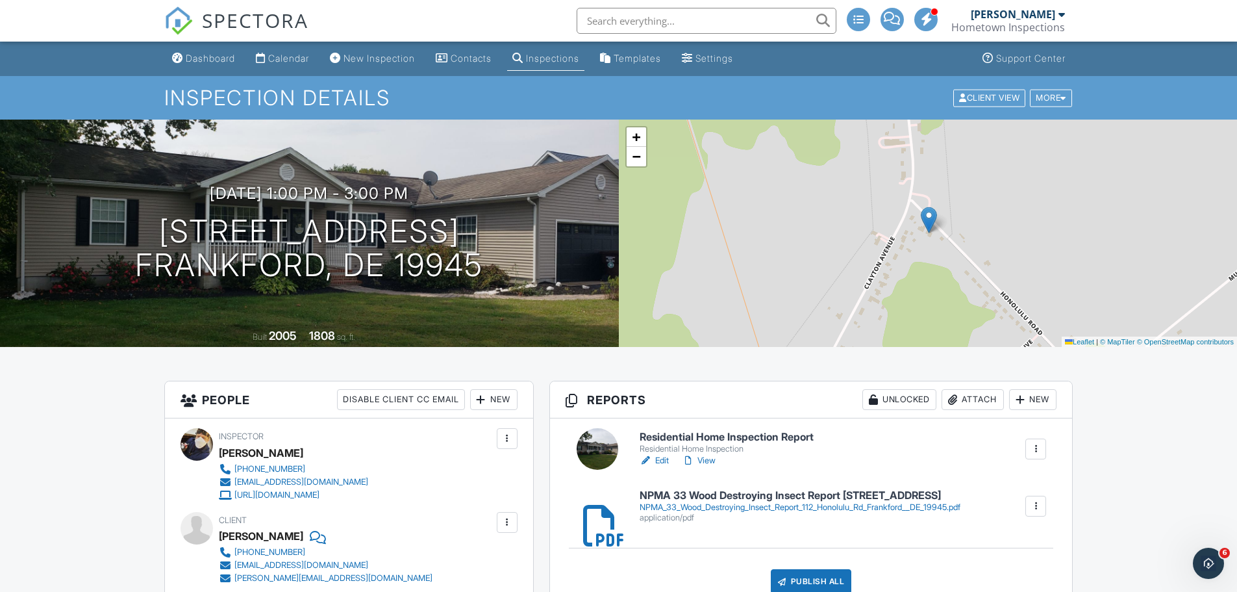
click at [705, 459] on link "View" at bounding box center [699, 460] width 34 height 13
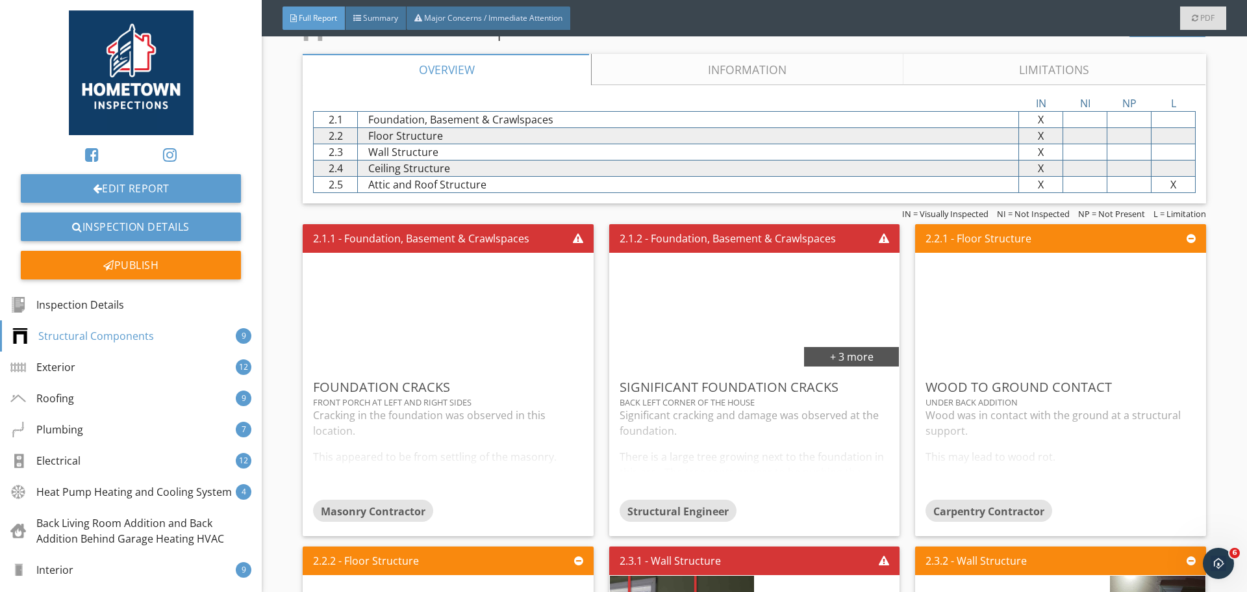
scroll to position [1169, 0]
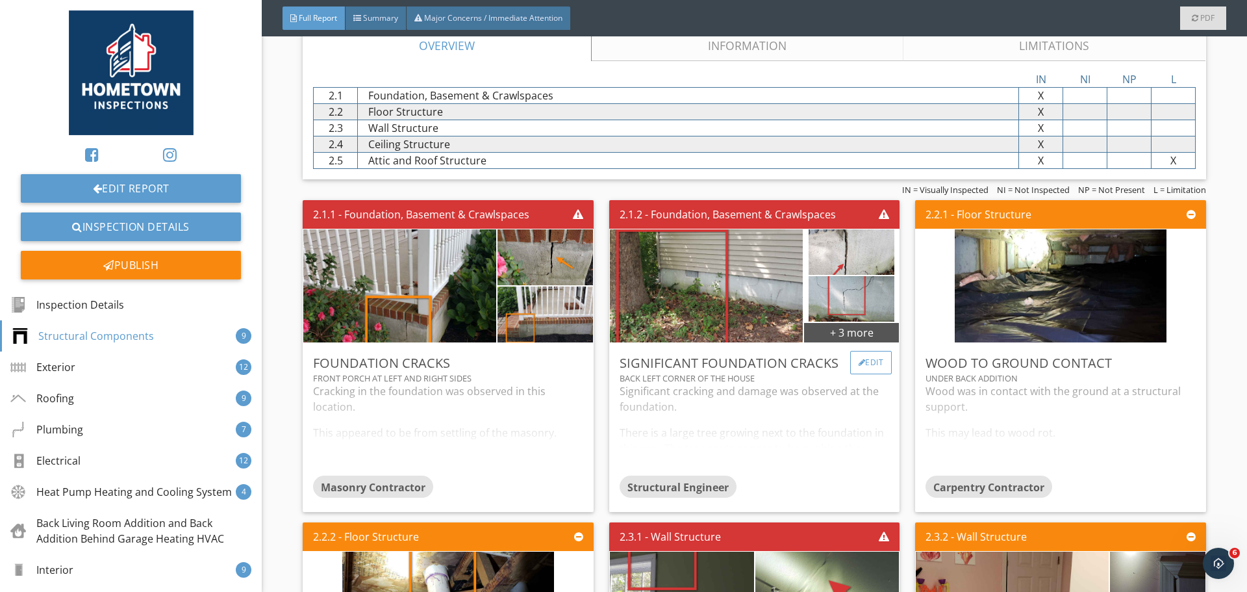
click at [860, 369] on div "Edit" at bounding box center [871, 362] width 42 height 23
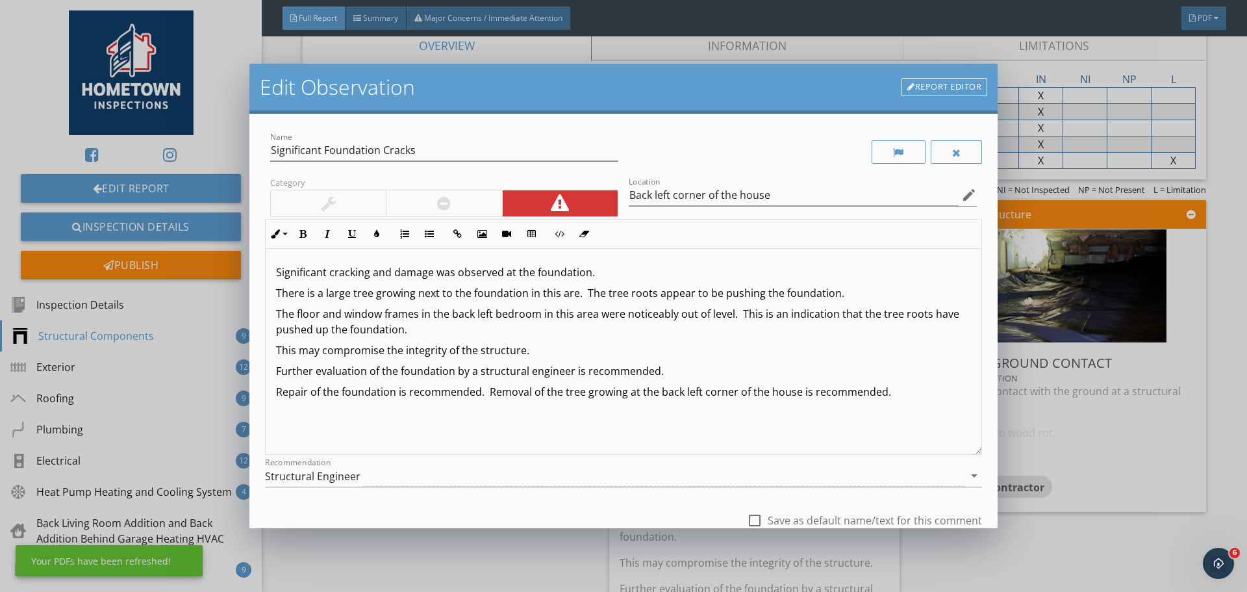
click at [589, 278] on p "Significant cracking and damage was observed at the foundation." at bounding box center [623, 272] width 695 height 16
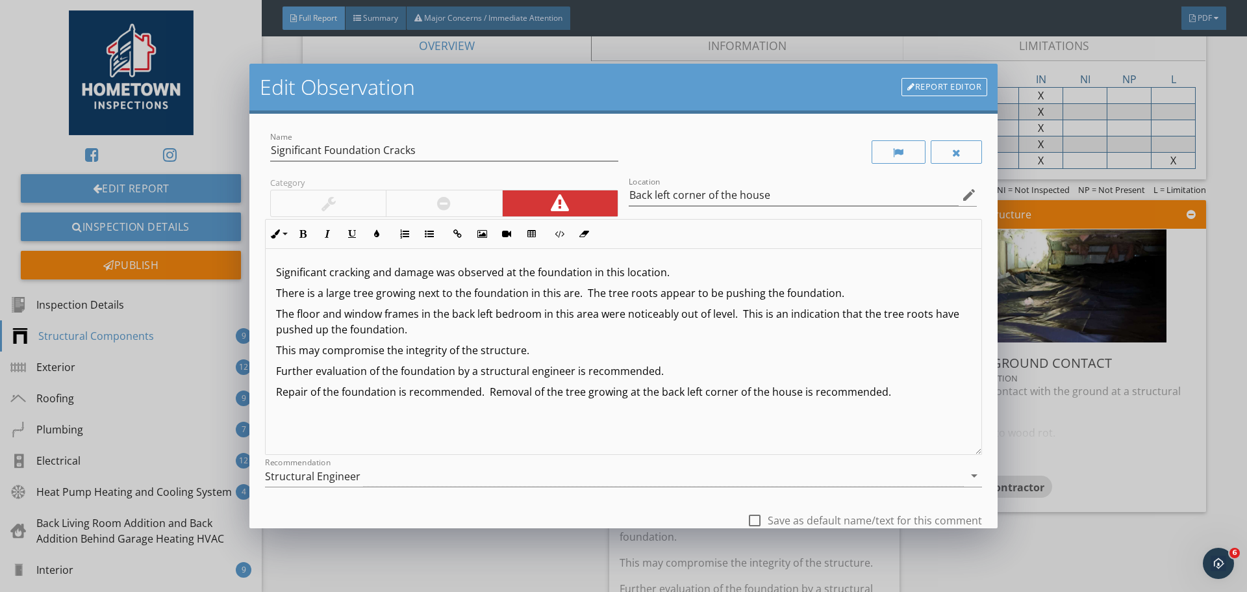
click at [576, 298] on p "There is a large tree growing next to the foundation in this are. The tree root…" at bounding box center [623, 293] width 695 height 16
click at [936, 402] on div "Significant cracking and damage was observed at the foundation in this location…" at bounding box center [624, 352] width 716 height 206
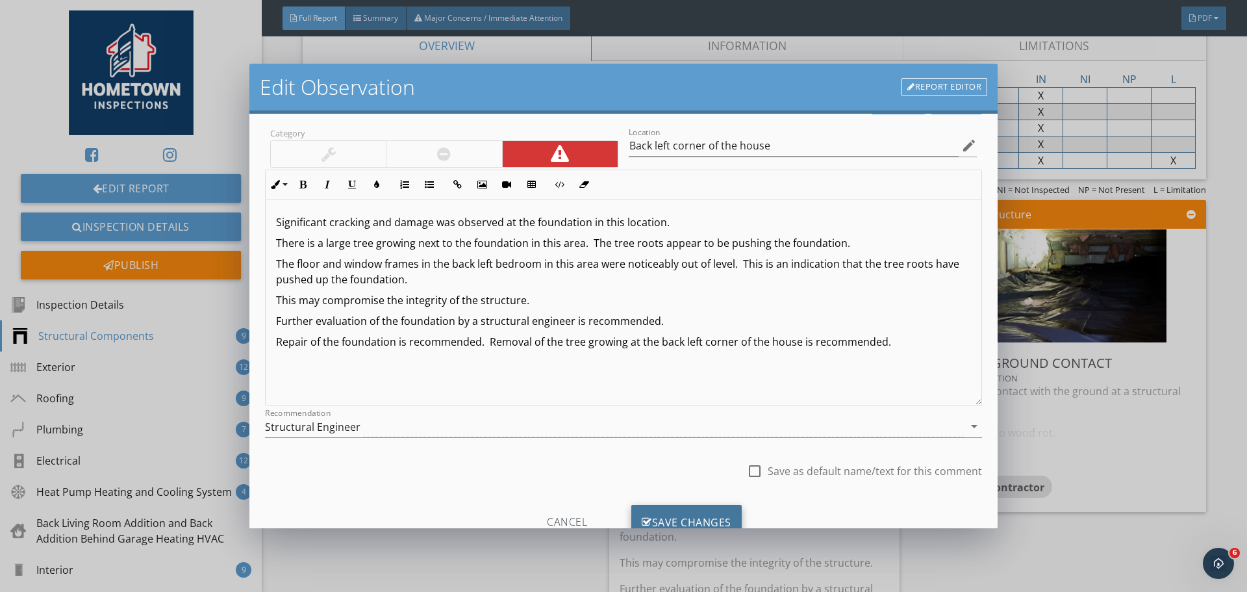
scroll to position [97, 0]
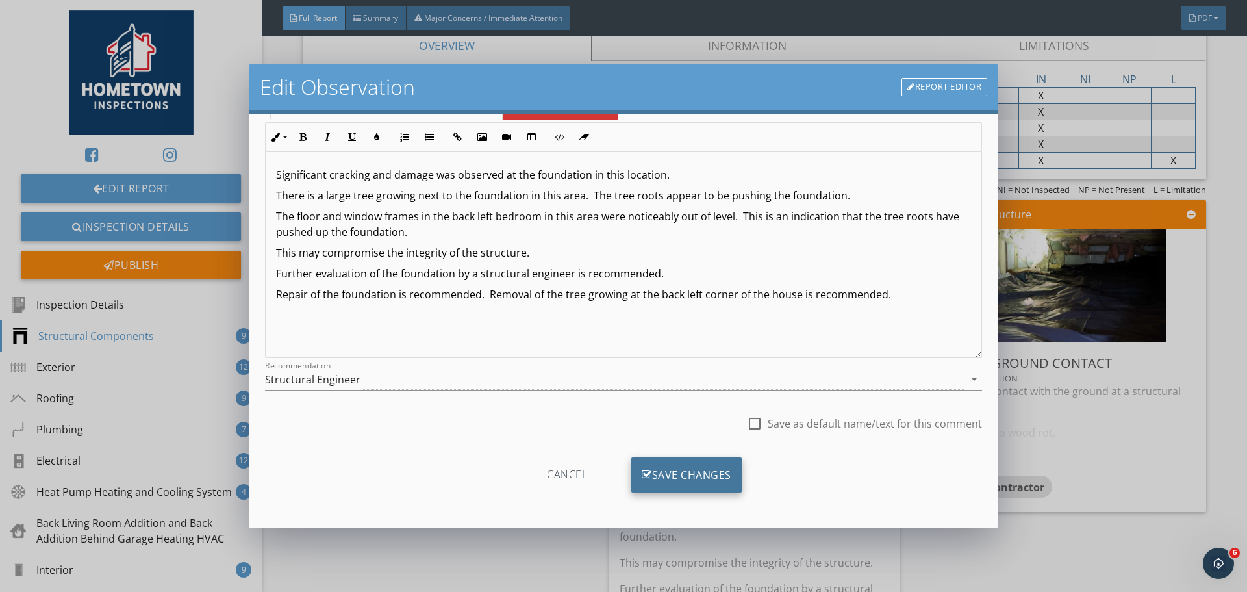
click at [700, 469] on div "Save Changes" at bounding box center [686, 474] width 110 height 35
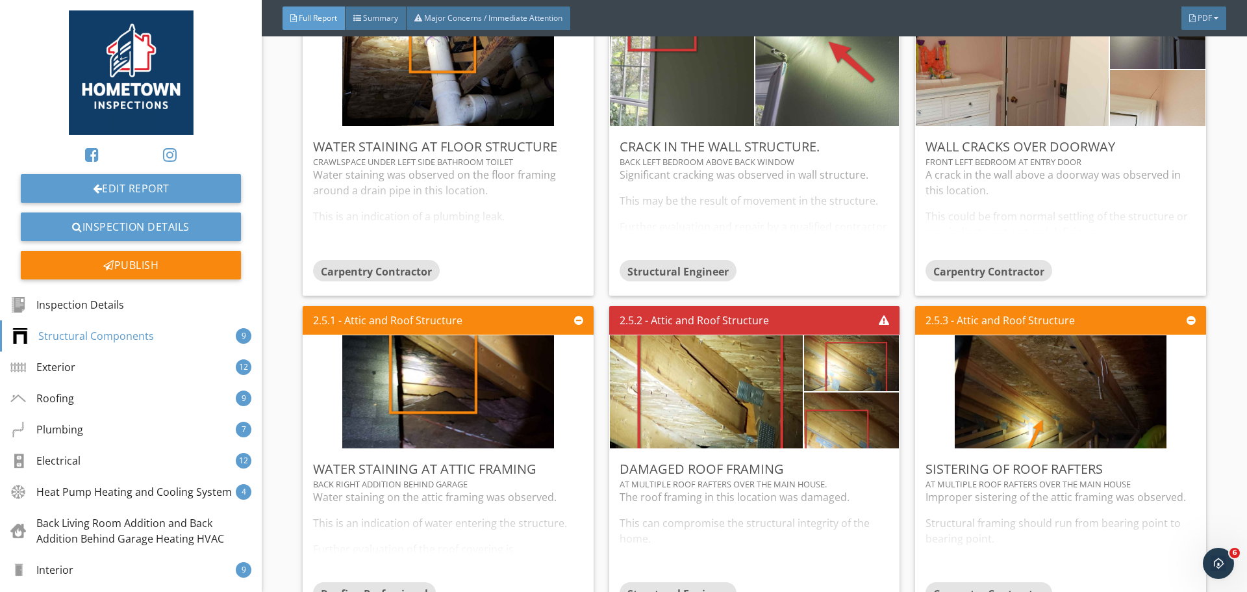
scroll to position [2014, 0]
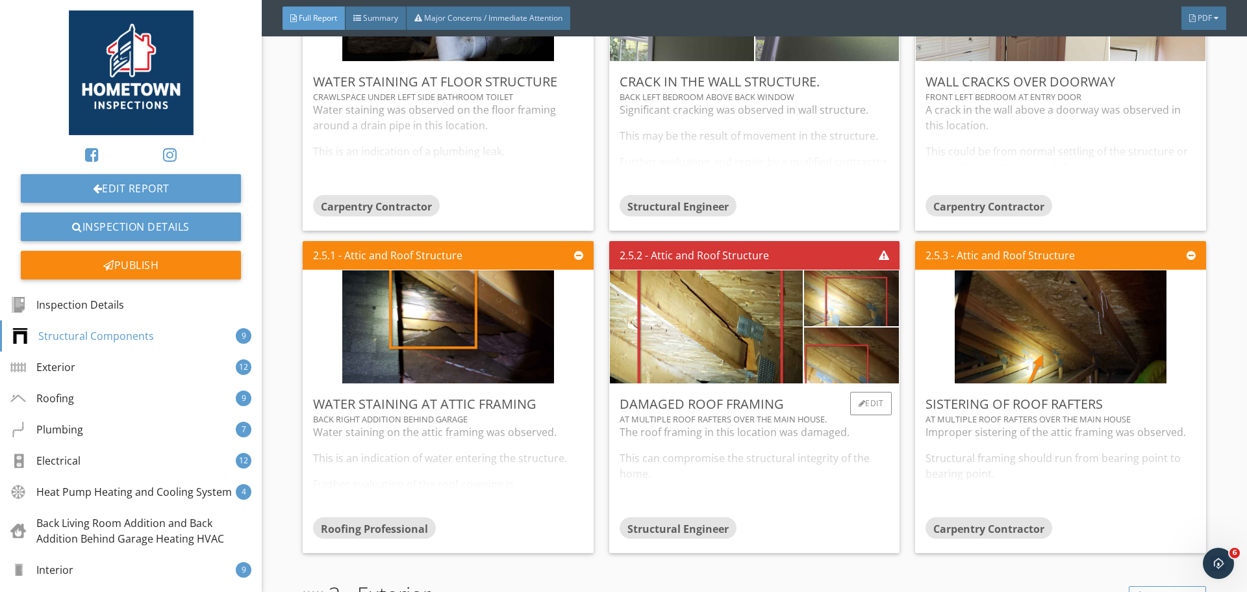
click at [659, 463] on div "The roof framing in this location was damaged. This can compromise the structur…" at bounding box center [755, 470] width 270 height 92
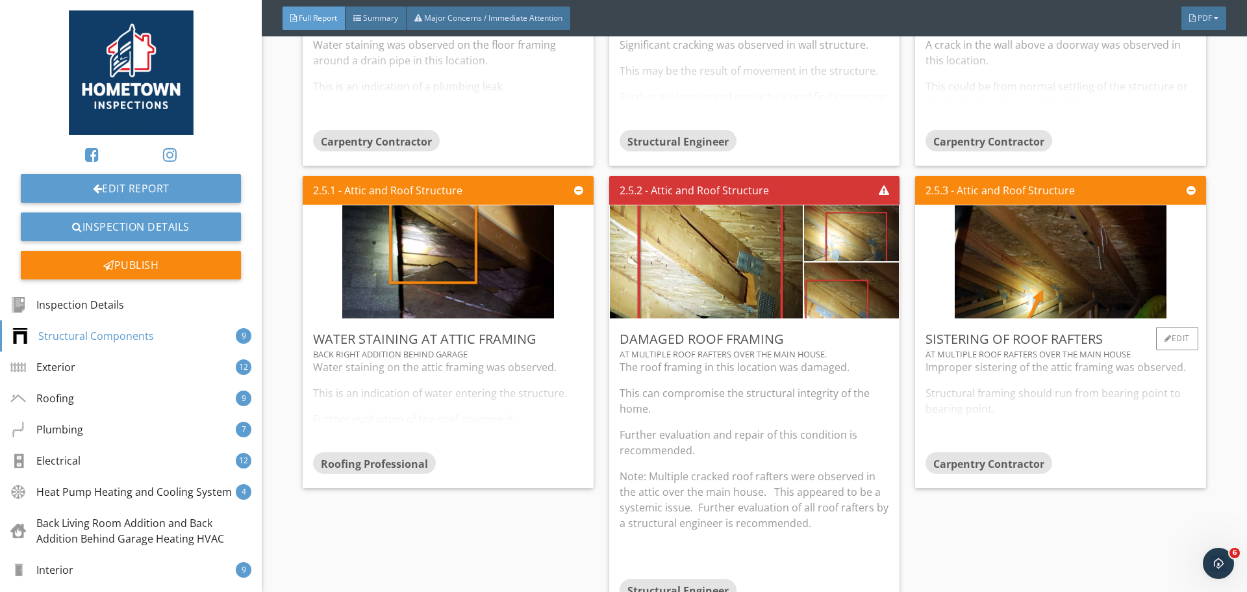
click at [1098, 401] on div "Improper sistering of the attic framing was observed. Structural framing should…" at bounding box center [1061, 405] width 270 height 92
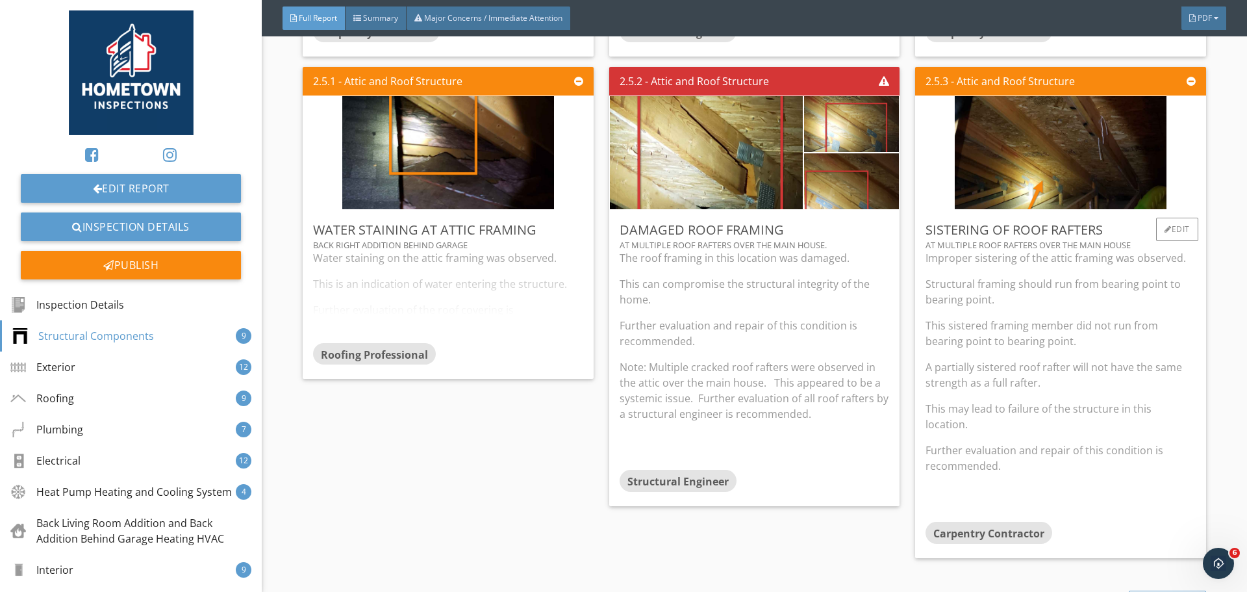
scroll to position [2209, 0]
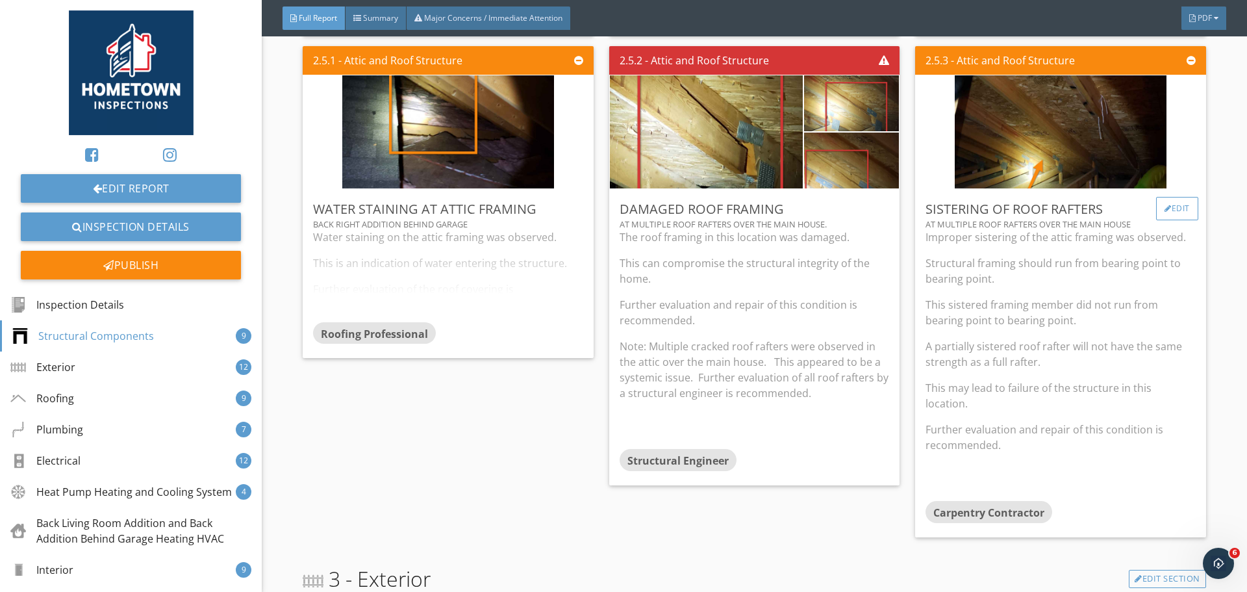
click at [1161, 217] on div "Edit" at bounding box center [1177, 208] width 42 height 23
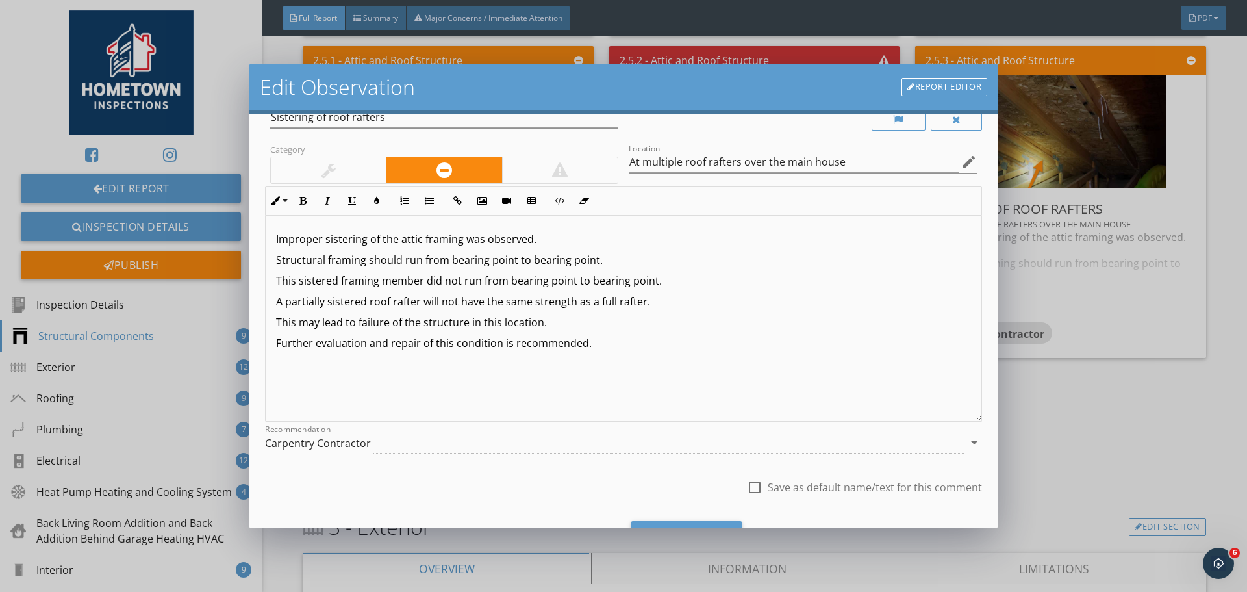
scroll to position [97, 0]
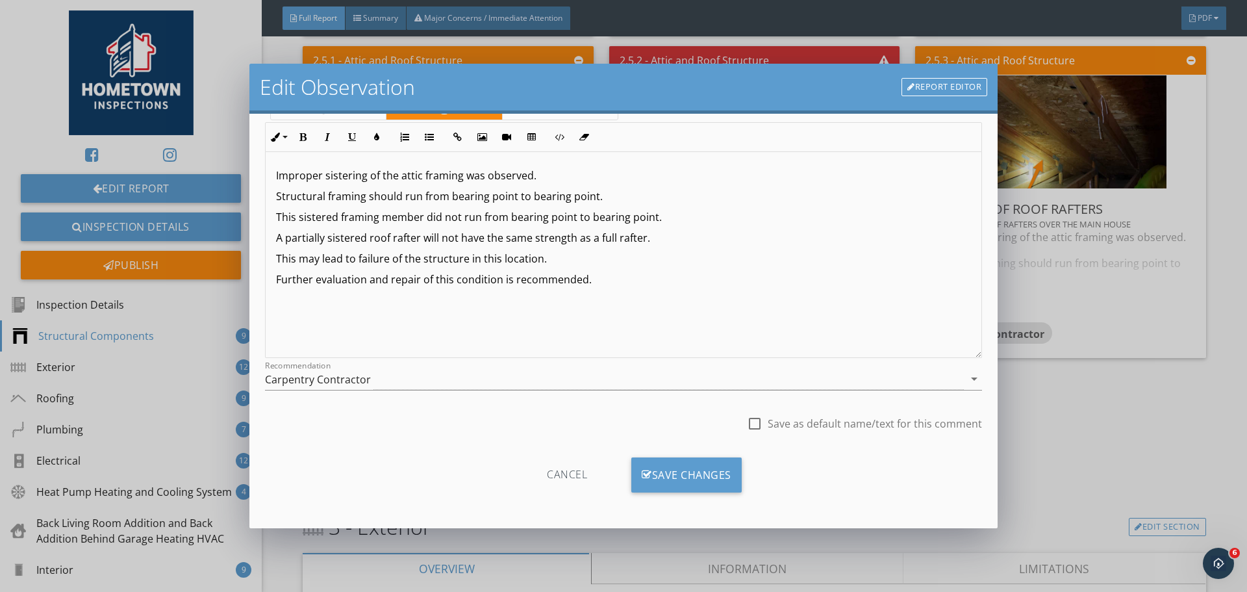
click at [744, 420] on div at bounding box center [755, 423] width 22 height 22
checkbox input "true"
click at [680, 481] on div "Save Changes" at bounding box center [686, 474] width 110 height 35
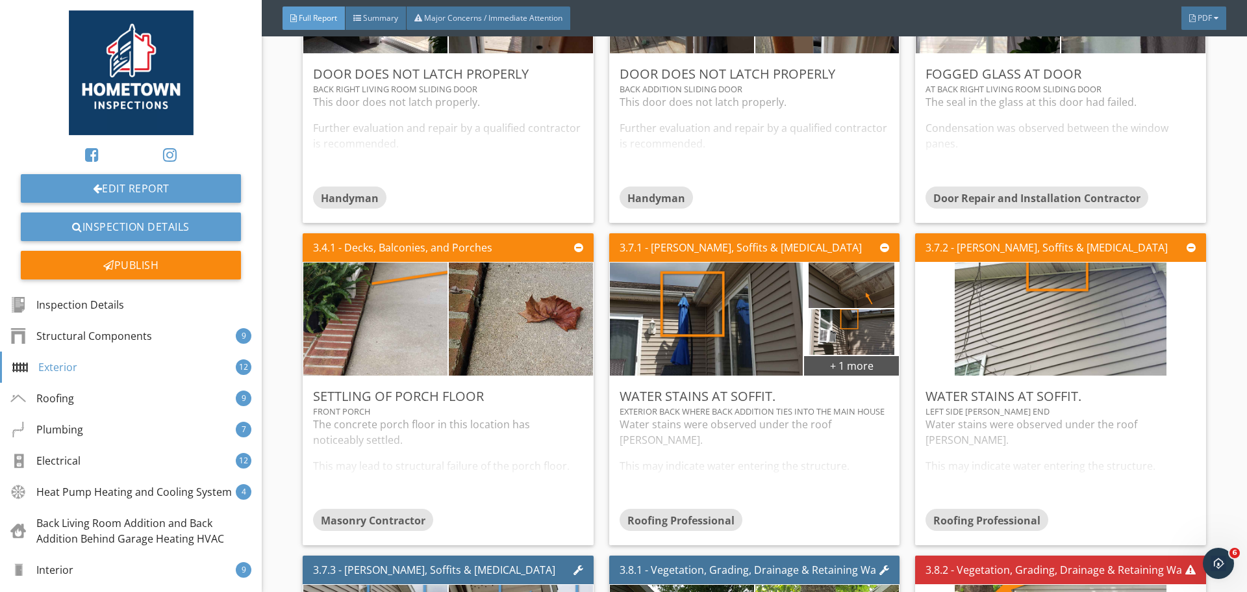
scroll to position [3443, 0]
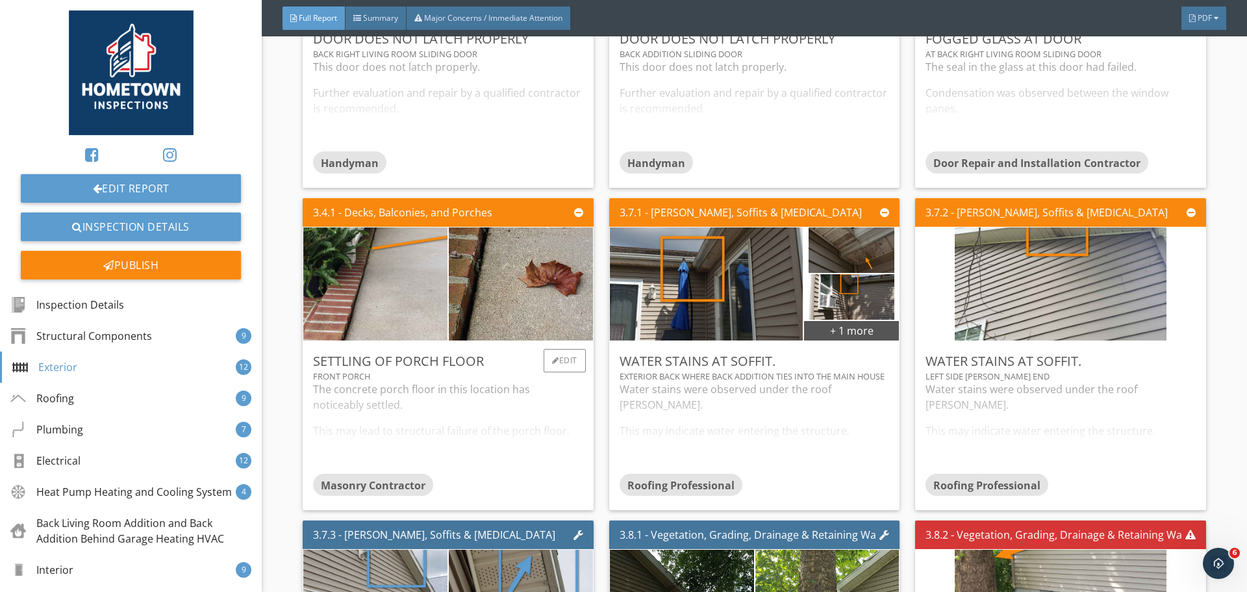
click at [511, 437] on div "The concrete porch floor in this location has noticeably settled. This may lead…" at bounding box center [448, 427] width 270 height 92
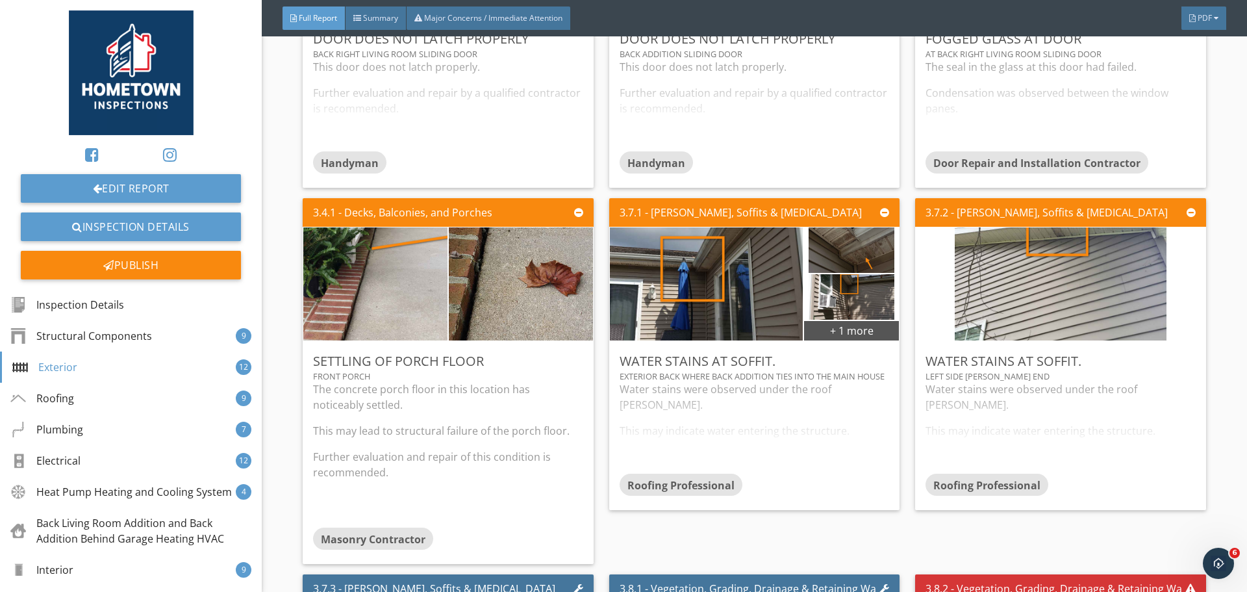
click at [667, 539] on div "3.7.1 - Eaves, Soffits & Fascia + 1 more Water Stains at soffit. Exterior Back …" at bounding box center [754, 381] width 301 height 376
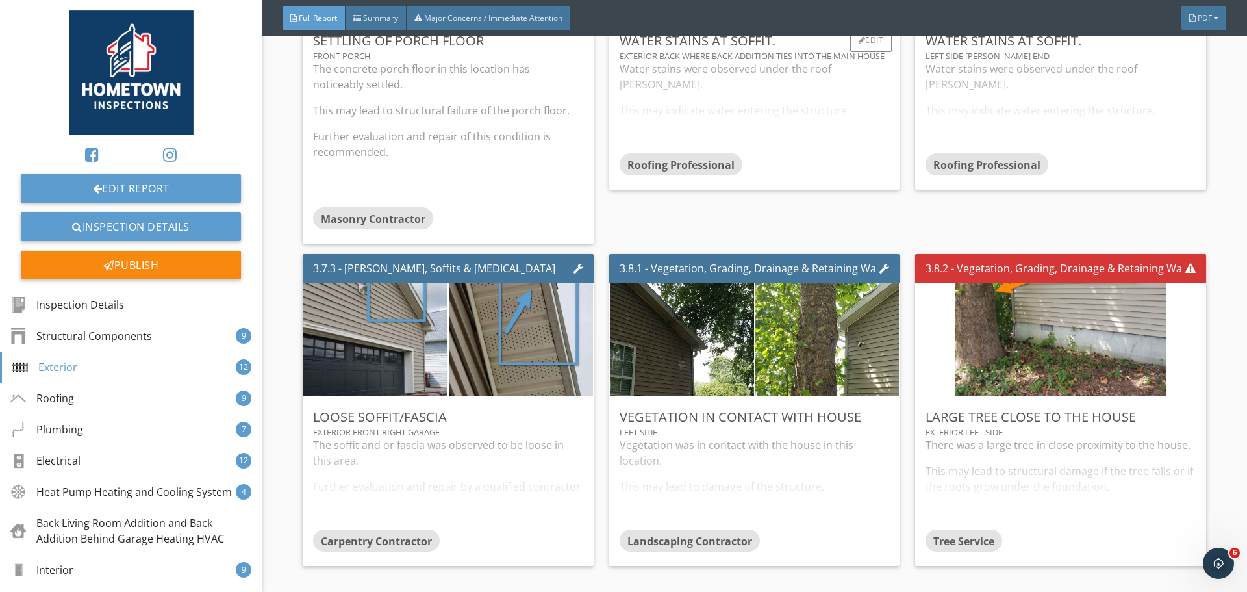
scroll to position [3768, 0]
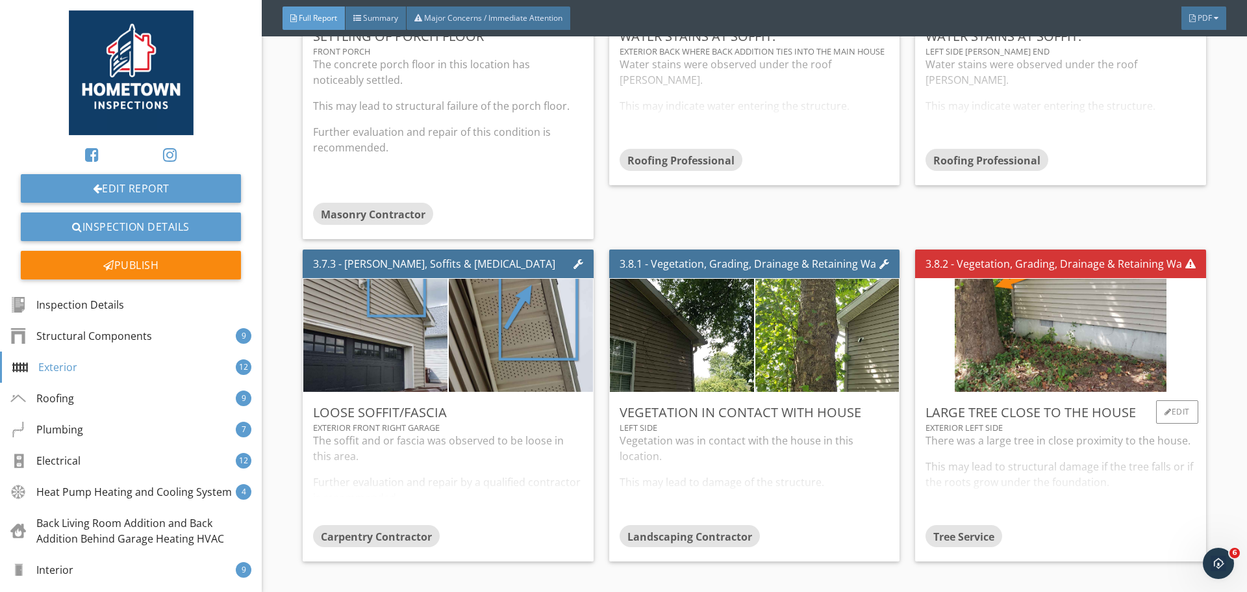
click at [1101, 501] on div "There was a large tree in close proximity to the house. This may lead to struct…" at bounding box center [1061, 479] width 270 height 92
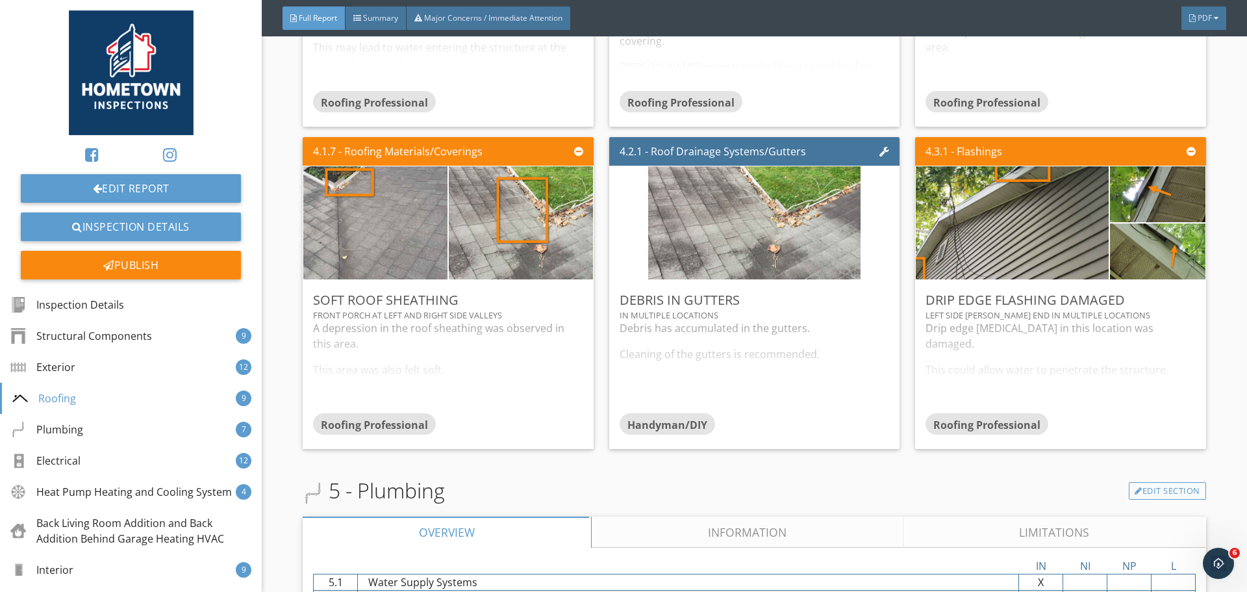
scroll to position [5197, 0]
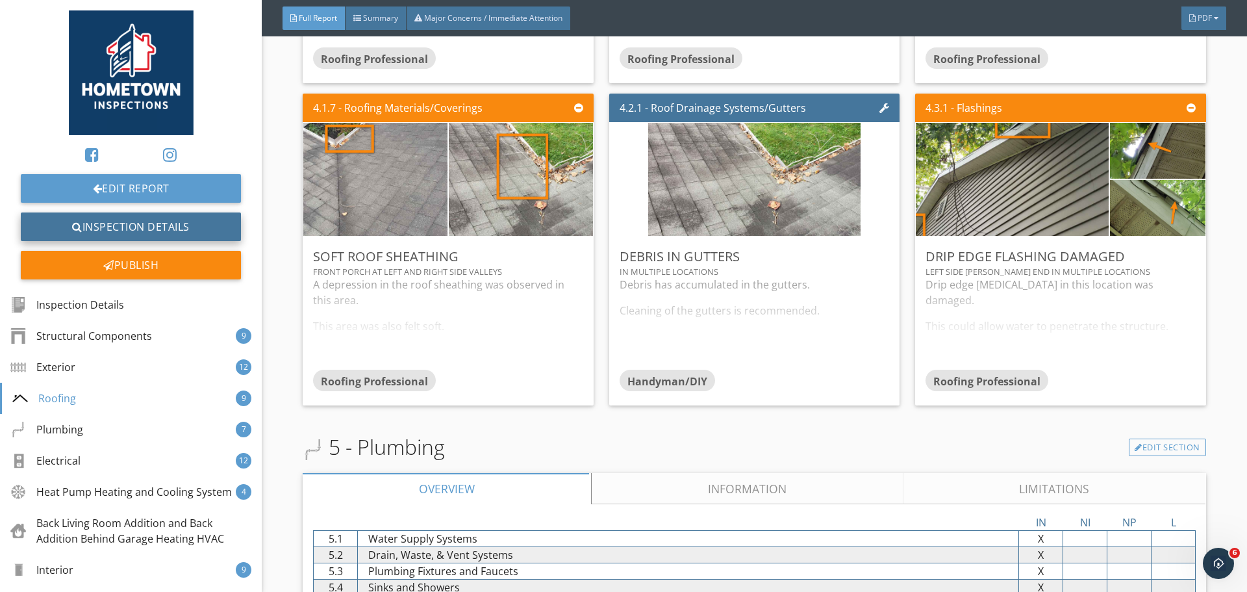
click at [192, 223] on link "Inspection Details" at bounding box center [131, 226] width 220 height 29
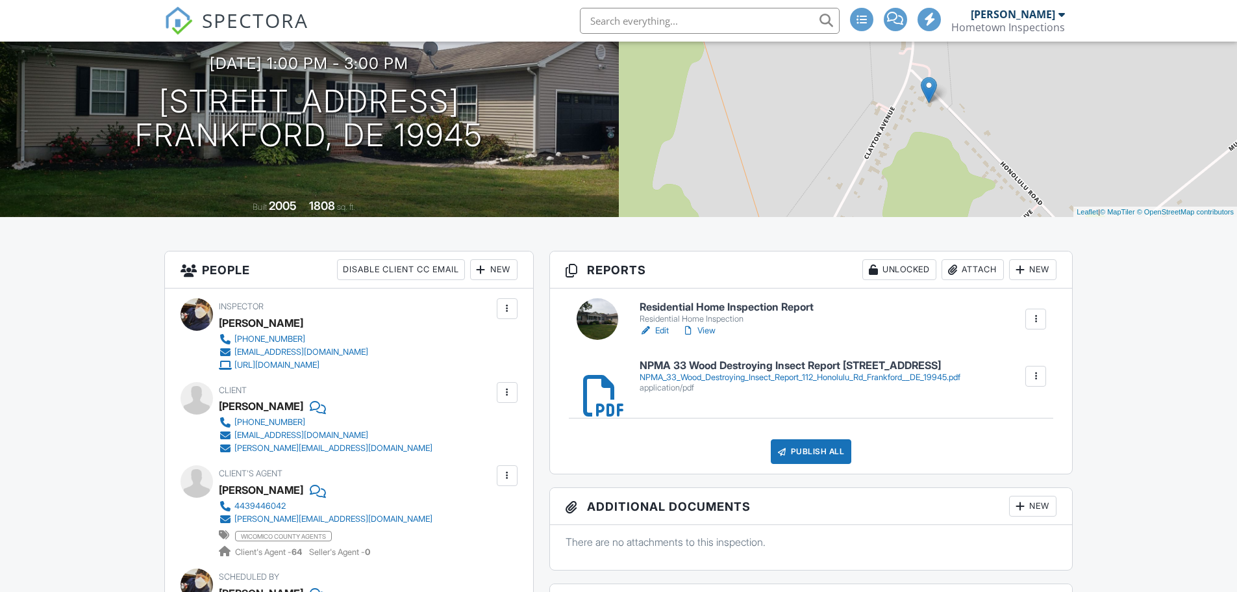
click at [802, 456] on div "Publish All" at bounding box center [811, 451] width 81 height 25
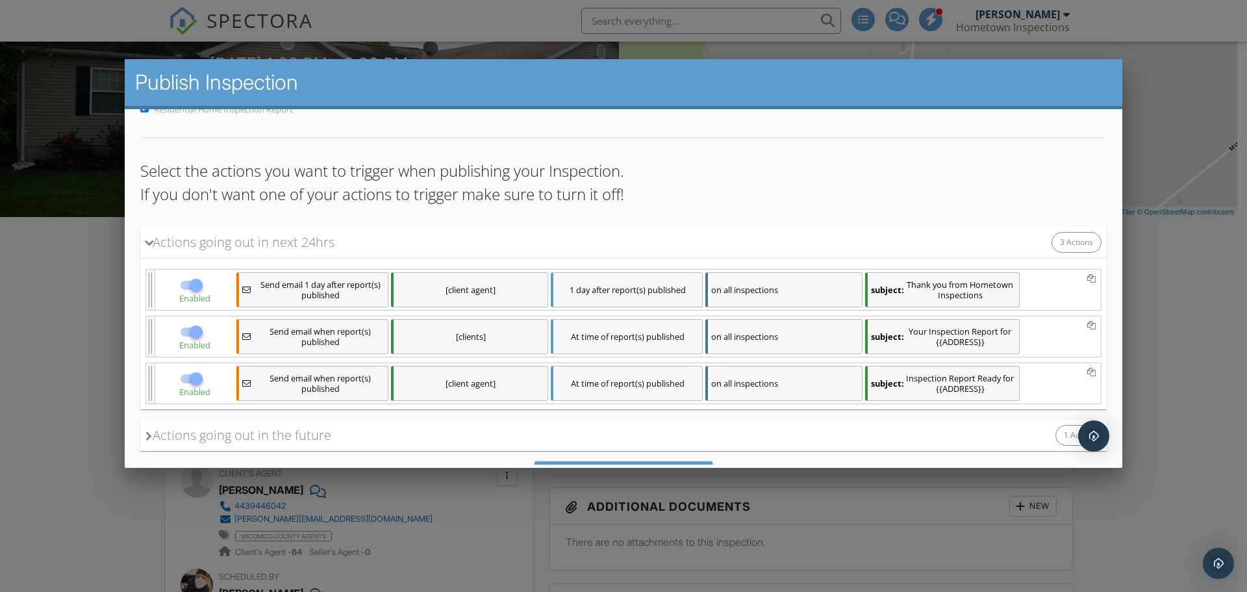
scroll to position [118, 0]
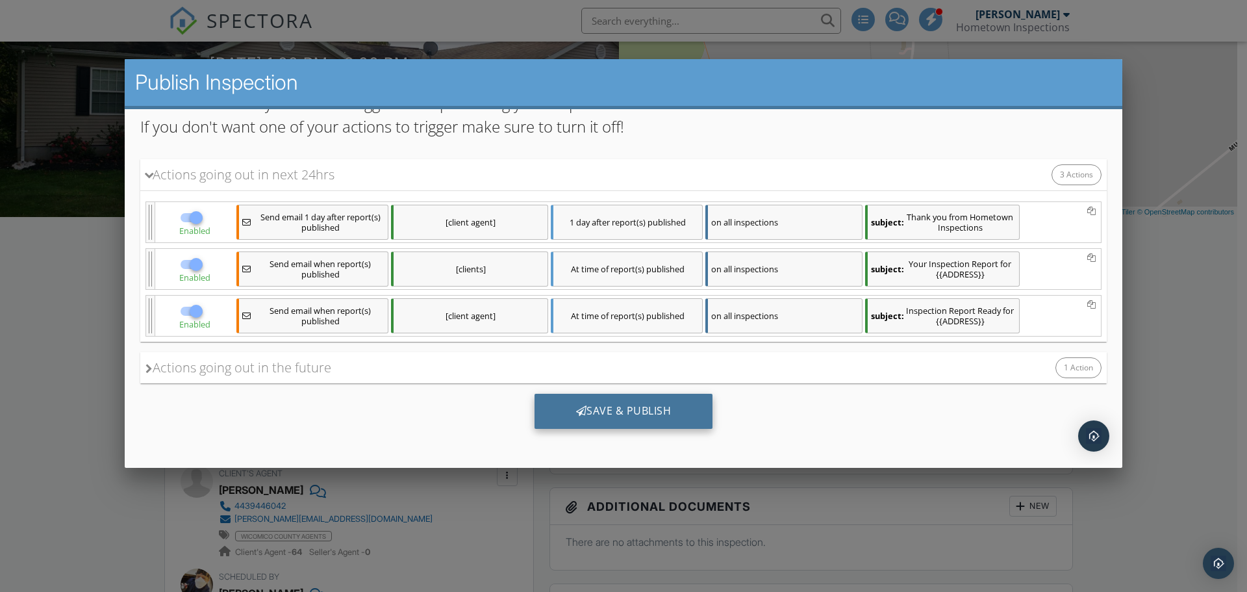
click at [646, 409] on div "Save & Publish" at bounding box center [624, 411] width 179 height 35
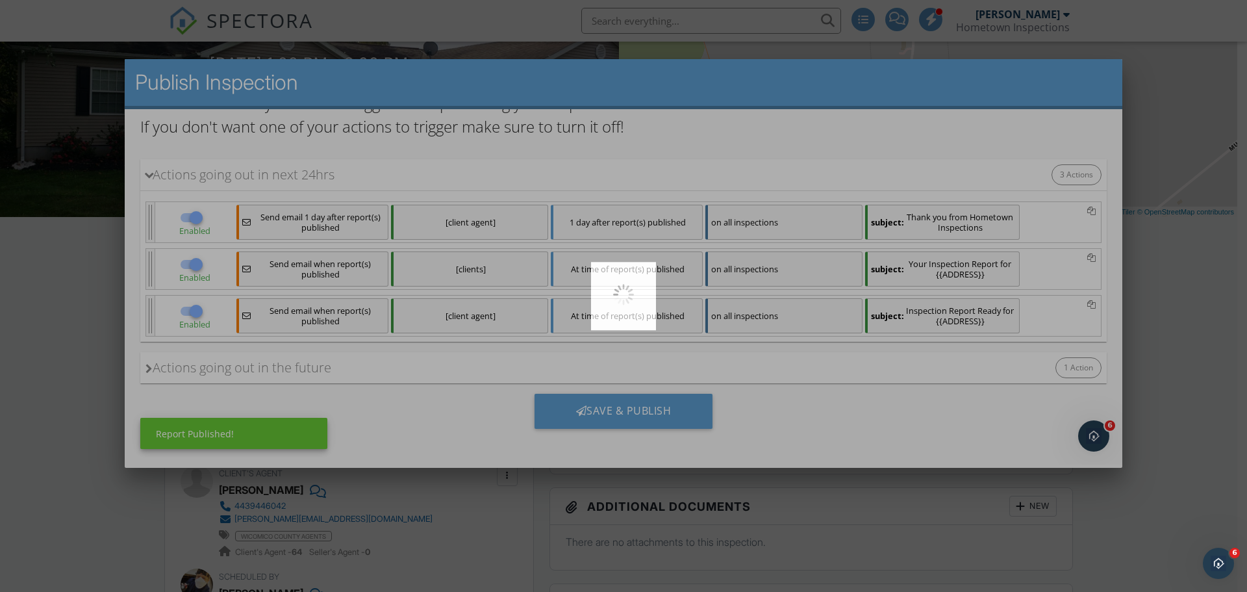
scroll to position [0, 0]
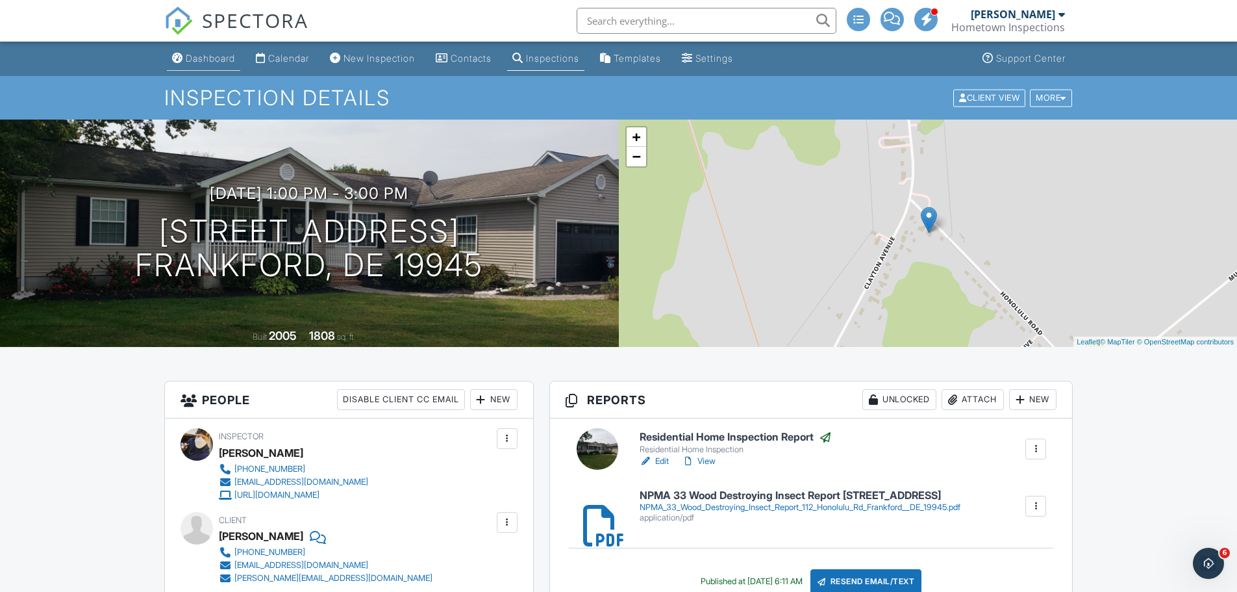
click at [223, 60] on div "Dashboard" at bounding box center [210, 58] width 49 height 11
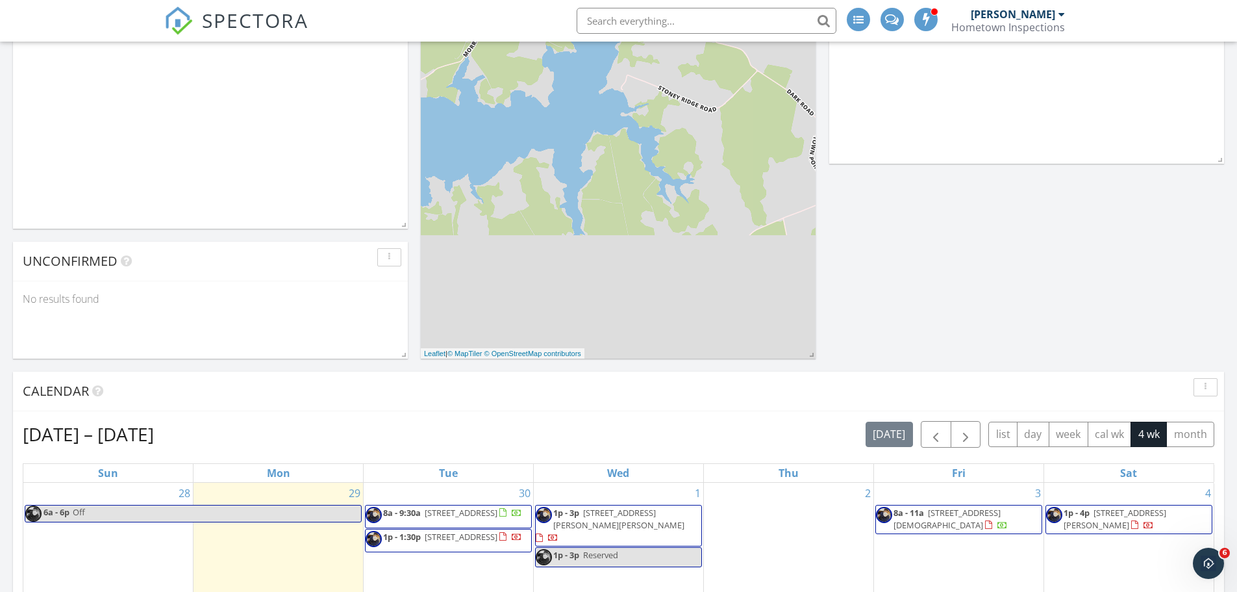
scroll to position [455, 0]
